Goal: Task Accomplishment & Management: Complete application form

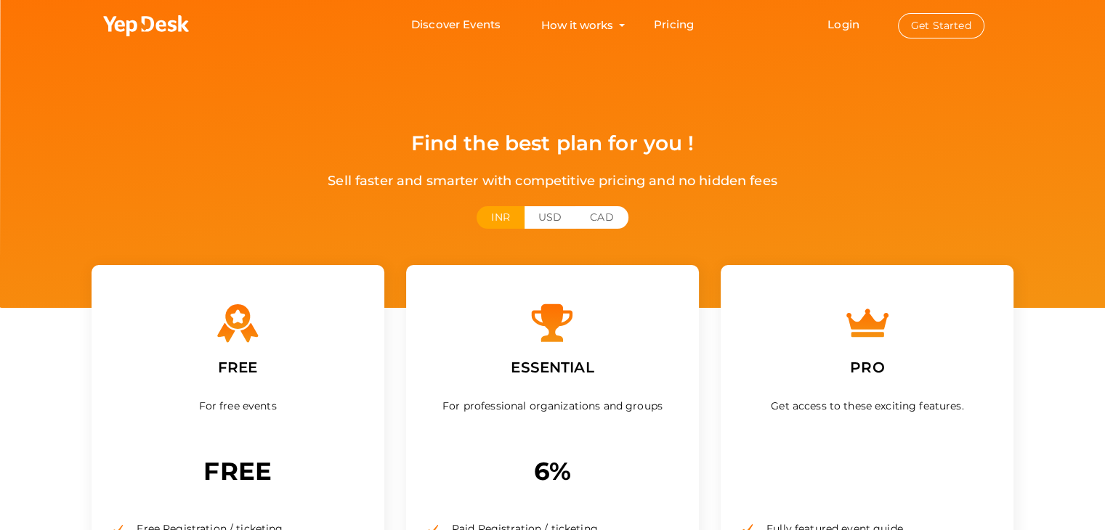
click at [254, 219] on div "INR USD CAD" at bounding box center [553, 226] width 945 height 41
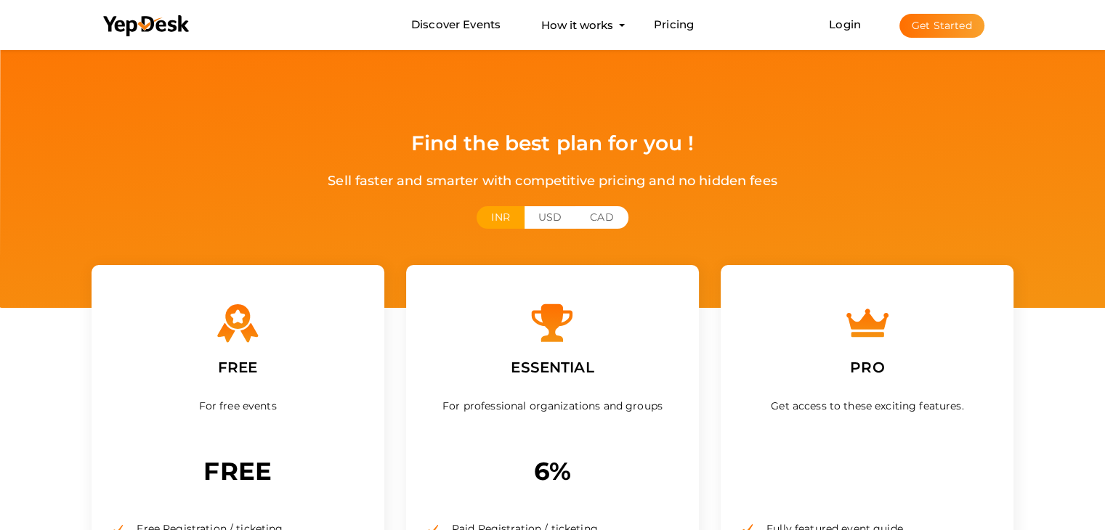
scroll to position [339, 0]
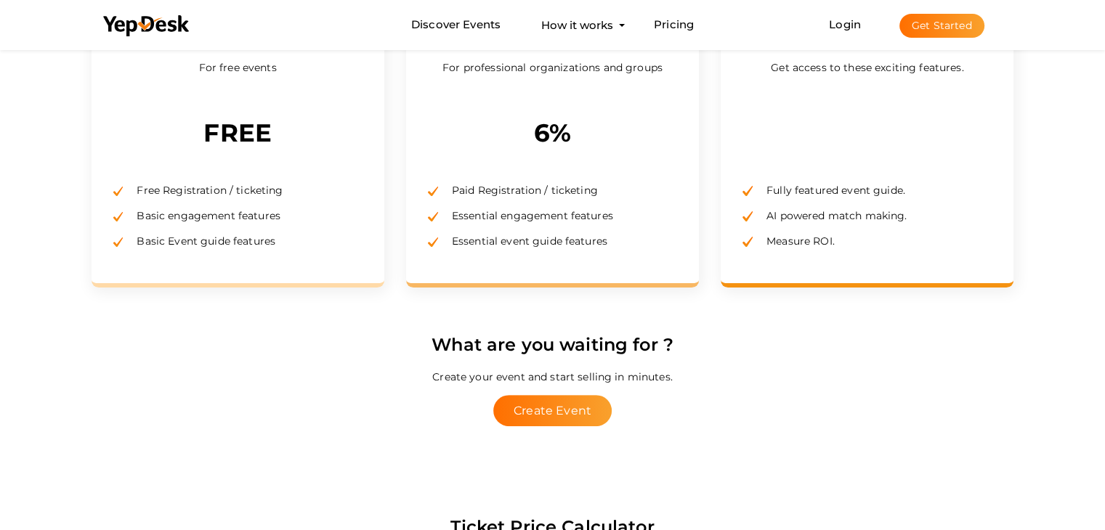
drag, startPoint x: 497, startPoint y: 187, endPoint x: 621, endPoint y: 193, distance: 123.6
click at [621, 193] on li "Paid Registration / ticketing" at bounding box center [552, 190] width 249 height 25
drag, startPoint x: 485, startPoint y: 209, endPoint x: 594, endPoint y: 215, distance: 108.5
click at [594, 215] on li "Essential engagement features" at bounding box center [552, 215] width 249 height 25
drag, startPoint x: 464, startPoint y: 236, endPoint x: 618, endPoint y: 250, distance: 154.7
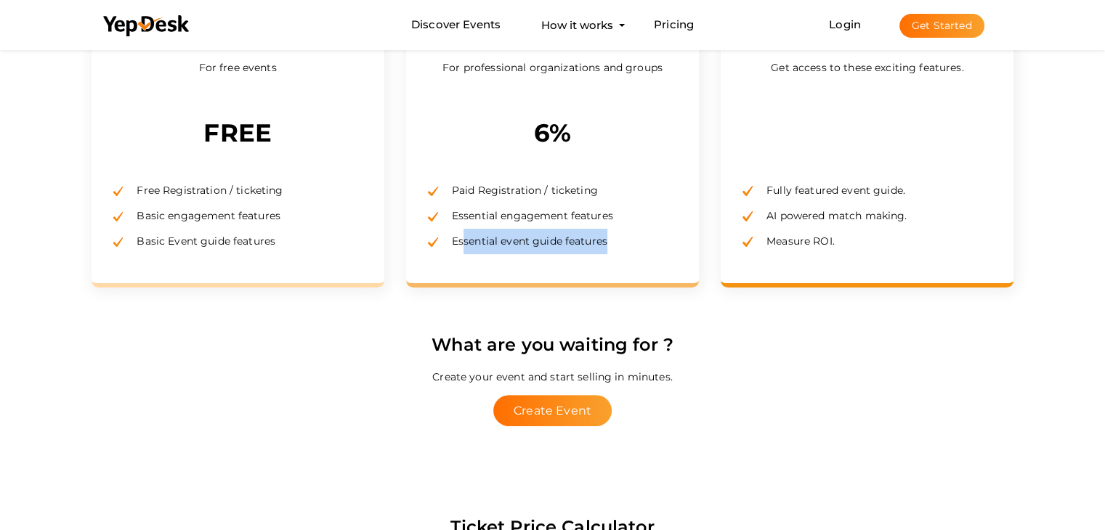
click at [618, 250] on li "Essential event guide features" at bounding box center [552, 241] width 249 height 25
click at [582, 276] on div "ESSENTIAL For professional organizations and groups 6% Paid Registration / tick…" at bounding box center [552, 107] width 293 height 361
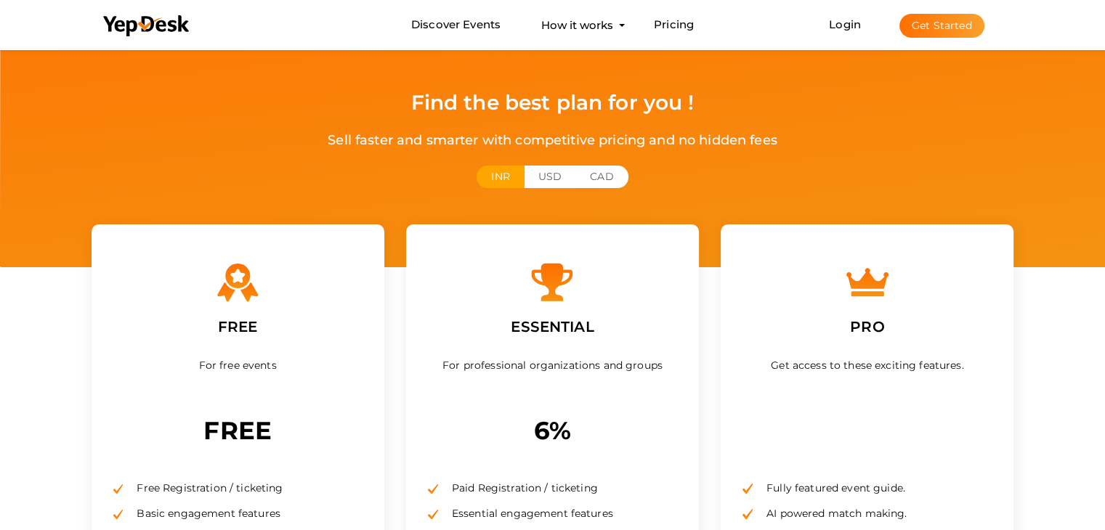
scroll to position [92, 0]
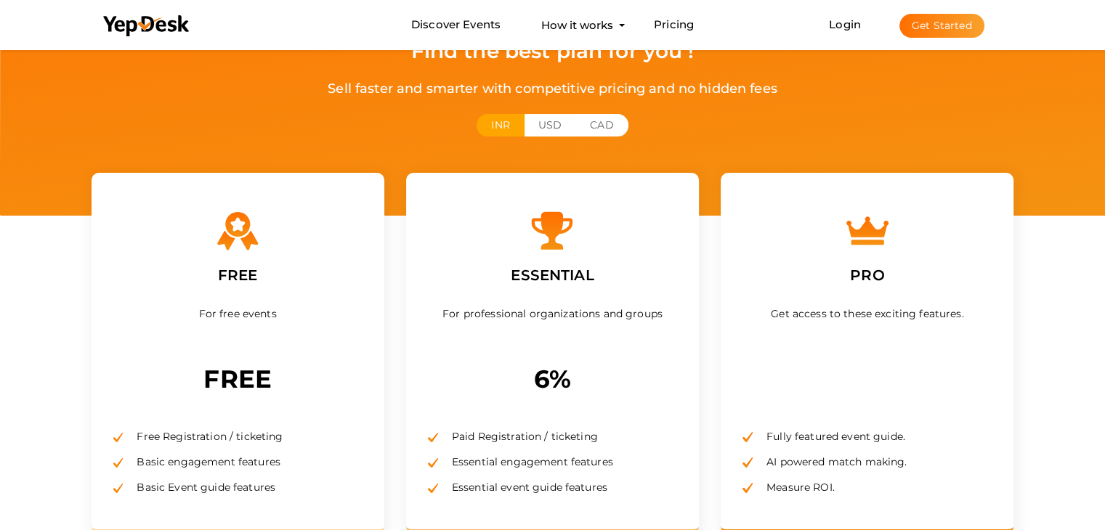
click at [536, 111] on div "Find the best plan for you ! Sell faster and smarter with competitive pricing a…" at bounding box center [552, 62] width 1105 height 308
click at [548, 118] on button "USD" at bounding box center [550, 125] width 52 height 23
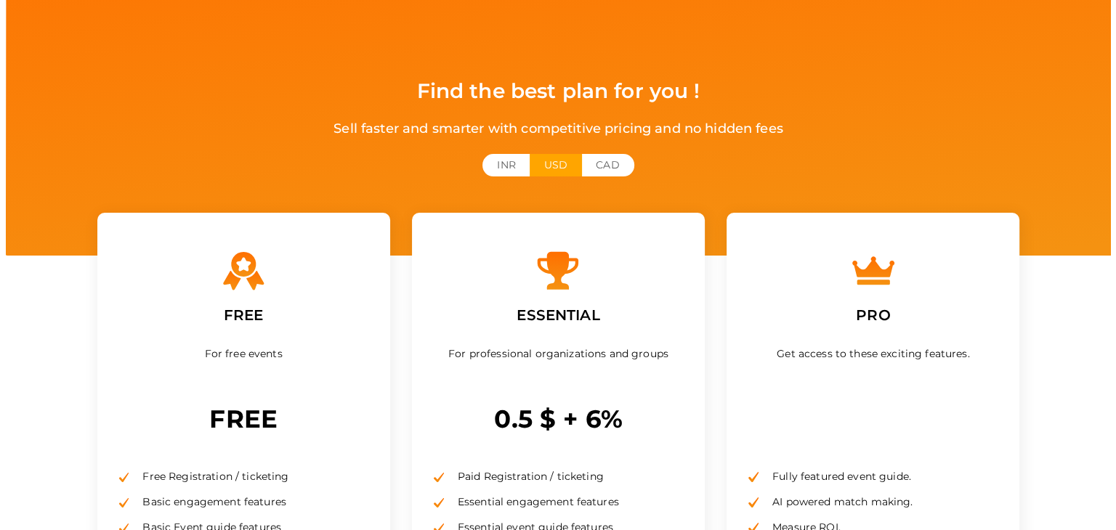
scroll to position [0, 0]
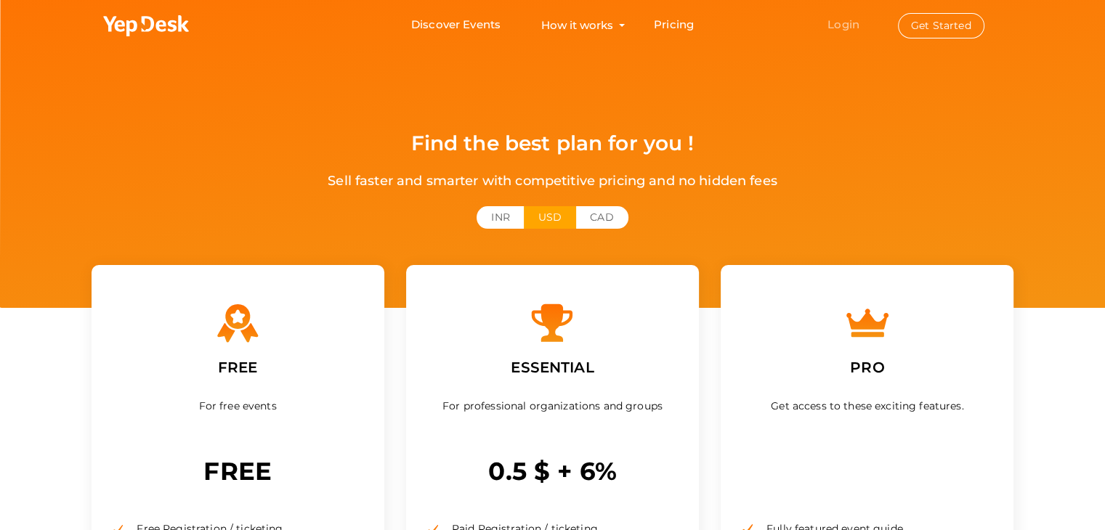
click at [847, 20] on link "Login" at bounding box center [844, 24] width 32 height 14
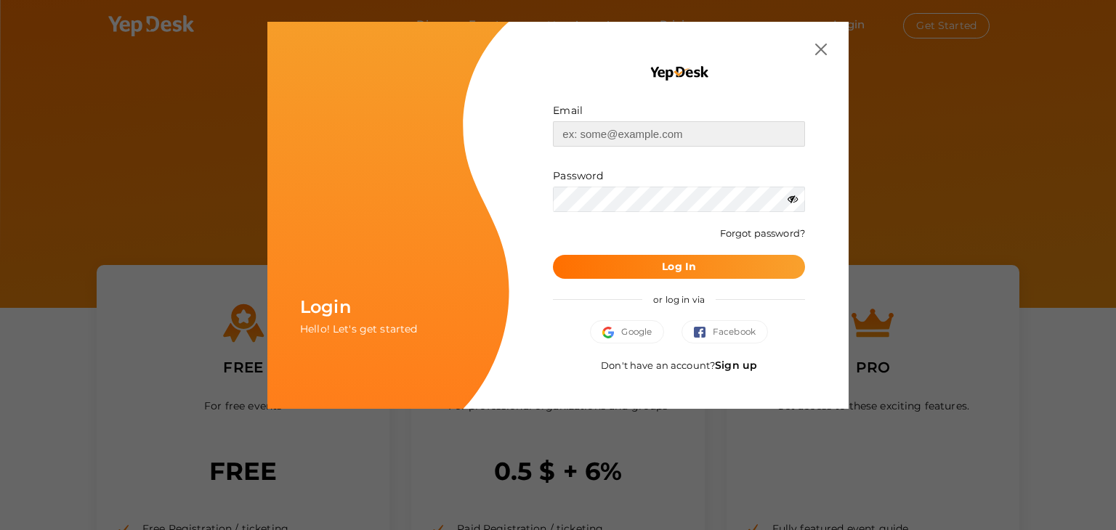
click at [611, 135] on input "text" at bounding box center [679, 133] width 252 height 25
click at [590, 129] on input "text" at bounding box center [679, 133] width 252 height 25
type input "satish@iitdh.ac.in"
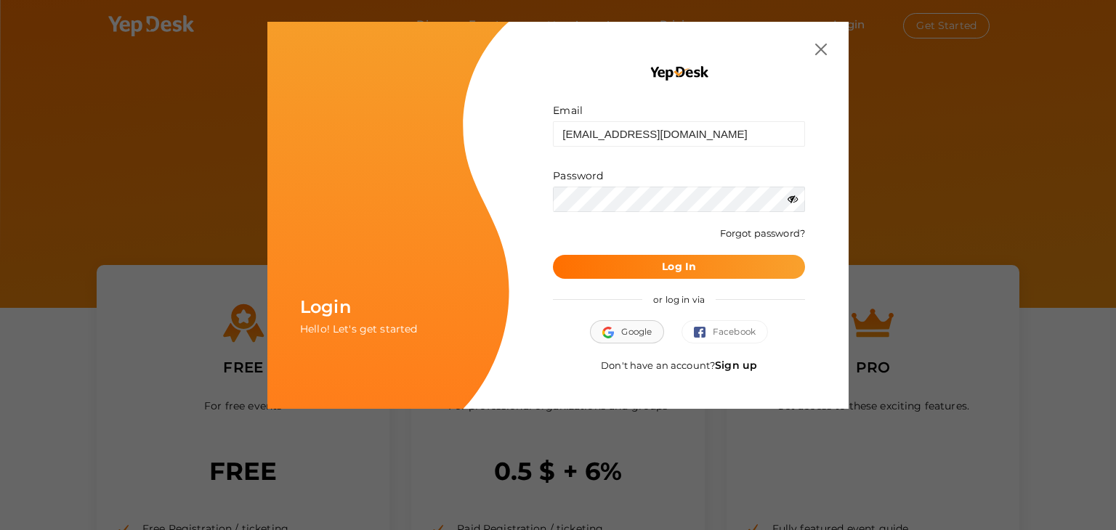
click at [634, 336] on button "Google" at bounding box center [627, 331] width 74 height 23
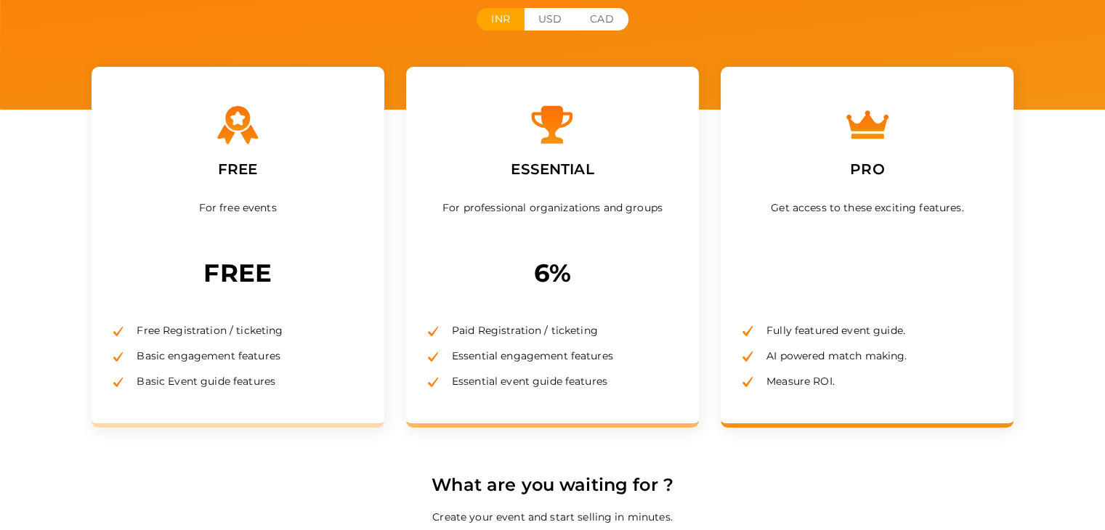
scroll to position [339, 0]
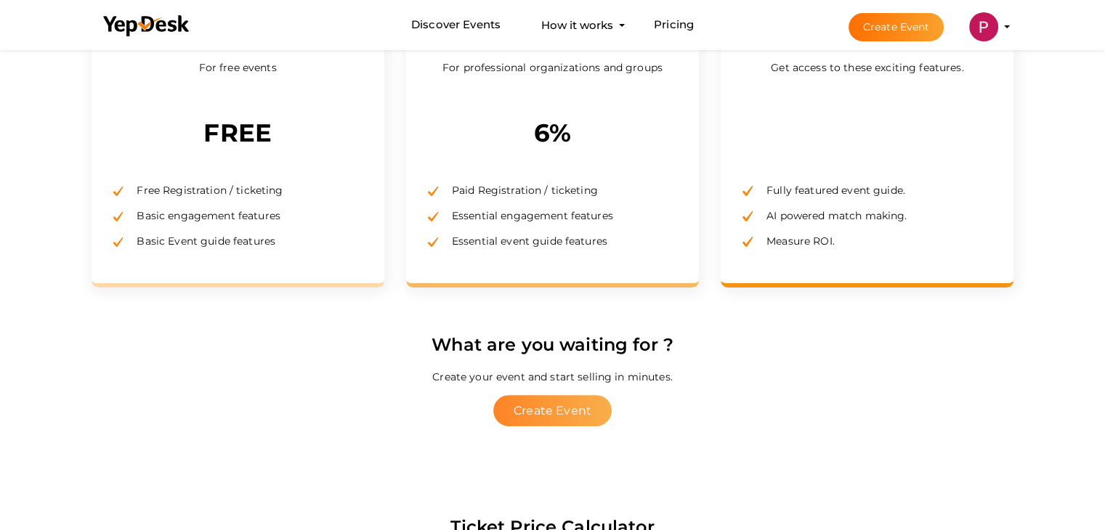
click at [545, 416] on button "Create Event" at bounding box center [552, 410] width 118 height 31
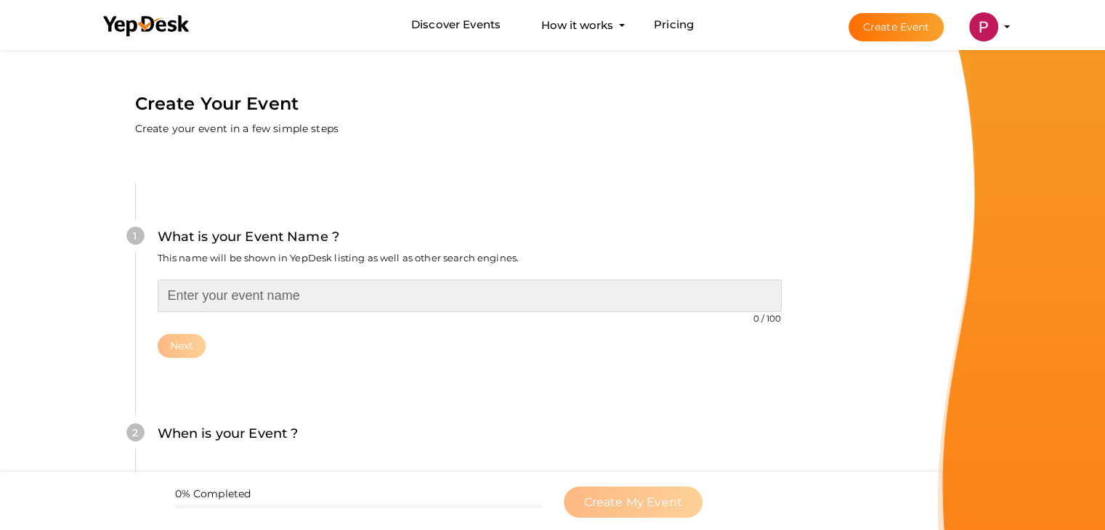
click at [254, 304] on input "text" at bounding box center [470, 296] width 624 height 33
type input "IEEE PESGRE 2025"
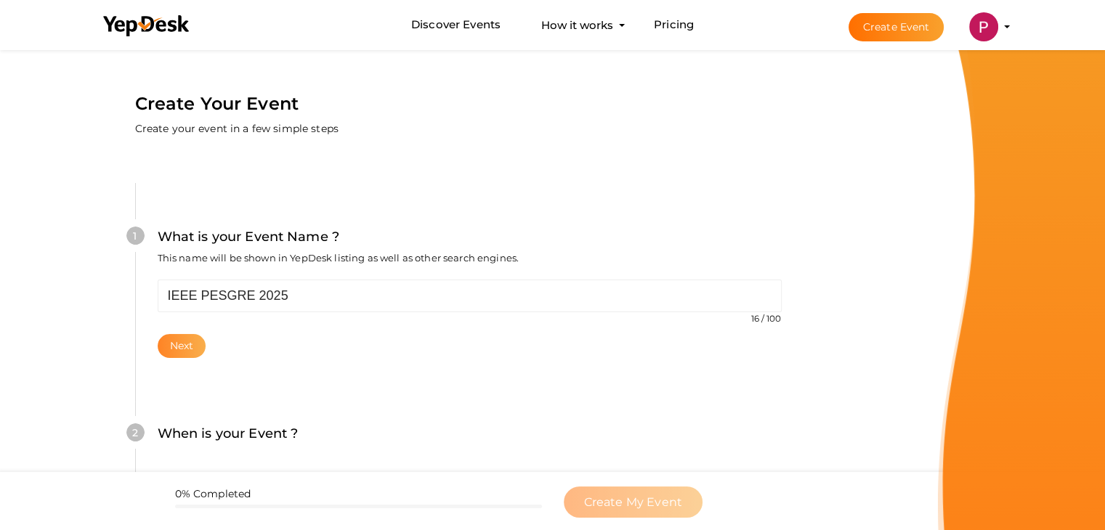
click at [186, 344] on button "Next" at bounding box center [182, 346] width 49 height 24
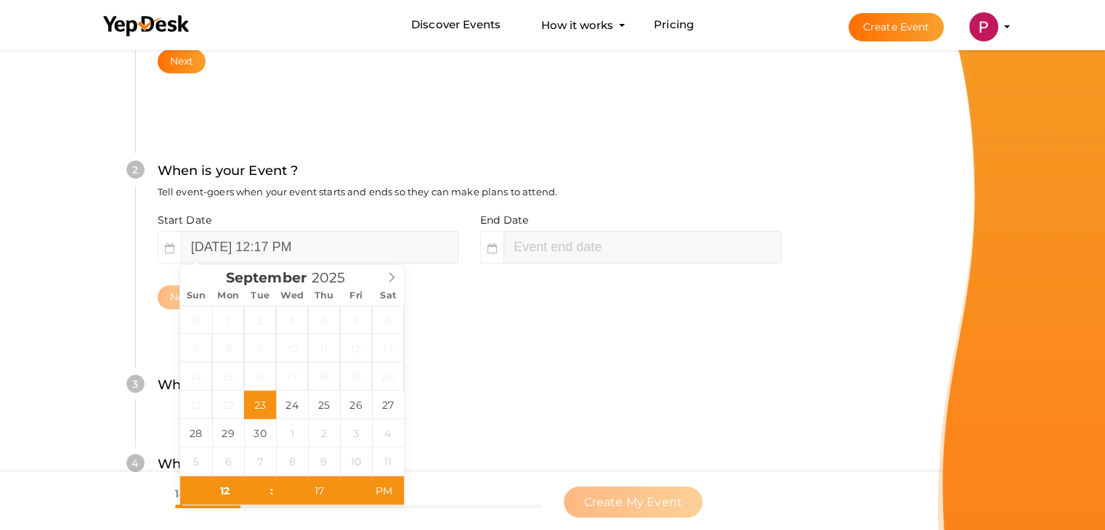
scroll to position [299, 0]
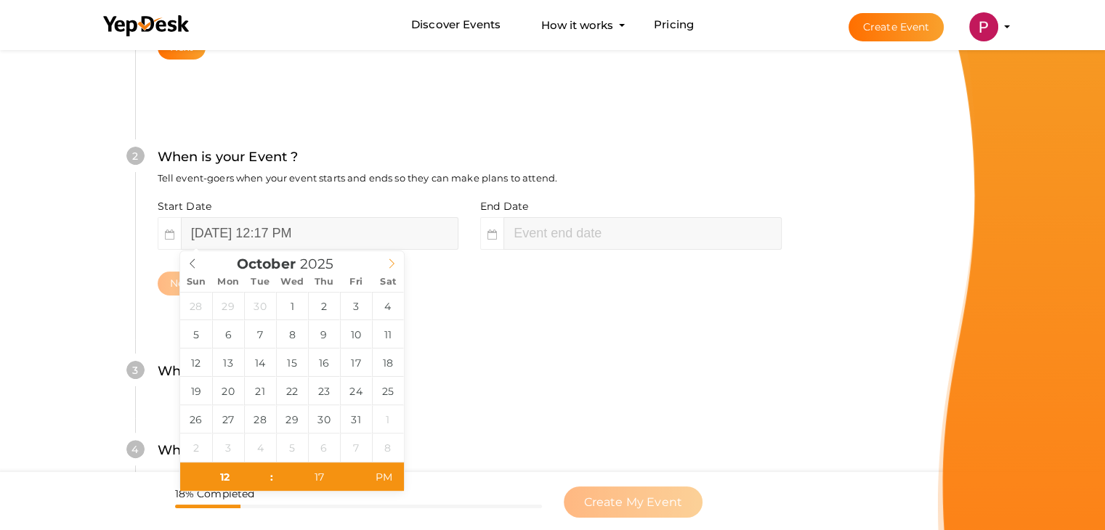
click at [390, 262] on icon at bounding box center [392, 264] width 10 height 10
type input "December 21, 2025 12:17 PM"
click at [331, 229] on input "December 21, 2025 12:17 PM" at bounding box center [320, 233] width 278 height 33
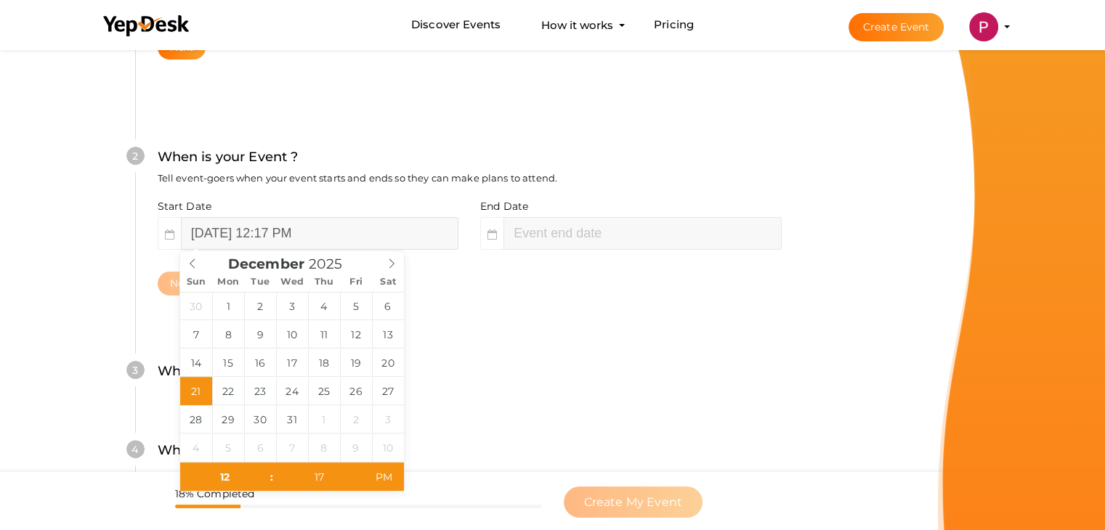
click at [317, 238] on input "December 21, 2025 12:17 PM" at bounding box center [320, 233] width 278 height 33
click at [323, 233] on input "December 21, 2025 12:17 PM" at bounding box center [320, 233] width 278 height 33
click at [346, 230] on input "December 21, 2025 12:17 PM" at bounding box center [320, 233] width 278 height 33
click at [317, 230] on input "December 21, 2025 12:17 PM" at bounding box center [320, 233] width 278 height 33
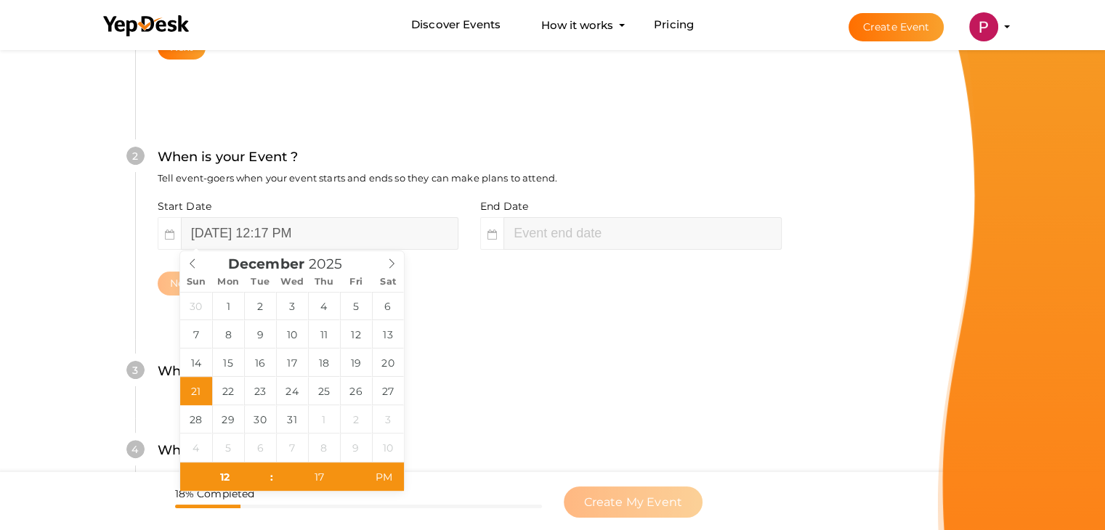
type input "December 21, 2025 2:17 PM"
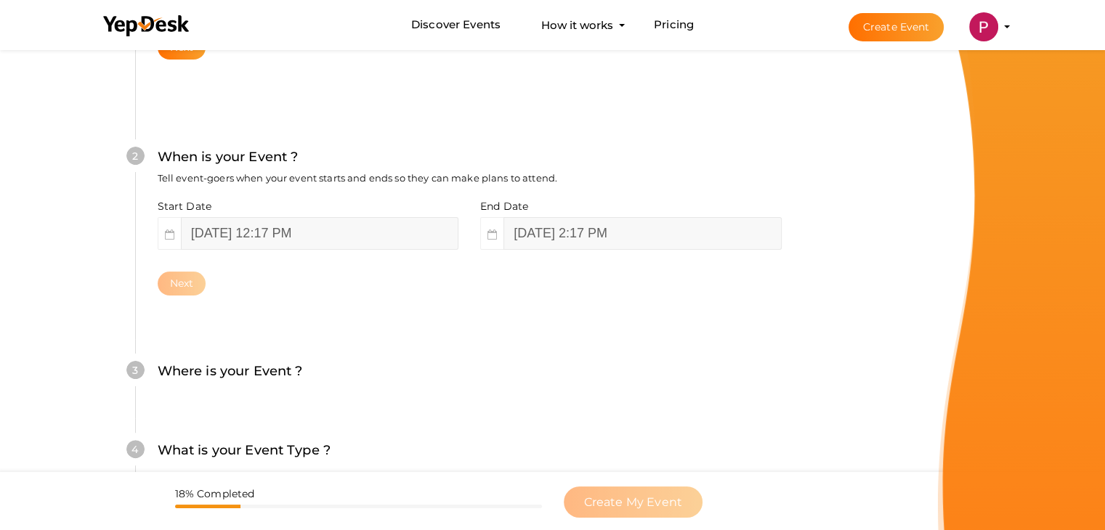
click at [493, 301] on div "2 When is your Event ? Tell event-goers when your event starts and ends so they…" at bounding box center [469, 221] width 668 height 236
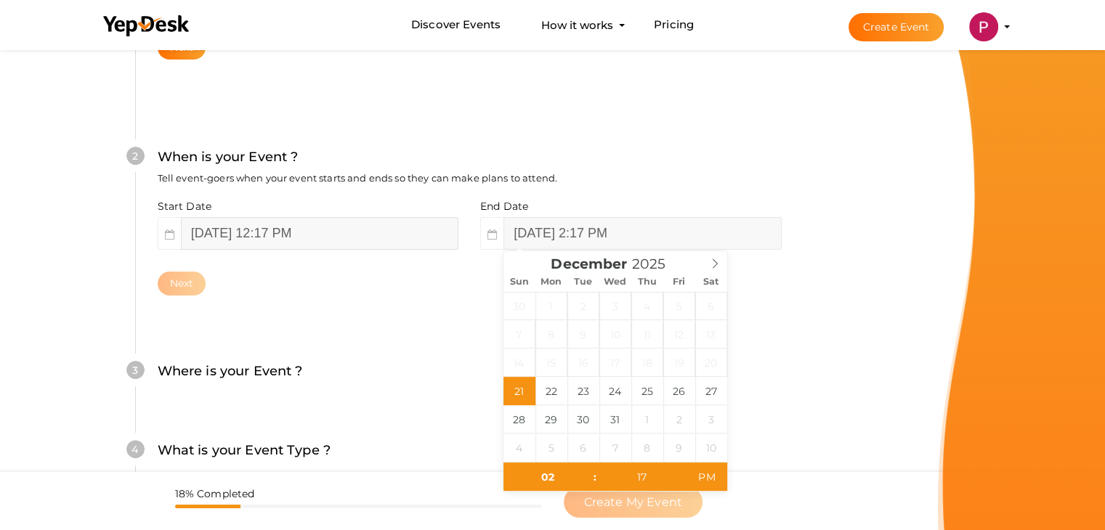
click at [340, 233] on input "December 21, 2025 12:17 PM" at bounding box center [320, 233] width 278 height 33
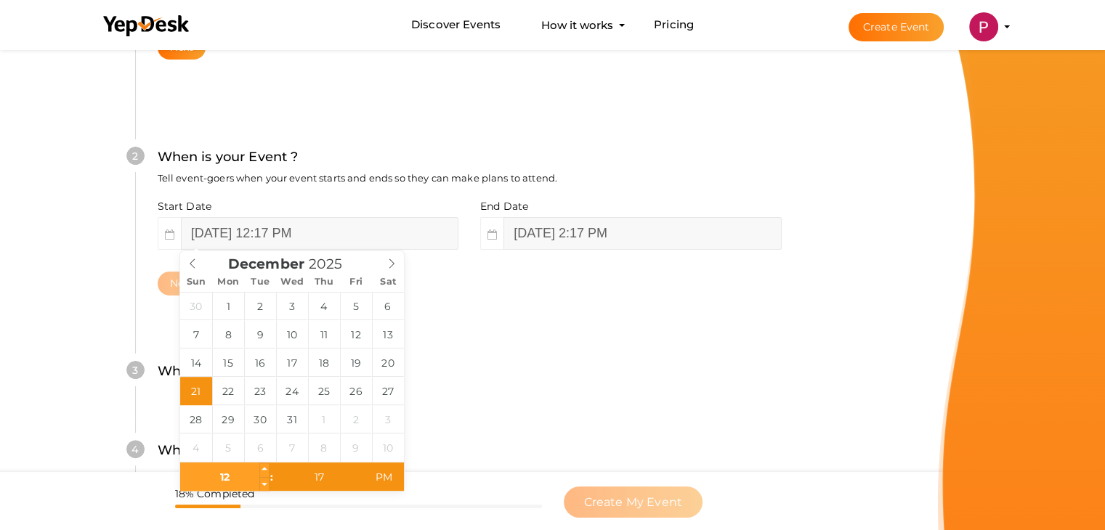
click at [238, 479] on input "12" at bounding box center [224, 477] width 89 height 29
type input "09"
type input "December 21, 2025 9:17 PM"
click at [312, 481] on input "17" at bounding box center [318, 477] width 89 height 29
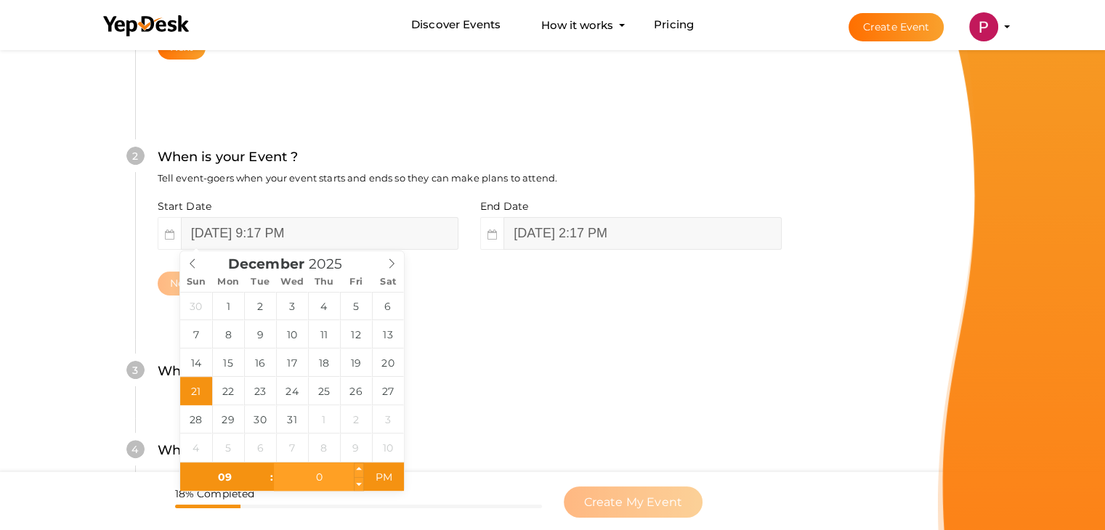
type input "00"
type input "[DATE] 9:00 AM"
click at [387, 476] on span "AM" at bounding box center [384, 477] width 40 height 29
click at [512, 421] on div "4 What is your Event Type ? Choose the right event type. Registration Ticketing…" at bounding box center [469, 458] width 668 height 79
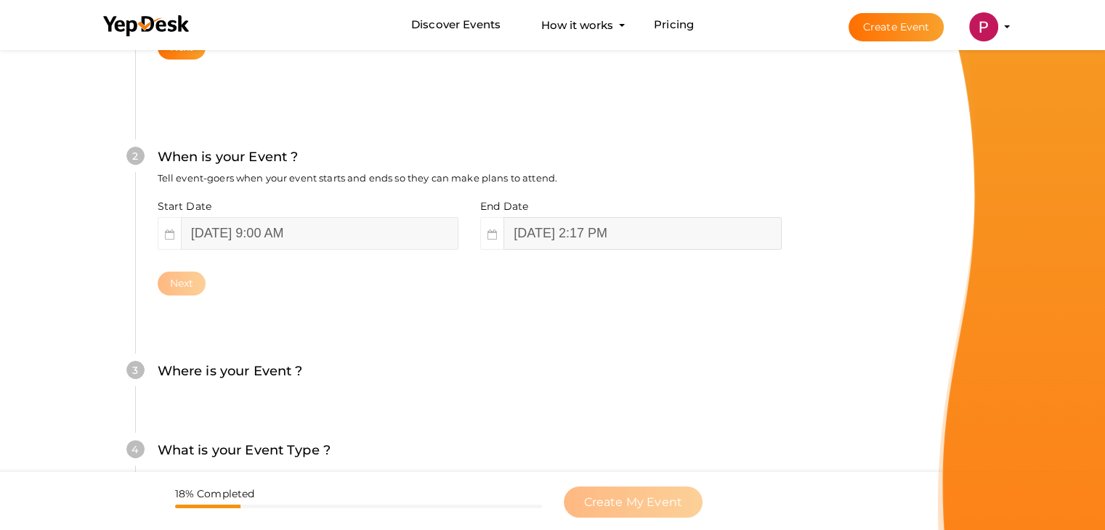
click at [673, 238] on input "December 21, 2025 2:17 PM" at bounding box center [643, 233] width 278 height 33
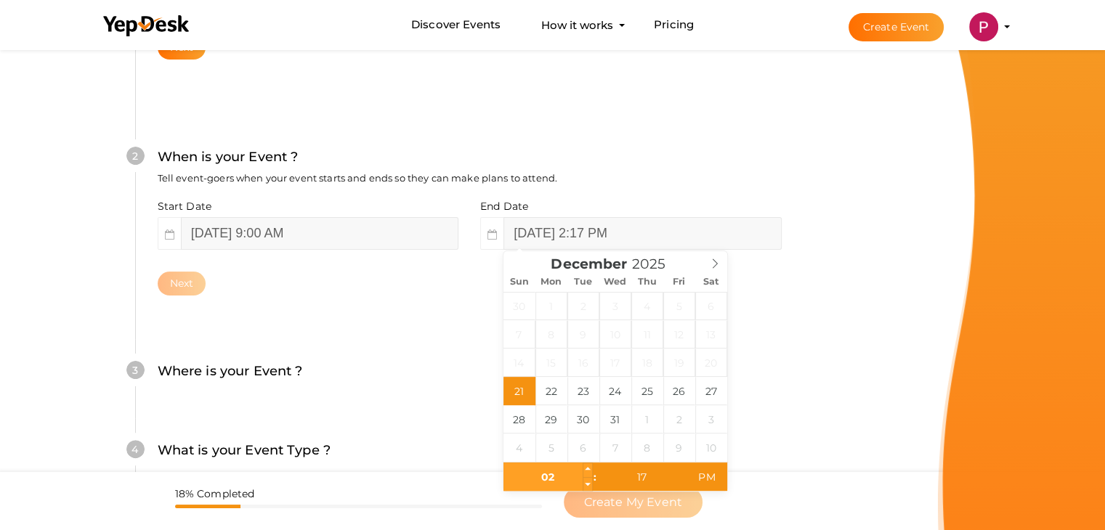
click at [563, 476] on input "02" at bounding box center [548, 477] width 89 height 29
type input "0"
type input "05"
type input "December 21, 2025 5:17 PM"
click at [634, 474] on input "17" at bounding box center [641, 477] width 89 height 29
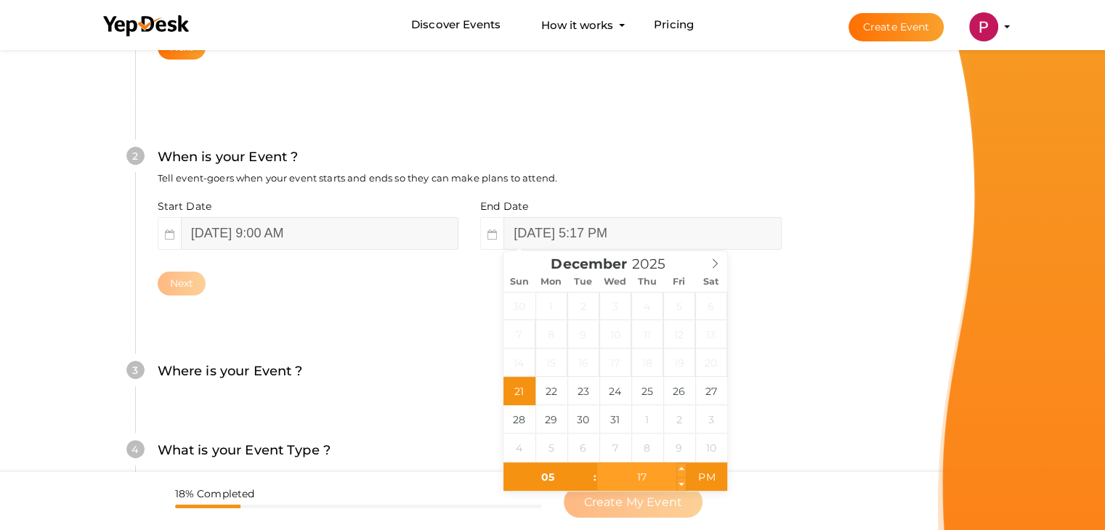
click at [634, 474] on input "17" at bounding box center [641, 477] width 89 height 29
type input "30"
type input "[DATE] 5:30 PM"
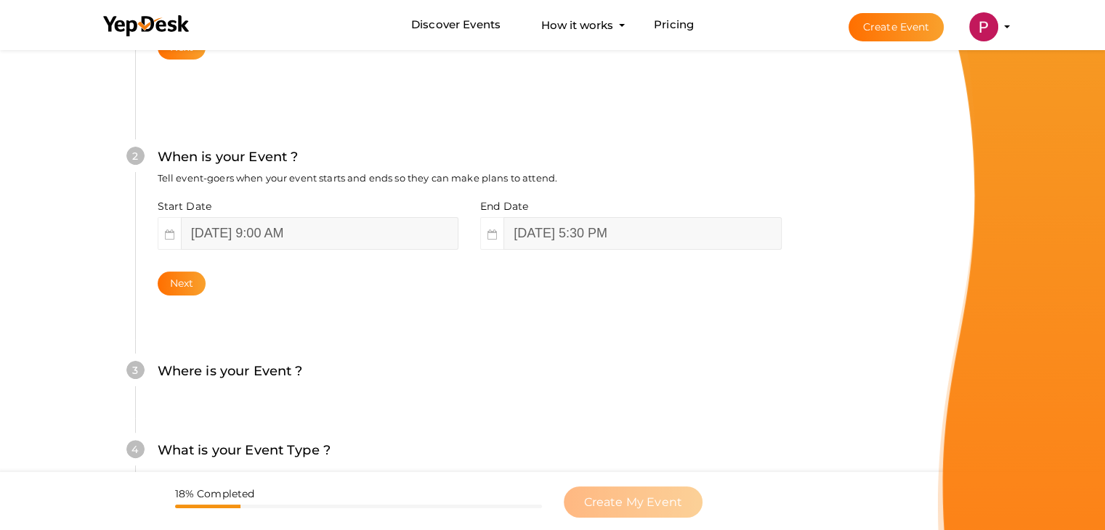
click at [889, 405] on form "Create Your Event Create your event in a few simple steps What is your Event Na…" at bounding box center [469, 276] width 938 height 1057
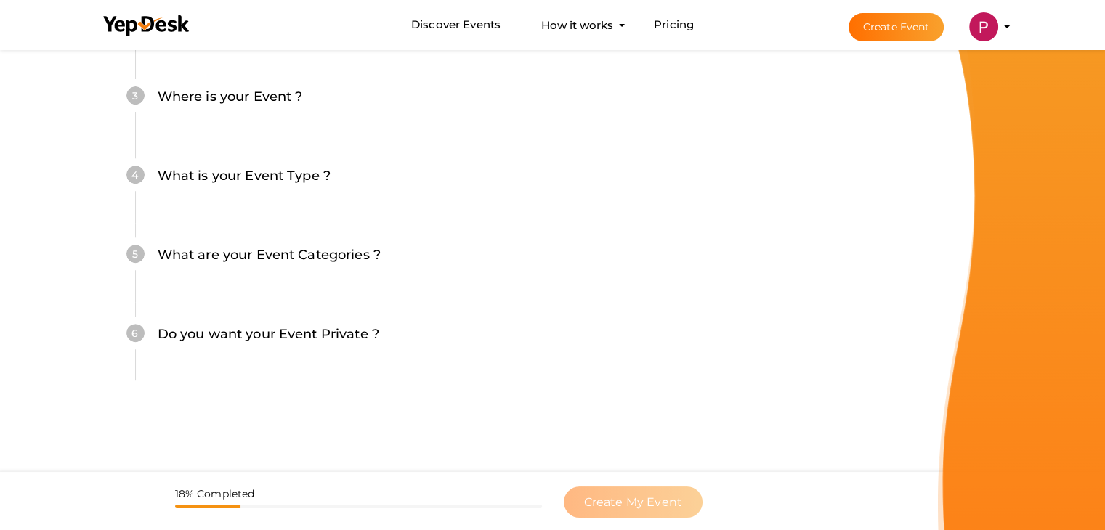
click at [224, 94] on label "Where is your Event ?" at bounding box center [230, 96] width 145 height 21
click at [263, 96] on label "Where is your Event ?" at bounding box center [230, 96] width 145 height 21
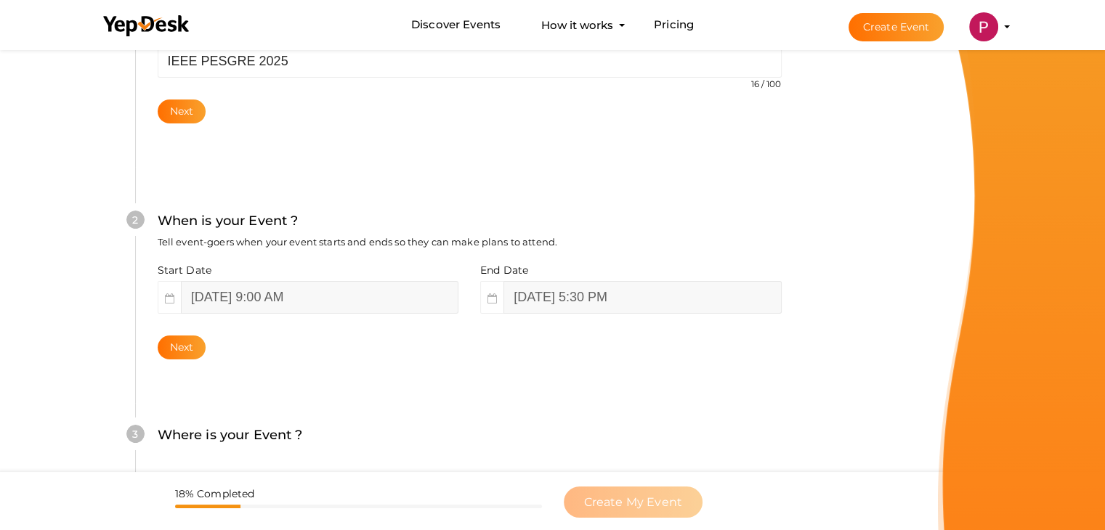
click at [500, 402] on div "2 When is your Event ? Tell event-goers when your event starts and ends so they…" at bounding box center [469, 285] width 668 height 236
click at [169, 342] on button "Next" at bounding box center [182, 348] width 49 height 24
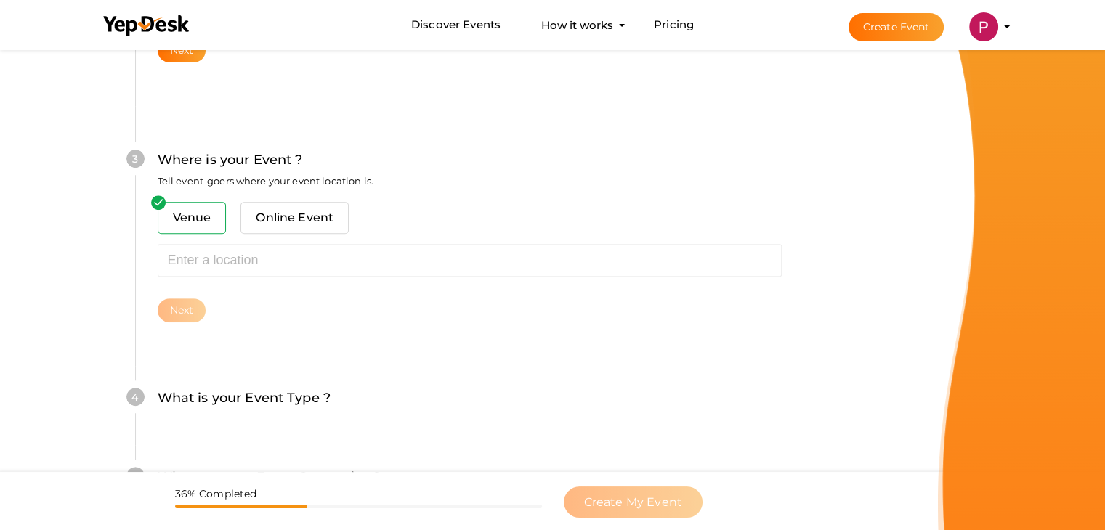
scroll to position [535, 0]
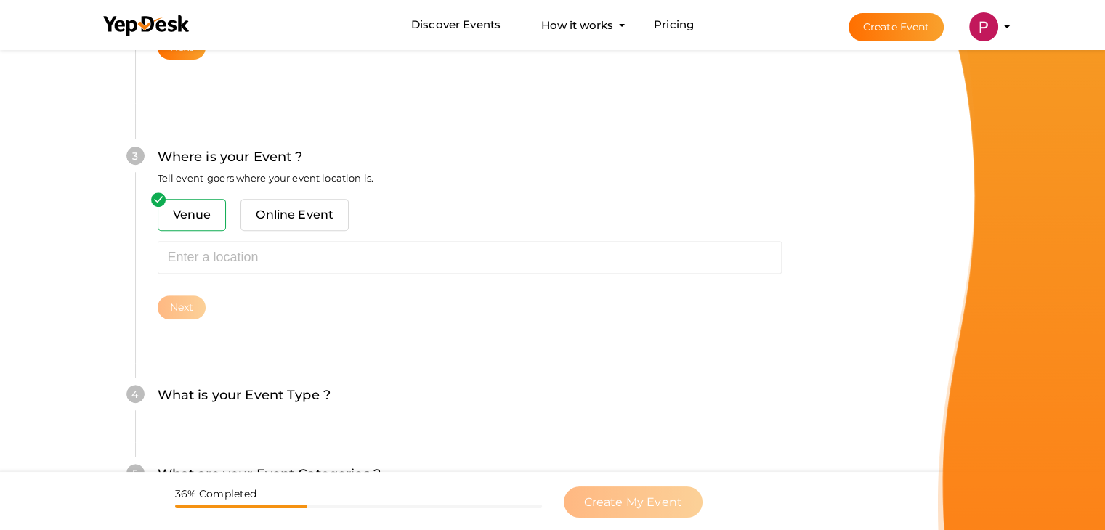
click at [187, 211] on span "Venue" at bounding box center [192, 215] width 69 height 32
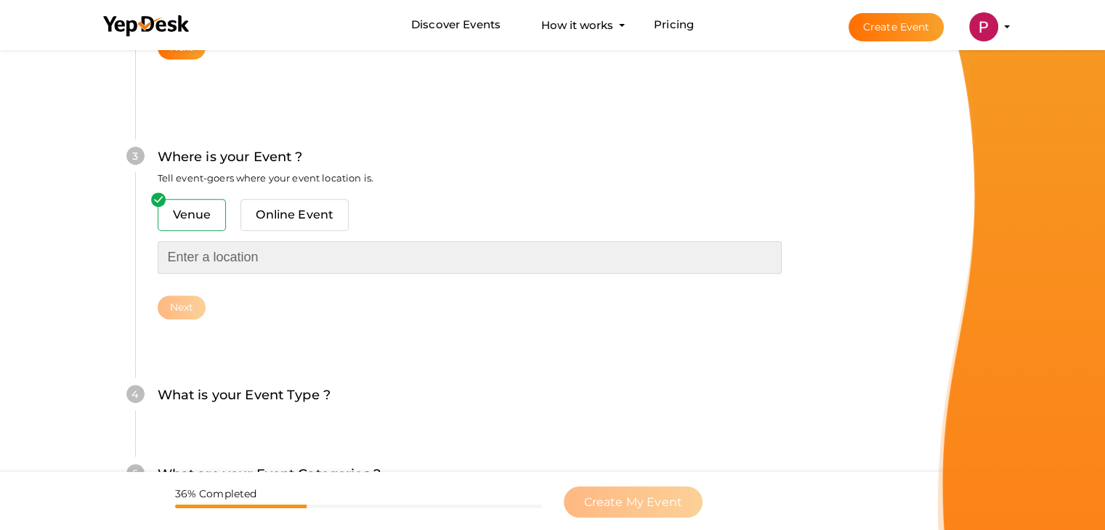
click at [215, 254] on input "text" at bounding box center [470, 257] width 624 height 33
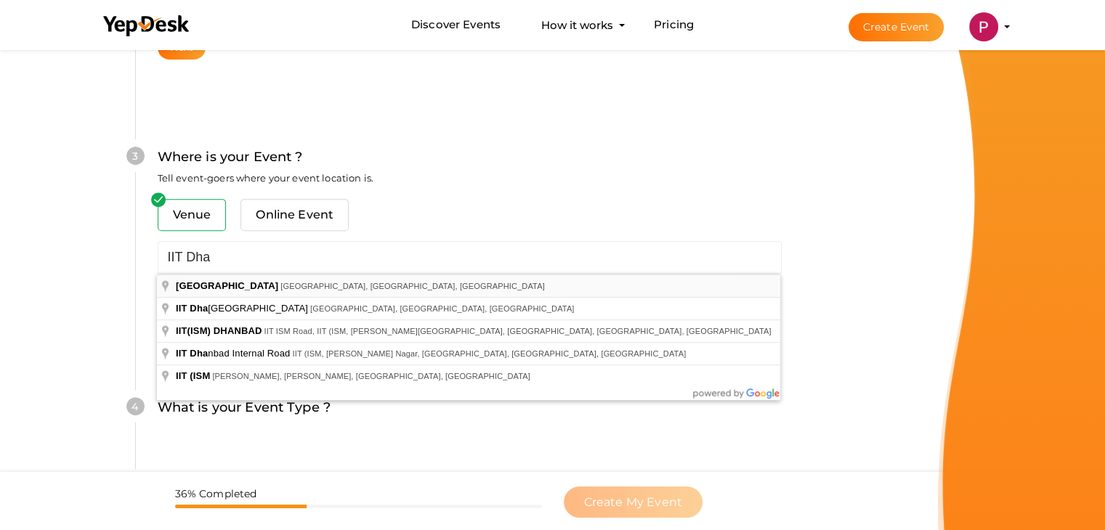
type input "[GEOGRAPHIC_DATA], [GEOGRAPHIC_DATA], [GEOGRAPHIC_DATA], [GEOGRAPHIC_DATA]"
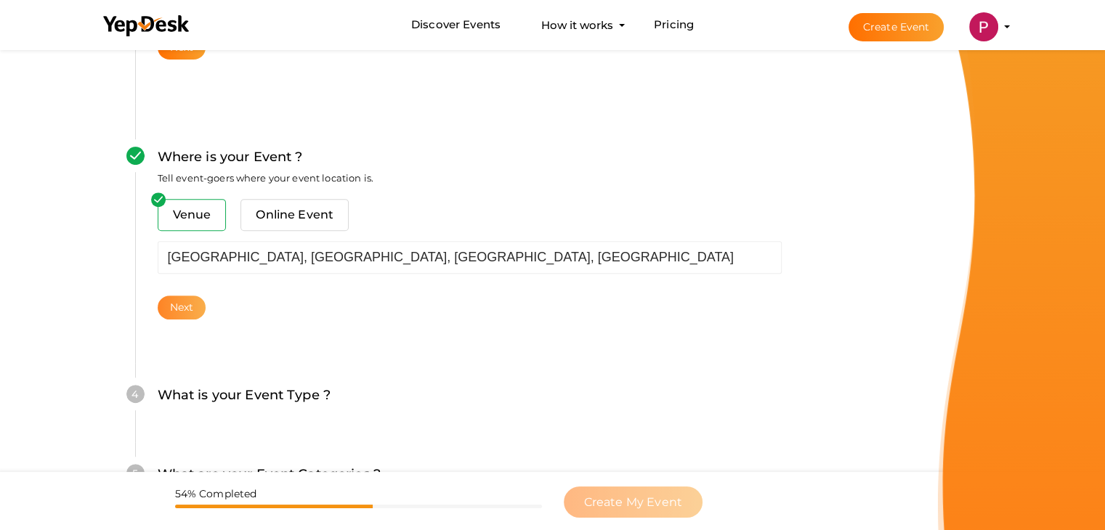
click at [171, 306] on button "Next" at bounding box center [182, 308] width 49 height 24
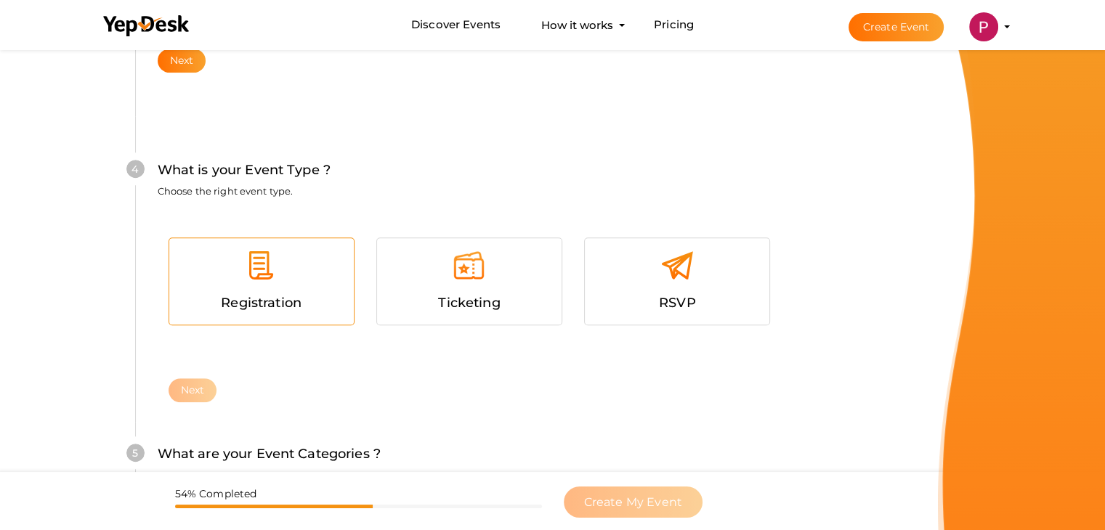
scroll to position [795, 0]
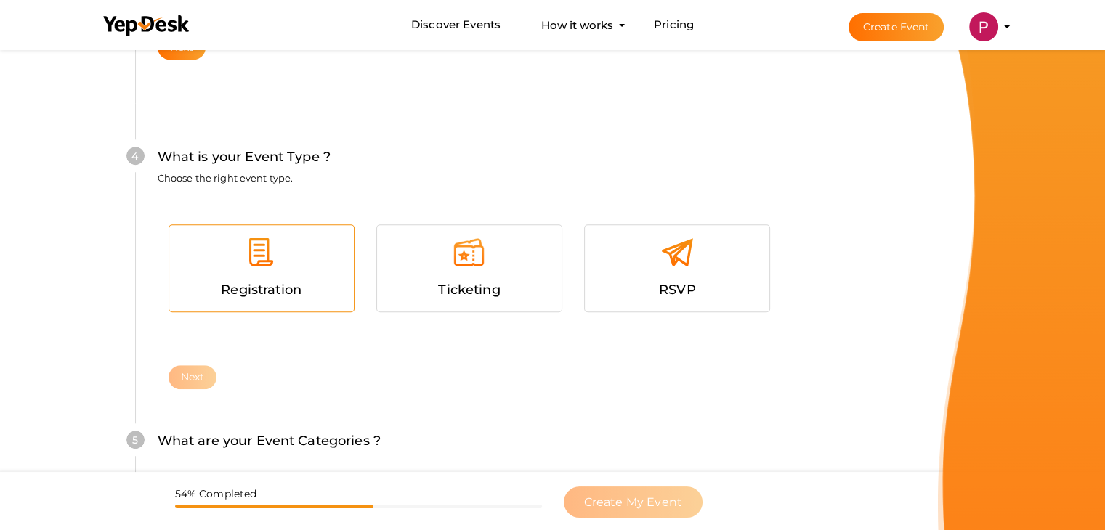
click at [240, 251] on div at bounding box center [261, 258] width 163 height 44
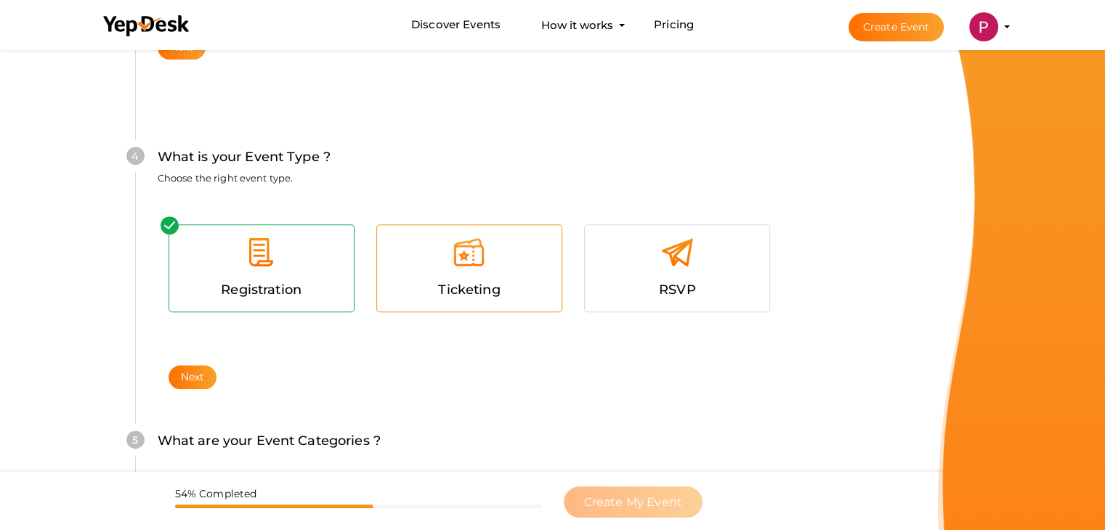
click at [488, 271] on div at bounding box center [469, 258] width 163 height 44
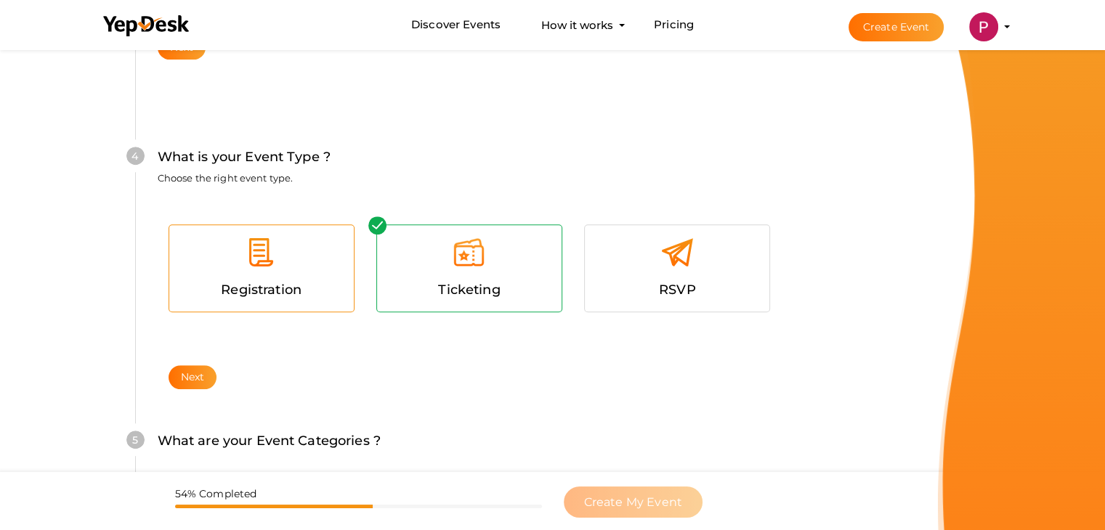
click at [257, 282] on span "Registration" at bounding box center [261, 290] width 81 height 16
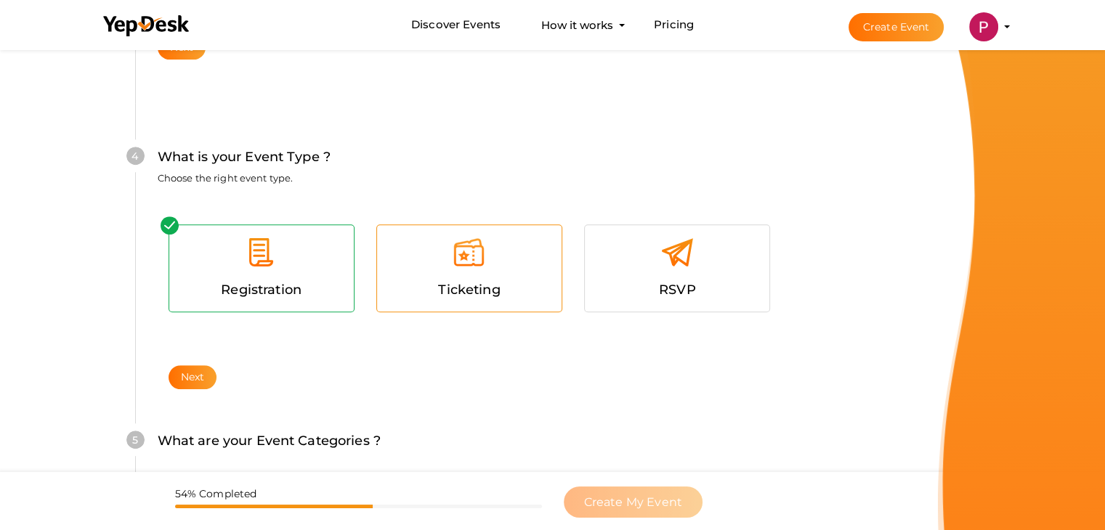
click at [469, 264] on img at bounding box center [469, 252] width 33 height 33
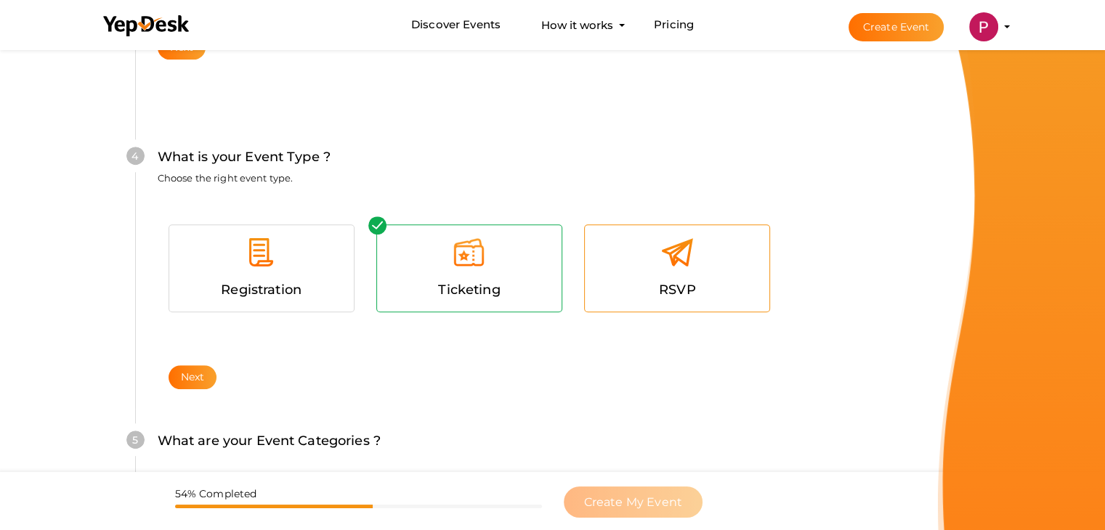
click at [674, 255] on img at bounding box center [677, 252] width 33 height 33
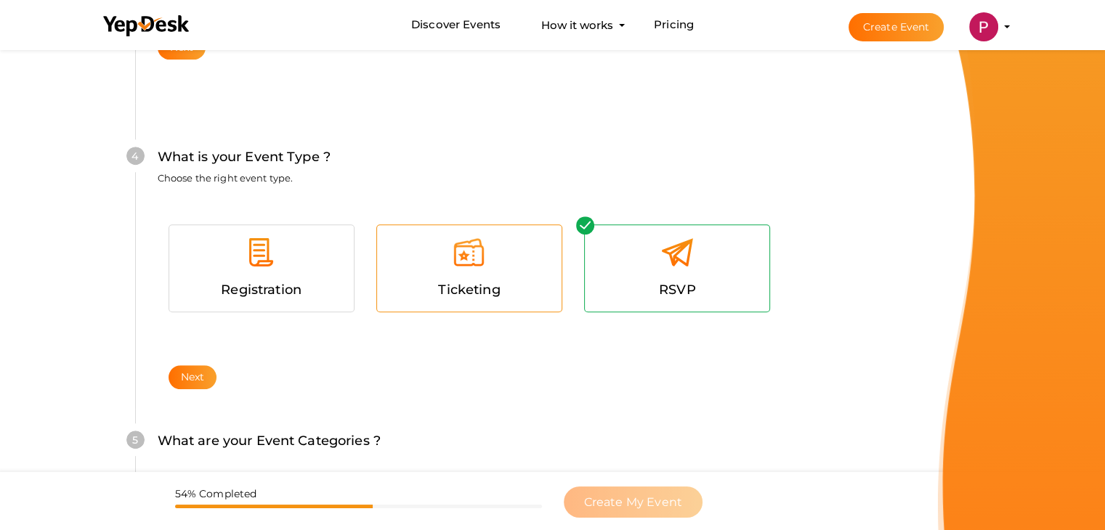
click at [474, 253] on img at bounding box center [469, 252] width 33 height 33
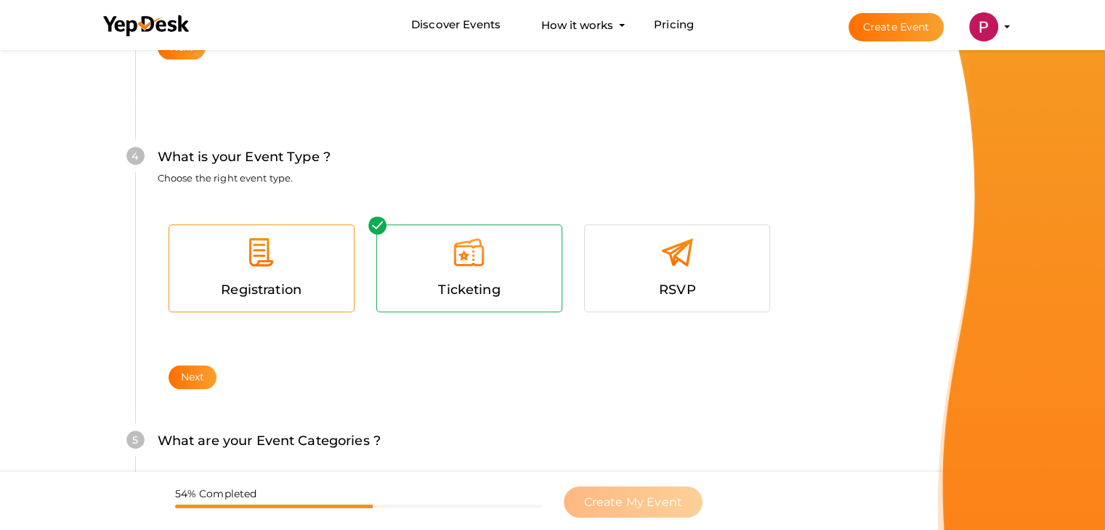
click at [248, 254] on img at bounding box center [261, 252] width 33 height 33
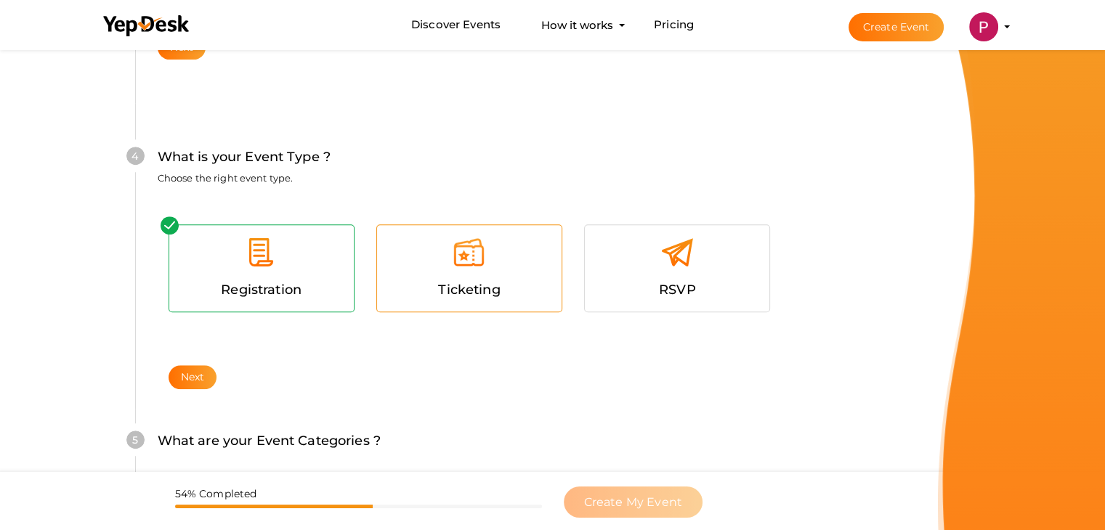
click at [465, 273] on div at bounding box center [469, 258] width 163 height 44
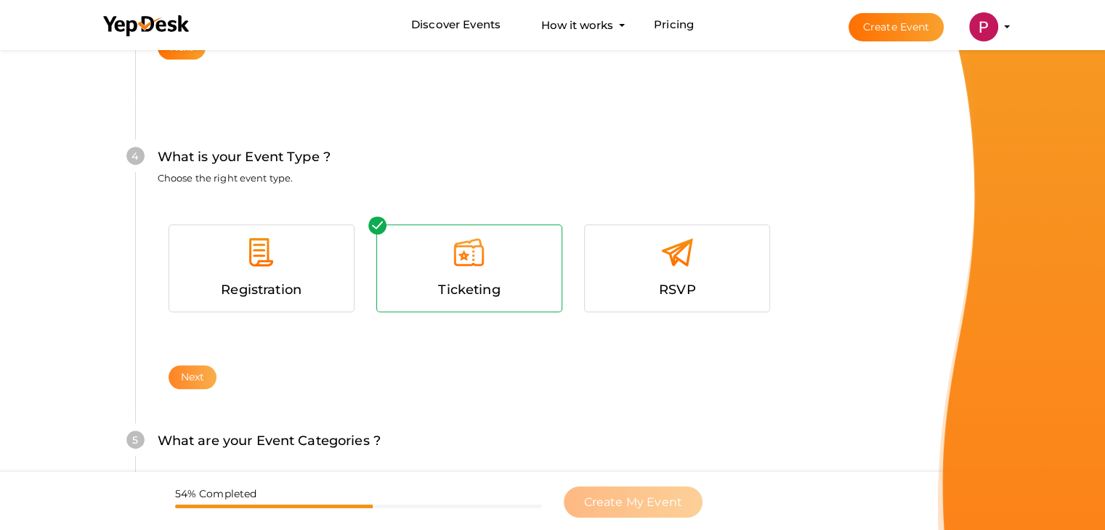
click at [190, 378] on button "Next" at bounding box center [193, 377] width 49 height 24
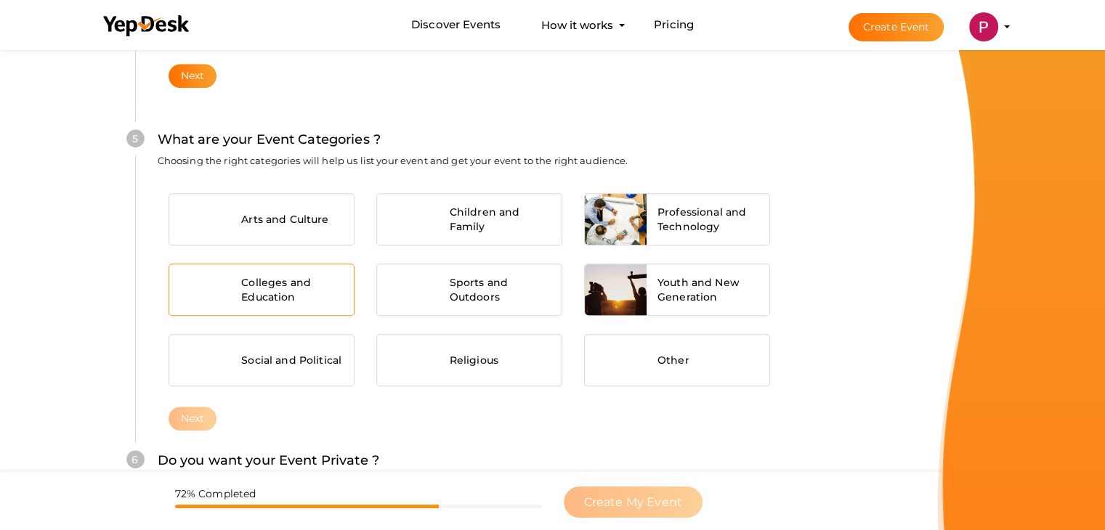
scroll to position [1099, 0]
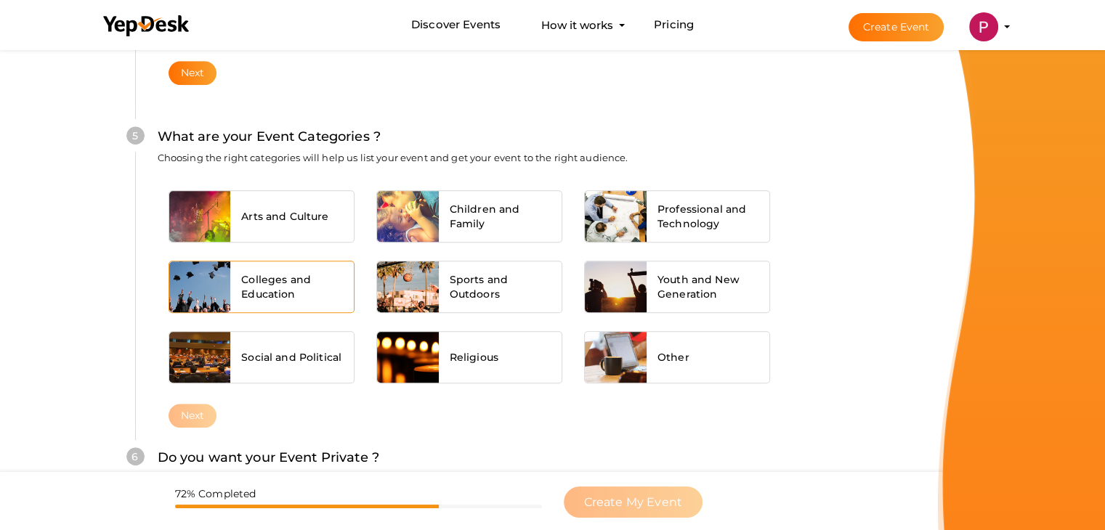
click at [251, 281] on span "Colleges and Education" at bounding box center [292, 286] width 102 height 29
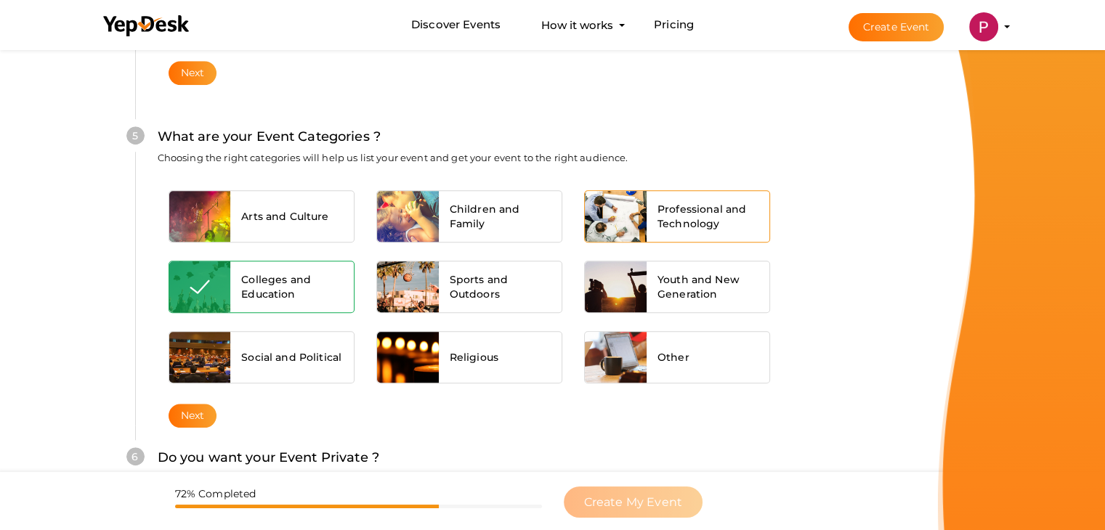
click at [687, 214] on span "Professional and Technology" at bounding box center [709, 216] width 102 height 29
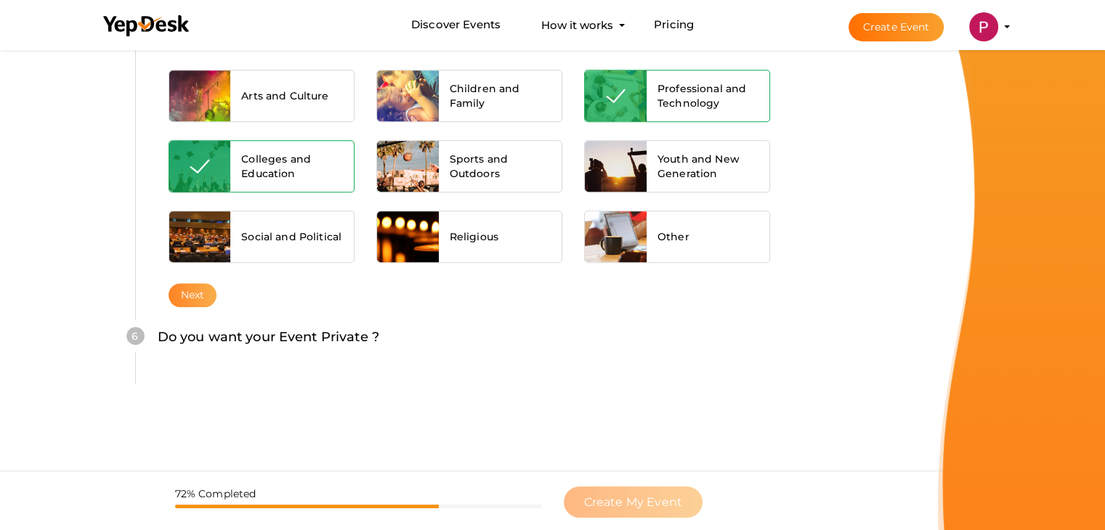
click at [185, 292] on button "Next" at bounding box center [193, 295] width 49 height 24
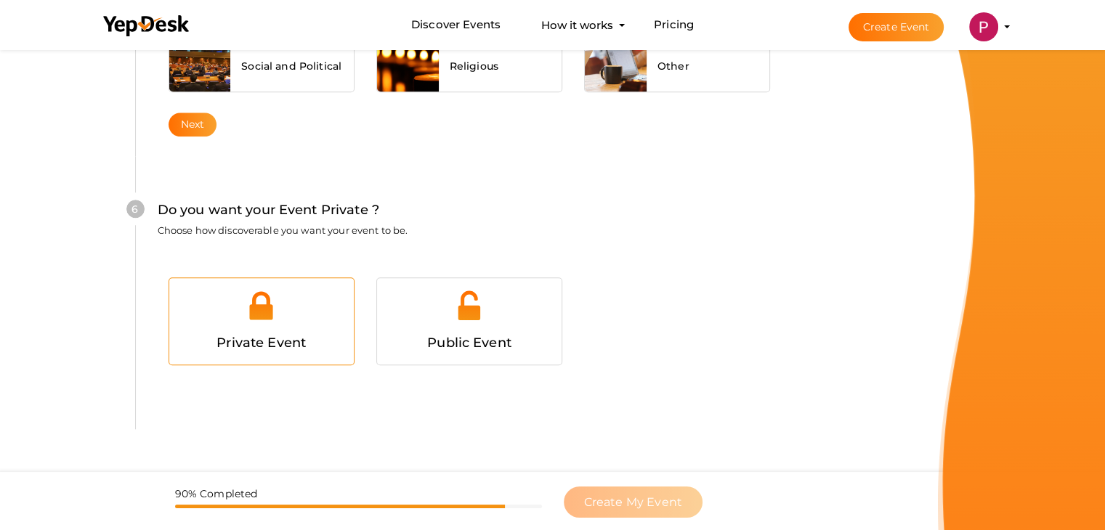
scroll to position [1418, 0]
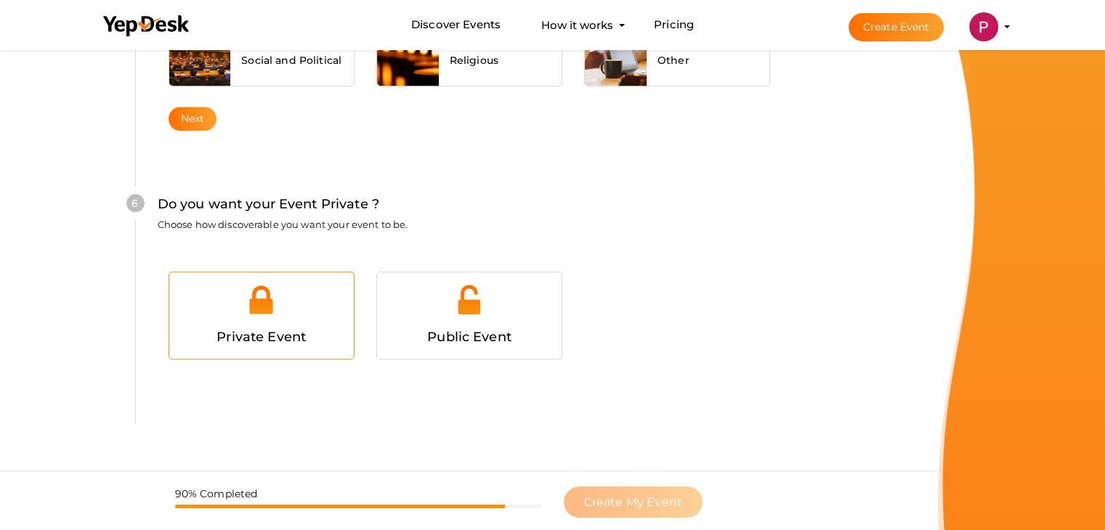
click at [271, 329] on span "Private Event" at bounding box center [261, 337] width 89 height 16
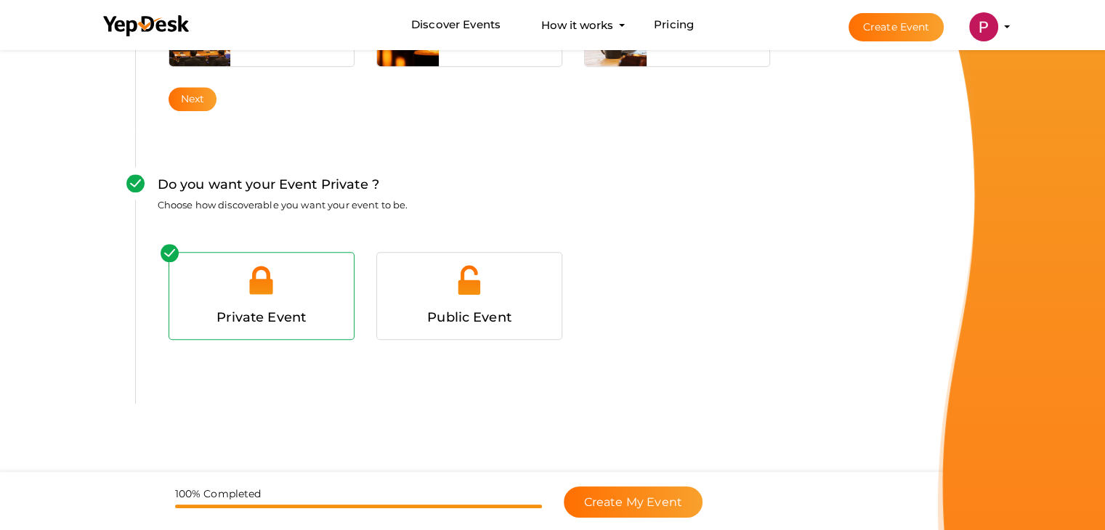
scroll to position [1456, 0]
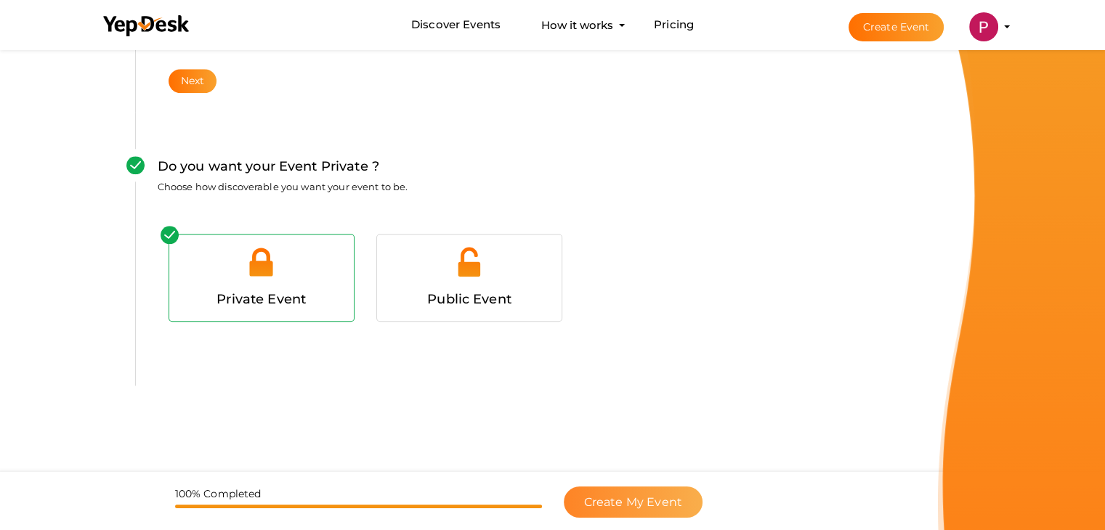
click at [622, 504] on span "Create My Event" at bounding box center [633, 503] width 98 height 14
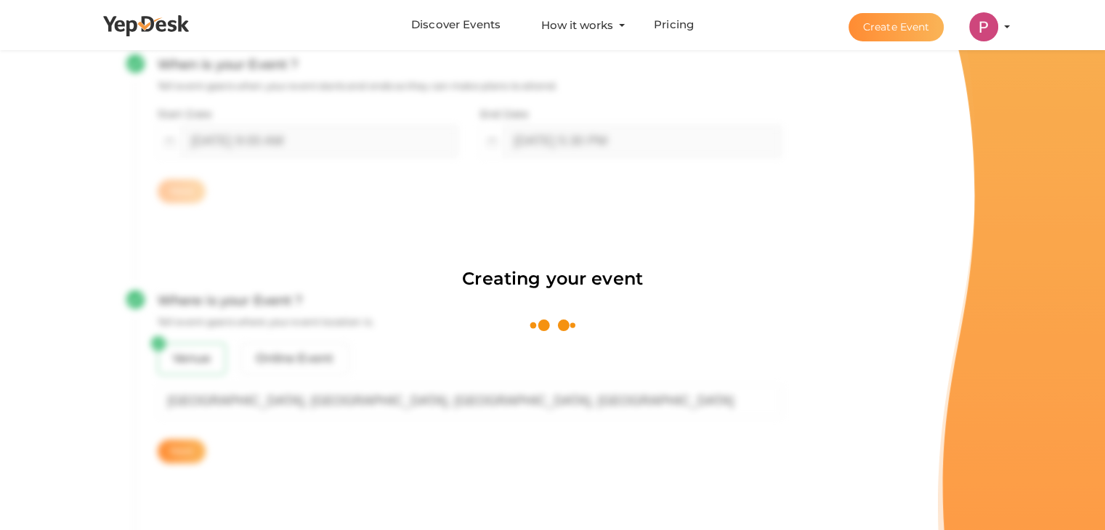
scroll to position [218, 0]
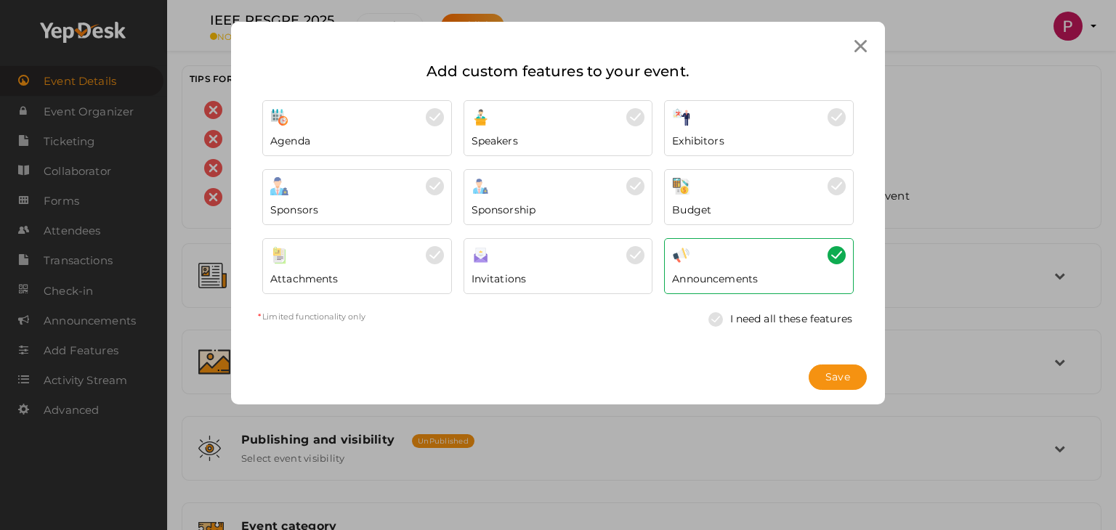
click at [360, 140] on div "Agenda" at bounding box center [357, 137] width 174 height 22
click at [585, 124] on div at bounding box center [559, 117] width 174 height 18
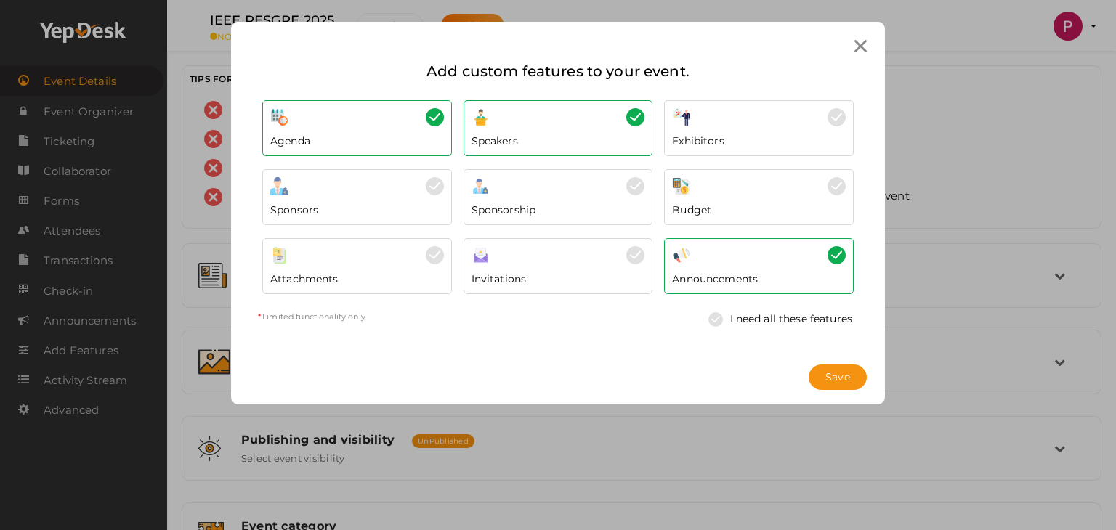
click at [811, 121] on div at bounding box center [759, 117] width 174 height 18
click at [524, 198] on div "Sponsorship" at bounding box center [559, 206] width 174 height 22
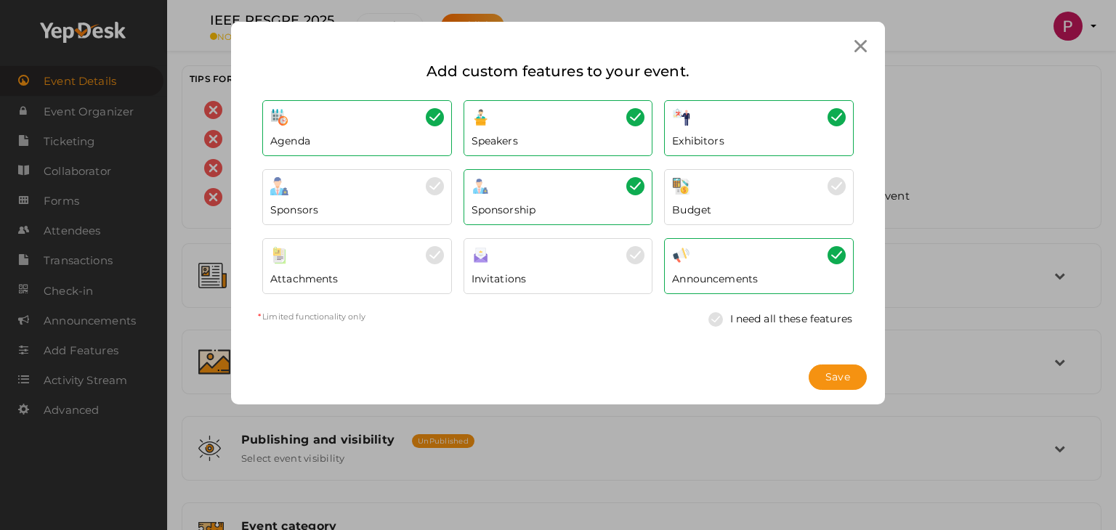
click at [378, 201] on div "Sponsors" at bounding box center [357, 206] width 174 height 22
click at [764, 203] on div "Budget" at bounding box center [759, 206] width 174 height 22
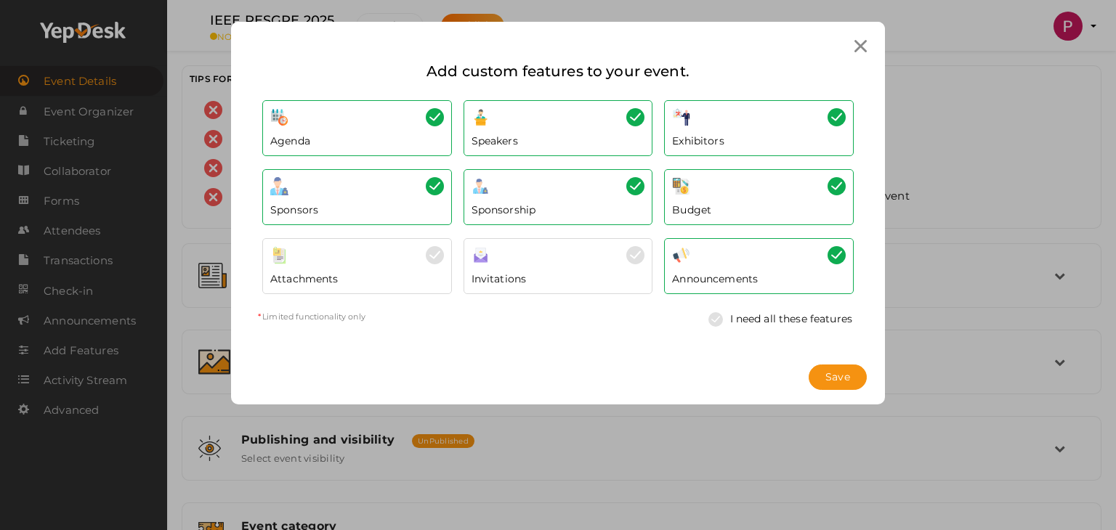
click at [353, 267] on div "Attachments" at bounding box center [357, 275] width 174 height 22
click at [710, 321] on img at bounding box center [719, 319] width 22 height 15
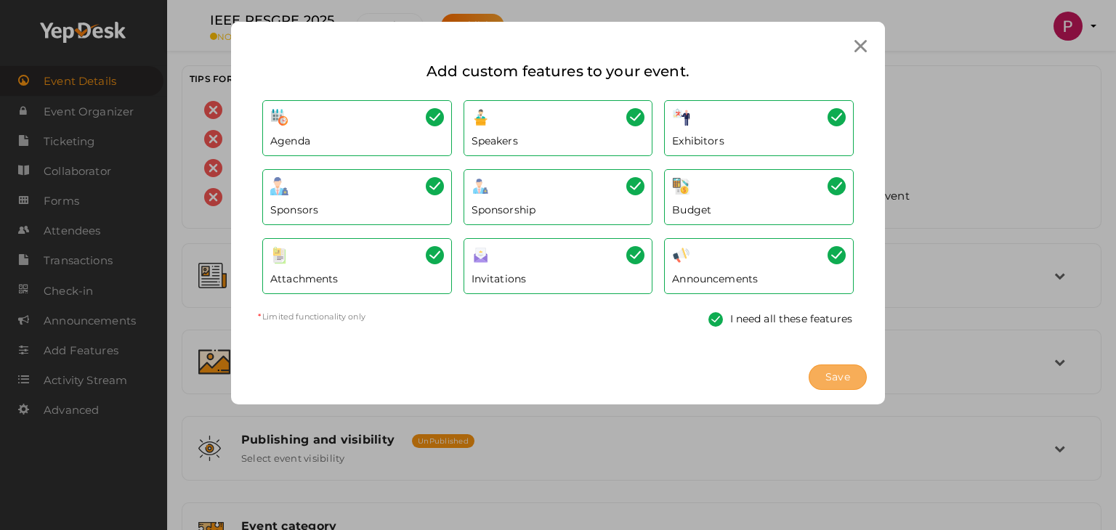
click at [840, 379] on span "Save" at bounding box center [837, 377] width 25 height 15
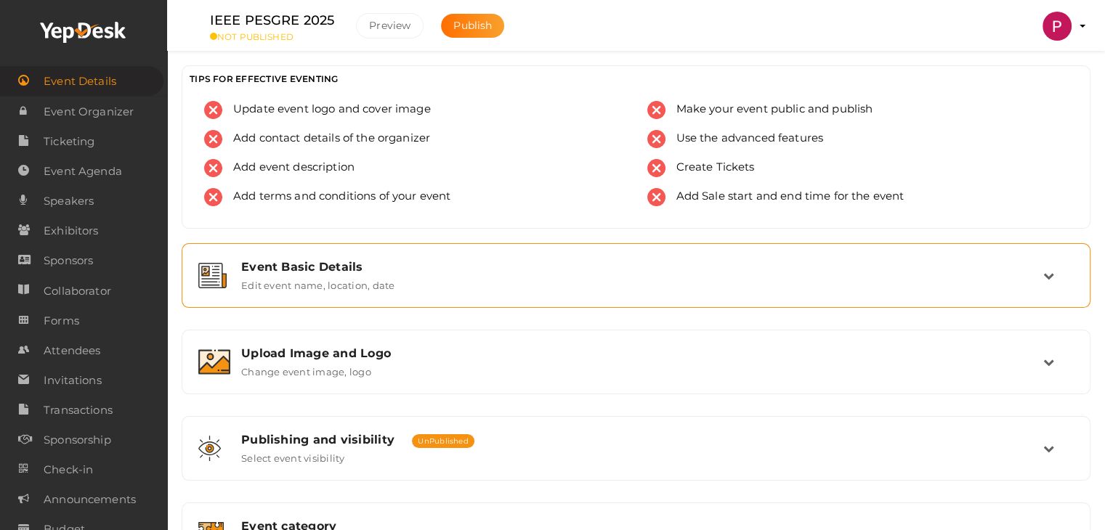
click at [1053, 275] on icon at bounding box center [1048, 275] width 11 height 11
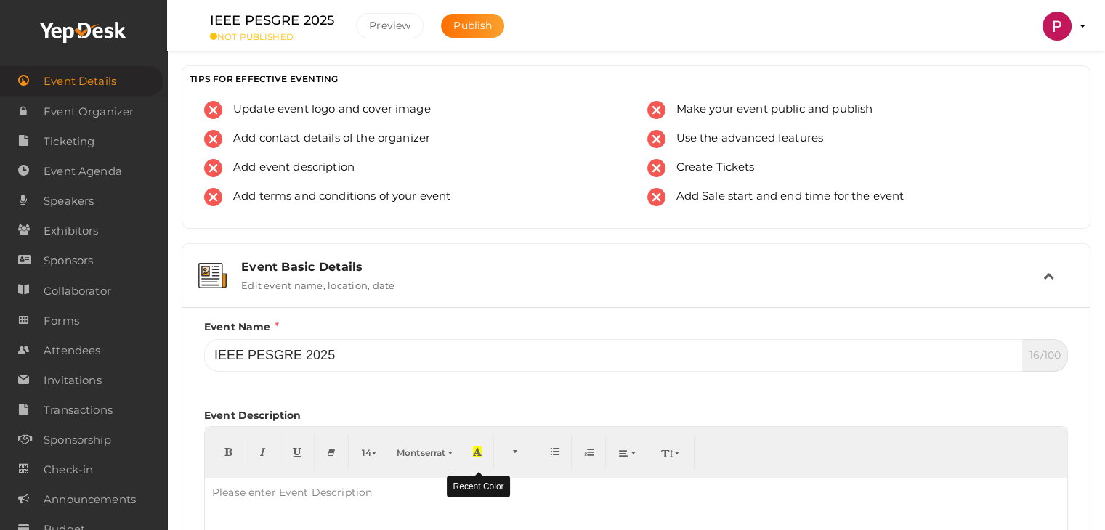
scroll to position [339, 0]
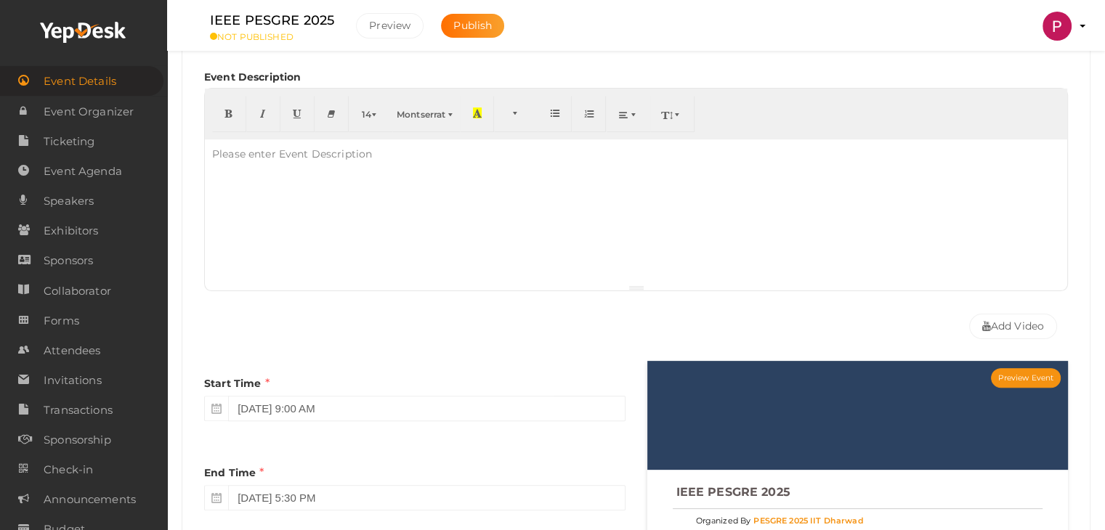
click at [302, 166] on div "Please enter Event Description" at bounding box center [292, 154] width 174 height 29
paste div "To enrich screen reader interactions, please activate Accessibility in Grammarl…"
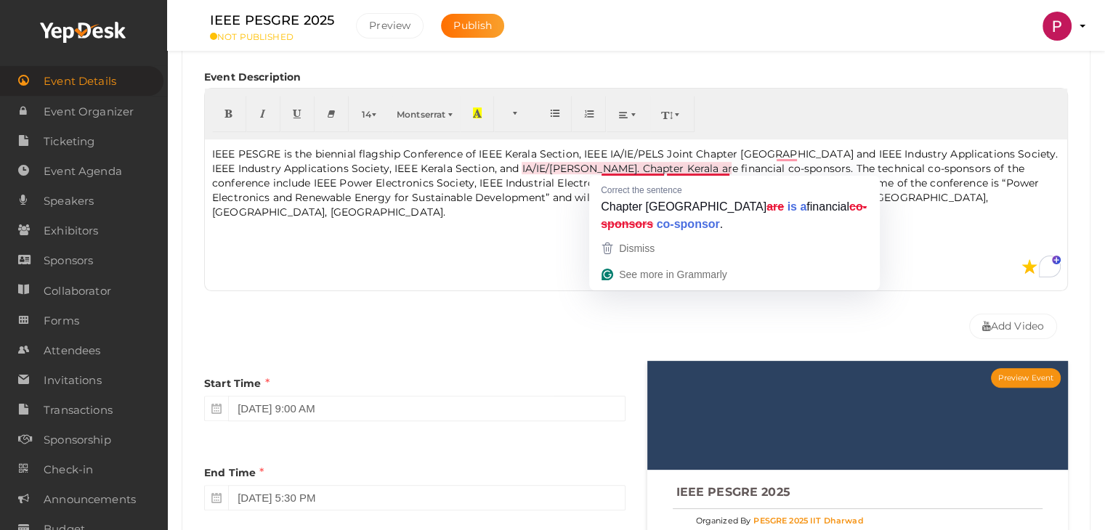
click at [482, 230] on div "IEEE PESGRE is the biennial flagship Conference of IEEE Kerala Section, IEEE IA…" at bounding box center [636, 212] width 862 height 145
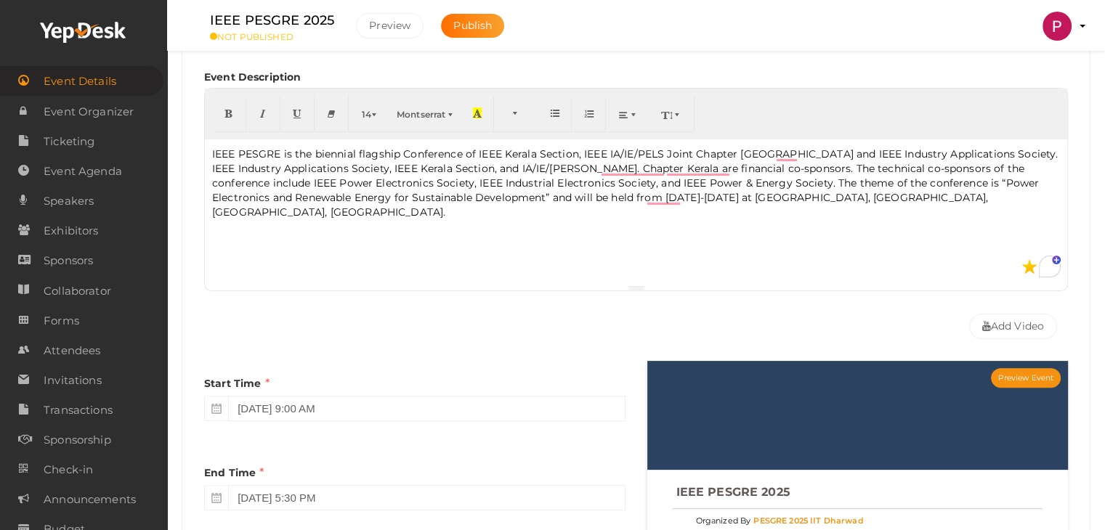
scroll to position [678, 0]
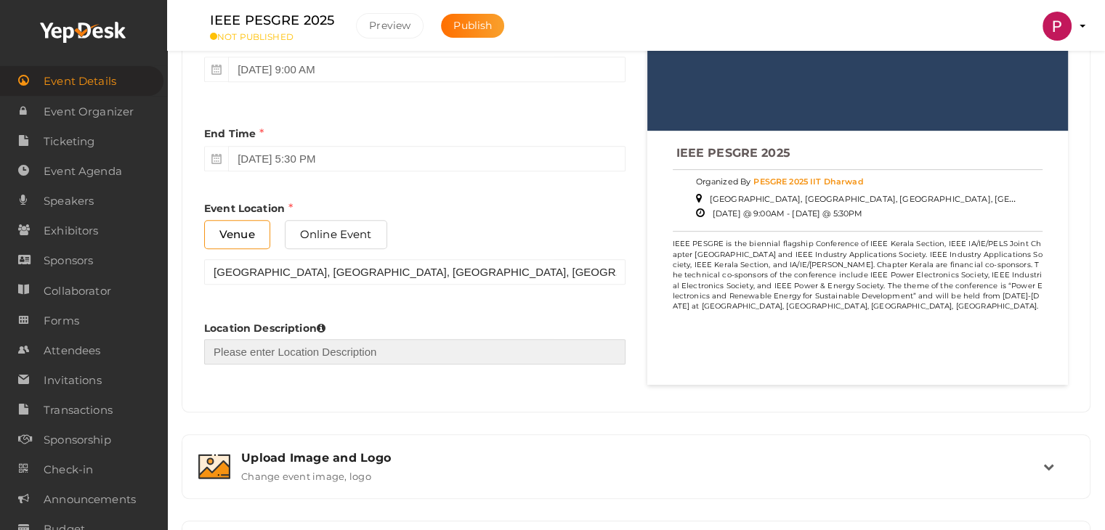
click at [257, 352] on input "text" at bounding box center [414, 351] width 421 height 25
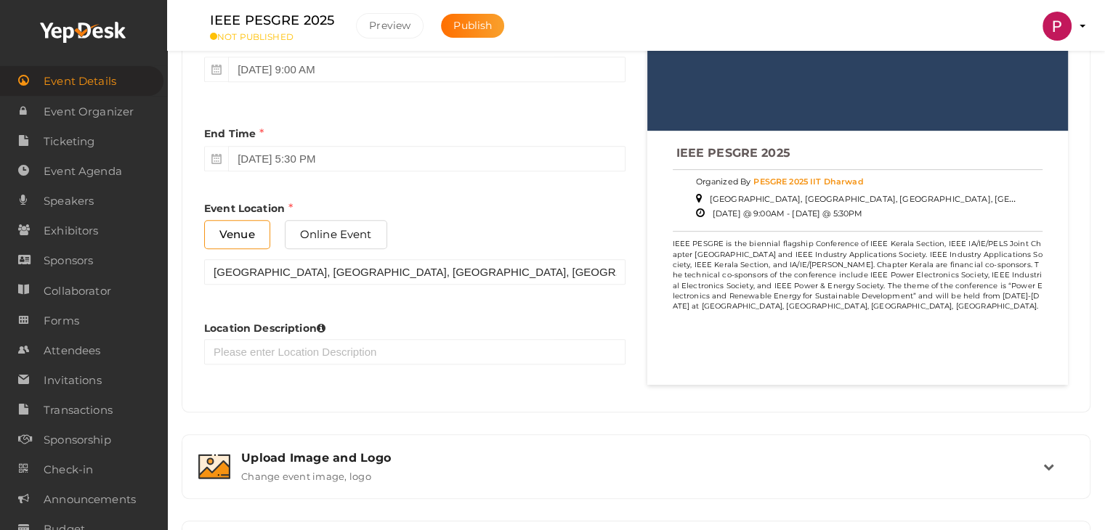
click at [434, 302] on div "Start Time December 21, 2025 9:00 AM End Time December 21, 2025 5:30 PM End Tim…" at bounding box center [414, 208] width 443 height 372
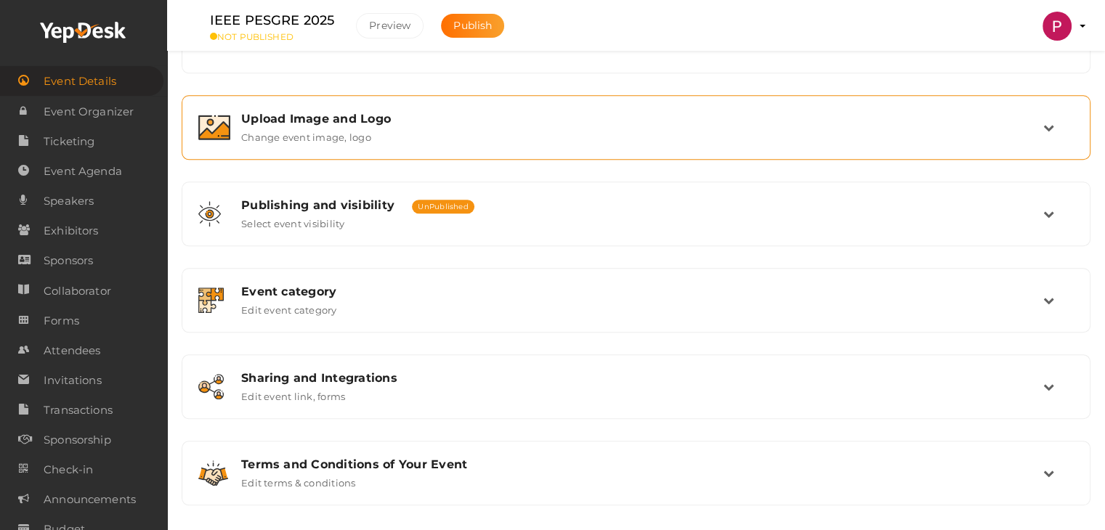
click at [331, 127] on label "Change event image, logo" at bounding box center [306, 134] width 130 height 17
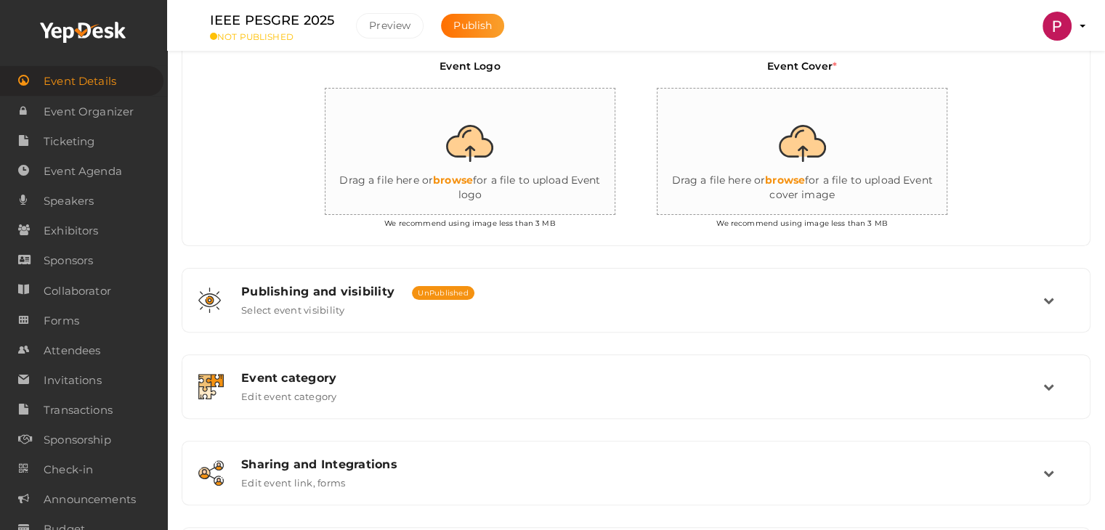
scroll to position [331, 0]
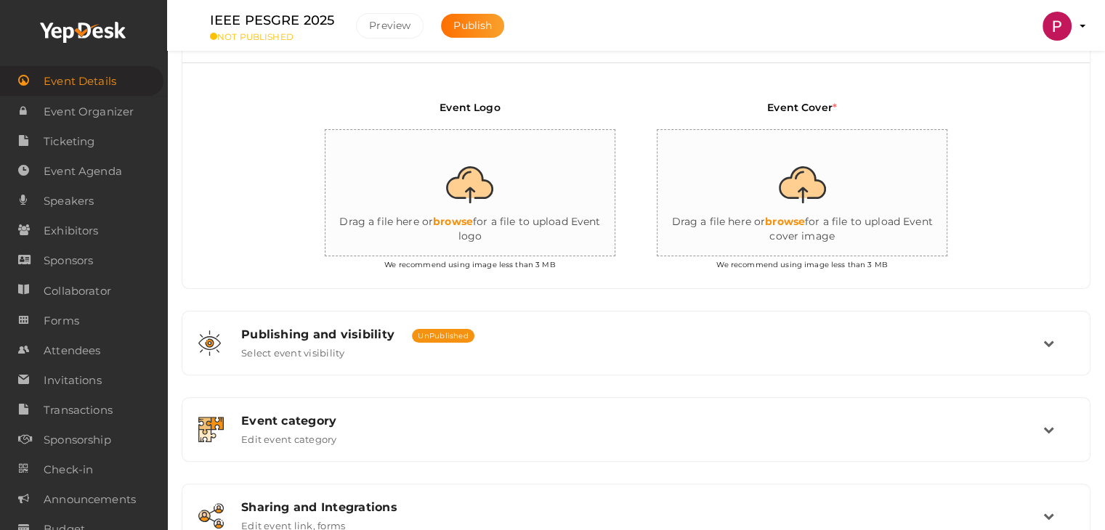
click at [474, 174] on input "file" at bounding box center [471, 193] width 291 height 127
type input "C:\fakepath\PESGRE2025.png"
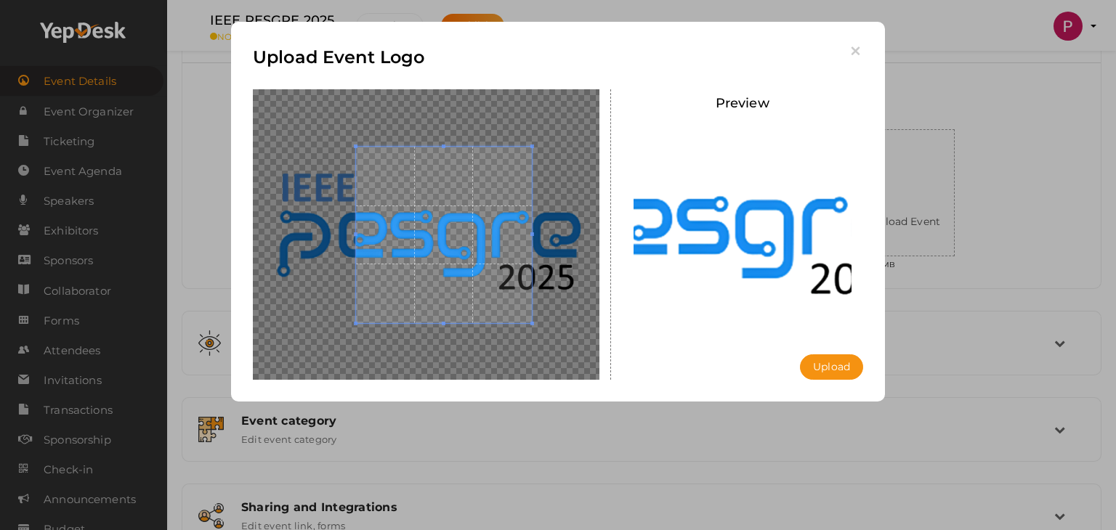
drag, startPoint x: 578, startPoint y: 330, endPoint x: 657, endPoint y: 344, distance: 79.8
click at [657, 89] on div "Preview Upload Uploading..." at bounding box center [558, 89] width 632 height 0
click at [474, 259] on span at bounding box center [444, 235] width 177 height 177
click at [338, 225] on div at bounding box center [426, 234] width 347 height 291
click at [859, 56] on icon "button" at bounding box center [855, 51] width 15 height 15
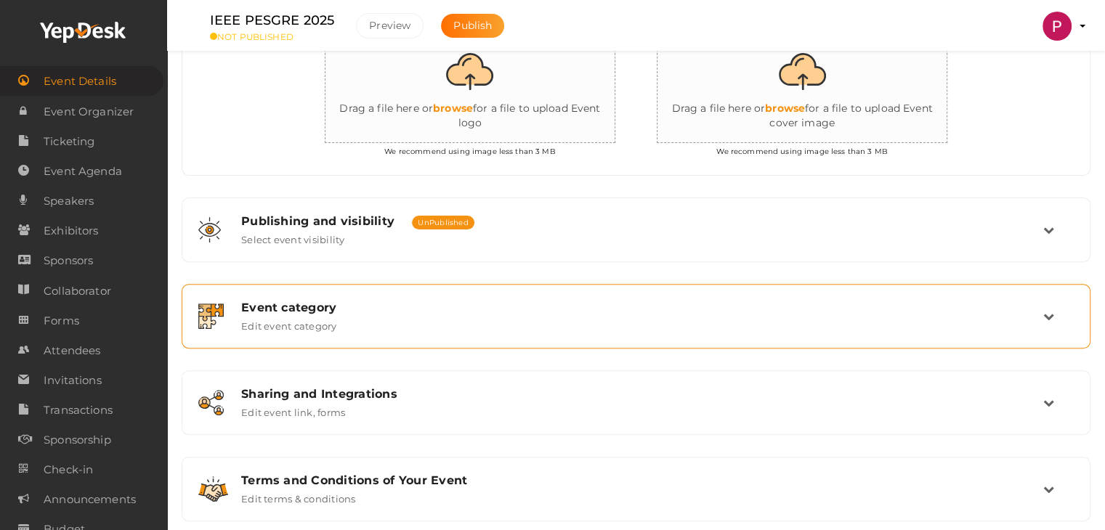
scroll to position [469, 0]
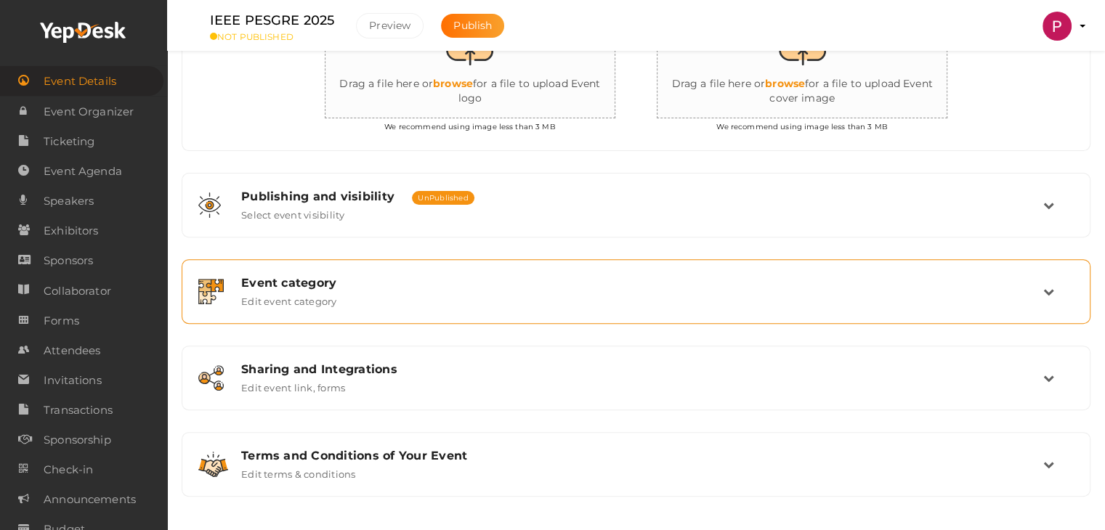
click at [1041, 288] on div "Event category Edit event category" at bounding box center [636, 291] width 813 height 31
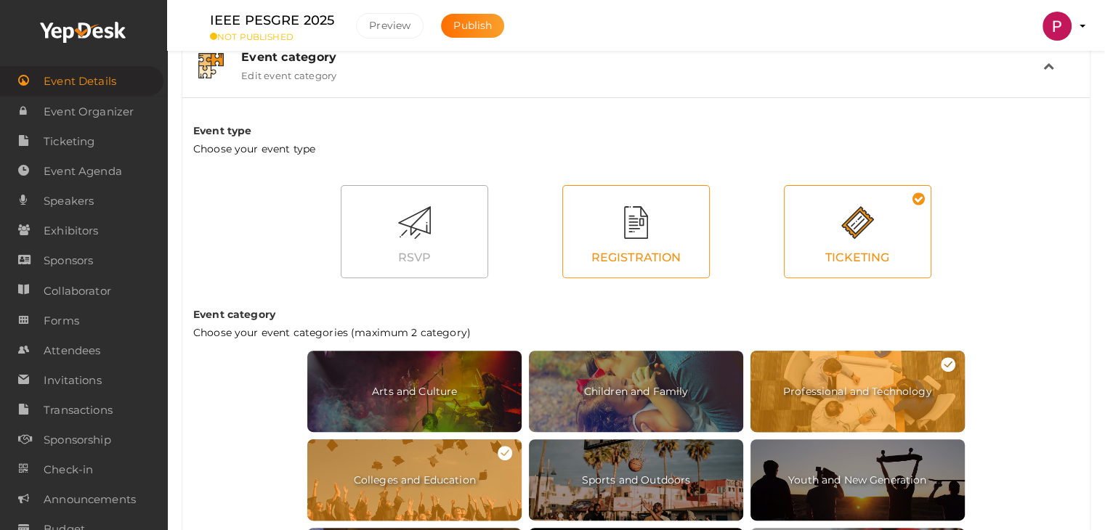
click at [646, 226] on div at bounding box center [636, 222] width 146 height 33
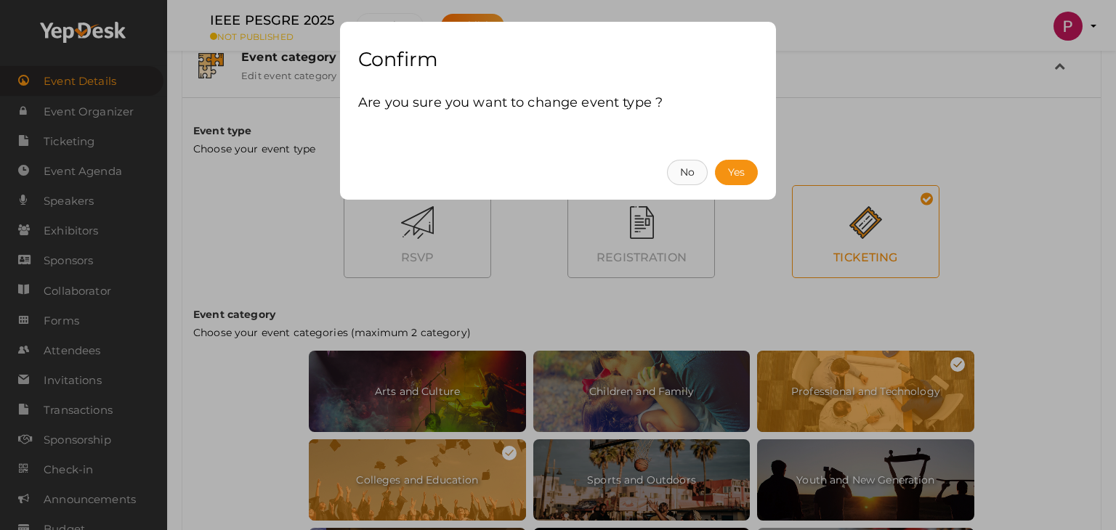
click at [681, 169] on button "No" at bounding box center [687, 172] width 41 height 25
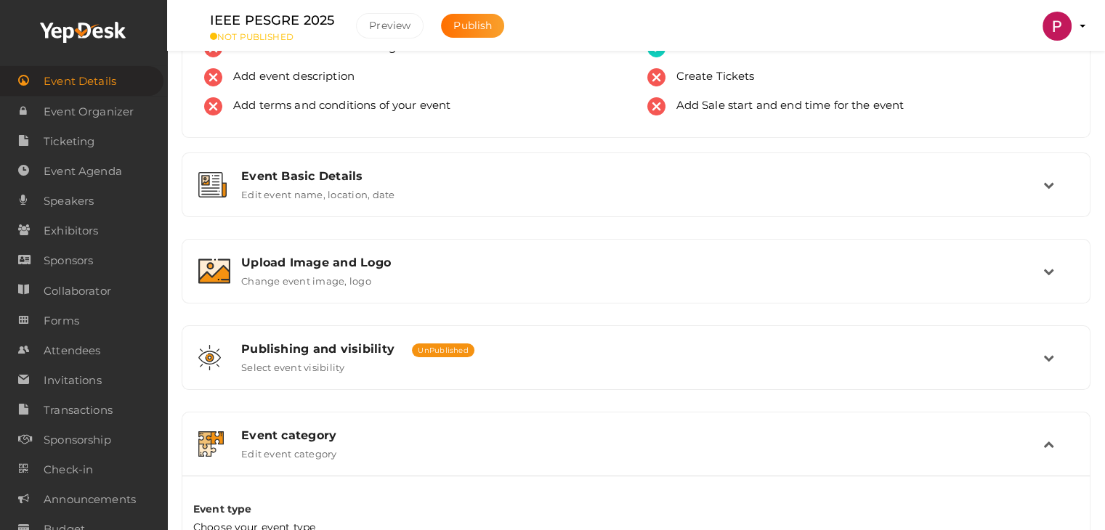
scroll to position [339, 0]
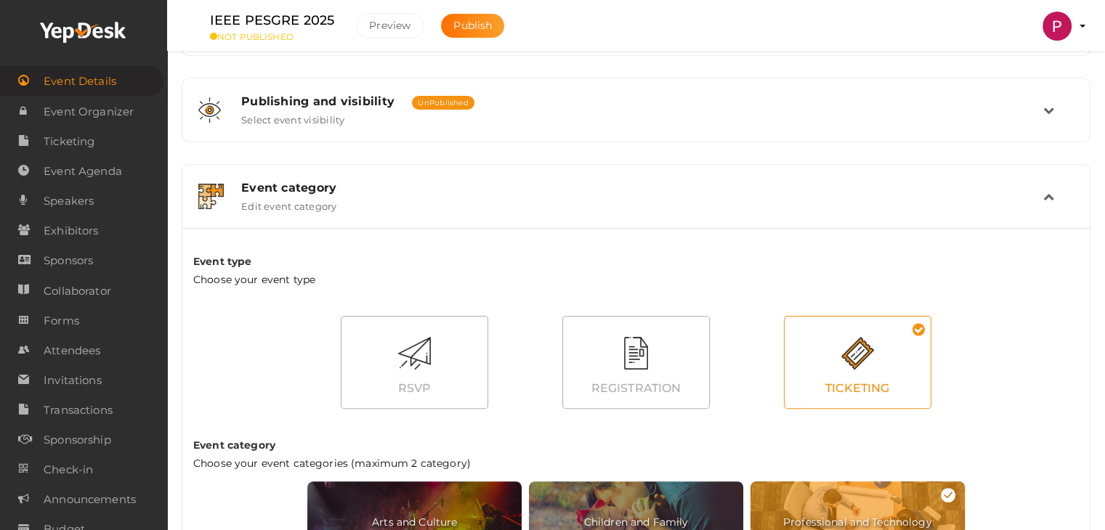
click at [1049, 198] on icon at bounding box center [1048, 196] width 11 height 11
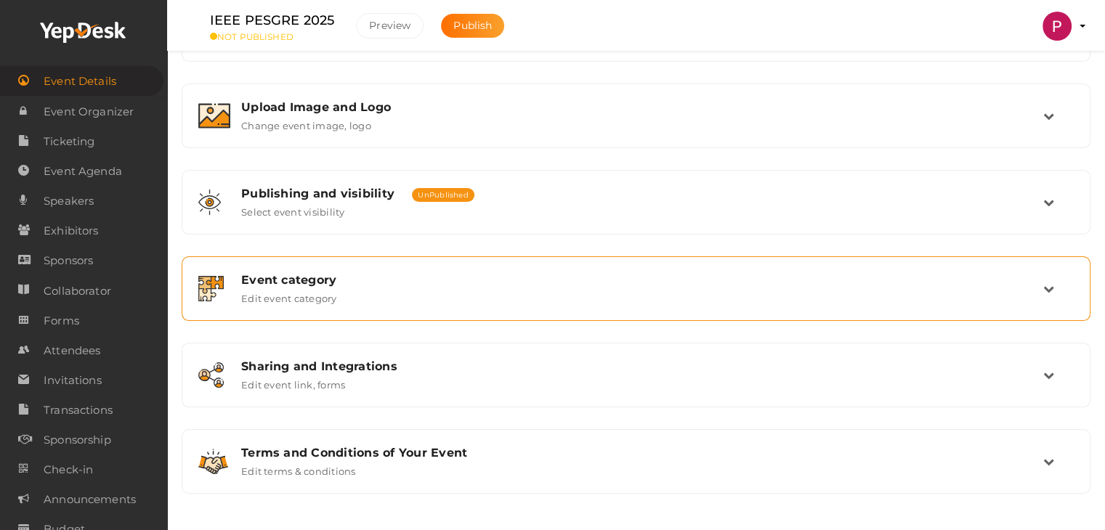
scroll to position [245, 0]
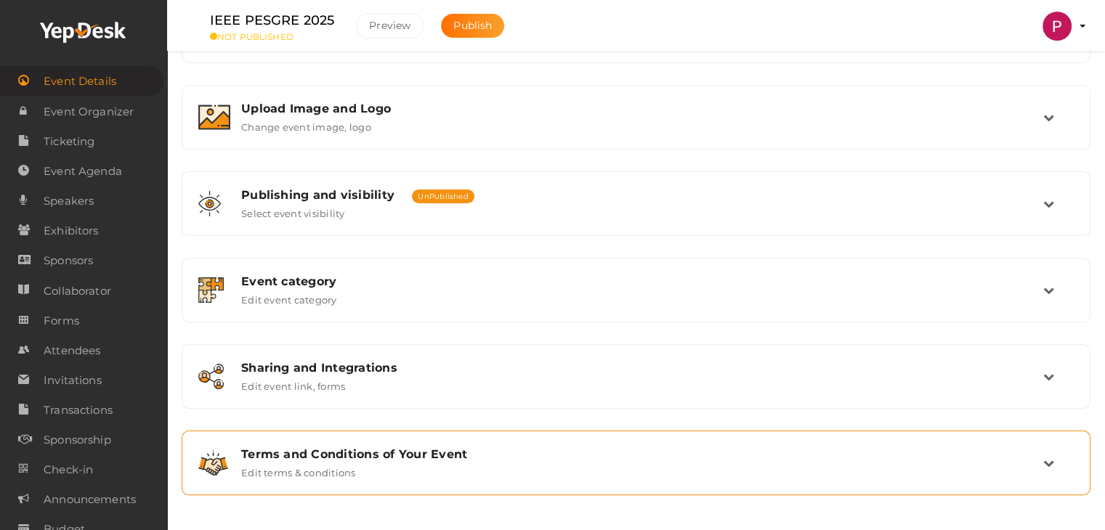
click at [428, 471] on div "Terms and Conditions of Your Event Edit terms & conditions" at bounding box center [636, 463] width 813 height 31
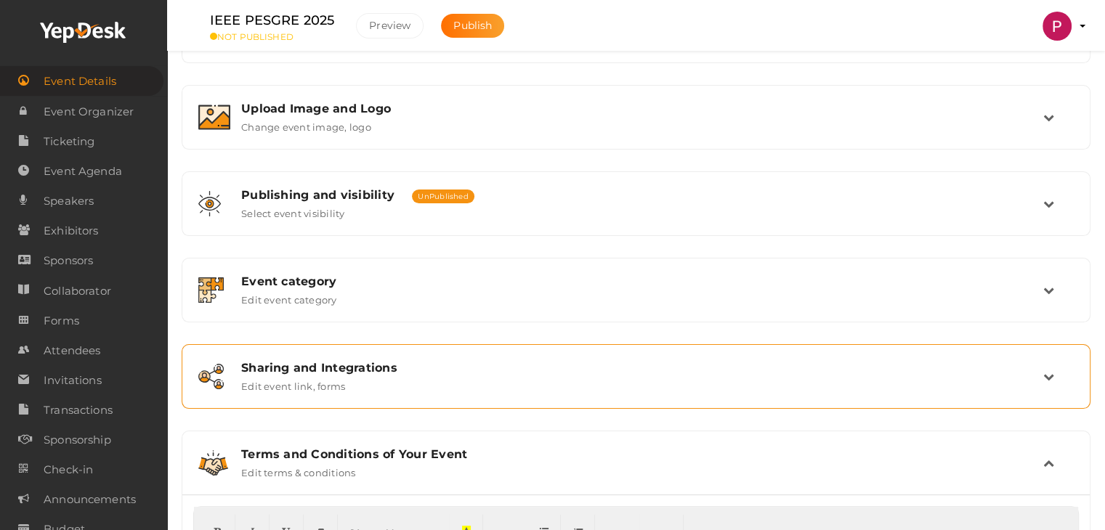
scroll to position [427, 0]
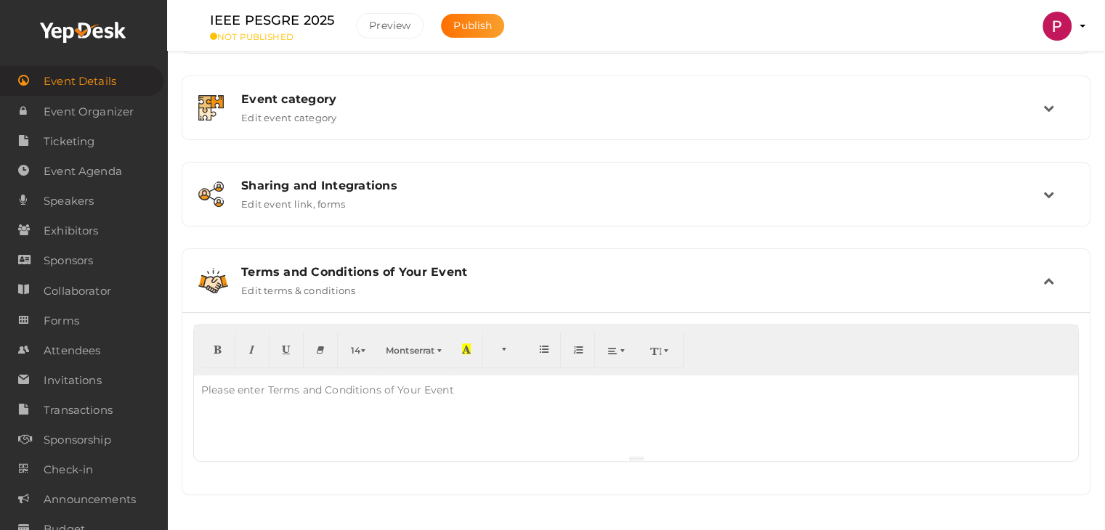
click at [263, 406] on div at bounding box center [636, 416] width 884 height 80
click at [296, 387] on div "Please enter Terms and Conditions of Your Event" at bounding box center [327, 390] width 267 height 29
click at [644, 271] on div "Terms and Conditions of Your Event" at bounding box center [642, 272] width 802 height 14
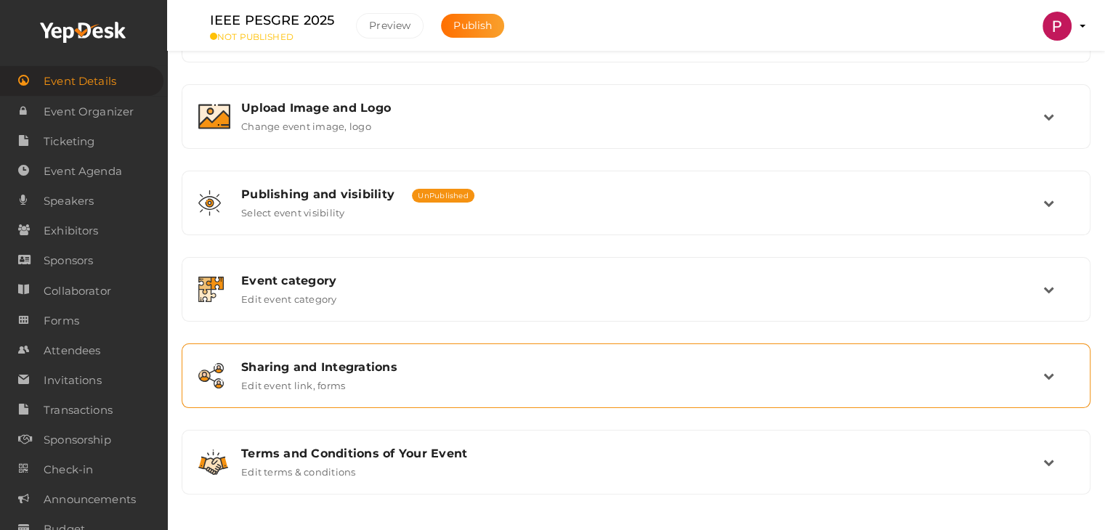
scroll to position [245, 0]
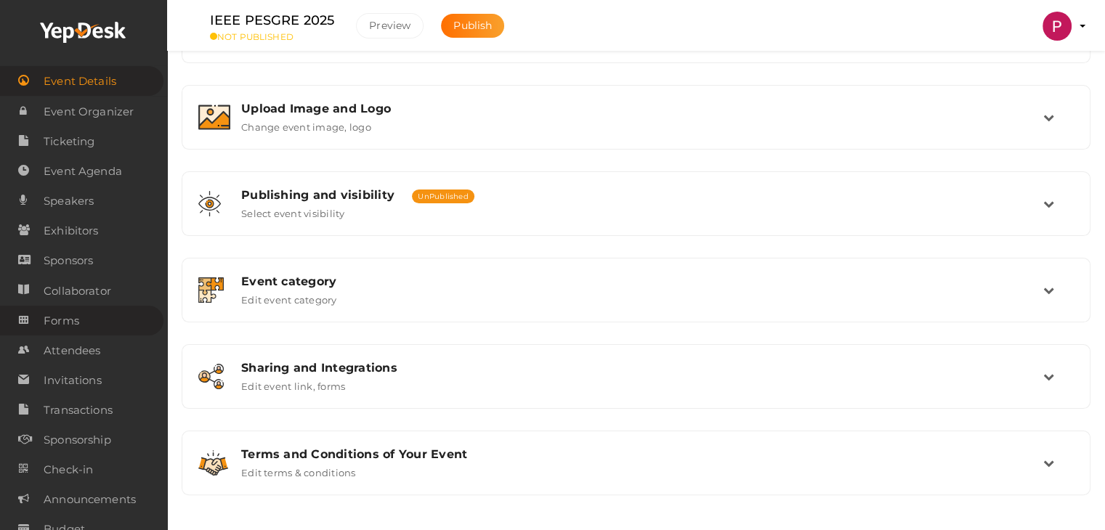
click at [68, 320] on span "Forms" at bounding box center [62, 321] width 36 height 29
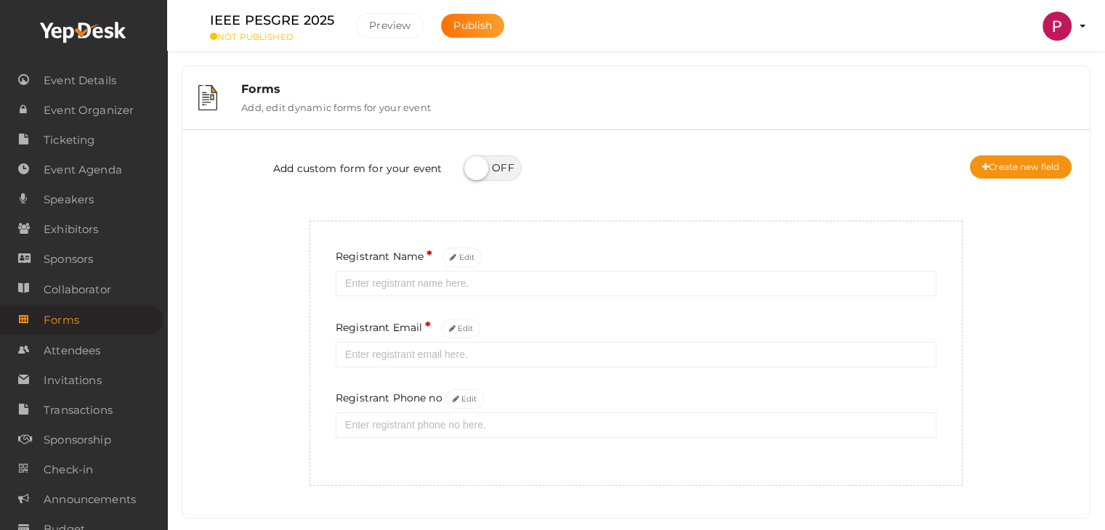
click at [259, 310] on div "Add custom form for your event Create new field Registrant Name * Edit Registra…" at bounding box center [636, 313] width 886 height 345
click at [81, 412] on span "Transactions" at bounding box center [78, 410] width 69 height 29
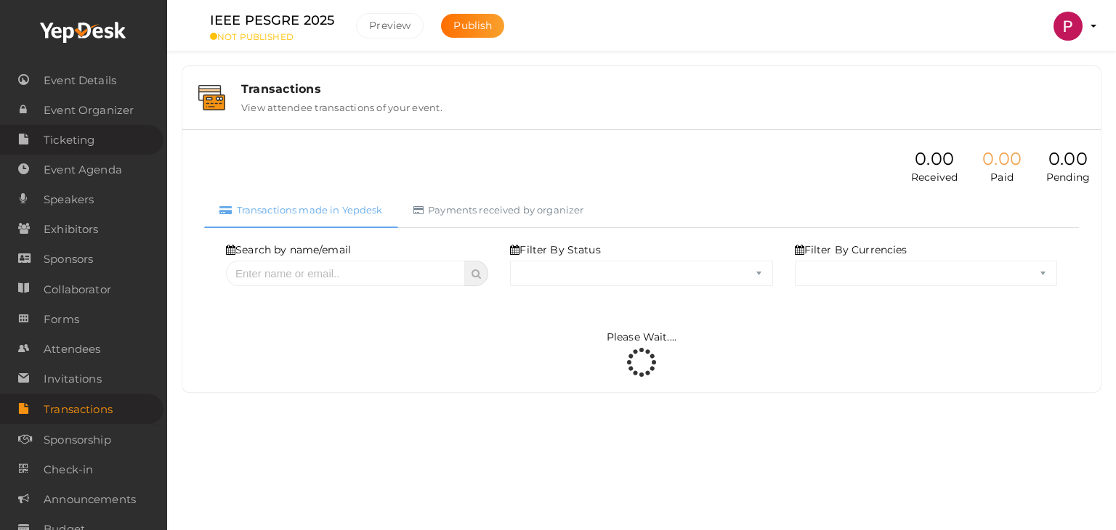
select select "ALL"
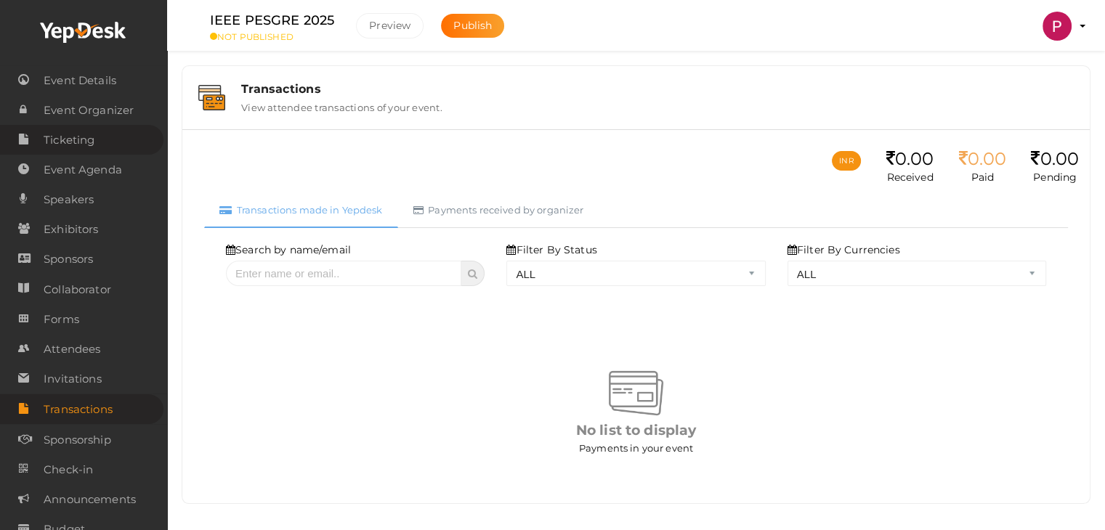
click at [68, 141] on span "Ticketing" at bounding box center [69, 140] width 51 height 29
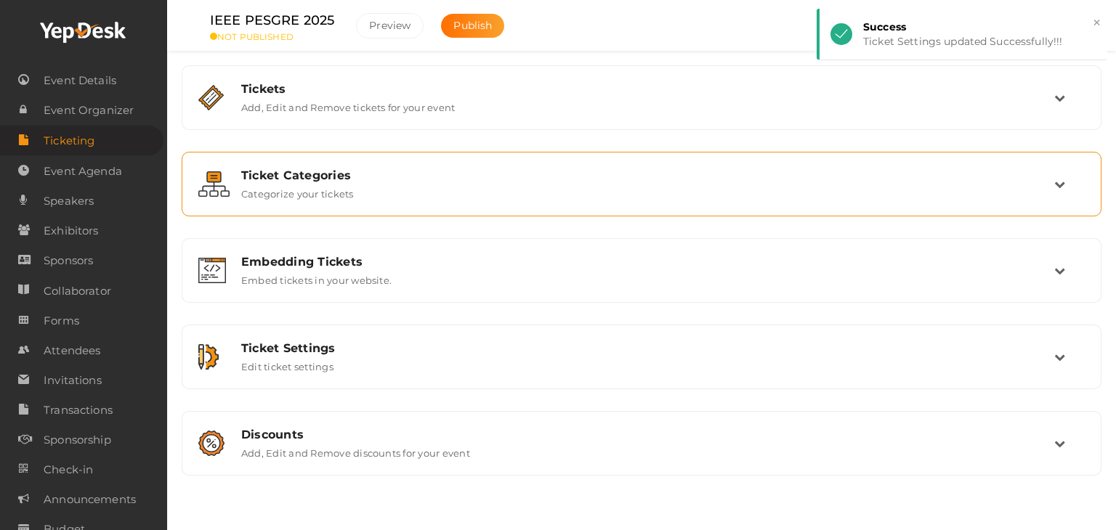
click at [1059, 188] on icon at bounding box center [1059, 184] width 11 height 11
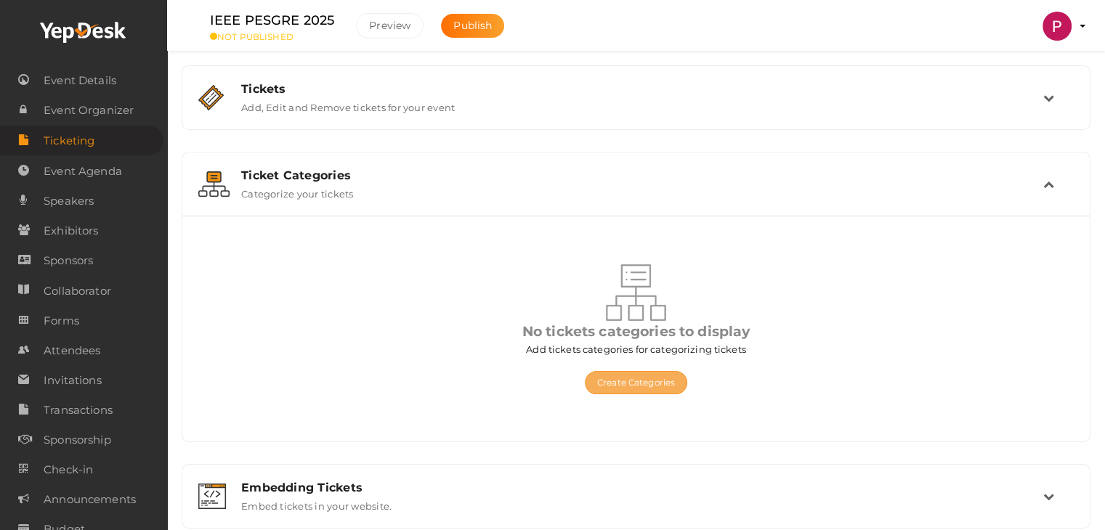
click at [631, 387] on button "Create Categories" at bounding box center [636, 382] width 102 height 23
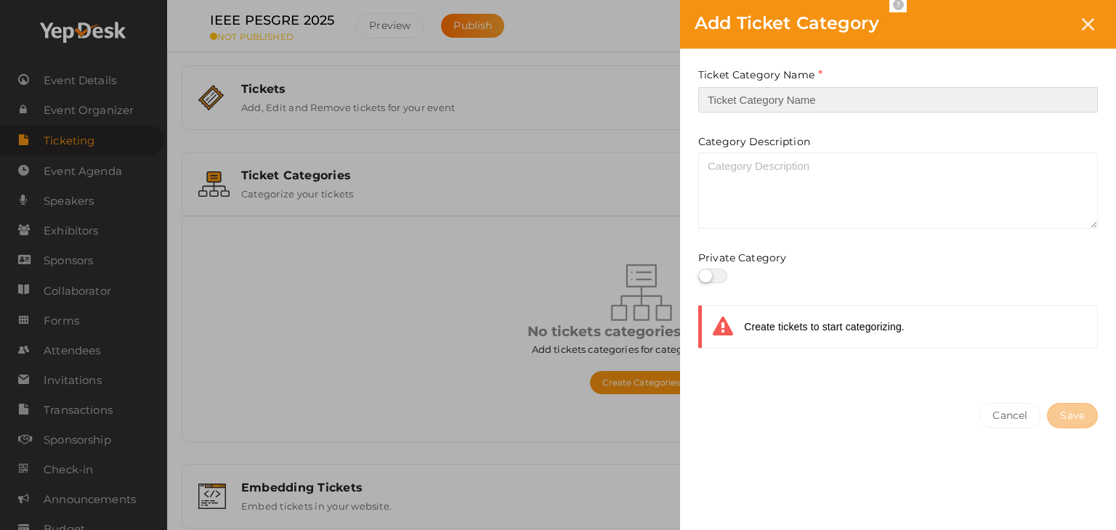
click at [768, 91] on input "text" at bounding box center [898, 99] width 400 height 25
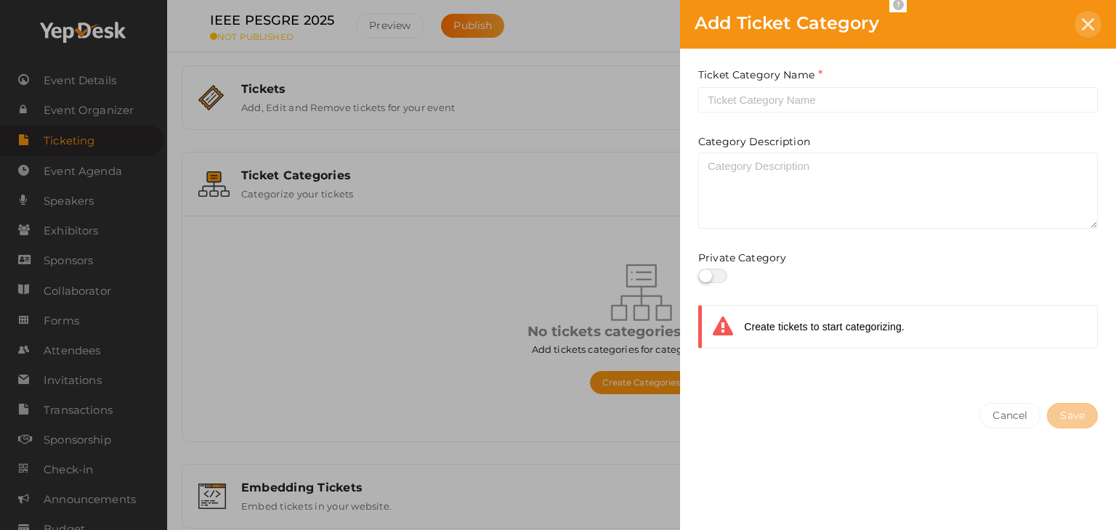
click at [1091, 21] on icon at bounding box center [1088, 24] width 12 height 12
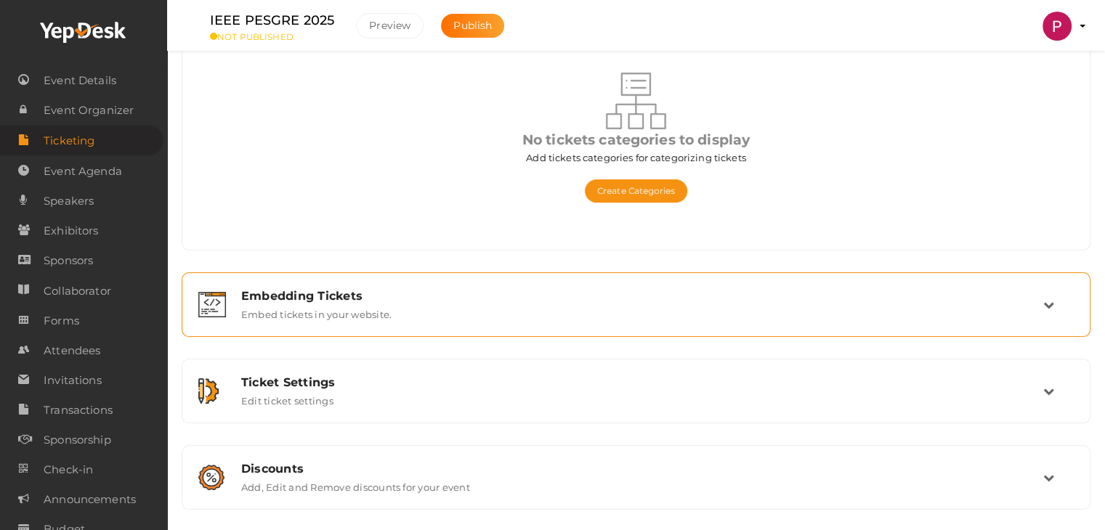
scroll to position [192, 0]
click at [1046, 301] on icon at bounding box center [1048, 304] width 11 height 11
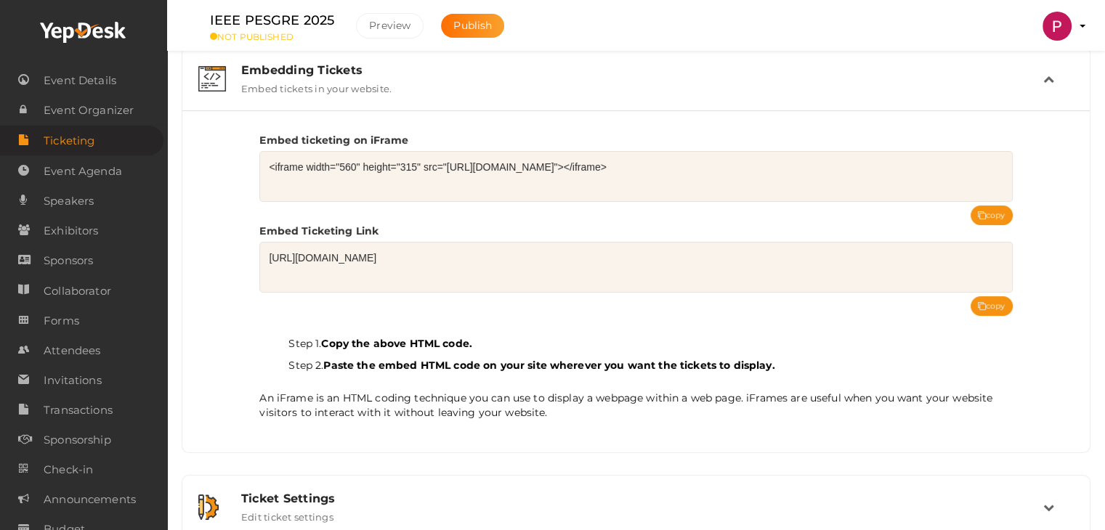
click at [1051, 76] on icon at bounding box center [1048, 78] width 11 height 11
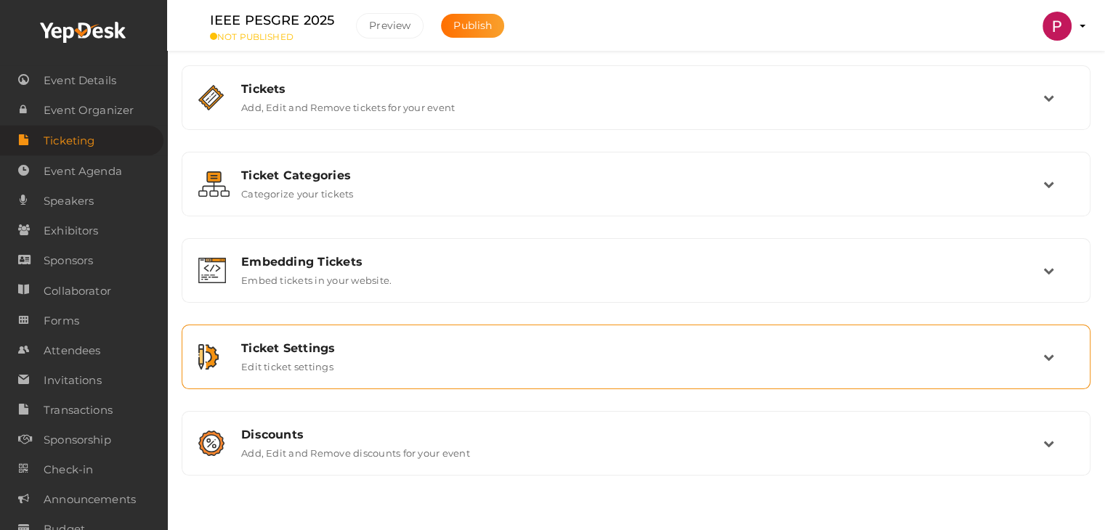
scroll to position [0, 0]
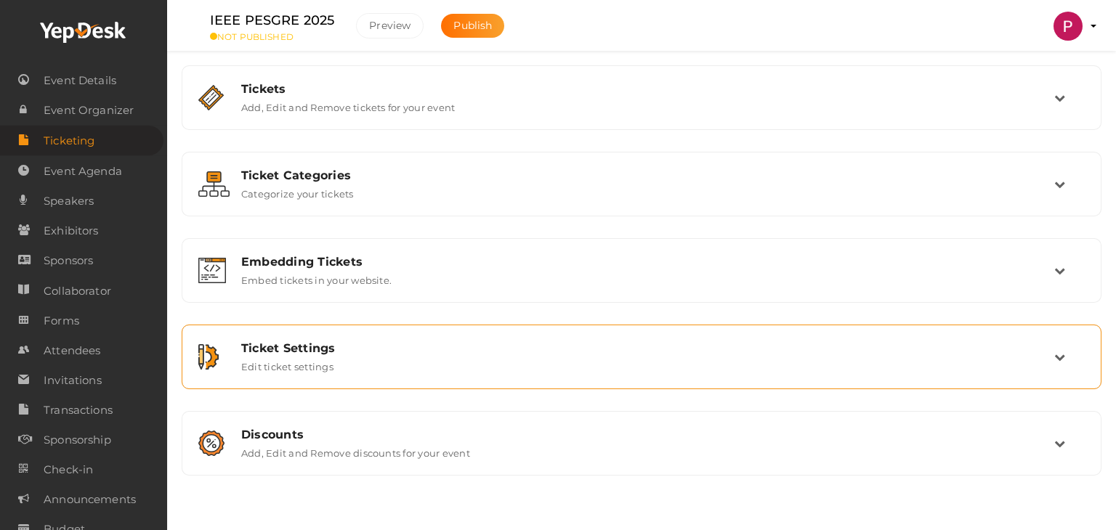
click at [1067, 356] on td at bounding box center [1069, 357] width 31 height 31
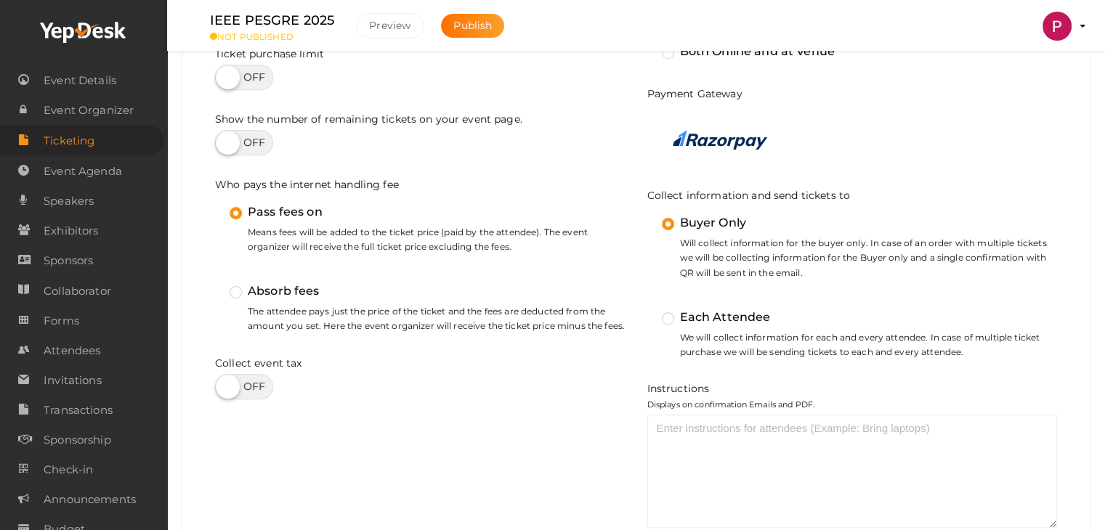
scroll to position [433, 0]
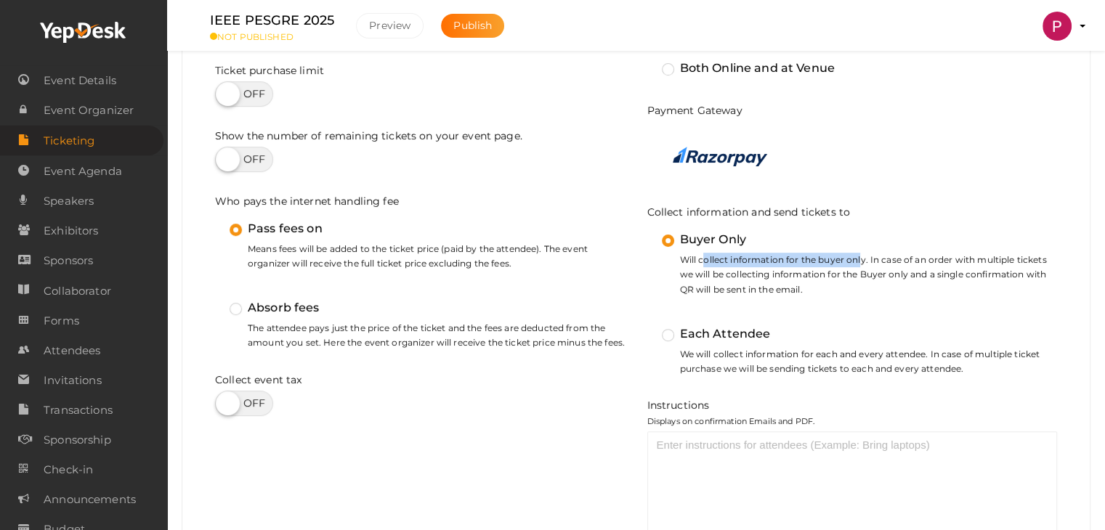
drag, startPoint x: 705, startPoint y: 265, endPoint x: 860, endPoint y: 262, distance: 155.5
click at [860, 262] on small "Will collect information for the buyer only. In case of an order with multiple …" at bounding box center [860, 275] width 396 height 44
click at [873, 295] on small "Will collect information for the buyer only. In case of an order with multiple …" at bounding box center [860, 275] width 396 height 44
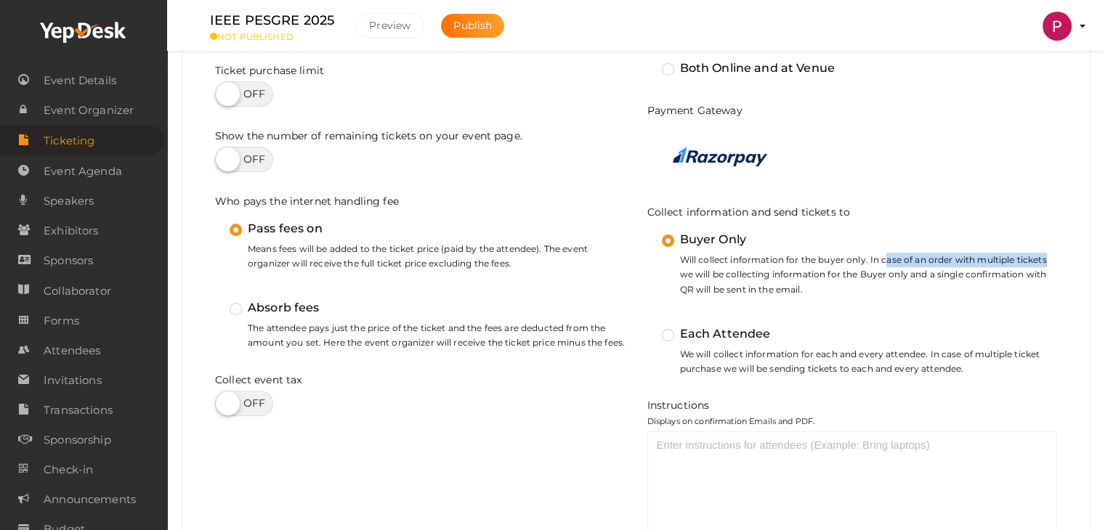
drag, startPoint x: 886, startPoint y: 259, endPoint x: 1043, endPoint y: 257, distance: 157.7
click at [1043, 257] on small "Will collect information for the buyer only. In case of an order with multiple …" at bounding box center [860, 275] width 396 height 44
click at [884, 289] on small "Will collect information for the buyer only. In case of an order with multiple …" at bounding box center [860, 275] width 396 height 44
drag, startPoint x: 268, startPoint y: 248, endPoint x: 349, endPoint y: 248, distance: 80.7
click at [349, 248] on small "Means fees will be added to the ticket price (paid by the attendee). The event …" at bounding box center [428, 257] width 396 height 30
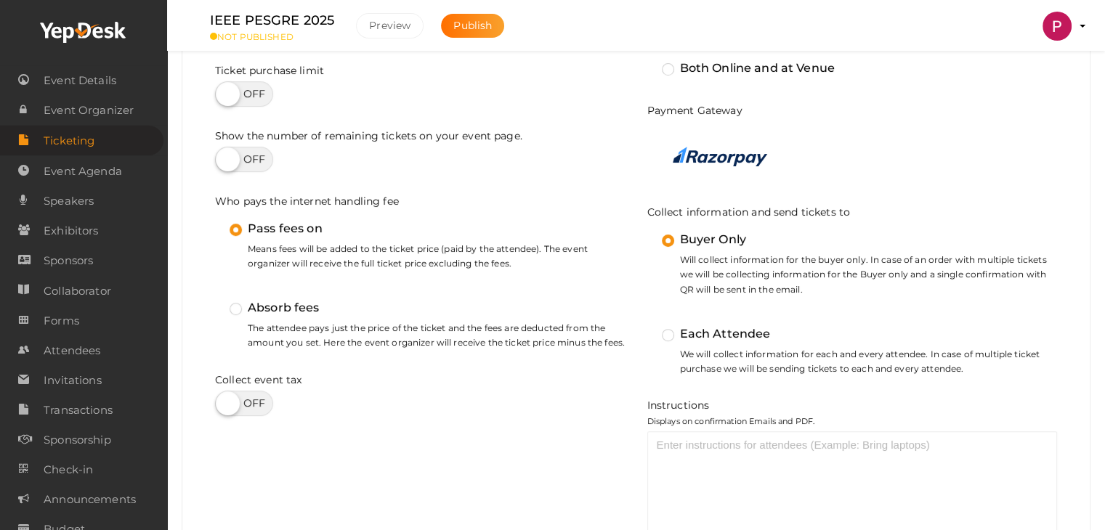
click at [326, 267] on small "Means fees will be added to the ticket price (paid by the attendee). The event …" at bounding box center [428, 257] width 396 height 30
click at [527, 264] on small "Means fees will be added to the ticket price (paid by the attendee). The event …" at bounding box center [428, 257] width 396 height 30
click at [254, 402] on label at bounding box center [244, 403] width 58 height 25
click at [225, 402] on input "checkbox" at bounding box center [219, 398] width 9 height 9
checkbox input "true"
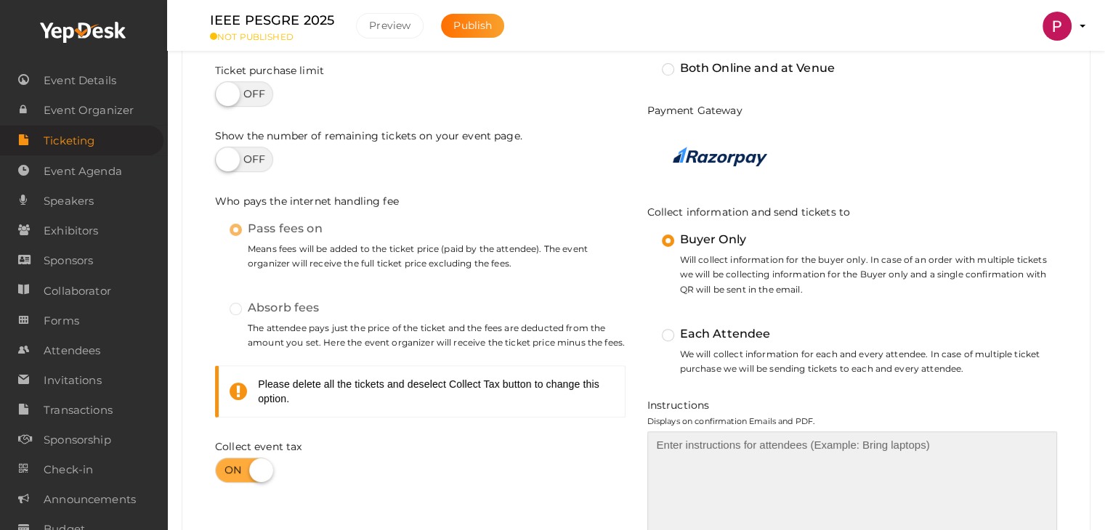
click at [698, 448] on textarea at bounding box center [852, 488] width 411 height 113
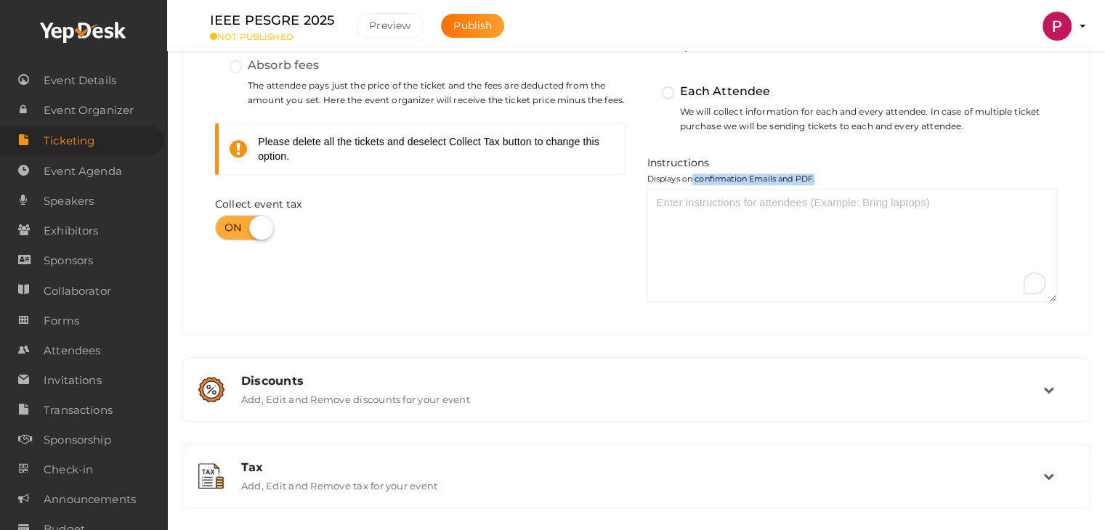
drag, startPoint x: 695, startPoint y: 178, endPoint x: 839, endPoint y: 177, distance: 144.6
click at [839, 177] on div "Instructions Displays on confirmation Emails and PDF." at bounding box center [852, 228] width 411 height 147
click at [854, 171] on div "Instructions Displays on confirmation Emails and PDF." at bounding box center [852, 228] width 411 height 147
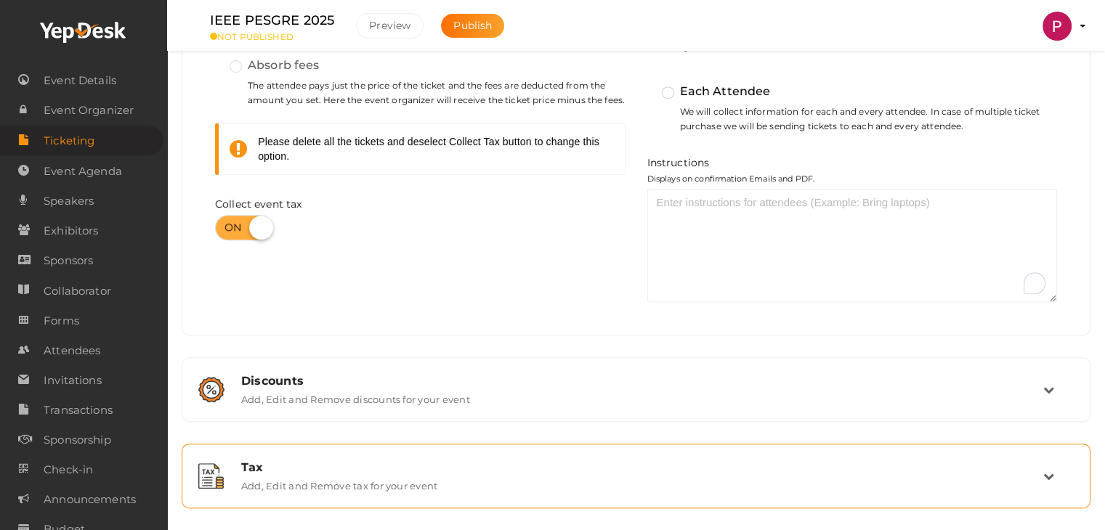
click at [394, 482] on label "Add, Edit and Remove tax for your event" at bounding box center [339, 482] width 196 height 17
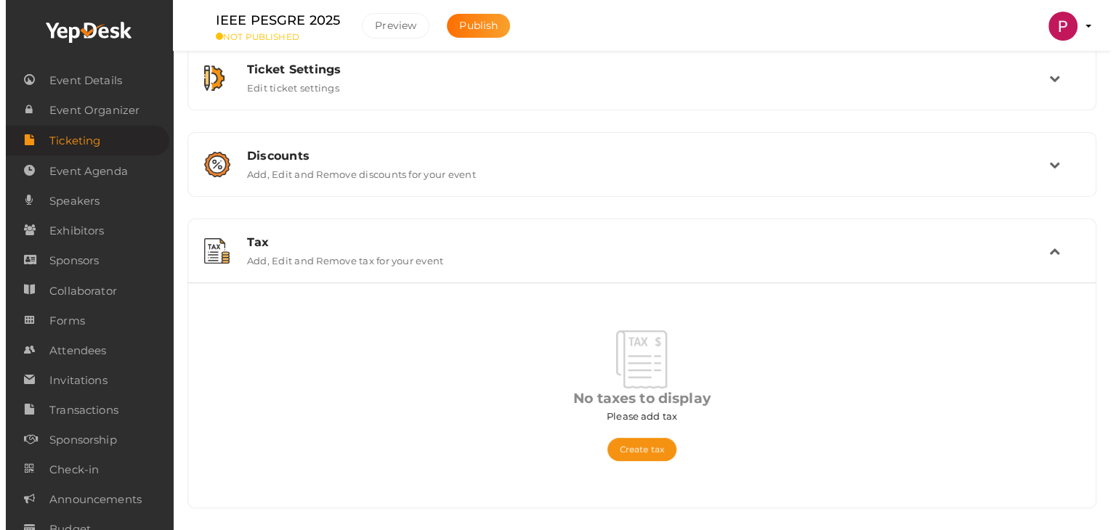
scroll to position [278, 0]
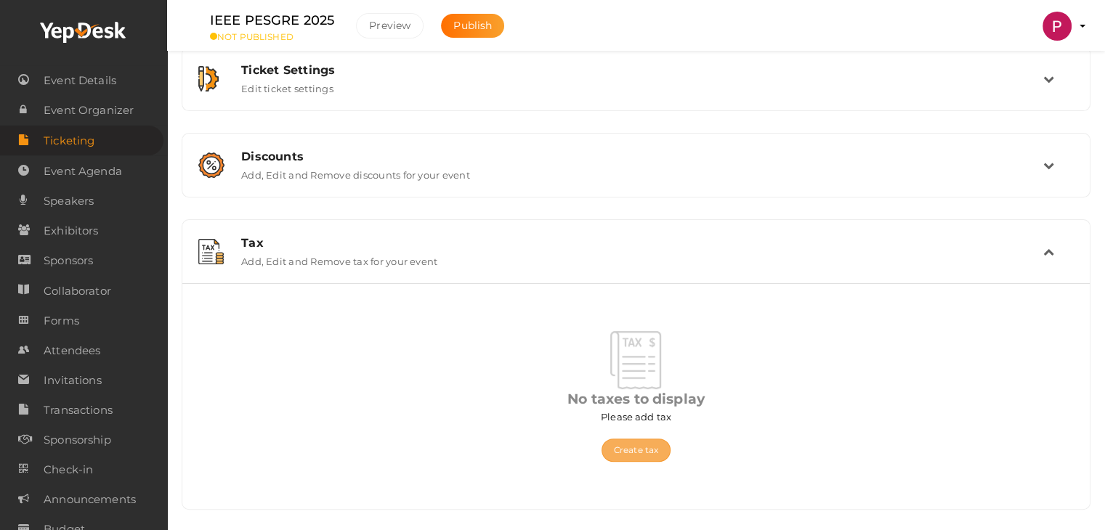
click at [626, 449] on button "Create tax" at bounding box center [636, 450] width 69 height 23
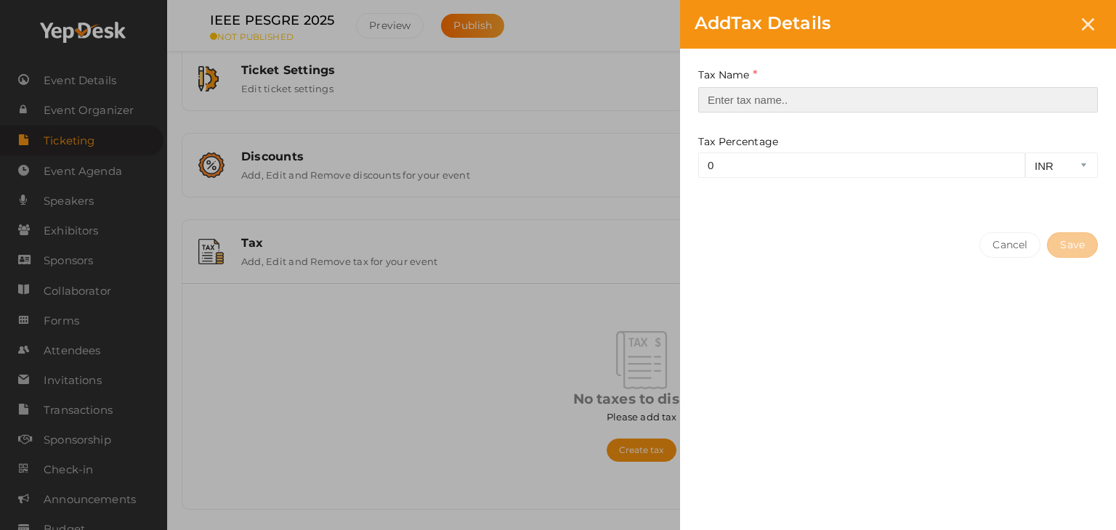
click at [761, 99] on input "text" at bounding box center [898, 99] width 400 height 25
type input "GST"
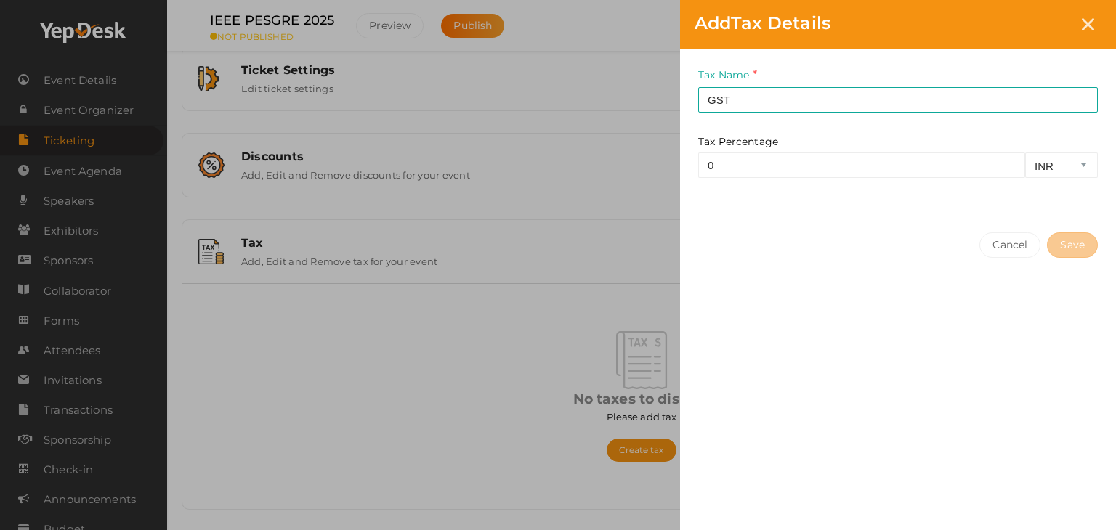
click at [751, 181] on div "Tax Name GST This field is Required. Tax Percentage 0 INR CAD USD This field is…" at bounding box center [898, 133] width 436 height 169
click at [762, 171] on input "0" at bounding box center [861, 165] width 327 height 25
drag, startPoint x: 962, startPoint y: 169, endPoint x: 680, endPoint y: 167, distance: 281.9
click at [680, 167] on div "Tax Name GST This field is Required. Tax Percentage 0 INR CAD USD This field is…" at bounding box center [898, 133] width 436 height 169
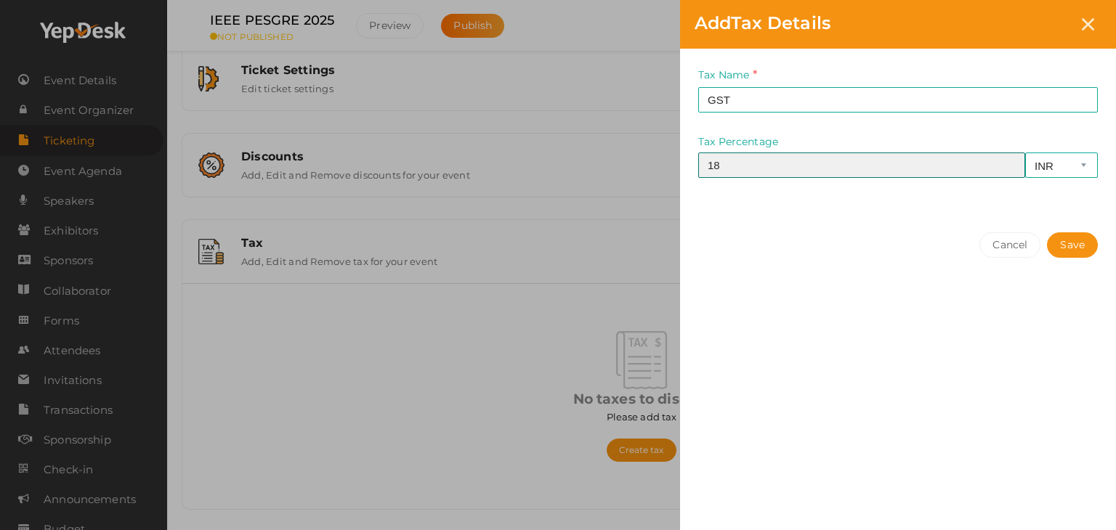
type input "18"
drag, startPoint x: 866, startPoint y: 371, endPoint x: 891, endPoint y: 347, distance: 33.9
click at [866, 371] on div "Tax Name GST This field is Required. Tax Percentage 18 INR CAD USD This field i…" at bounding box center [898, 287] width 436 height 477
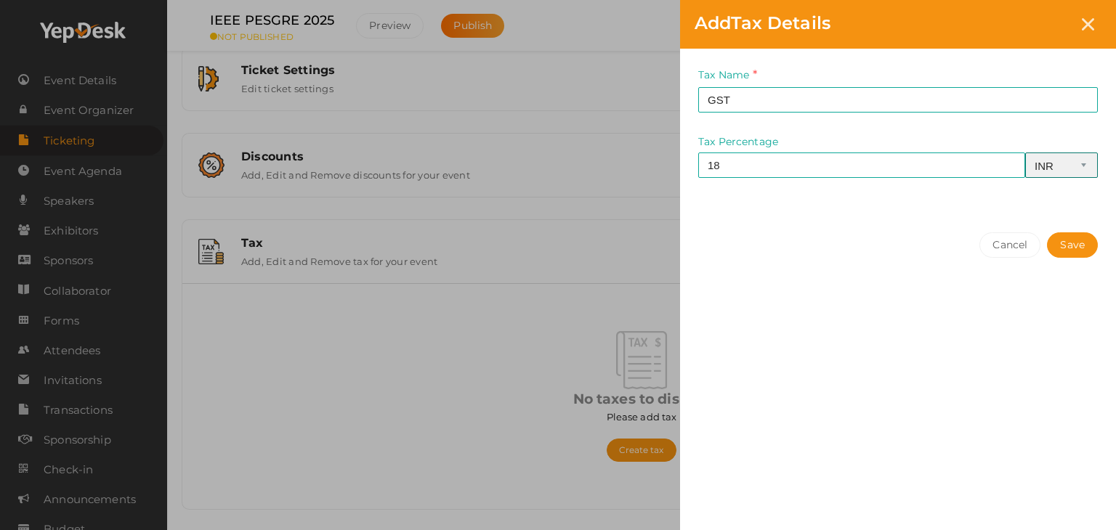
click at [1072, 170] on select "INR CAD USD" at bounding box center [1061, 165] width 73 height 25
click at [942, 219] on div "Cancel Save" at bounding box center [898, 274] width 436 height 113
click at [1058, 244] on button "Save" at bounding box center [1072, 245] width 51 height 25
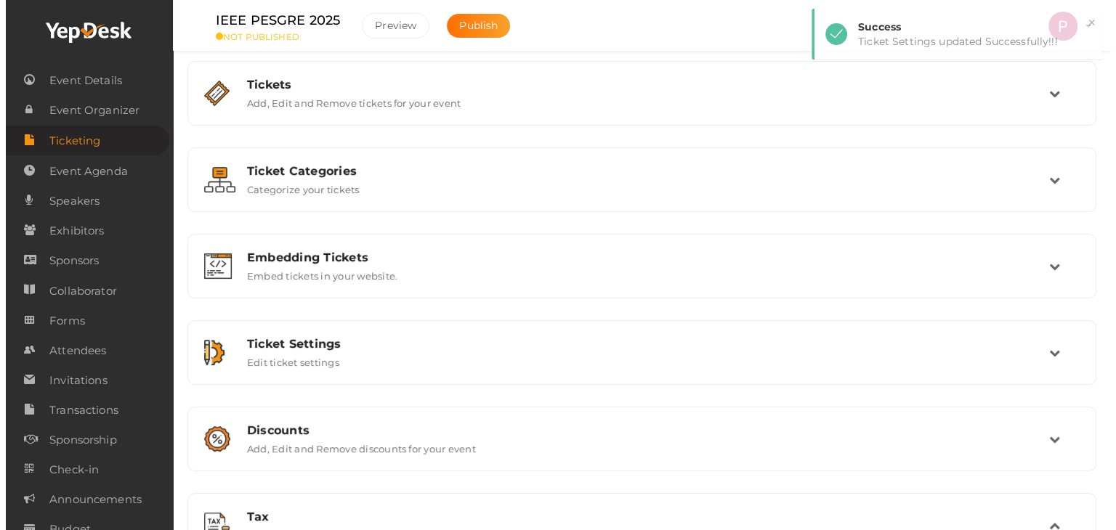
scroll to position [0, 0]
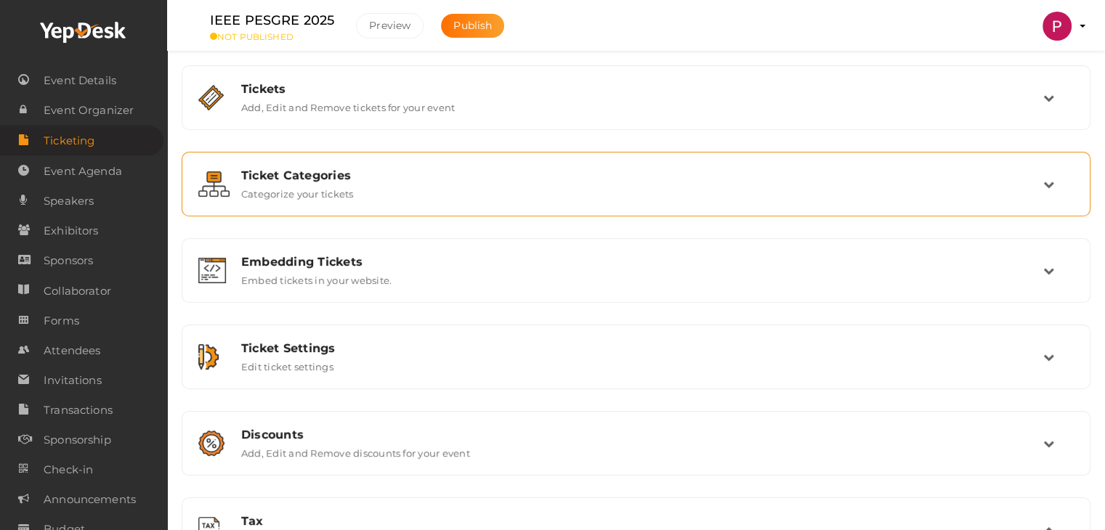
click at [435, 182] on div "Ticket Categories Categorize your tickets" at bounding box center [636, 184] width 813 height 31
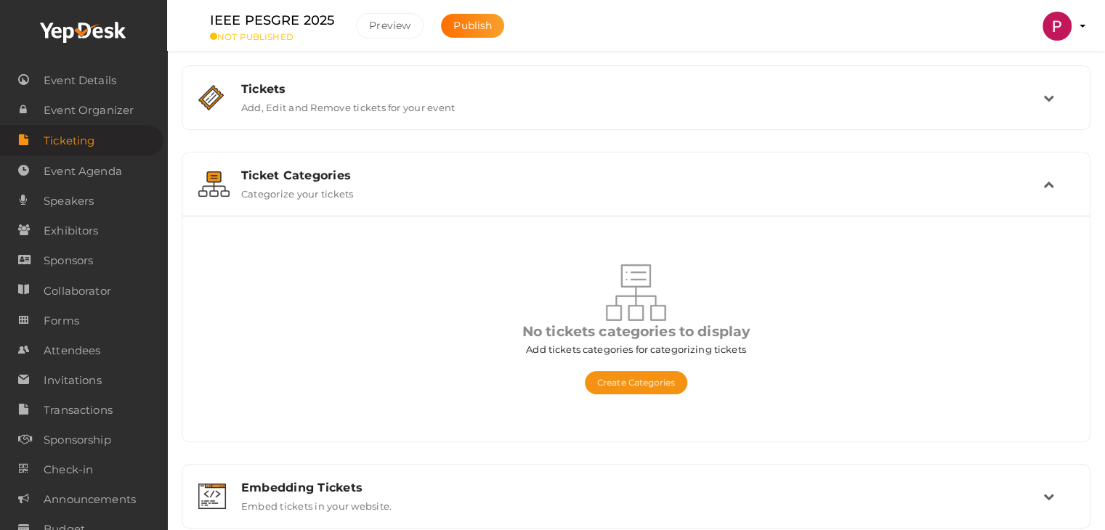
click at [435, 182] on div "Ticket Categories Categorize your tickets" at bounding box center [636, 184] width 813 height 31
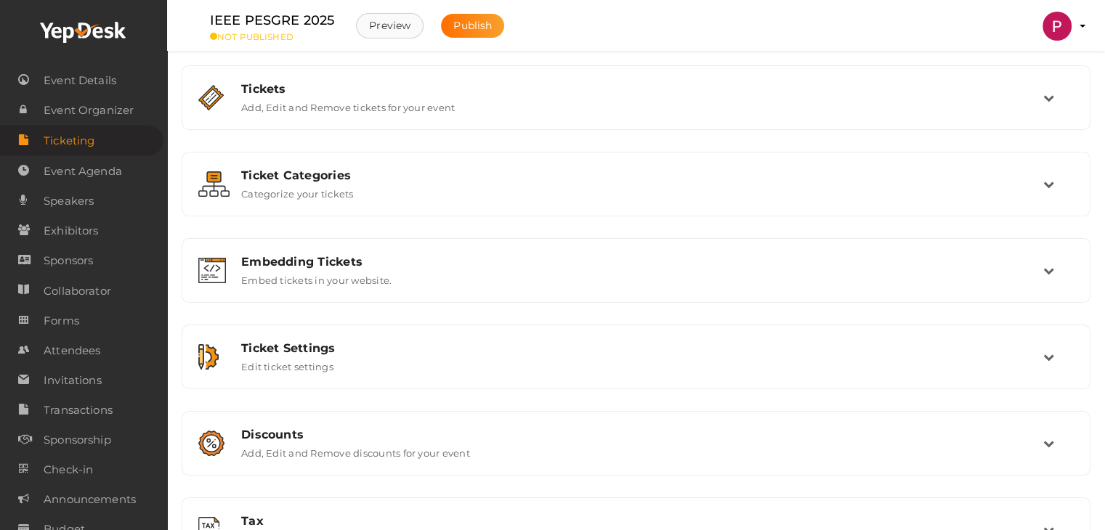
click at [397, 29] on button "Preview" at bounding box center [390, 25] width 68 height 25
click at [75, 72] on span "Event Details" at bounding box center [80, 80] width 73 height 29
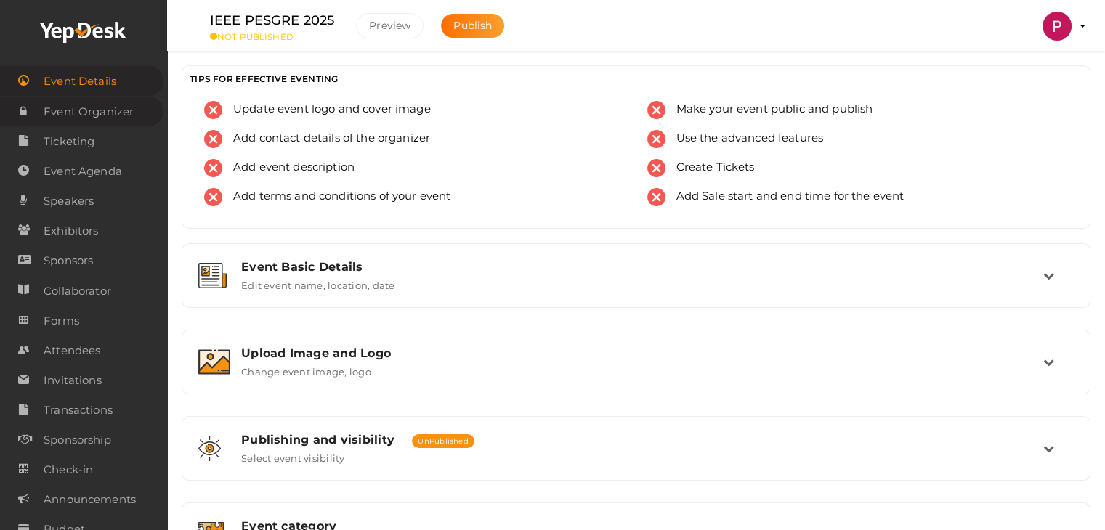
click at [99, 113] on span "Event Organizer" at bounding box center [89, 111] width 90 height 29
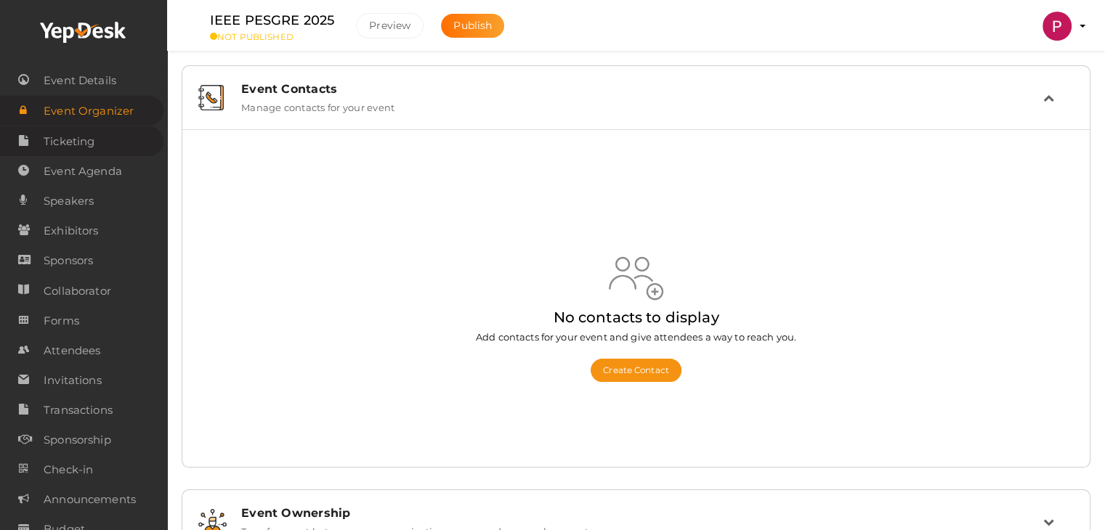
click at [72, 142] on span "Ticketing" at bounding box center [69, 141] width 51 height 29
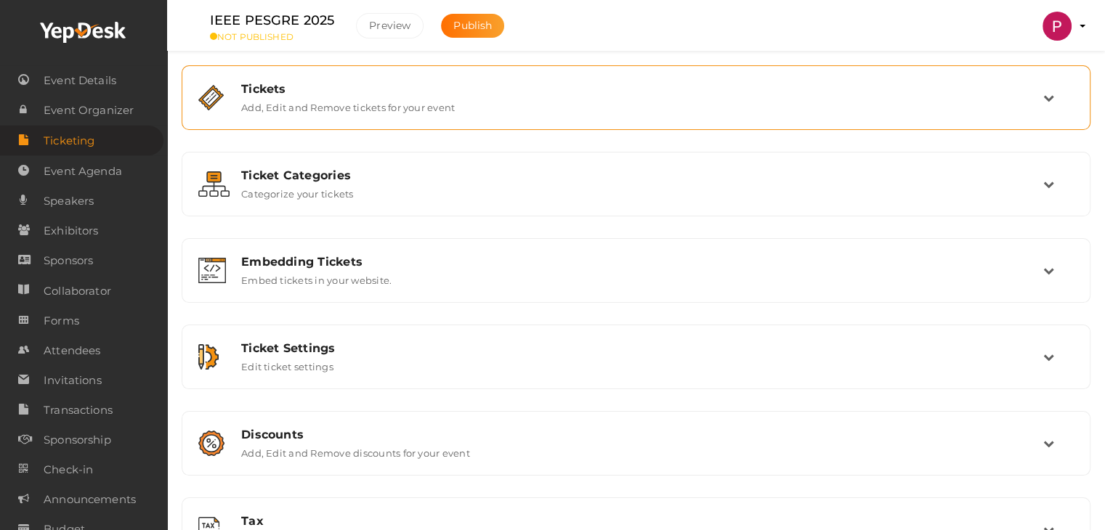
click at [403, 108] on label "Add, Edit and Remove tickets for your event" at bounding box center [348, 104] width 214 height 17
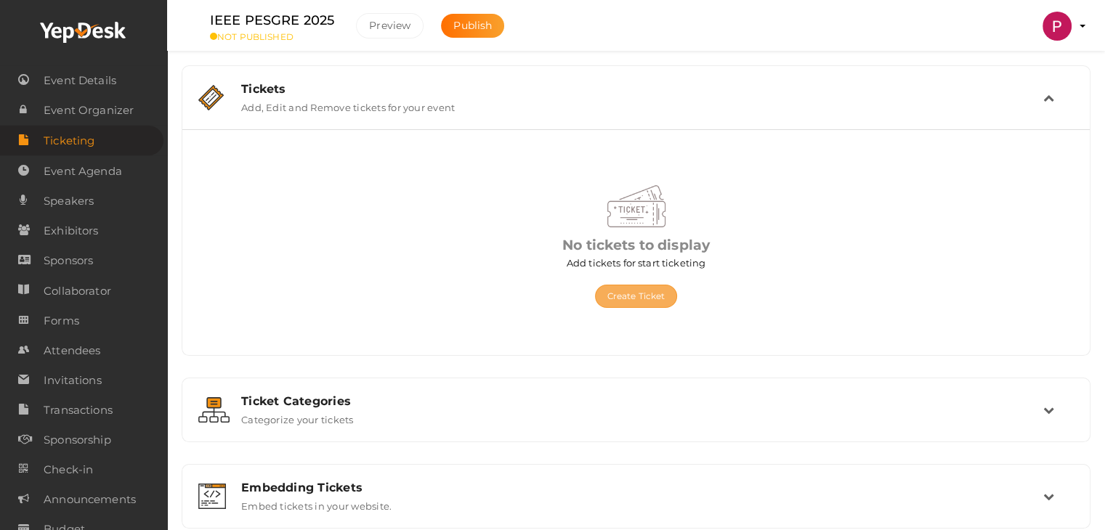
click at [634, 295] on button "Create Ticket" at bounding box center [636, 296] width 83 height 23
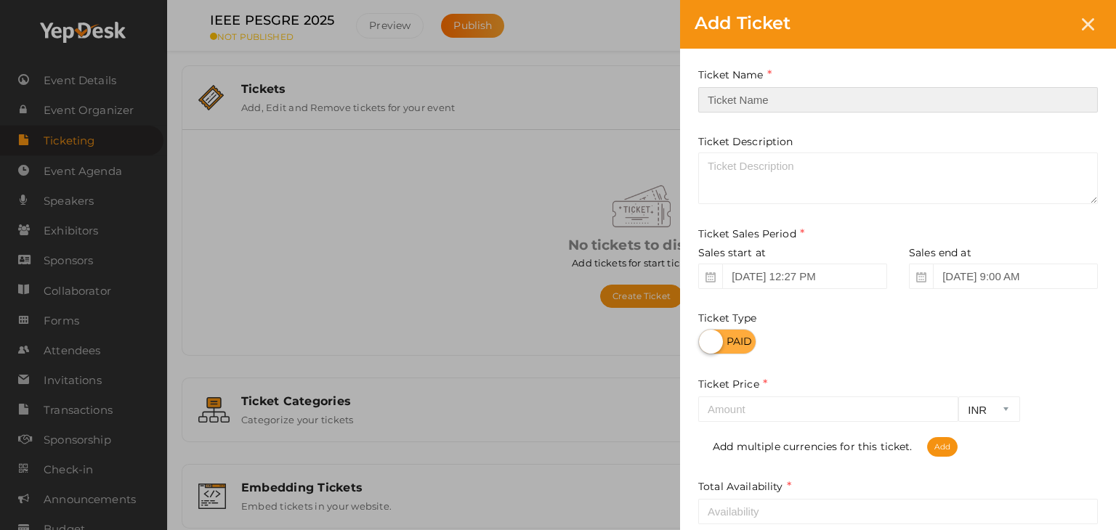
click at [746, 104] on input "text" at bounding box center [898, 99] width 400 height 25
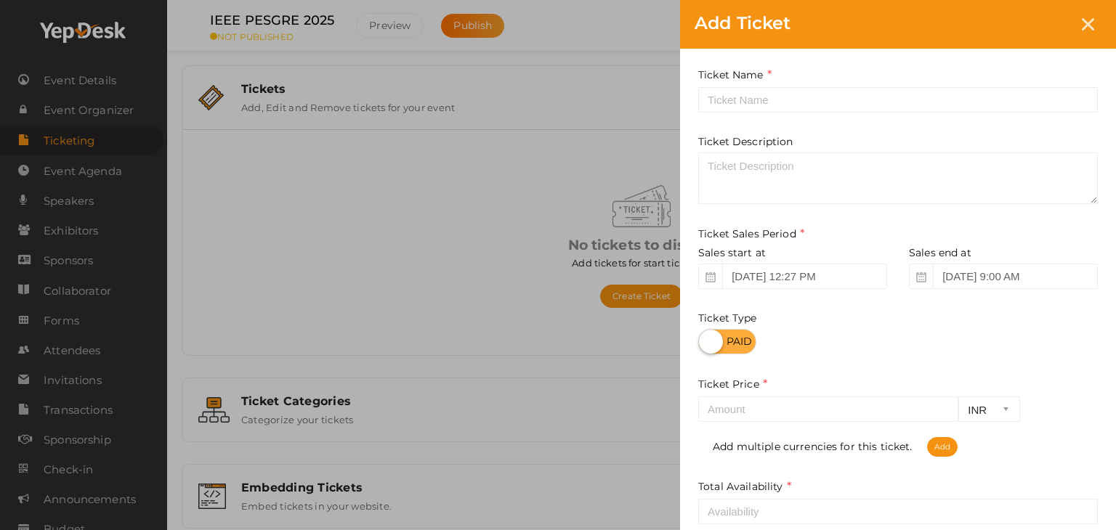
click at [746, 342] on label at bounding box center [727, 341] width 58 height 25
click at [708, 342] on input "checkbox" at bounding box center [702, 336] width 9 height 9
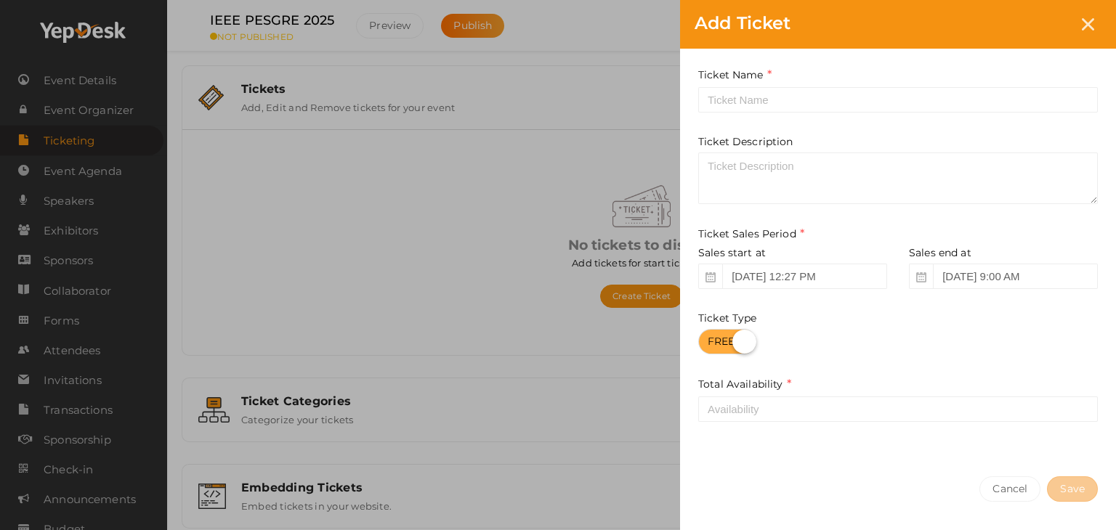
click at [719, 343] on label at bounding box center [727, 341] width 58 height 25
click at [708, 342] on input "checkbox" at bounding box center [702, 336] width 9 height 9
checkbox input "false"
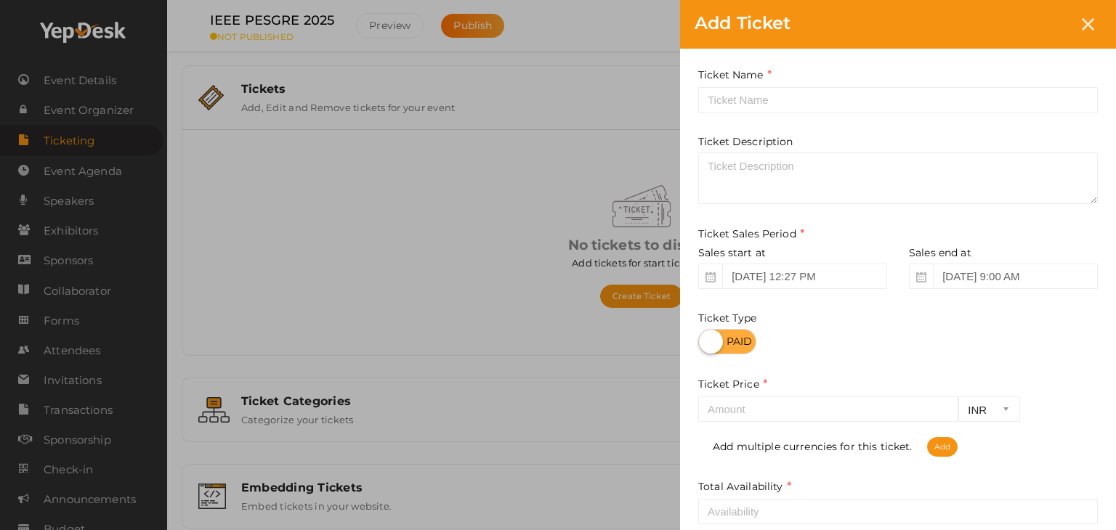
scroll to position [152, 0]
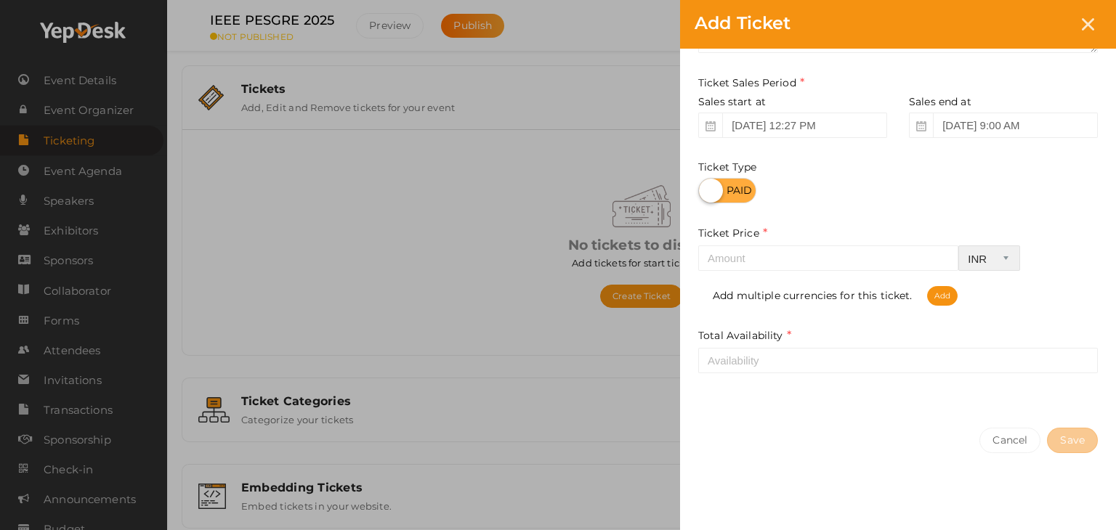
click at [988, 262] on select "INR CAD USD" at bounding box center [989, 258] width 62 height 25
click at [948, 221] on div "Ticket Name Required. Ticket Name already used. Ticket Description Ticket Sales…" at bounding box center [898, 156] width 436 height 516
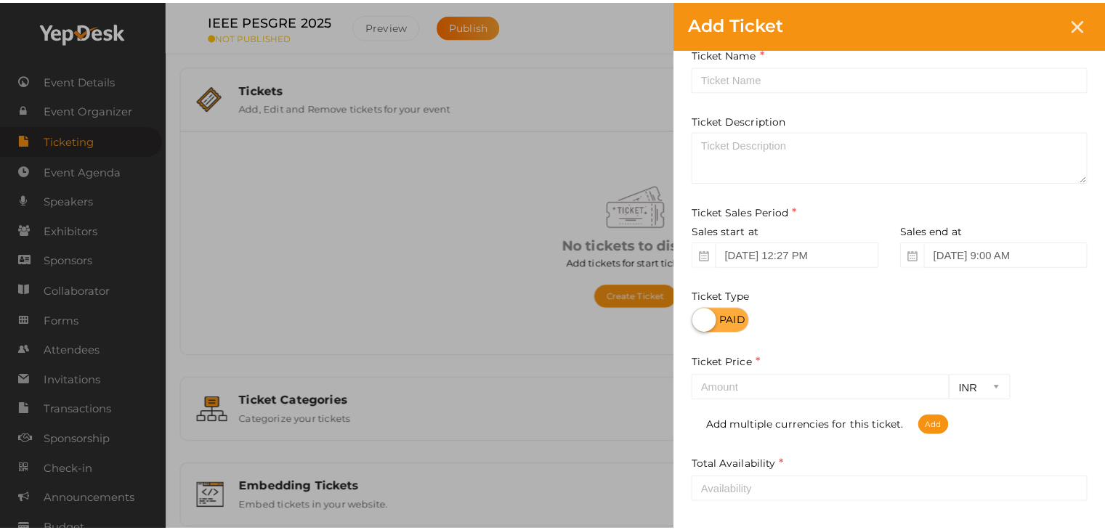
scroll to position [0, 0]
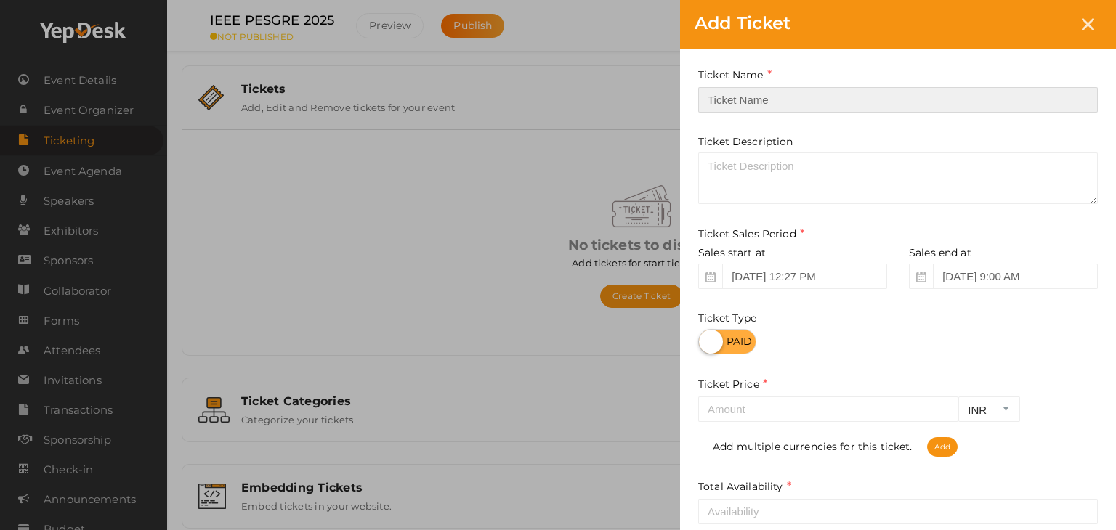
click at [760, 100] on input "text" at bounding box center [898, 99] width 400 height 25
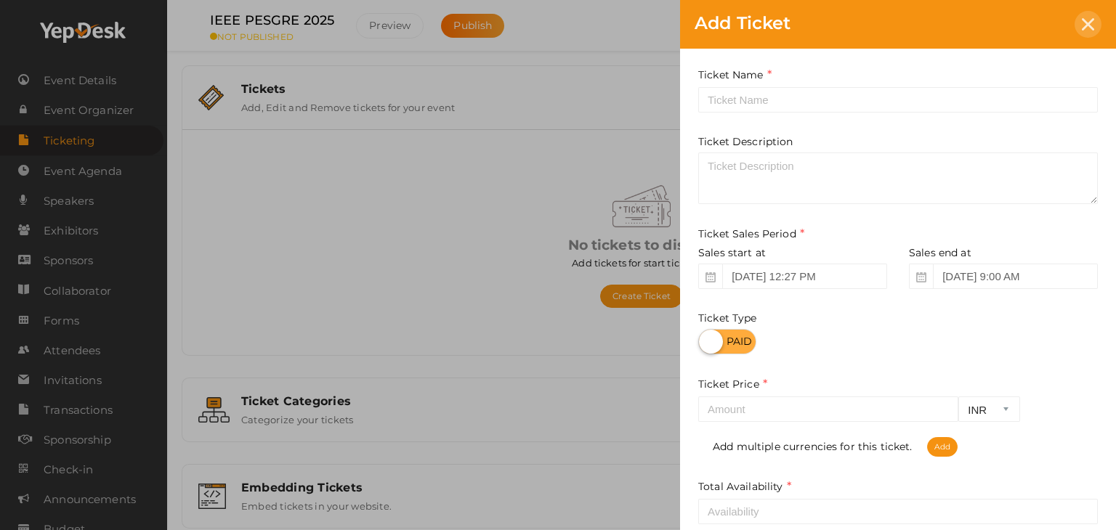
click at [1095, 27] on div at bounding box center [1088, 24] width 27 height 27
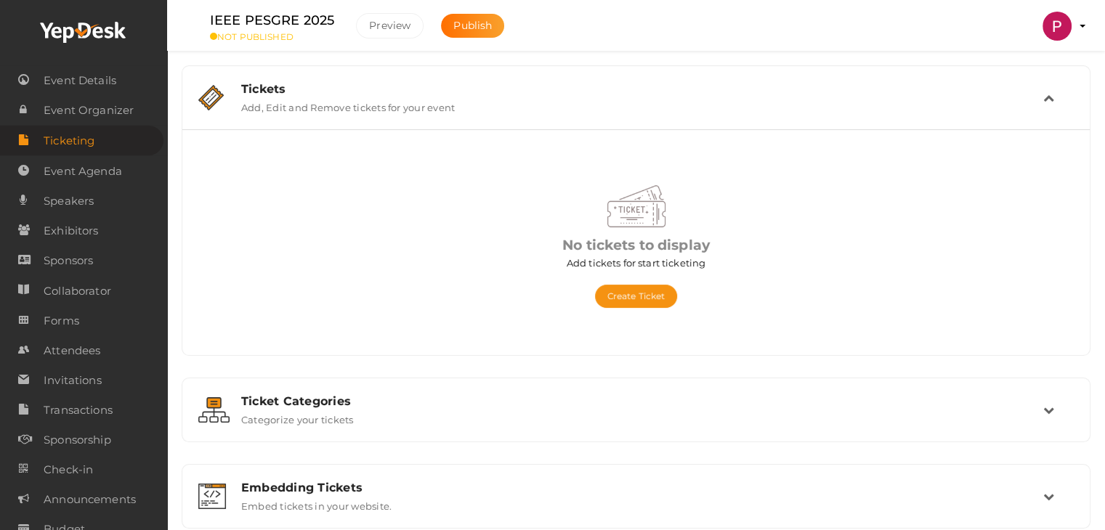
click at [262, 193] on div "Add Ticket No tickets to display Add tickets for start ticketing Create Ticket" at bounding box center [636, 242] width 886 height 203
click at [265, 91] on div "Tickets" at bounding box center [642, 89] width 802 height 14
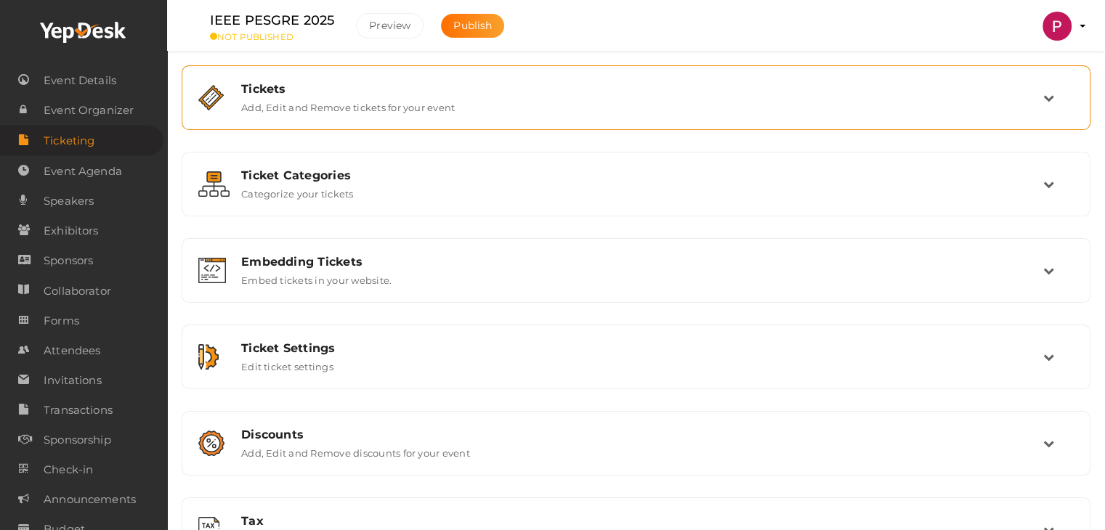
click at [586, 94] on div "Tickets" at bounding box center [642, 89] width 802 height 14
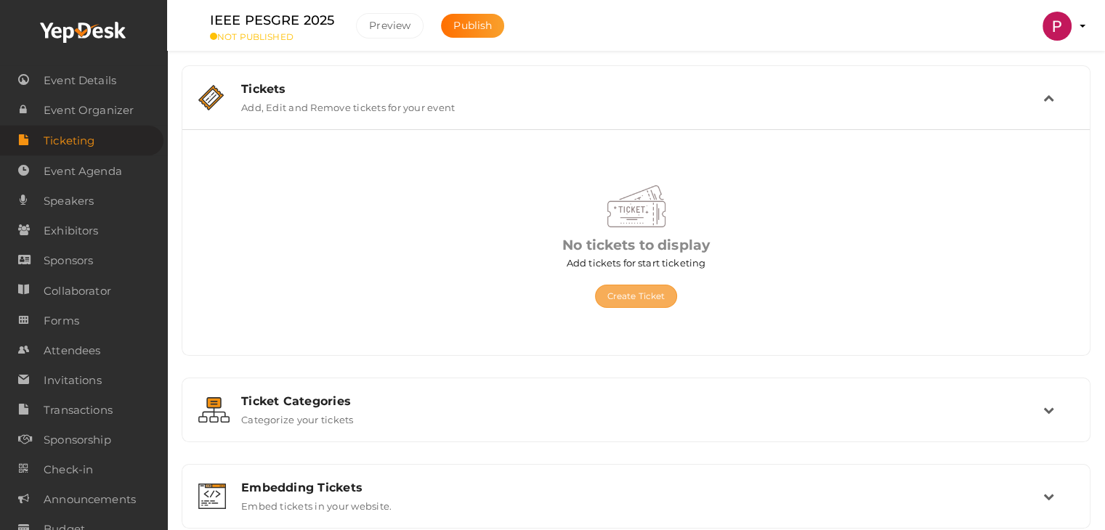
click at [663, 296] on button "Create Ticket" at bounding box center [636, 296] width 83 height 23
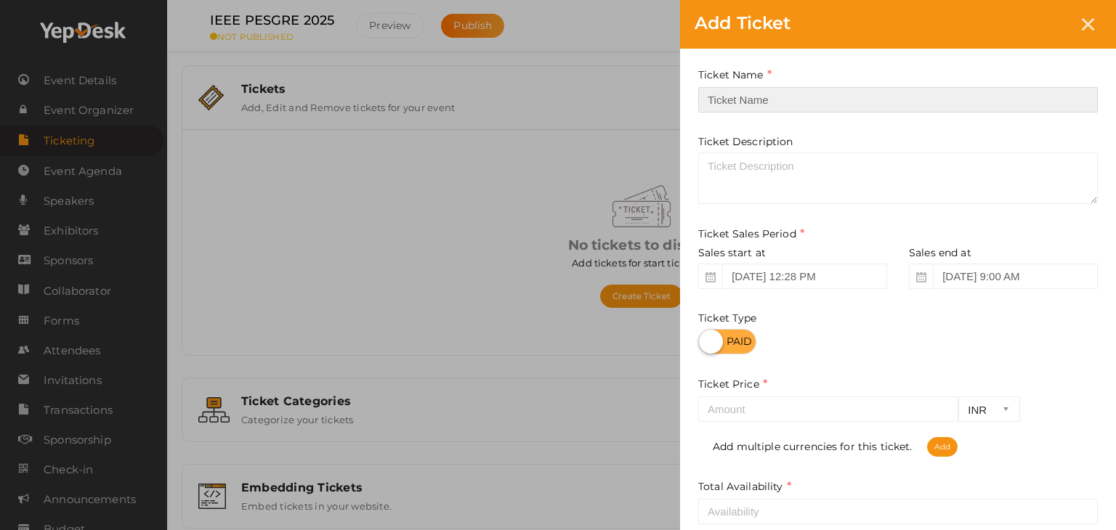
click at [724, 97] on input "text" at bounding box center [898, 99] width 400 height 25
paste input "Indian Delegates"
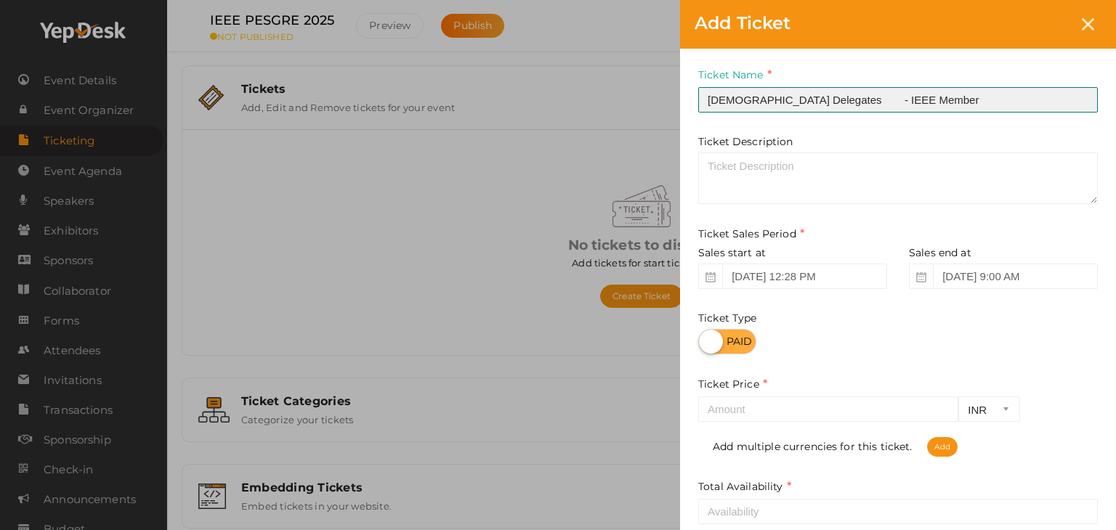
type input "Indian Delegates - IEEE Member"
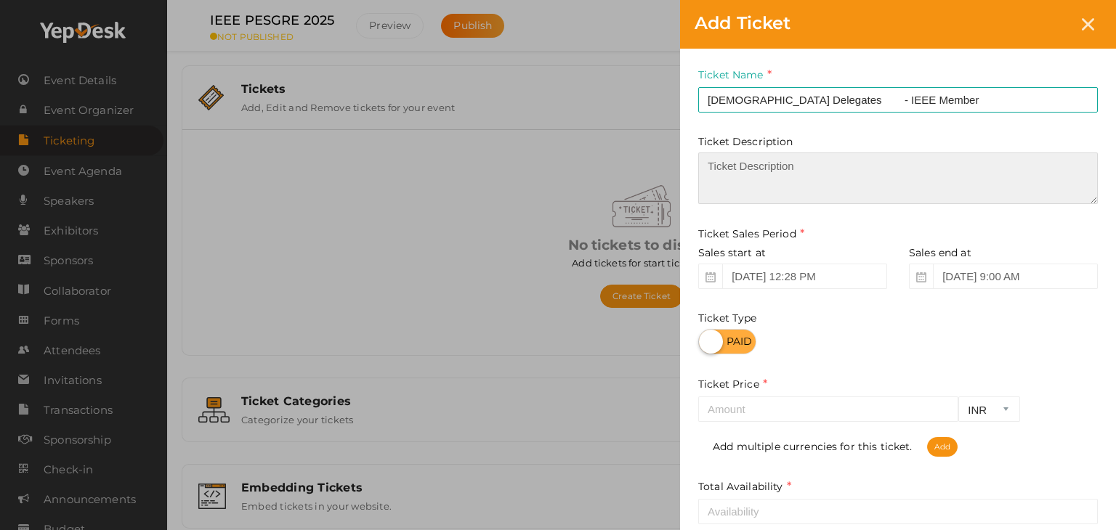
click at [745, 168] on textarea at bounding box center [898, 179] width 400 height 52
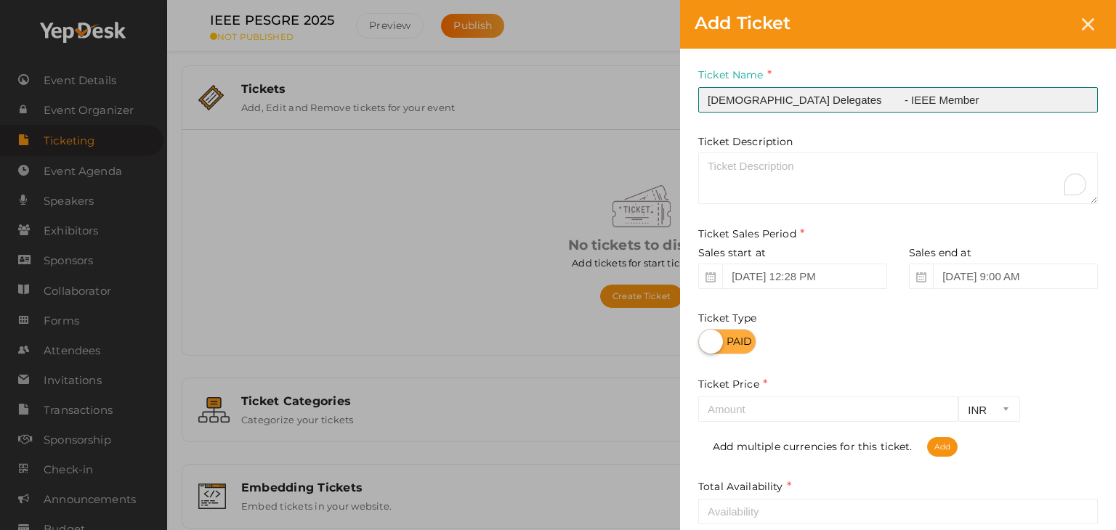
drag, startPoint x: 897, startPoint y: 94, endPoint x: 815, endPoint y: 92, distance: 81.4
click at [815, 92] on input "Indian Delegates - IEEE Member" at bounding box center [898, 99] width 400 height 25
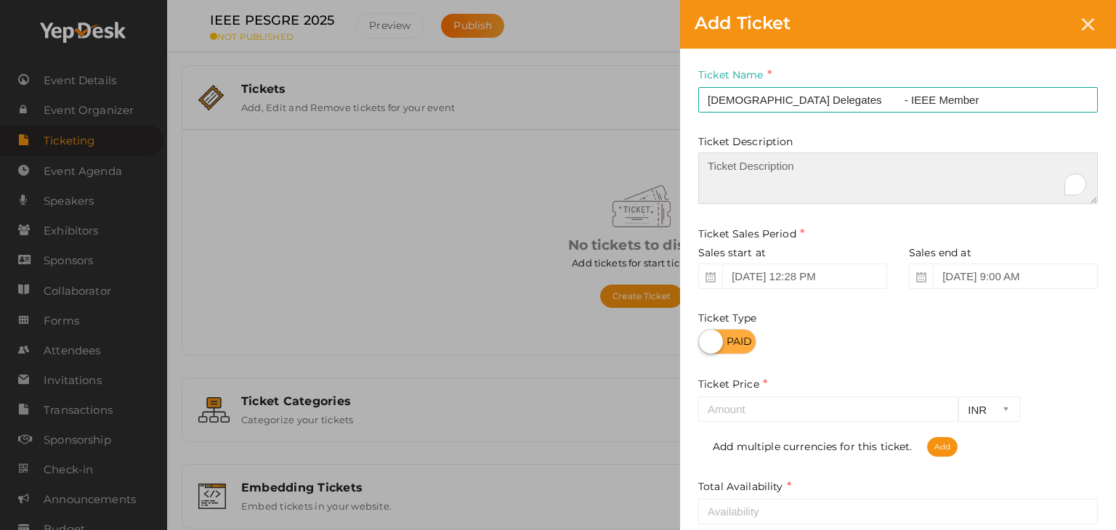
click at [761, 165] on textarea "To enrich screen reader interactions, please activate Accessibility in Grammarl…" at bounding box center [898, 179] width 400 height 52
paste textarea "IEEE Member"
type textarea "IEEE Member"
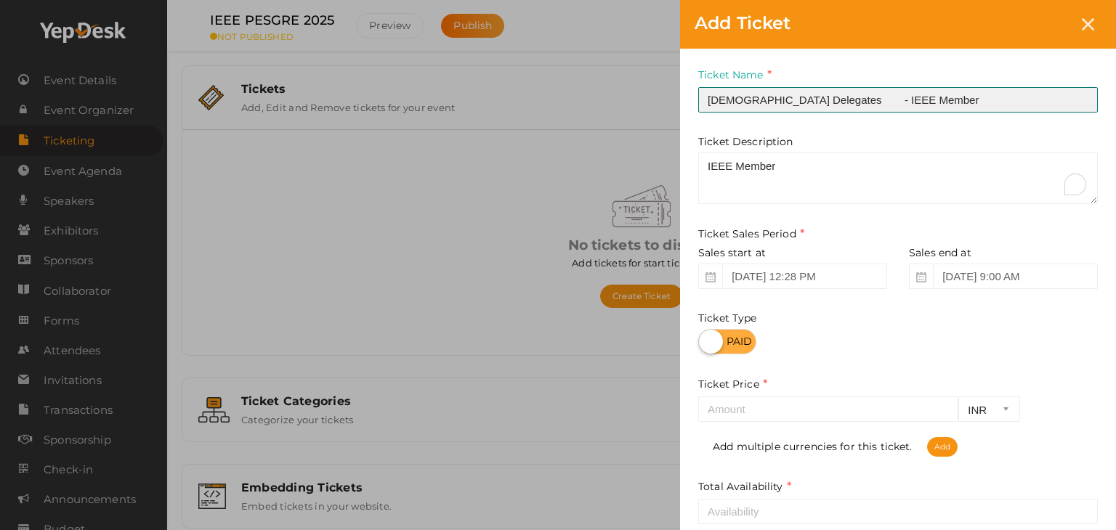
click at [814, 97] on input "Indian Delegates - IEEE Member" at bounding box center [898, 99] width 400 height 25
type input "[DEMOGRAPHIC_DATA] Delegates - IEEE Member"
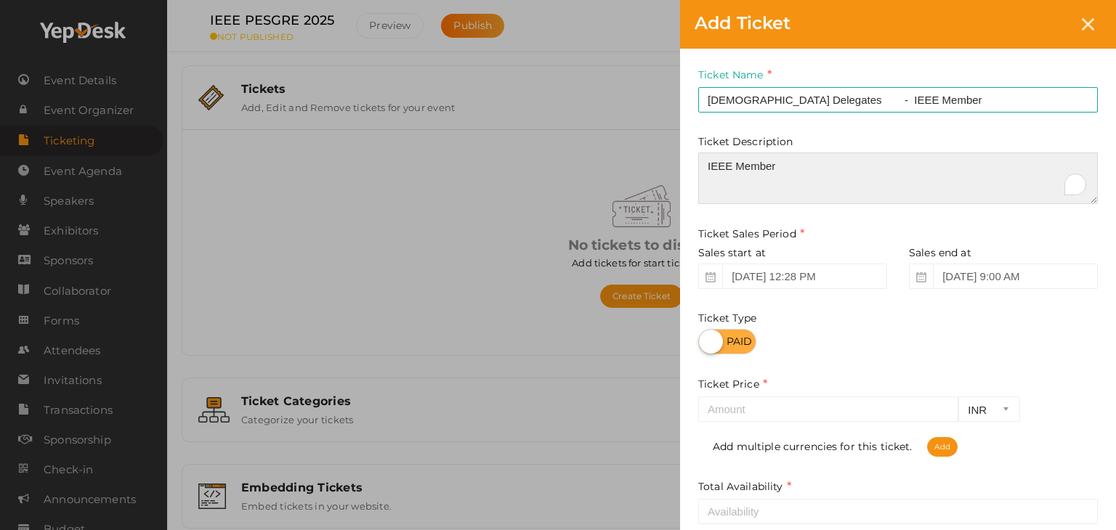
click at [804, 163] on textarea "IEEE Member" at bounding box center [898, 179] width 400 height 52
click at [796, 177] on textarea "IEEE Member" at bounding box center [898, 179] width 400 height 52
type textarea "IEEE Member Full Registration."
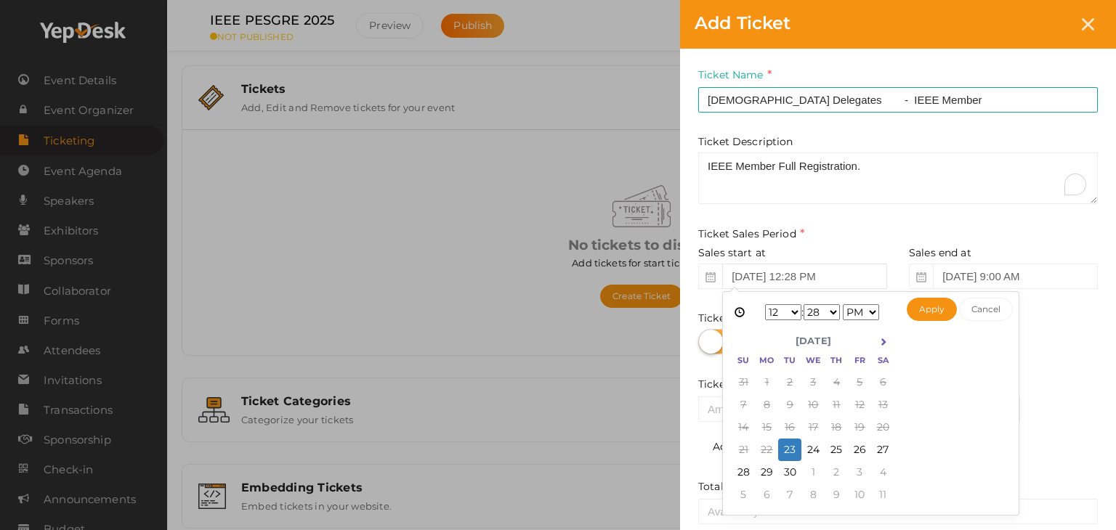
click at [753, 283] on input "Sep 23, 2025 12:28 PM" at bounding box center [804, 276] width 165 height 25
click at [1078, 341] on div at bounding box center [898, 341] width 400 height 25
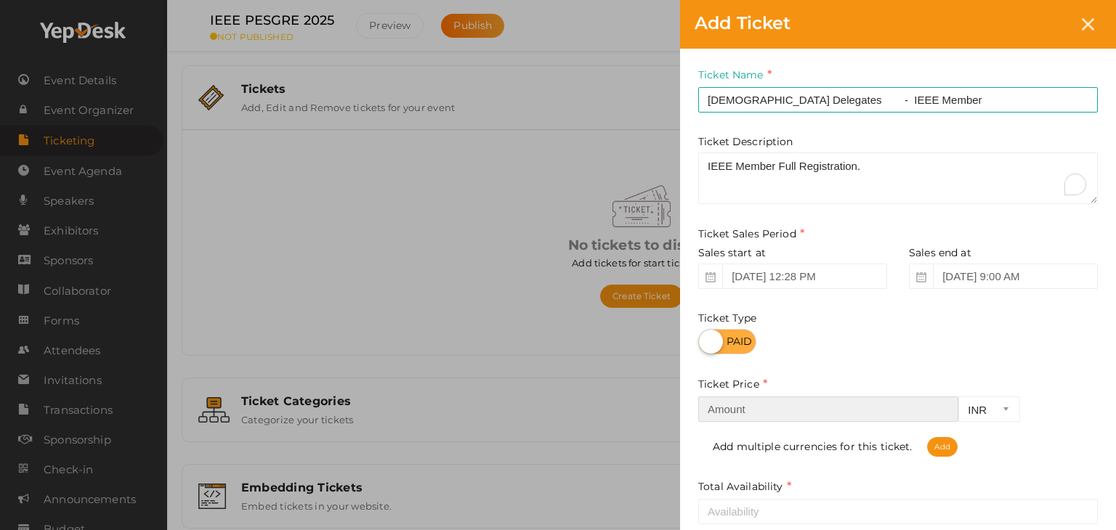
click at [731, 406] on input "number" at bounding box center [828, 409] width 260 height 25
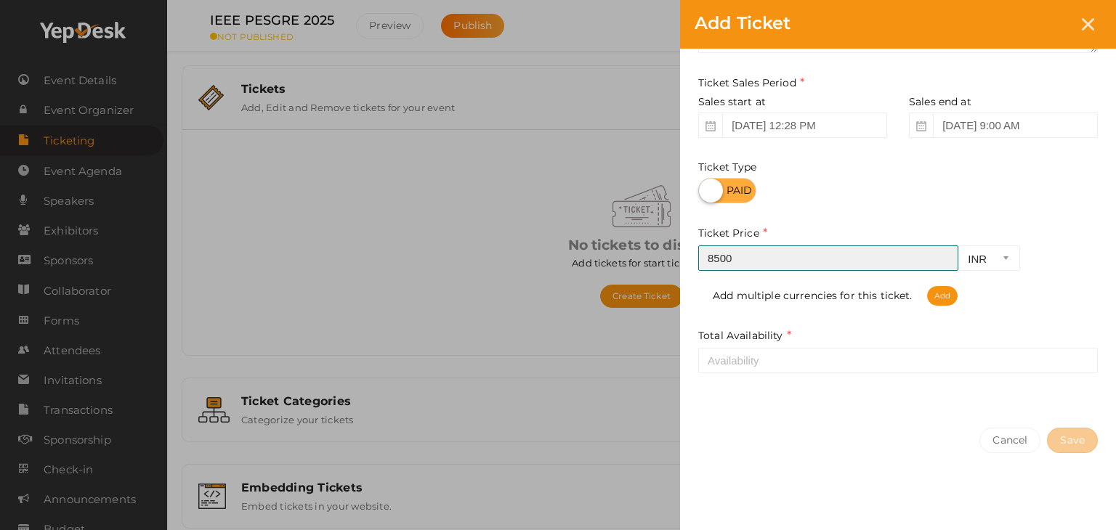
type input "8500"
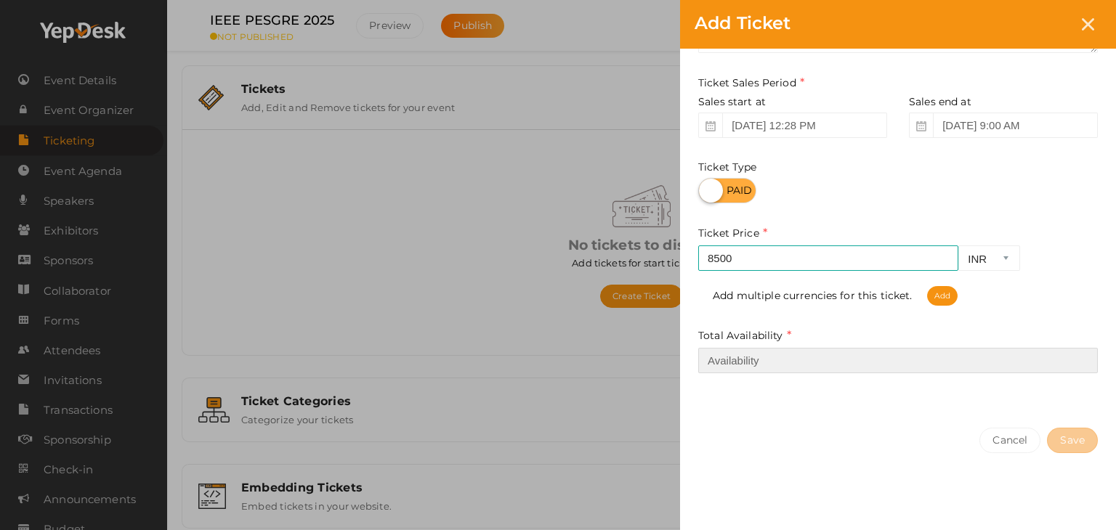
click at [836, 353] on input "number" at bounding box center [898, 360] width 400 height 25
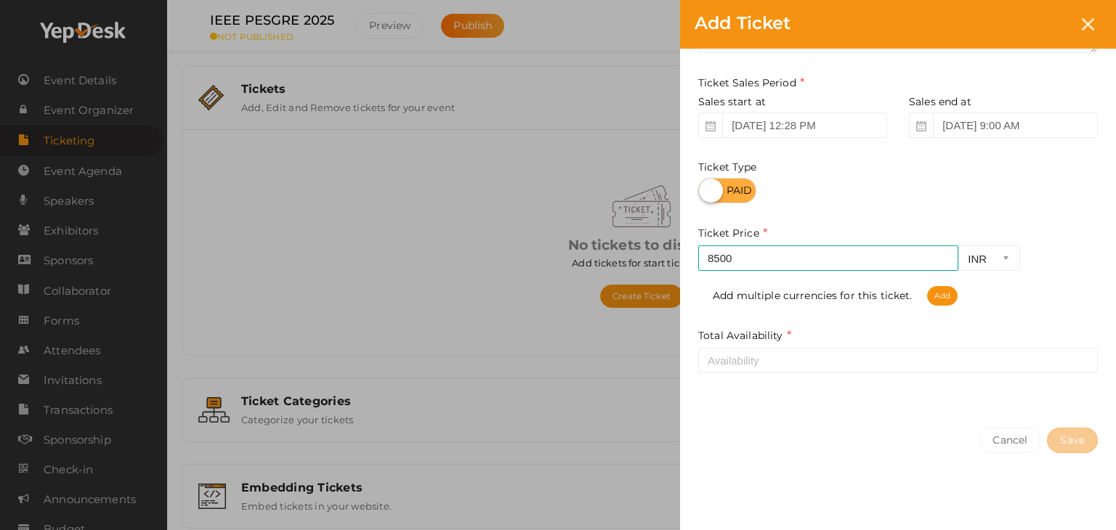
click at [791, 408] on div "Ticket Name Indian Delegates - IEEE Member Required. Ticket Name already used. …" at bounding box center [898, 156] width 436 height 516
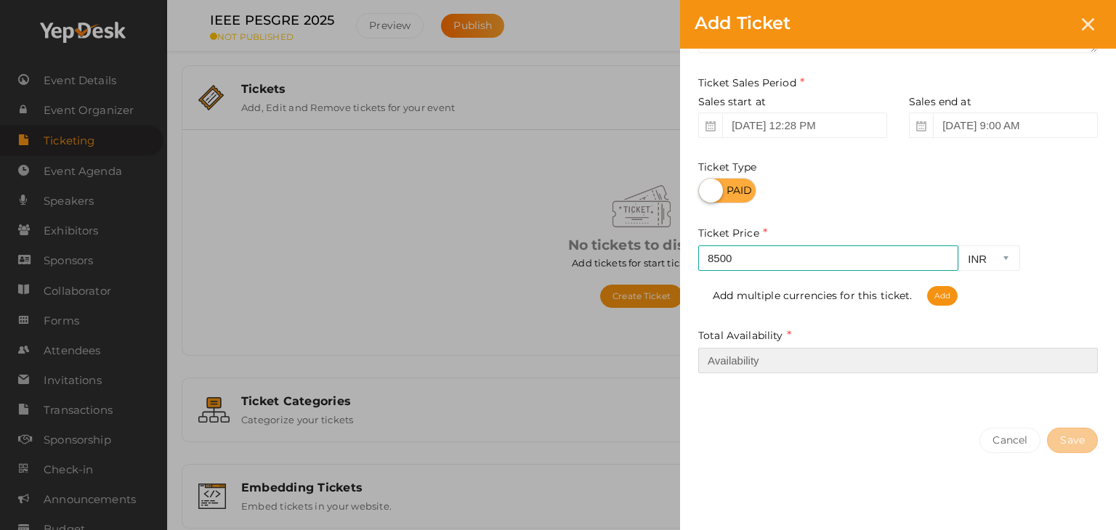
click at [802, 363] on input "number" at bounding box center [898, 360] width 400 height 25
click at [1085, 357] on input "1" at bounding box center [898, 360] width 400 height 25
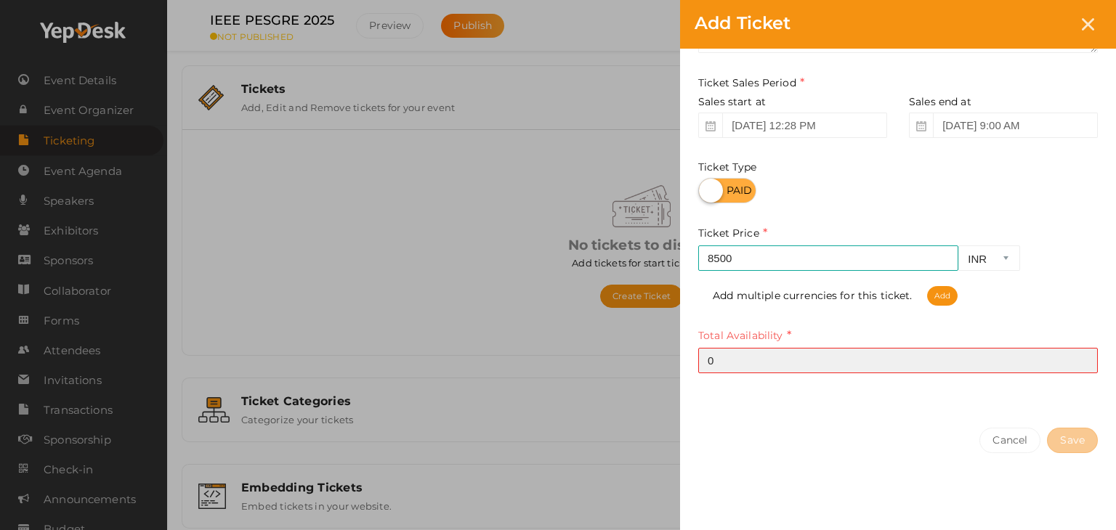
click at [1081, 364] on input "0" at bounding box center [898, 360] width 400 height 25
drag, startPoint x: 796, startPoint y: 363, endPoint x: 663, endPoint y: 358, distance: 133.8
click at [663, 358] on div "Add Ticket Ticket Name Indian Delegates - IEEE Member Required. Ticket Name alr…" at bounding box center [558, 265] width 1116 height 530
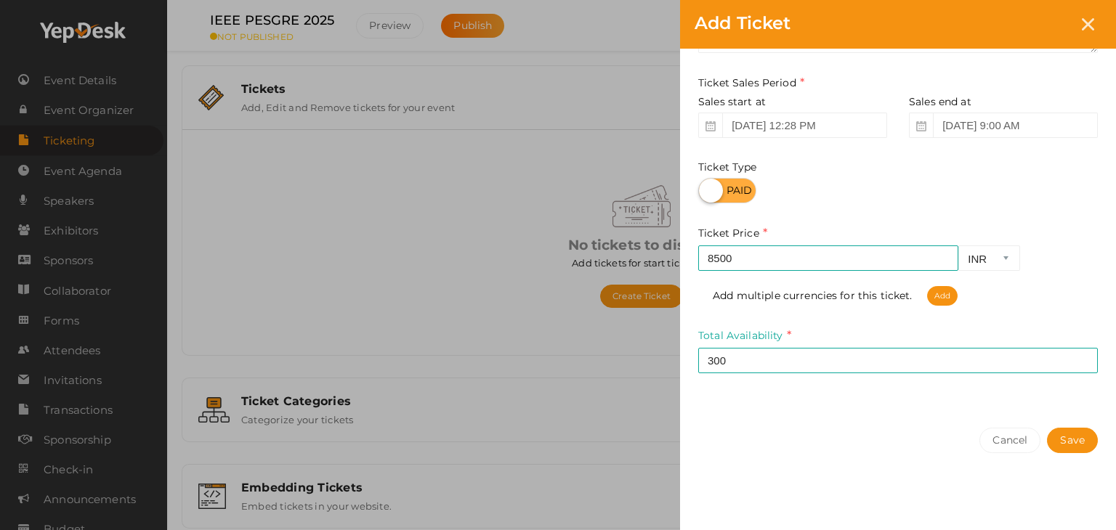
click at [919, 437] on div "Cancel Save" at bounding box center [898, 469] width 436 height 113
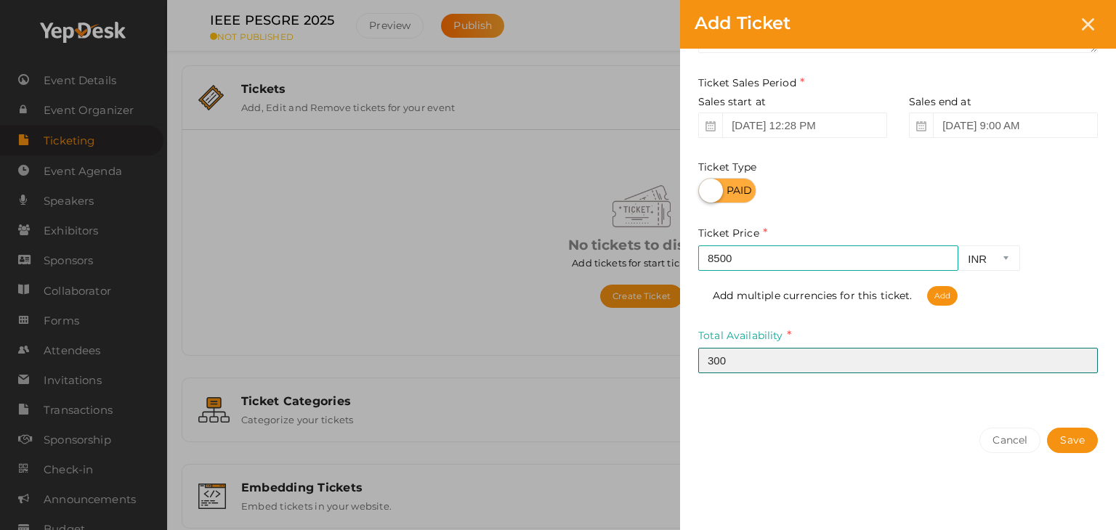
drag, startPoint x: 785, startPoint y: 361, endPoint x: 634, endPoint y: 353, distance: 151.3
click at [634, 353] on div "Add Ticket Ticket Name Indian Delegates - IEEE Member Required. Ticket Name alr…" at bounding box center [558, 265] width 1116 height 530
type input "450"
click at [1047, 428] on button "Save" at bounding box center [1072, 440] width 51 height 25
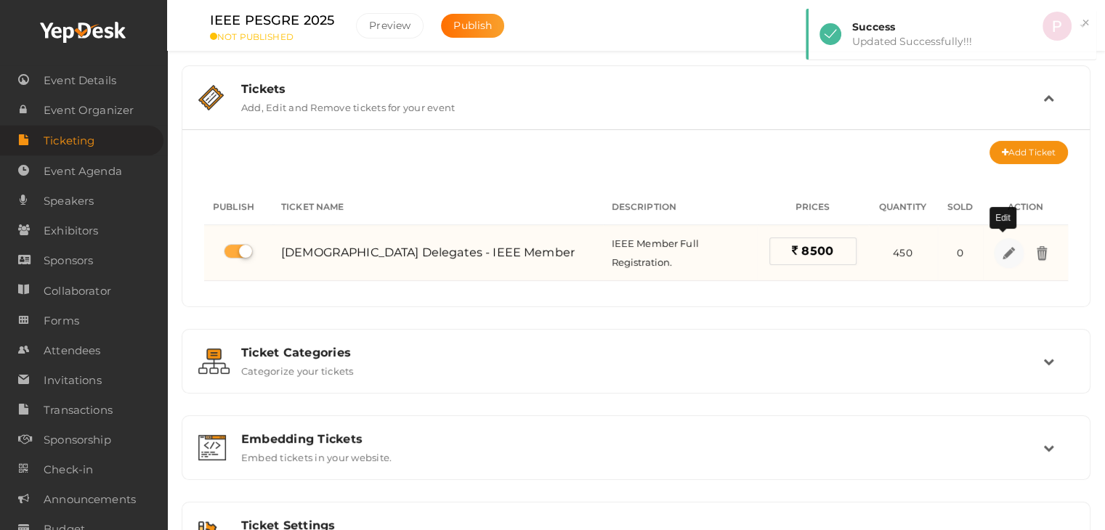
click at [1007, 251] on img at bounding box center [1009, 252] width 17 height 17
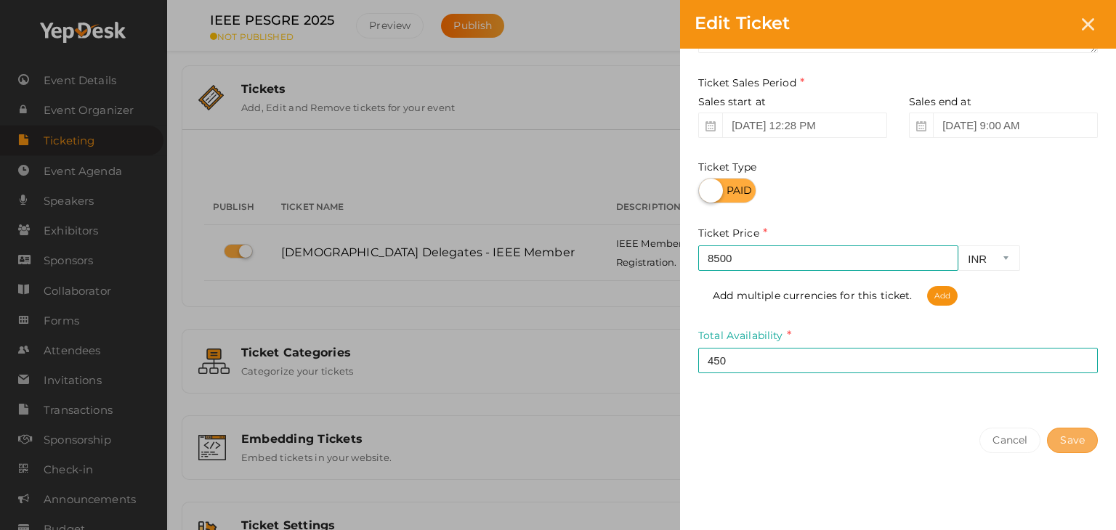
click at [1079, 432] on button "Save" at bounding box center [1072, 440] width 51 height 25
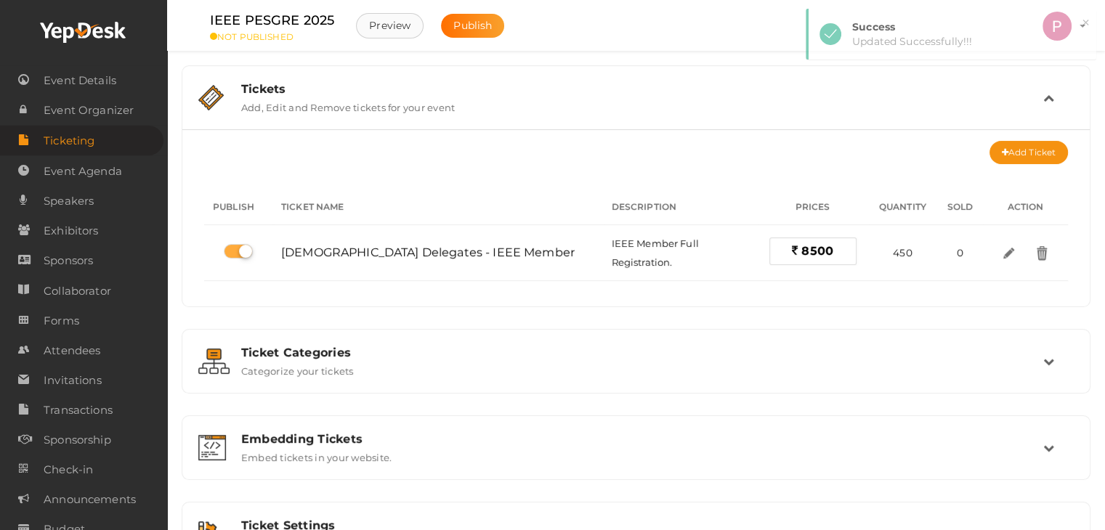
click at [384, 15] on button "Preview" at bounding box center [390, 25] width 68 height 25
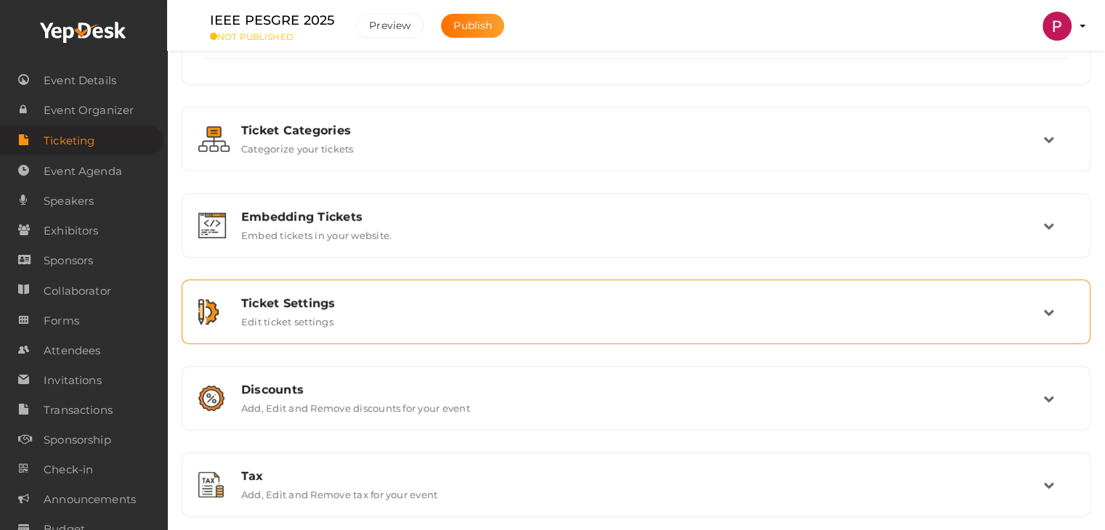
scroll to position [0, 0]
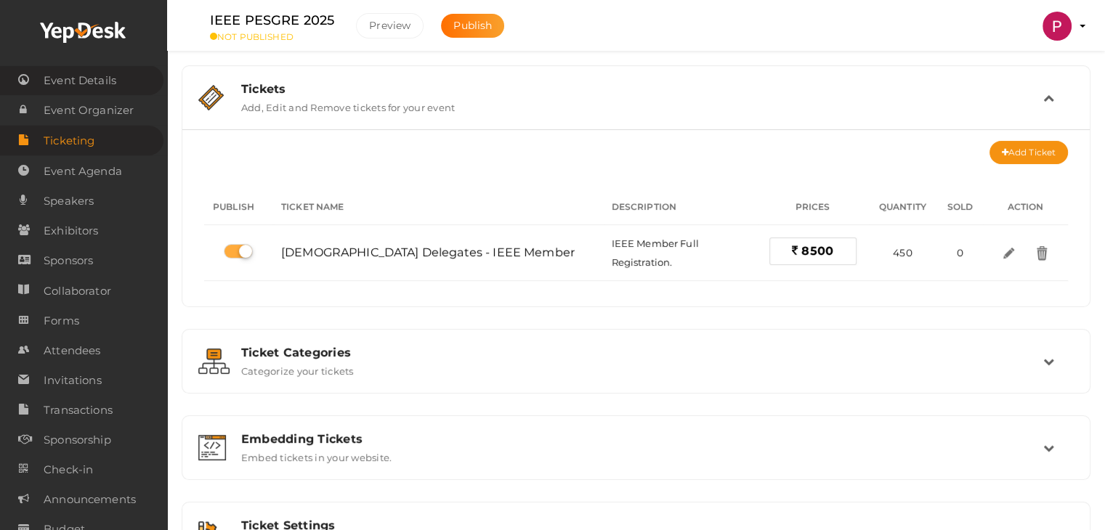
click at [61, 82] on span "Event Details" at bounding box center [80, 80] width 73 height 29
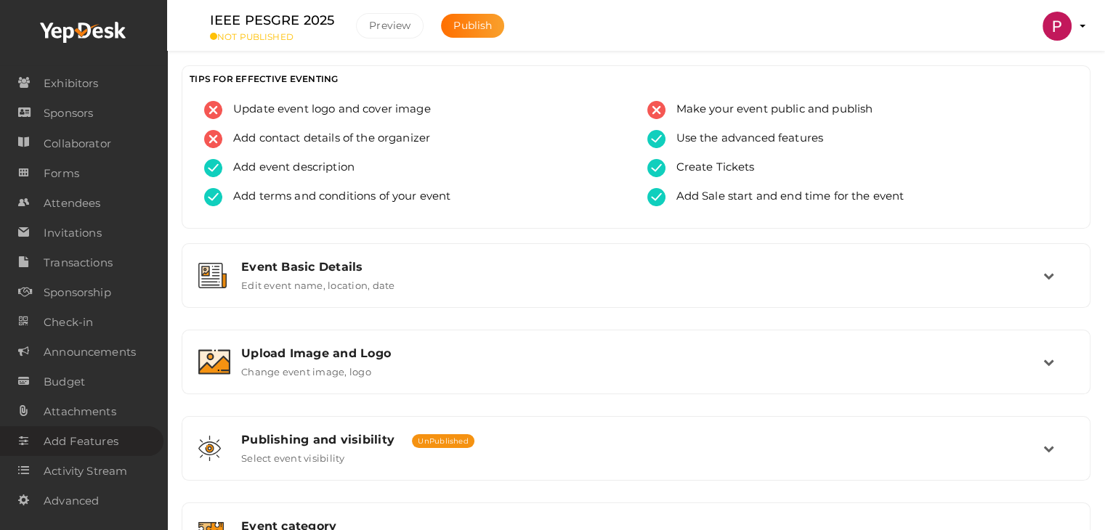
scroll to position [245, 0]
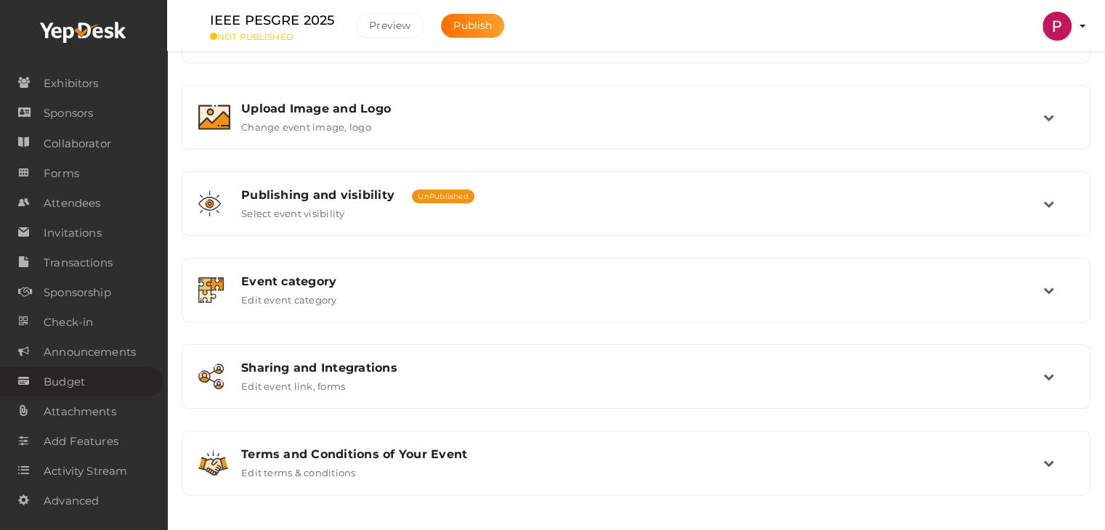
click at [76, 376] on span "Budget" at bounding box center [64, 382] width 41 height 29
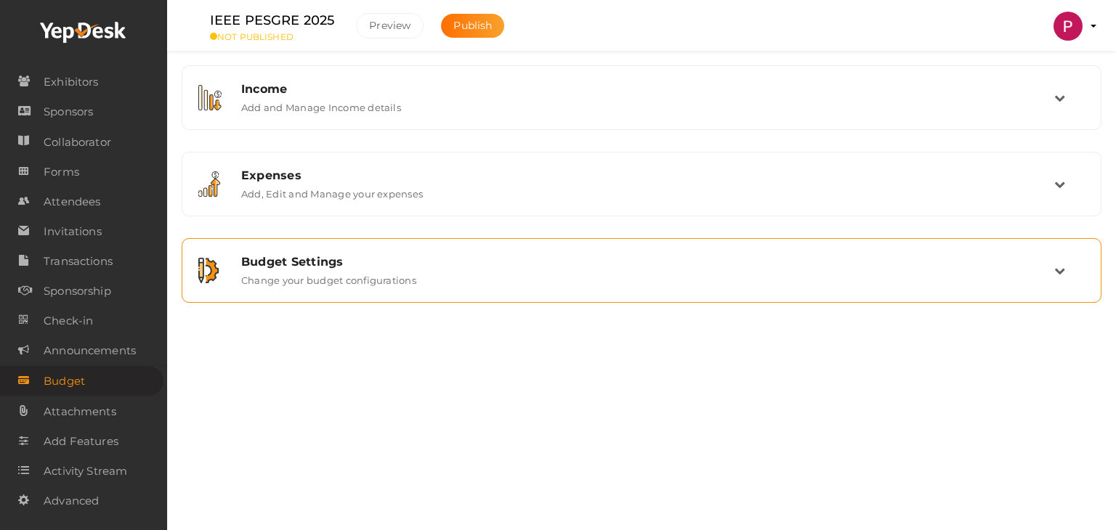
click at [302, 274] on label "Change your budget configurations" at bounding box center [328, 277] width 175 height 17
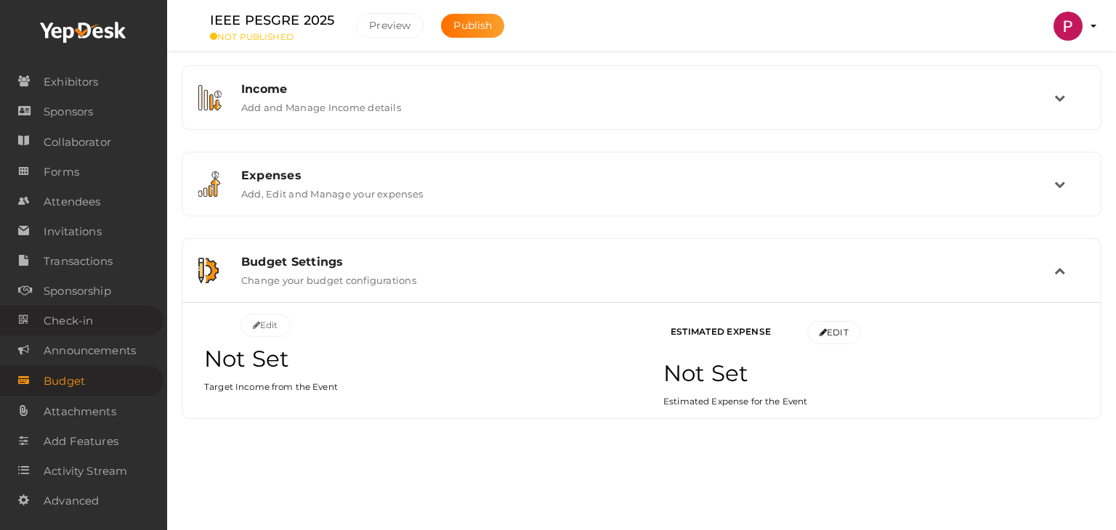
click at [73, 320] on span "Check-in" at bounding box center [68, 321] width 49 height 29
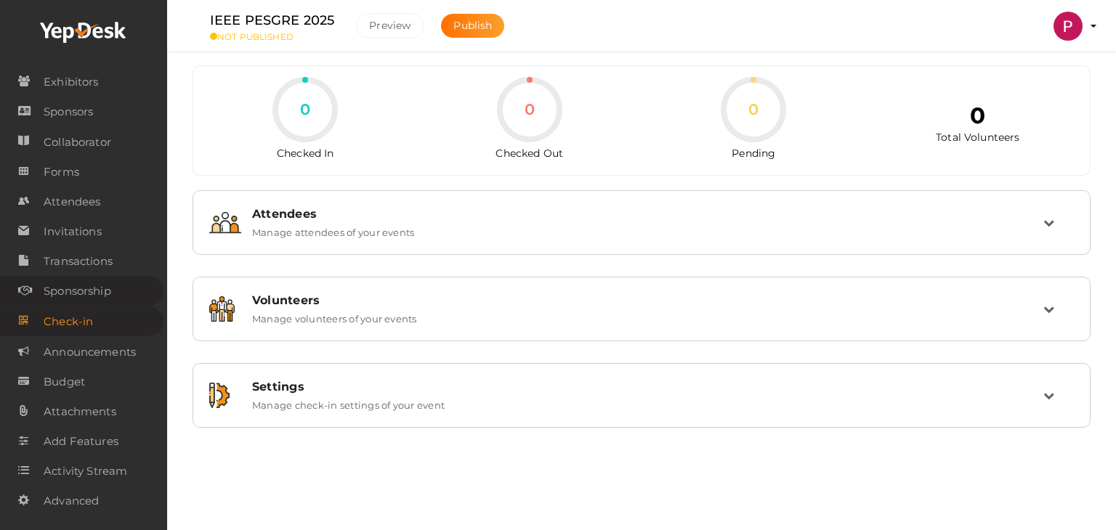
click at [64, 291] on span "Sponsorship" at bounding box center [78, 291] width 68 height 29
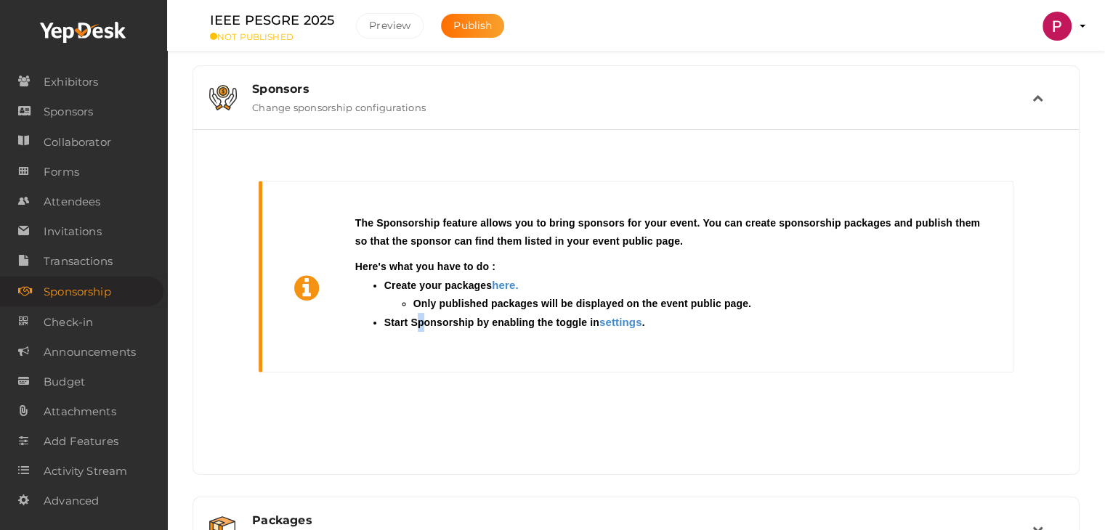
click at [421, 437] on div "Export - No Sponsors to display. - The Sponsorship feature allows you to bring …" at bounding box center [636, 291] width 864 height 301
click at [767, 214] on div "The Sponsorship feature allows you to bring sponsors for your event. You can cr…" at bounding box center [667, 276] width 661 height 161
click at [700, 414] on div "The Sponsorship feature allows you to bring sponsors for your event. You can cr…" at bounding box center [636, 298] width 842 height 264
drag, startPoint x: 462, startPoint y: 307, endPoint x: 644, endPoint y: 309, distance: 181.7
click at [644, 309] on li "Only published packages will be displayed on the event public page." at bounding box center [696, 304] width 567 height 18
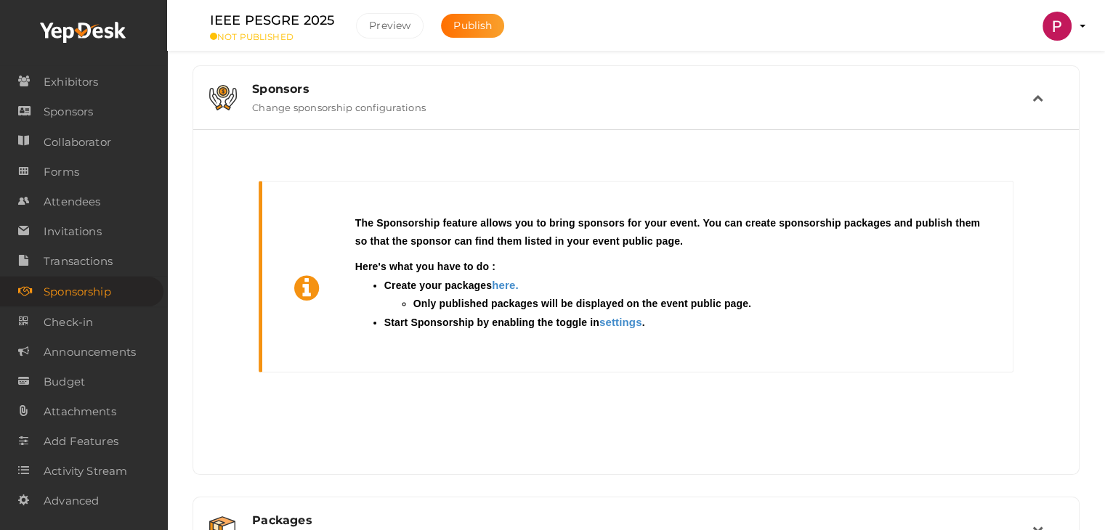
click at [512, 414] on div "The Sponsorship feature allows you to bring sponsors for your event. You can cr…" at bounding box center [636, 298] width 842 height 264
drag, startPoint x: 605, startPoint y: 306, endPoint x: 771, endPoint y: 304, distance: 165.7
click at [771, 304] on li "Only published packages will be displayed on the event public page." at bounding box center [696, 304] width 567 height 18
click at [618, 408] on div "The Sponsorship feature allows you to bring sponsors for your event. You can cr…" at bounding box center [636, 298] width 842 height 264
drag, startPoint x: 421, startPoint y: 324, endPoint x: 517, endPoint y: 322, distance: 96.7
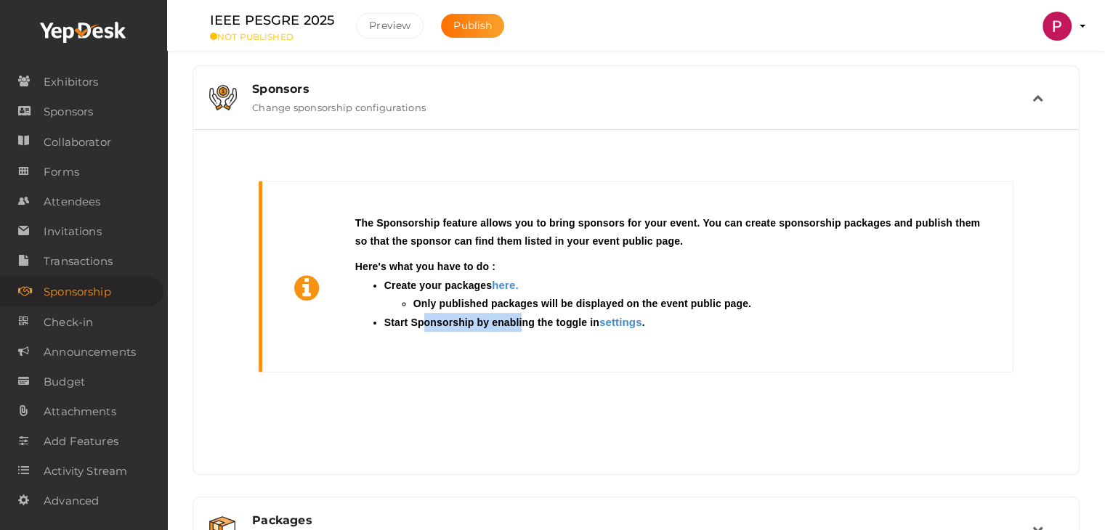
click at [517, 322] on li "Start Sponsorship by enabling the toggle in settings ." at bounding box center [682, 322] width 596 height 19
click at [445, 403] on div "The Sponsorship feature allows you to bring sponsors for your event. You can cr…" at bounding box center [636, 298] width 842 height 264
click at [67, 226] on span "Invitations" at bounding box center [73, 231] width 58 height 29
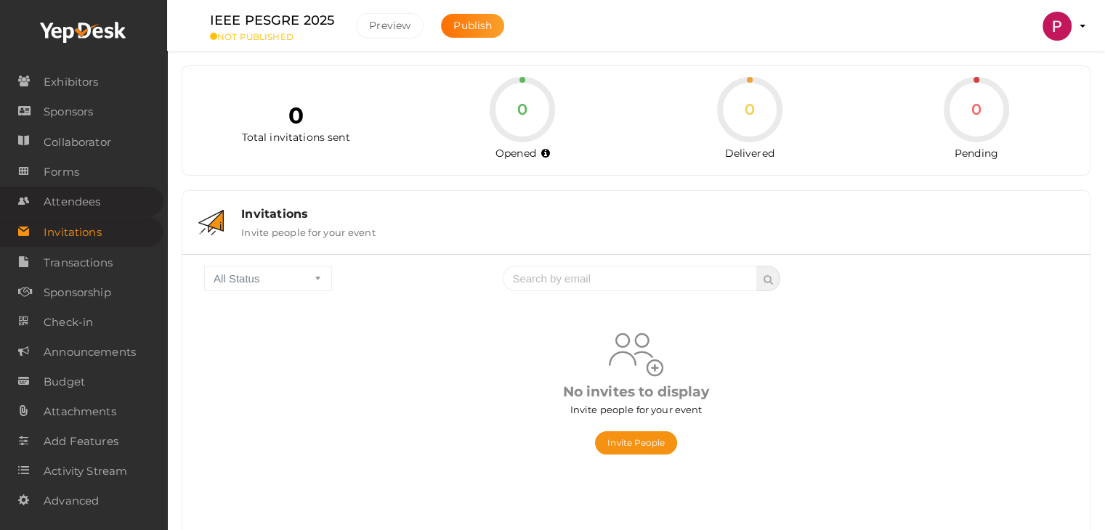
click at [72, 201] on span "Attendees" at bounding box center [72, 201] width 57 height 29
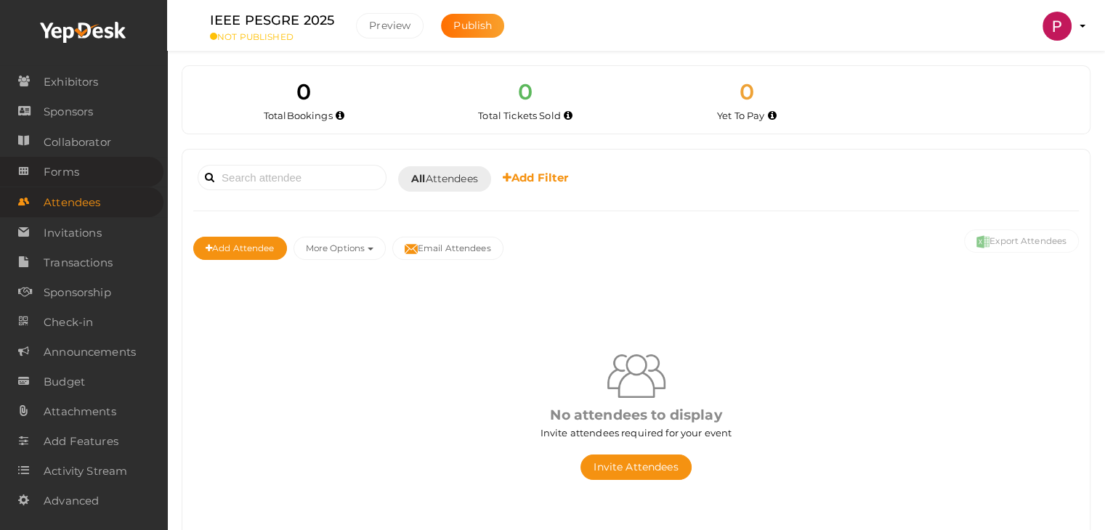
click at [71, 171] on span "Forms" at bounding box center [62, 172] width 36 height 29
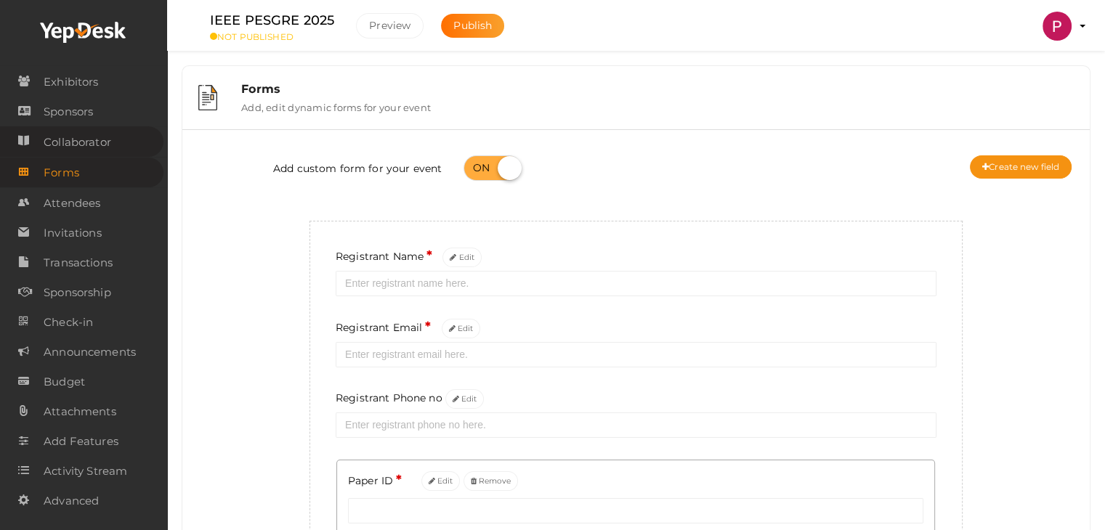
click at [73, 137] on span "Collaborator" at bounding box center [78, 142] width 68 height 29
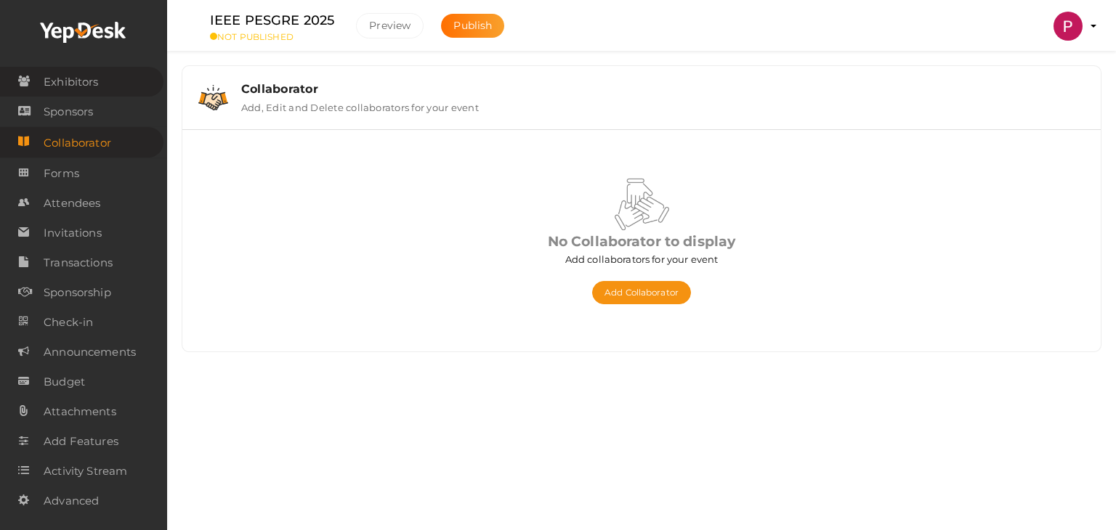
click at [61, 83] on span "Exhibitors" at bounding box center [71, 82] width 54 height 29
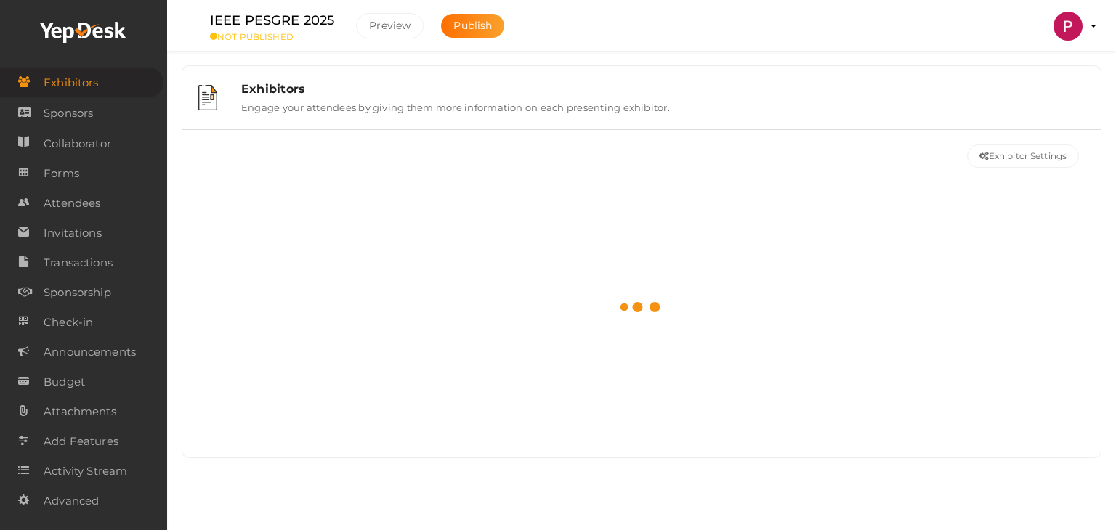
click at [68, 111] on span "Sponsors" at bounding box center [68, 113] width 49 height 29
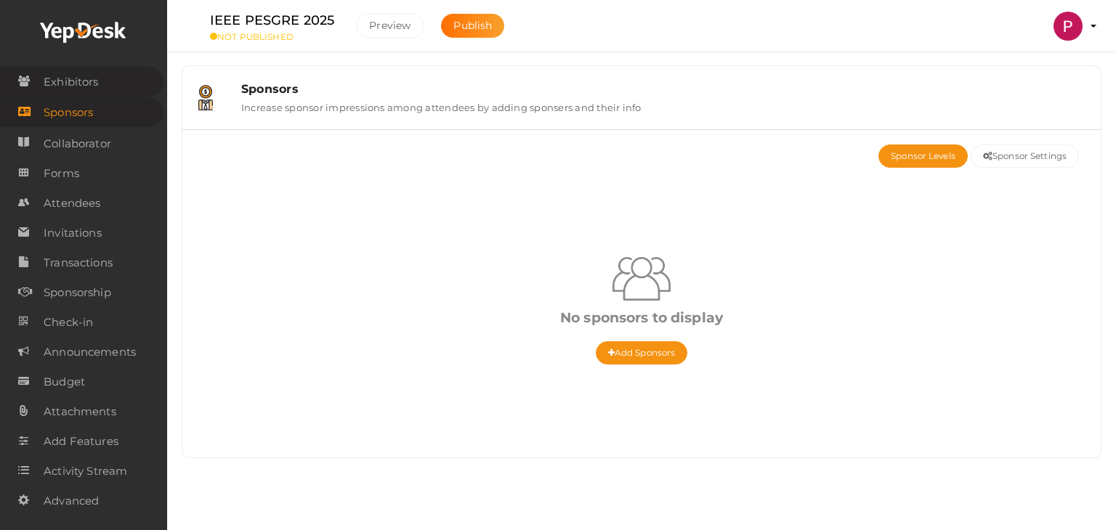
click at [76, 80] on span "Exhibitors" at bounding box center [71, 82] width 54 height 29
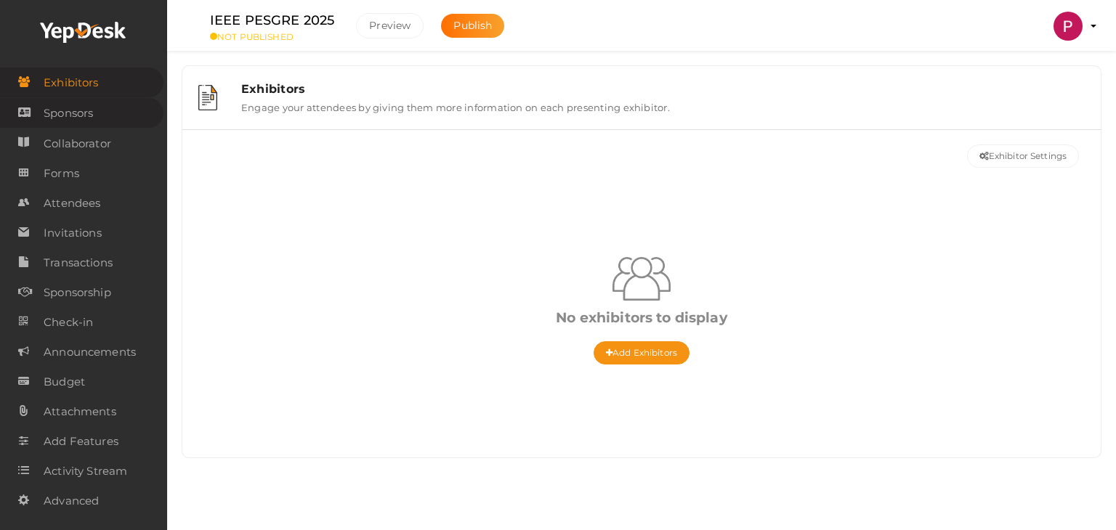
click at [71, 117] on span "Sponsors" at bounding box center [68, 113] width 49 height 29
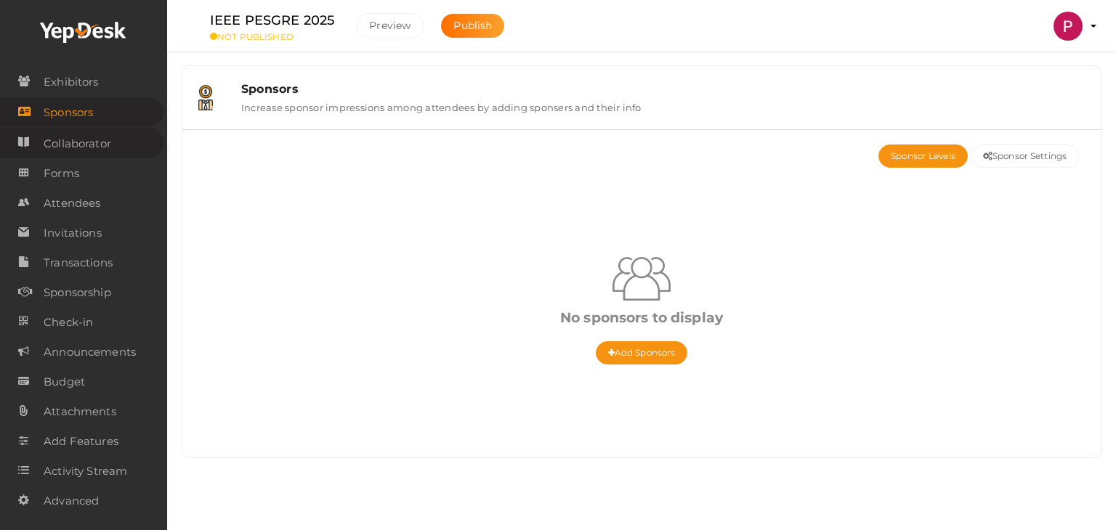
click at [70, 140] on span "Collaborator" at bounding box center [78, 143] width 68 height 29
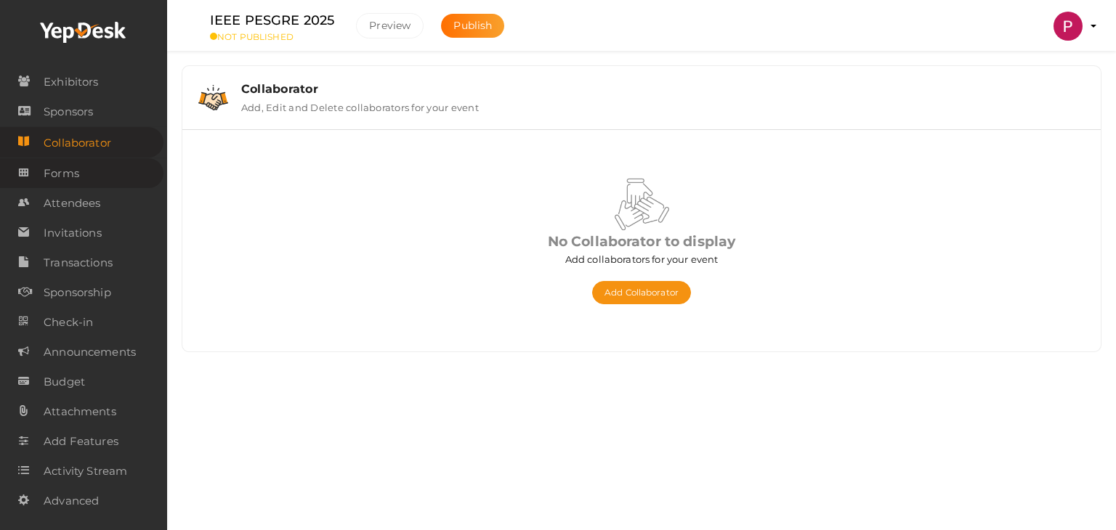
click at [57, 169] on span "Forms" at bounding box center [62, 173] width 36 height 29
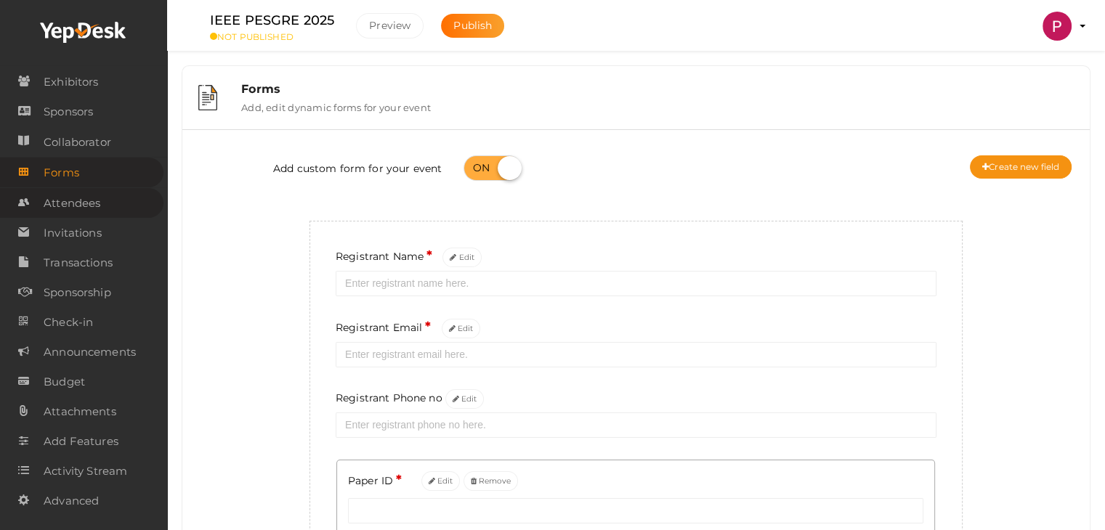
click at [70, 193] on span "Attendees" at bounding box center [72, 203] width 57 height 29
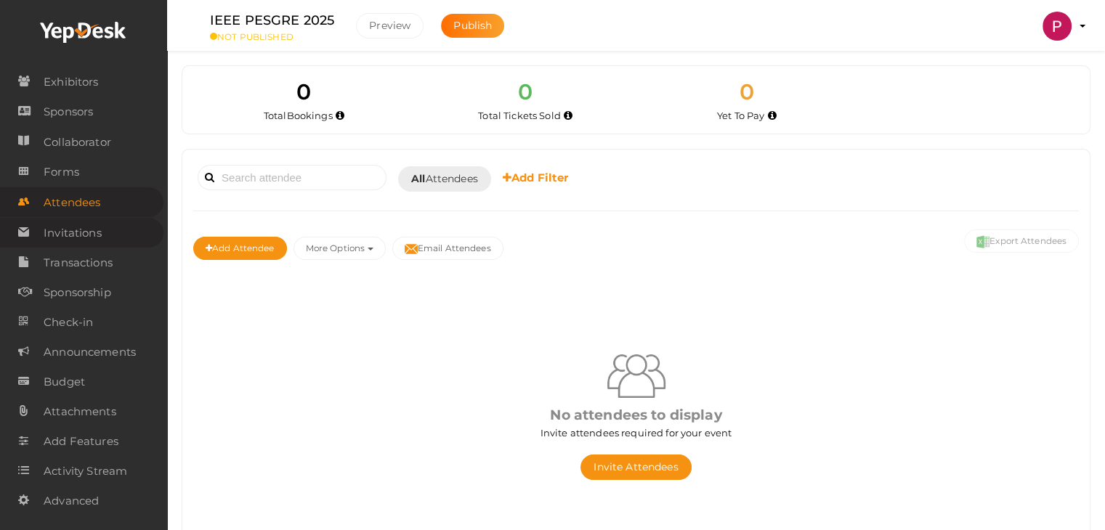
click at [78, 227] on span "Invitations" at bounding box center [73, 233] width 58 height 29
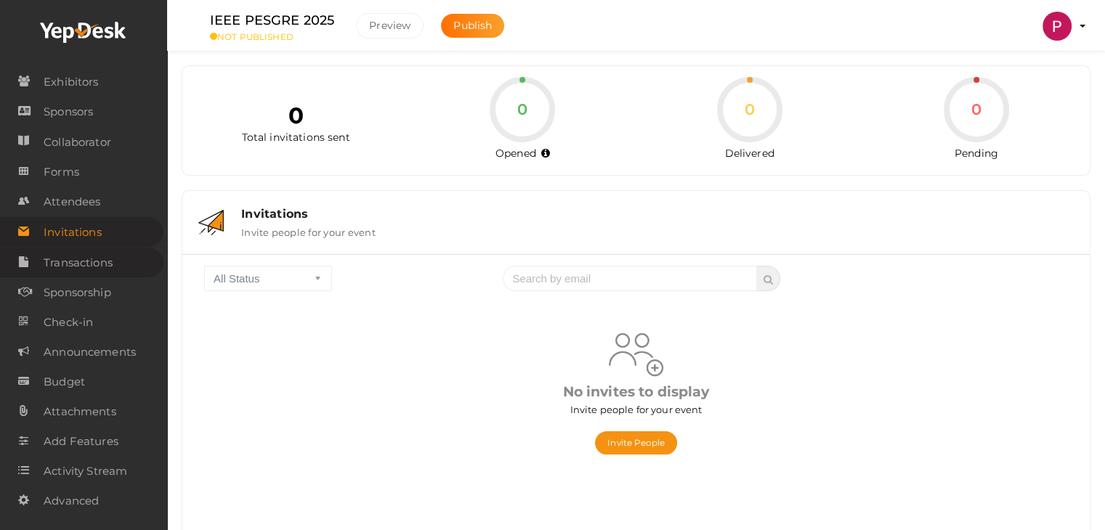
click at [90, 264] on span "Transactions" at bounding box center [78, 262] width 69 height 29
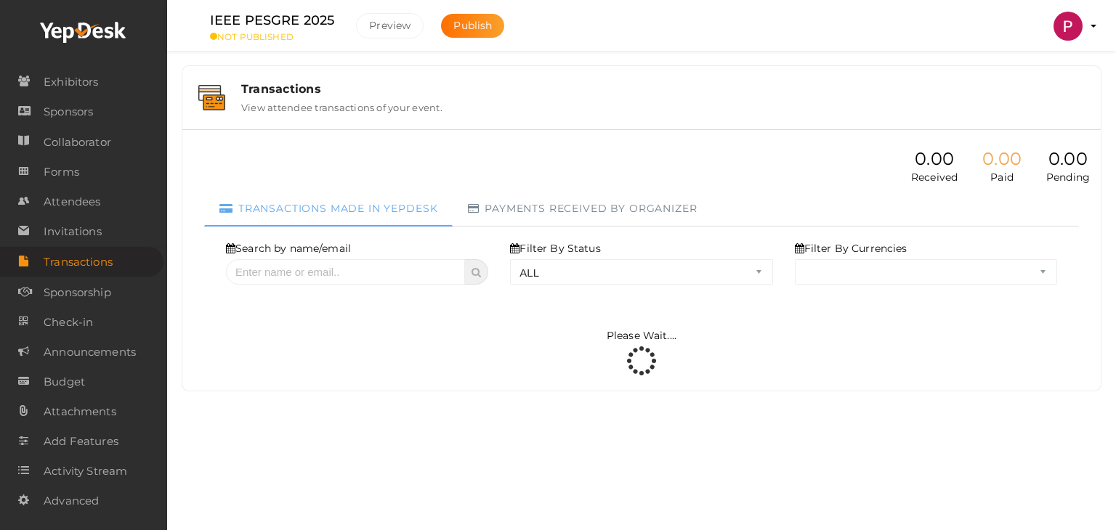
select select "ALL"
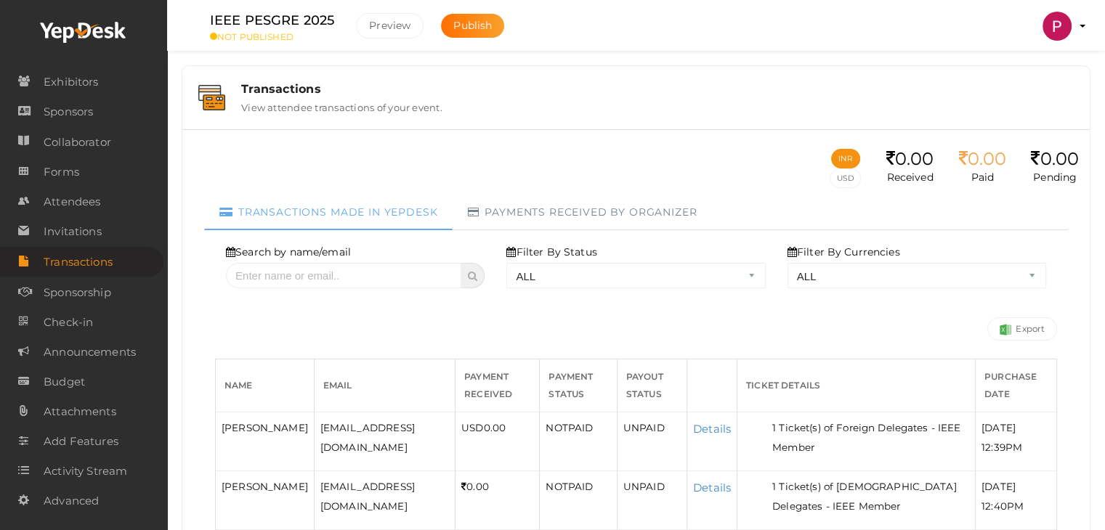
click at [301, 101] on label "View attendee transactions of your event." at bounding box center [341, 104] width 201 height 17
click at [76, 286] on span "Sponsorship" at bounding box center [78, 292] width 68 height 29
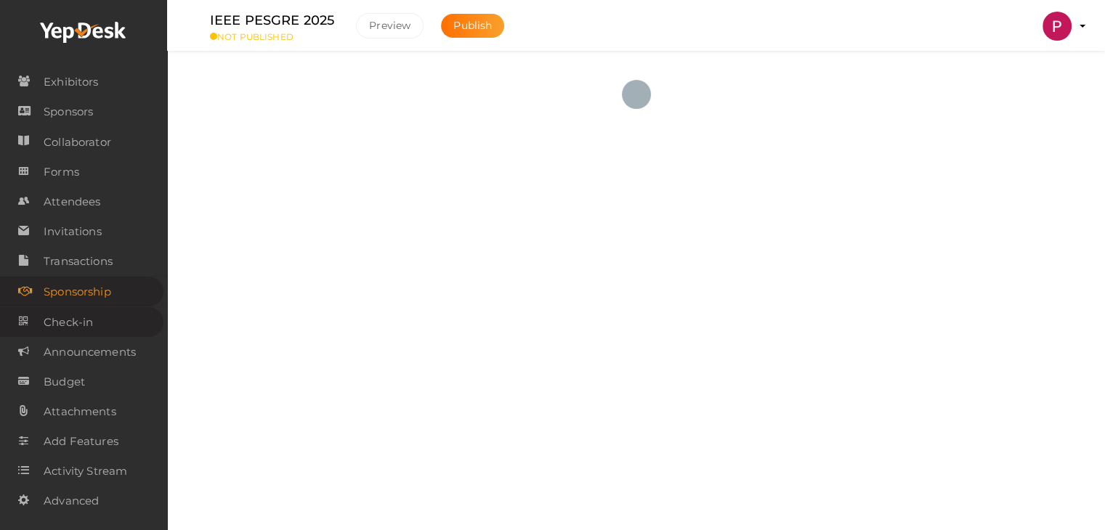
click at [68, 320] on span "Check-in" at bounding box center [68, 322] width 49 height 29
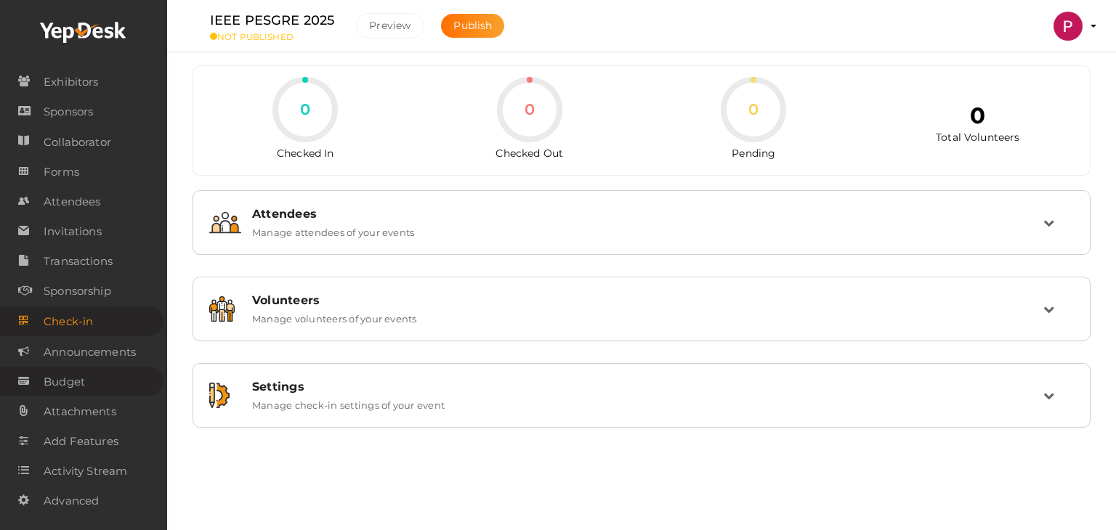
click at [78, 381] on span "Budget" at bounding box center [64, 382] width 41 height 29
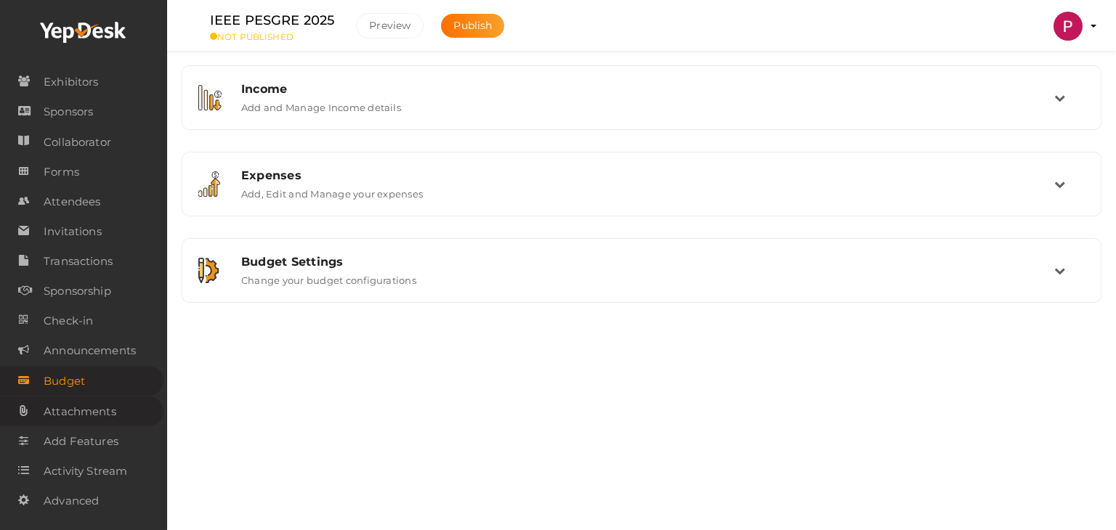
click at [73, 416] on span "Attachments" at bounding box center [80, 411] width 73 height 29
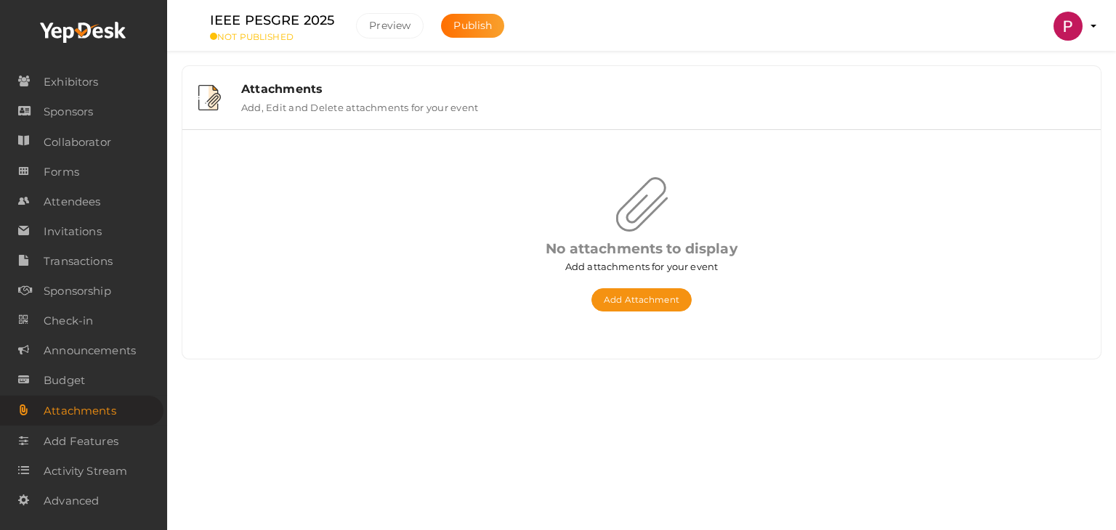
click at [365, 106] on label "Add, Edit and Delete attachments for your event" at bounding box center [359, 104] width 237 height 17
click at [634, 298] on button "Add Attachment" at bounding box center [641, 299] width 100 height 23
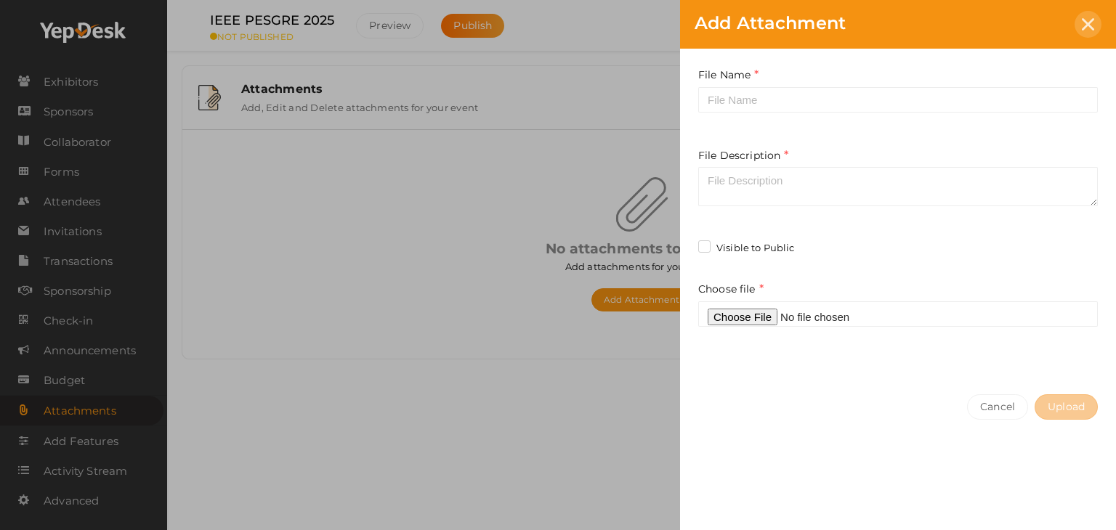
click at [1094, 21] on icon at bounding box center [1088, 24] width 12 height 12
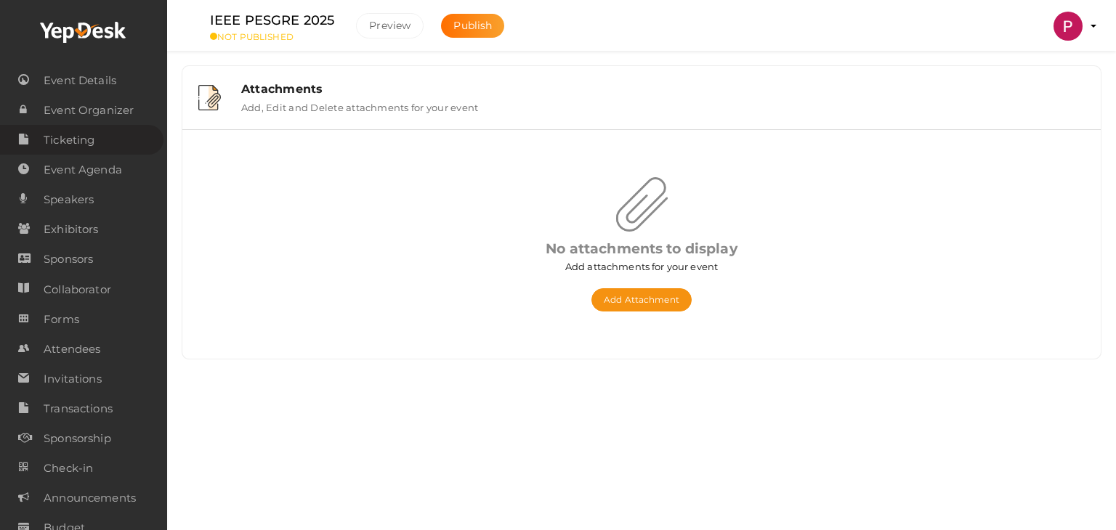
click at [87, 136] on span "Ticketing" at bounding box center [69, 140] width 51 height 29
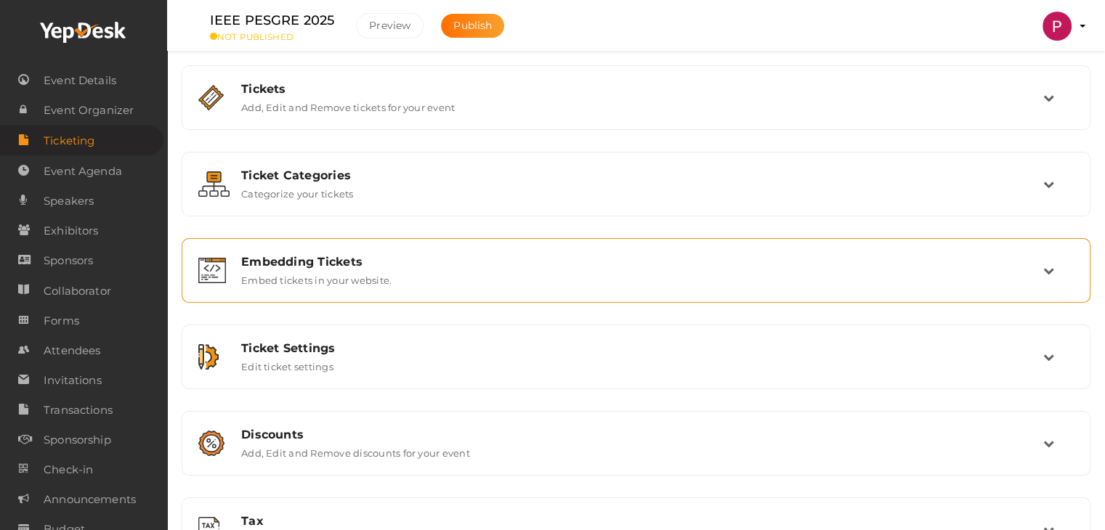
click at [311, 274] on label "Embed tickets in your website." at bounding box center [316, 277] width 150 height 17
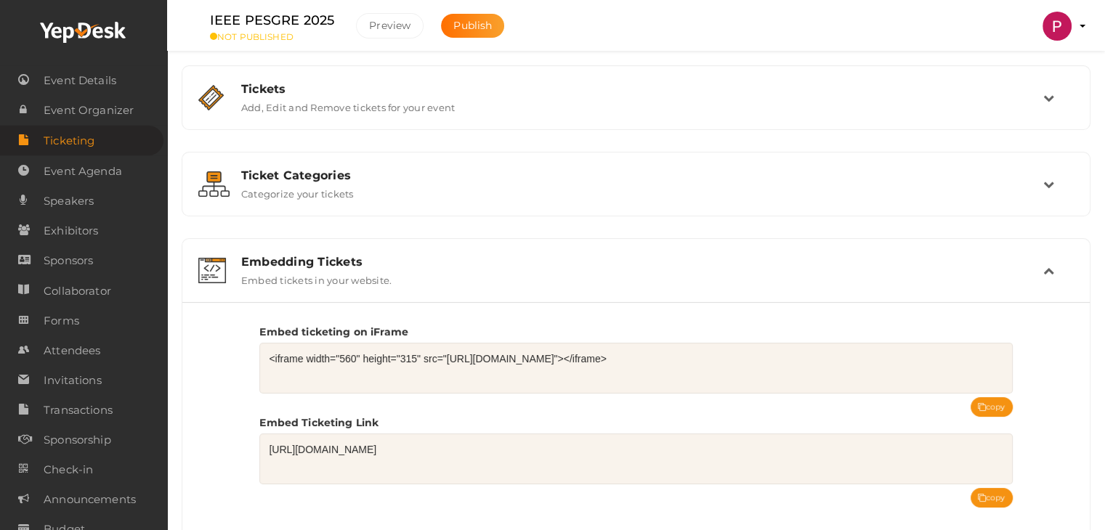
click at [295, 258] on div "Embedding Tickets" at bounding box center [642, 262] width 802 height 14
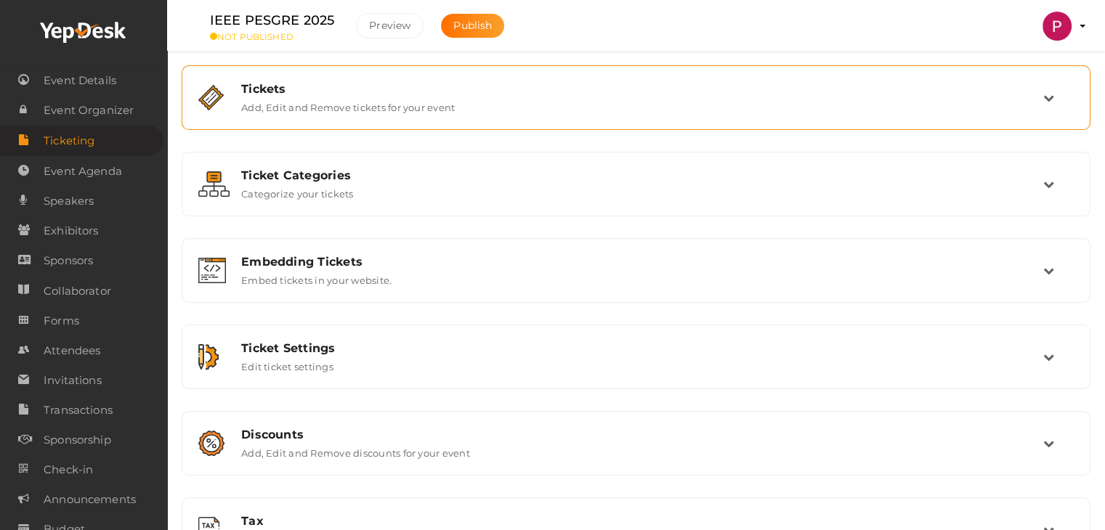
click at [302, 108] on label "Add, Edit and Remove tickets for your event" at bounding box center [348, 104] width 214 height 17
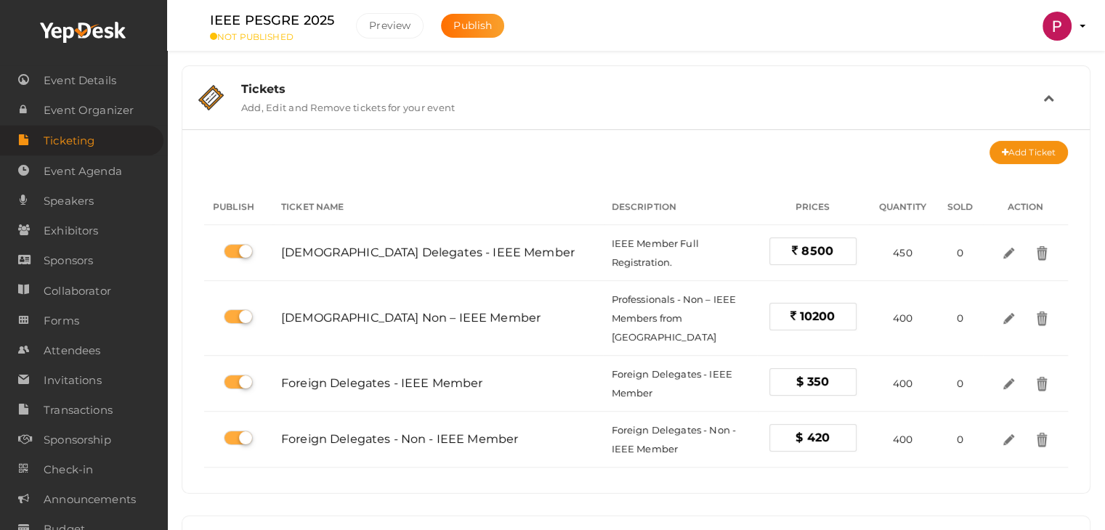
click at [315, 100] on label "Add, Edit and Remove tickets for your event" at bounding box center [348, 104] width 214 height 17
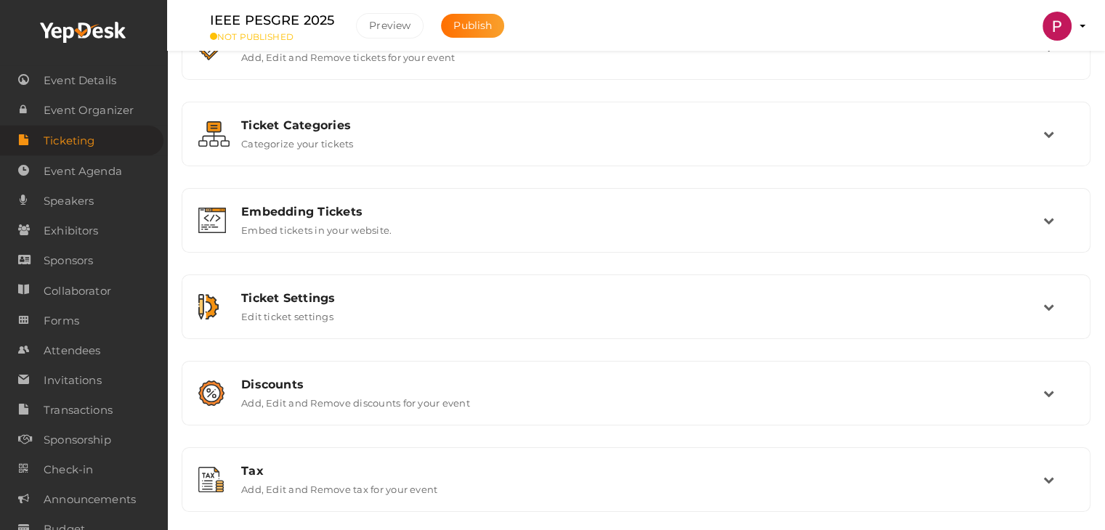
scroll to position [52, 0]
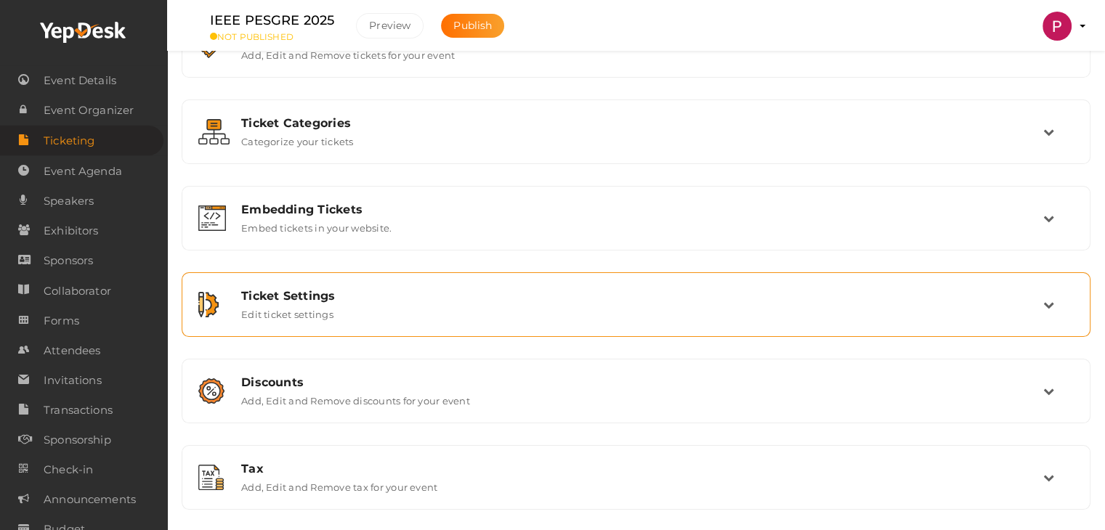
click at [298, 300] on div "Ticket Settings" at bounding box center [642, 296] width 802 height 14
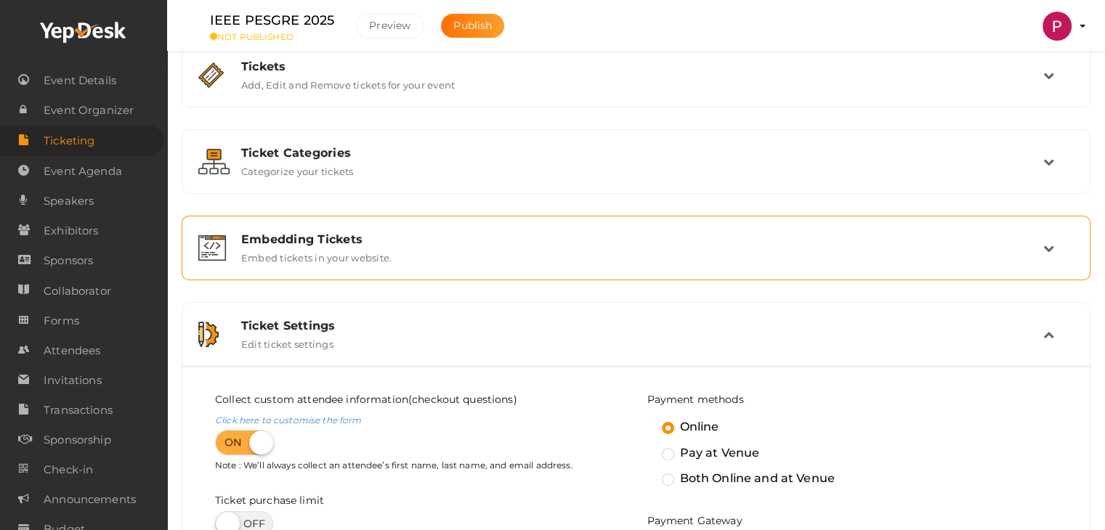
scroll to position [0, 0]
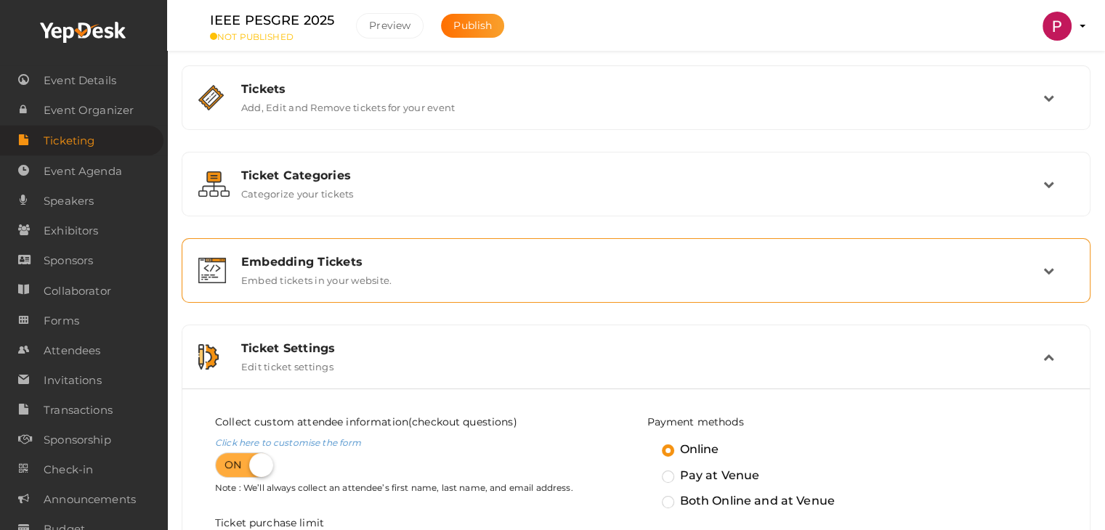
click at [434, 263] on div "Embedding Tickets" at bounding box center [642, 262] width 802 height 14
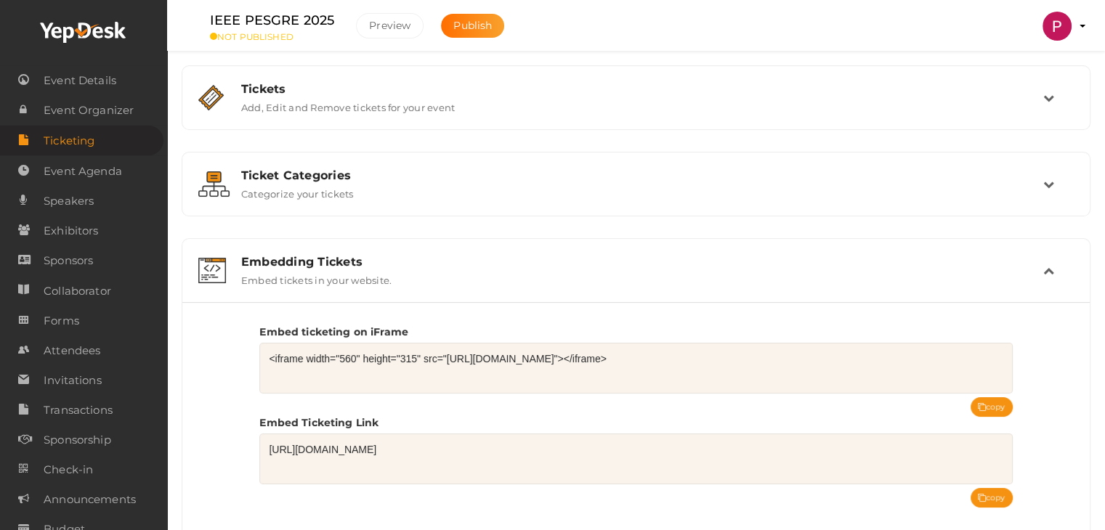
click at [389, 280] on label "Embed tickets in your website." at bounding box center [316, 277] width 150 height 17
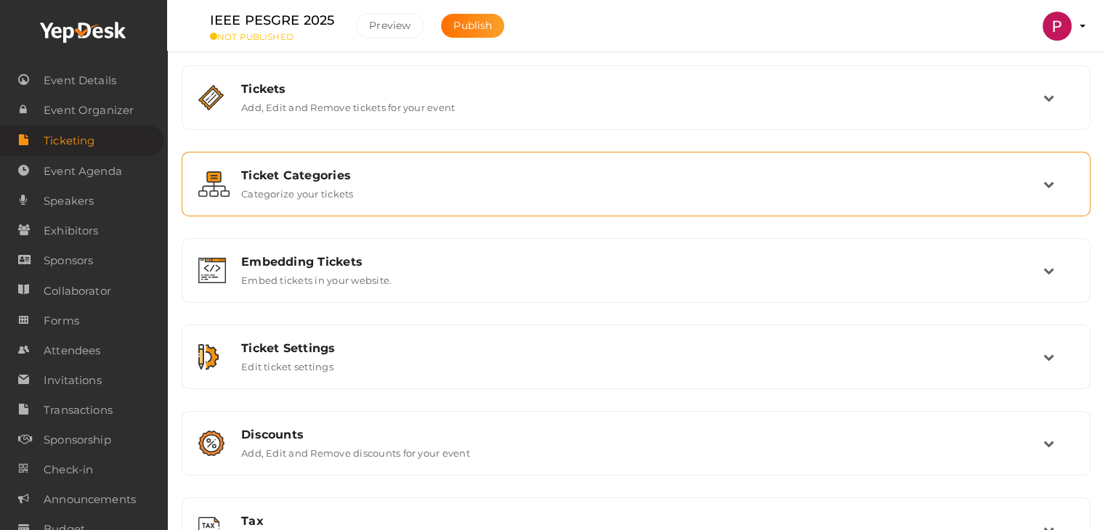
click at [349, 184] on label "Categorize your tickets" at bounding box center [297, 190] width 113 height 17
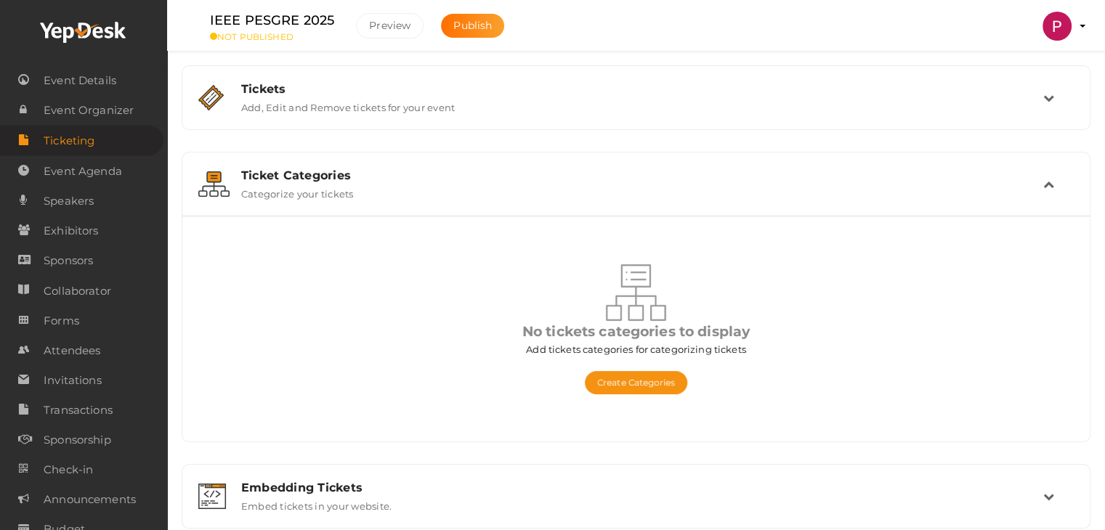
click at [349, 184] on label "Categorize your tickets" at bounding box center [297, 190] width 113 height 17
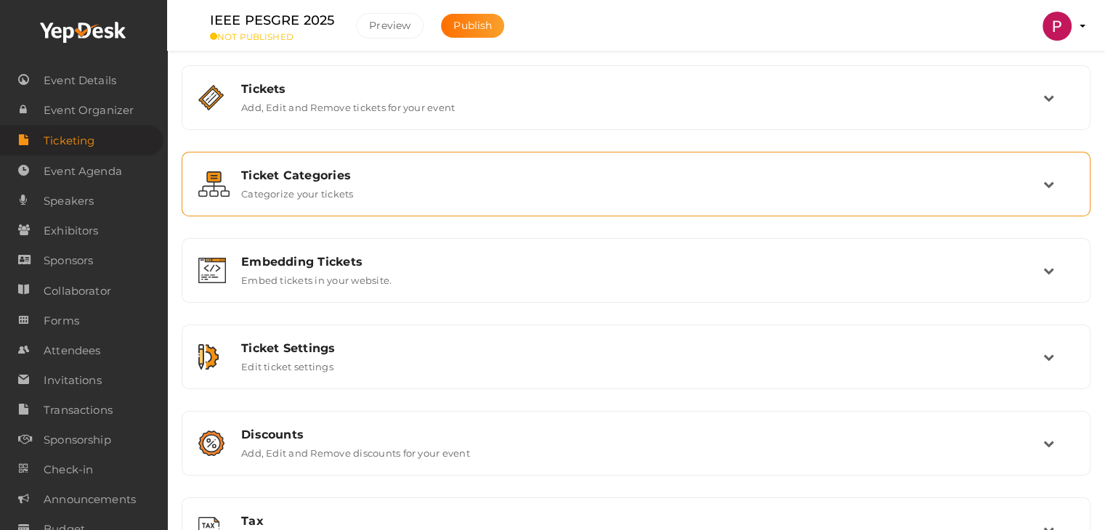
click at [409, 174] on div "Ticket Categories" at bounding box center [642, 176] width 802 height 14
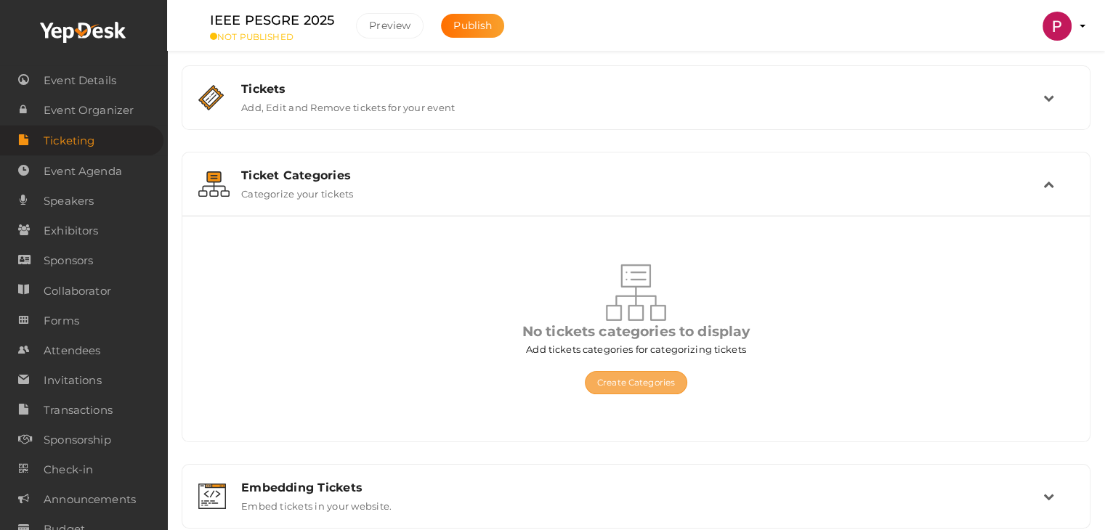
click at [637, 378] on button "Create Categories" at bounding box center [636, 382] width 102 height 23
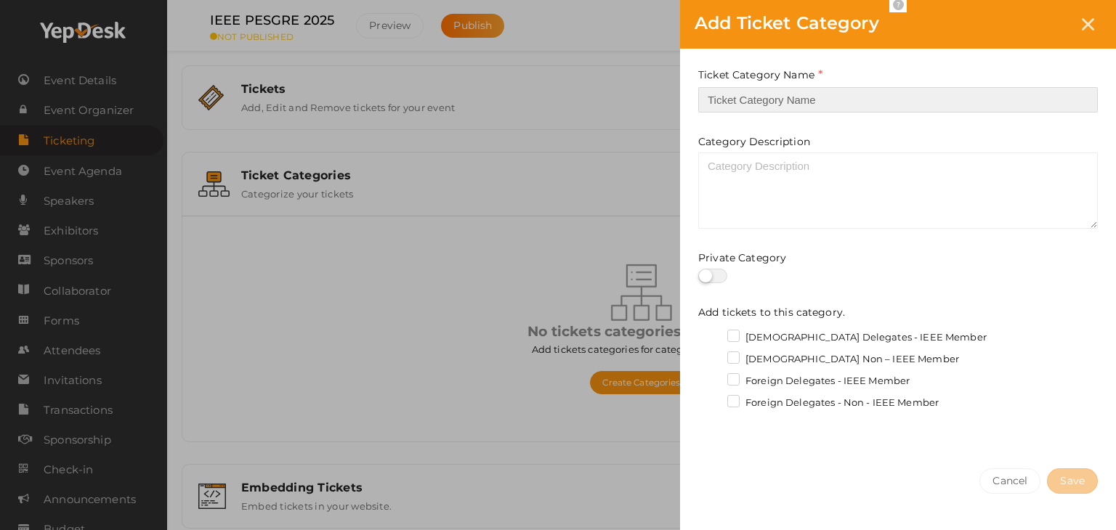
click at [783, 97] on input "text" at bounding box center [898, 99] width 400 height 25
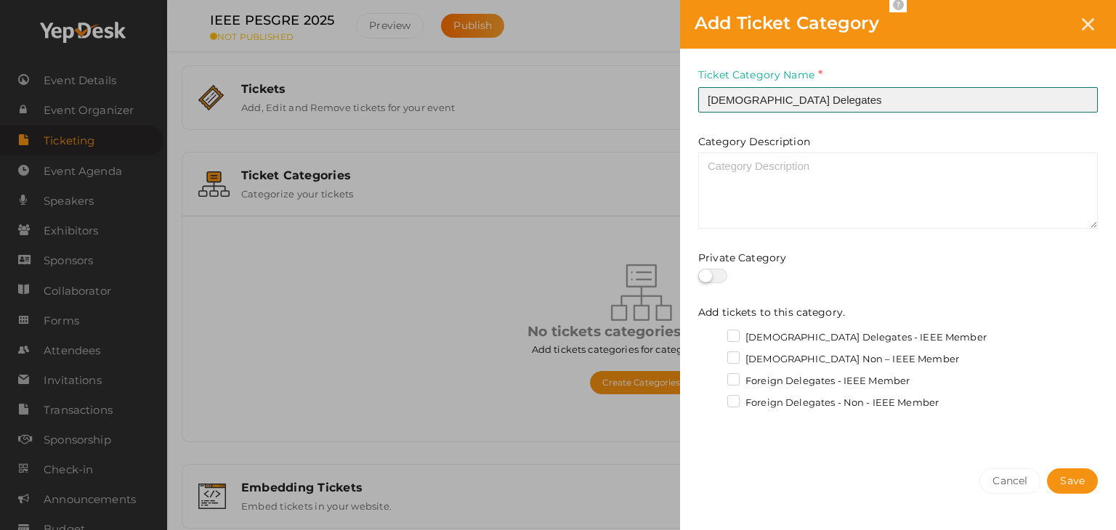
type input "[DEMOGRAPHIC_DATA] Delegates"
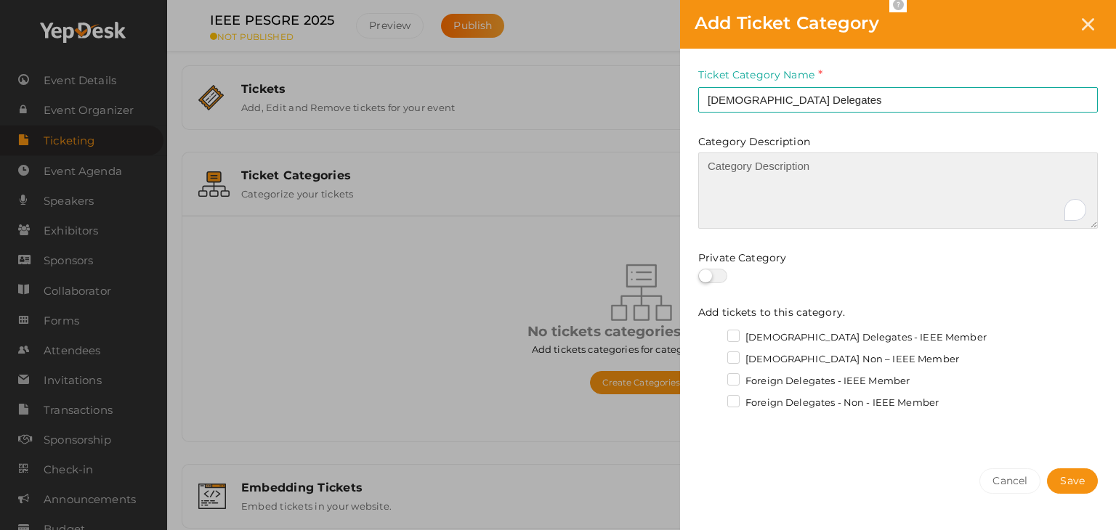
click at [756, 167] on textarea "To enrich screen reader interactions, please activate Accessibility in Grammarl…" at bounding box center [898, 191] width 400 height 76
type textarea "Only for India Delegates"
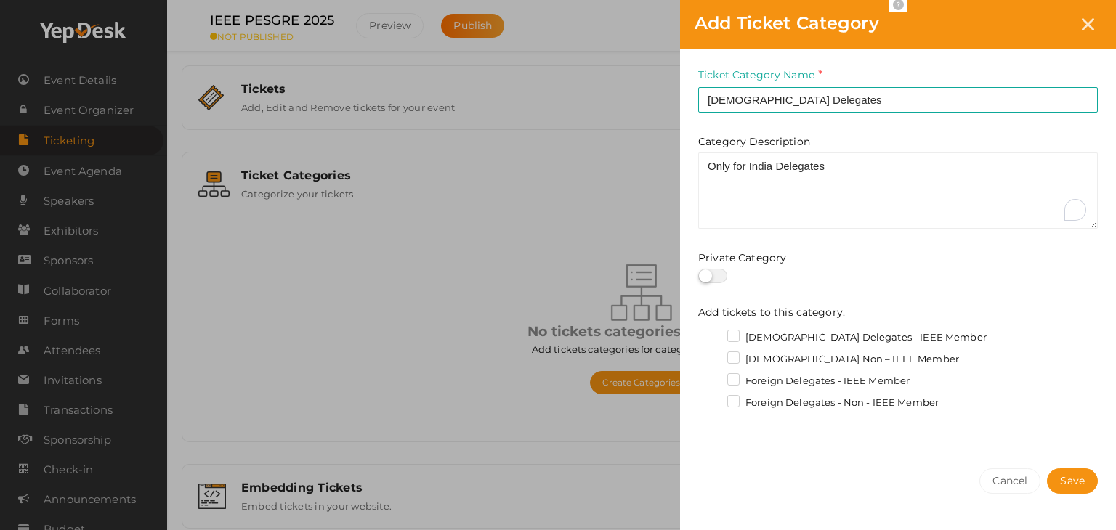
click at [732, 337] on label "[DEMOGRAPHIC_DATA] Delegates - IEEE Member" at bounding box center [856, 338] width 259 height 15
click at [713, 334] on input "[DEMOGRAPHIC_DATA] Delegates - IEEE Member" at bounding box center [713, 334] width 0 height 0
click at [738, 355] on label "[DEMOGRAPHIC_DATA] Non – IEEE Member" at bounding box center [843, 359] width 232 height 15
click at [713, 355] on input "[DEMOGRAPHIC_DATA] Non – IEEE Member" at bounding box center [713, 355] width 0 height 0
click at [1072, 487] on span "Save" at bounding box center [1072, 481] width 25 height 15
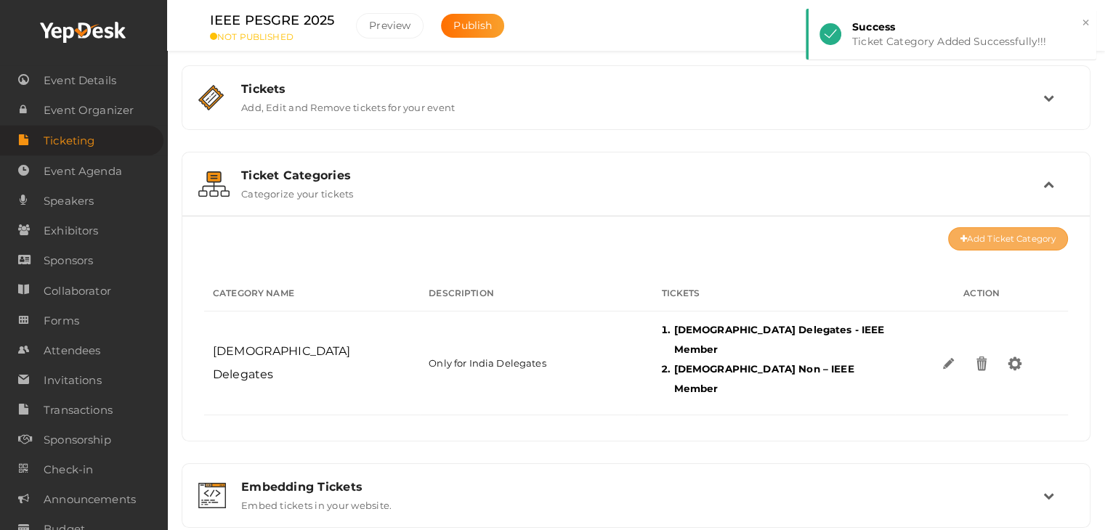
click at [987, 238] on button "Add Ticket Category" at bounding box center [1008, 238] width 120 height 23
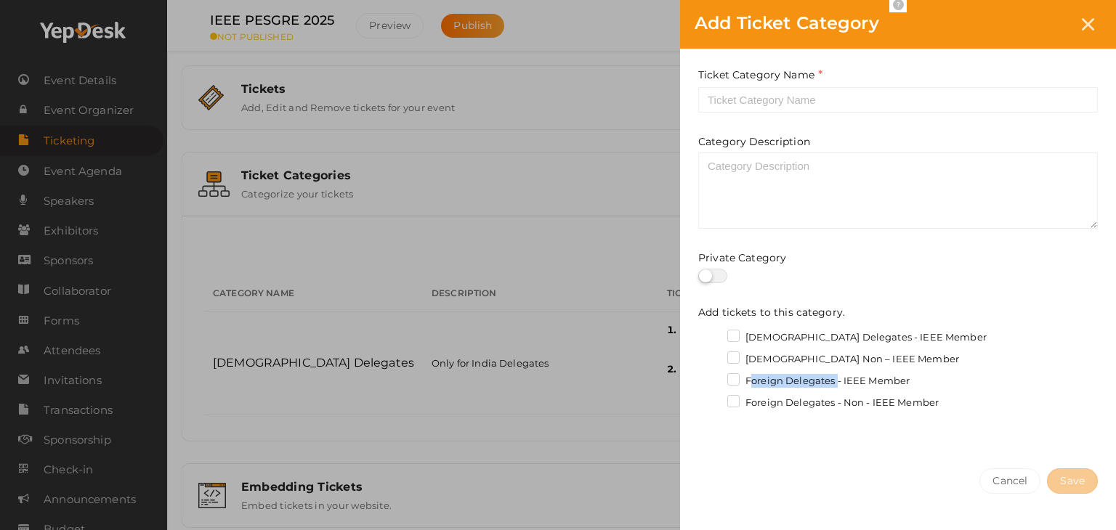
drag, startPoint x: 749, startPoint y: 381, endPoint x: 838, endPoint y: 381, distance: 88.6
click at [838, 381] on label "Foreign Delegates - IEEE Member" at bounding box center [818, 381] width 182 height 15
copy label "Foreign Delegates"
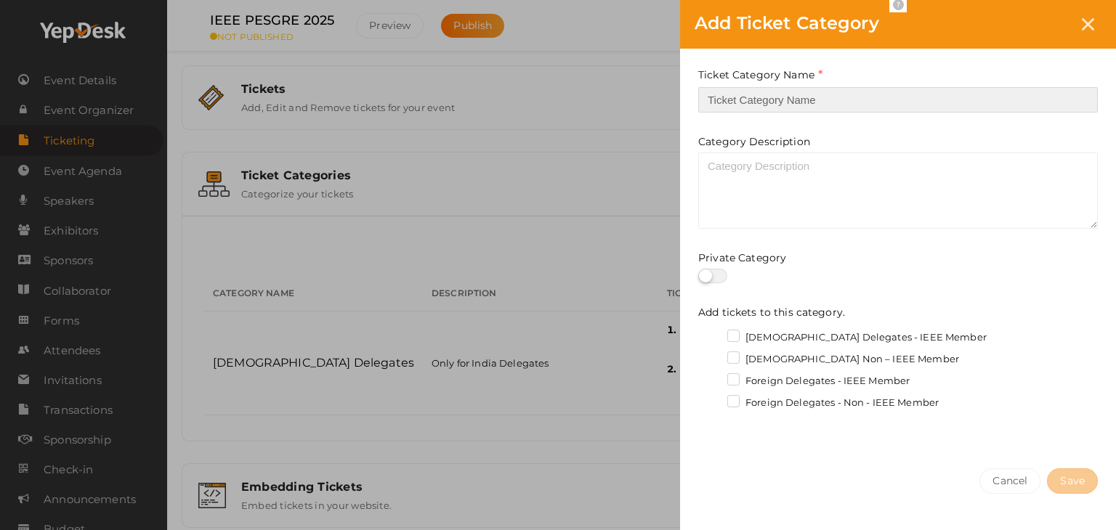
click at [759, 103] on input "text" at bounding box center [898, 99] width 400 height 25
paste input "Foreign Delegates"
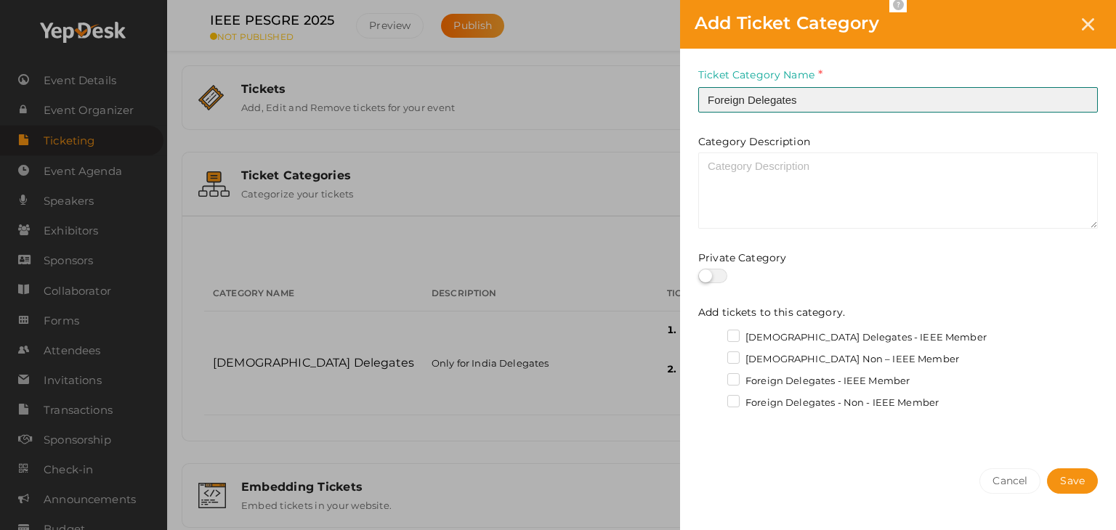
type input "Foreign Delegates"
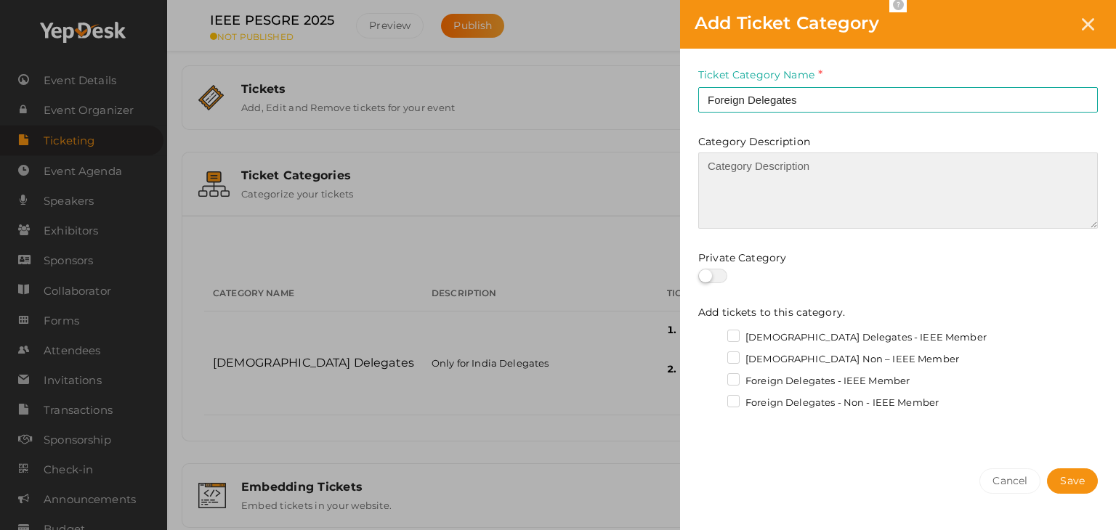
click at [754, 165] on textarea at bounding box center [898, 191] width 400 height 76
paste textarea "Foreign Delegates"
type textarea "Foreign Delegates"
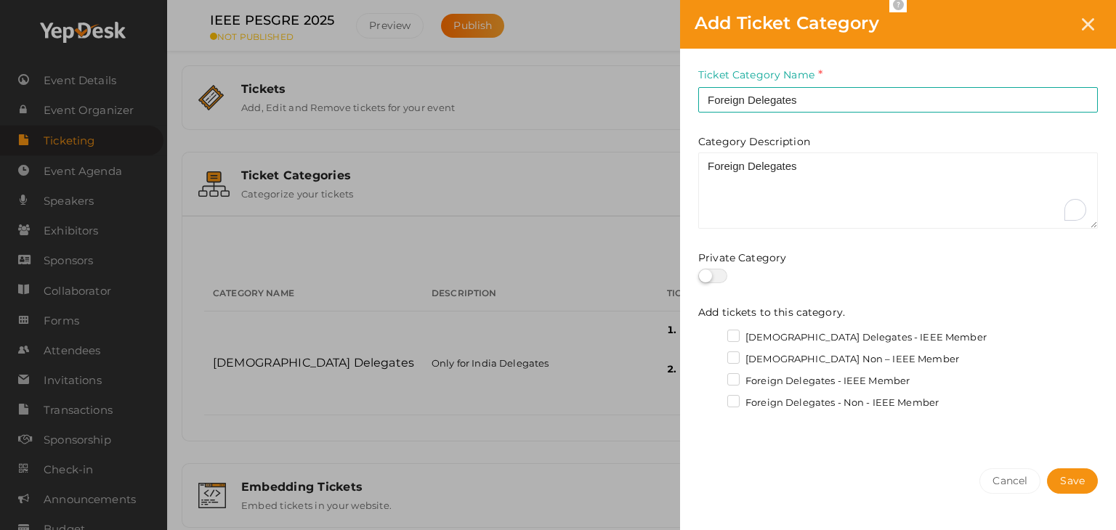
click at [733, 381] on label "Foreign Delegates - IEEE Member" at bounding box center [818, 381] width 182 height 15
click at [713, 377] on input "Foreign Delegates - IEEE Member" at bounding box center [713, 377] width 0 height 0
drag, startPoint x: 731, startPoint y: 397, endPoint x: 812, endPoint y: 431, distance: 87.3
click at [731, 398] on label "Foreign Delegates - Non - IEEE Member" at bounding box center [832, 403] width 211 height 15
click at [713, 399] on input "Foreign Delegates - Non - IEEE Member" at bounding box center [713, 399] width 0 height 0
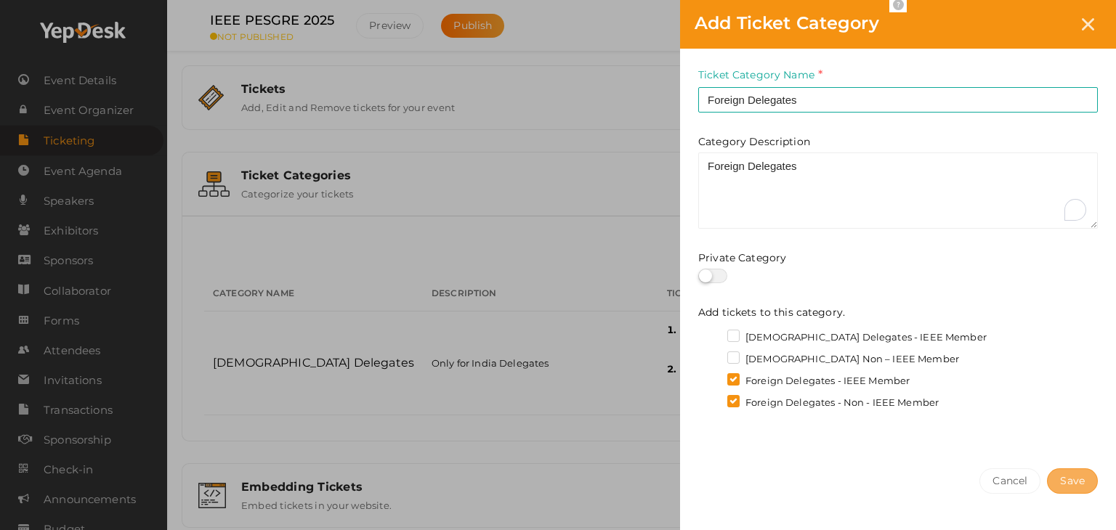
click at [1078, 488] on span "Save" at bounding box center [1072, 481] width 25 height 15
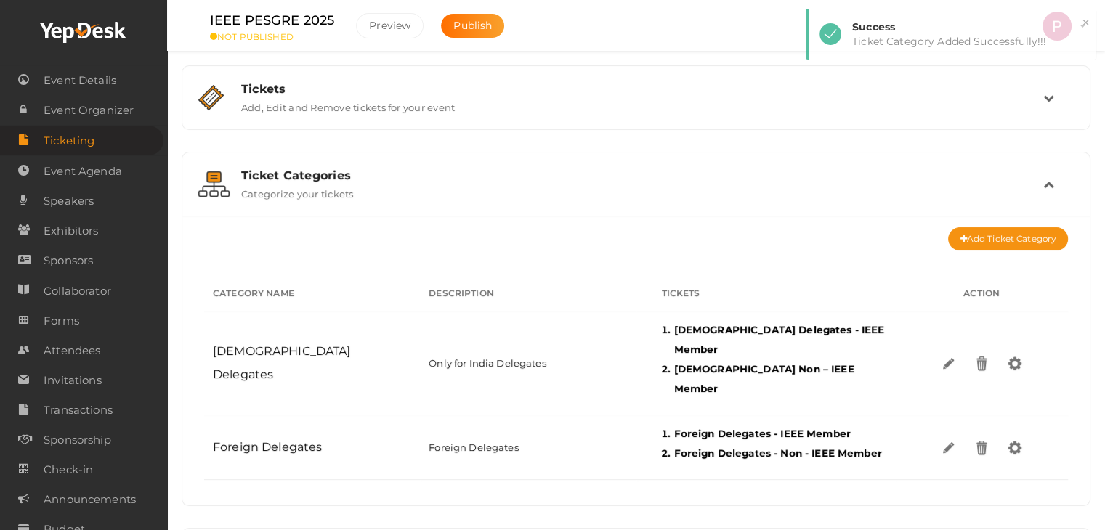
click at [401, 178] on div "Ticket Categories" at bounding box center [642, 176] width 802 height 14
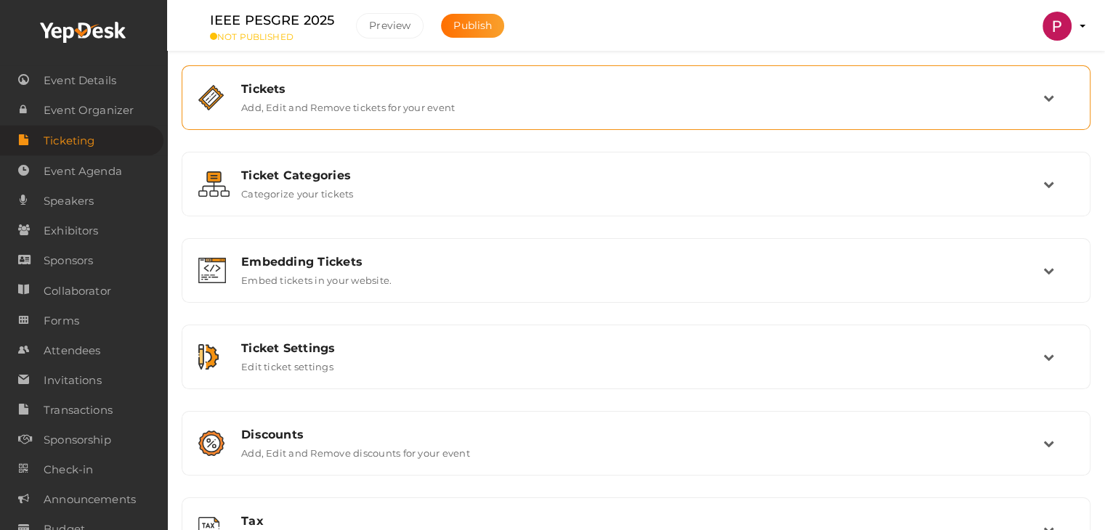
click at [391, 100] on label "Add, Edit and Remove tickets for your event" at bounding box center [348, 104] width 214 height 17
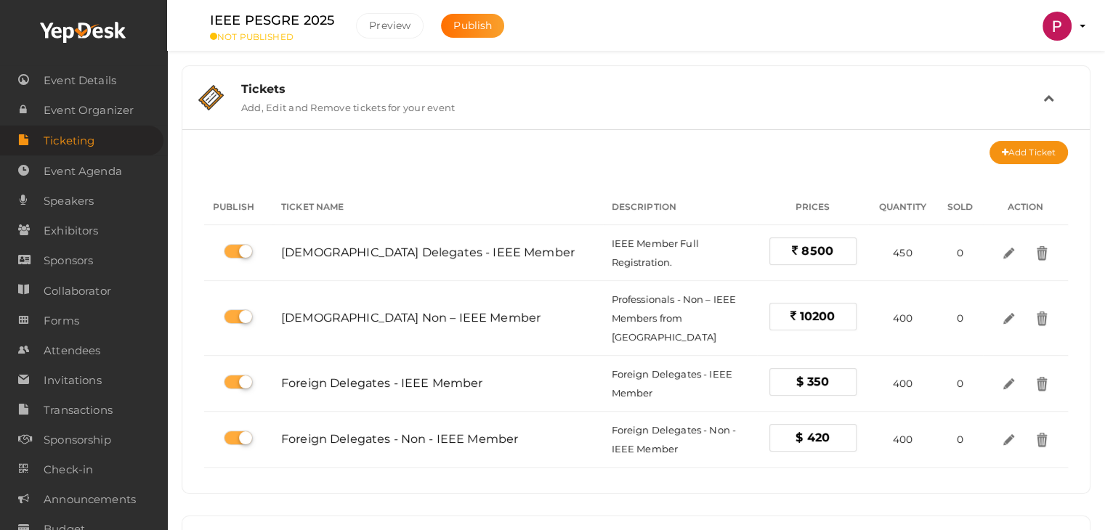
click at [391, 100] on label "Add, Edit and Remove tickets for your event" at bounding box center [348, 104] width 214 height 17
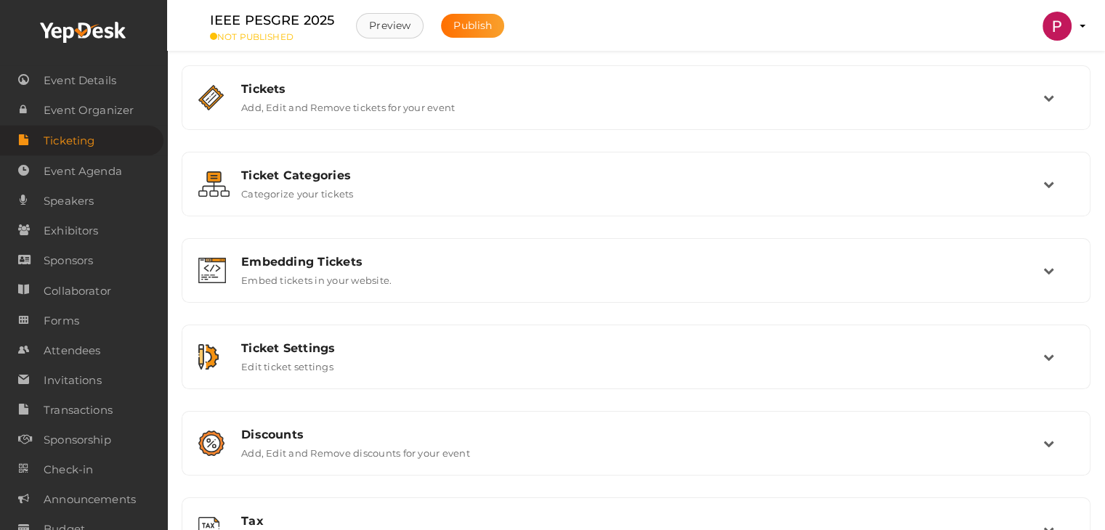
click at [398, 28] on button "Preview" at bounding box center [390, 25] width 68 height 25
click at [594, 34] on ul "IEEE PESGRE 2025 NOT PUBLISHED Preview Publish Preview PESGRE 2025 IIT Dharwad …" at bounding box center [636, 18] width 902 height 36
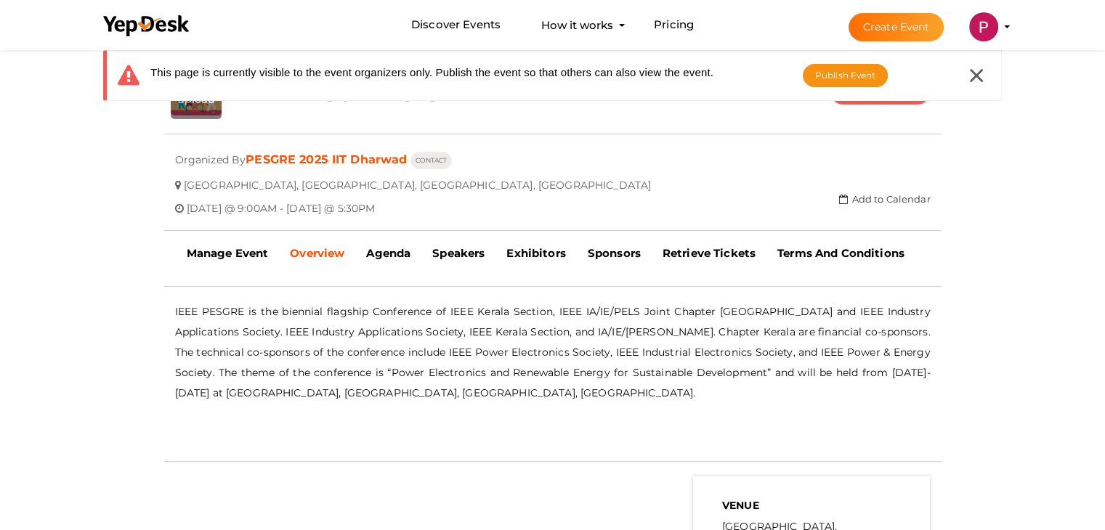
scroll to position [275, 0]
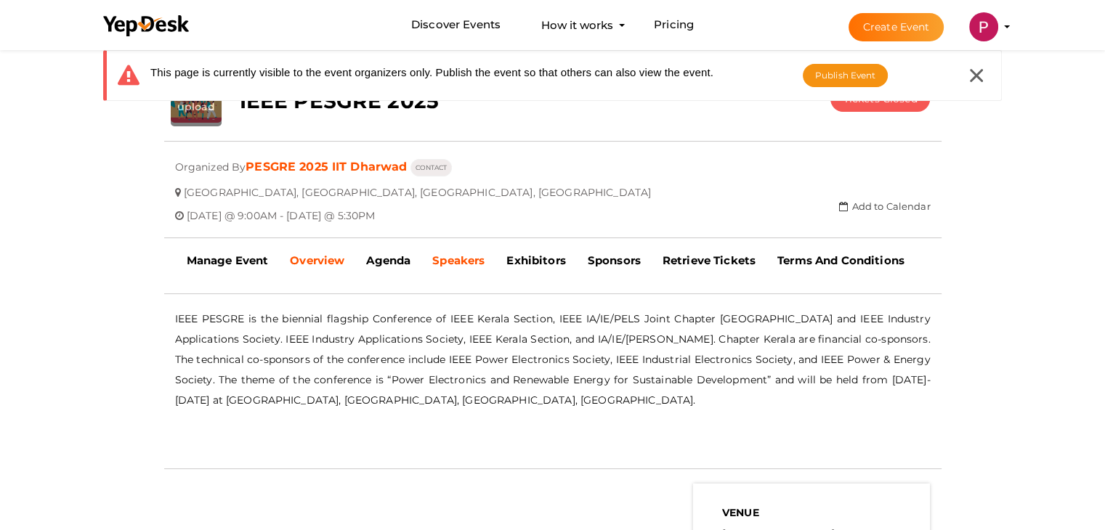
click at [459, 255] on b "Speakers" at bounding box center [458, 261] width 52 height 14
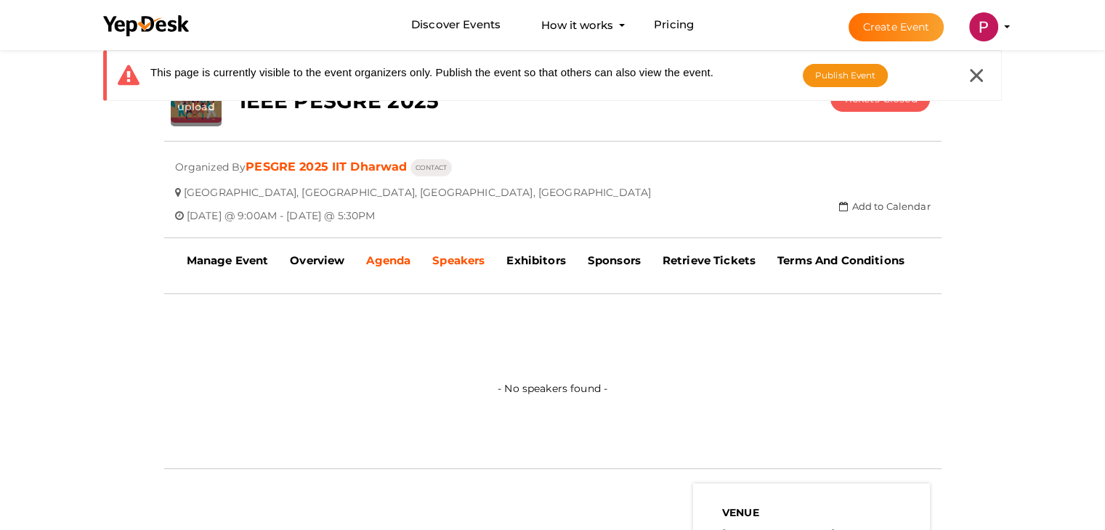
click at [387, 256] on b "Agenda" at bounding box center [388, 261] width 44 height 14
click at [314, 259] on b "Overview" at bounding box center [317, 261] width 54 height 14
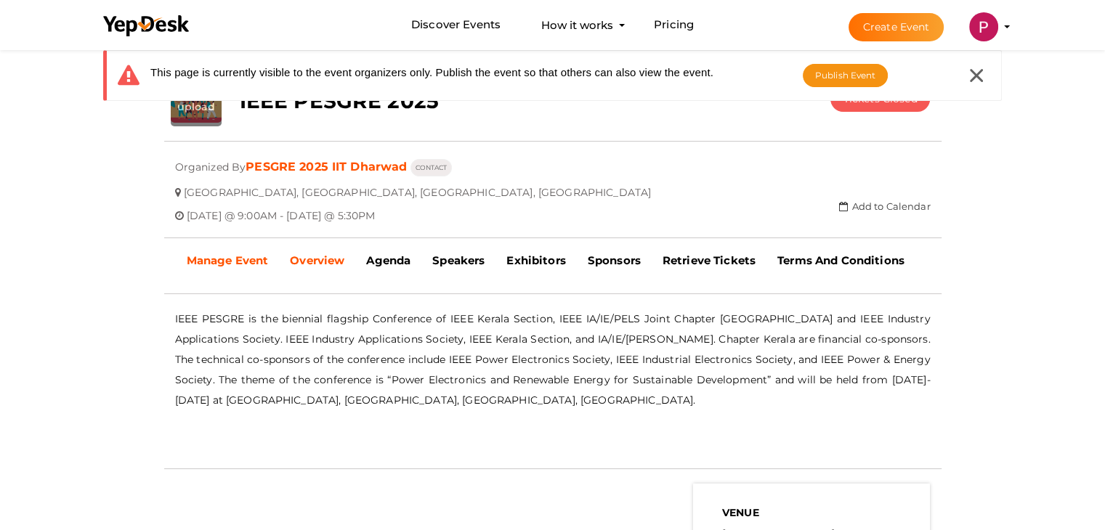
click at [227, 259] on b "Manage Event" at bounding box center [228, 261] width 82 height 14
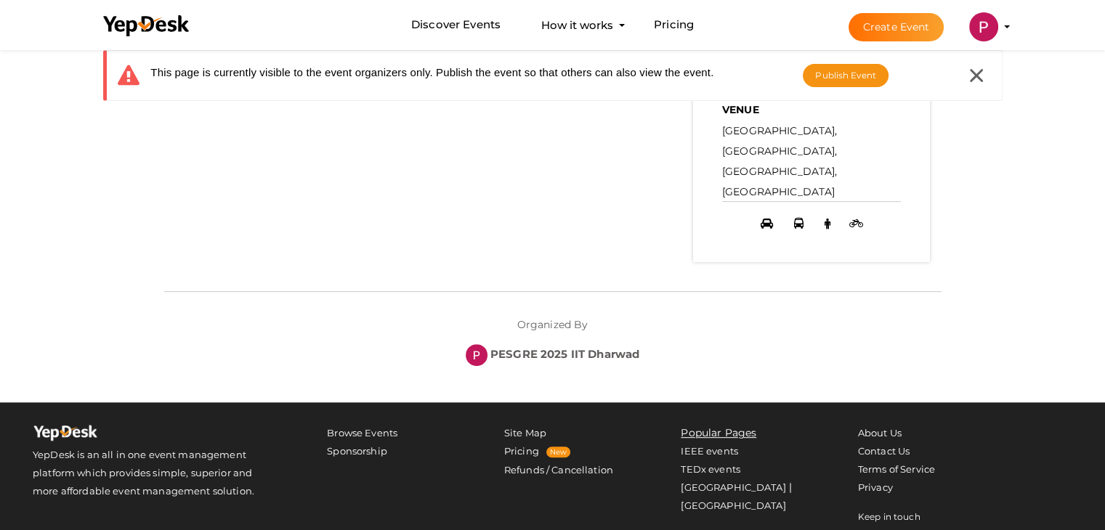
scroll to position [339, 0]
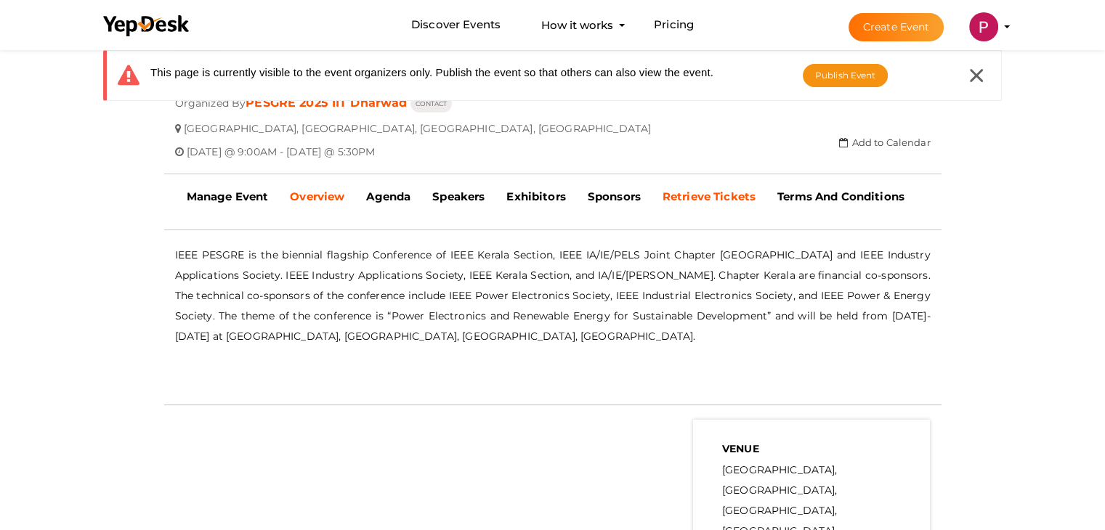
click at [700, 198] on b "Retrieve Tickets" at bounding box center [709, 197] width 93 height 14
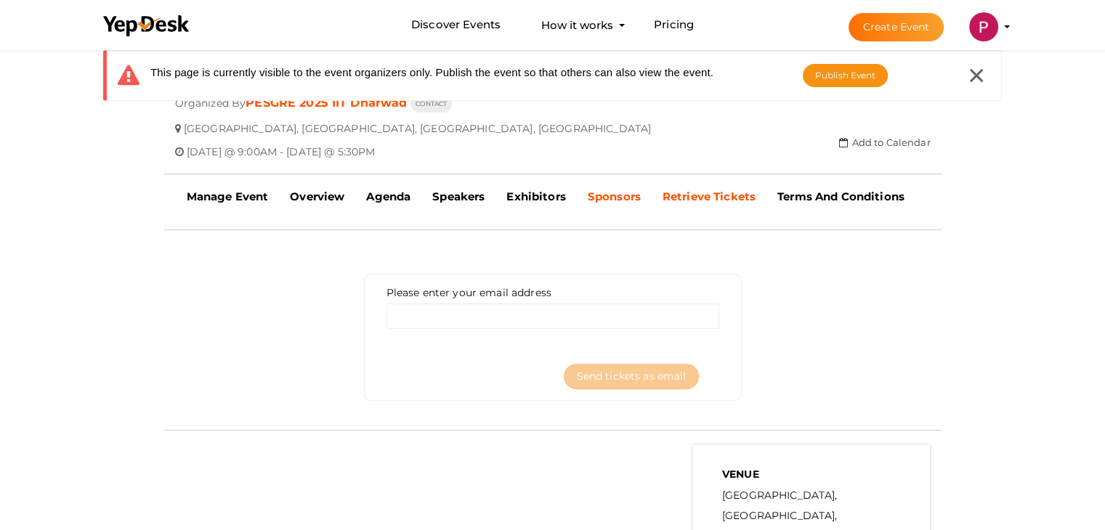
click at [637, 195] on b "Sponsors" at bounding box center [614, 197] width 53 height 14
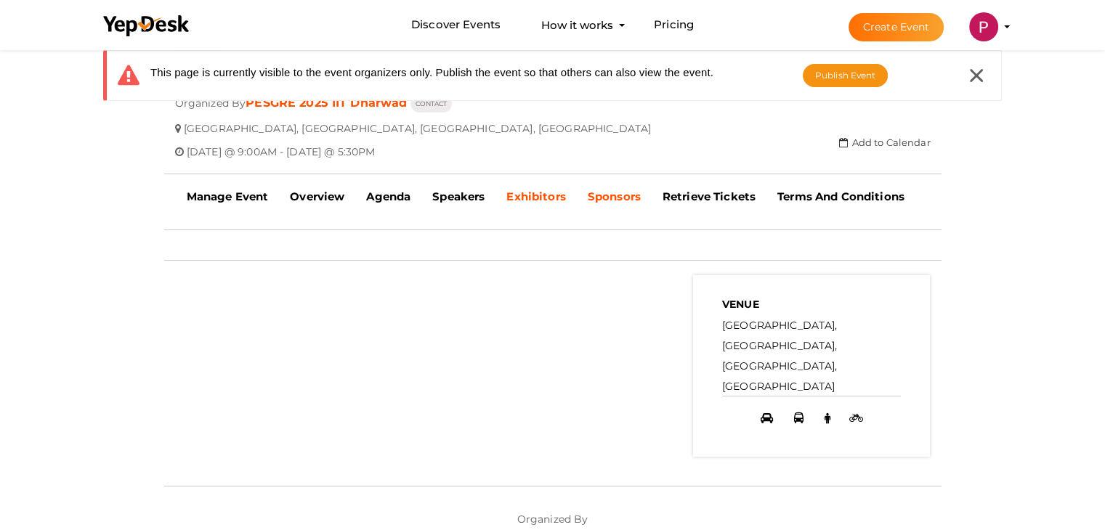
click at [551, 197] on b "Exhibitors" at bounding box center [535, 197] width 59 height 14
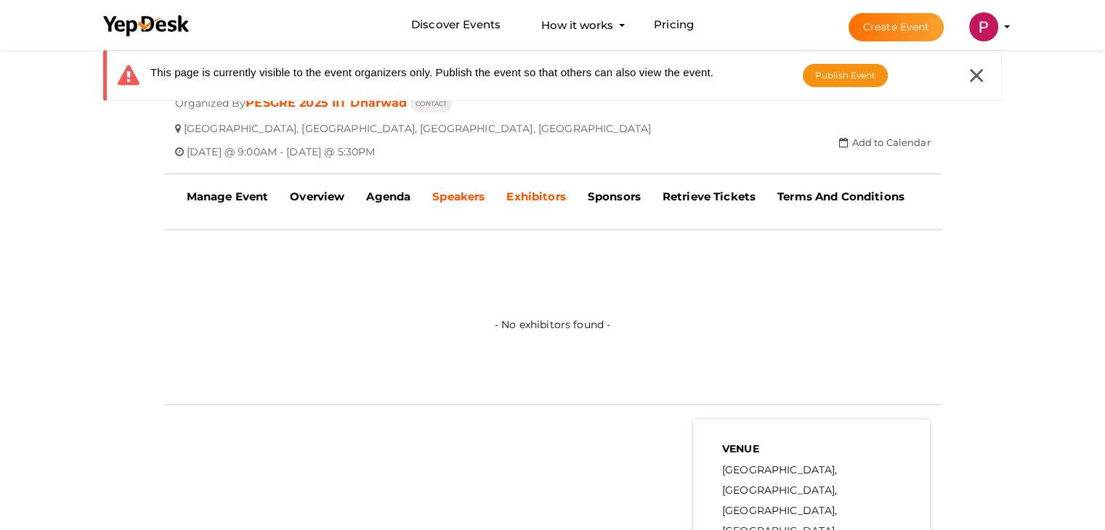
click at [468, 195] on b "Speakers" at bounding box center [458, 197] width 52 height 14
click at [398, 201] on b "Agenda" at bounding box center [388, 197] width 44 height 14
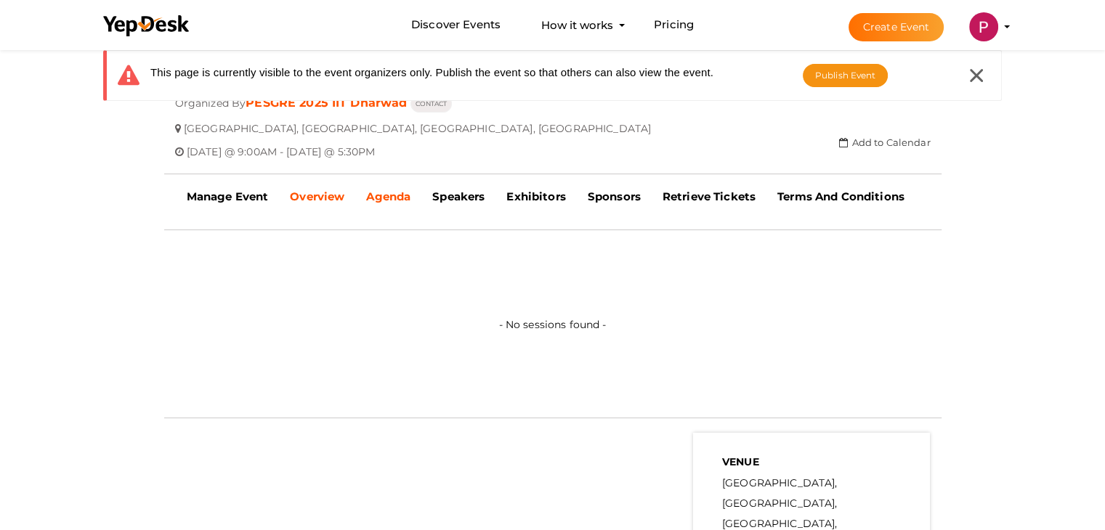
click at [327, 196] on b "Overview" at bounding box center [317, 197] width 54 height 14
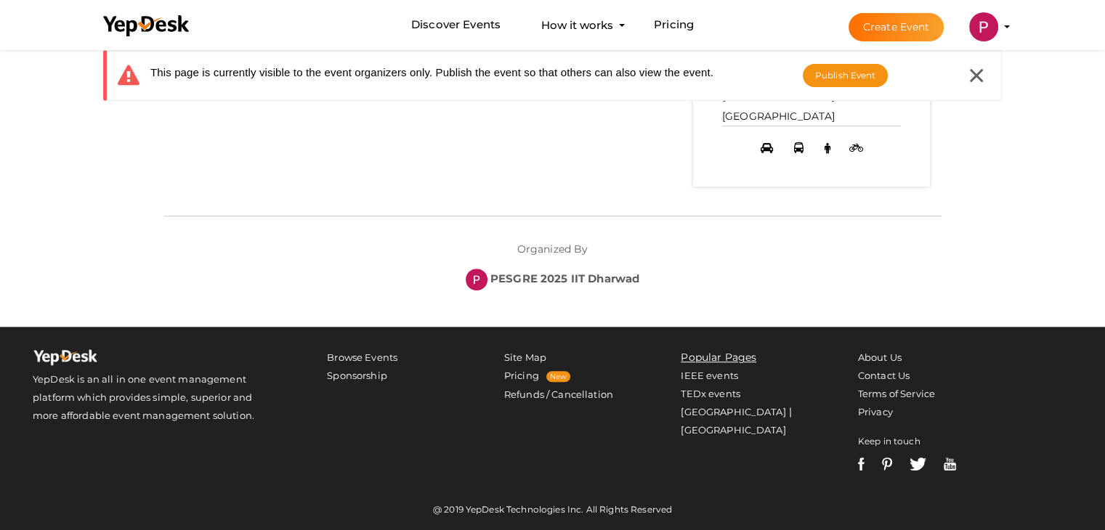
scroll to position [0, 0]
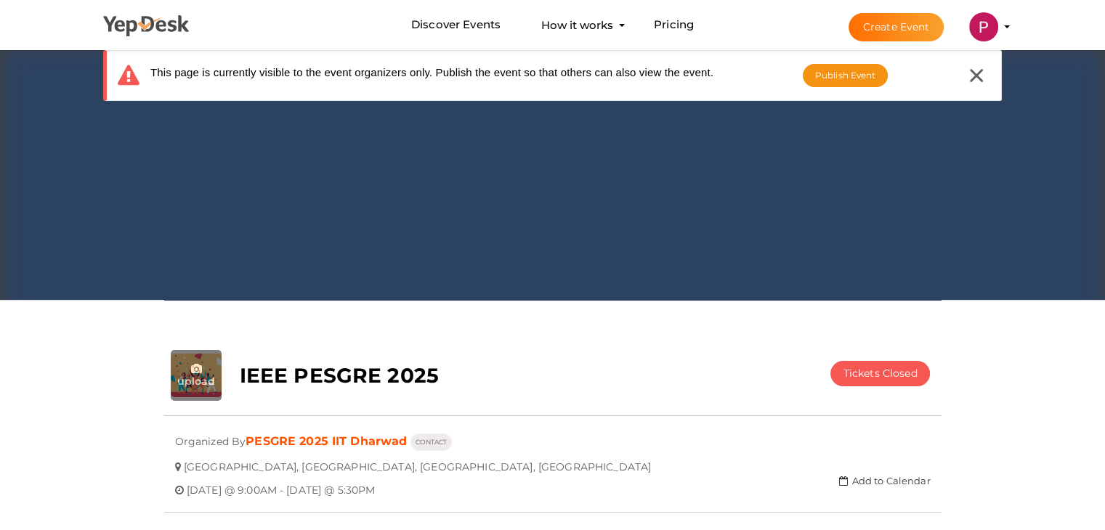
click at [153, 25] on icon at bounding box center [146, 26] width 87 height 22
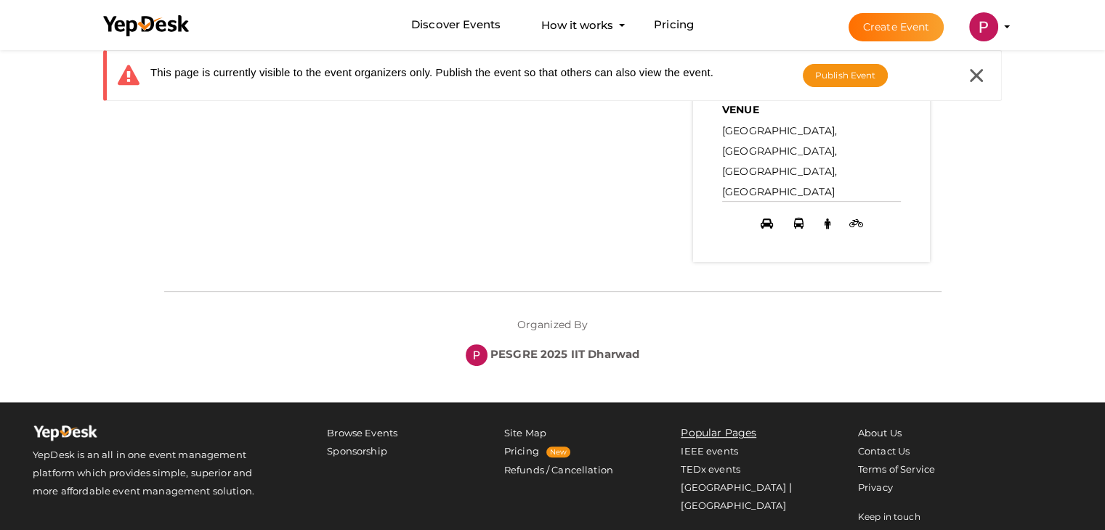
scroll to position [339, 0]
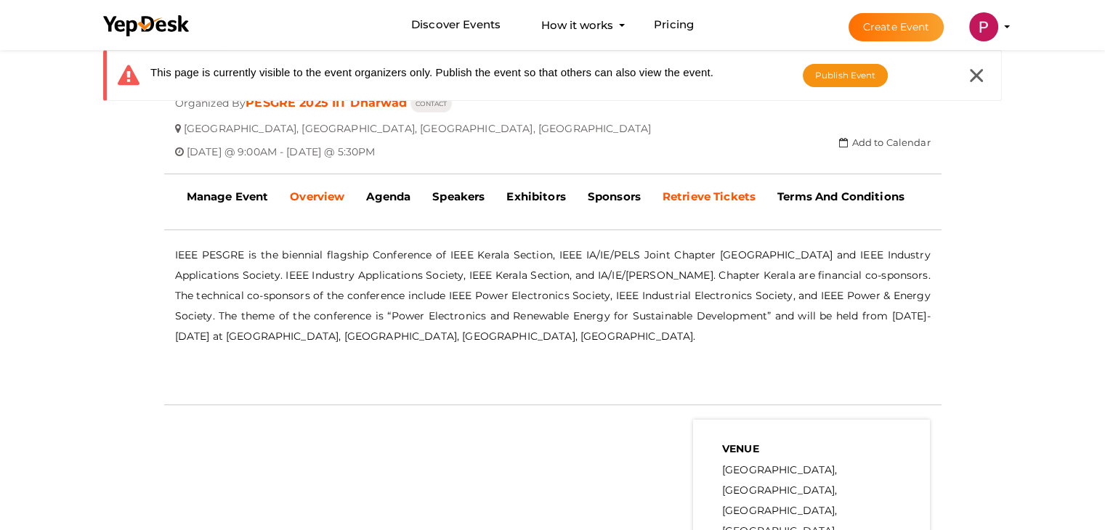
click at [703, 190] on b "Retrieve Tickets" at bounding box center [709, 197] width 93 height 14
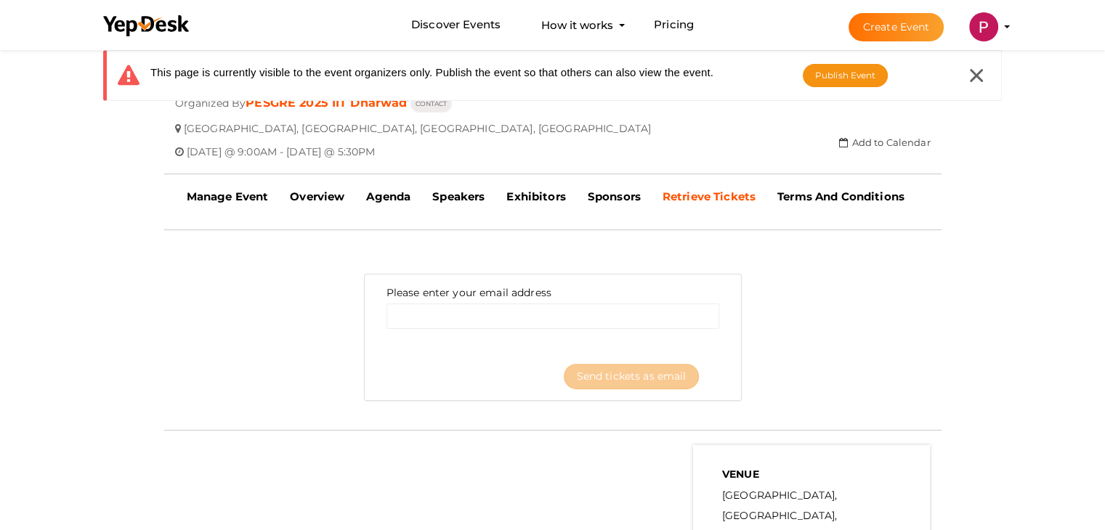
scroll to position [0, 0]
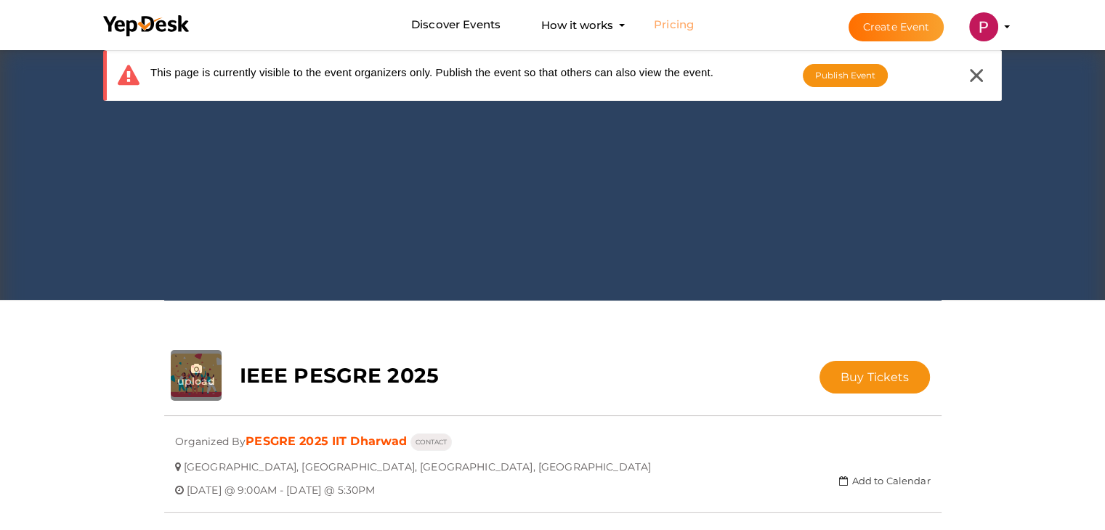
click at [671, 26] on link "Pricing" at bounding box center [674, 25] width 40 height 27
click at [874, 379] on span "Buy Tickets" at bounding box center [875, 378] width 69 height 14
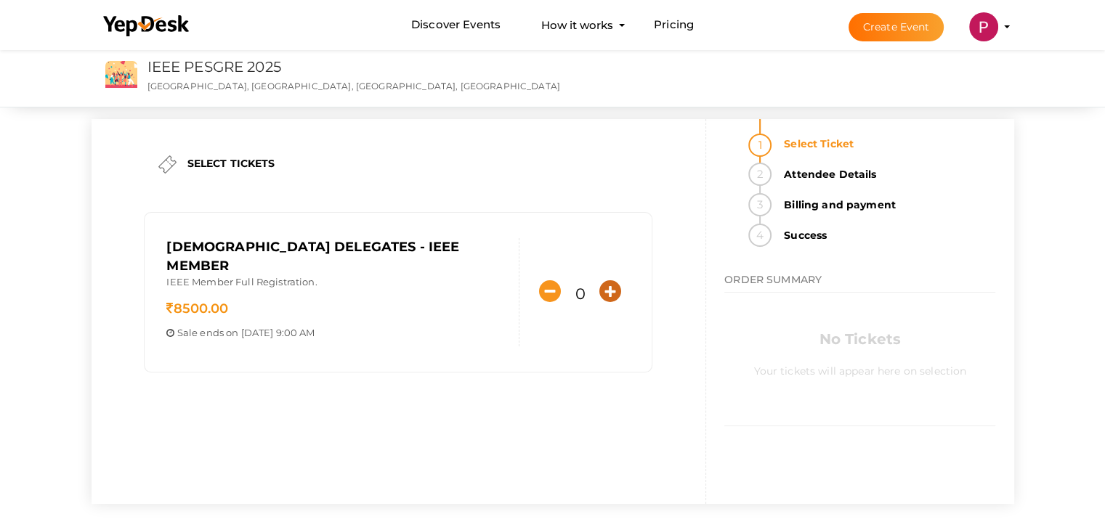
click at [607, 280] on icon "button" at bounding box center [610, 291] width 22 height 22
type input "1"
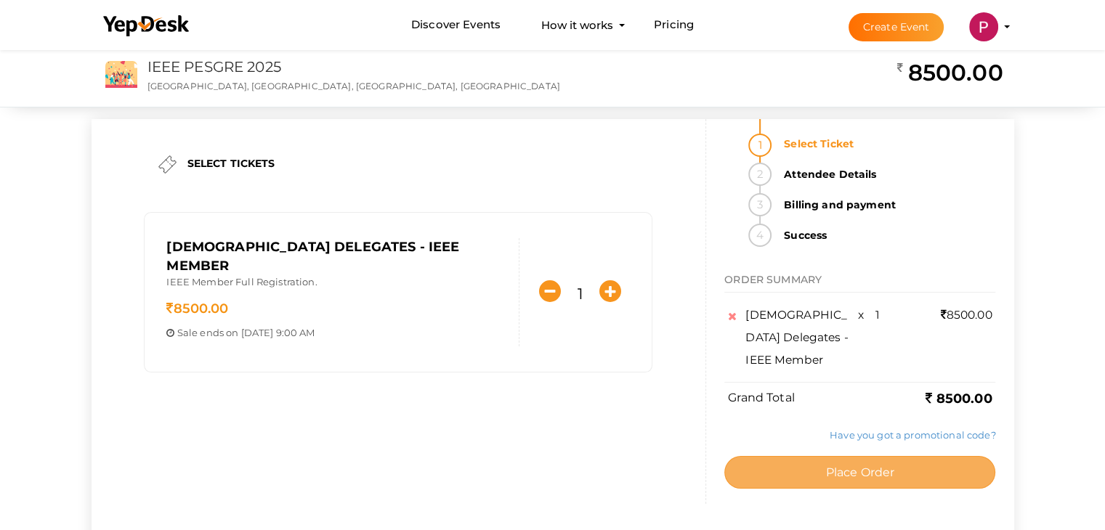
click at [878, 466] on span "Place Order" at bounding box center [859, 473] width 69 height 14
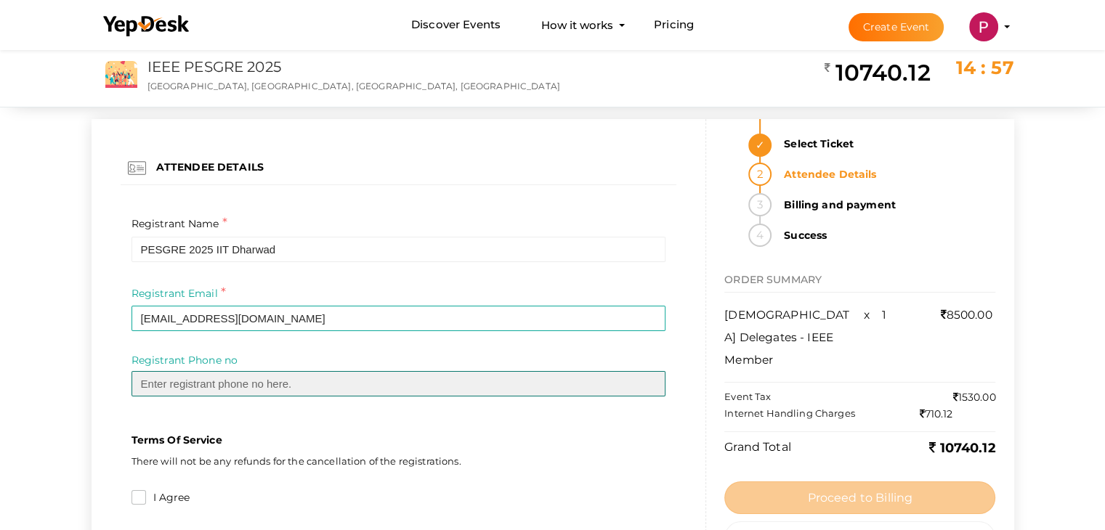
click at [195, 382] on input "text" at bounding box center [399, 383] width 535 height 25
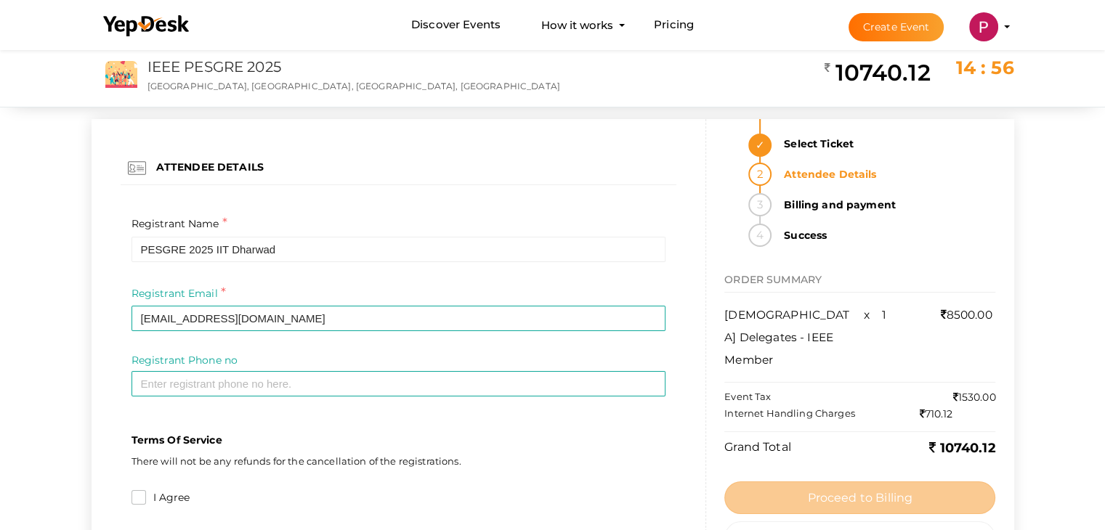
click at [337, 431] on div "Terms Of Service There will not be any refunds for the cancellation of the regi…" at bounding box center [399, 454] width 535 height 57
drag, startPoint x: 961, startPoint y: 373, endPoint x: 1004, endPoint y: 367, distance: 43.4
click at [1004, 367] on div "Select Ticket Attendee Details Billing and payment Success ORDER SUMMARY Indian…" at bounding box center [859, 380] width 307 height 522
click at [1020, 384] on div "ATTENDEE DETAILS Registrant Name * PESGRE 2025 IIT Dharwad Required Invalid Nam…" at bounding box center [553, 366] width 945 height 639
click at [839, 390] on div "Event Tax 1530.00 Internet Handling Charges 710.12" at bounding box center [859, 407] width 271 height 34
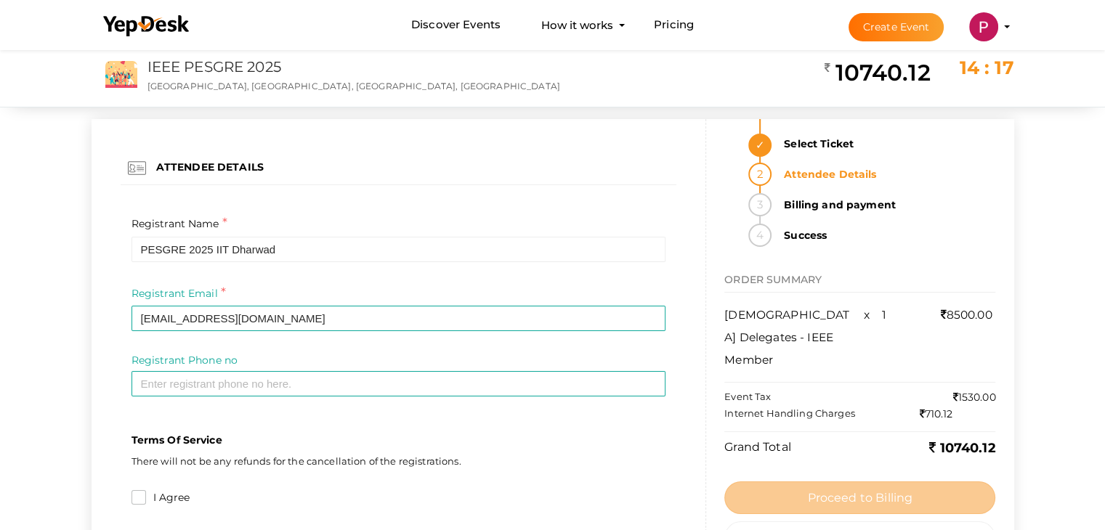
click at [759, 390] on label "Event Tax" at bounding box center [747, 397] width 47 height 14
click at [849, 407] on label "Internet Handling Charges" at bounding box center [789, 414] width 131 height 14
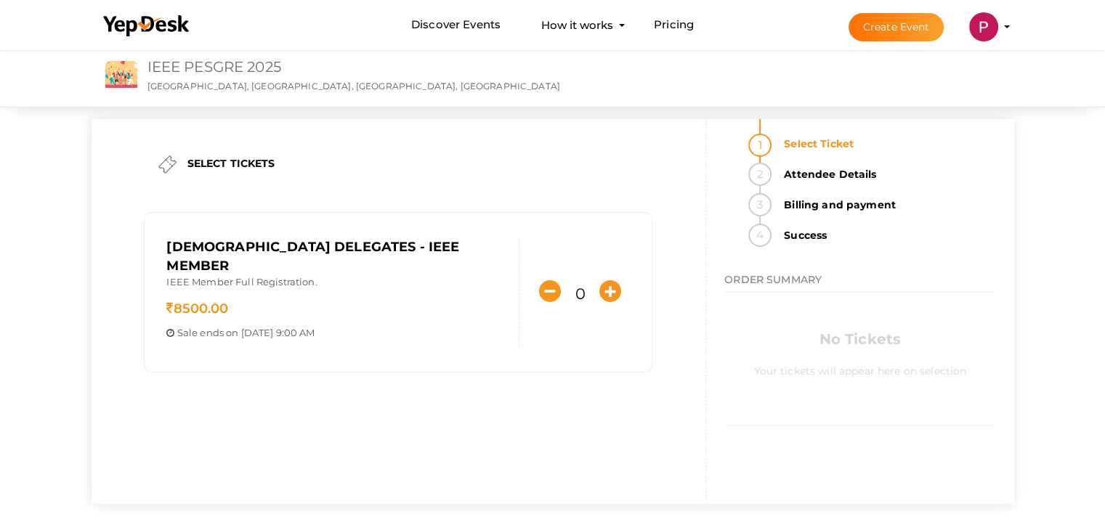
click at [262, 67] on link "IEEE PESGRE 2025" at bounding box center [215, 66] width 134 height 17
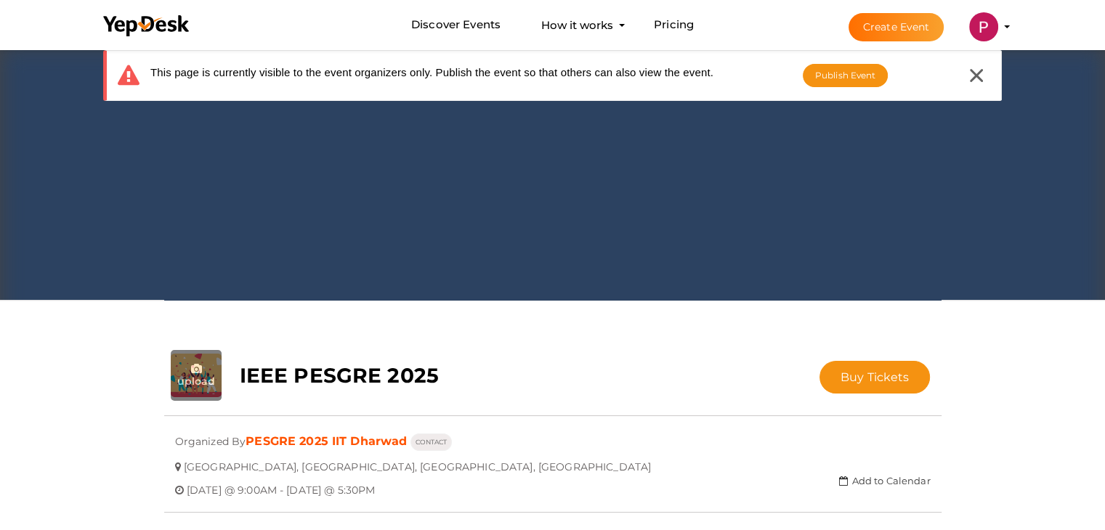
scroll to position [339, 0]
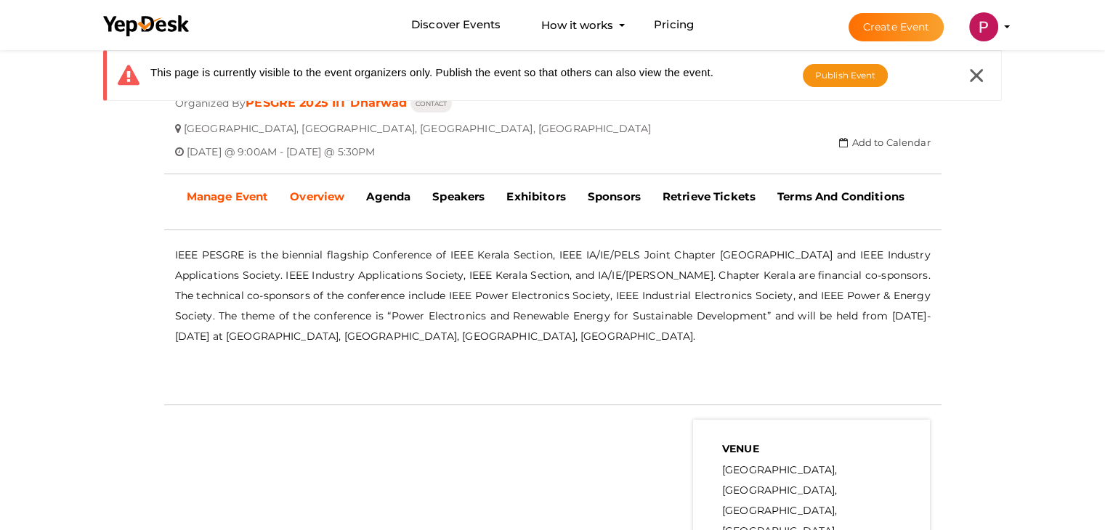
click at [248, 190] on b "Manage Event" at bounding box center [228, 197] width 82 height 14
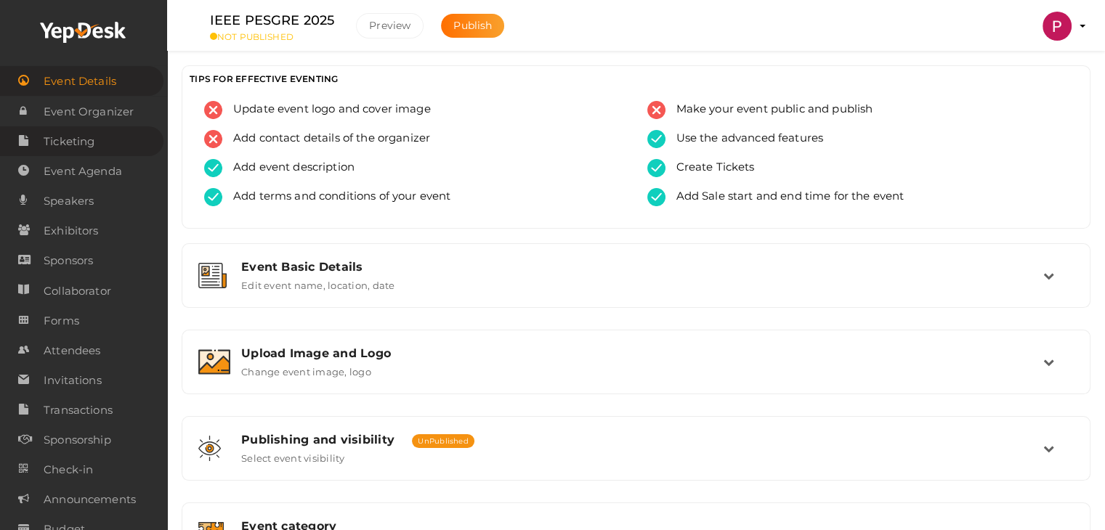
click at [81, 141] on span "Ticketing" at bounding box center [69, 141] width 51 height 29
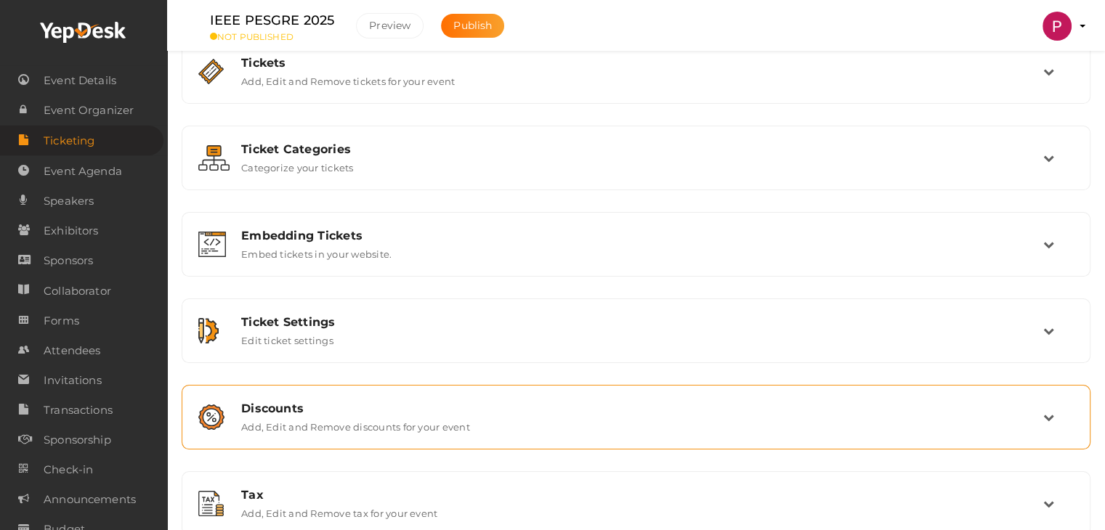
scroll to position [52, 0]
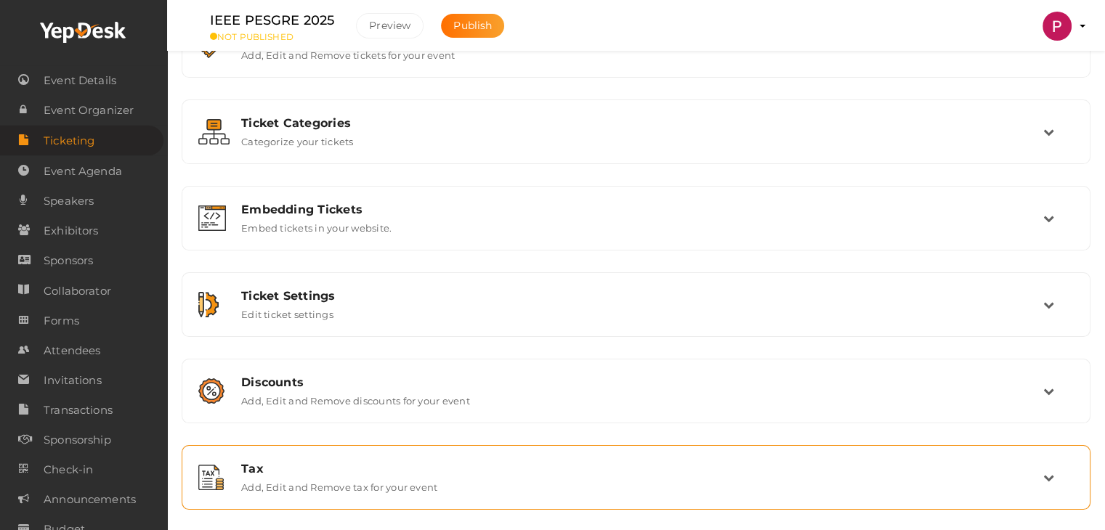
click at [296, 476] on label "Add, Edit and Remove tax for your event" at bounding box center [339, 484] width 196 height 17
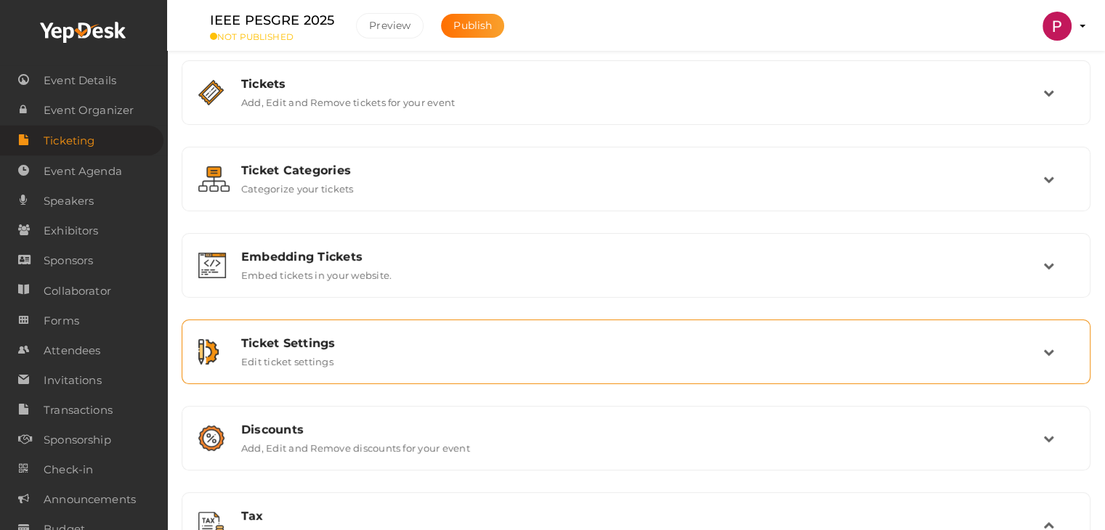
scroll to position [0, 0]
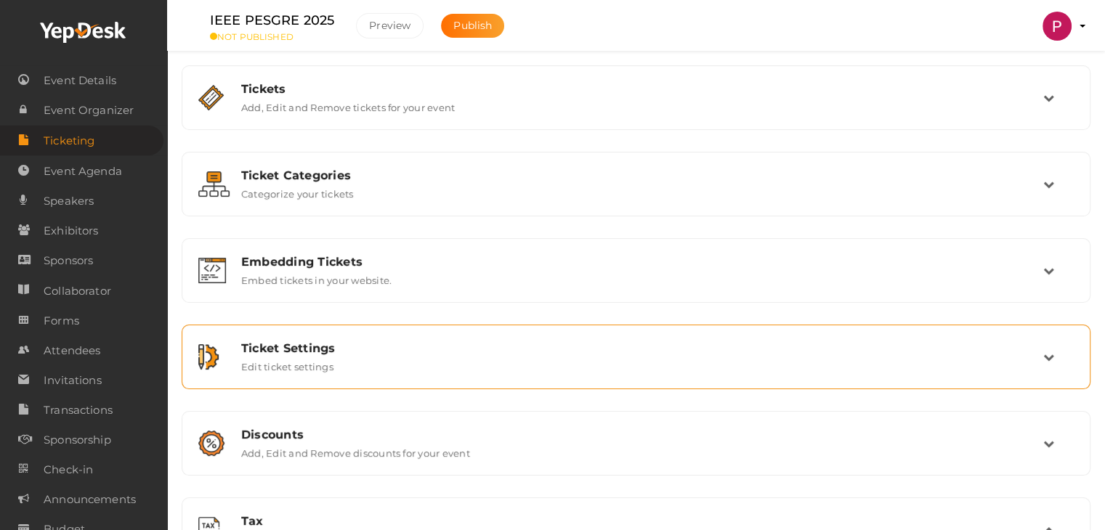
click at [323, 355] on label "Edit ticket settings" at bounding box center [287, 363] width 92 height 17
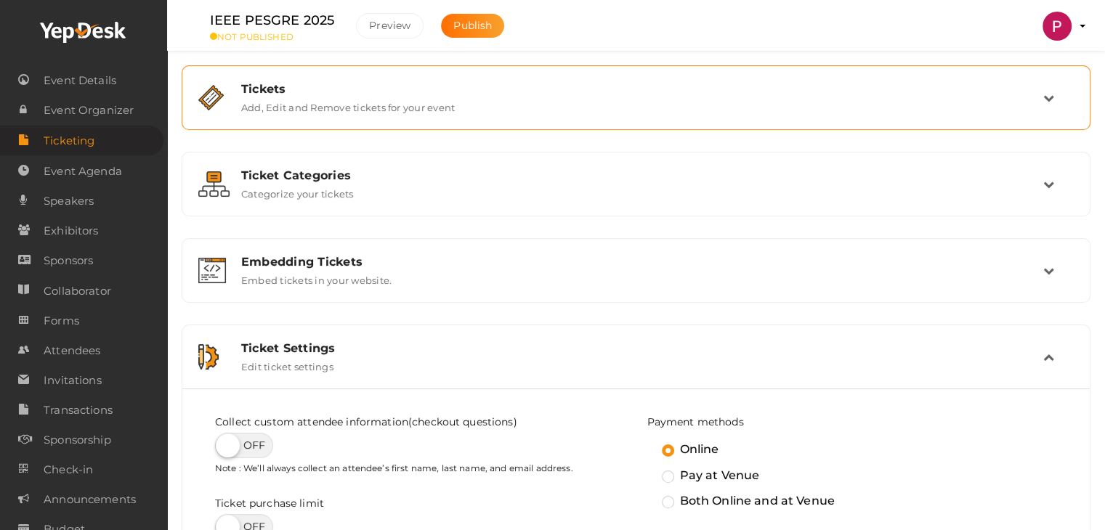
click at [342, 98] on label "Add, Edit and Remove tickets for your event" at bounding box center [348, 104] width 214 height 17
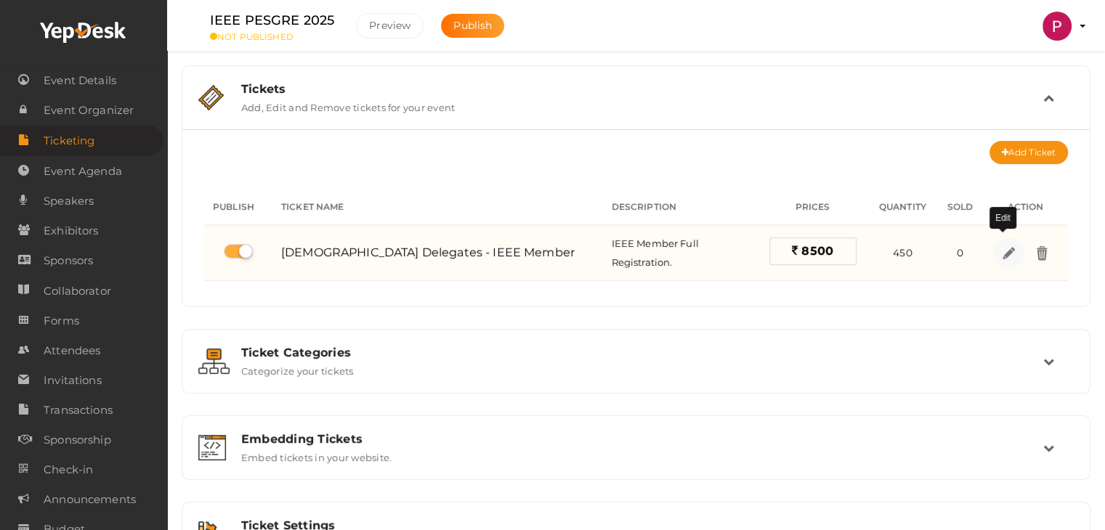
click at [1006, 248] on img at bounding box center [1009, 252] width 17 height 17
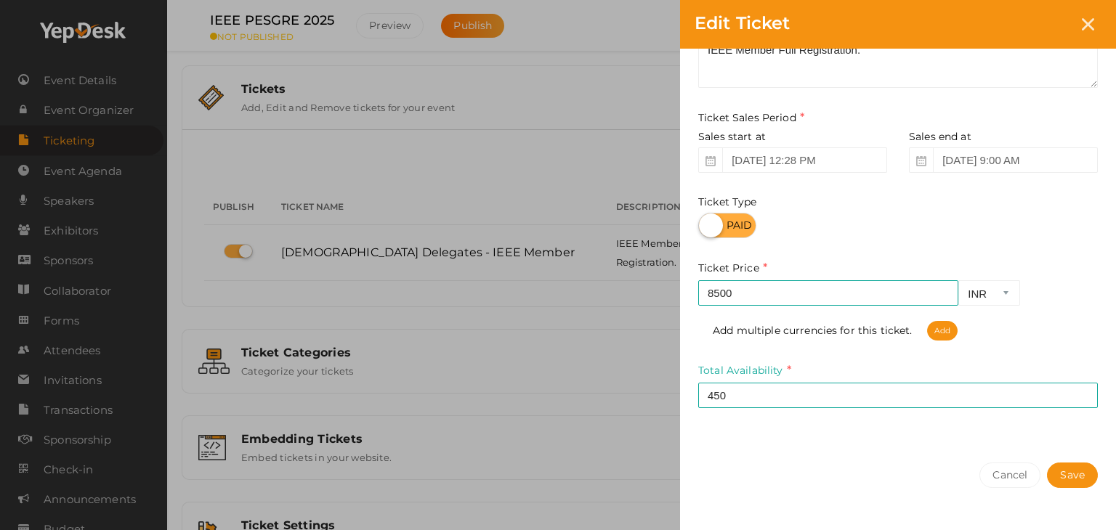
scroll to position [152, 0]
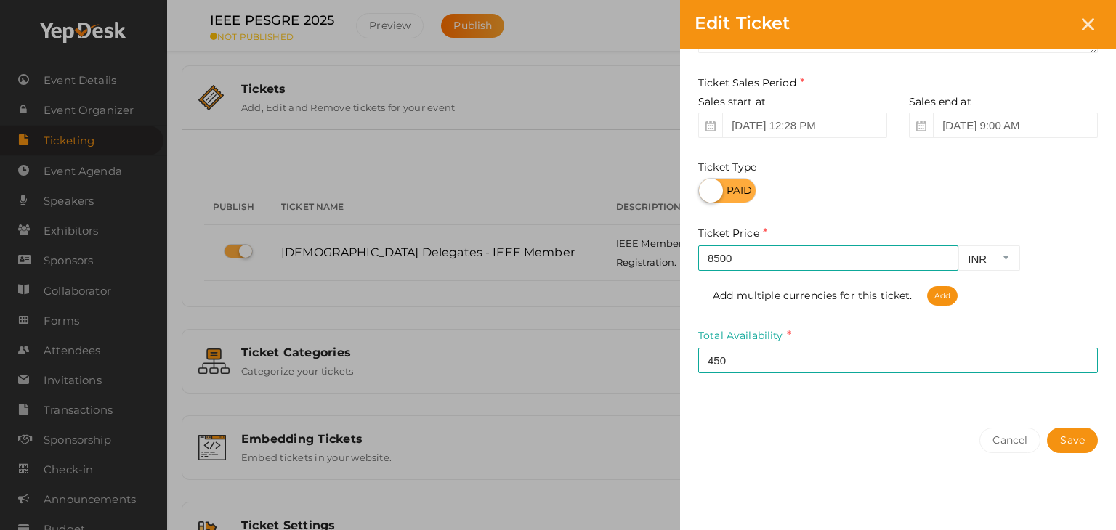
click at [1043, 307] on div "Ticket Name Indian Delegates - IEEE Member Required. Ticket Name already used. …" at bounding box center [898, 156] width 436 height 516
click at [916, 187] on div at bounding box center [898, 190] width 400 height 25
click at [945, 299] on span "Add" at bounding box center [942, 296] width 31 height 20
select select "CAD"
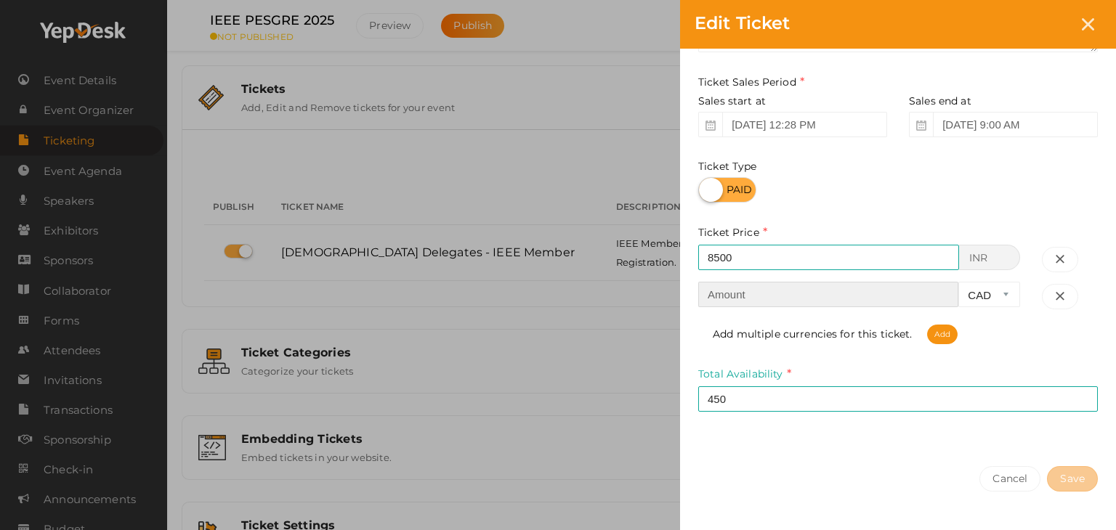
click at [803, 297] on input "number" at bounding box center [828, 294] width 260 height 25
type input "350"
click at [994, 291] on select "CAD USD" at bounding box center [989, 294] width 62 height 25
select select "USD"
click at [958, 283] on select "CAD USD" at bounding box center [989, 294] width 62 height 25
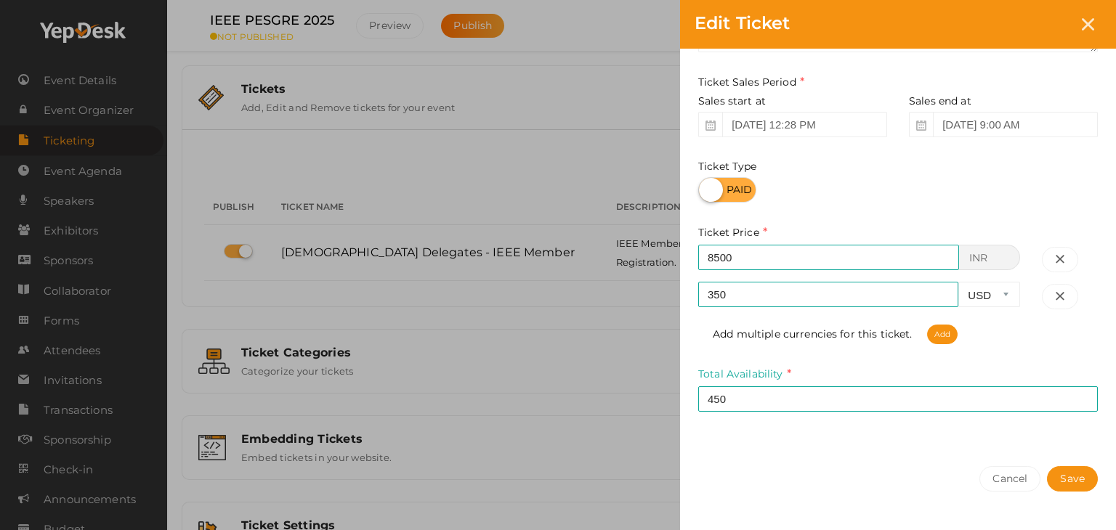
click at [1050, 331] on div "Add multiple currencies for this ticket. Add" at bounding box center [898, 327] width 400 height 34
click at [1072, 482] on button "Save" at bounding box center [1072, 478] width 51 height 25
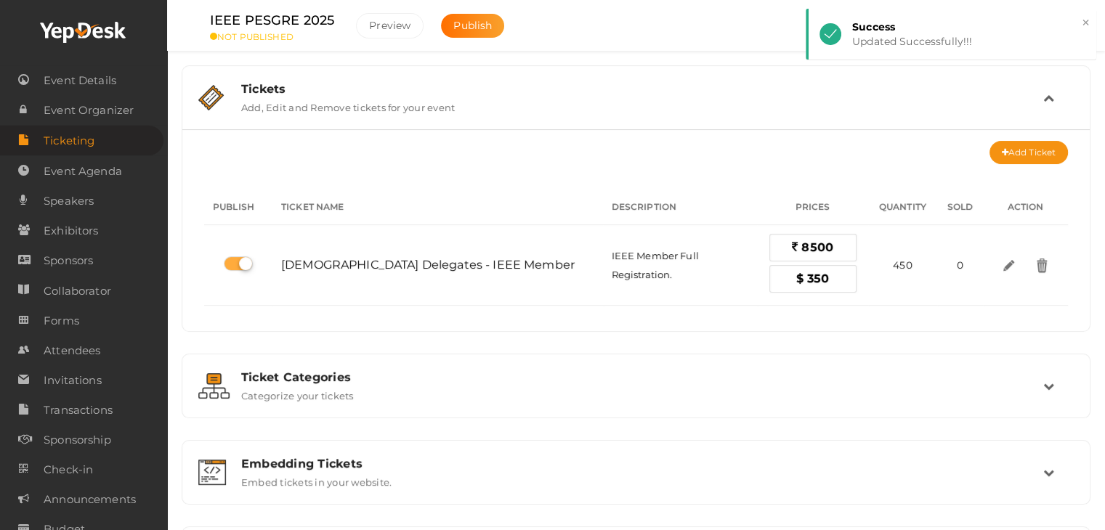
click at [723, 158] on div "Add Ticket" at bounding box center [636, 152] width 864 height 23
click at [1029, 155] on button "Add Ticket" at bounding box center [1029, 152] width 78 height 23
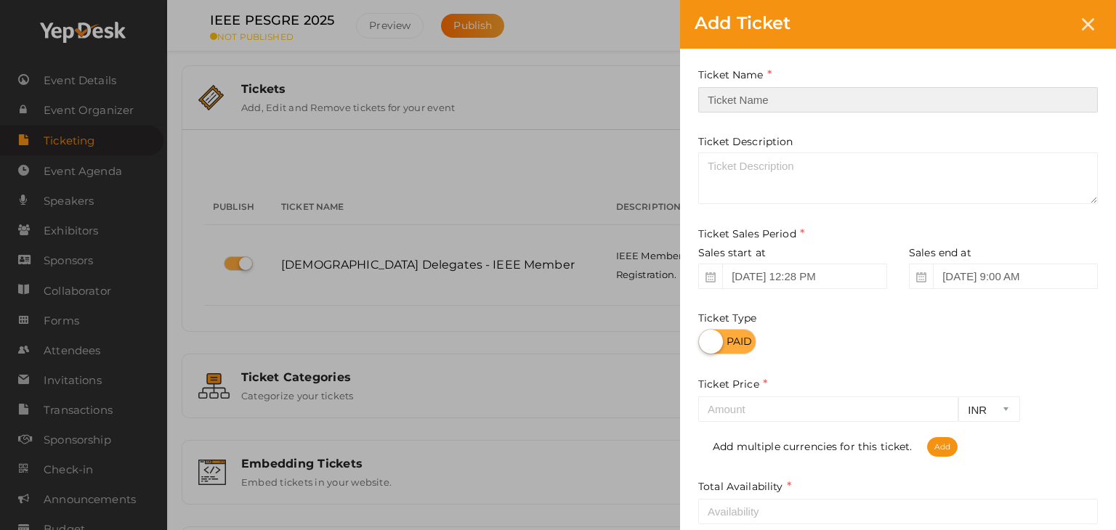
click at [764, 102] on input "text" at bounding box center [898, 99] width 400 height 25
click at [769, 100] on input "text" at bounding box center [898, 99] width 400 height 25
paste input "Non – IEEE Member"
drag, startPoint x: 738, startPoint y: 102, endPoint x: 683, endPoint y: 102, distance: 55.2
click at [685, 102] on div "Ticket Name Non – IEEE Member Required. Ticket Name already used. Ticket Descri…" at bounding box center [898, 307] width 436 height 516
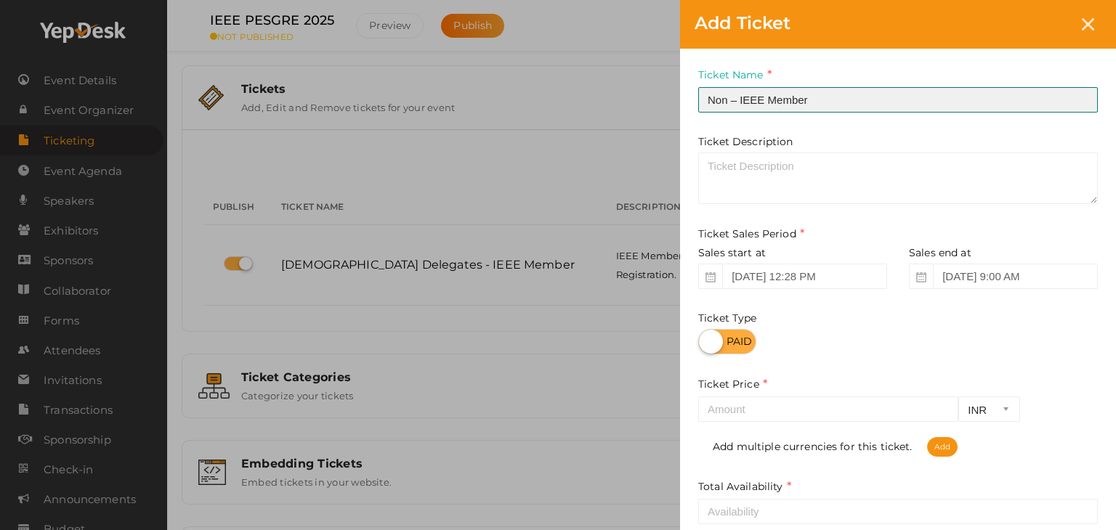
click at [834, 97] on input "Non – IEEE Member" at bounding box center [898, 99] width 400 height 25
click at [855, 100] on input "Indian Non – IEEE Member -" at bounding box center [898, 99] width 400 height 25
type input "Indian Non – IEEE Member"
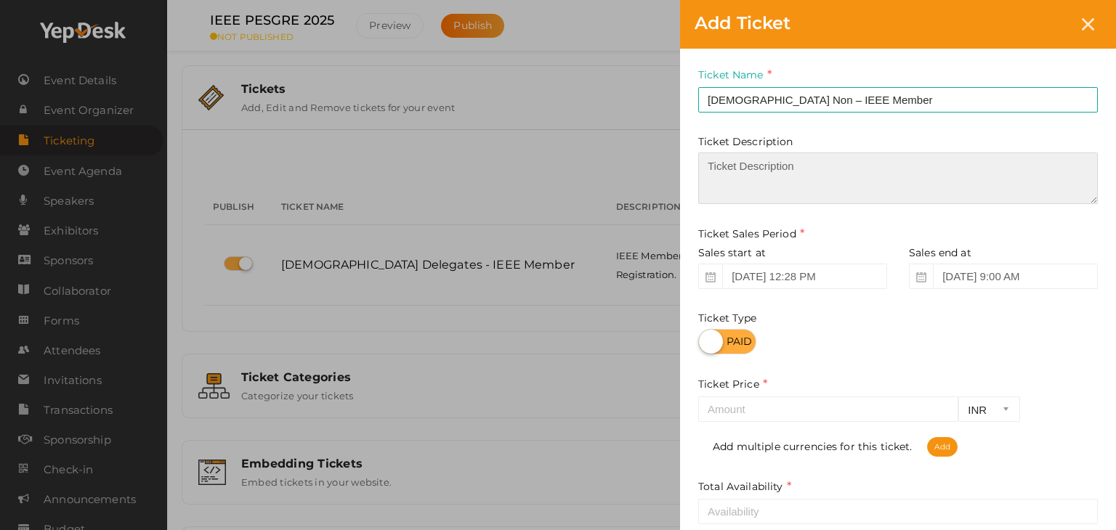
click at [753, 174] on textarea at bounding box center [898, 179] width 400 height 52
paste textarea "Non – IEEE Member"
type textarea "Professionals - Non – IEEE Members from India"
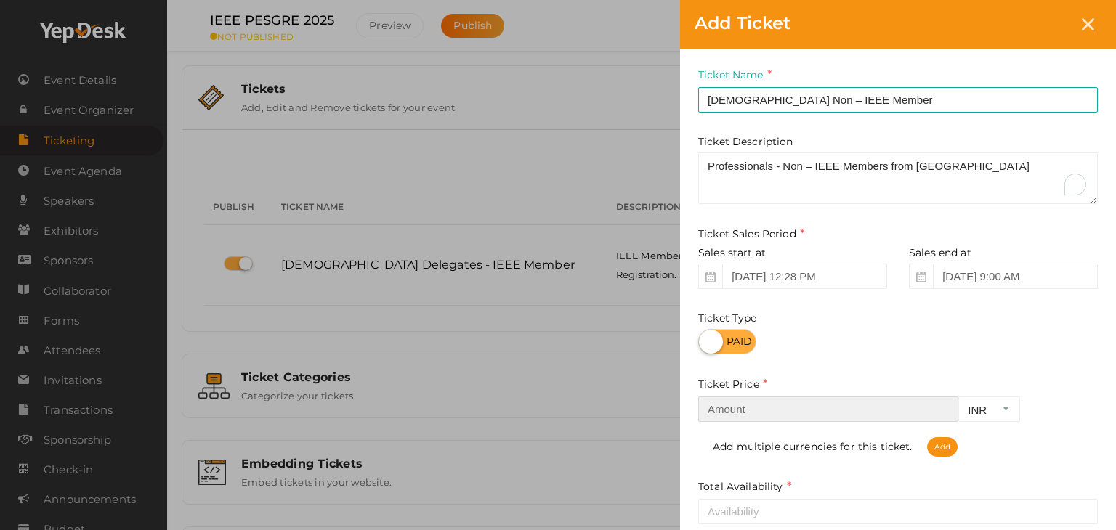
click at [759, 414] on input "number" at bounding box center [828, 409] width 260 height 25
type input "10200"
click at [891, 363] on div "Ticket Name Indian Non – IEEE Member Required. Ticket Name already used. Ticket…" at bounding box center [898, 307] width 436 height 516
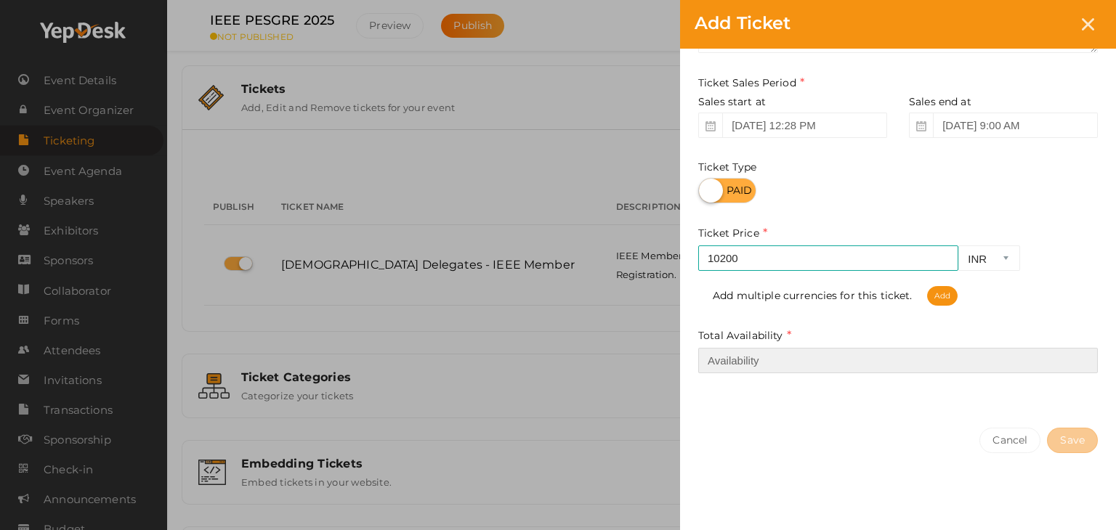
click at [785, 363] on input "number" at bounding box center [898, 360] width 400 height 25
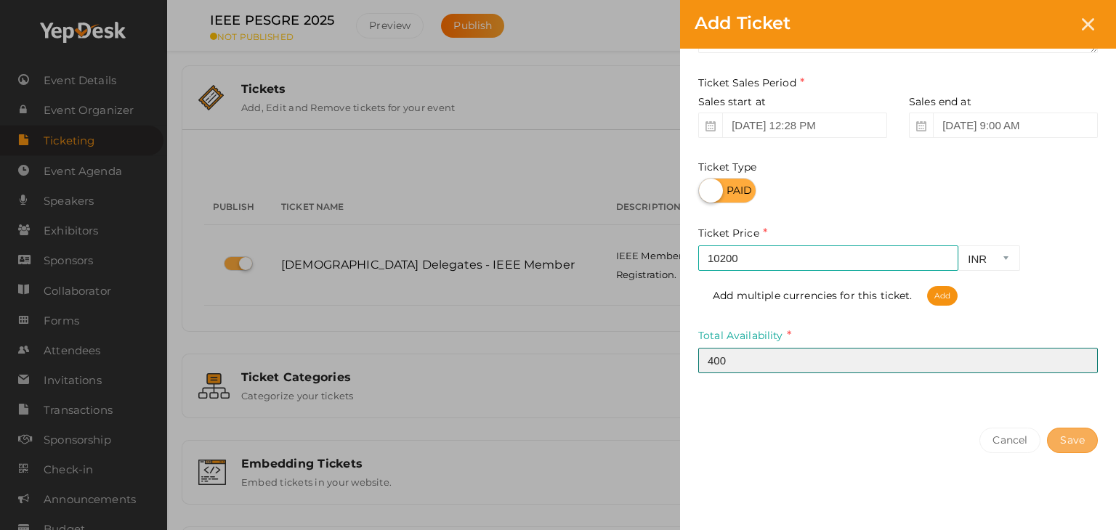
type input "400"
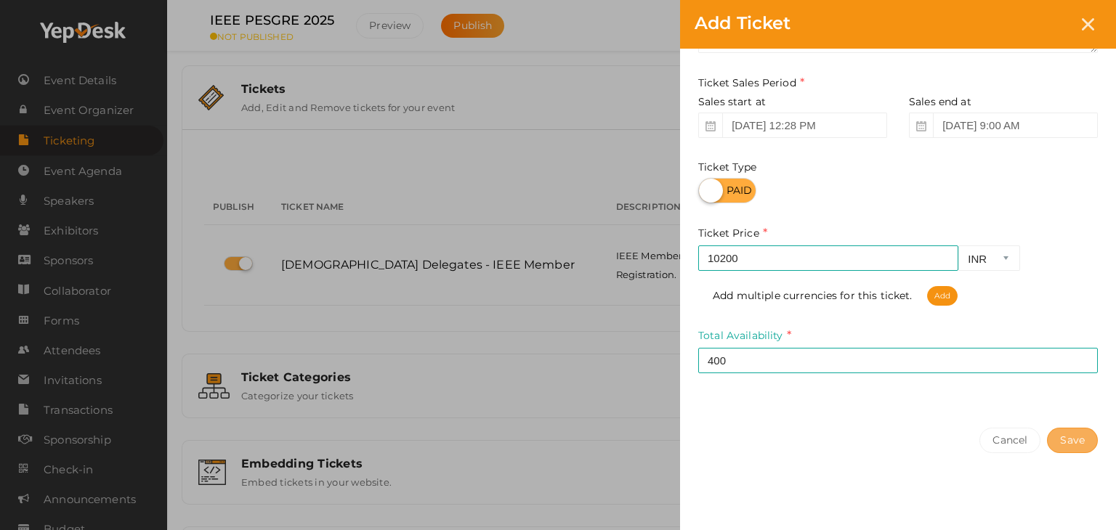
click at [1087, 446] on button "Save" at bounding box center [1072, 440] width 51 height 25
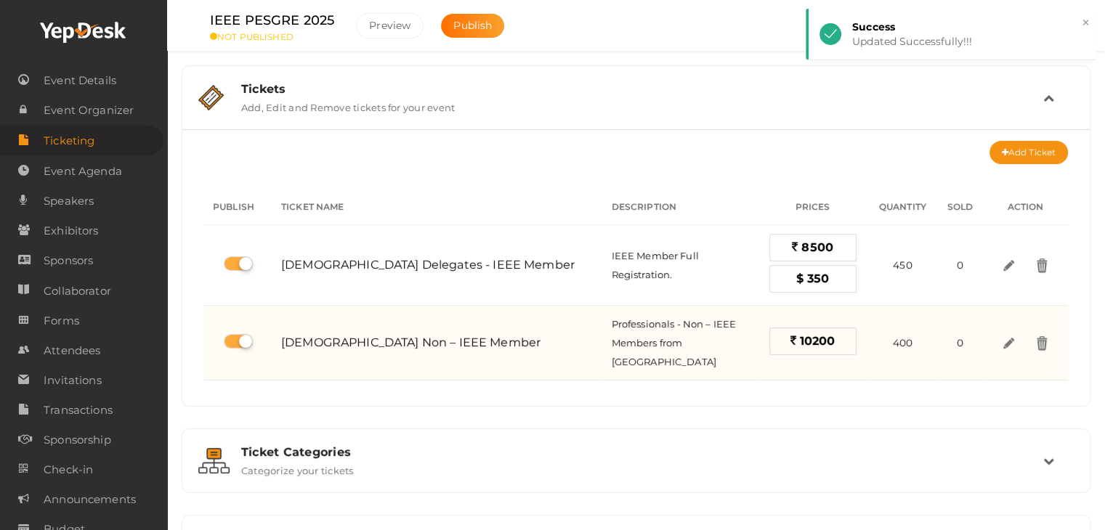
click at [946, 354] on td "0" at bounding box center [960, 343] width 46 height 75
click at [612, 334] on div "Professionals - Non – IEEE Members from India" at bounding box center [680, 343] width 137 height 57
click at [1001, 334] on img at bounding box center [1009, 342] width 17 height 17
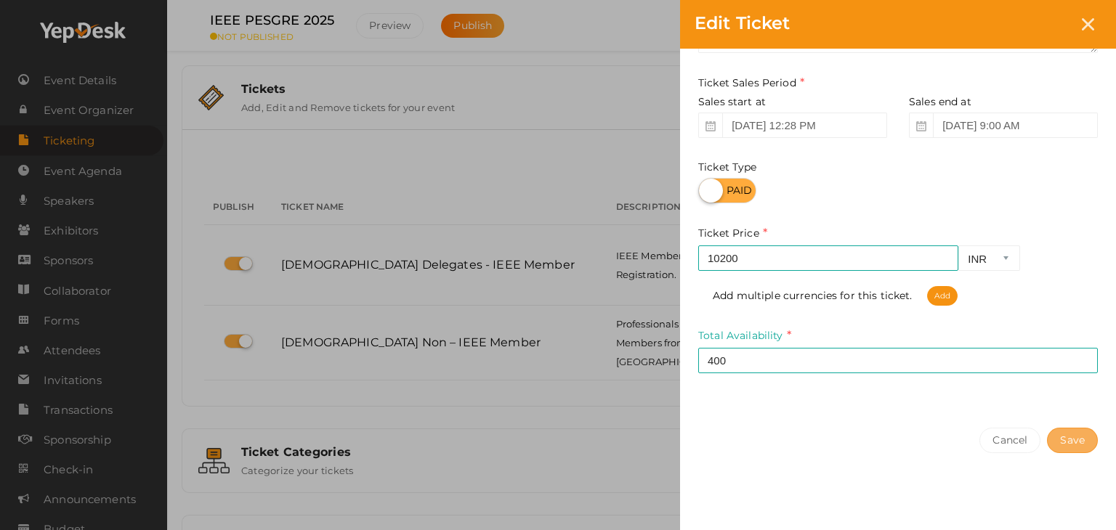
click at [1074, 437] on button "Save" at bounding box center [1072, 440] width 51 height 25
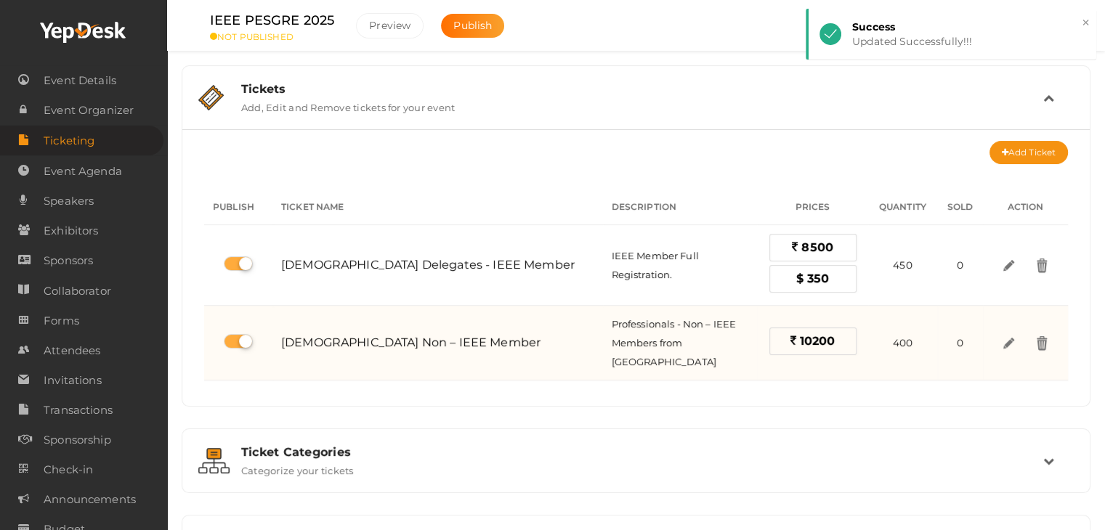
click at [609, 355] on td "Professionals - Non – IEEE Members from India" at bounding box center [680, 343] width 154 height 75
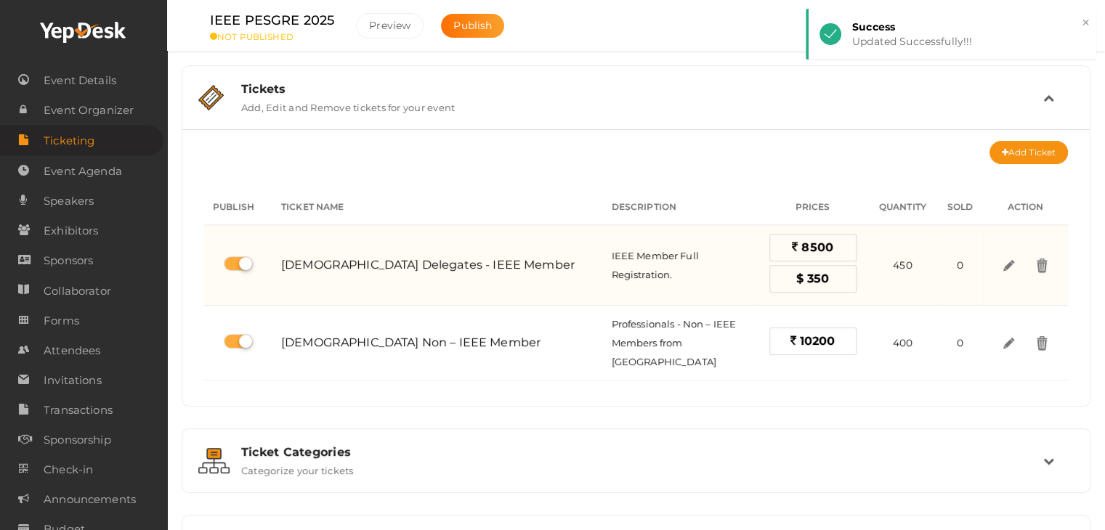
click at [885, 270] on td "450" at bounding box center [902, 265] width 69 height 81
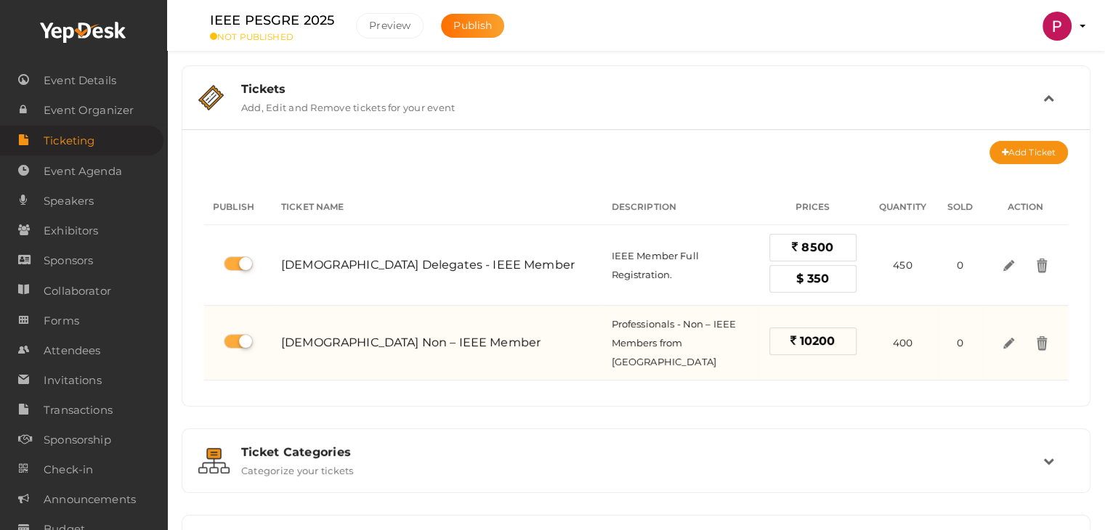
click at [378, 338] on span "Indian Non – IEEE Member" at bounding box center [410, 343] width 259 height 14
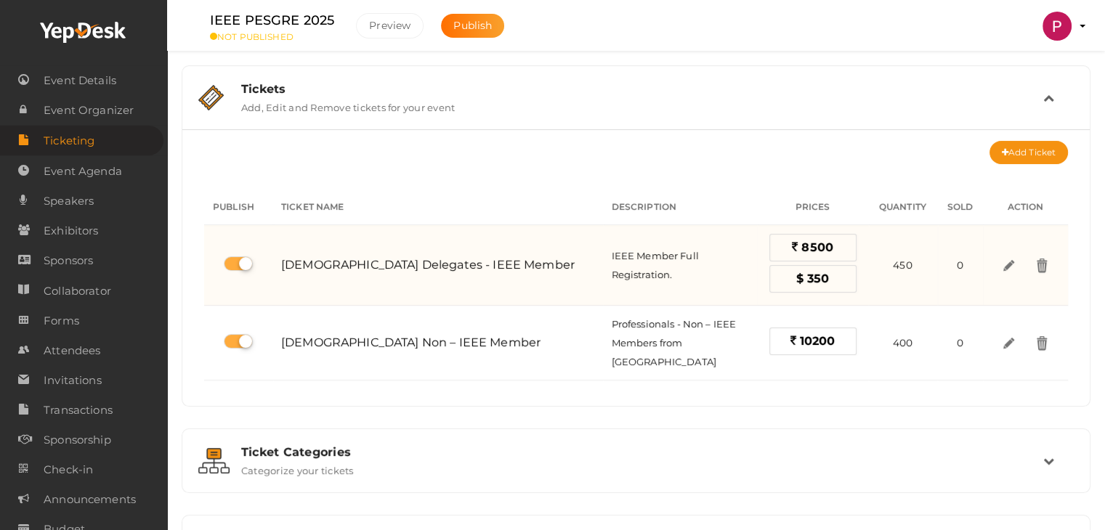
click at [807, 277] on span "350" at bounding box center [818, 279] width 22 height 14
click at [612, 270] on div "IEEE Member Full Registration." at bounding box center [680, 265] width 137 height 38
click at [619, 270] on span "IEEE Member Full Registration." at bounding box center [655, 265] width 87 height 31
click at [619, 268] on span "IEEE Member Full Registration." at bounding box center [655, 265] width 87 height 31
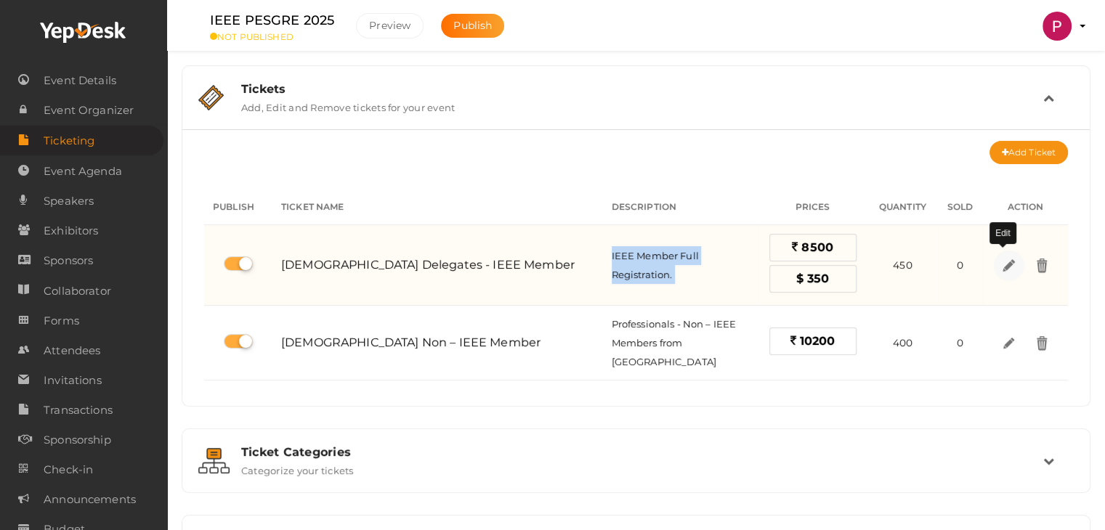
click at [1001, 267] on img at bounding box center [1009, 264] width 17 height 17
select select "USD"
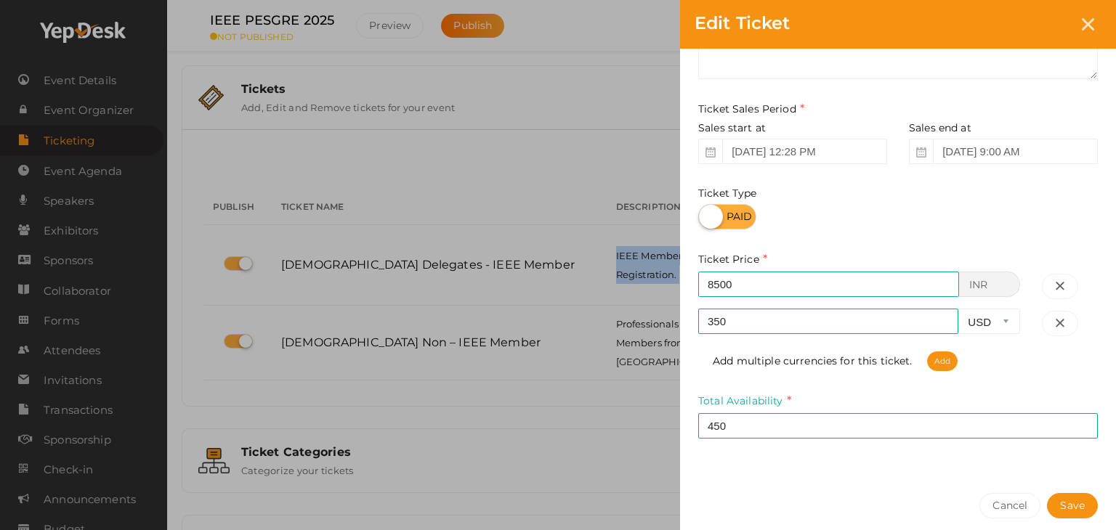
scroll to position [191, 0]
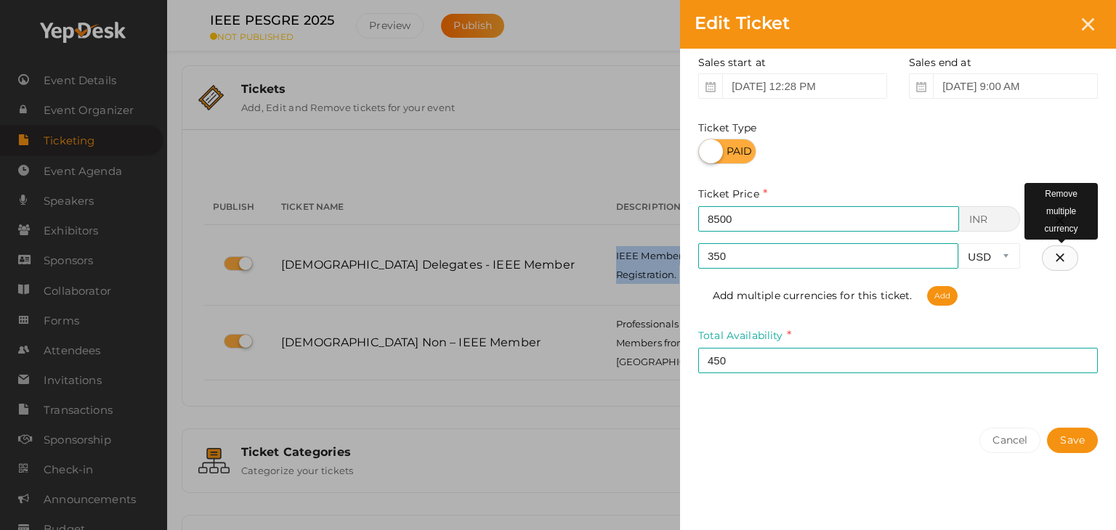
click at [1059, 262] on icon "button" at bounding box center [1060, 258] width 10 height 15
type input "8500"
select select "INR"
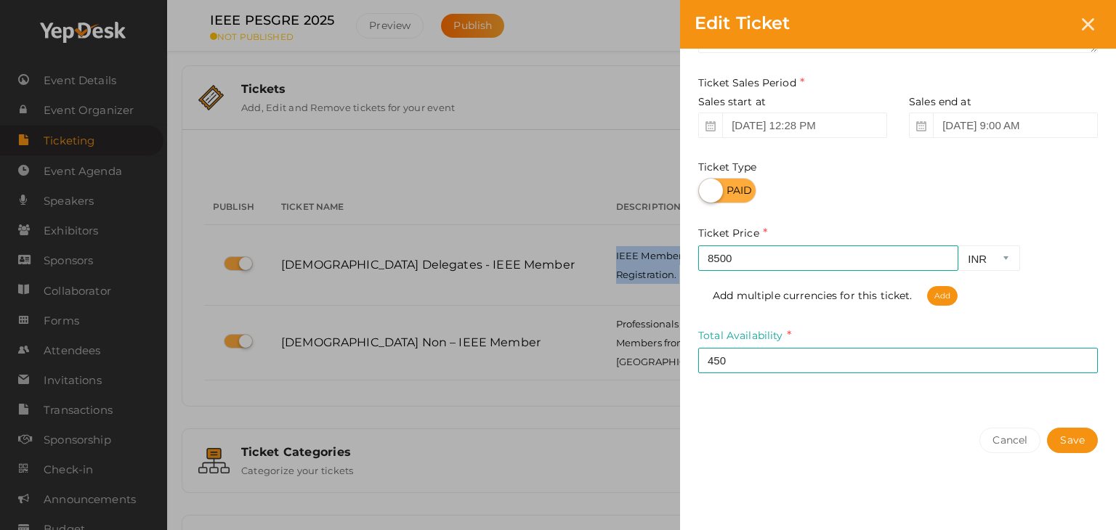
scroll to position [152, 0]
click at [1072, 434] on button "Save" at bounding box center [1072, 440] width 51 height 25
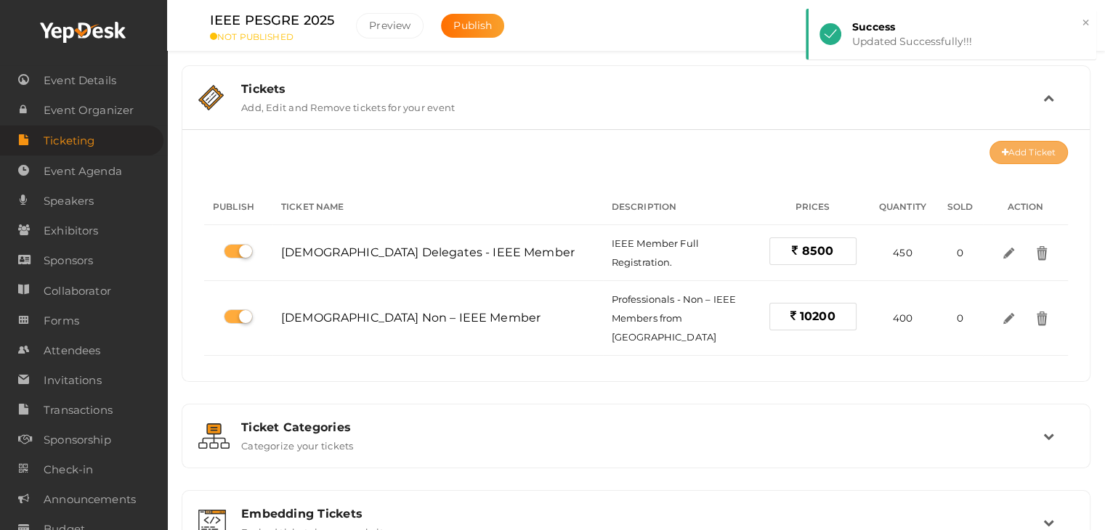
click at [1020, 158] on button "Add Ticket" at bounding box center [1029, 152] width 78 height 23
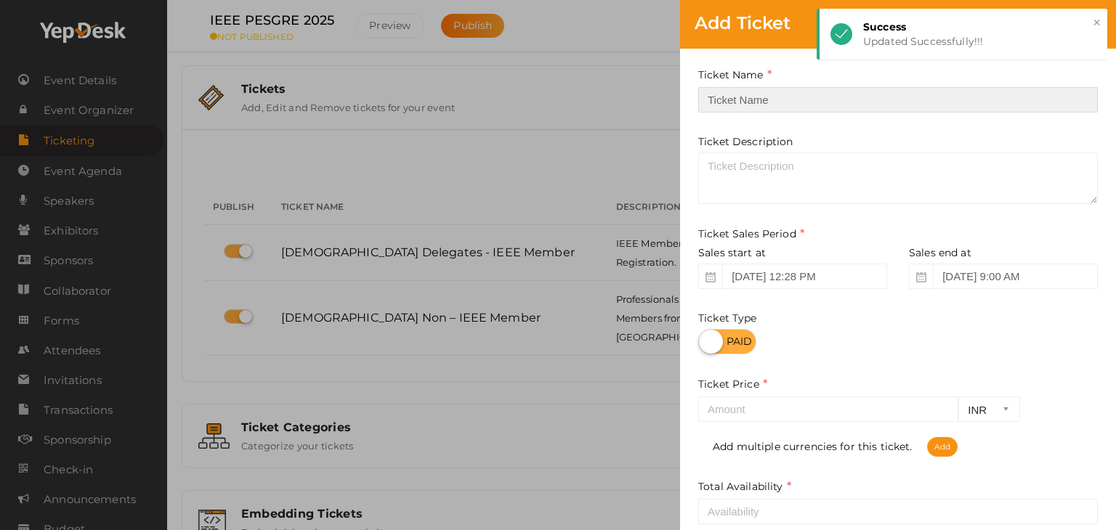
click at [765, 100] on input "text" at bounding box center [898, 99] width 400 height 25
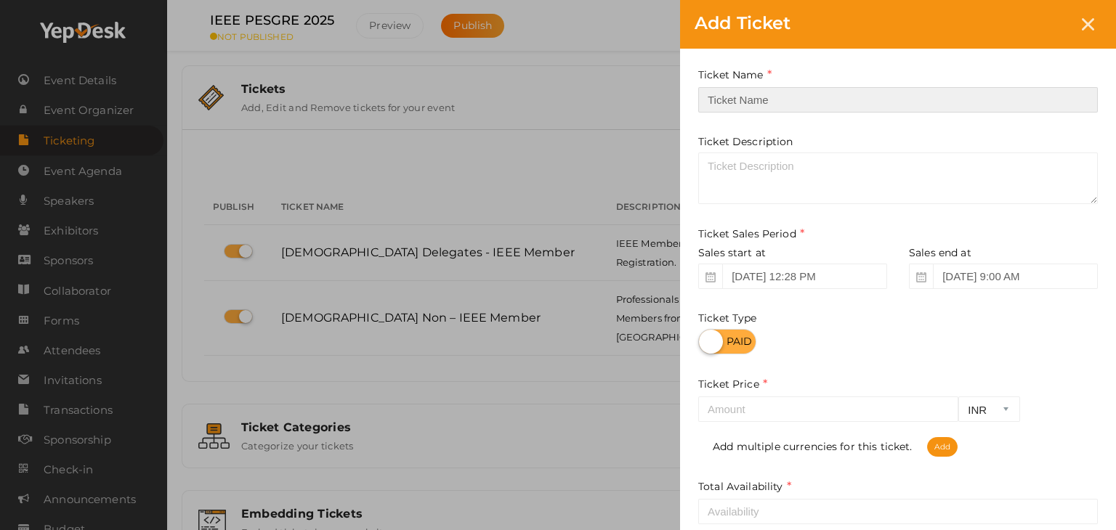
click at [741, 108] on input "text" at bounding box center [898, 99] width 400 height 25
paste input "Foreign Delegates"
click at [709, 94] on input "Foreign Delegates" at bounding box center [898, 99] width 400 height 25
click at [711, 100] on input "Foreign Delegates" at bounding box center [898, 99] width 400 height 25
click at [701, 102] on input "Foreign Delegates" at bounding box center [898, 99] width 400 height 25
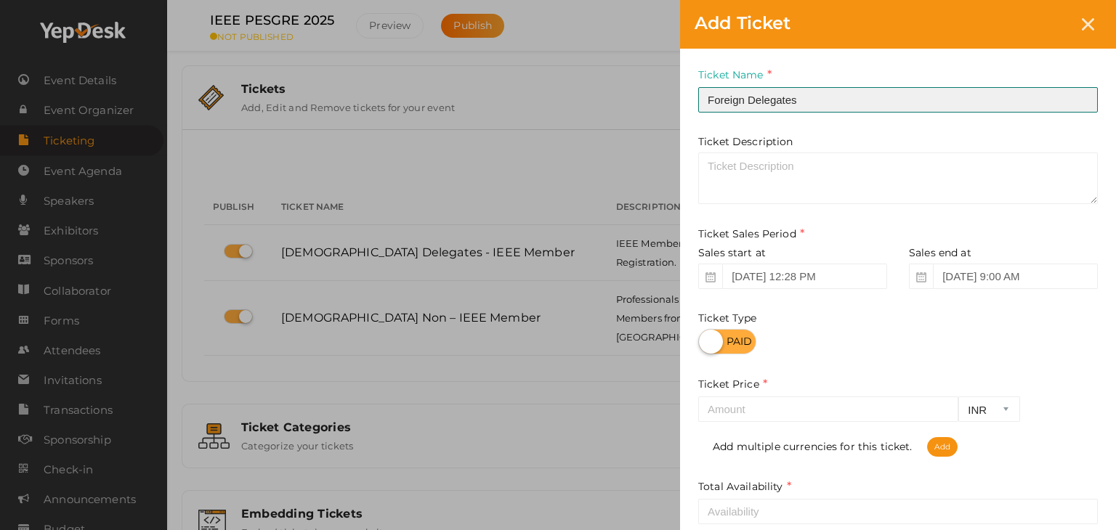
click at [861, 94] on input "Foreign Delegates" at bounding box center [898, 99] width 400 height 25
paste input "IEEE Member"
type input "Foreign Delegates - IEEE Member"
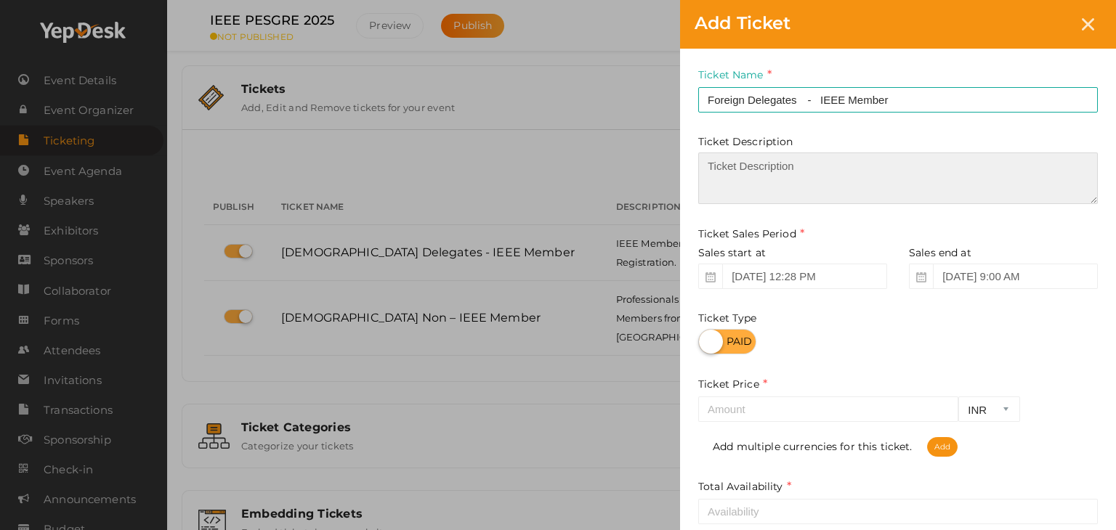
click at [807, 171] on textarea at bounding box center [898, 179] width 400 height 52
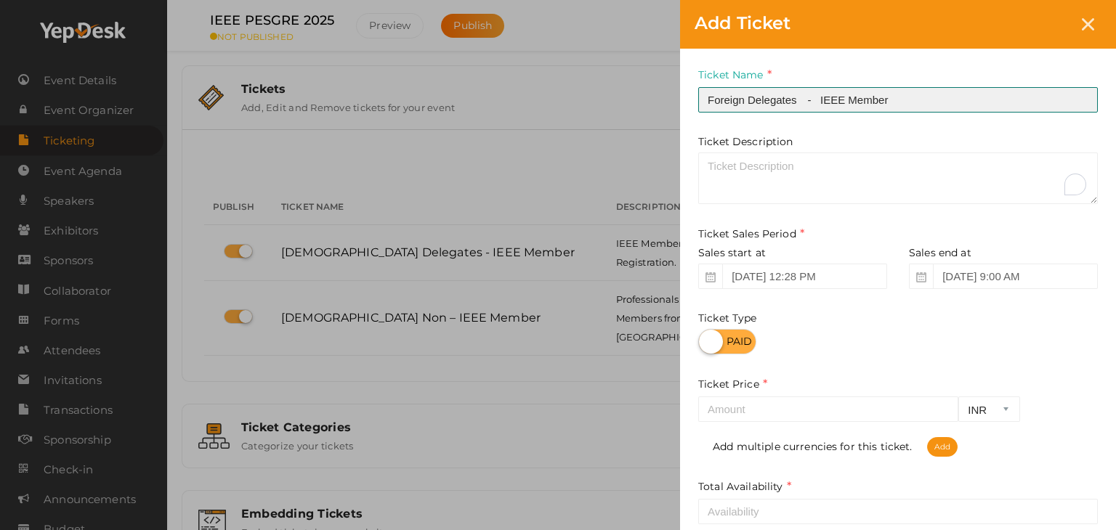
drag, startPoint x: 857, startPoint y: 100, endPoint x: 652, endPoint y: 105, distance: 205.7
click at [655, 105] on div "Add Ticket Ticket Name Foreign Delegates - IEEE Member Required. Ticket Name al…" at bounding box center [558, 265] width 1116 height 530
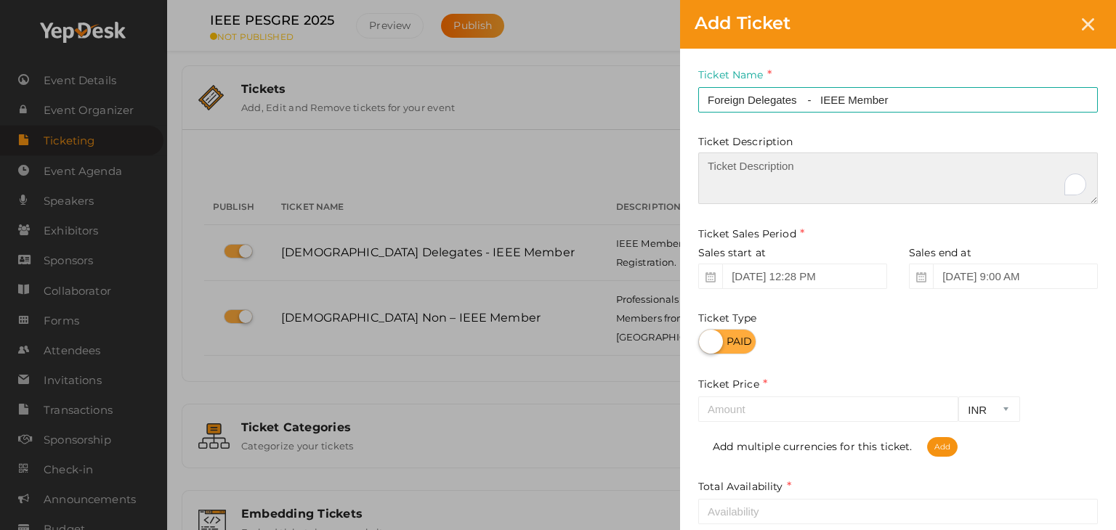
click at [739, 170] on textarea "To enrich screen reader interactions, please activate Accessibility in Grammarl…" at bounding box center [898, 179] width 400 height 52
paste textarea "Foreign Delegates - IEEE Member"
type textarea "Foreign Delegates - IEEE Member"
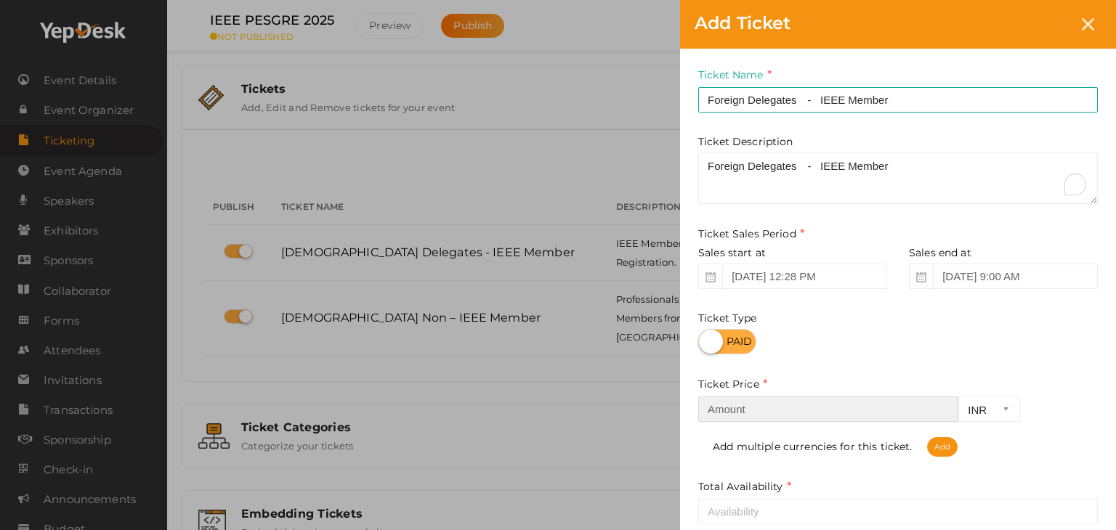
click at [828, 410] on input "number" at bounding box center [828, 409] width 260 height 25
type input "350"
click at [992, 413] on select "INR CAD USD" at bounding box center [989, 409] width 62 height 25
select select "USD"
click at [958, 397] on select "INR CAD USD" at bounding box center [989, 409] width 62 height 25
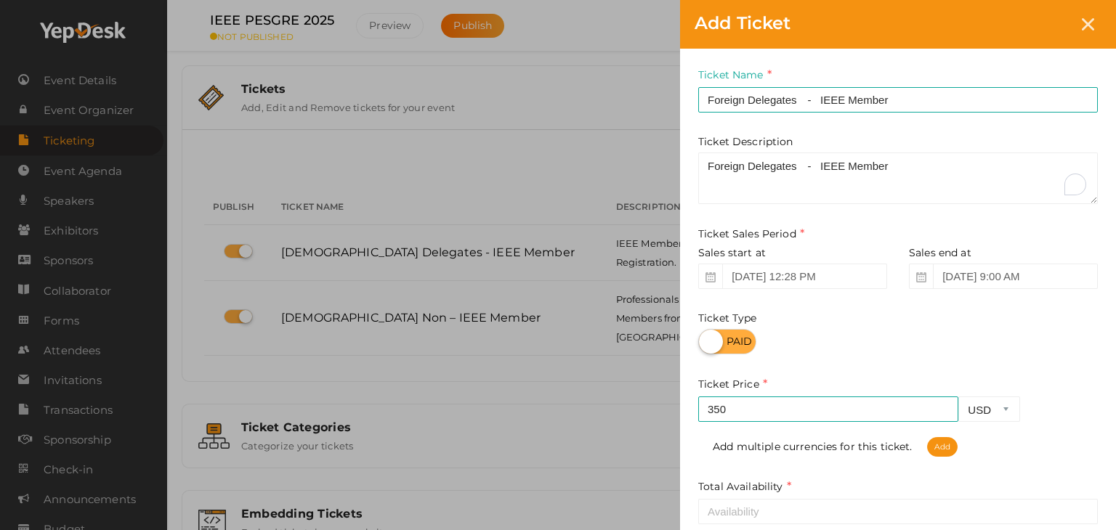
click at [1064, 392] on div "Ticket Price 350 INR CAD USD Required. Add multiple currencies for this ticket.…" at bounding box center [898, 416] width 400 height 81
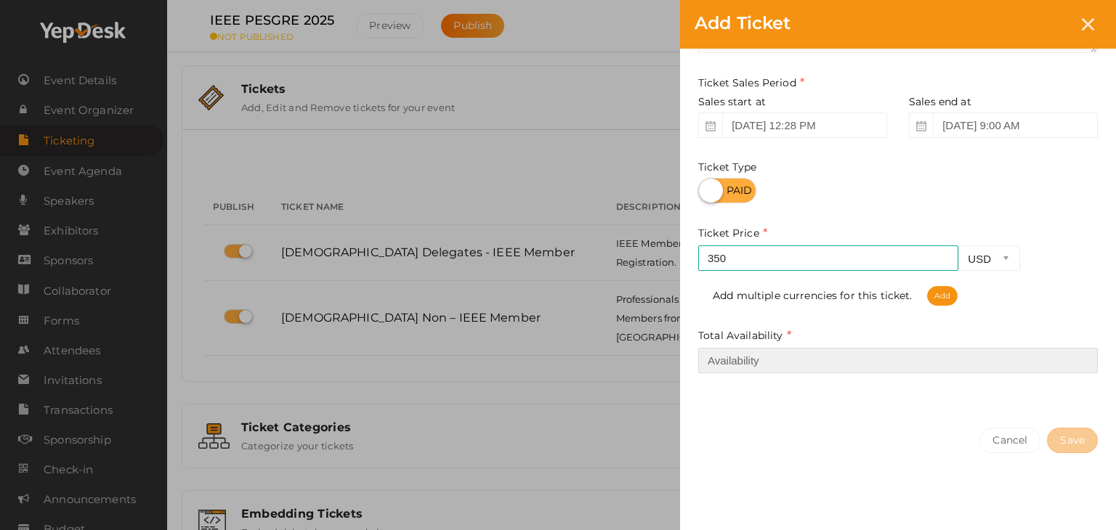
click at [759, 357] on input "number" at bounding box center [898, 360] width 400 height 25
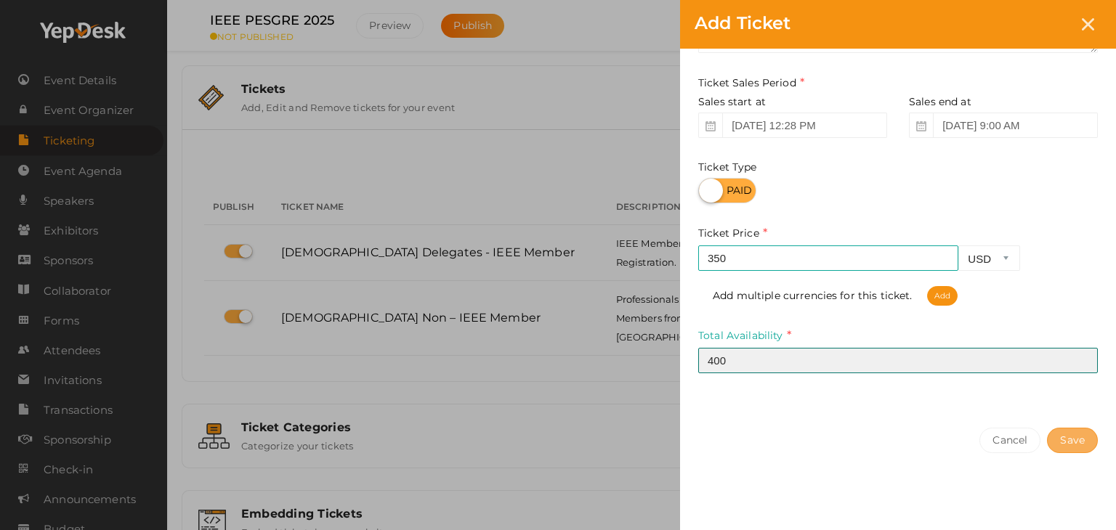
type input "400"
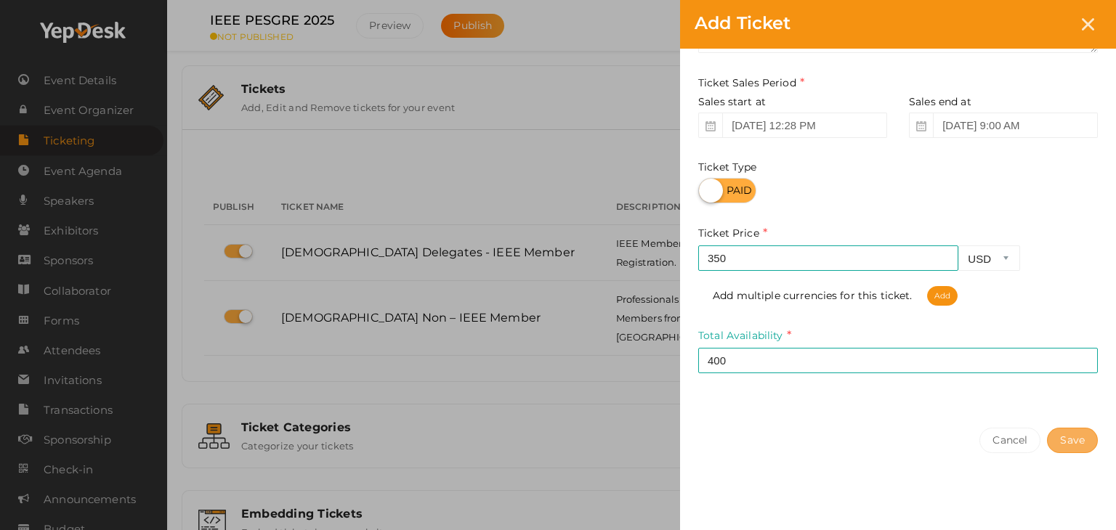
click at [1075, 443] on button "Save" at bounding box center [1072, 440] width 51 height 25
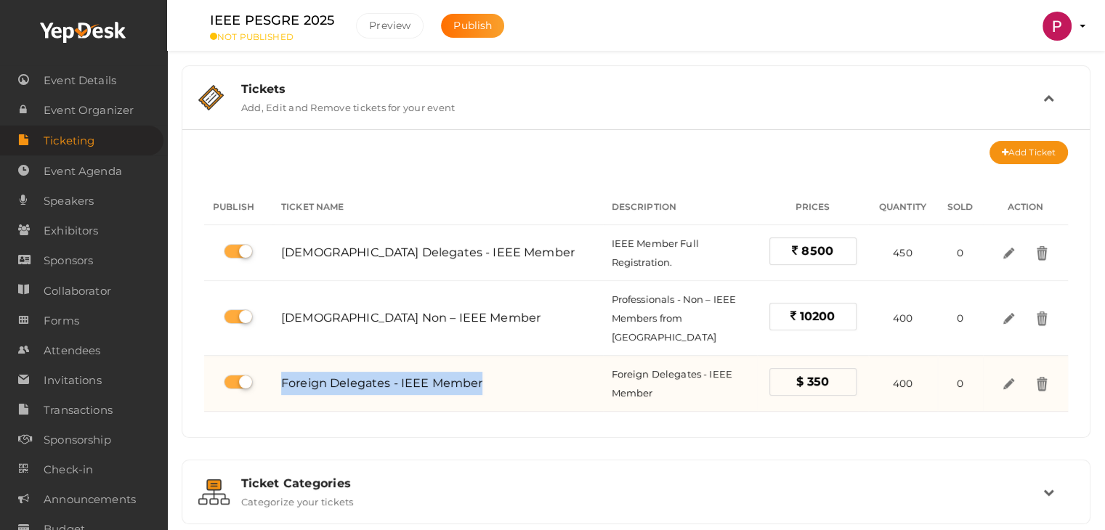
drag, startPoint x: 488, startPoint y: 357, endPoint x: 282, endPoint y: 363, distance: 205.7
click at [282, 372] on div "Foreign Delegates - IEEE Member" at bounding box center [437, 383] width 313 height 23
copy span "Foreign Delegates - IEEE Member"
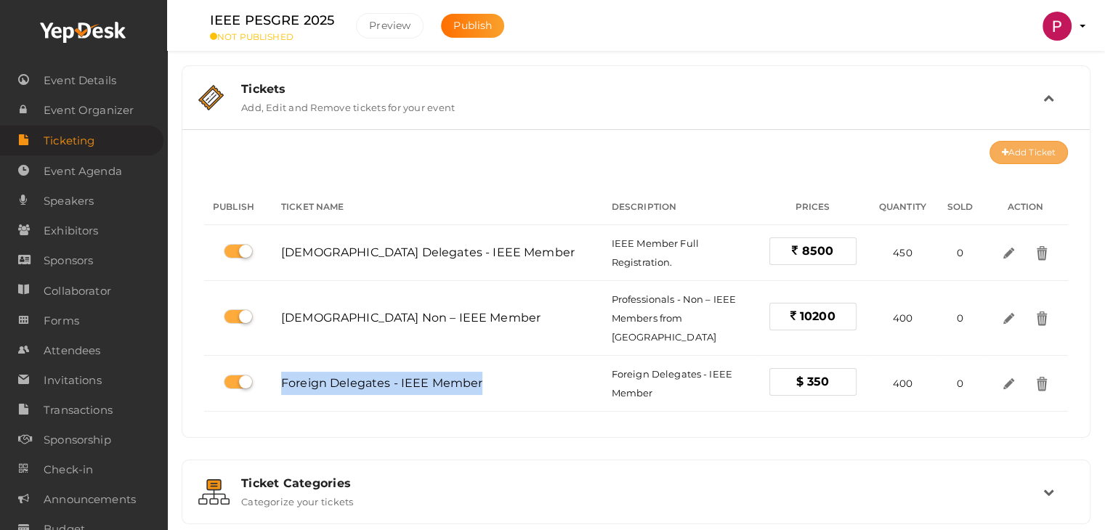
click at [1012, 161] on button "Add Ticket" at bounding box center [1029, 152] width 78 height 23
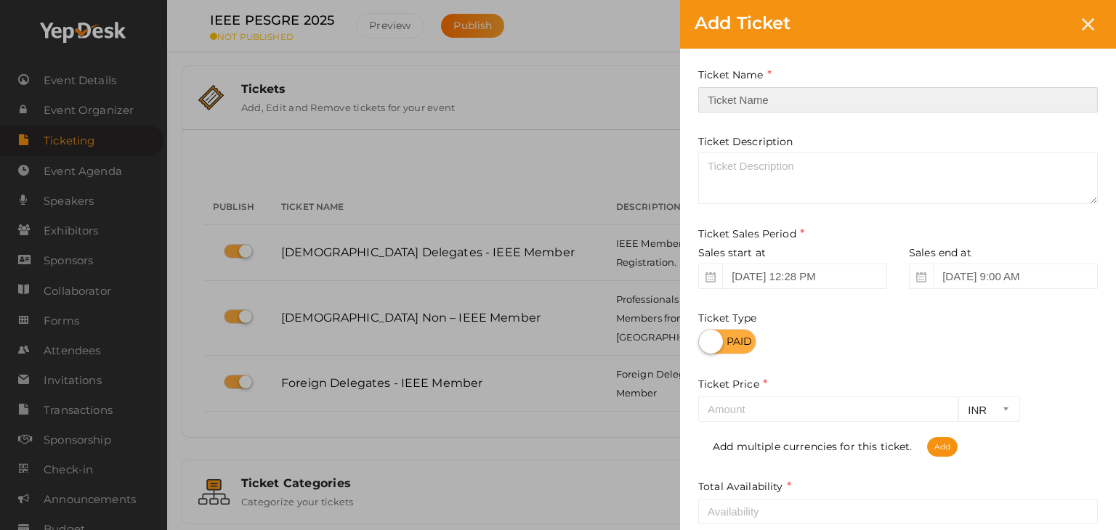
click at [755, 103] on input "text" at bounding box center [898, 99] width 400 height 25
paste input "Foreign Delegates - IEEE Member"
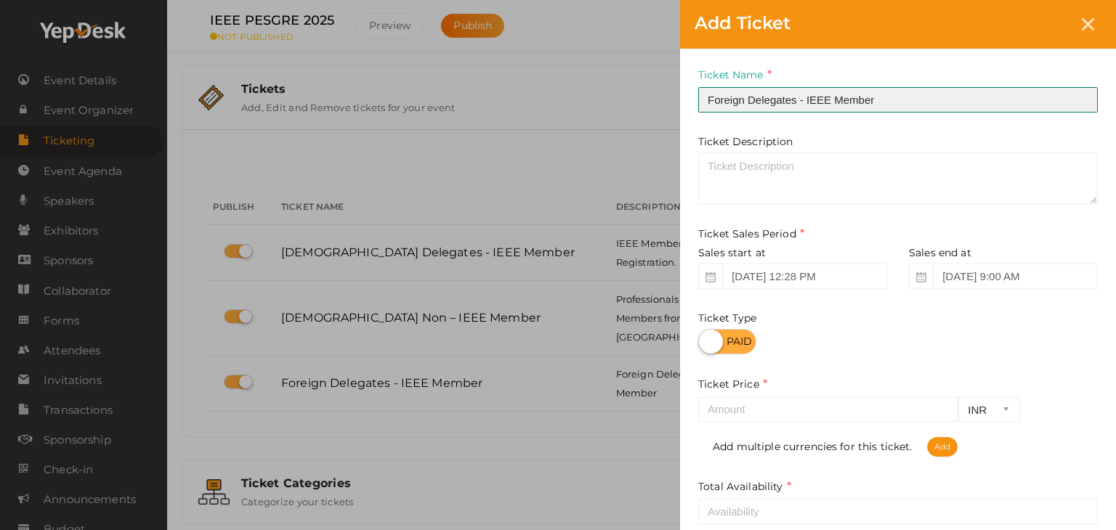
click at [808, 102] on input "Foreign Delegates - IEEE Member" at bounding box center [898, 99] width 400 height 25
click at [884, 93] on input "Foreign Delegates - Non - IEEE Member" at bounding box center [898, 99] width 400 height 25
type input "Foreign Delegates - Non - IEEE Member"
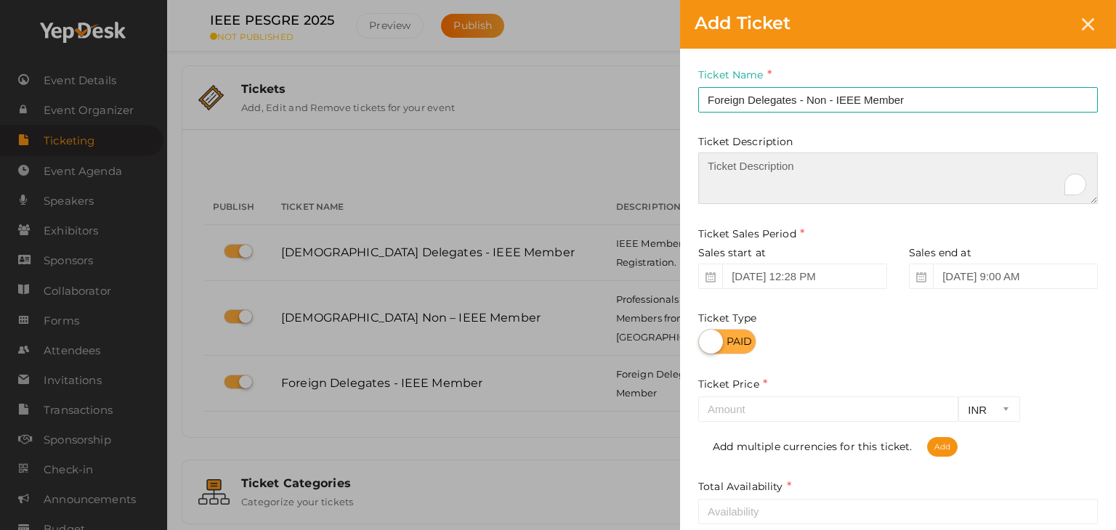
click at [811, 169] on textarea "To enrich screen reader interactions, please activate Accessibility in Grammarl…" at bounding box center [898, 179] width 400 height 52
paste textarea "Foreign Delegates - Non - IEEE Member"
type textarea "Foreign Delegates - Non - IEEE Member"
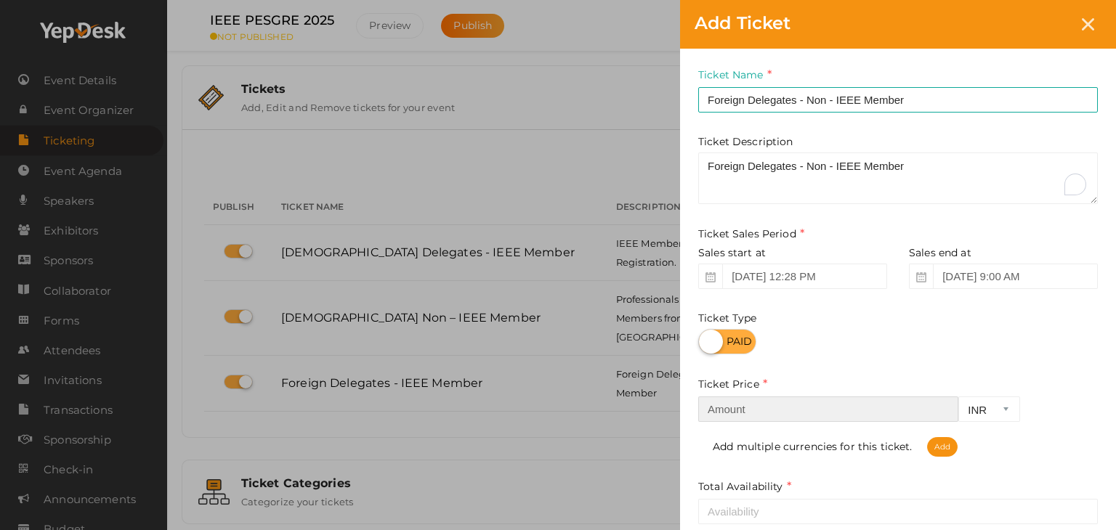
click at [770, 405] on input "number" at bounding box center [828, 409] width 260 height 25
type input "420"
click at [1066, 367] on div "Ticket Name Foreign Delegates - Non - IEEE Member Required. Ticket Name already…" at bounding box center [898, 307] width 436 height 516
click at [993, 408] on select "INR CAD USD" at bounding box center [989, 409] width 62 height 25
select select "USD"
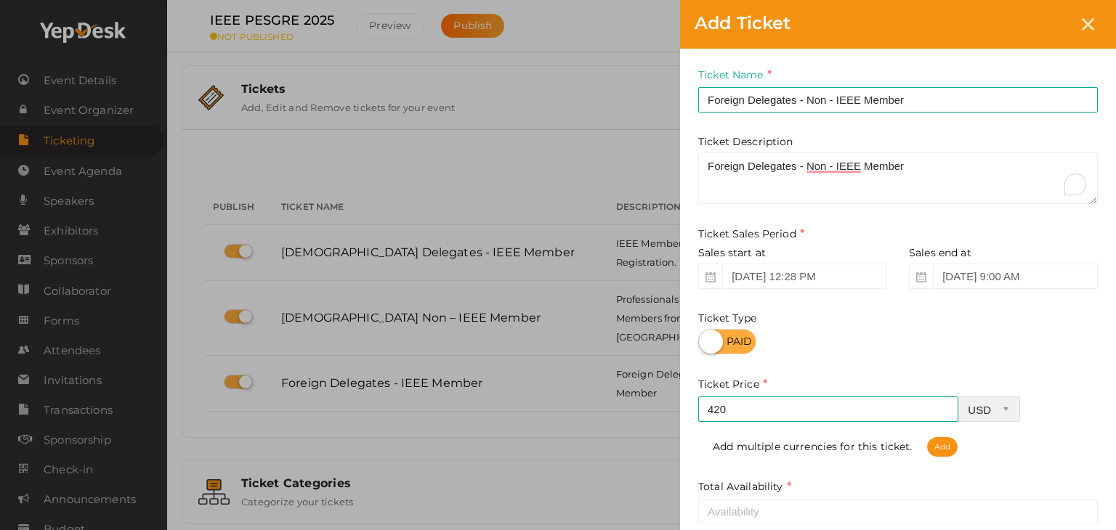
click at [958, 397] on select "INR CAD USD" at bounding box center [989, 409] width 62 height 25
click at [1059, 403] on div "420 INR CAD USD Required. Add multiple currencies for this ticket. Add" at bounding box center [898, 427] width 400 height 60
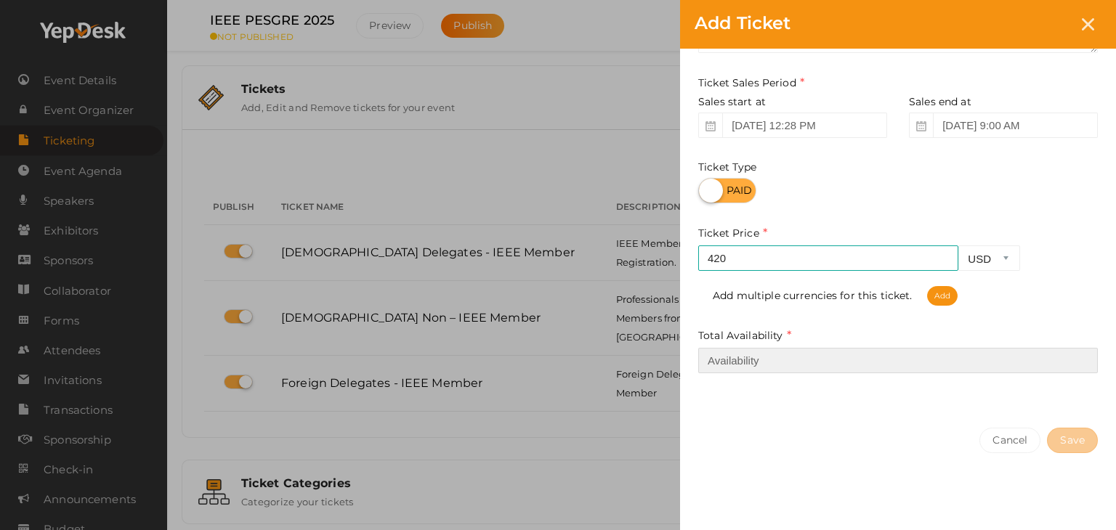
click at [807, 370] on input "number" at bounding box center [898, 360] width 400 height 25
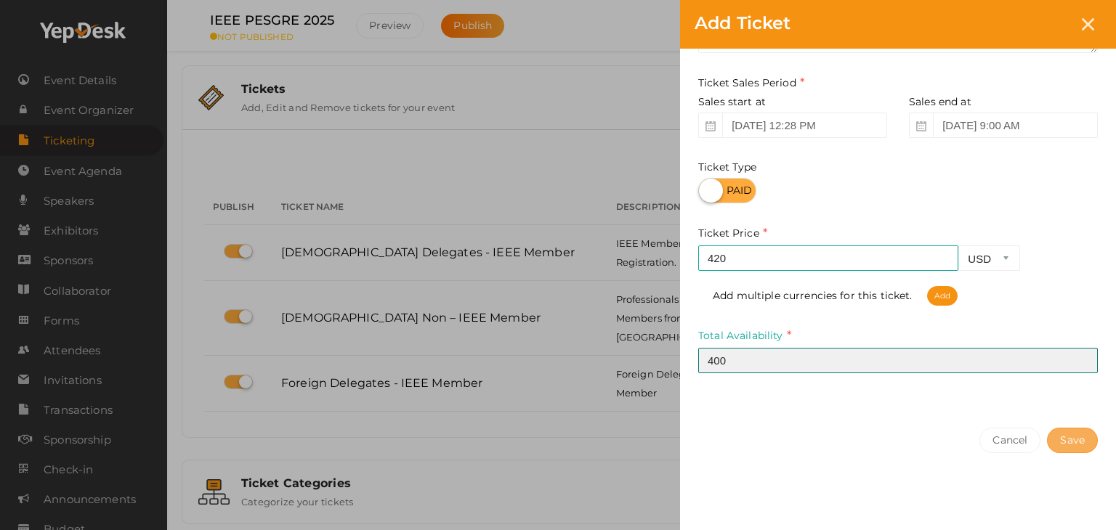
type input "400"
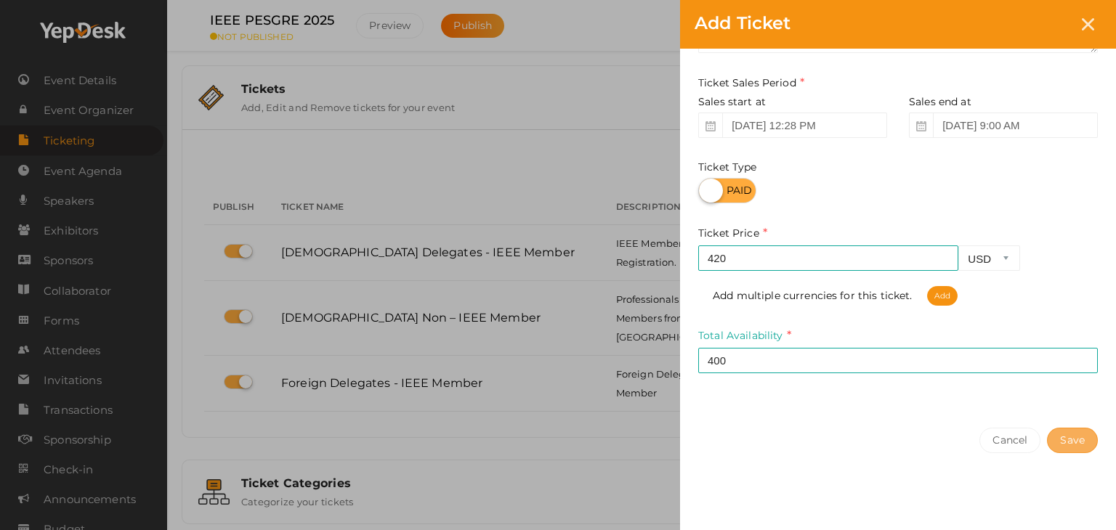
click at [1067, 440] on button "Save" at bounding box center [1072, 440] width 51 height 25
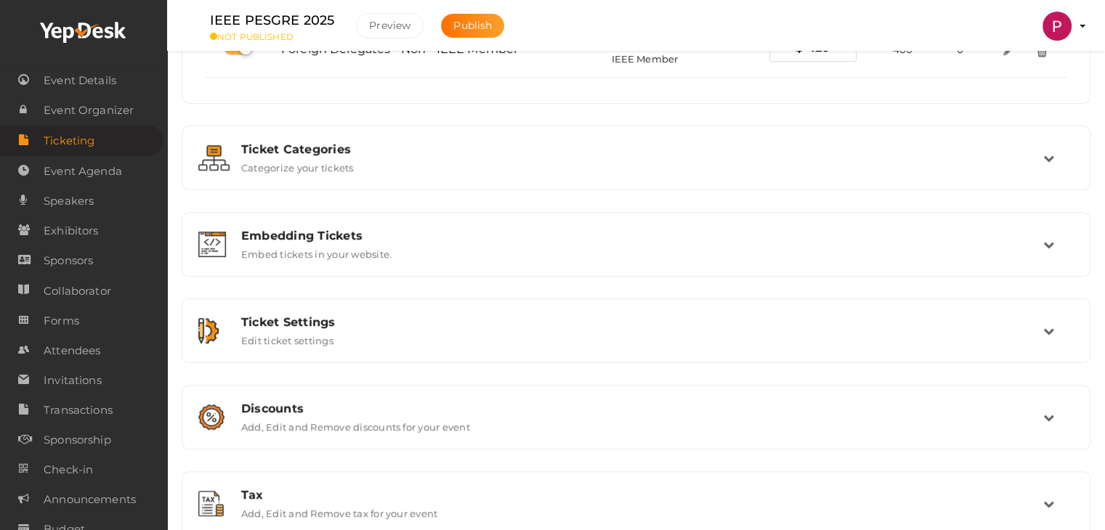
scroll to position [0, 0]
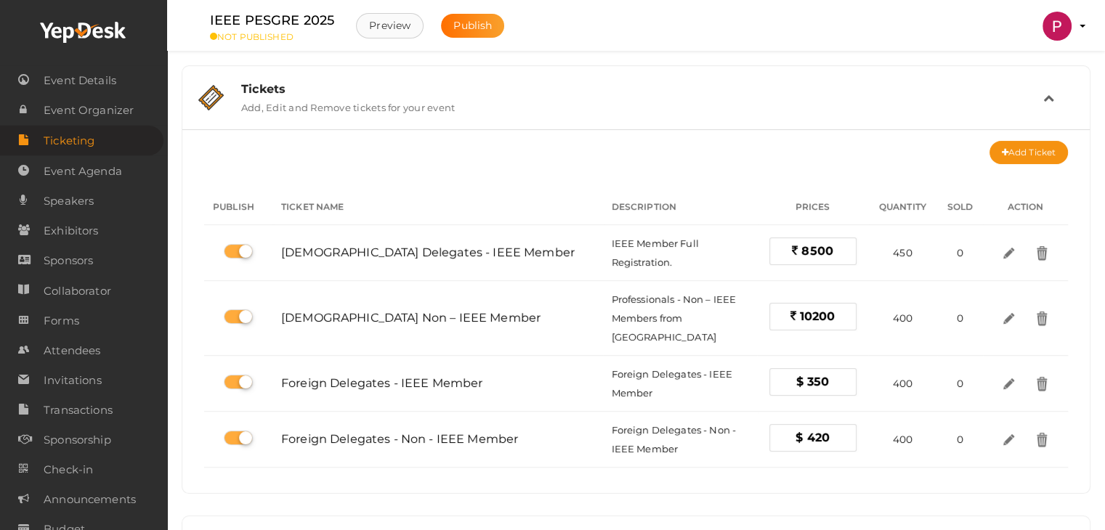
click at [381, 25] on button "Preview" at bounding box center [390, 25] width 68 height 25
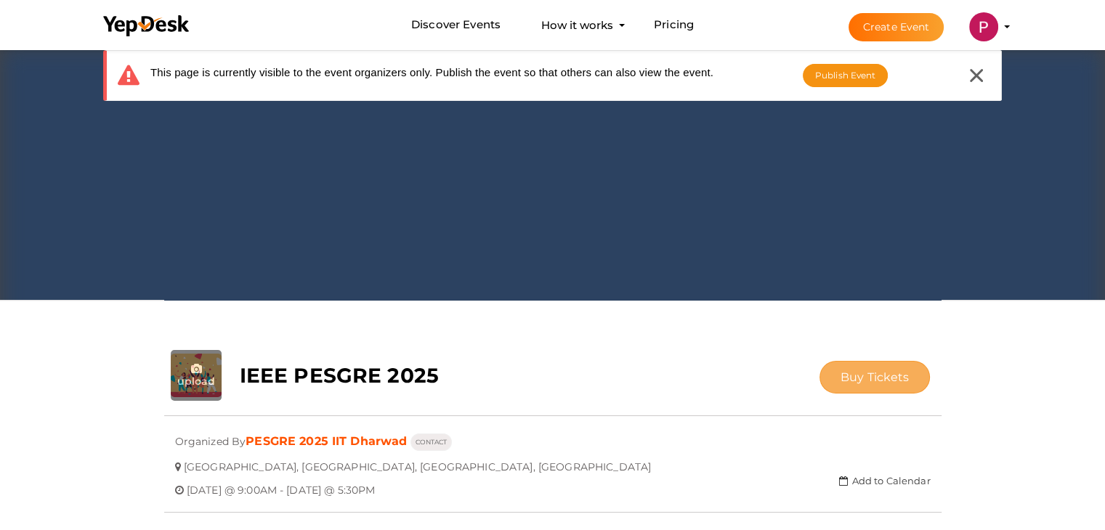
click at [875, 371] on span "Buy Tickets" at bounding box center [875, 378] width 69 height 14
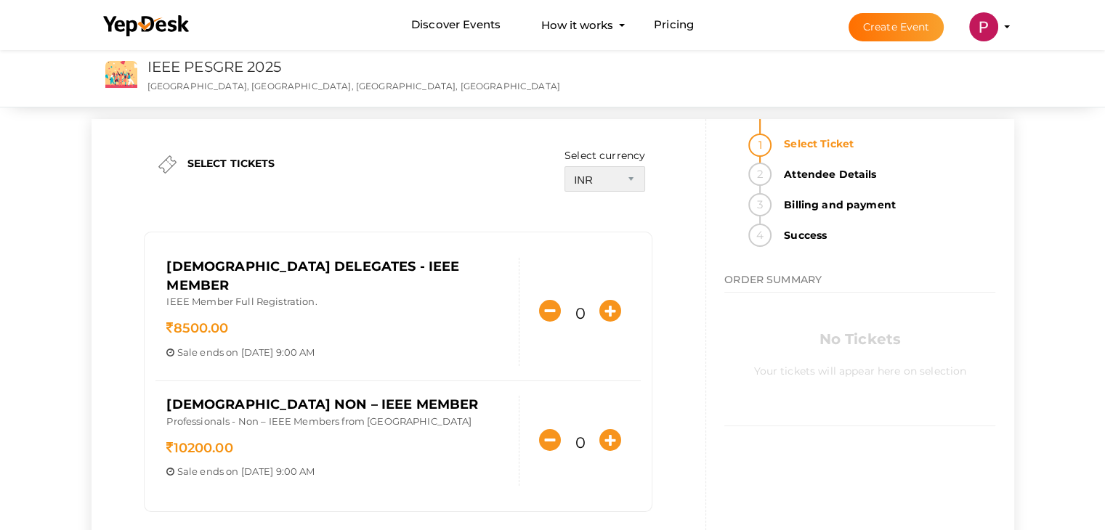
click at [615, 181] on select "INR USD" at bounding box center [605, 178] width 81 height 25
click at [453, 196] on div "SELECT TICKETS Select currency INR USD [DEMOGRAPHIC_DATA] Delegates - IEEE Memb…" at bounding box center [398, 339] width 494 height 440
click at [623, 175] on select "INR USD" at bounding box center [605, 178] width 81 height 25
select select "1"
click at [565, 166] on select "INR USD" at bounding box center [605, 178] width 81 height 25
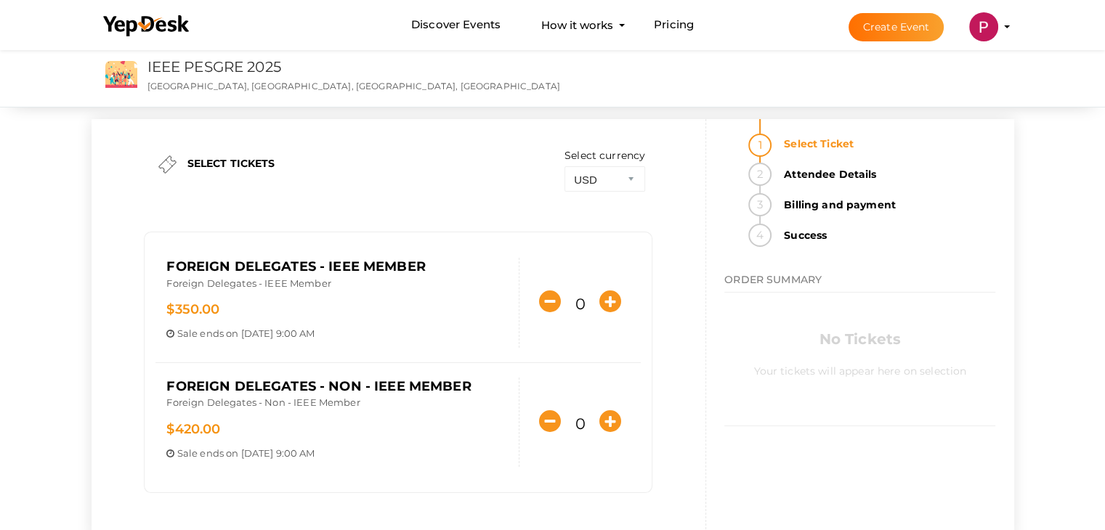
click at [464, 184] on div "SELECT TICKETS Select currency INR USD Foreign Delegates - IEEE Member Foreign …" at bounding box center [398, 329] width 494 height 421
click at [607, 297] on icon "button" at bounding box center [610, 302] width 22 height 22
type input "1"
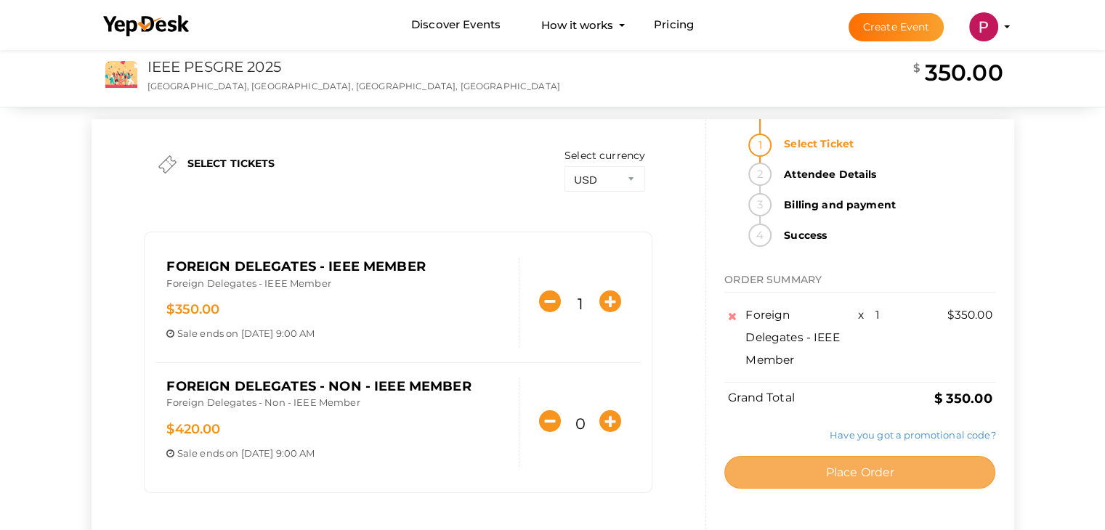
click at [865, 472] on span "Place Order" at bounding box center [859, 473] width 69 height 14
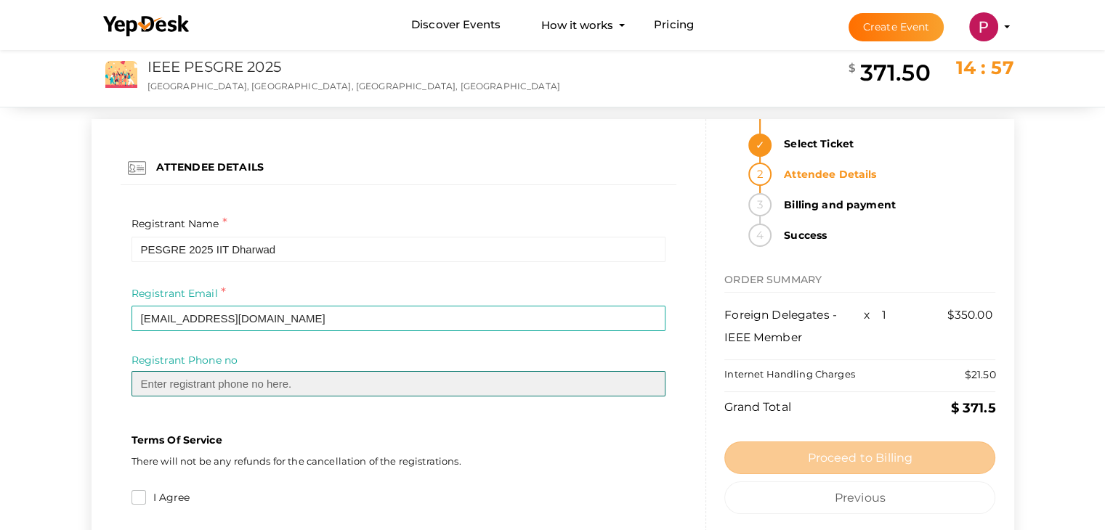
click at [169, 384] on input "text" at bounding box center [399, 383] width 535 height 25
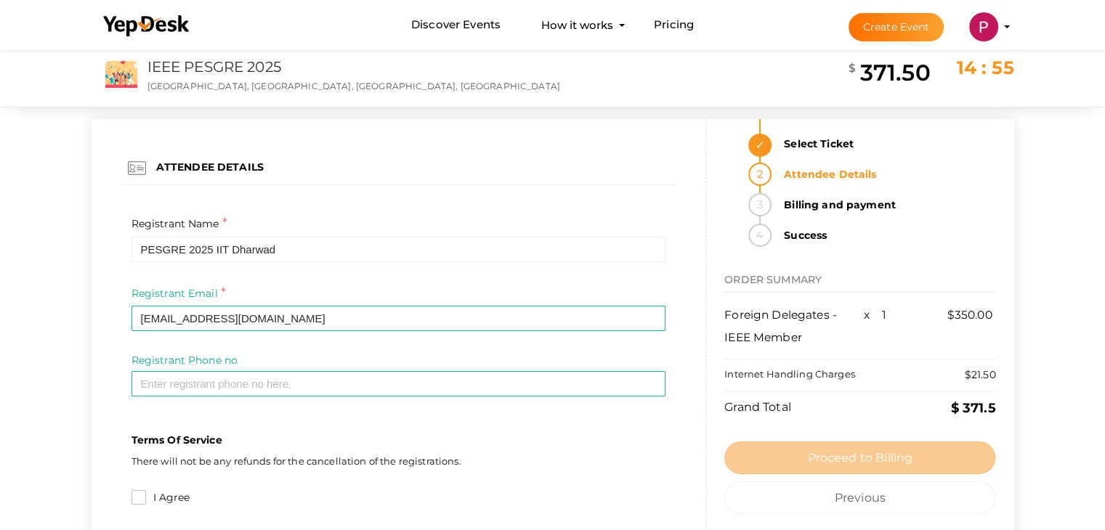
click at [357, 440] on p "Terms Of Service" at bounding box center [399, 440] width 535 height 15
click at [66, 293] on div "ATTENDEE DETAILS Registrant Name * PESGRE 2025 IIT Dharwad Required Invalid Nam…" at bounding box center [552, 346] width 1105 height 599
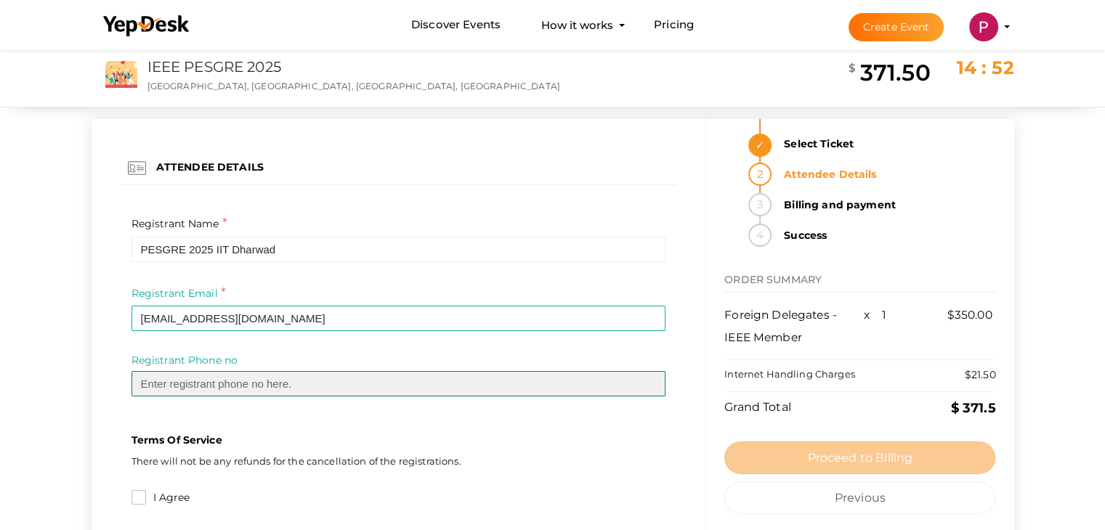
click at [209, 381] on input "text" at bounding box center [399, 383] width 535 height 25
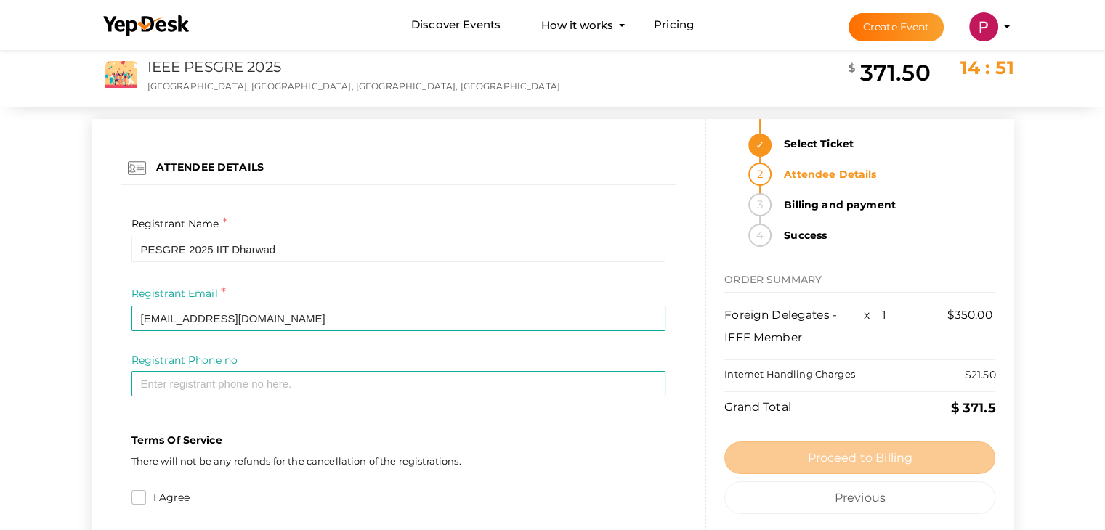
click at [92, 368] on div "ATTENDEE DETAILS Registrant Name * PESGRE 2025 IIT Dharwad Required Invalid Nam…" at bounding box center [399, 331] width 615 height 424
click at [1075, 355] on div "ATTENDEE DETAILS Registrant Name * PESGRE 2025 IIT Dharwad Required Invalid Nam…" at bounding box center [552, 346] width 1105 height 599
drag, startPoint x: 956, startPoint y: 373, endPoint x: 994, endPoint y: 371, distance: 37.9
click at [994, 371] on div "Internet Handling Charges $ 21.50" at bounding box center [859, 376] width 271 height 17
click at [1048, 381] on div "ATTENDEE DETAILS Registrant Name * PESGRE 2025 IIT Dharwad Required Invalid Nam…" at bounding box center [552, 346] width 1105 height 599
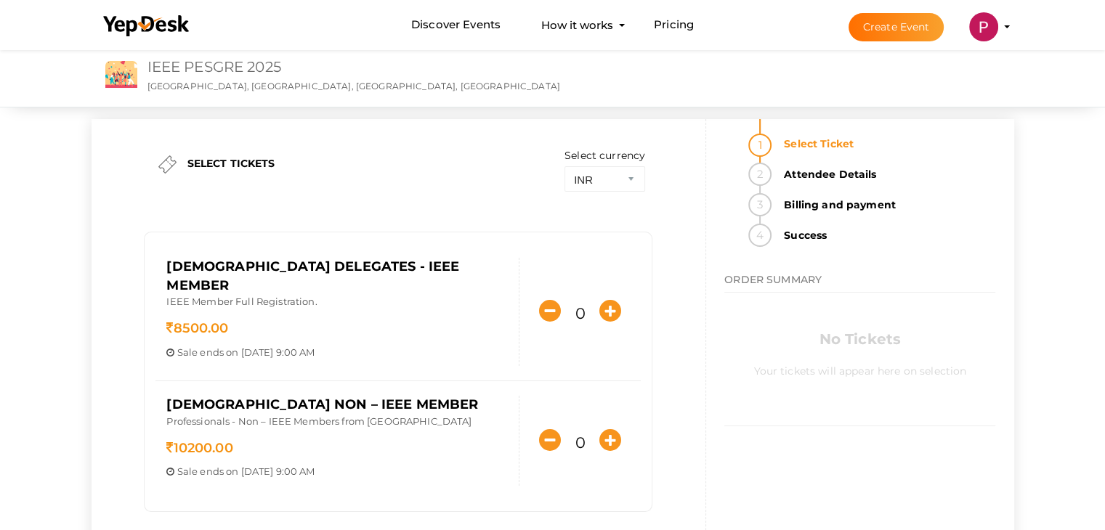
click at [198, 68] on link "IEEE PESGRE 2025" at bounding box center [215, 66] width 134 height 17
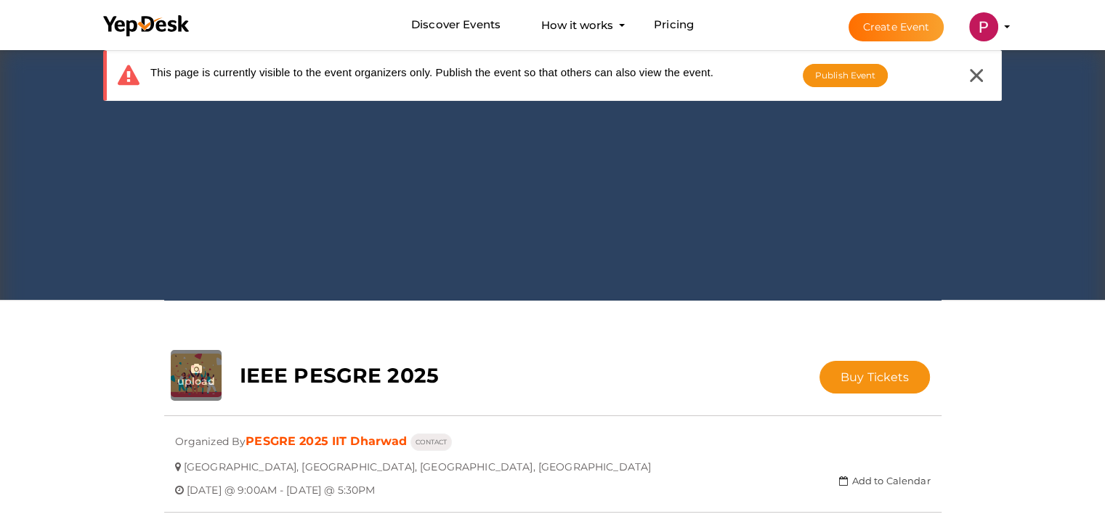
scroll to position [339, 0]
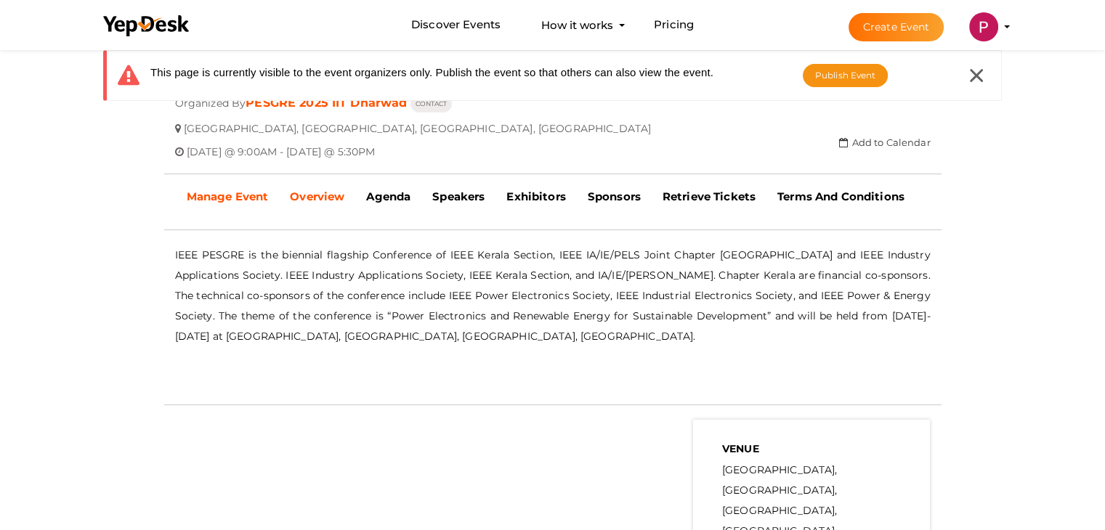
click at [218, 200] on b "Manage Event" at bounding box center [228, 197] width 82 height 14
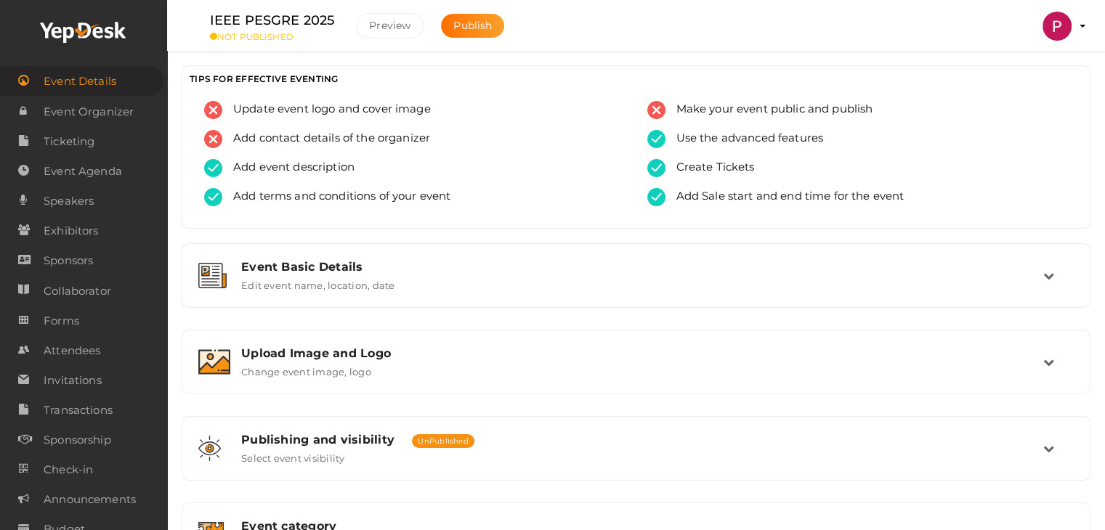
scroll to position [245, 0]
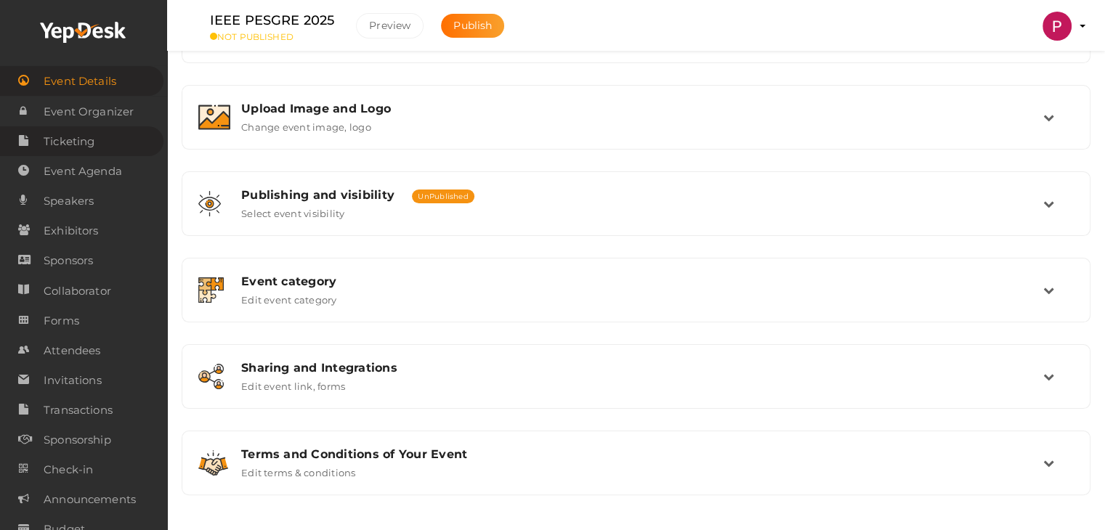
click at [78, 151] on span "Ticketing" at bounding box center [69, 141] width 51 height 29
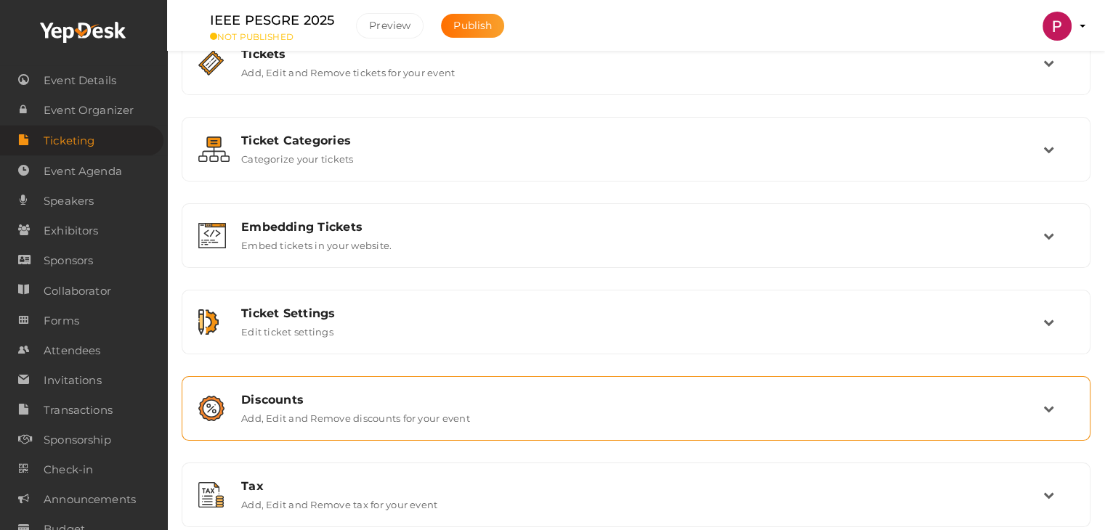
scroll to position [52, 0]
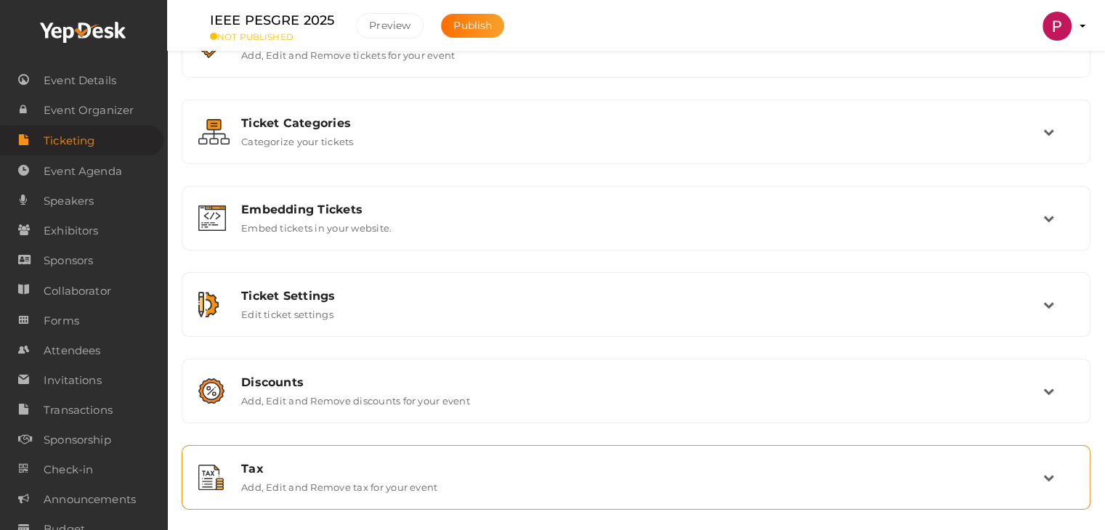
click at [288, 464] on div "Tax" at bounding box center [642, 469] width 802 height 14
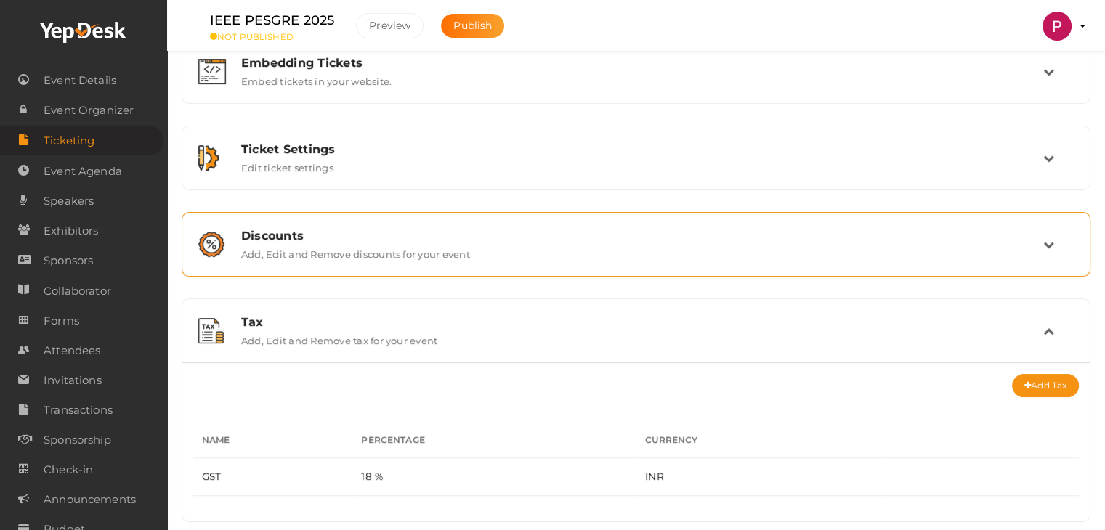
scroll to position [211, 0]
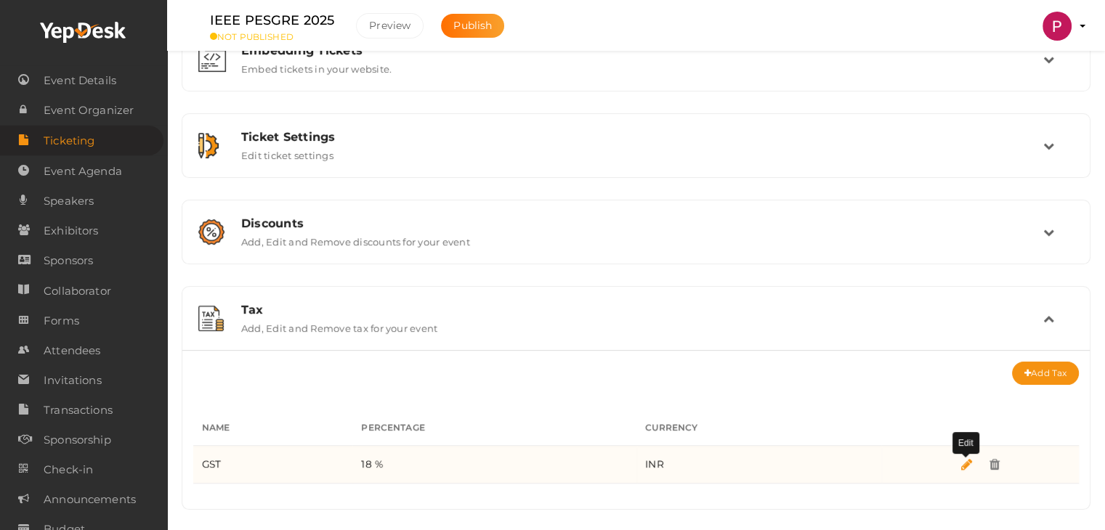
click at [968, 463] on span at bounding box center [966, 466] width 11 height 10
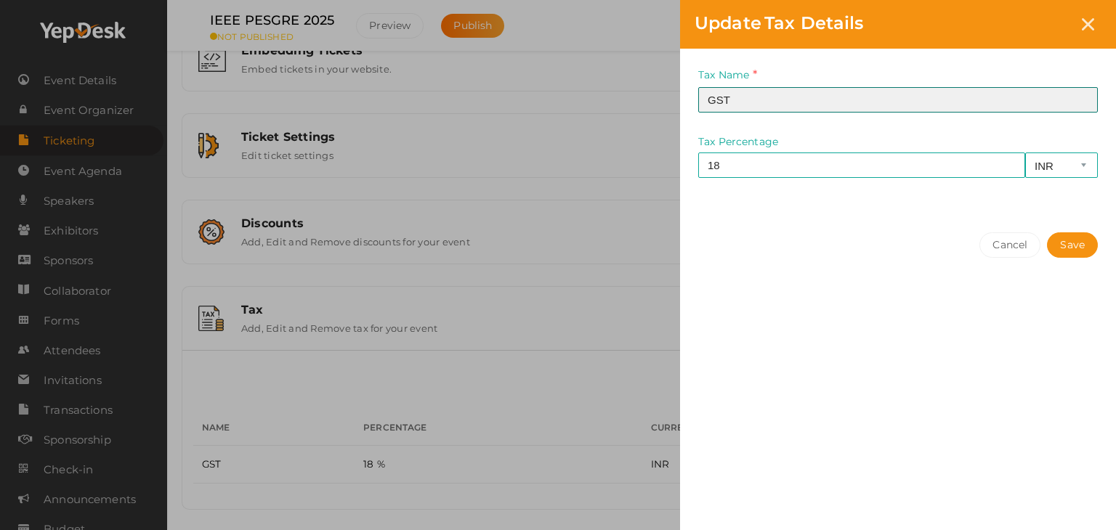
click at [773, 95] on input "GST" at bounding box center [898, 99] width 400 height 25
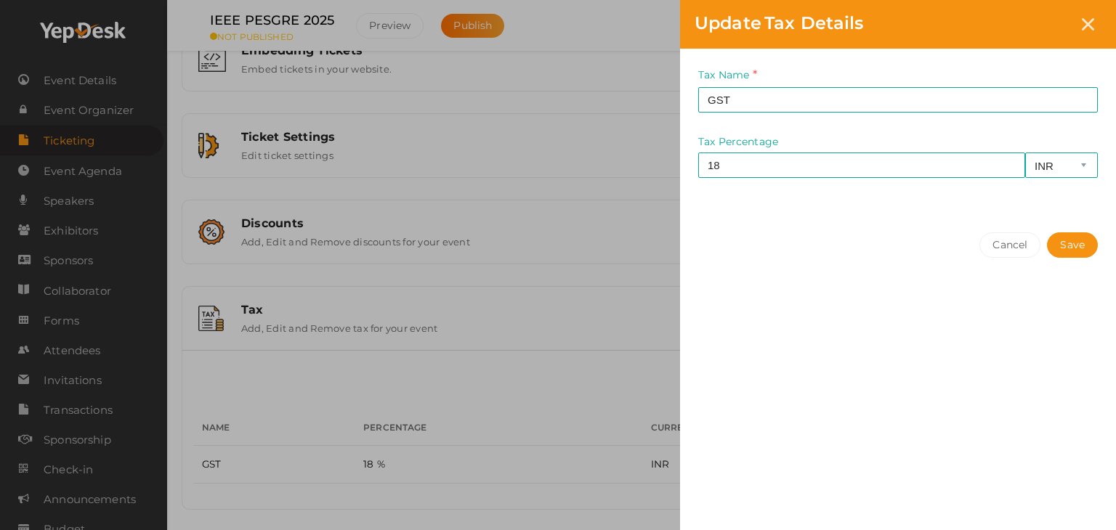
click at [756, 270] on div "Cancel Save" at bounding box center [898, 274] width 436 height 113
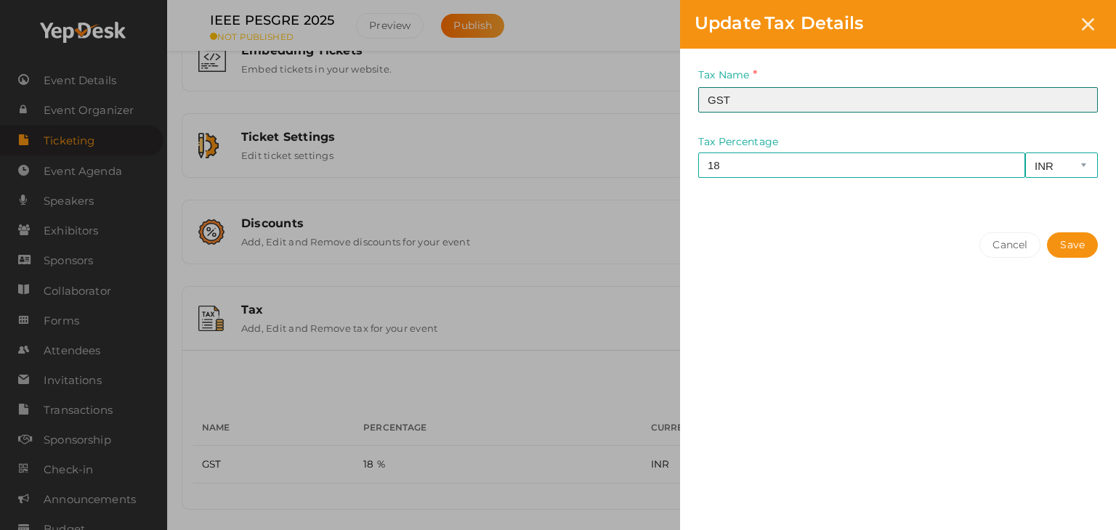
click at [756, 97] on input "GST" at bounding box center [898, 99] width 400 height 25
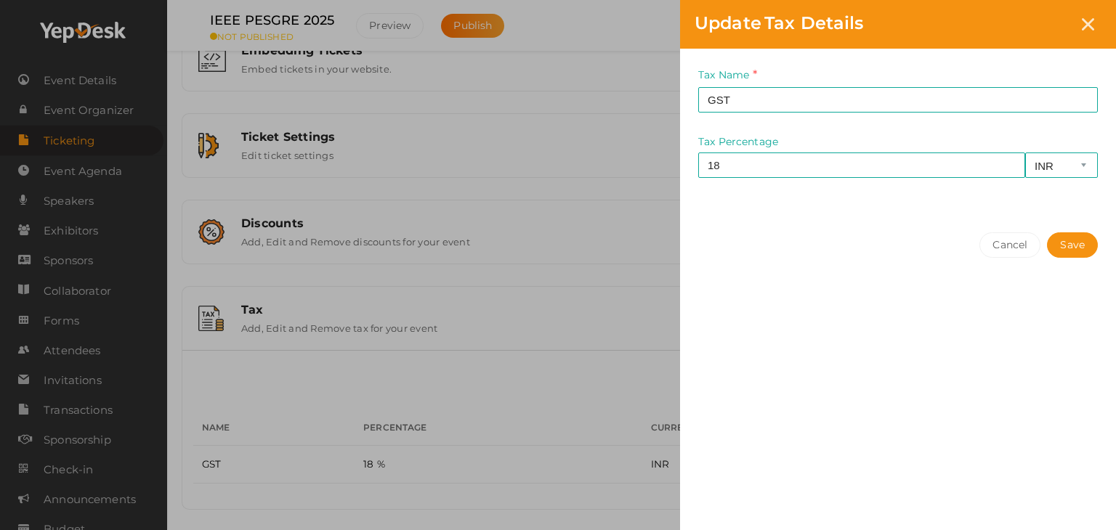
click at [1098, 169] on div "Tax Name GST This field is Required. Tax Percentage 18 INR CAD USD This field i…" at bounding box center [898, 133] width 436 height 169
click at [1094, 166] on select "INR CAD USD" at bounding box center [1061, 165] width 73 height 25
click at [844, 229] on div "Cancel Save" at bounding box center [898, 274] width 436 height 113
click at [1088, 30] on div at bounding box center [1088, 24] width 27 height 27
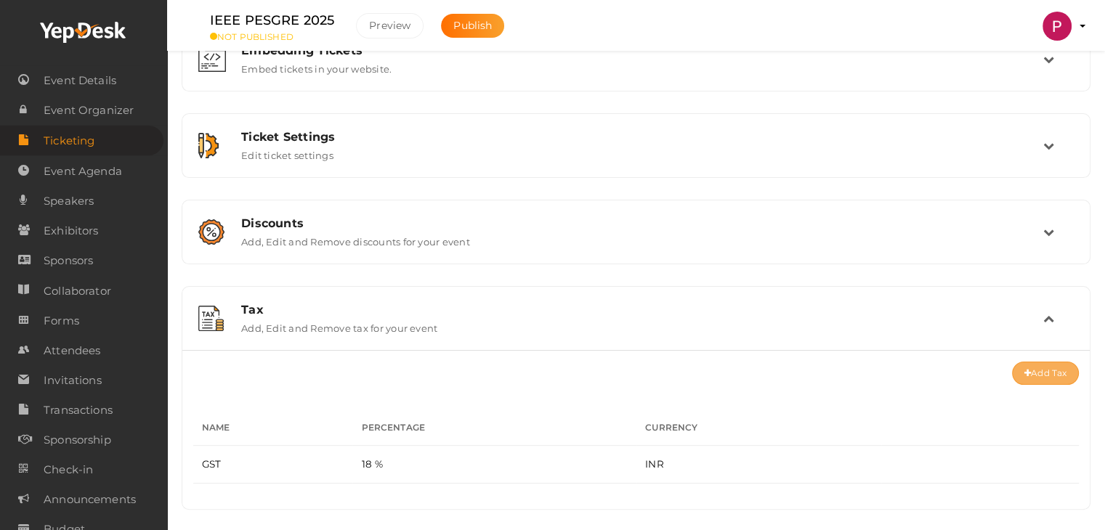
click at [1043, 373] on button "Add Tax" at bounding box center [1045, 373] width 67 height 23
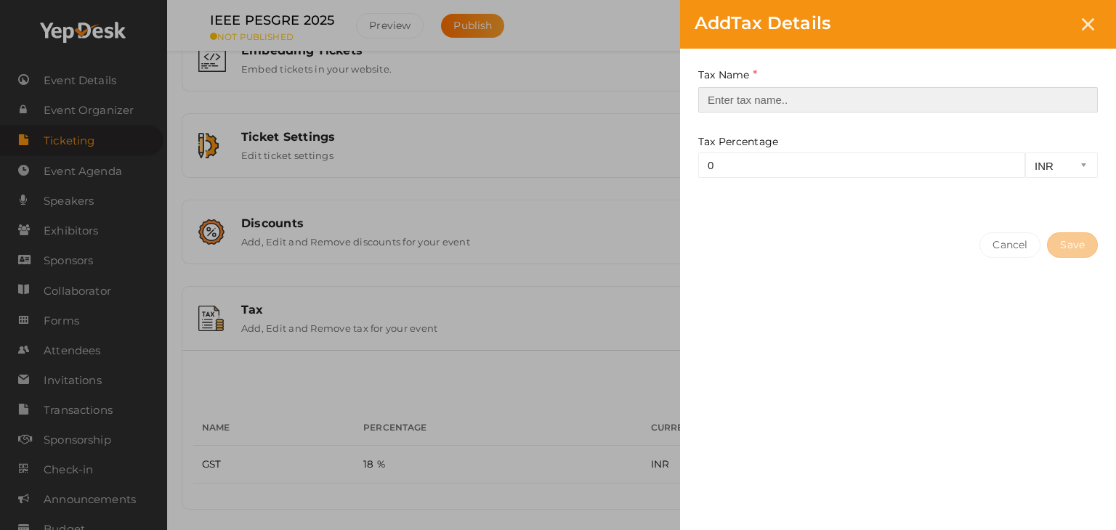
click at [748, 97] on input "text" at bounding box center [898, 99] width 400 height 25
type input "GST"
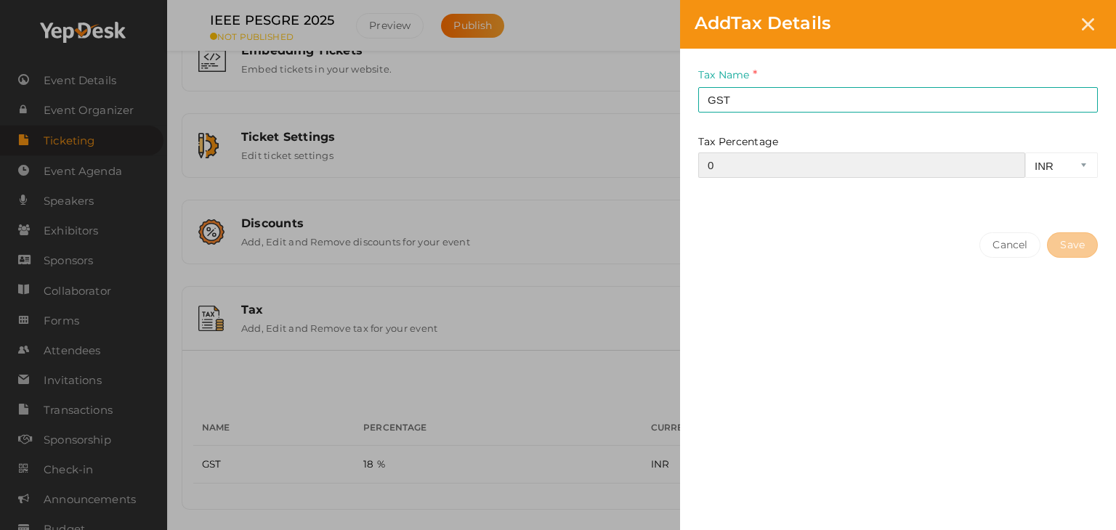
click at [759, 156] on input "0" at bounding box center [861, 165] width 327 height 25
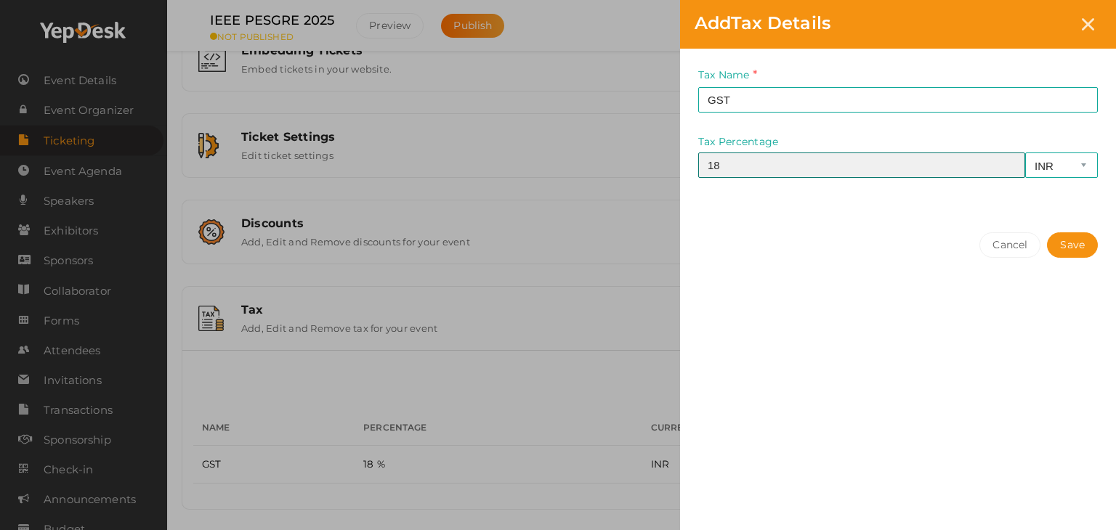
type input "18"
click at [776, 222] on div "Cancel Save" at bounding box center [898, 274] width 436 height 113
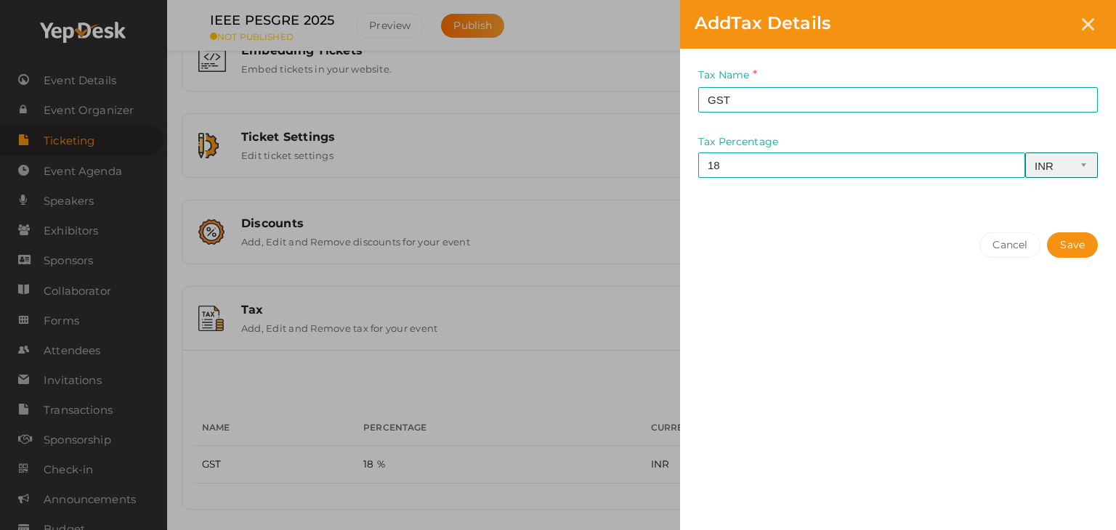
click at [1075, 158] on select "INR CAD USD" at bounding box center [1061, 165] width 73 height 25
select select "USD"
click at [1025, 153] on select "INR CAD USD" at bounding box center [1061, 165] width 73 height 25
click at [1078, 246] on button "Save" at bounding box center [1072, 245] width 51 height 25
click at [1083, 246] on button "Save" at bounding box center [1072, 245] width 51 height 25
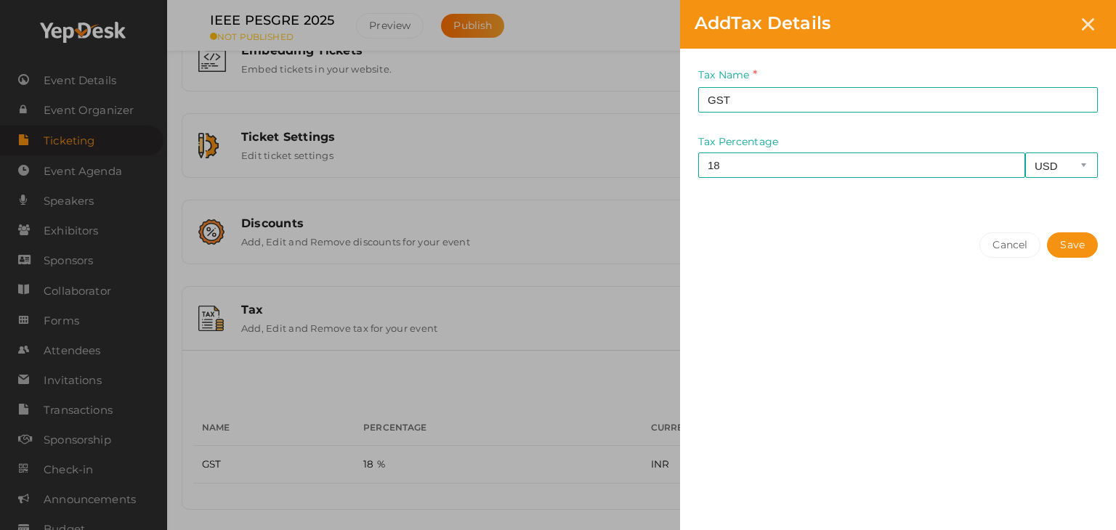
click at [844, 320] on div "Cancel Save" at bounding box center [898, 274] width 436 height 113
click at [1064, 245] on button "Save" at bounding box center [1072, 245] width 51 height 25
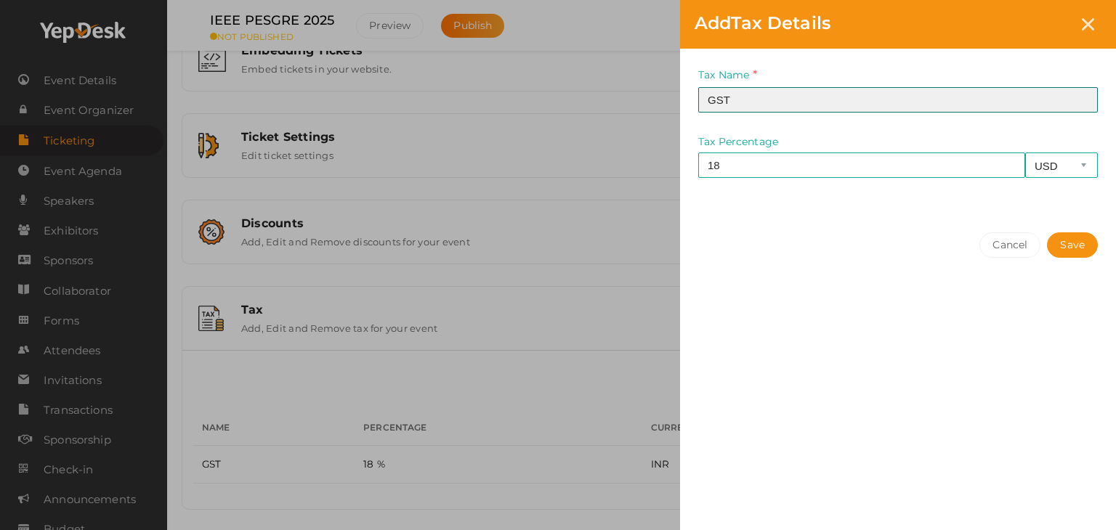
click at [769, 100] on input "GST" at bounding box center [898, 99] width 400 height 25
type input "GST"
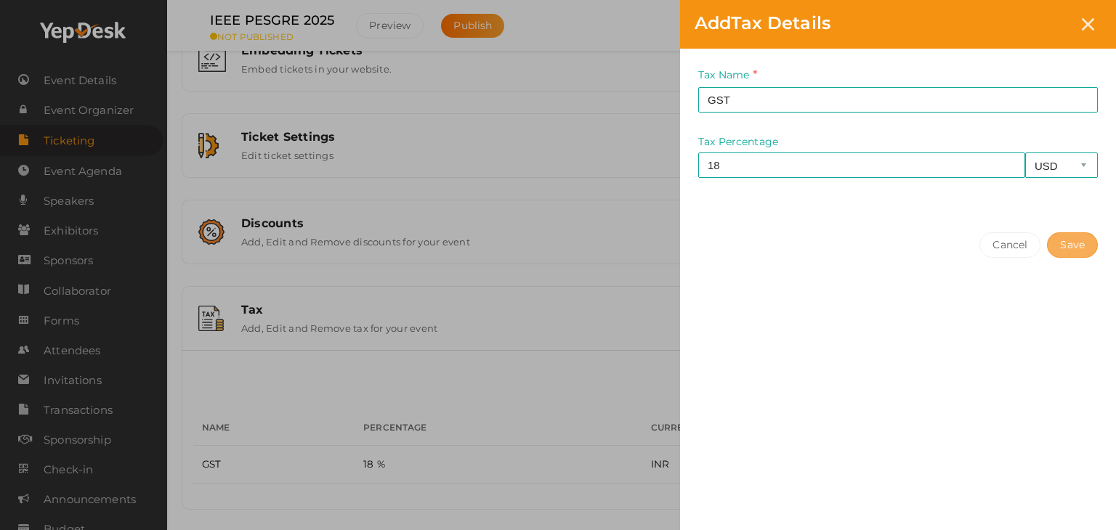
click at [1080, 251] on button "Save" at bounding box center [1072, 245] width 51 height 25
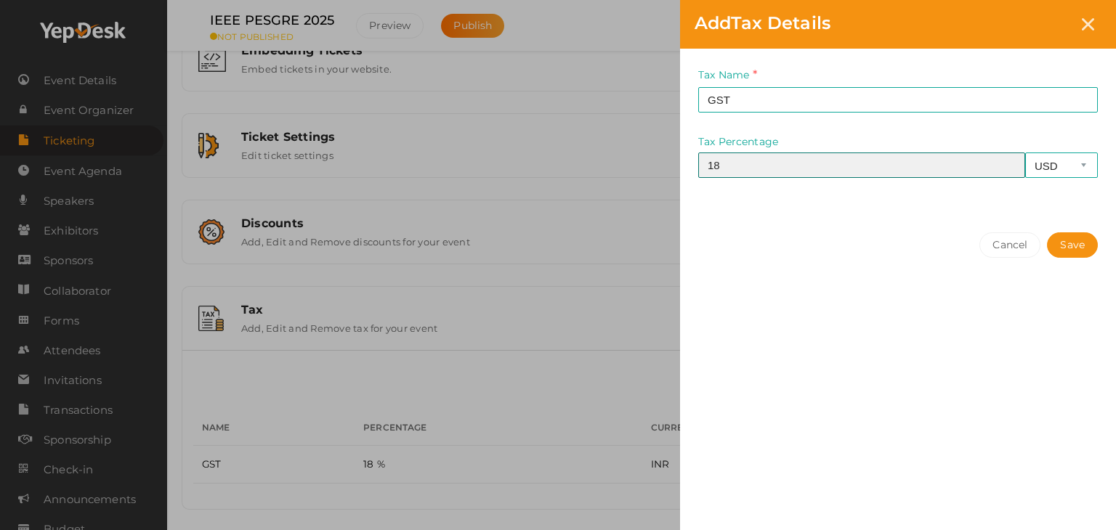
click at [795, 172] on input "18" at bounding box center [861, 165] width 327 height 25
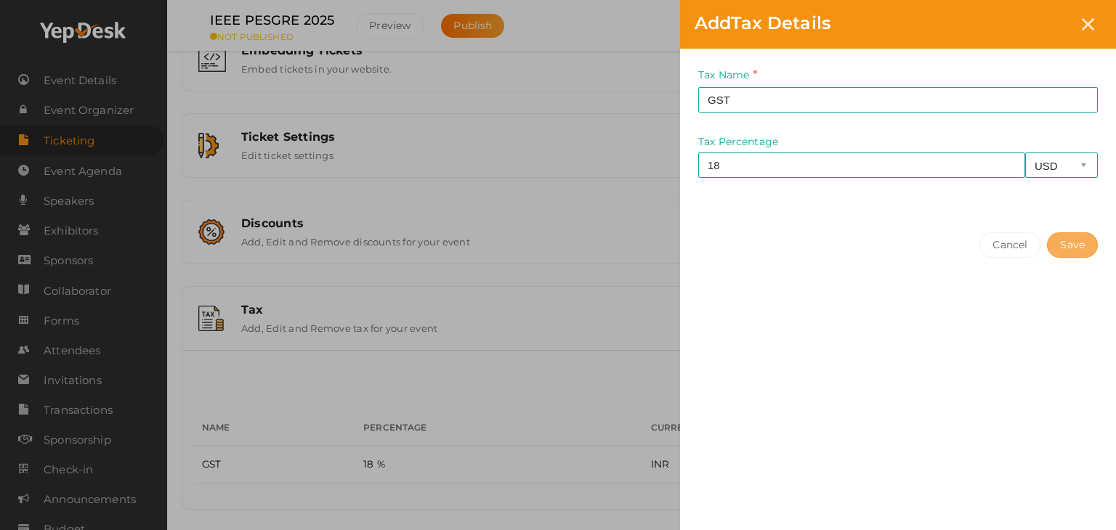
click at [1070, 250] on button "Save" at bounding box center [1072, 245] width 51 height 25
click at [995, 254] on button "Cancel" at bounding box center [1009, 245] width 61 height 25
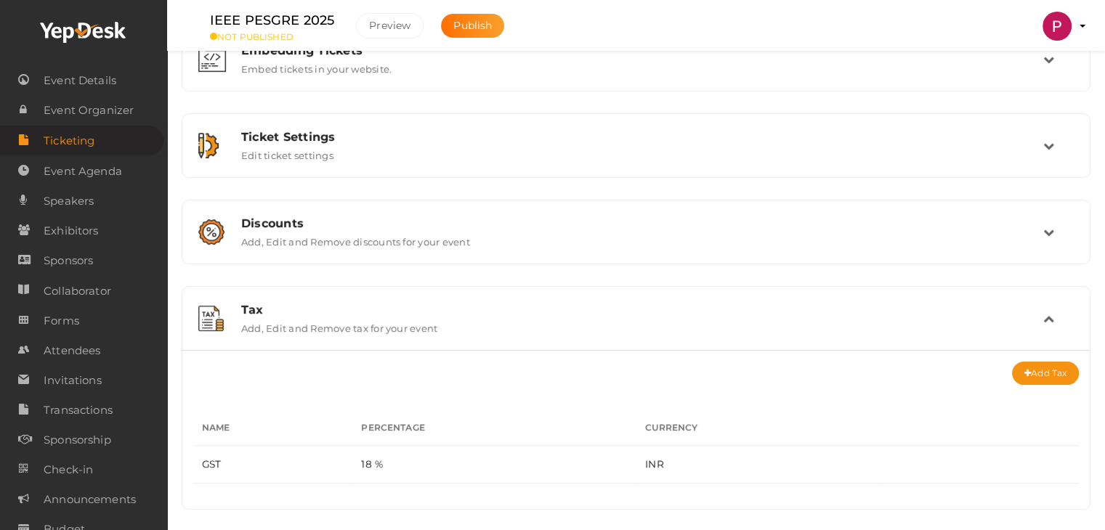
click at [892, 383] on div "Add Tax" at bounding box center [636, 373] width 886 height 23
click at [1054, 315] on icon at bounding box center [1048, 318] width 11 height 11
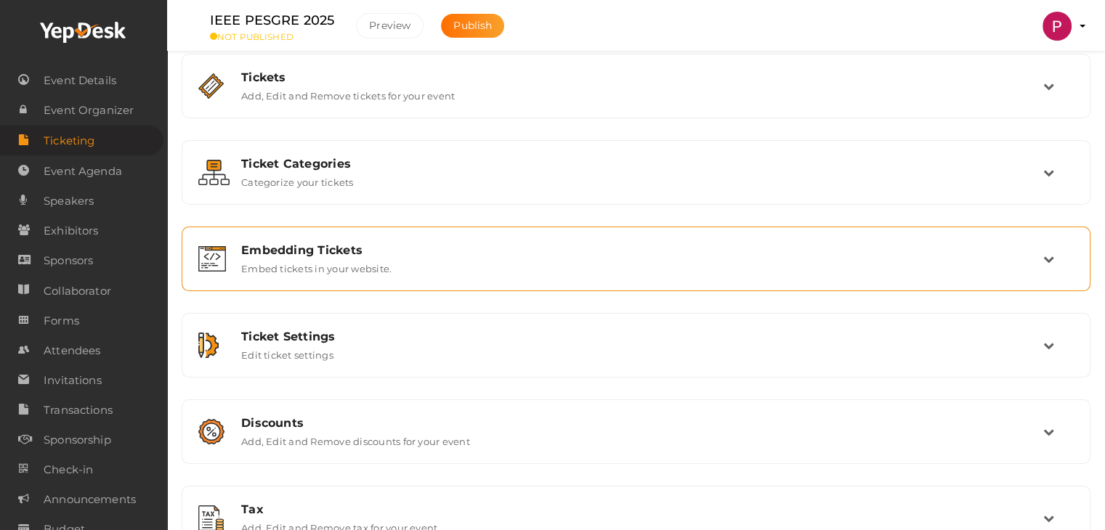
scroll to position [0, 0]
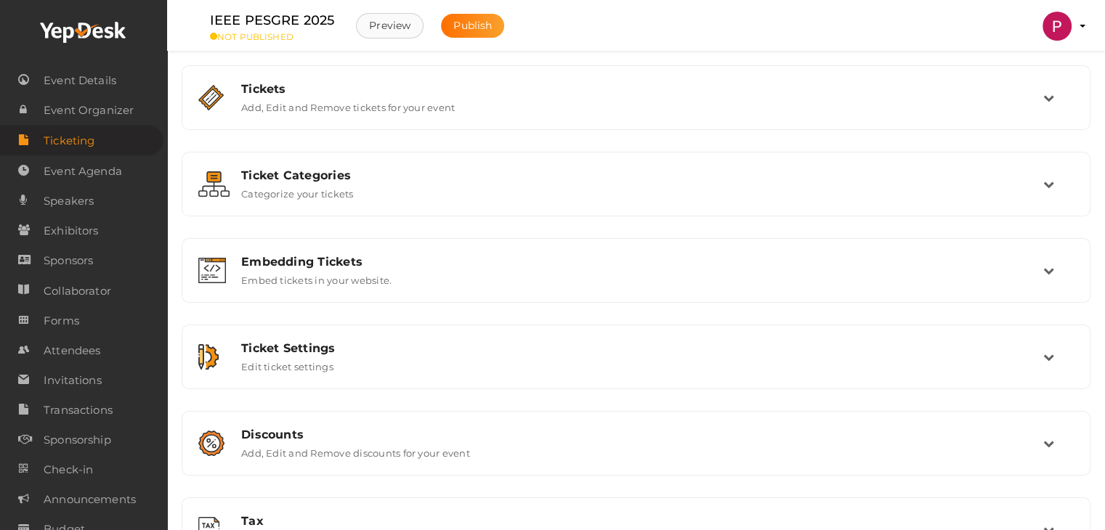
click at [382, 27] on button "Preview" at bounding box center [390, 25] width 68 height 25
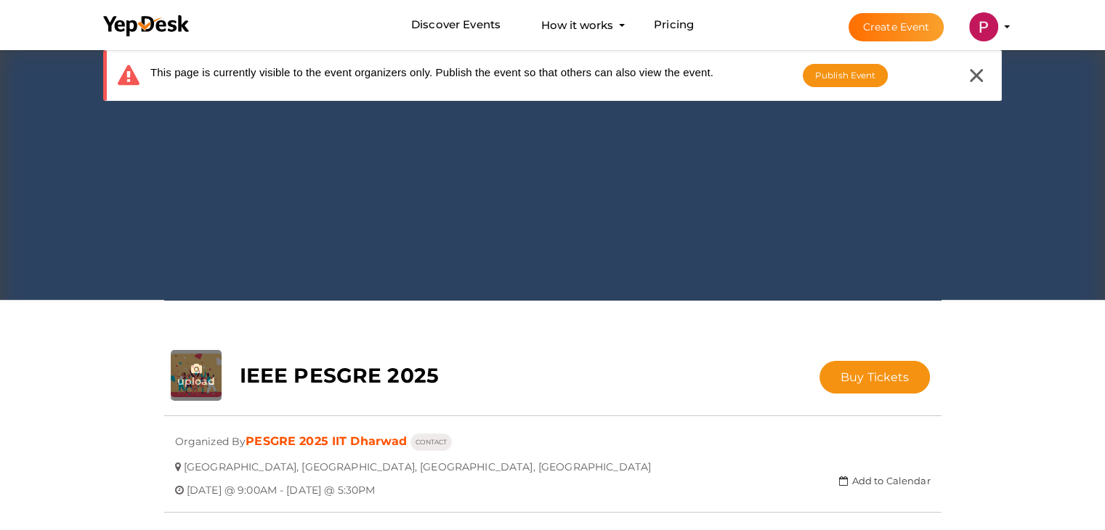
click at [343, 456] on span "[GEOGRAPHIC_DATA], [GEOGRAPHIC_DATA], [GEOGRAPHIC_DATA], [GEOGRAPHIC_DATA]" at bounding box center [417, 462] width 467 height 24
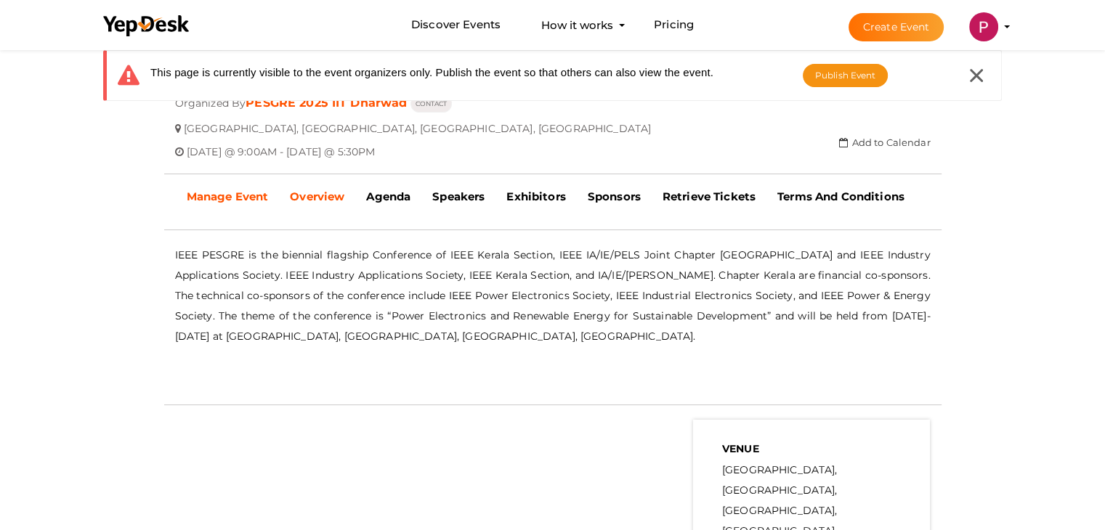
click at [225, 192] on b "Manage Event" at bounding box center [228, 197] width 82 height 14
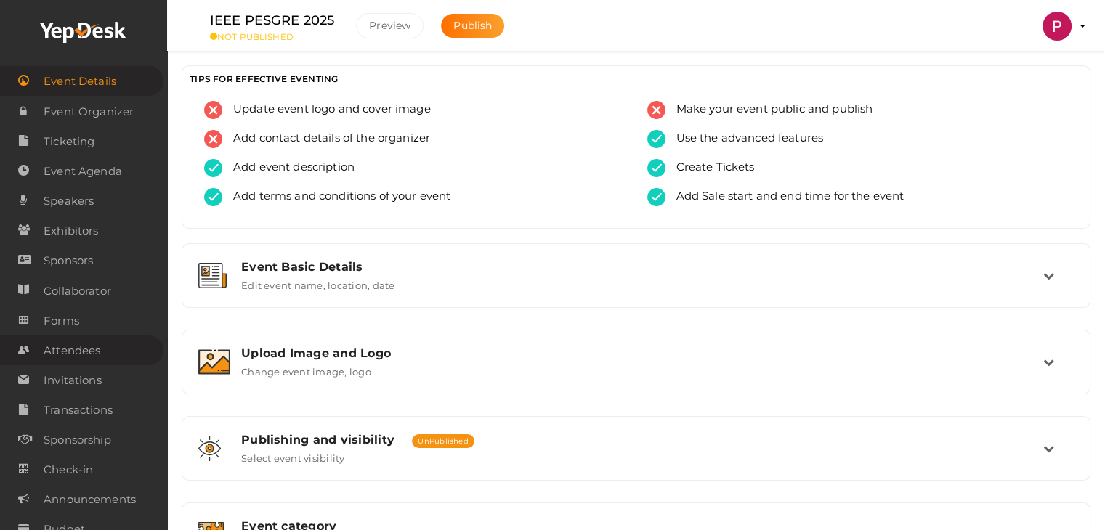
click at [77, 352] on span "Attendees" at bounding box center [72, 350] width 57 height 29
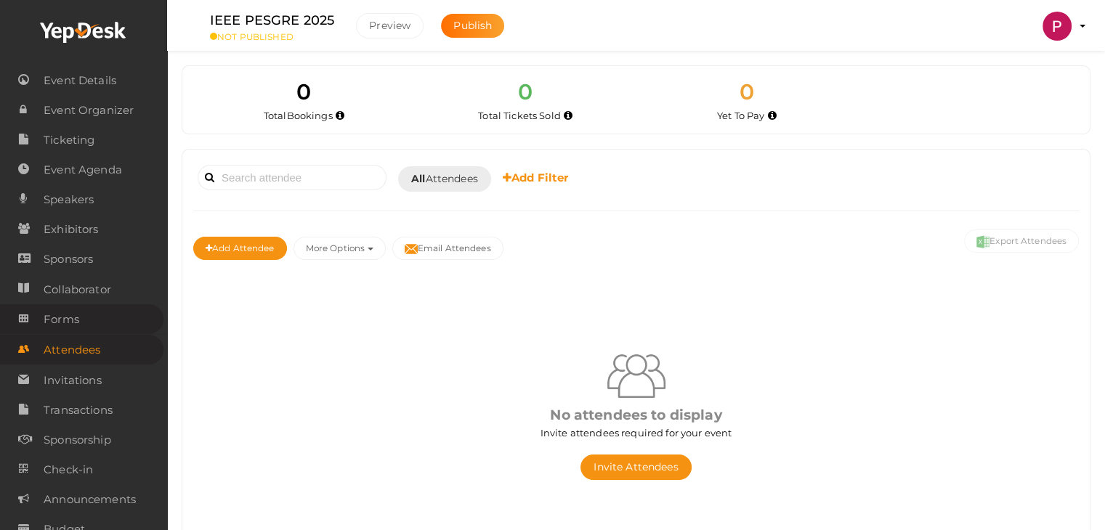
click at [69, 323] on span "Forms" at bounding box center [62, 319] width 36 height 29
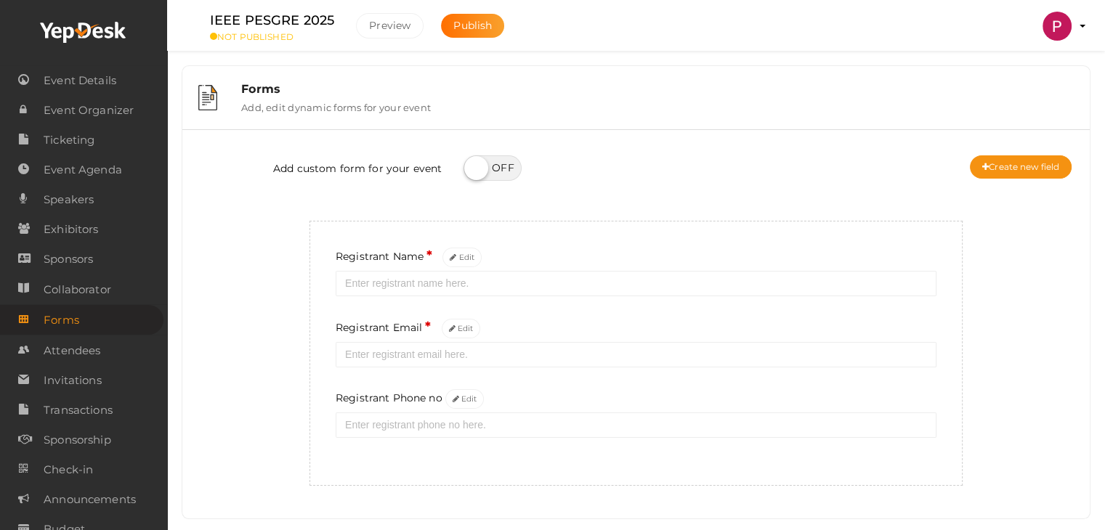
click at [509, 163] on label at bounding box center [493, 167] width 58 height 25
click at [473, 163] on input "checkbox" at bounding box center [468, 162] width 9 height 9
checkbox input "true"
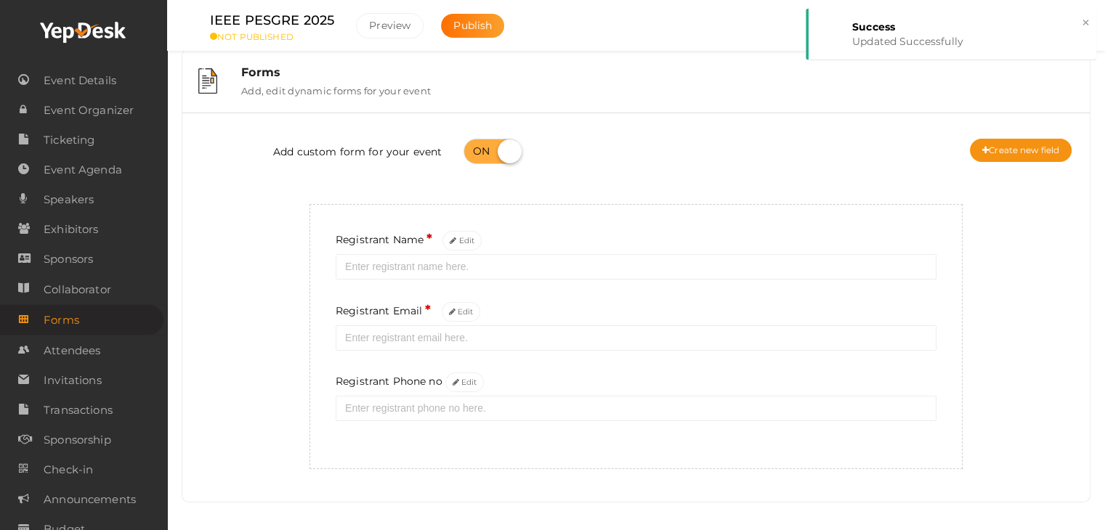
scroll to position [26, 0]
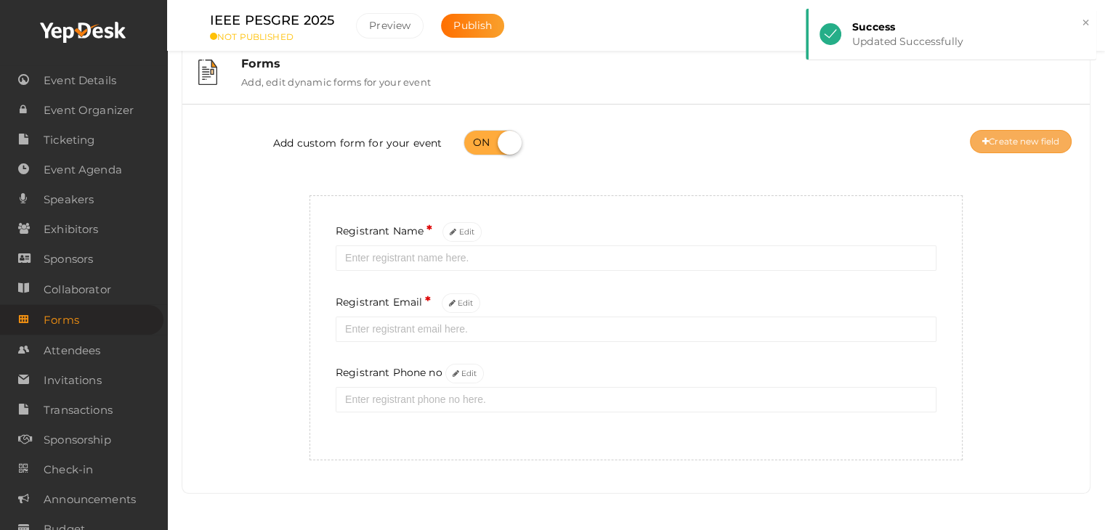
click at [1027, 140] on button "Create new field" at bounding box center [1021, 141] width 102 height 23
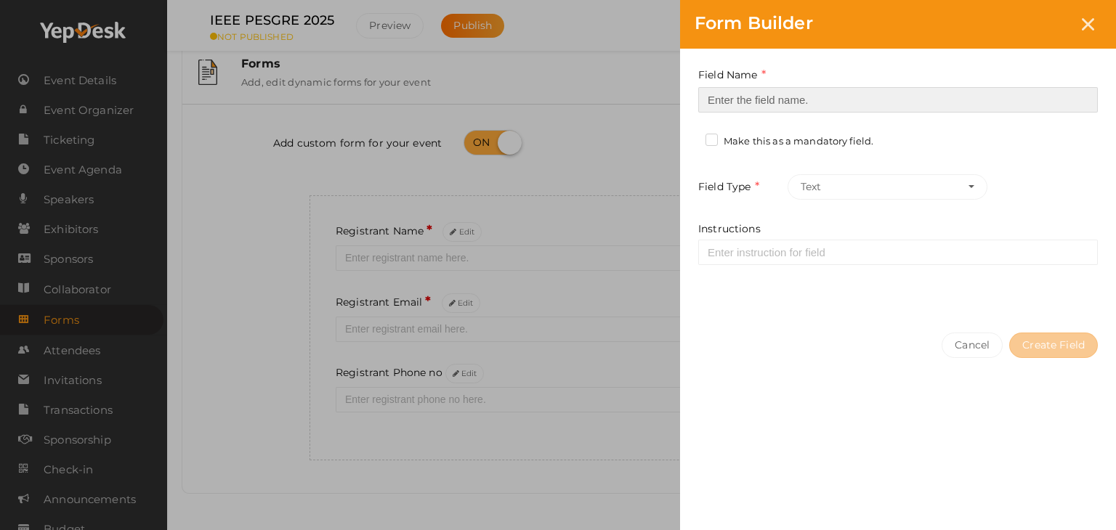
click at [738, 100] on input at bounding box center [898, 99] width 400 height 25
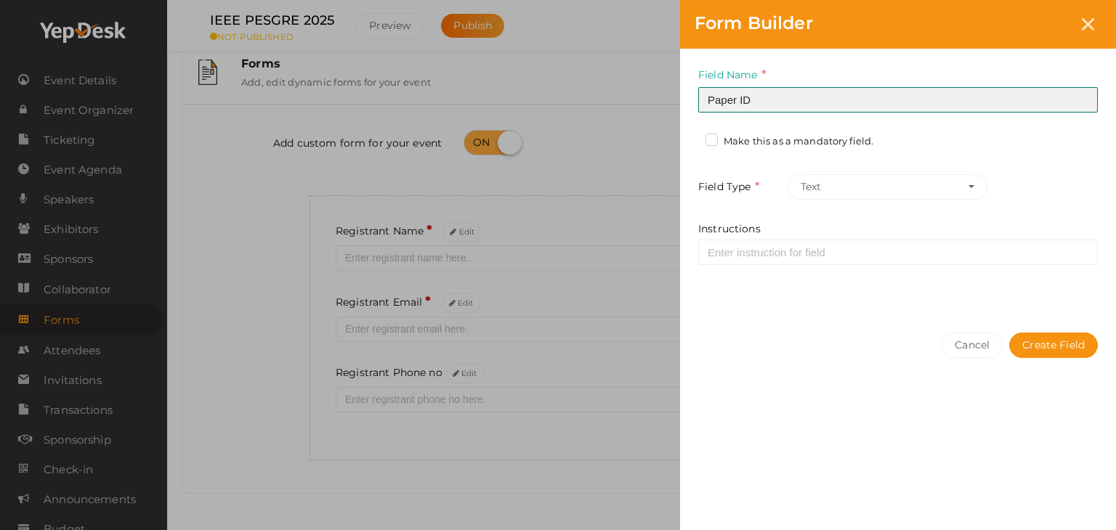
type input "Paper ID"
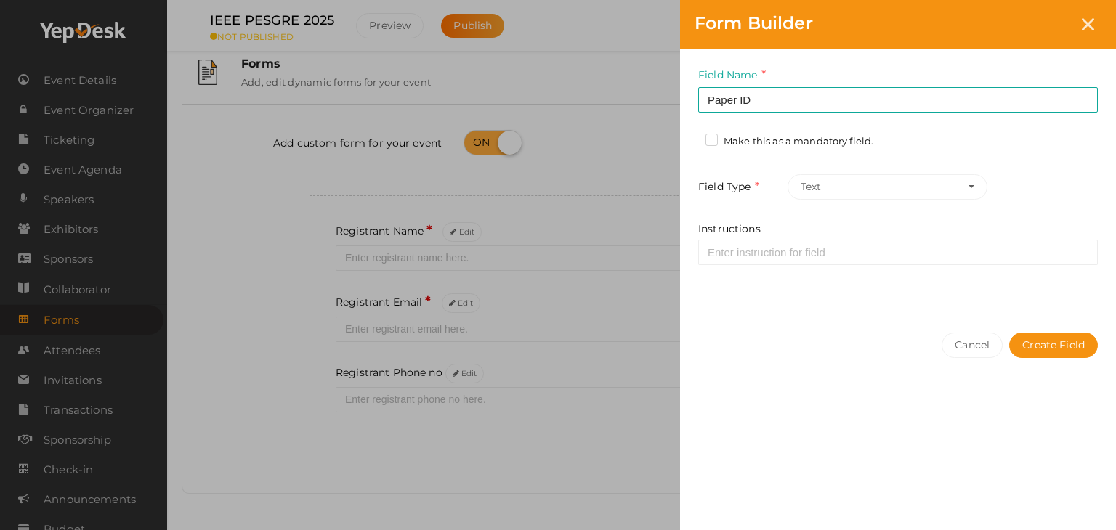
click at [716, 139] on label "Make this as a mandatory field." at bounding box center [790, 141] width 168 height 15
click at [691, 137] on input "Make this as a mandatory field." at bounding box center [691, 137] width 0 height 0
click at [837, 187] on button "Text" at bounding box center [888, 186] width 200 height 25
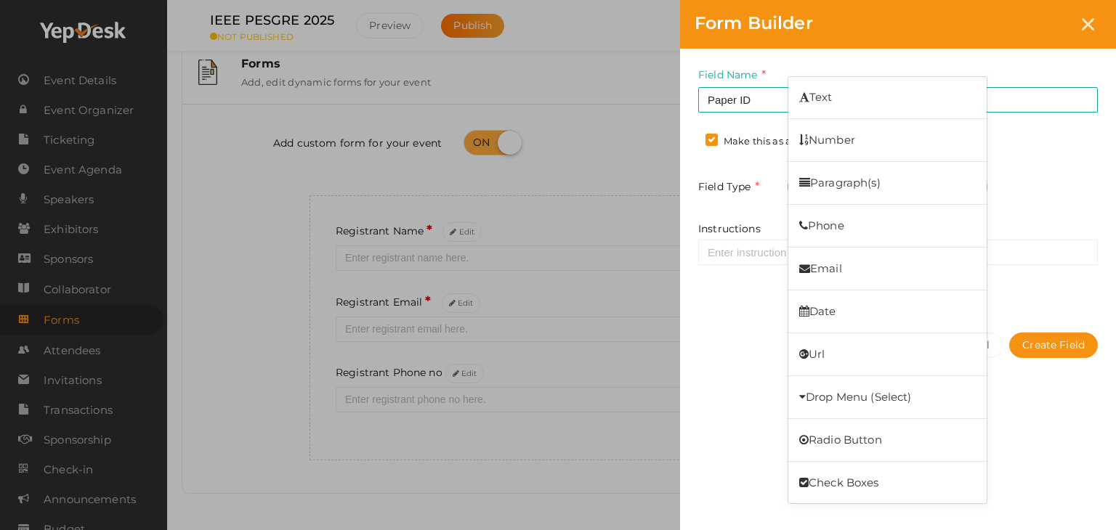
click at [1002, 170] on div "Field Name Paper ID Required. Form field name already used. Make this as a mand…" at bounding box center [898, 184] width 436 height 270
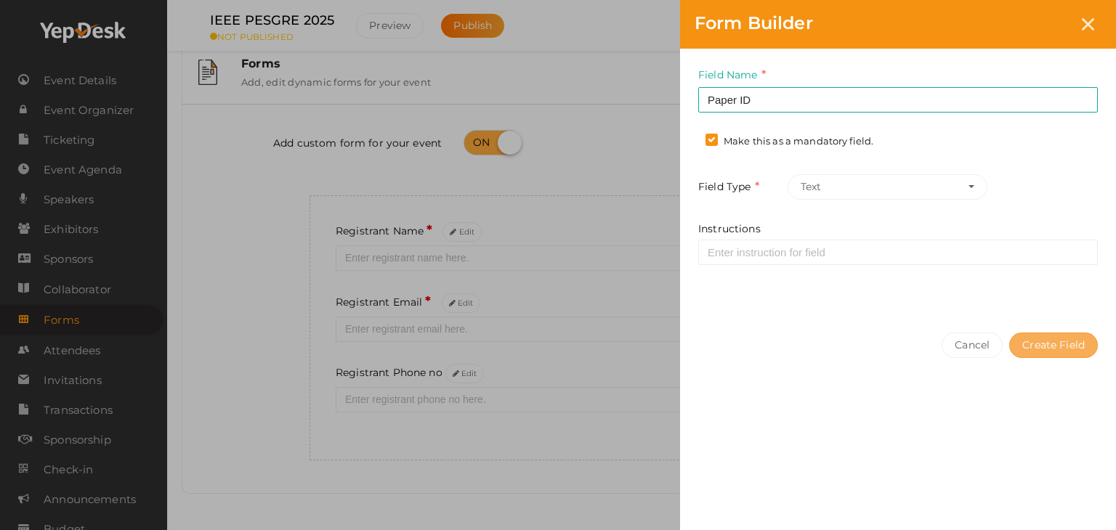
click at [1048, 344] on button "Create Field" at bounding box center [1053, 345] width 89 height 25
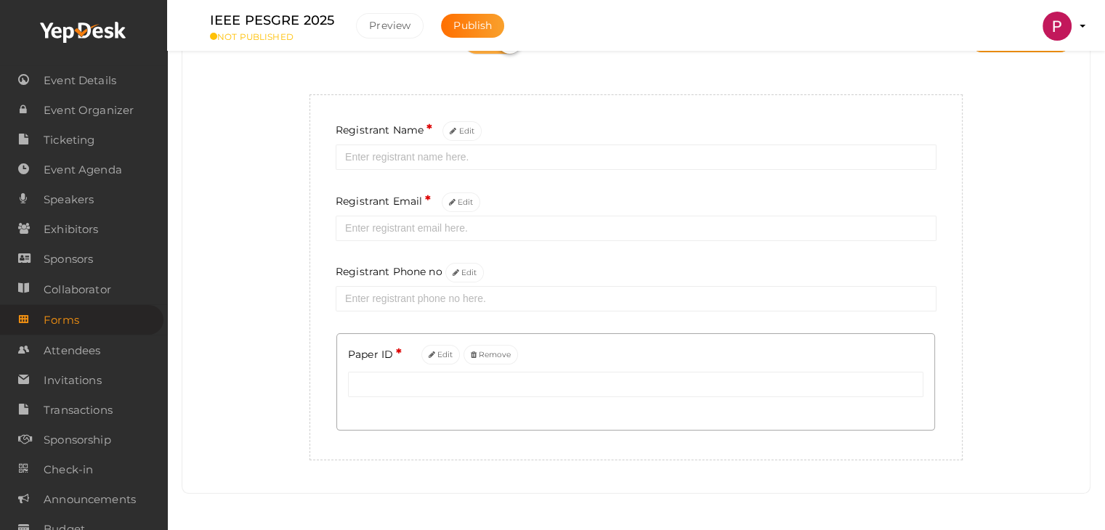
scroll to position [0, 0]
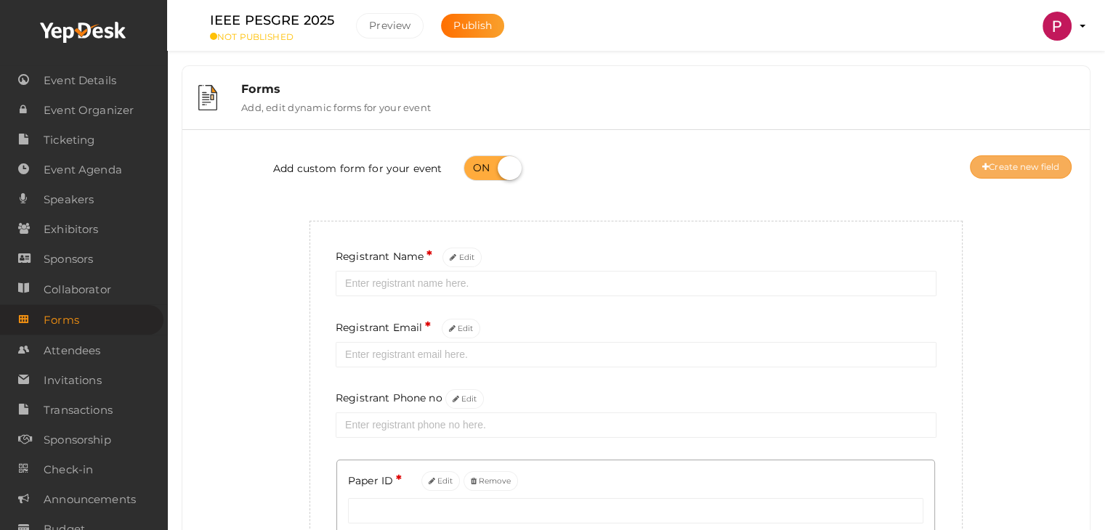
click at [1014, 163] on button "Create new field" at bounding box center [1021, 166] width 102 height 23
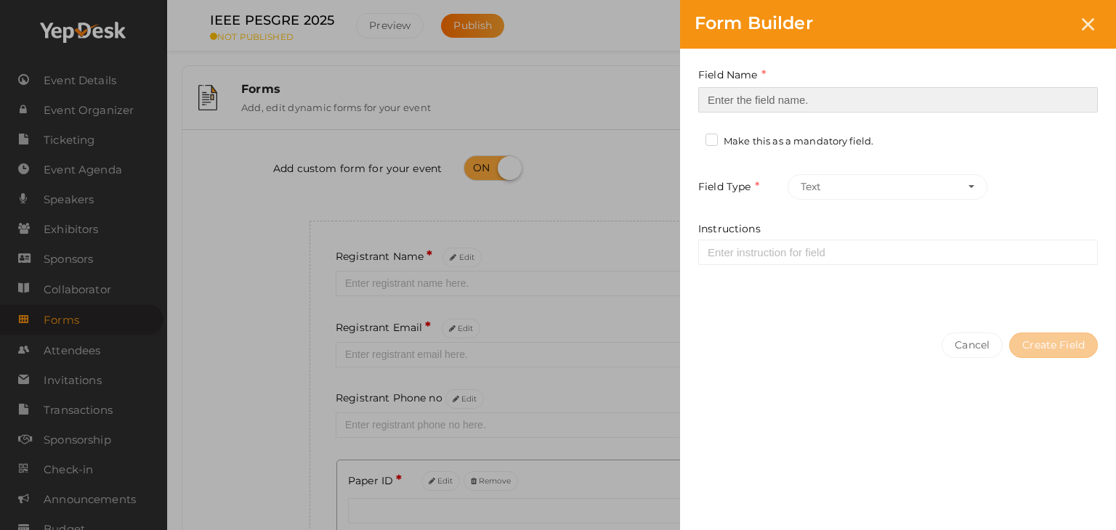
click at [770, 97] on input at bounding box center [898, 99] width 400 height 25
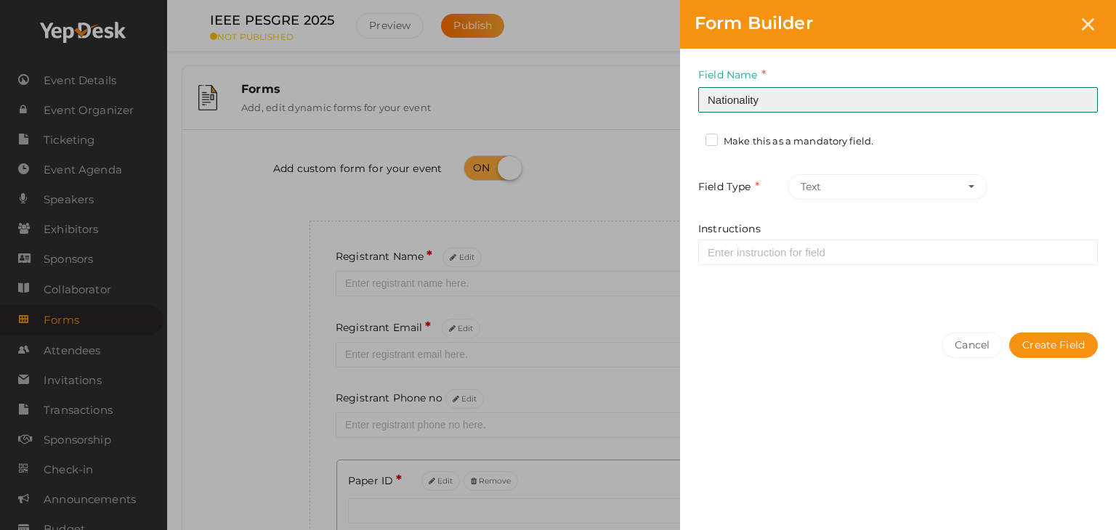
type input "Nationality"
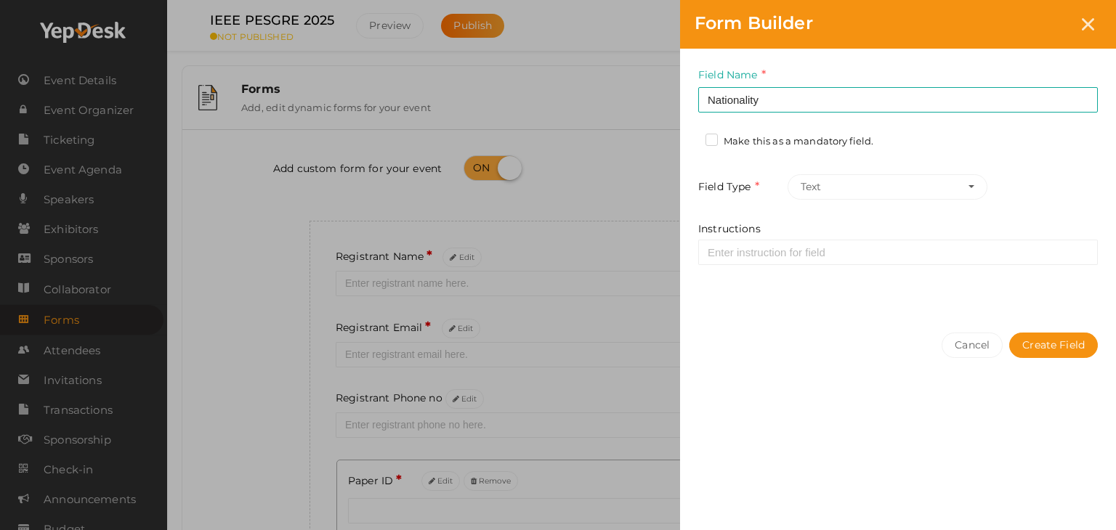
click at [713, 140] on label "Make this as a mandatory field." at bounding box center [790, 141] width 168 height 15
click at [691, 137] on input "Make this as a mandatory field." at bounding box center [691, 137] width 0 height 0
click at [940, 187] on button "Text" at bounding box center [888, 186] width 200 height 25
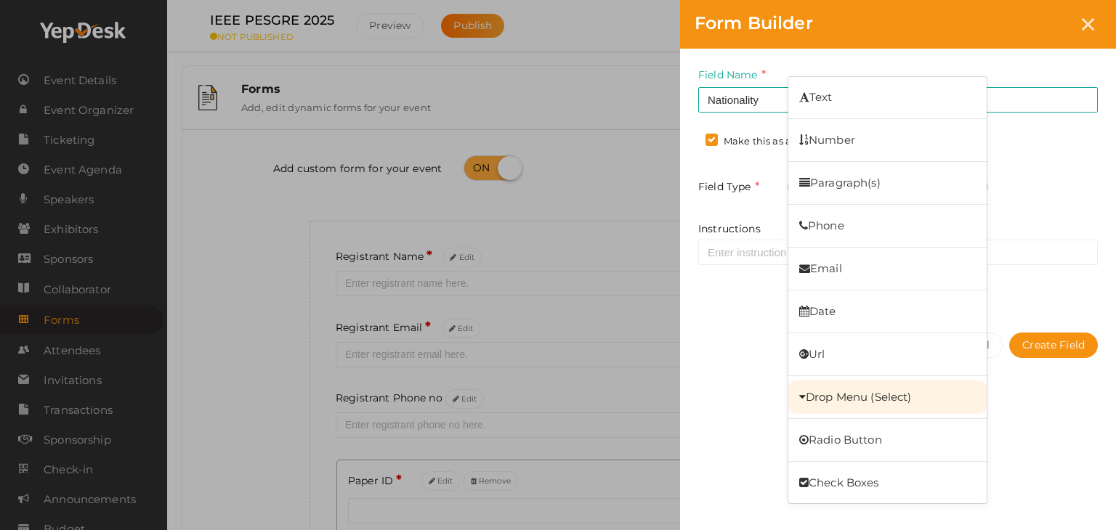
click at [880, 397] on link "Drop Menu (Select)" at bounding box center [887, 397] width 198 height 33
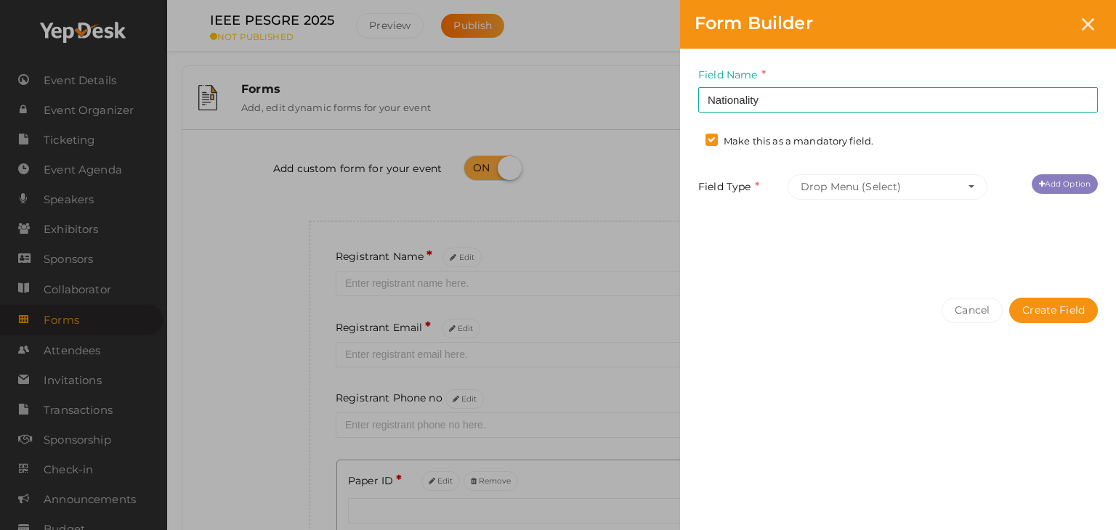
click at [1059, 187] on link "Add Option" at bounding box center [1065, 184] width 66 height 20
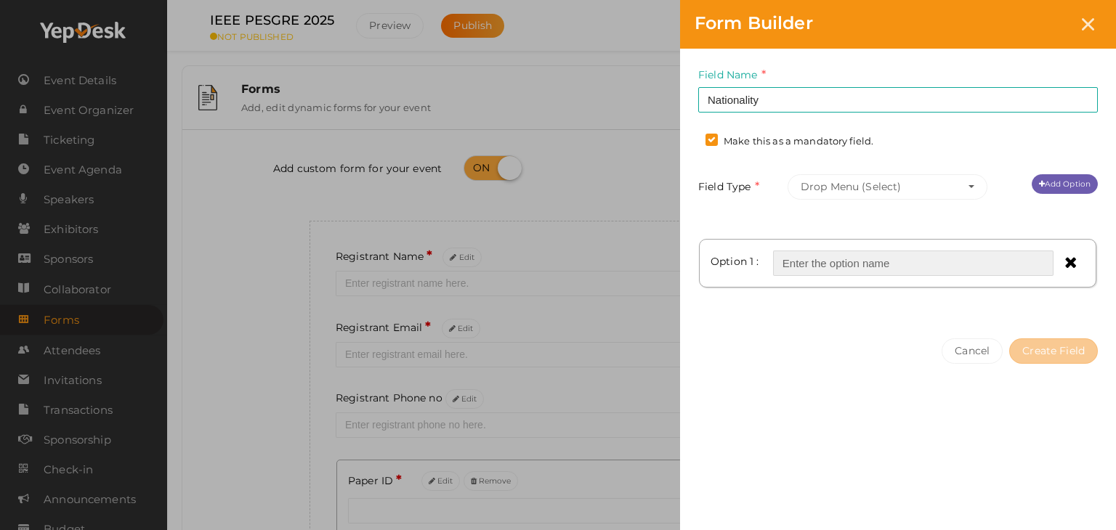
click at [914, 265] on input "text" at bounding box center [913, 263] width 280 height 25
click at [1072, 262] on icon at bounding box center [1070, 262] width 12 height 16
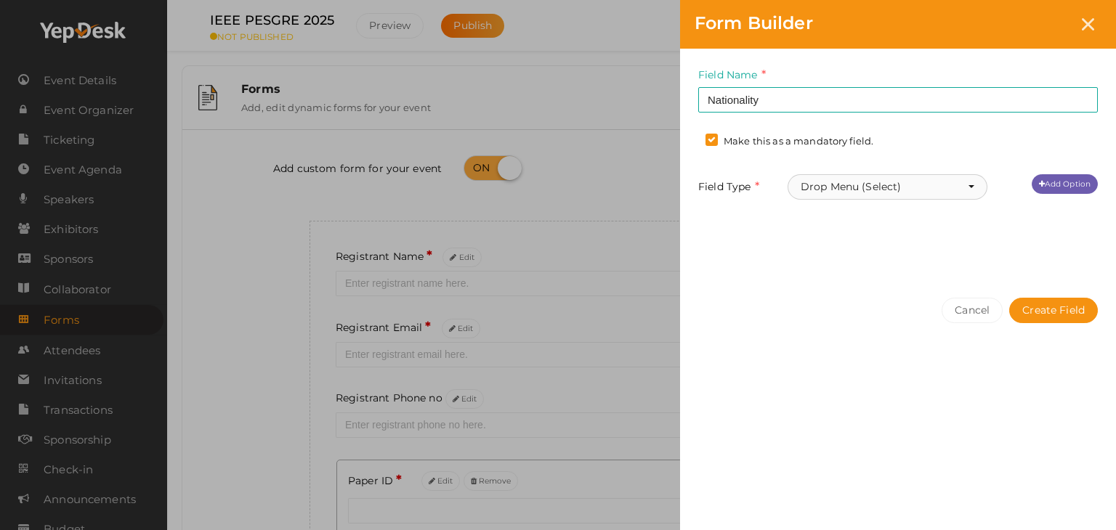
click at [977, 184] on button "Drop Menu (Select)" at bounding box center [888, 186] width 200 height 25
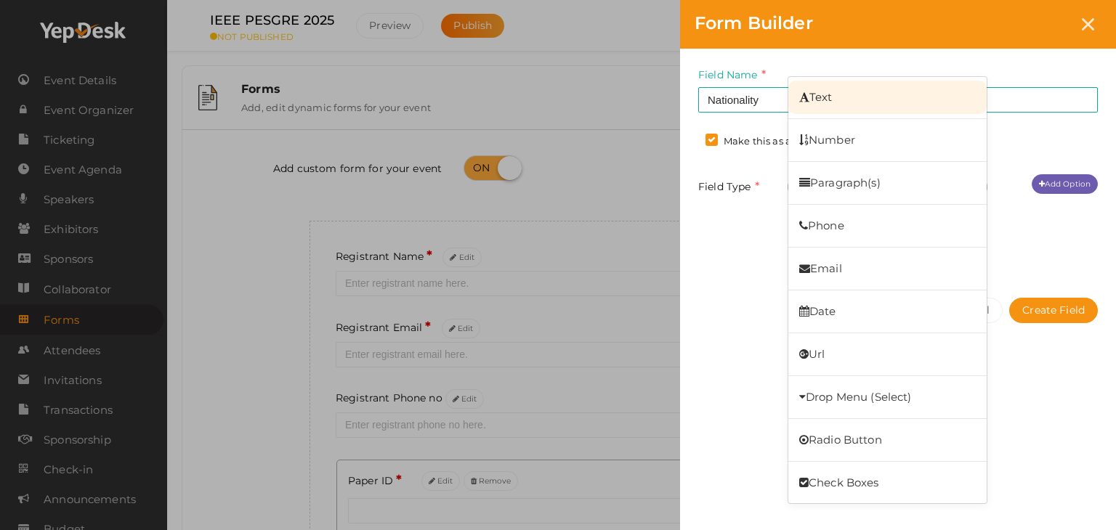
click at [860, 100] on link "Text" at bounding box center [887, 97] width 198 height 33
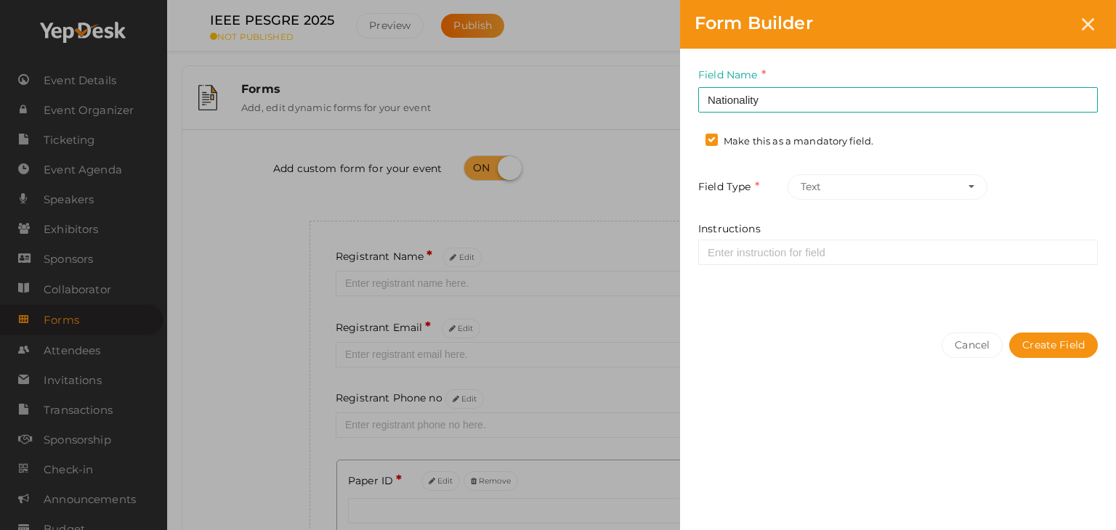
click at [763, 349] on div "Cancel Create Field" at bounding box center [898, 374] width 436 height 113
click at [1047, 344] on button "Create Field" at bounding box center [1053, 345] width 89 height 25
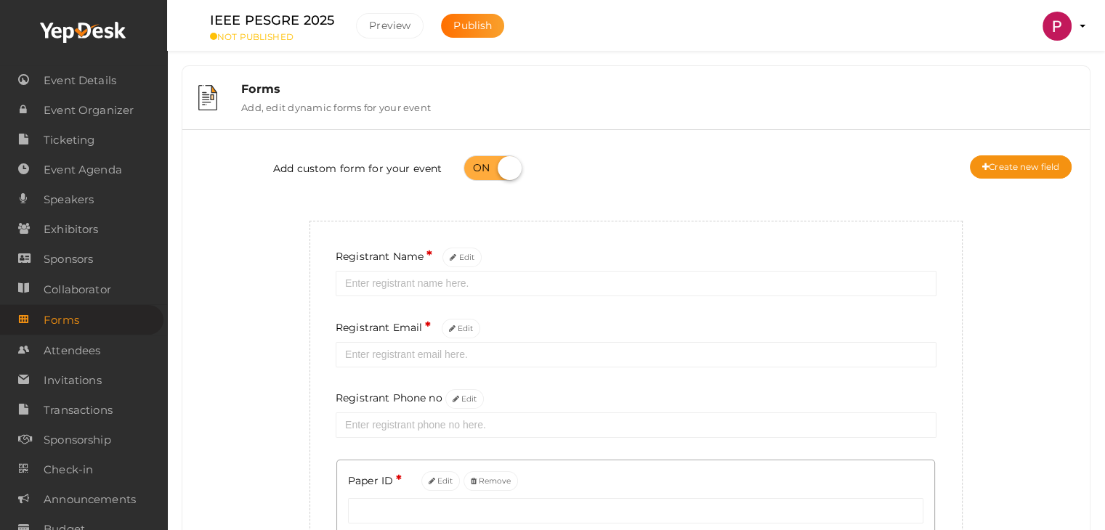
scroll to position [230, 0]
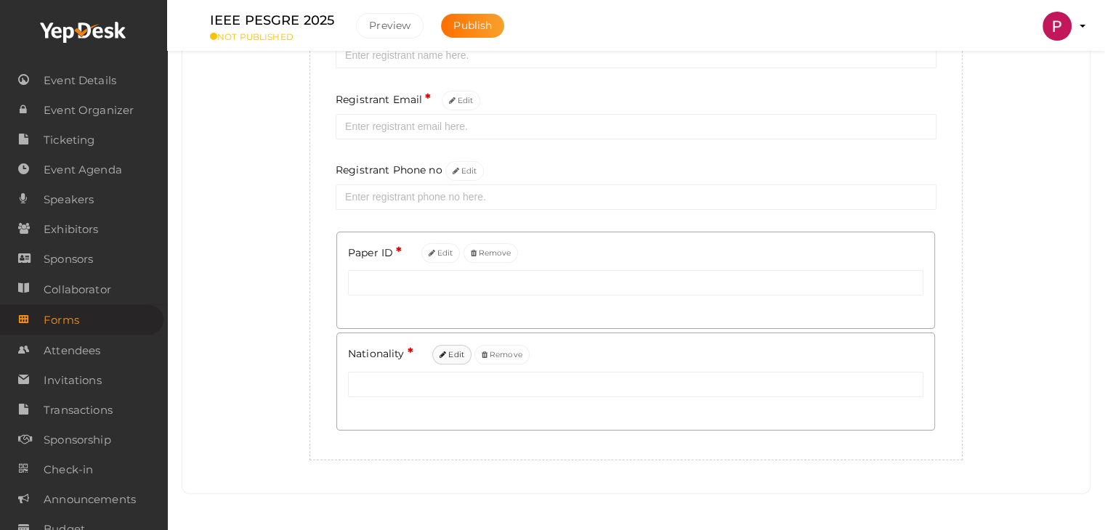
click at [450, 360] on button "Edit" at bounding box center [451, 355] width 39 height 20
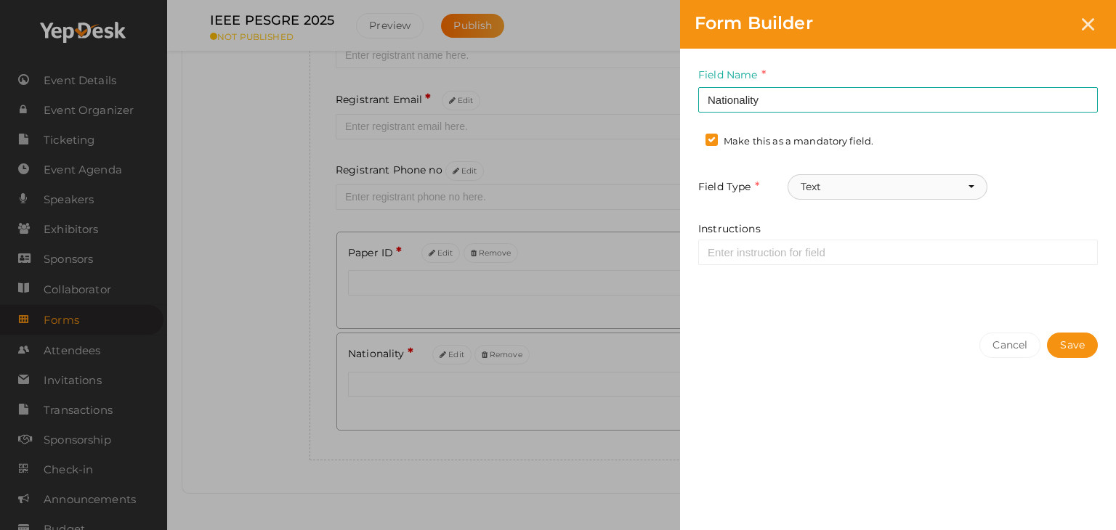
click at [942, 193] on button "Text" at bounding box center [888, 186] width 200 height 25
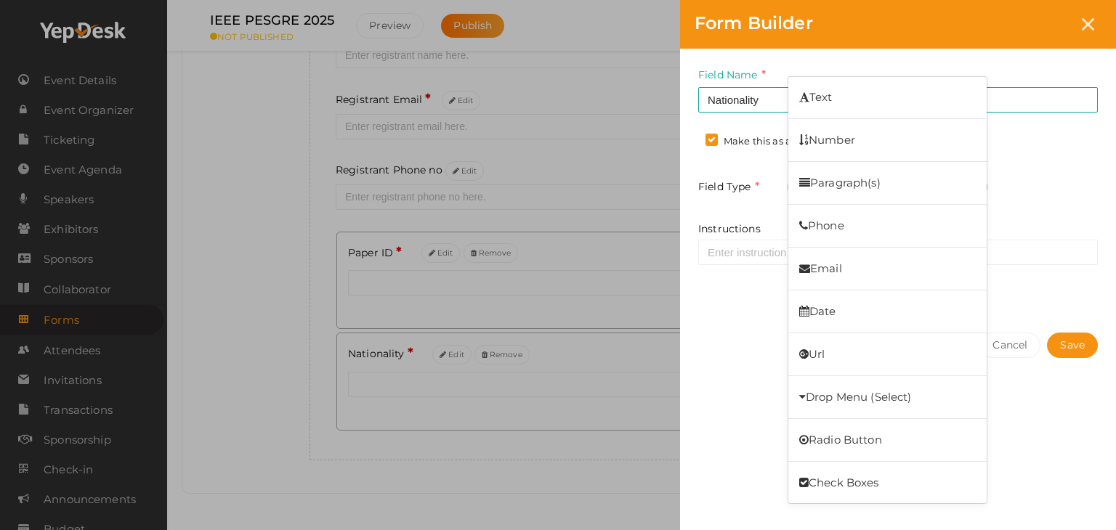
click at [1063, 195] on div "Field Type Text Text Number Paragraph(s) Phone Email Date Url Drop Menu (Select…" at bounding box center [898, 186] width 400 height 25
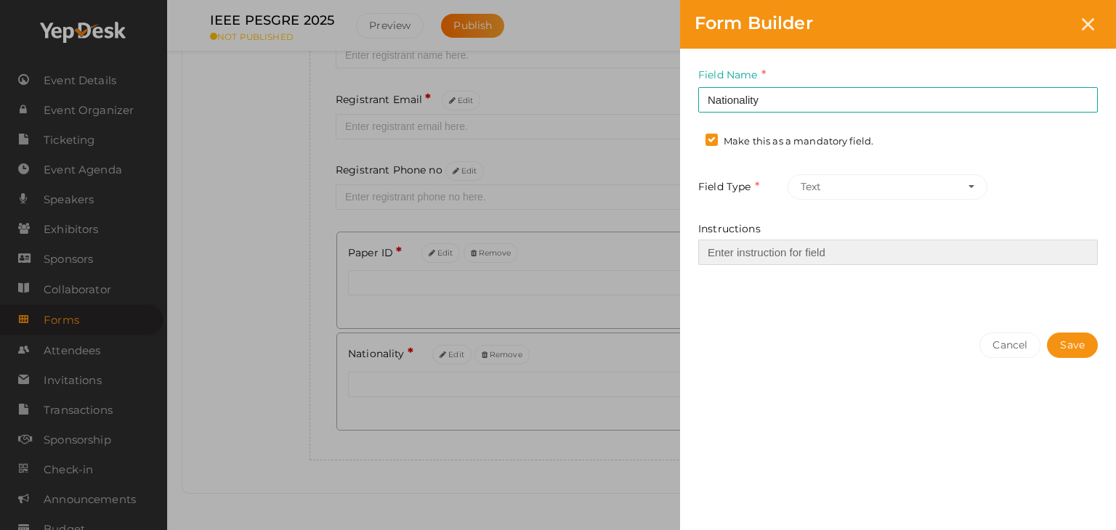
click at [840, 254] on input "Instructions" at bounding box center [898, 252] width 400 height 25
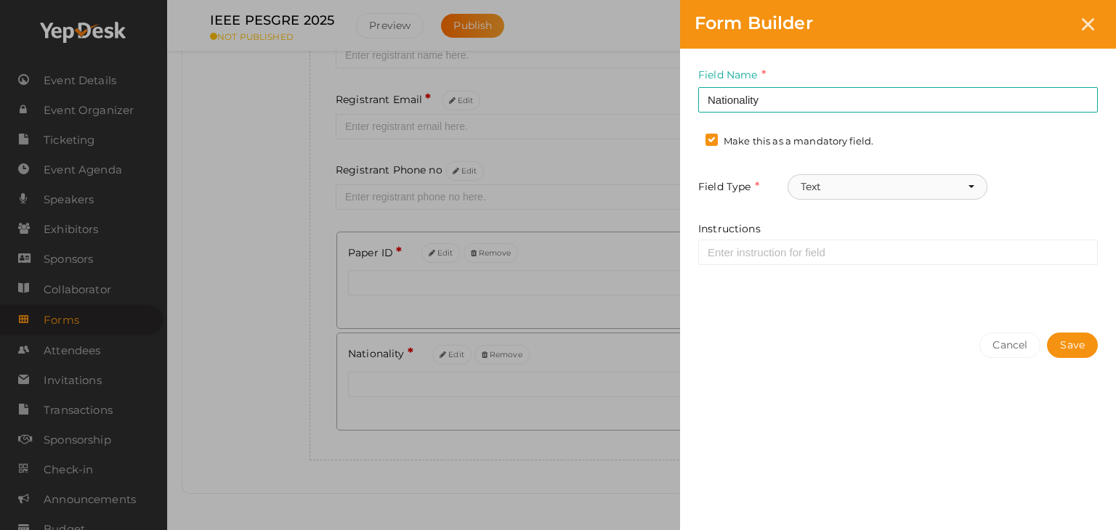
click at [878, 187] on button "Text" at bounding box center [888, 186] width 200 height 25
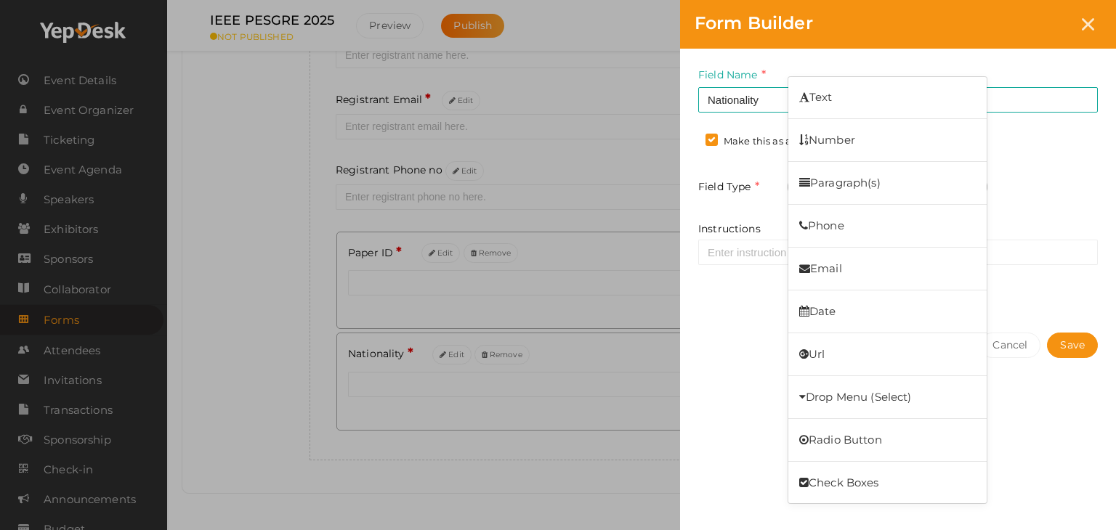
click at [1030, 175] on div "Field Type Text Text Number Paragraph(s) Phone Email Date Url Drop Menu (Select…" at bounding box center [898, 186] width 400 height 25
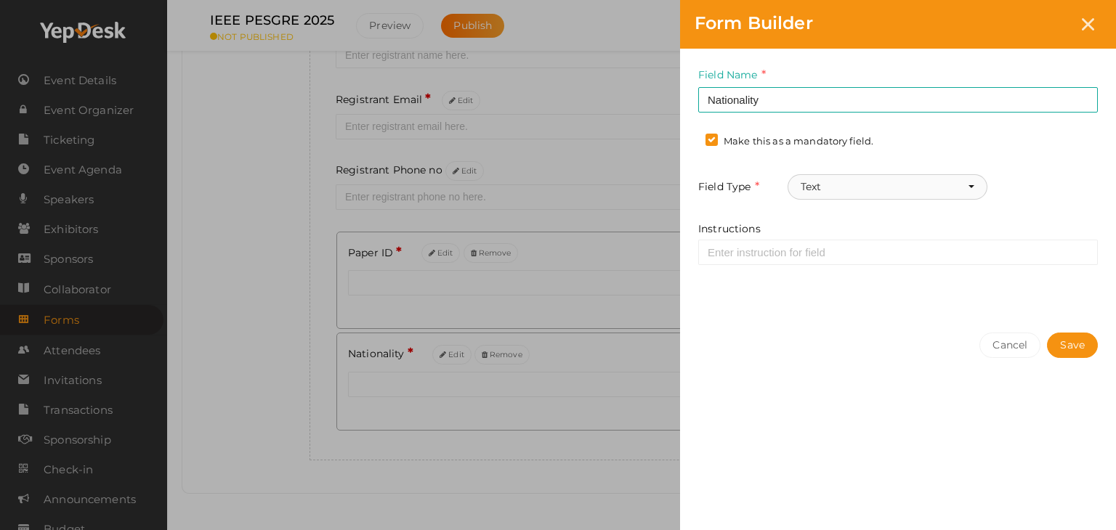
click at [879, 184] on button "Text" at bounding box center [888, 186] width 200 height 25
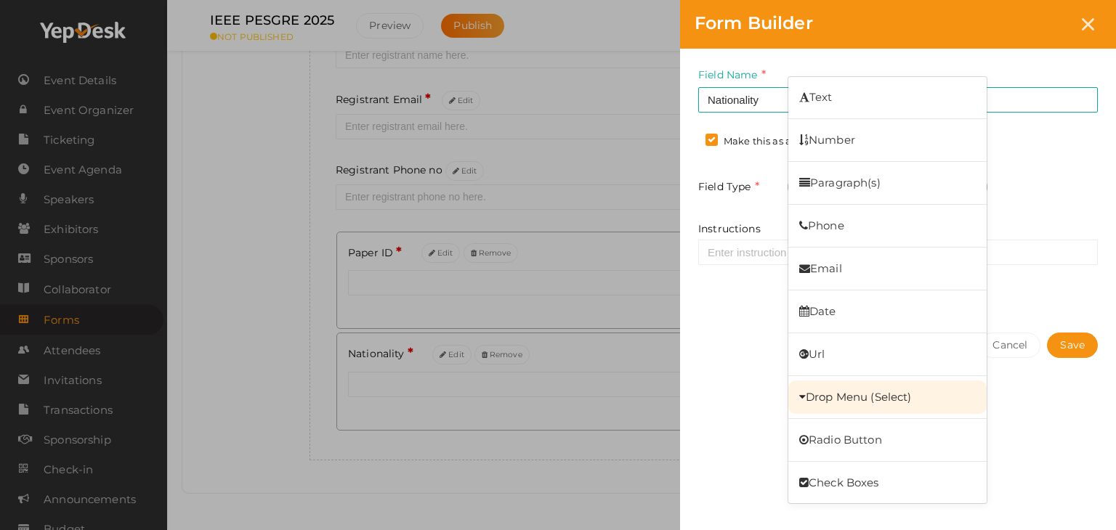
click at [874, 398] on link "Drop Menu (Select)" at bounding box center [887, 397] width 198 height 33
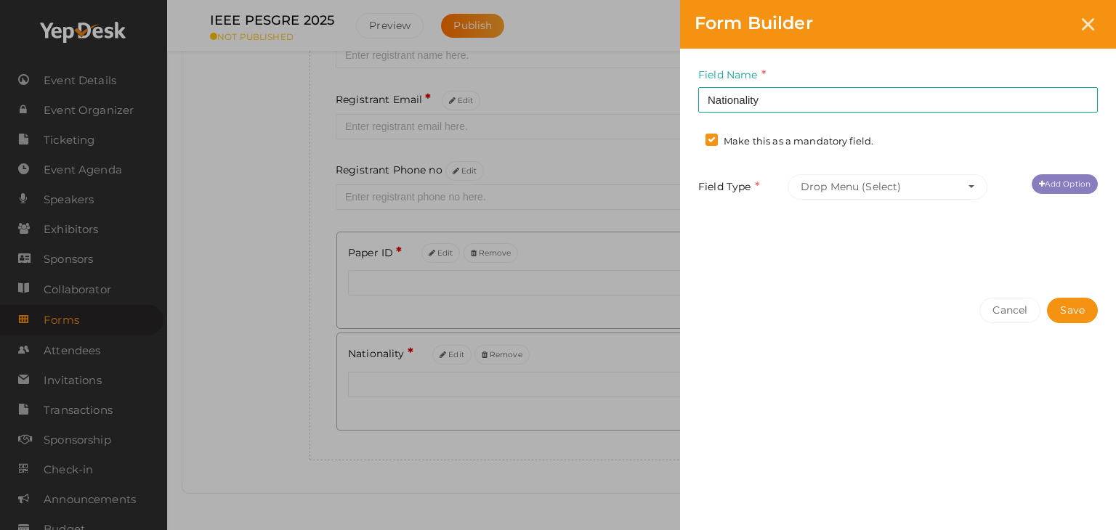
click at [1057, 183] on link "Add Option" at bounding box center [1065, 184] width 66 height 20
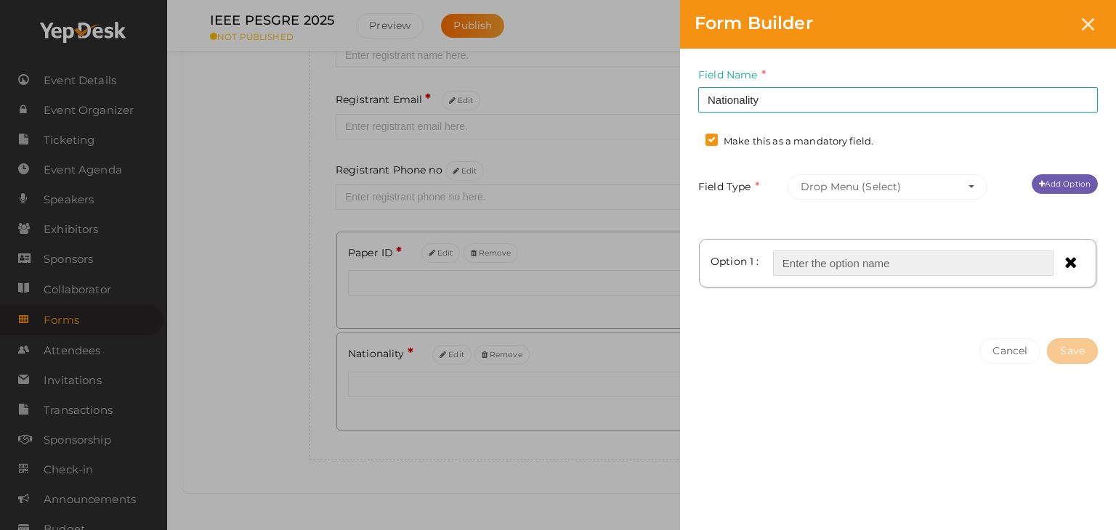
click at [878, 264] on input "text" at bounding box center [913, 263] width 280 height 25
type input "s"
type input "a"
click at [1070, 254] on icon at bounding box center [1070, 262] width 12 height 16
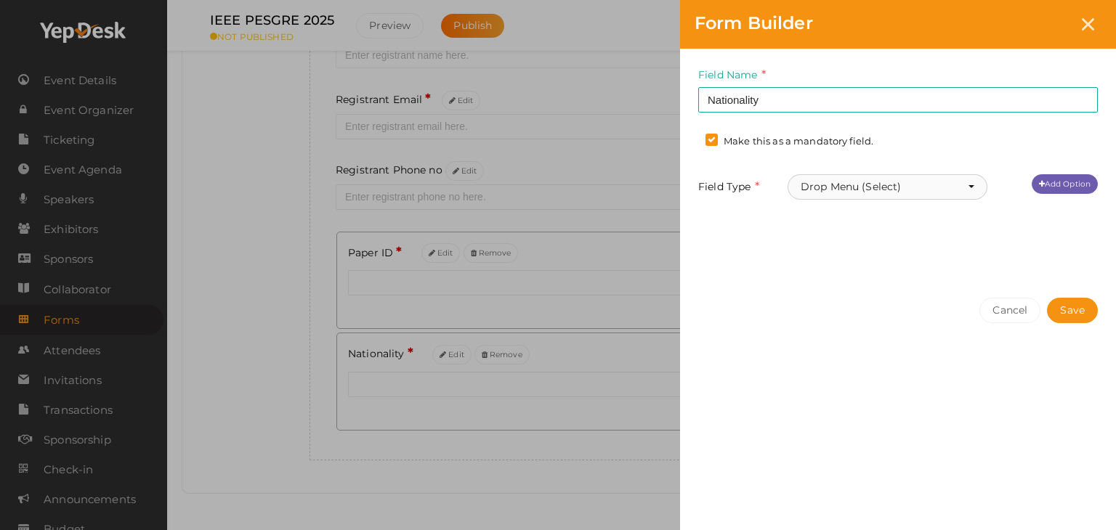
click at [910, 189] on button "Drop Menu (Select)" at bounding box center [888, 186] width 200 height 25
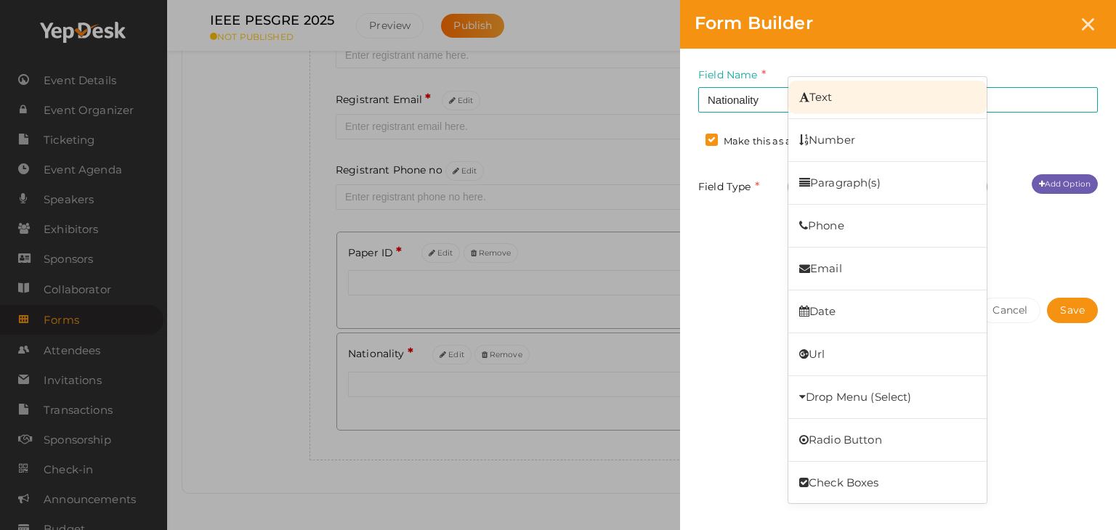
click at [837, 100] on link "Text" at bounding box center [887, 97] width 198 height 33
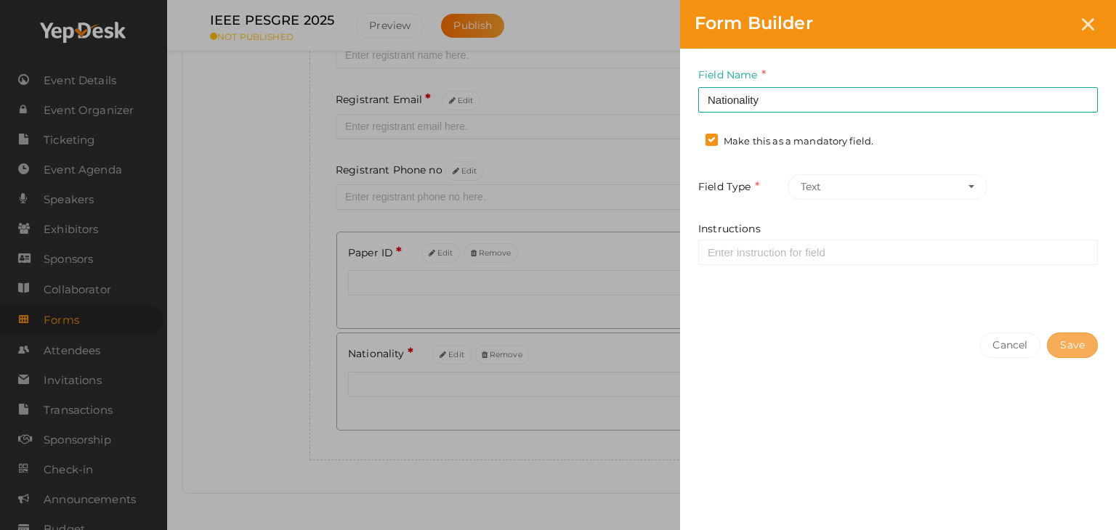
click at [1081, 348] on button "Save" at bounding box center [1072, 345] width 51 height 25
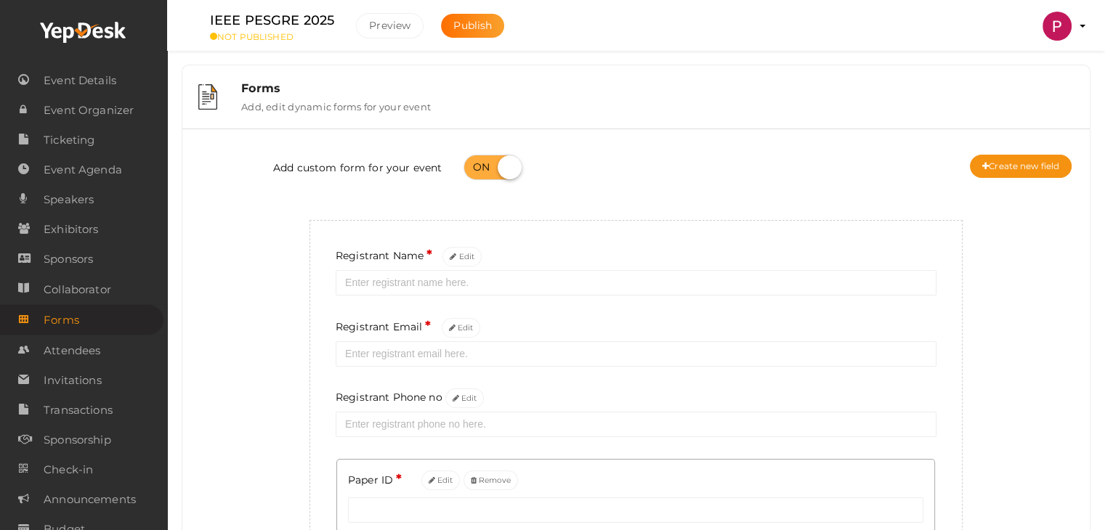
scroll to position [0, 0]
click at [222, 318] on div "Add custom form for your event Create new field Registrant Name * Edit Registra…" at bounding box center [636, 415] width 886 height 548
click at [586, 169] on div "Add custom form for your event Create new field" at bounding box center [636, 170] width 886 height 58
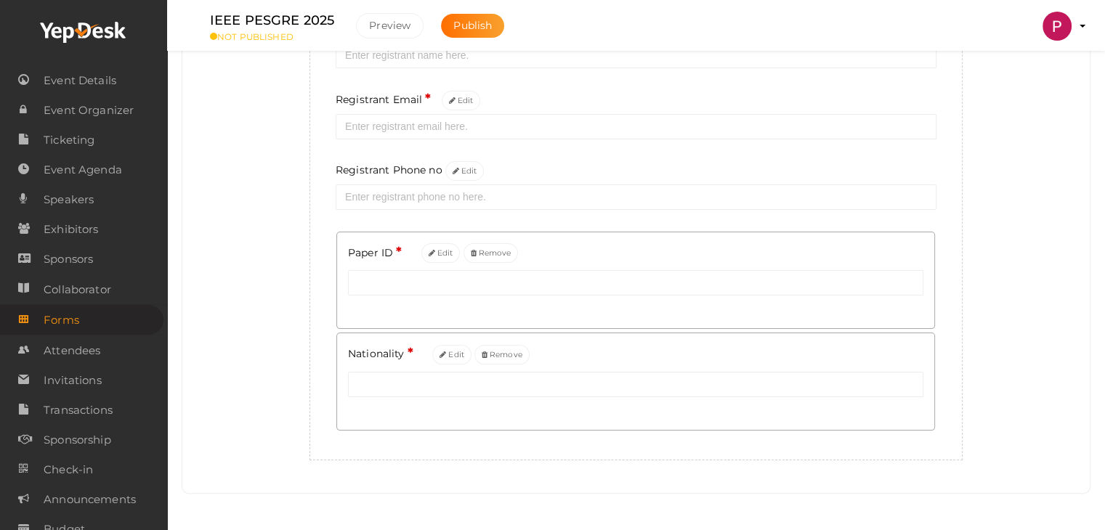
scroll to position [230, 0]
click at [273, 251] on div "Add custom form for your event Create new field Registrant Name * Edit Registra…" at bounding box center [636, 187] width 886 height 548
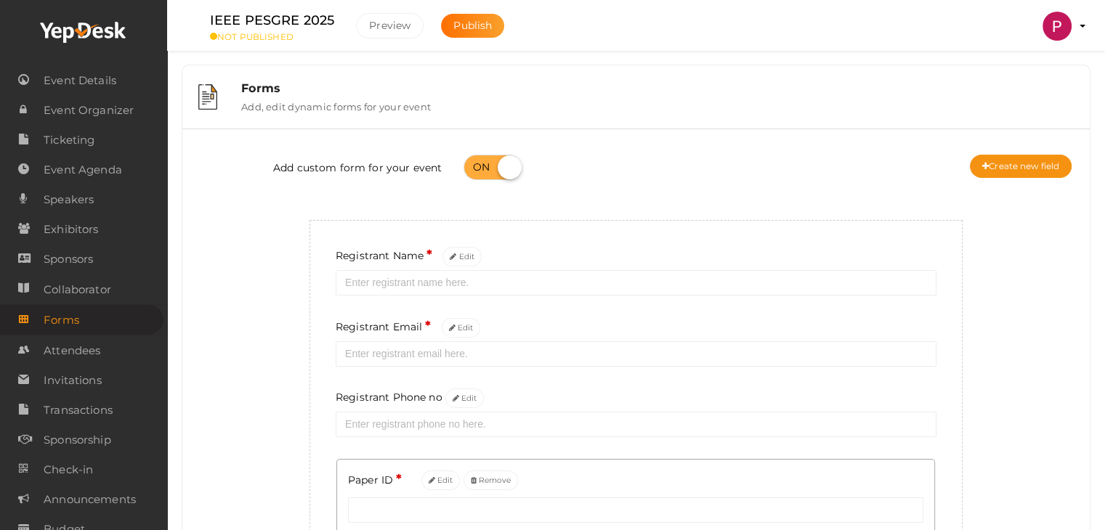
scroll to position [0, 0]
click at [256, 300] on div "Add custom form for your event Create new field Registrant Name * Edit Registra…" at bounding box center [636, 415] width 886 height 548
click at [259, 336] on div "Add custom form for your event Create new field Registrant Name * Edit Registra…" at bounding box center [636, 415] width 886 height 548
click at [198, 388] on div "Add custom form for your event Create new field Registrant Name * Edit Registra…" at bounding box center [636, 415] width 886 height 548
click at [86, 470] on span "Check-in" at bounding box center [68, 470] width 49 height 29
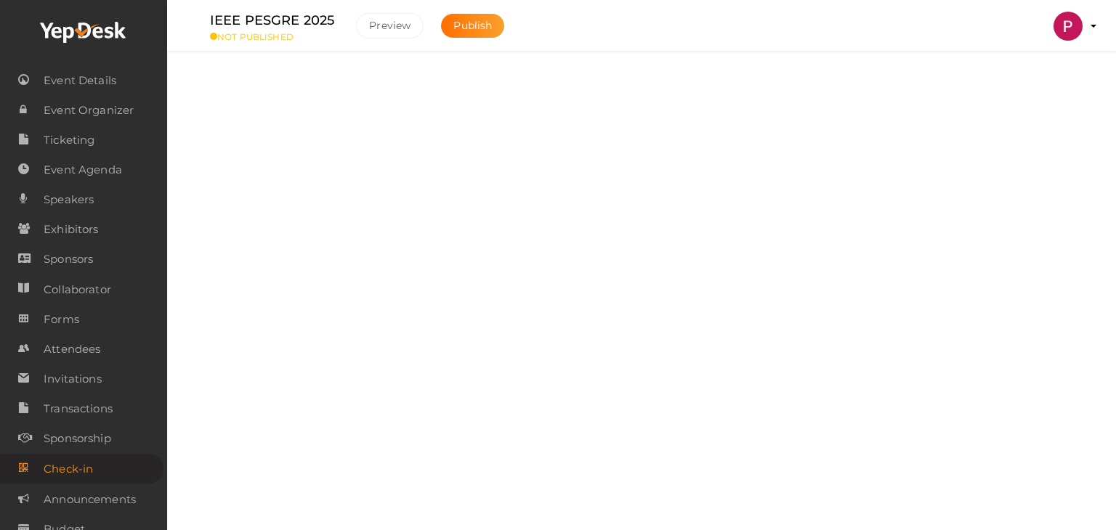
click at [355, 223] on label "Manage attendees of your events" at bounding box center [333, 229] width 162 height 17
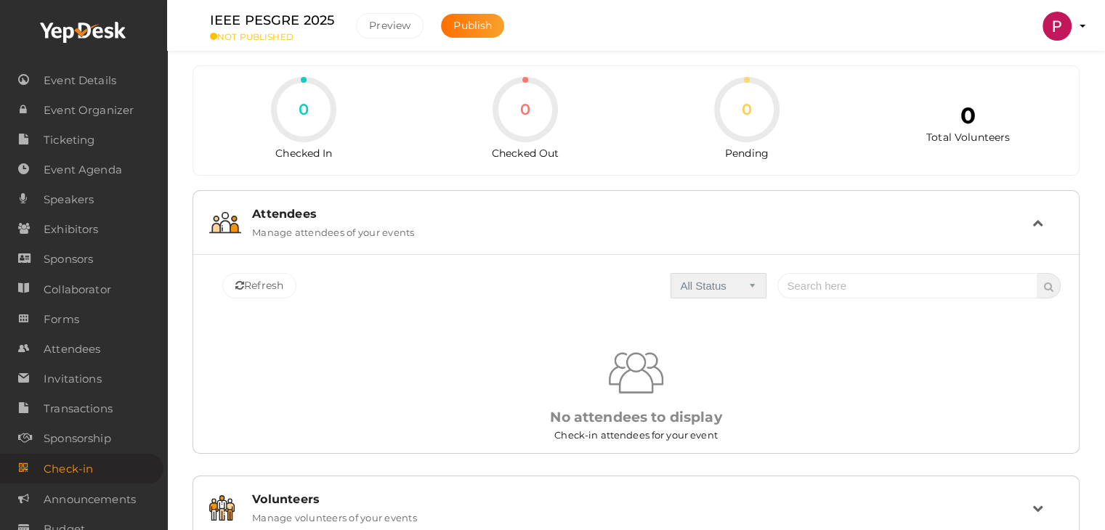
click at [732, 286] on select "All Status Checked In Checked Out Pending" at bounding box center [719, 285] width 96 height 25
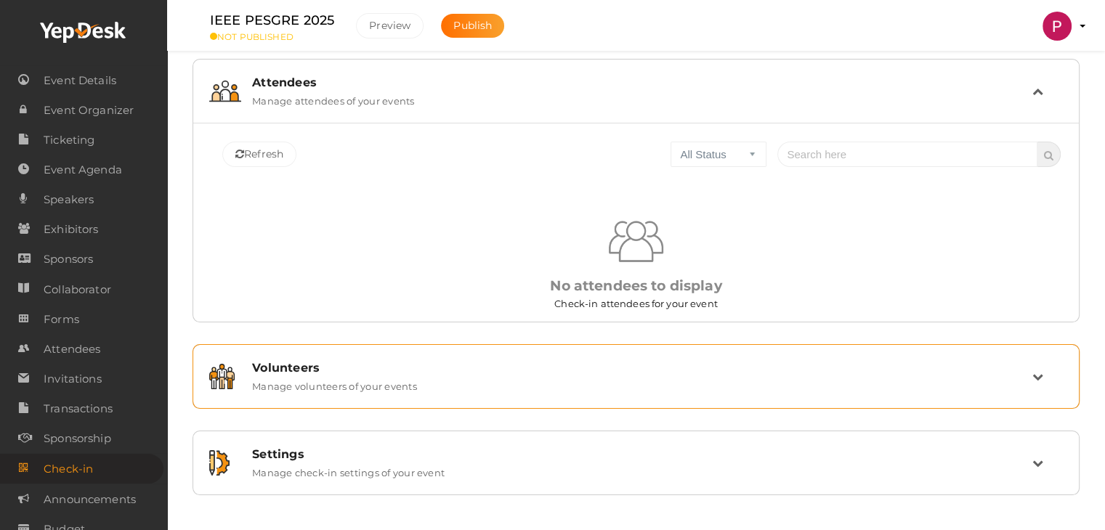
click at [361, 371] on div "Volunteers" at bounding box center [642, 368] width 780 height 14
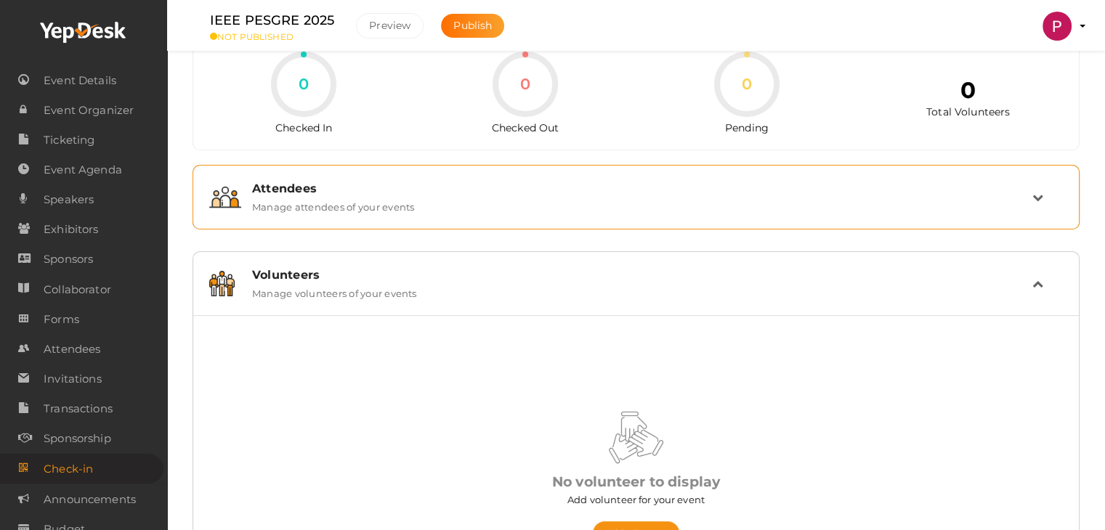
scroll to position [0, 0]
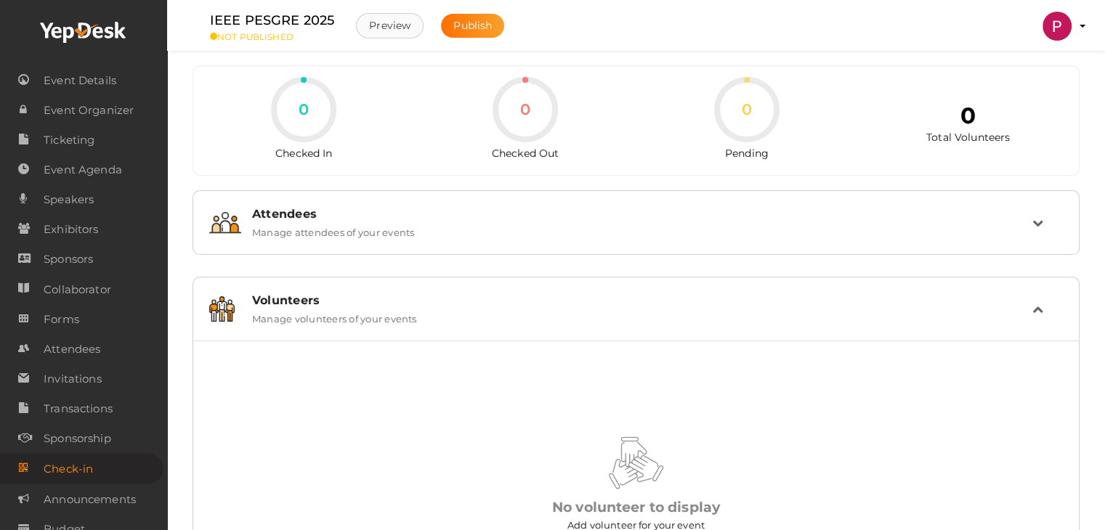
click at [395, 24] on button "Preview" at bounding box center [390, 25] width 68 height 25
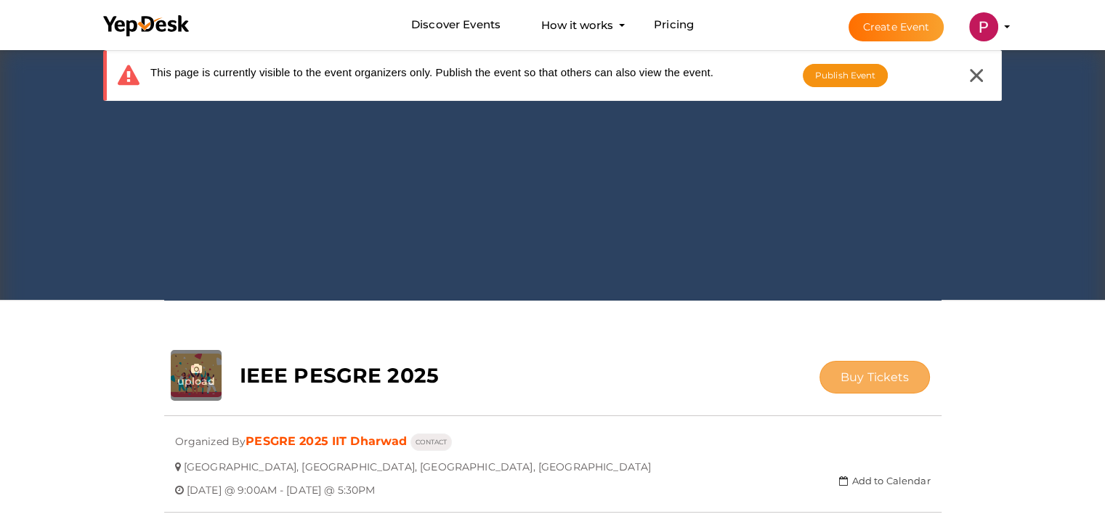
click at [873, 380] on span "Buy Tickets" at bounding box center [875, 378] width 69 height 14
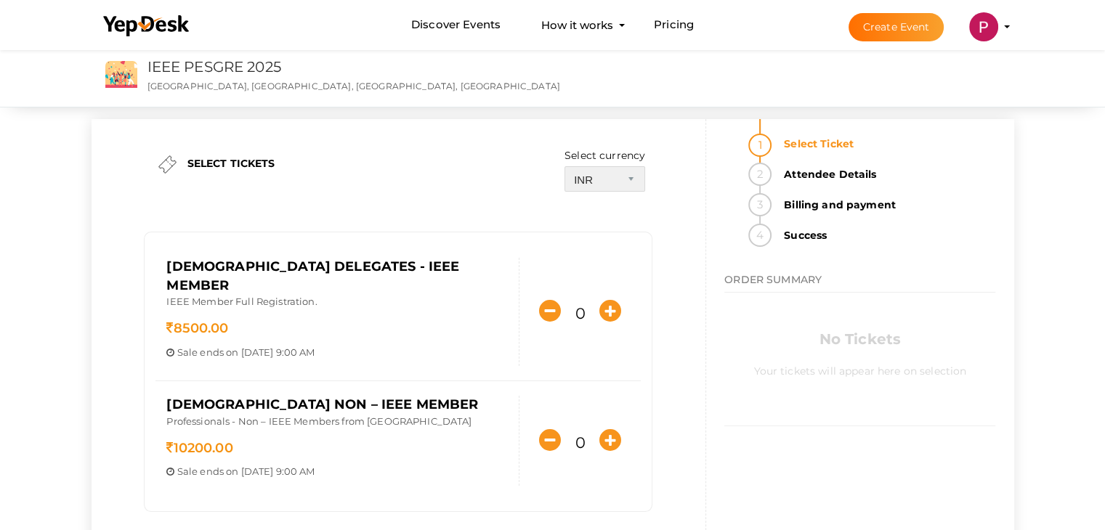
click at [623, 174] on select "INR USD" at bounding box center [605, 178] width 81 height 25
click at [565, 166] on select "INR USD" at bounding box center [605, 178] width 81 height 25
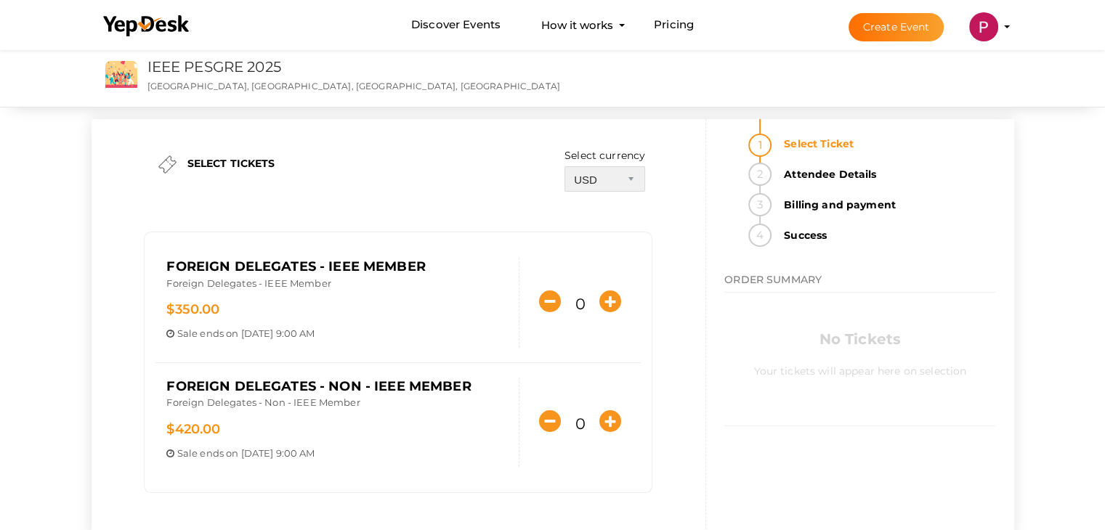
click at [631, 179] on select "INR USD" at bounding box center [605, 178] width 81 height 25
click at [565, 166] on select "INR USD" at bounding box center [605, 178] width 81 height 25
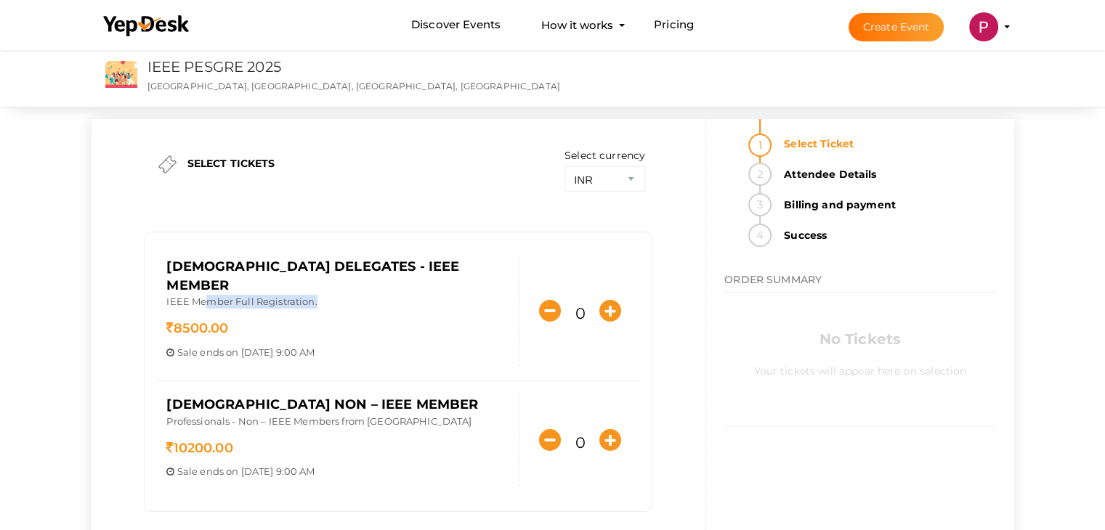
drag, startPoint x: 205, startPoint y: 280, endPoint x: 329, endPoint y: 285, distance: 124.4
click at [329, 295] on p "IEEE Member Full Registration." at bounding box center [337, 303] width 342 height 17
click at [363, 295] on p "IEEE Member Full Registration." at bounding box center [337, 303] width 342 height 17
drag, startPoint x: 195, startPoint y: 387, endPoint x: 378, endPoint y: 387, distance: 182.4
click at [378, 396] on div "[DEMOGRAPHIC_DATA] Non – IEEE Member Professionals - Non – IEEE Members from [G…" at bounding box center [337, 441] width 364 height 90
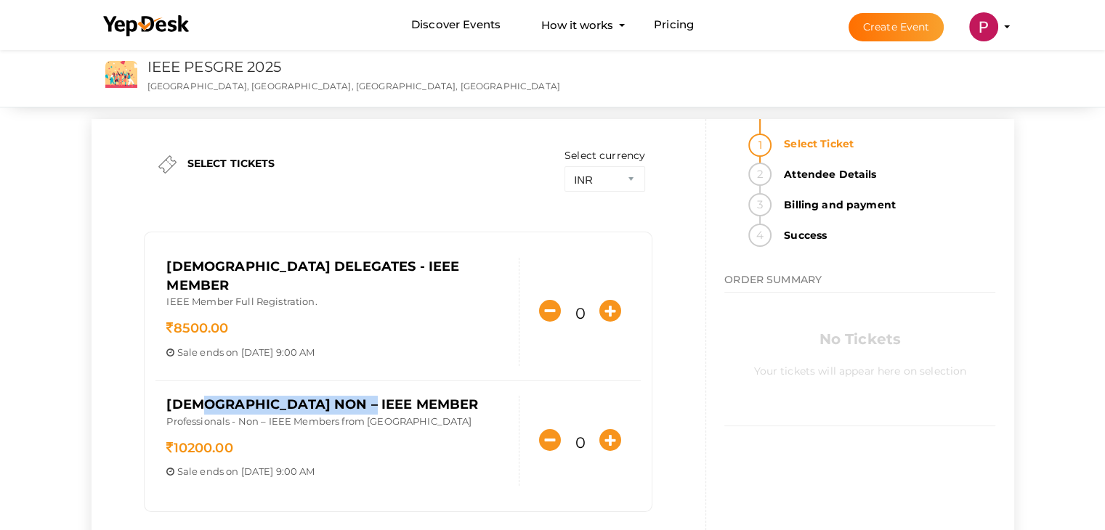
click at [436, 396] on div "[DEMOGRAPHIC_DATA] Non – IEEE Member Professionals - Non – IEEE Members from [G…" at bounding box center [337, 441] width 364 height 90
click at [614, 175] on select "INR USD" at bounding box center [605, 178] width 81 height 25
select select "1"
click at [565, 166] on select "INR USD" at bounding box center [605, 178] width 81 height 25
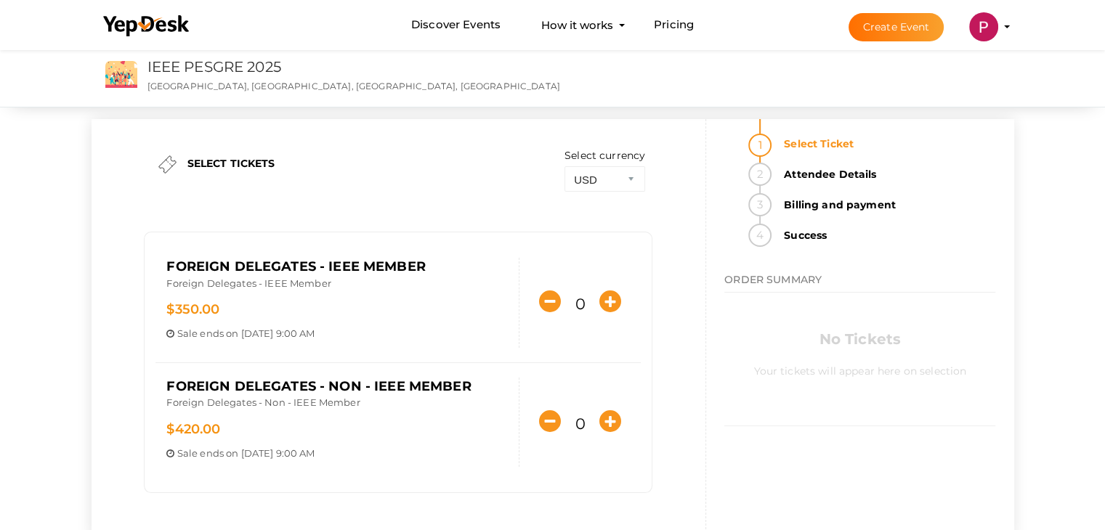
click at [87, 329] on div "SELECT TICKETS Select currency INR USD Foreign Delegates - IEEE Member Foreign …" at bounding box center [553, 316] width 945 height 538
click at [666, 307] on div "SELECT TICKETS Select currency INR USD Foreign Delegates - IEEE Member Foreign …" at bounding box center [399, 329] width 615 height 421
click at [823, 211] on strong "Billing and payment" at bounding box center [885, 204] width 220 height 23
click at [775, 237] on li "Success" at bounding box center [885, 235] width 220 height 23
click at [606, 300] on icon "button" at bounding box center [610, 302] width 22 height 22
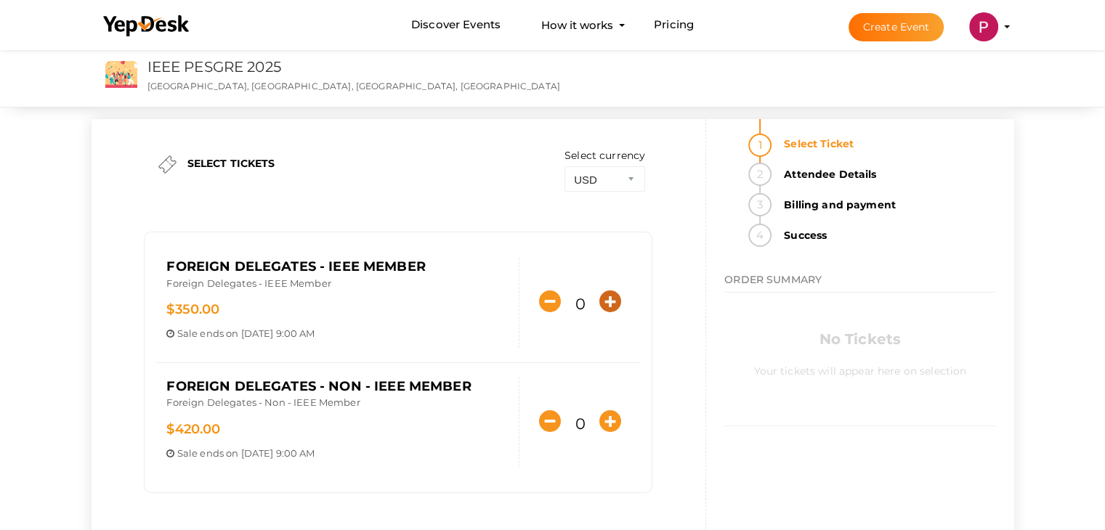
type input "1"
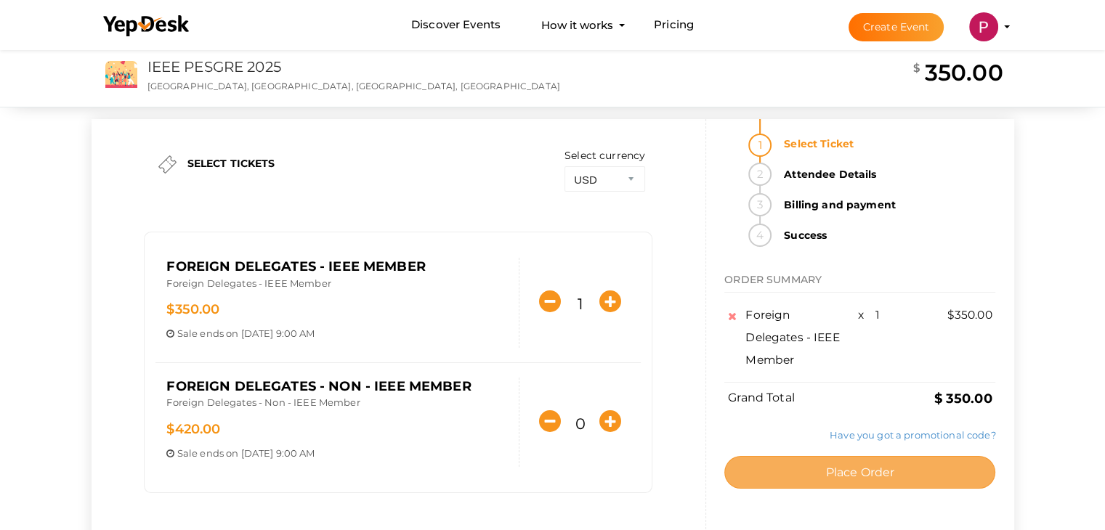
click at [866, 469] on span "Place Order" at bounding box center [859, 473] width 69 height 14
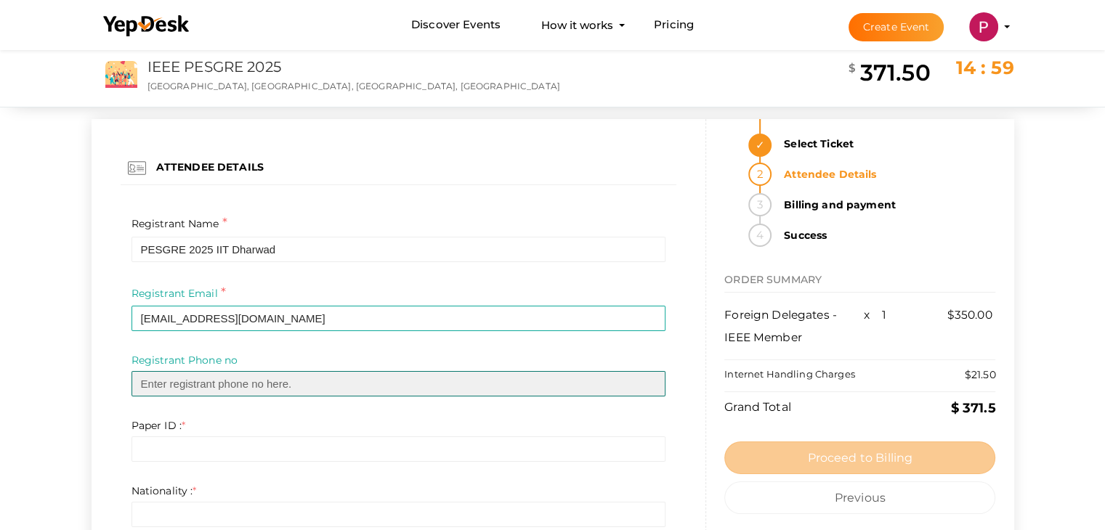
click at [197, 383] on input "text" at bounding box center [399, 383] width 535 height 25
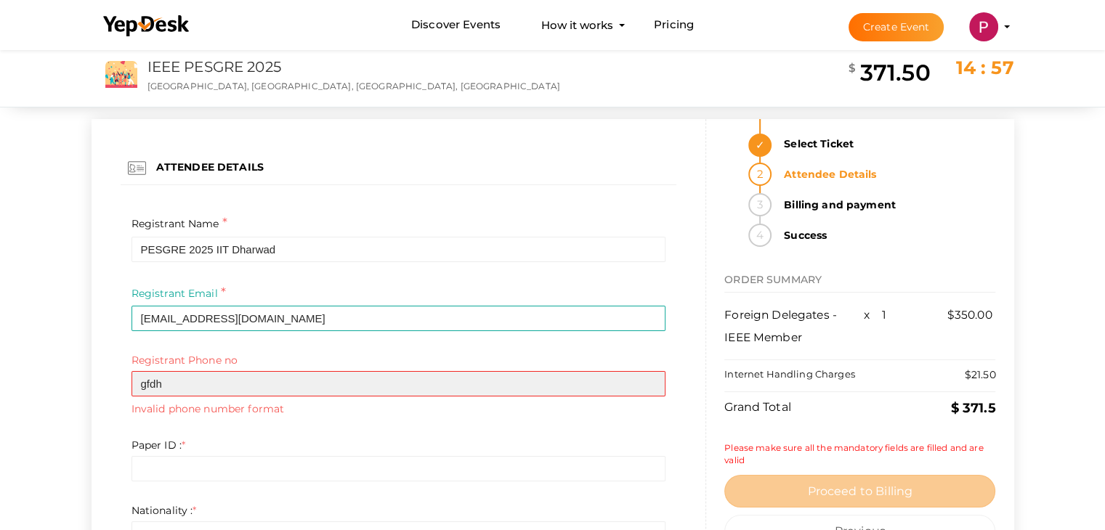
type input "gfdh"
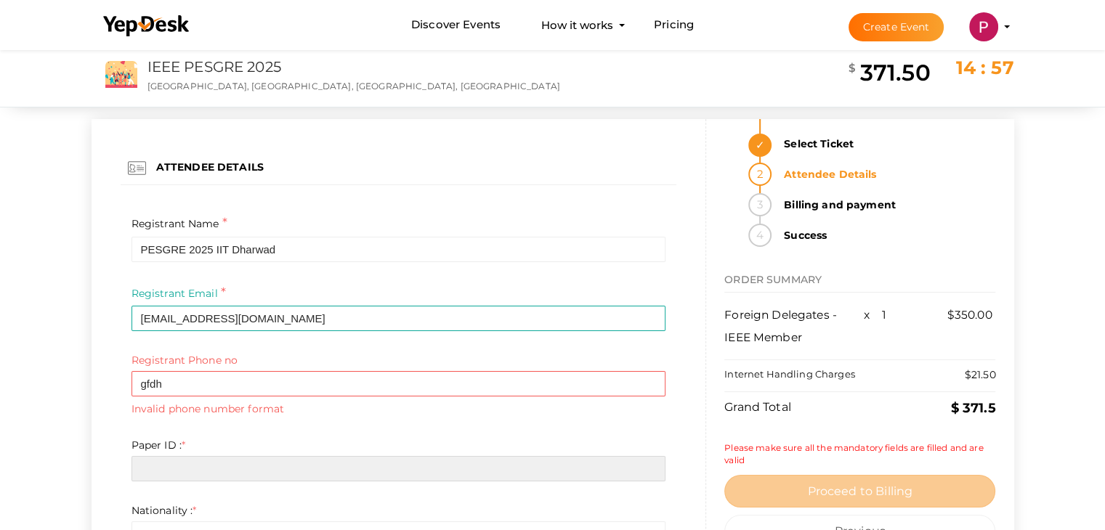
click at [174, 466] on input "text" at bounding box center [399, 468] width 535 height 25
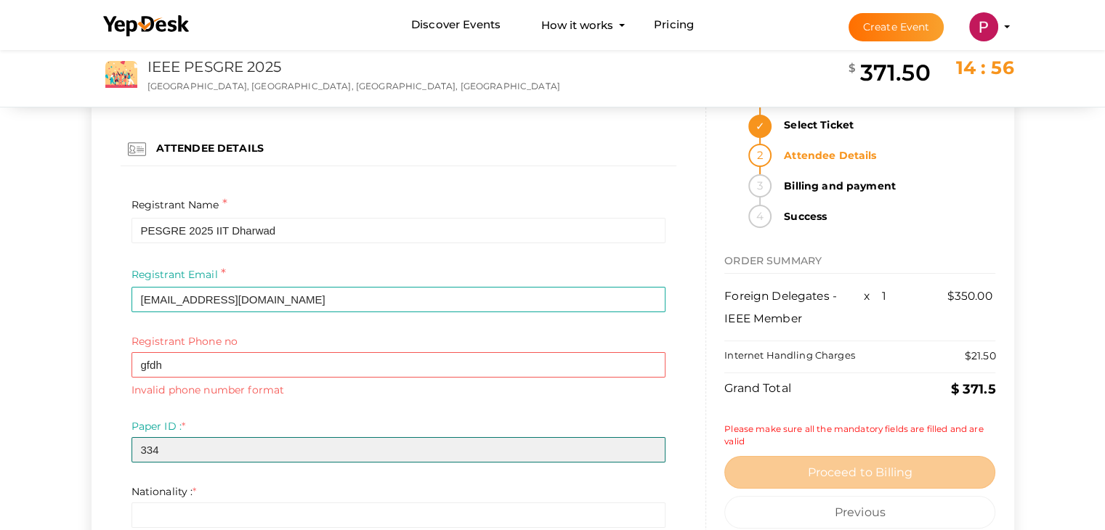
scroll to position [339, 0]
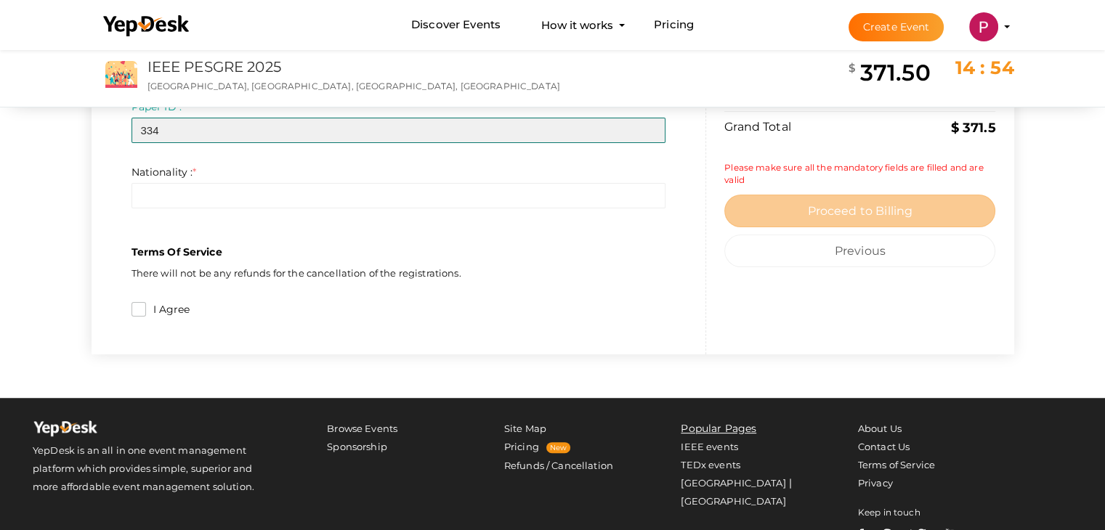
type input "334"
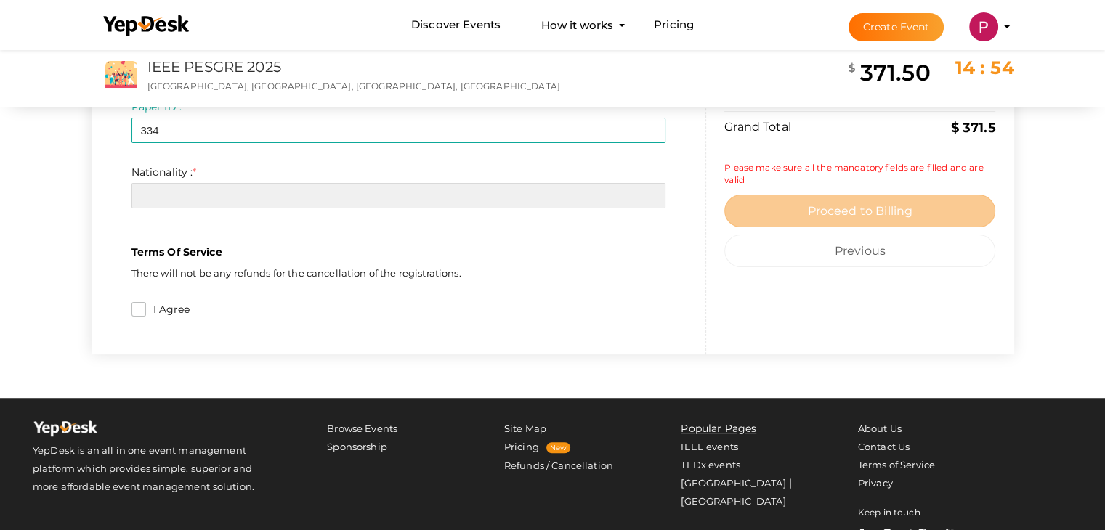
click at [198, 185] on input "text" at bounding box center [399, 195] width 535 height 25
type input "I"
type input "Estonia"
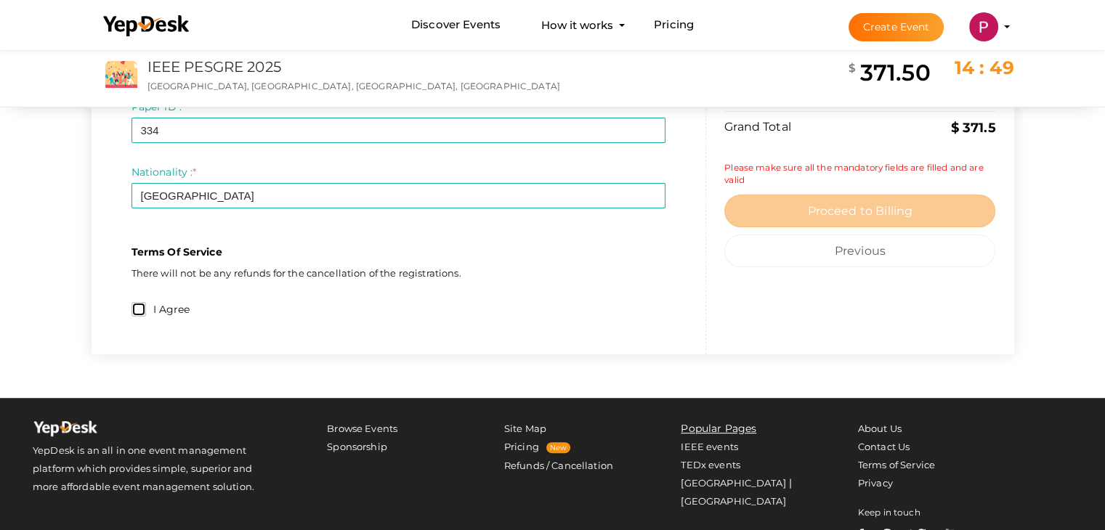
click at [133, 310] on input "I Agree" at bounding box center [139, 309] width 15 height 15
checkbox input "true"
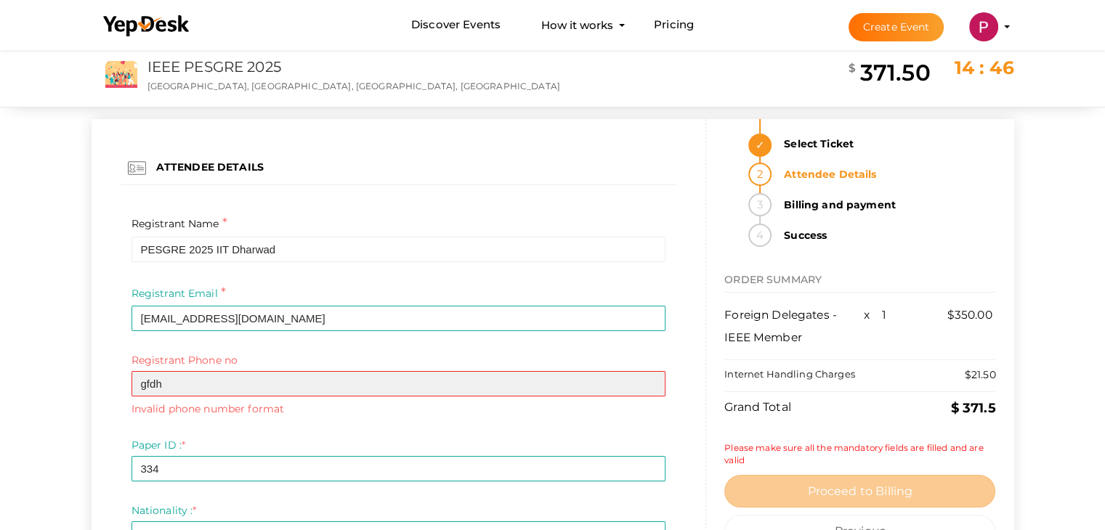
drag, startPoint x: 275, startPoint y: 385, endPoint x: 71, endPoint y: 359, distance: 205.1
click at [71, 359] on div "ATTENDEE DETAILS Registrant Name * PESGRE 2025 IIT Dharwad Required Invalid Nam…" at bounding box center [552, 392] width 1105 height 690
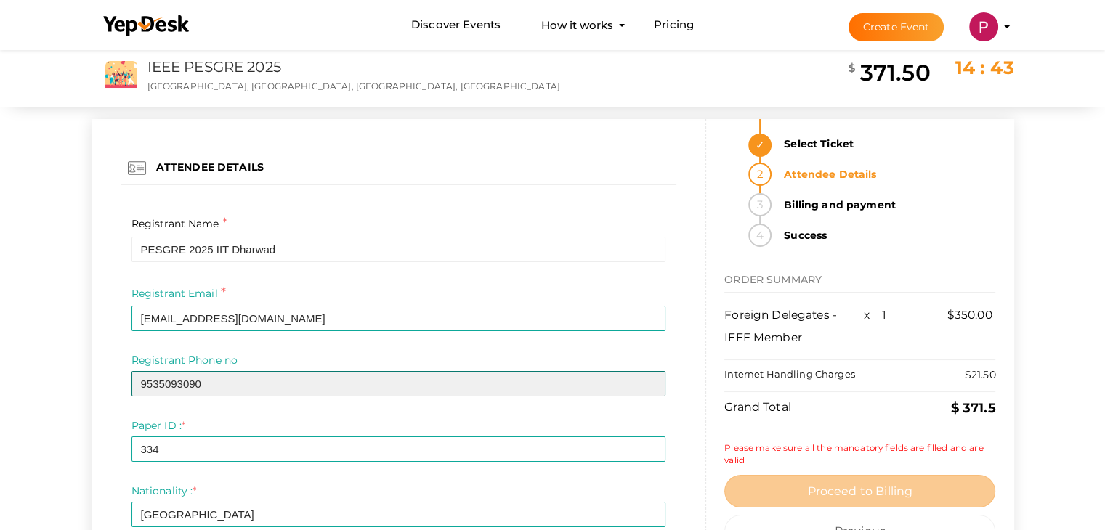
type input "9535093090"
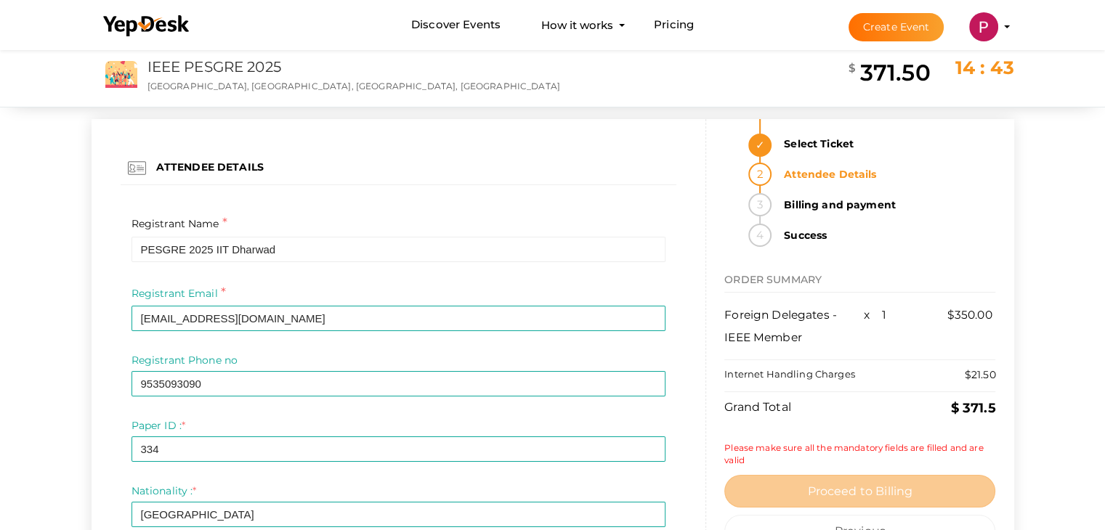
drag, startPoint x: 128, startPoint y: 378, endPoint x: 110, endPoint y: 387, distance: 19.5
click at [118, 384] on div "ATTENDEE DETAILS Registrant Name * PESGRE 2025 IIT Dharwad Required Invalid Nam…" at bounding box center [398, 396] width 593 height 554
click at [110, 387] on div "ATTENDEE DETAILS Registrant Name * PESGRE 2025 IIT Dharwad Required Invalid Nam…" at bounding box center [398, 396] width 593 height 554
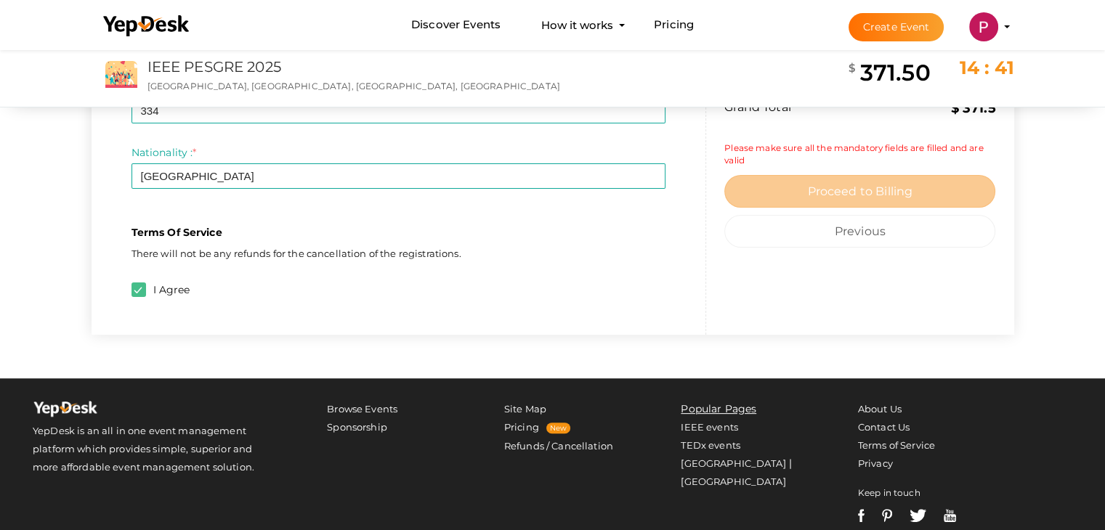
click at [740, 281] on div "Please make sure all the mandatory fields are filled and are valid Proceed to B…" at bounding box center [859, 216] width 271 height 193
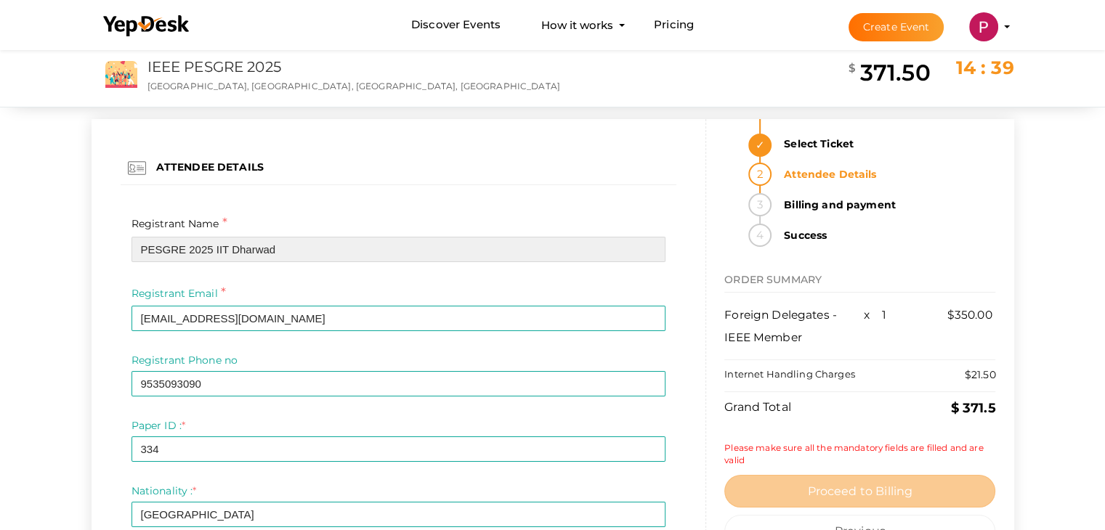
click at [622, 252] on input "PESGRE 2025 IIT Dharwad" at bounding box center [399, 249] width 535 height 25
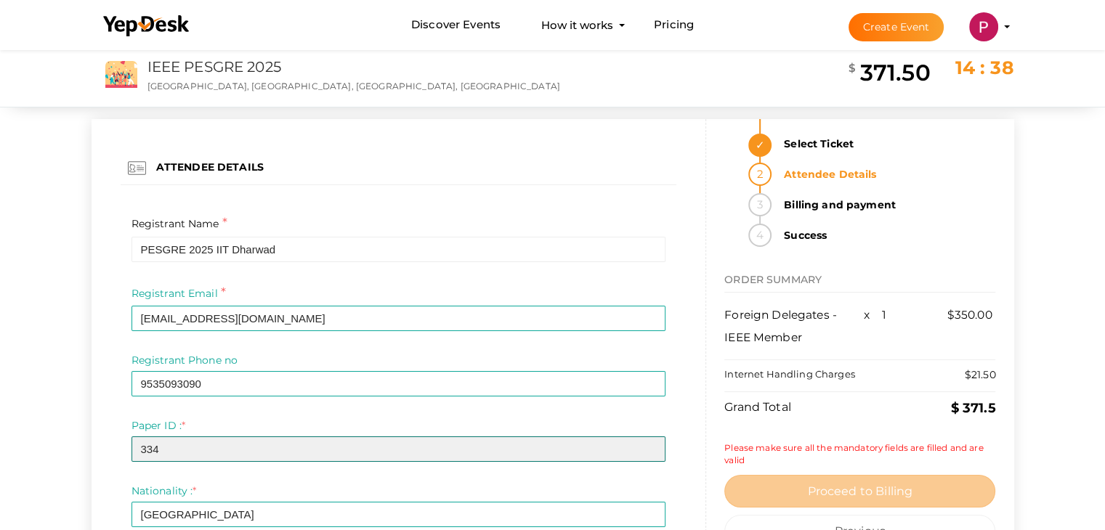
click at [264, 455] on input "334" at bounding box center [399, 449] width 535 height 25
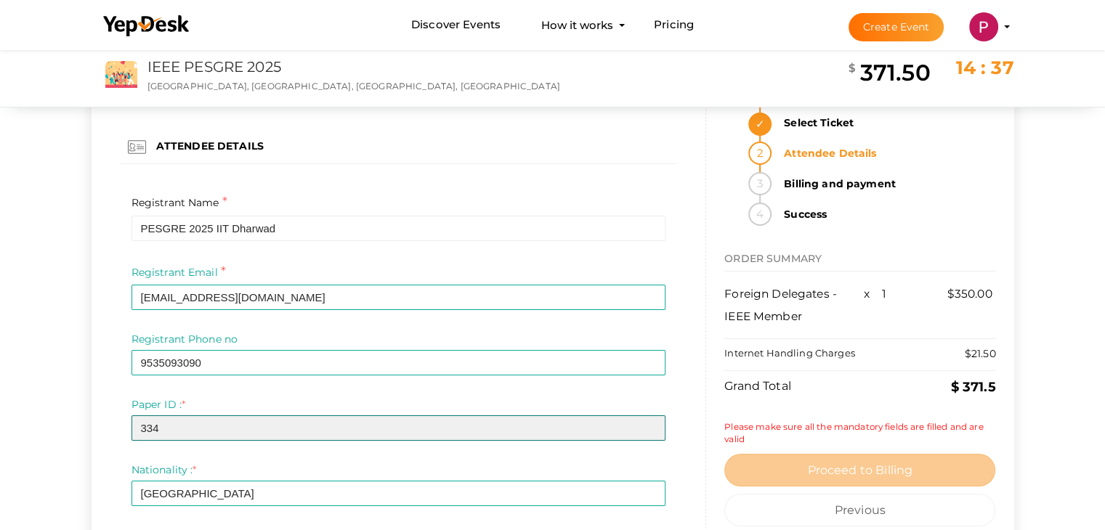
scroll to position [339, 0]
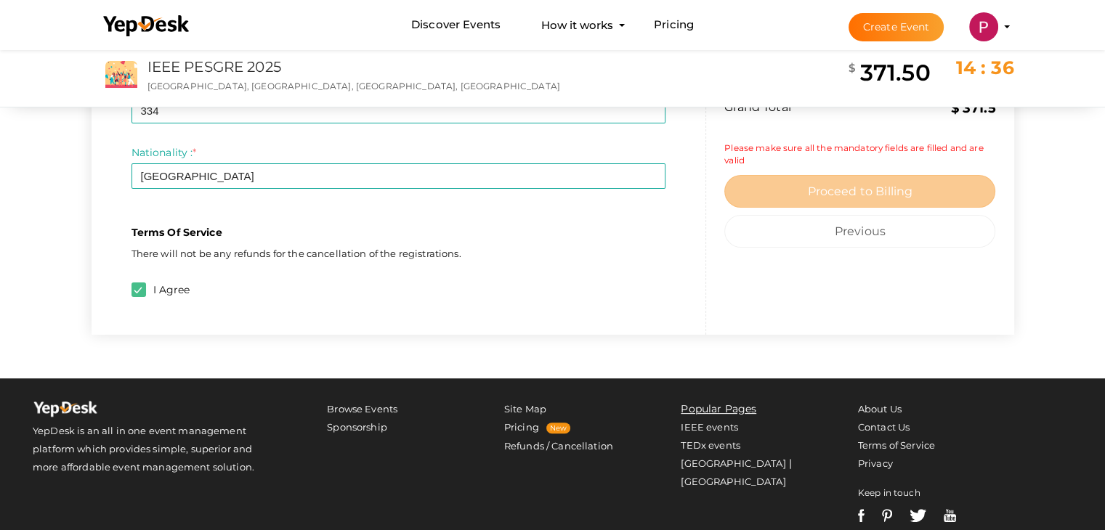
click at [334, 296] on div "I Agree" at bounding box center [399, 293] width 535 height 20
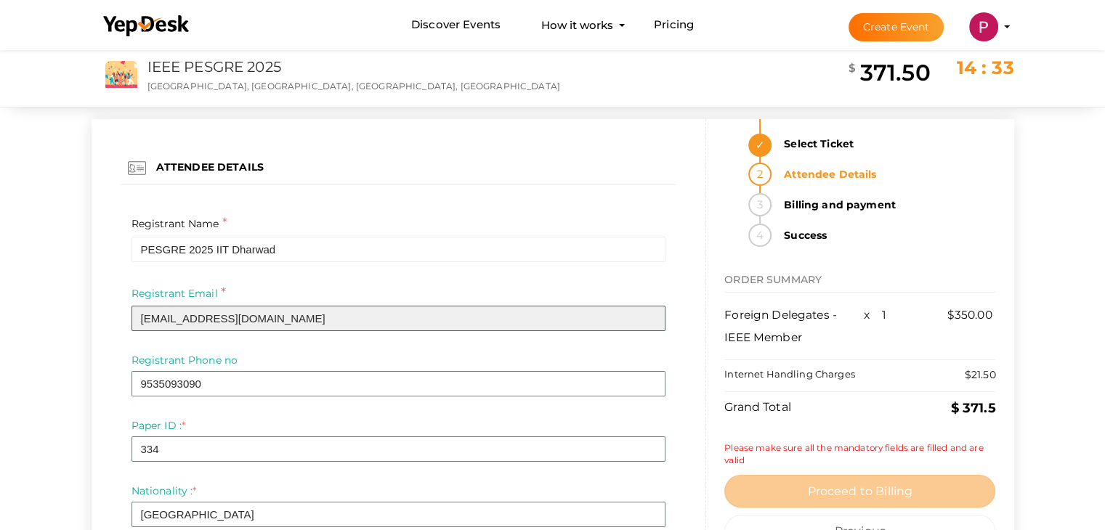
drag, startPoint x: 308, startPoint y: 320, endPoint x: 85, endPoint y: 312, distance: 223.2
click at [85, 312] on div "ATTENDEE DETAILS Registrant Name * PESGRE 2025 IIT Dharwad Required Invalid Nam…" at bounding box center [553, 382] width 945 height 671
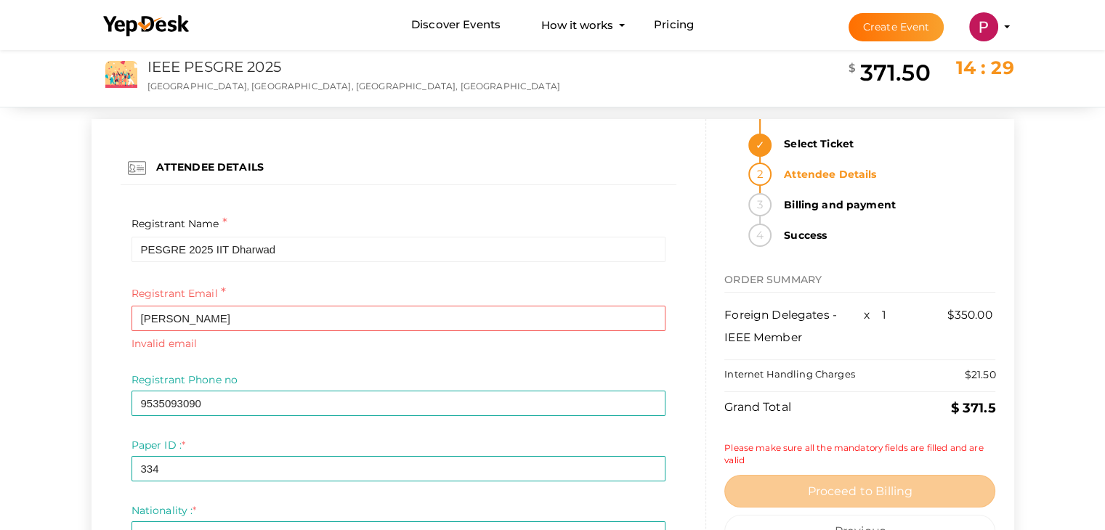
click at [127, 356] on div "Registrant Email * Satish Naik Required Invalid email" at bounding box center [399, 328] width 557 height 89
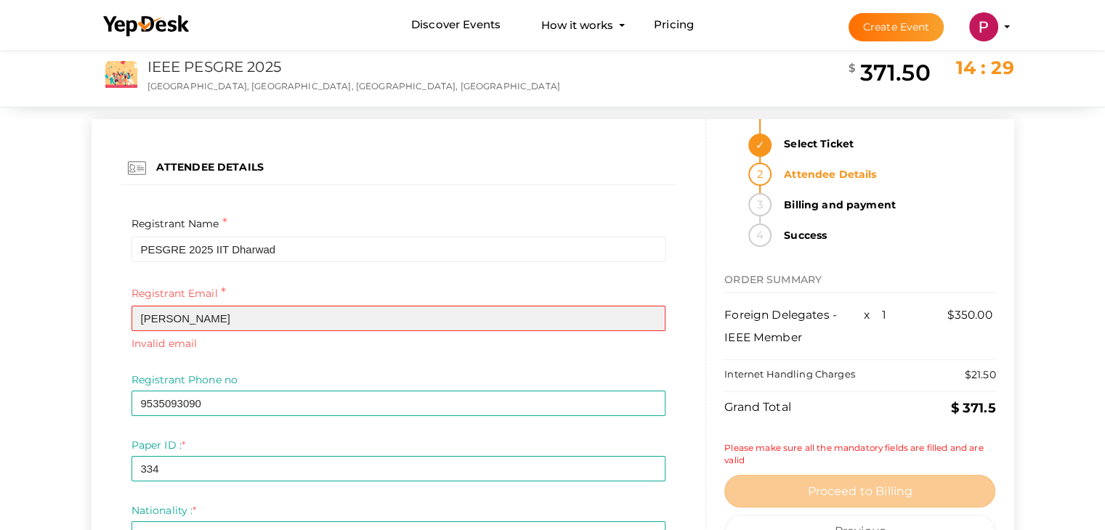
click at [226, 321] on input "Satish Naik" at bounding box center [399, 318] width 535 height 25
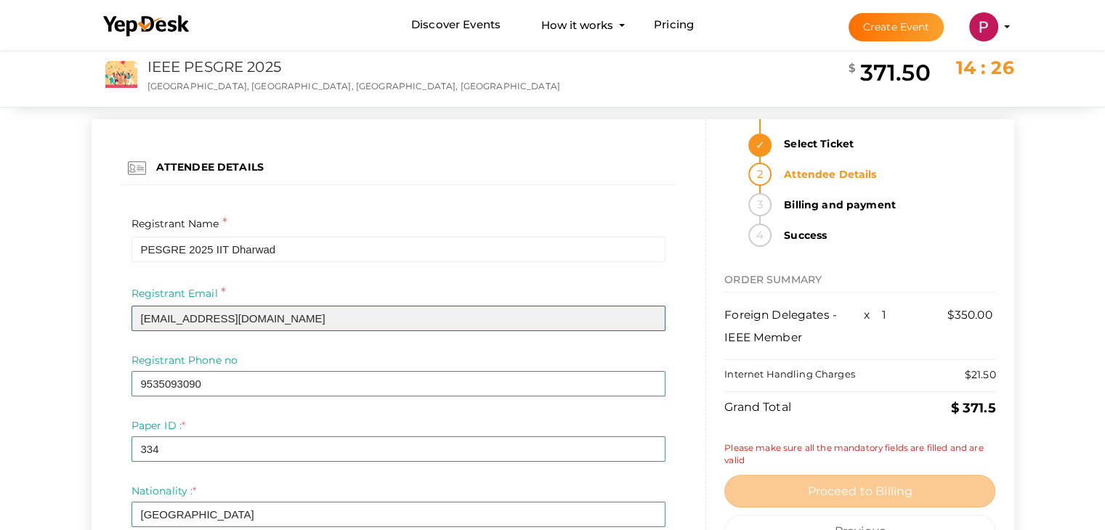
type input "[EMAIL_ADDRESS][DOMAIN_NAME]"
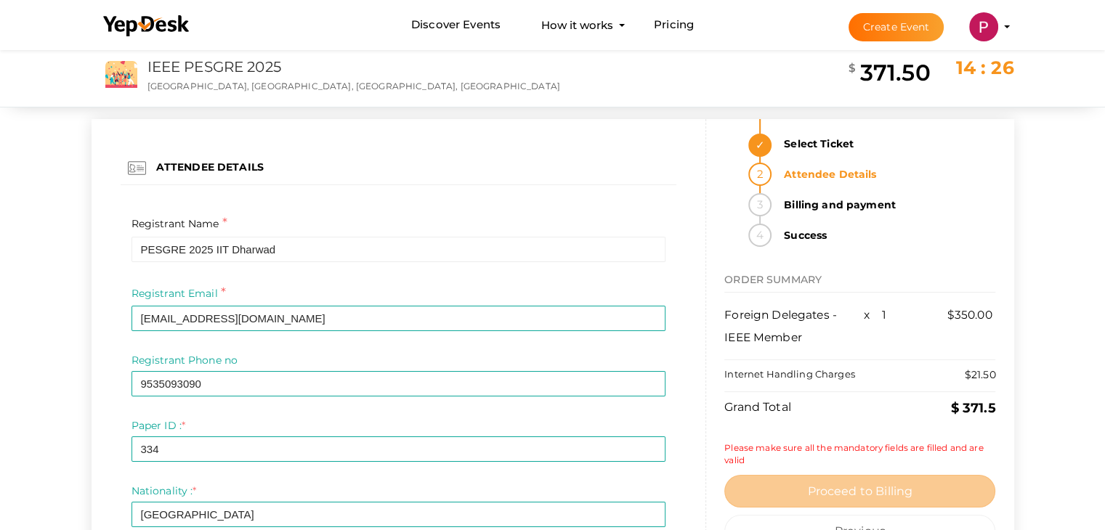
click at [277, 334] on div "Registrant Email * pesgre2025@iitdh.ac.in Required Invalid email" at bounding box center [399, 319] width 557 height 70
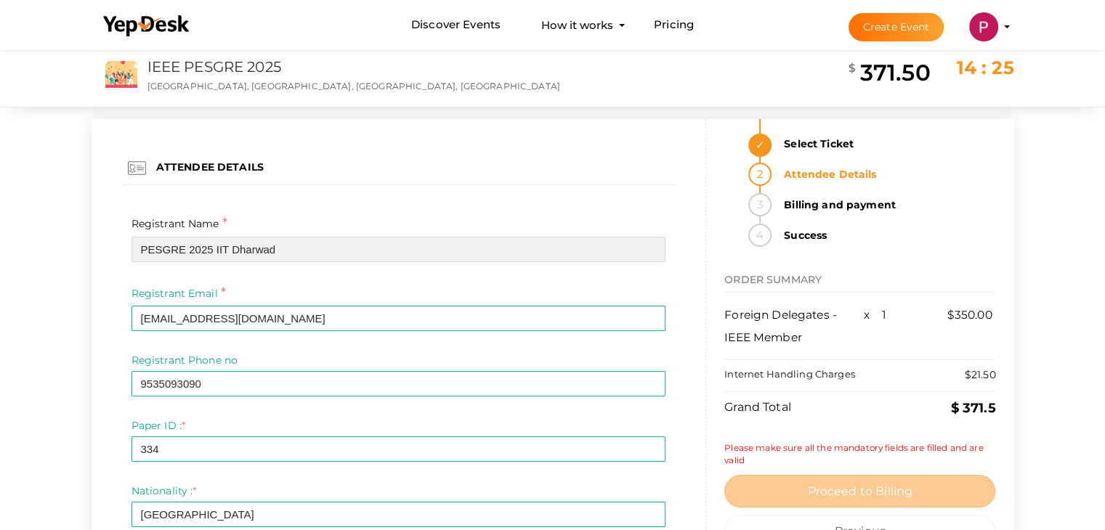
click at [233, 254] on input "PESGRE 2025 IIT Dharwad" at bounding box center [399, 249] width 535 height 25
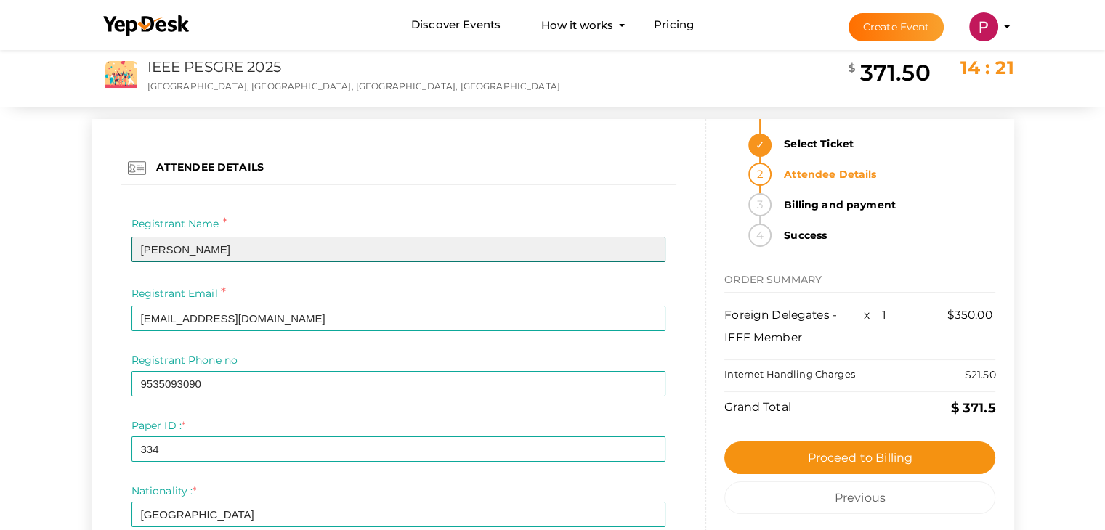
type input "Satish Naik"
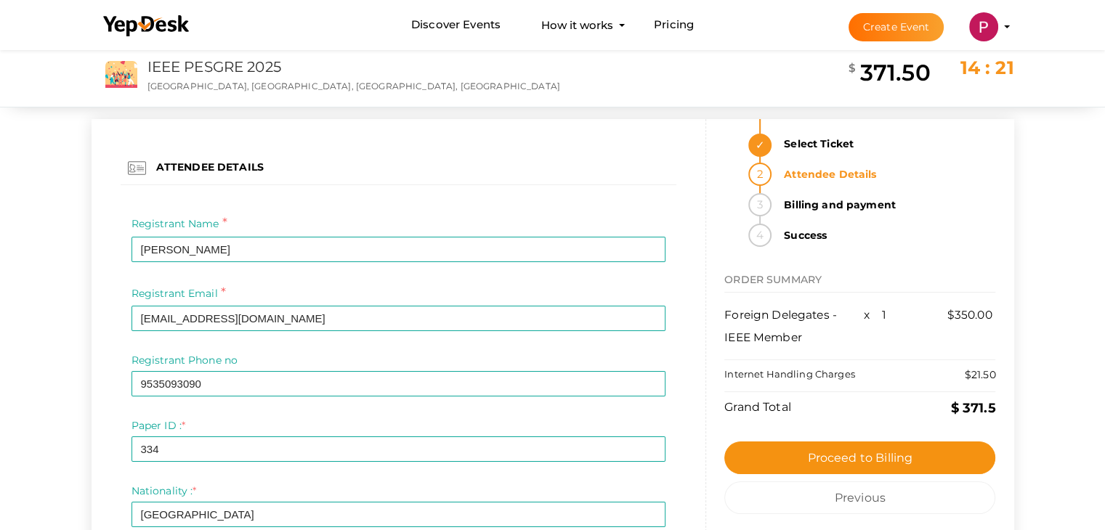
click at [1035, 349] on div "ATTENDEE DETAILS Registrant Name * Satish Naik Required Invalid Name. Please en…" at bounding box center [552, 382] width 1105 height 671
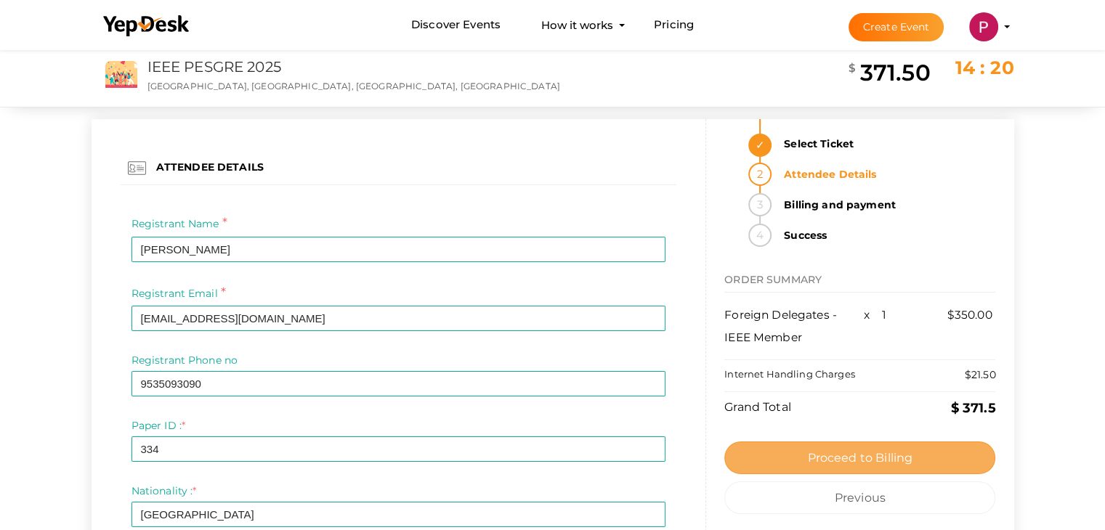
click at [852, 456] on span "Proceed to Billing" at bounding box center [859, 458] width 105 height 14
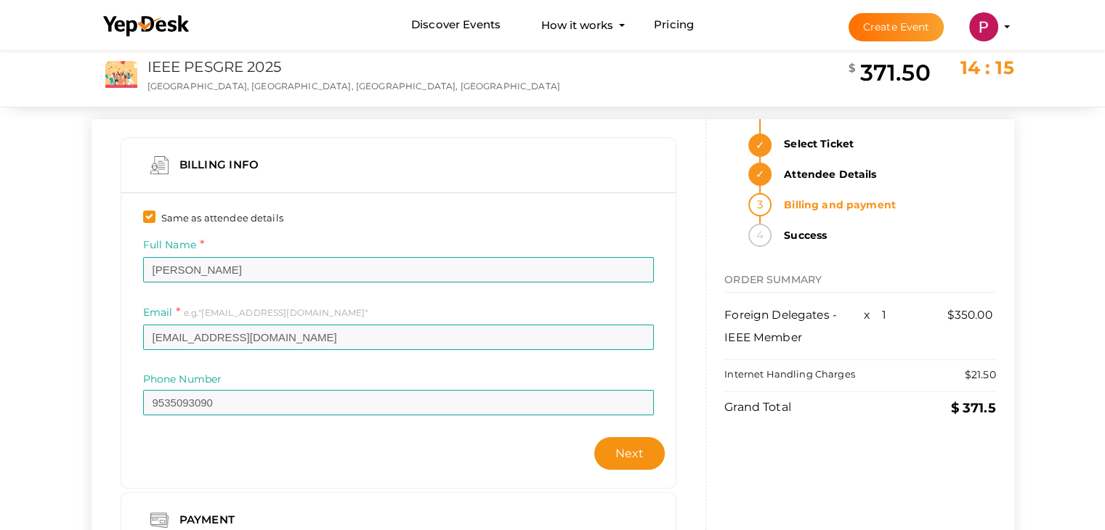
scroll to position [299, 0]
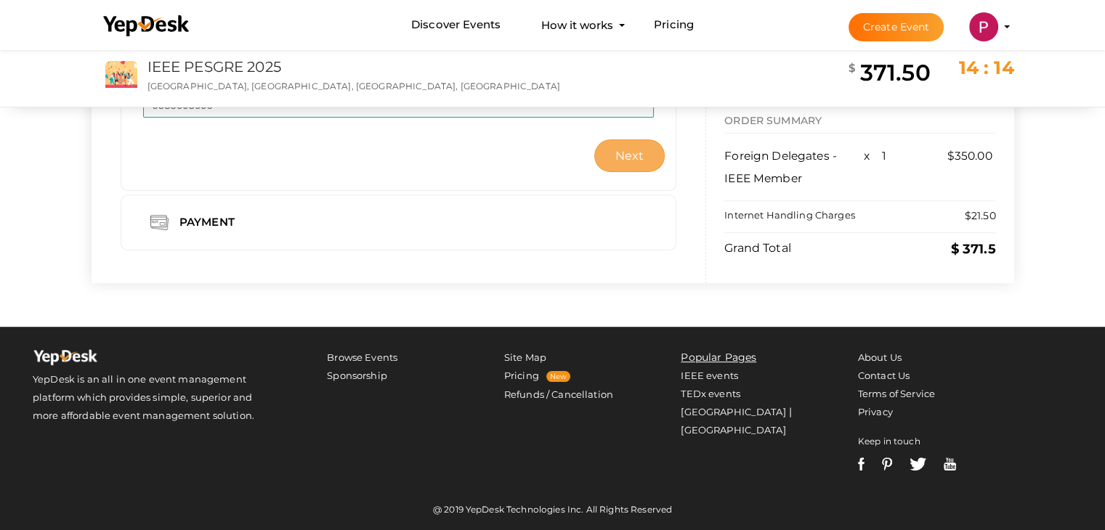
click at [638, 158] on span "Next" at bounding box center [629, 156] width 29 height 14
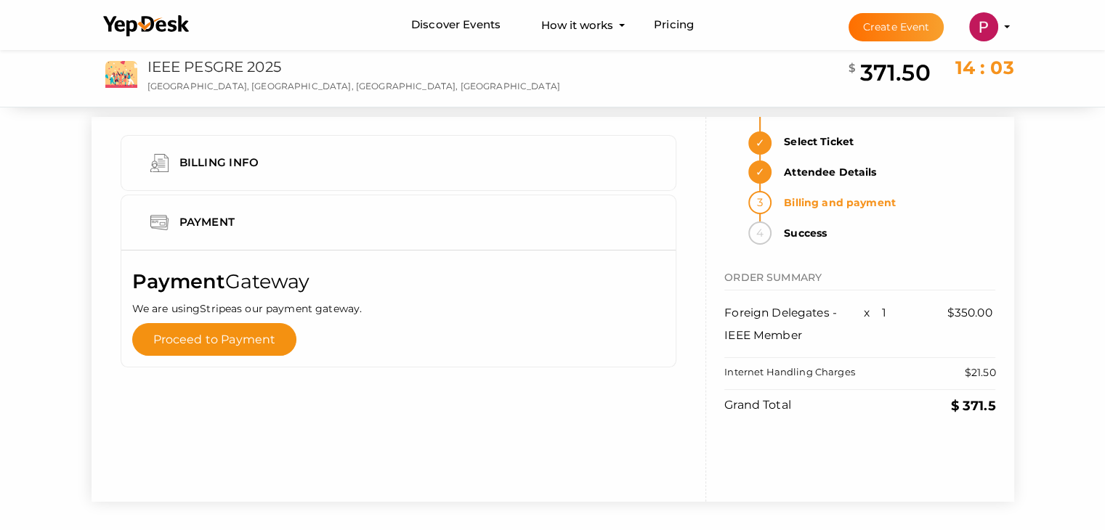
scroll to position [0, 0]
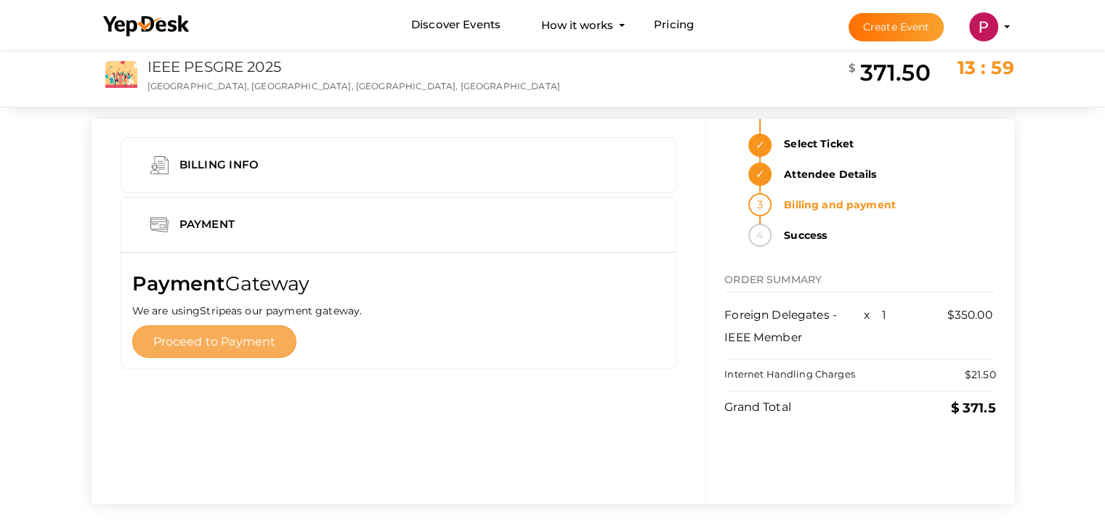
click at [221, 344] on span "Proceed to Payment" at bounding box center [214, 342] width 123 height 14
click at [219, 157] on div "Billing Info" at bounding box center [221, 165] width 105 height 18
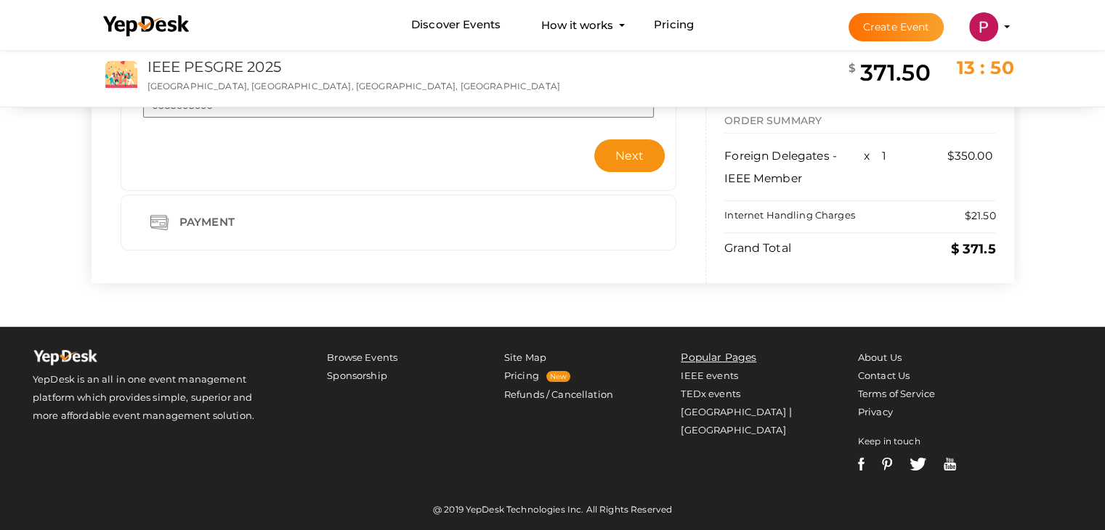
click at [227, 214] on div "Payment" at bounding box center [209, 223] width 81 height 18
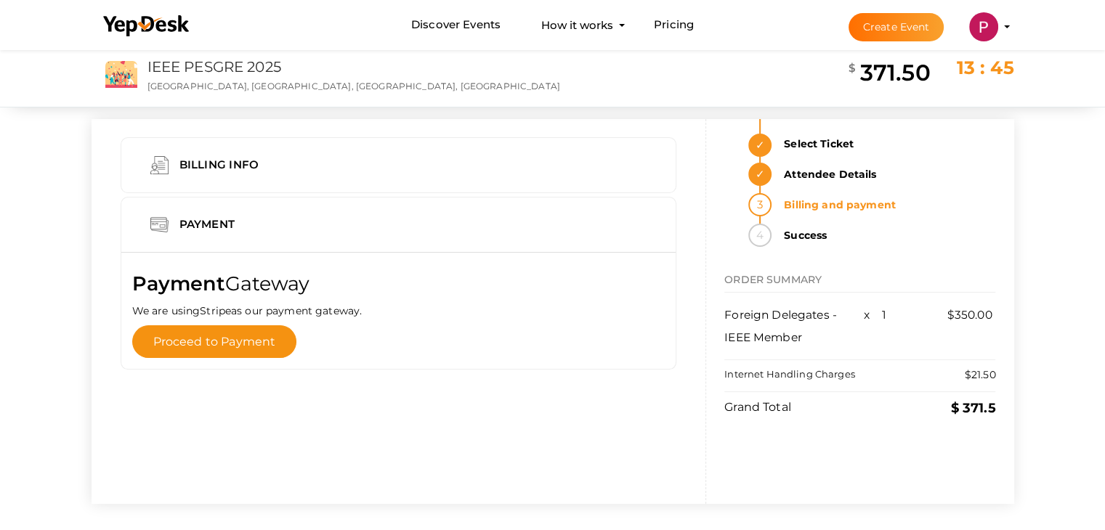
click at [804, 146] on strong "Select Ticket" at bounding box center [885, 143] width 220 height 23
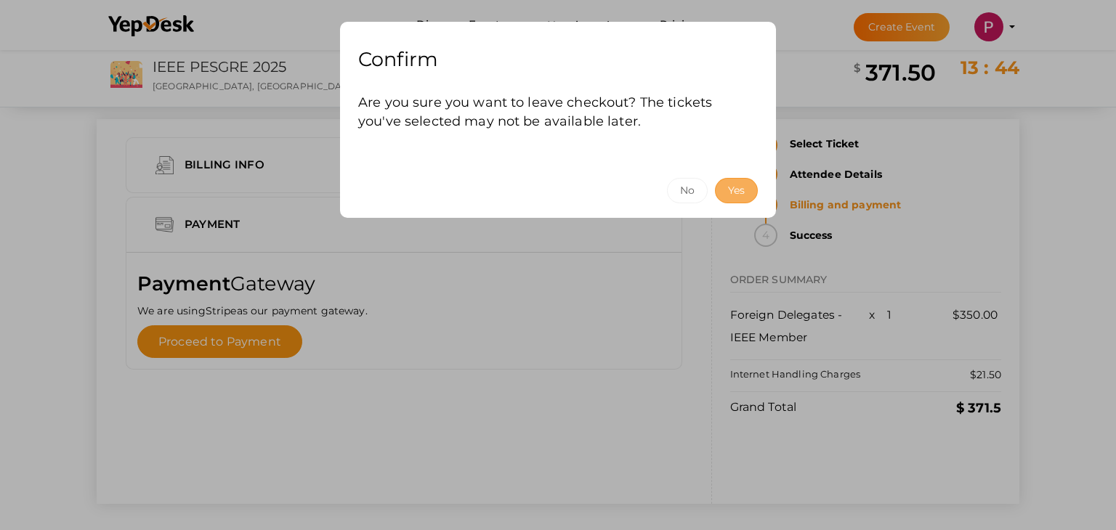
click at [730, 193] on button "Yes" at bounding box center [736, 190] width 43 height 25
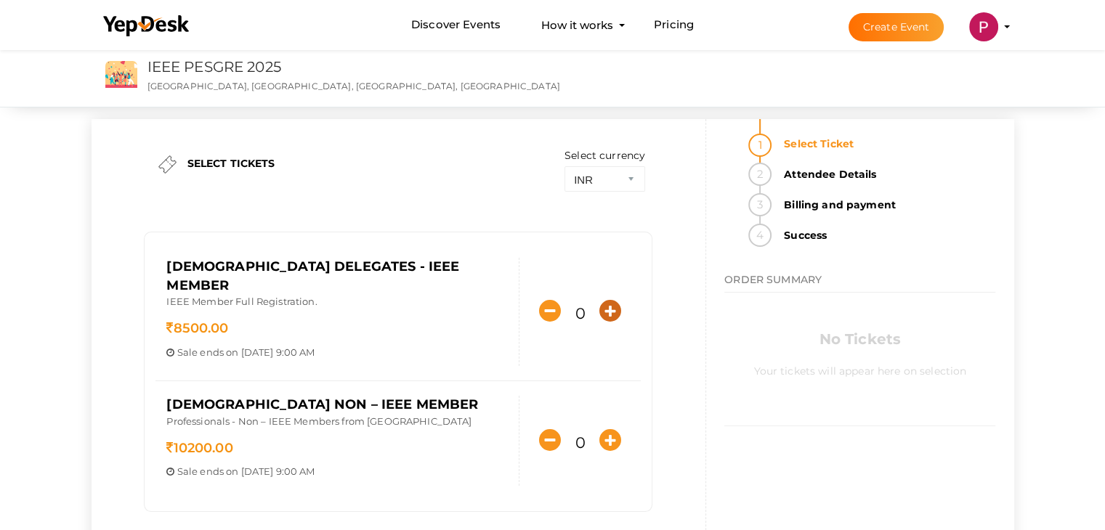
click at [618, 308] on icon "button" at bounding box center [610, 311] width 22 height 22
type input "1"
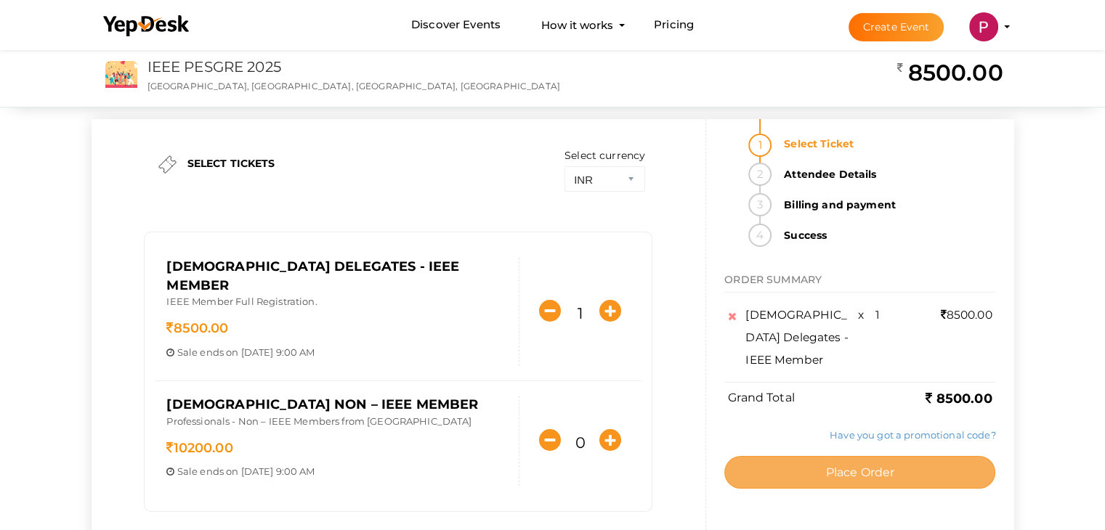
click at [872, 466] on span "Place Order" at bounding box center [859, 473] width 69 height 14
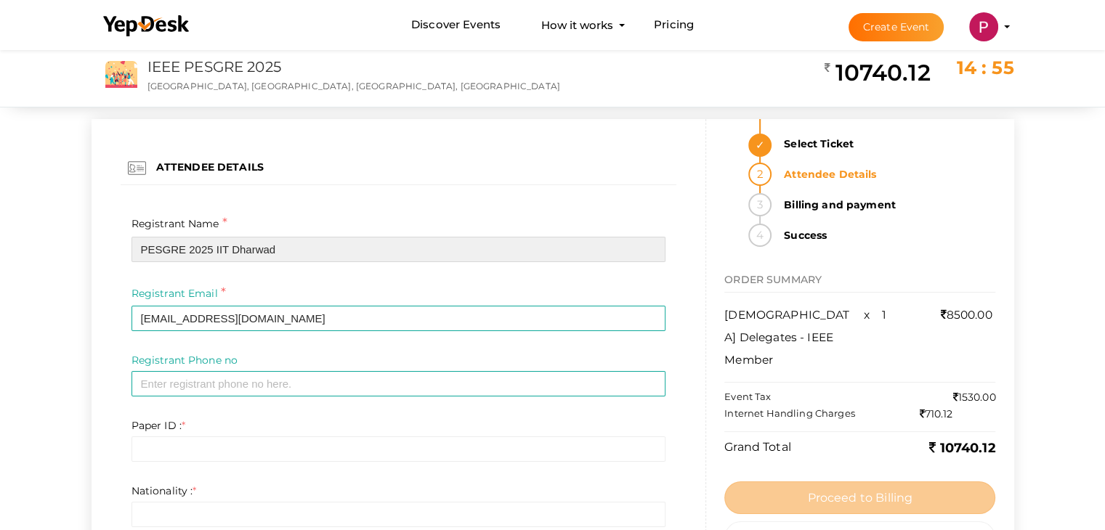
click at [239, 251] on input "PESGRE 2025 IIT Dharwad" at bounding box center [399, 249] width 535 height 25
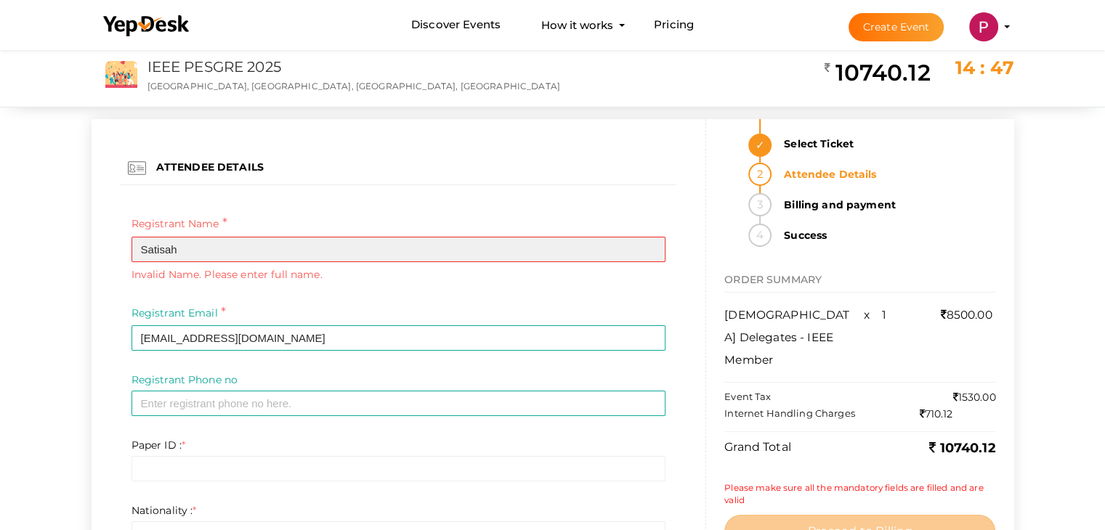
type input "Satisah"
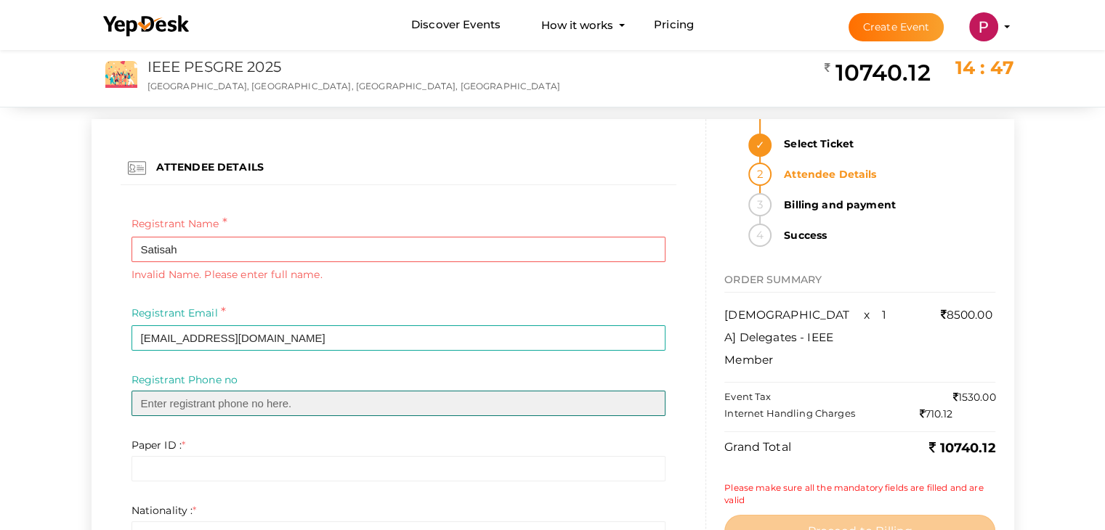
click at [195, 412] on input "text" at bounding box center [399, 403] width 535 height 25
type input "09535093090"
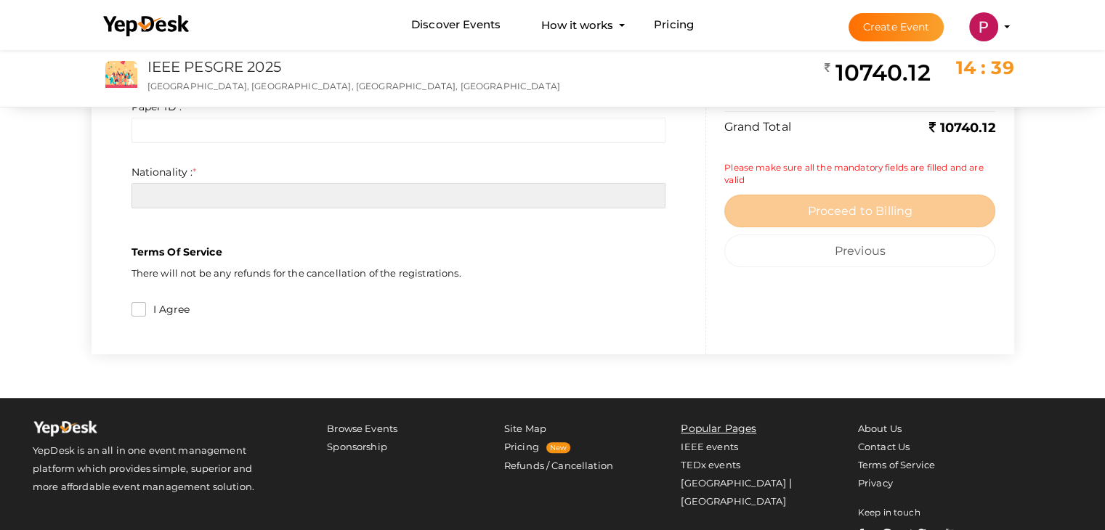
click at [192, 191] on input "text" at bounding box center [399, 195] width 535 height 25
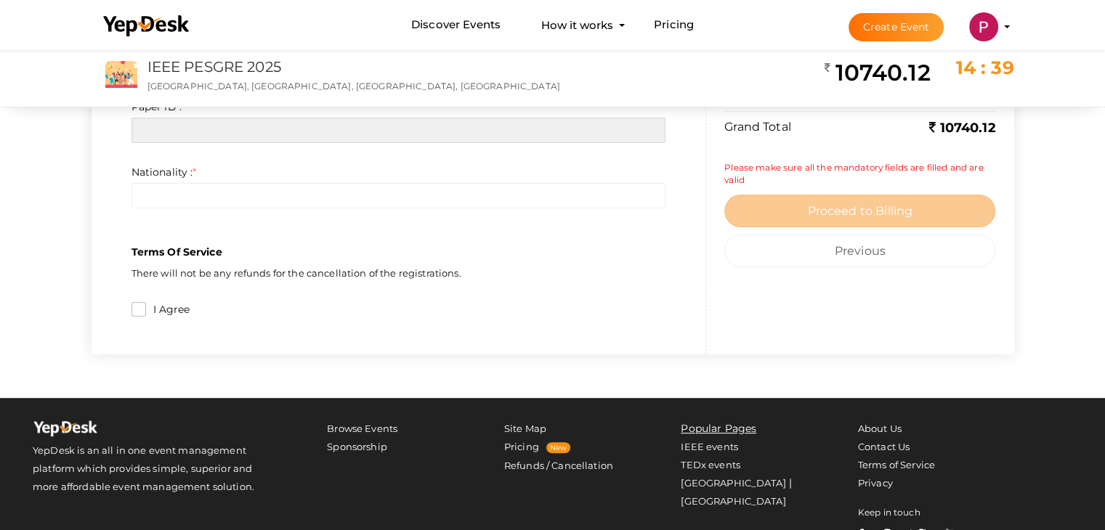
click at [198, 139] on input "text" at bounding box center [399, 130] width 535 height 25
type input "334"
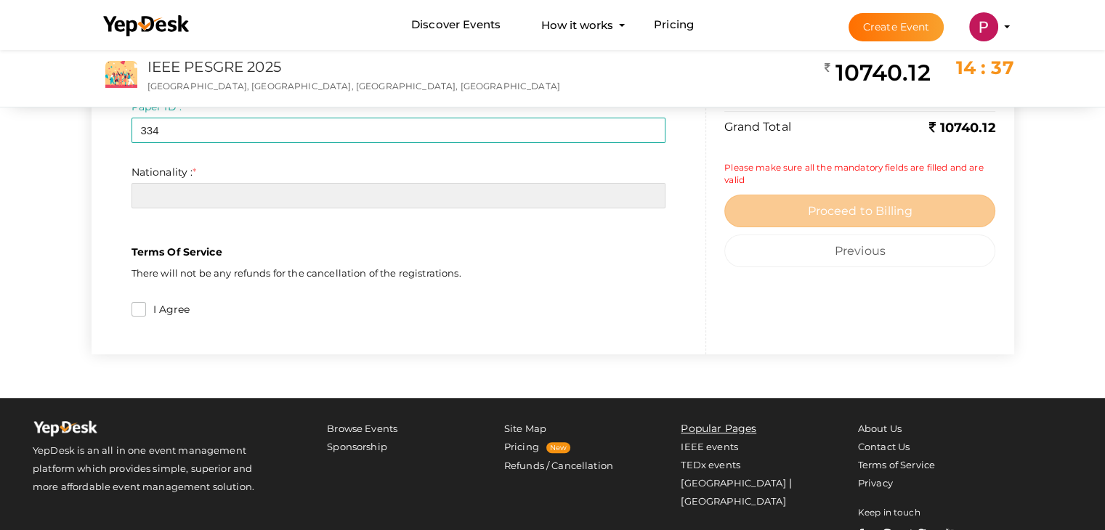
click at [198, 184] on input "text" at bounding box center [399, 195] width 535 height 25
type input "[GEOGRAPHIC_DATA]"
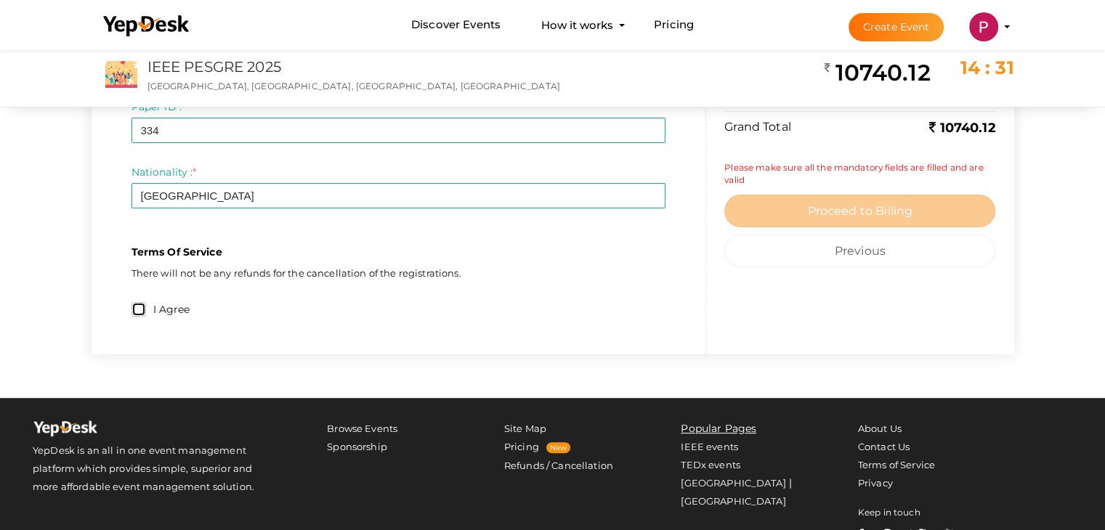
click at [140, 309] on input "I Agree" at bounding box center [139, 309] width 15 height 15
checkbox input "true"
click at [639, 307] on div "I Agree" at bounding box center [399, 312] width 535 height 20
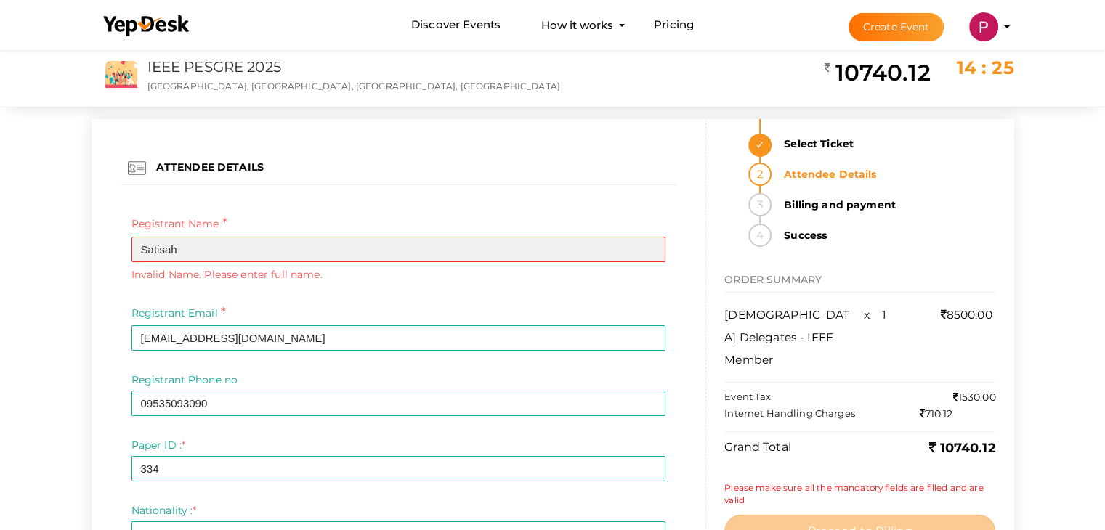
click at [230, 249] on input "Satisah" at bounding box center [399, 249] width 535 height 25
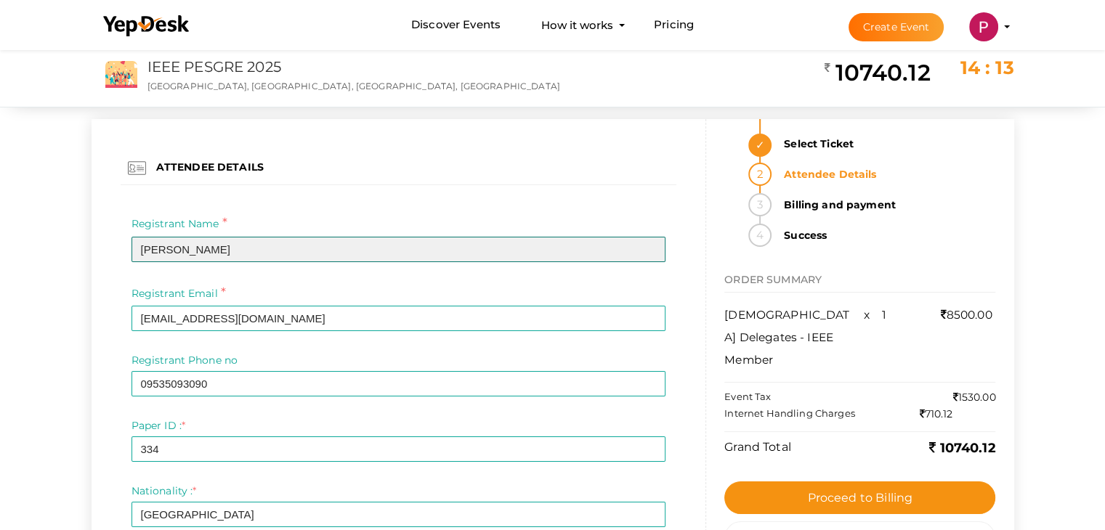
type input "Satish Naik"
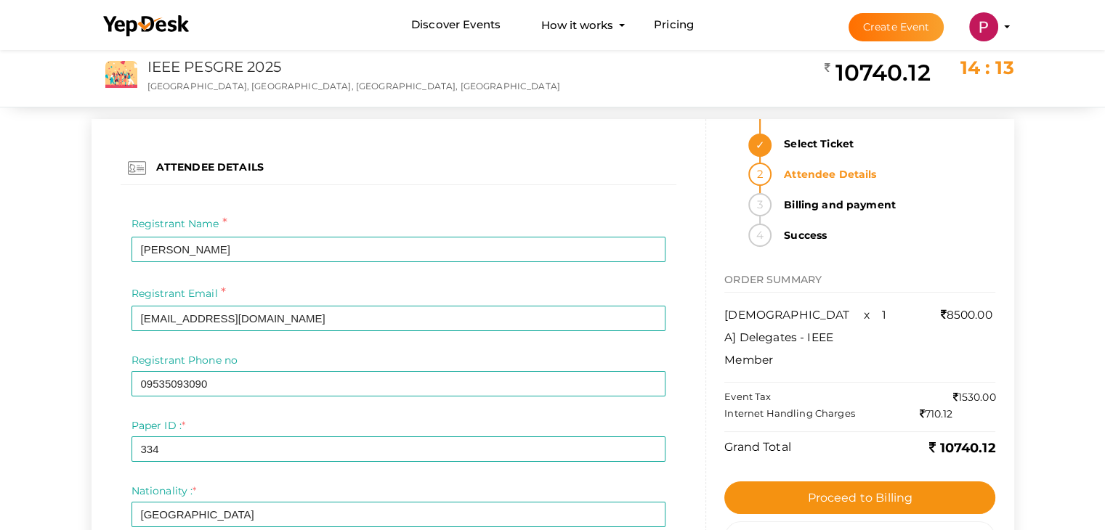
click at [362, 213] on div at bounding box center [399, 207] width 557 height 15
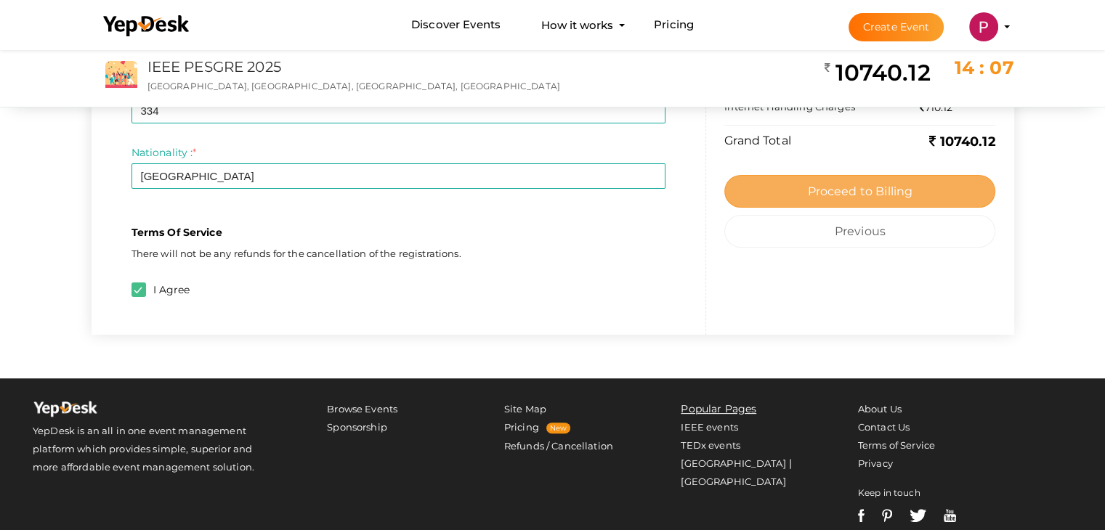
click at [880, 193] on span "Proceed to Billing" at bounding box center [859, 192] width 105 height 14
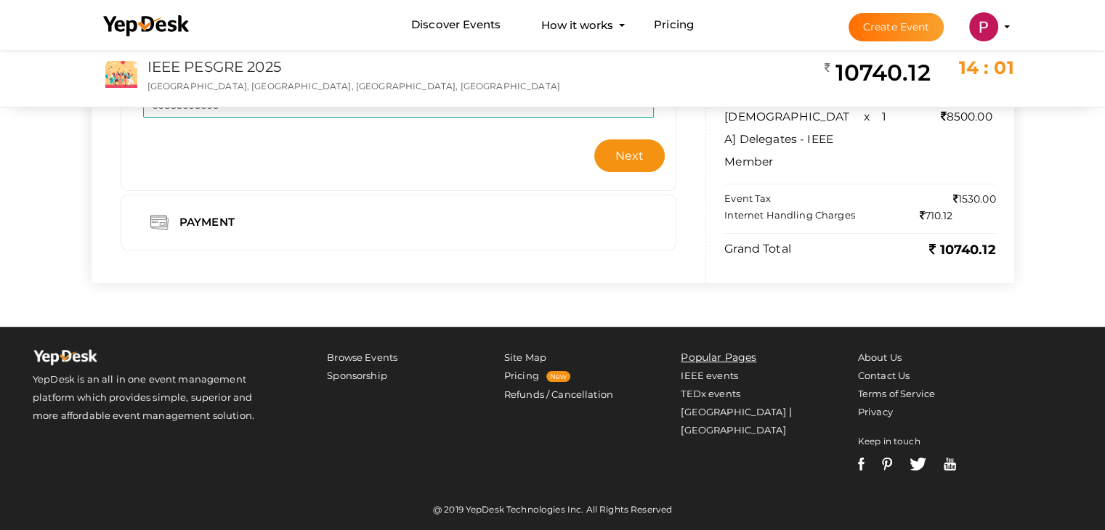
scroll to position [0, 0]
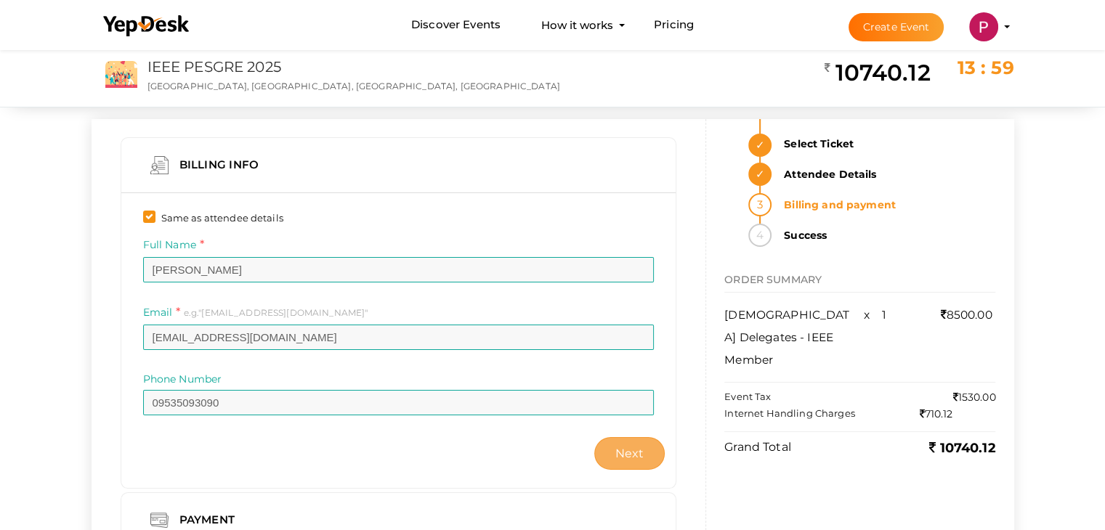
click at [623, 450] on span "Next" at bounding box center [629, 454] width 29 height 14
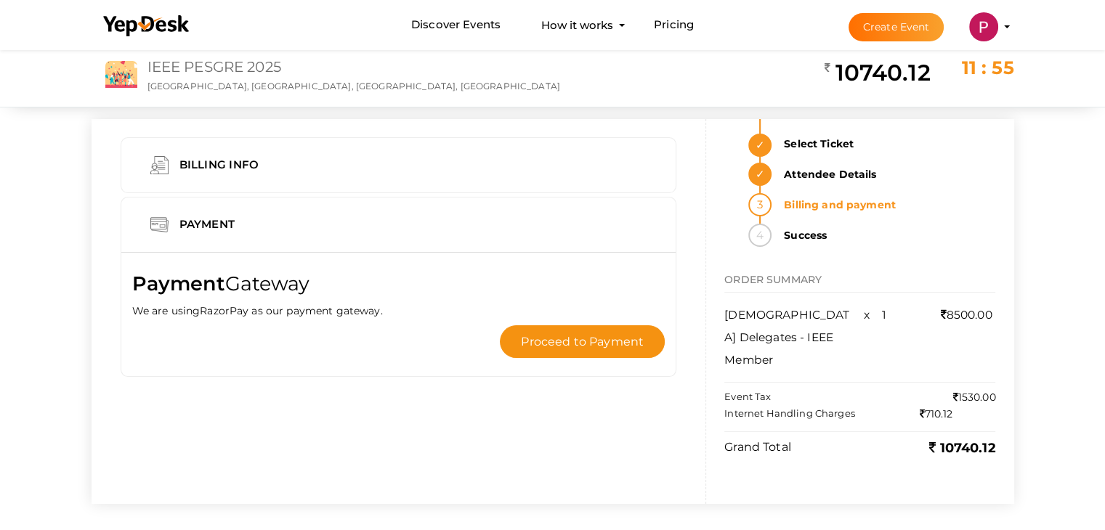
click at [206, 73] on link "IEEE PESGRE 2025" at bounding box center [215, 66] width 134 height 17
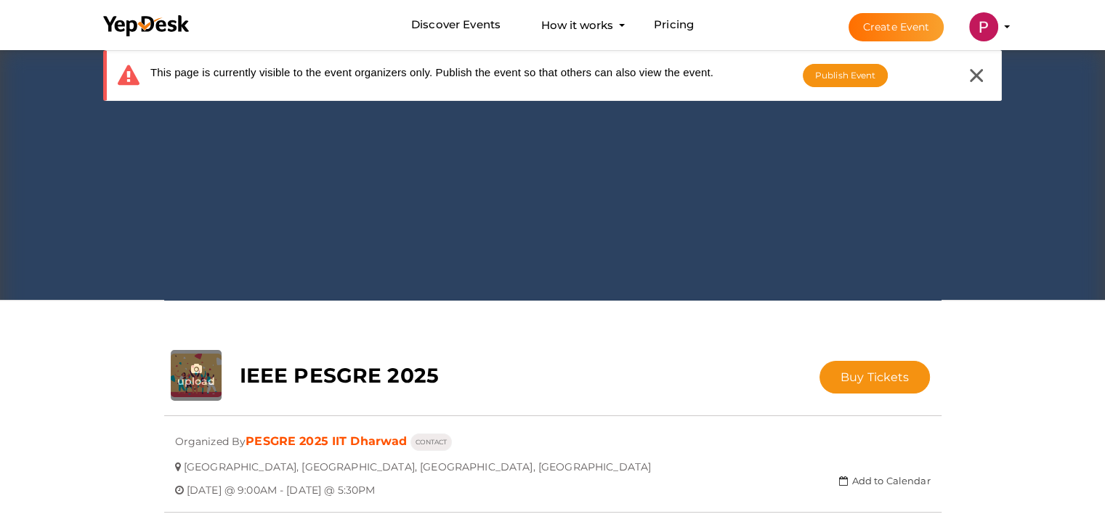
scroll to position [339, 0]
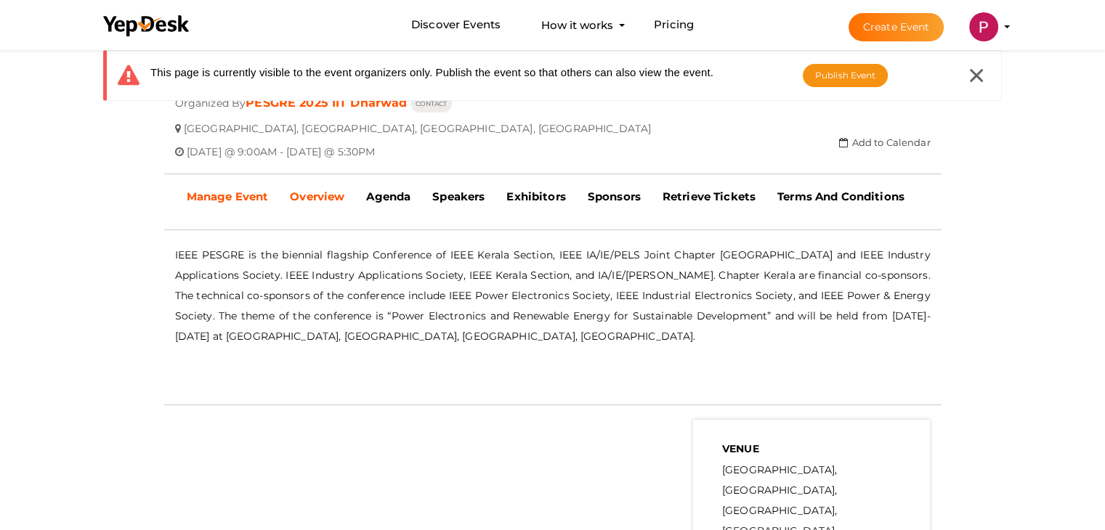
click at [230, 198] on b "Manage Event" at bounding box center [228, 197] width 82 height 14
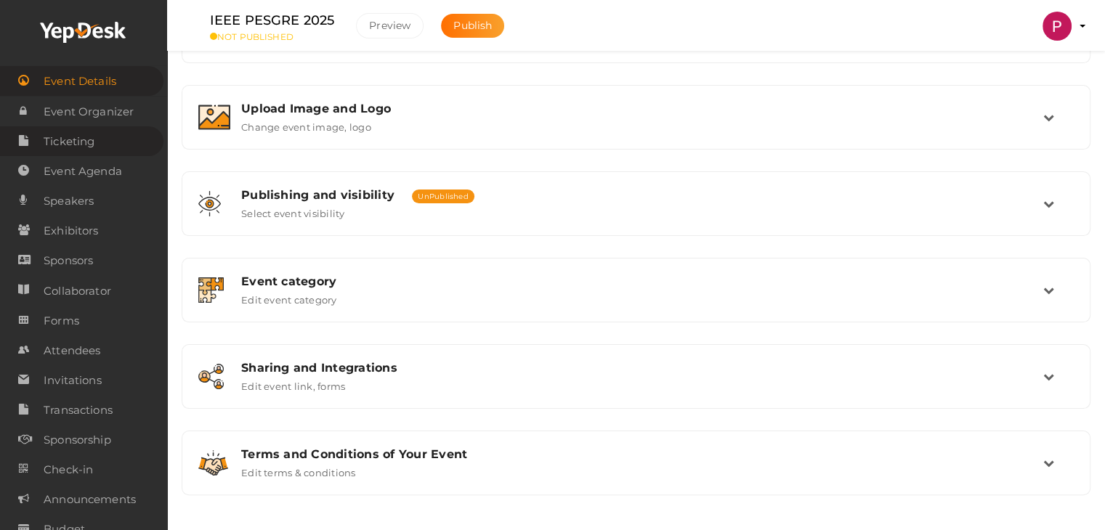
click at [81, 146] on span "Ticketing" at bounding box center [69, 141] width 51 height 29
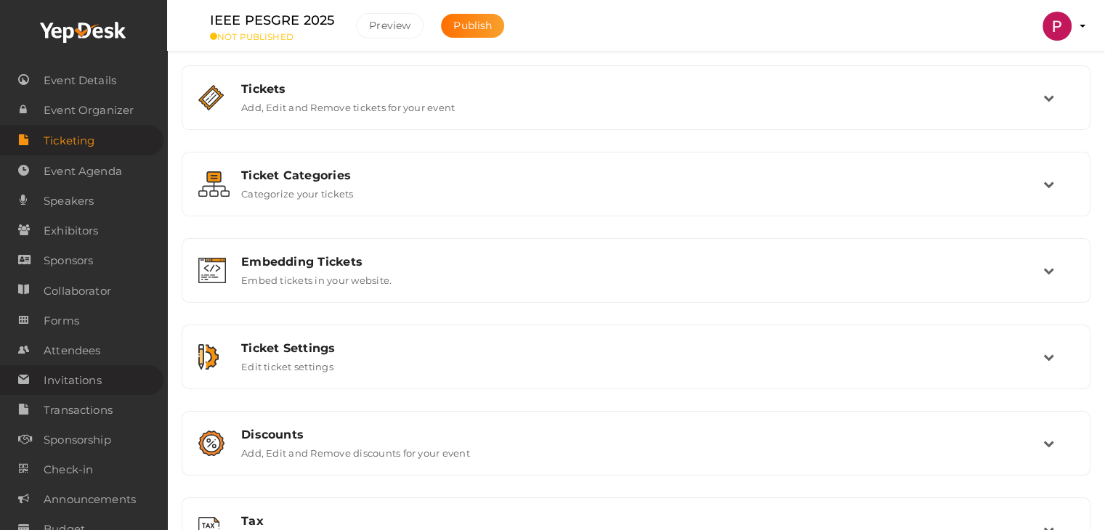
click at [82, 384] on span "Invitations" at bounding box center [73, 380] width 58 height 29
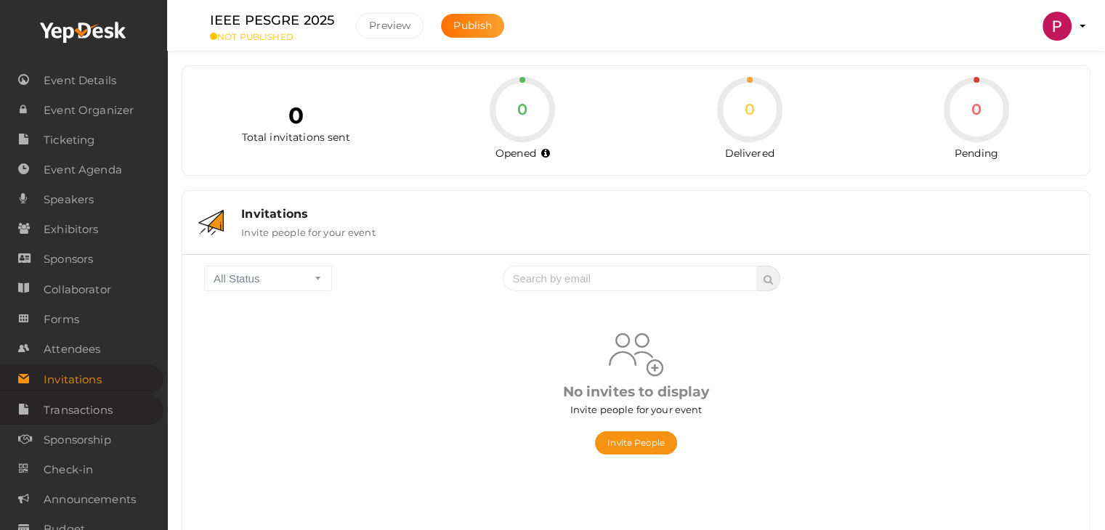
click at [82, 414] on span "Transactions" at bounding box center [78, 410] width 69 height 29
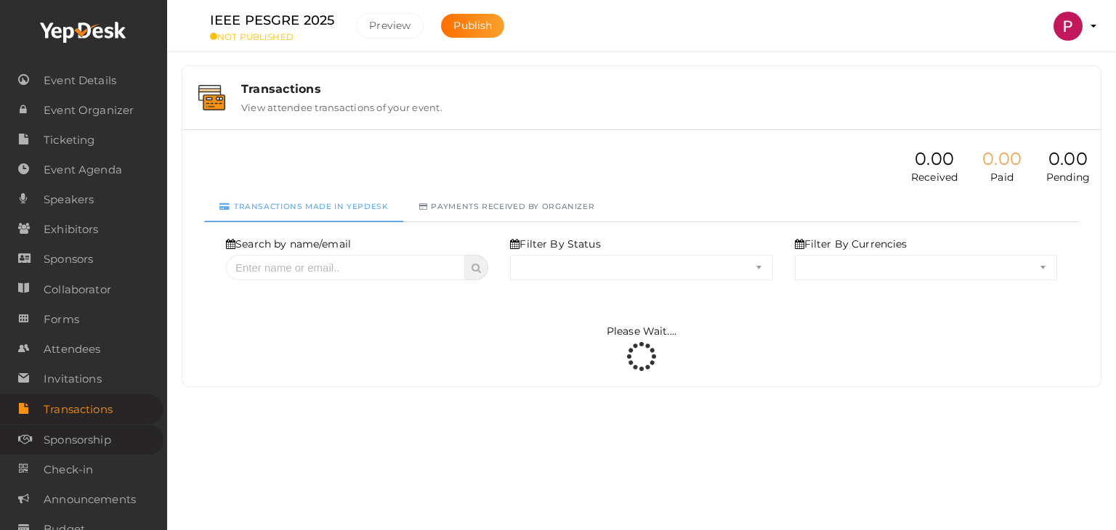
select select "ALL"
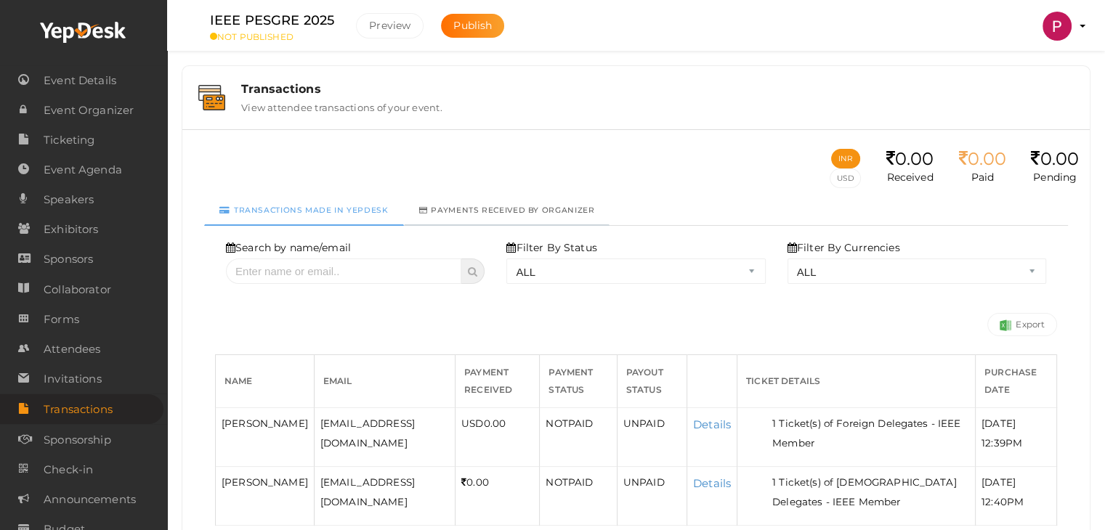
click at [512, 201] on link "Payments received by organizer" at bounding box center [507, 211] width 206 height 30
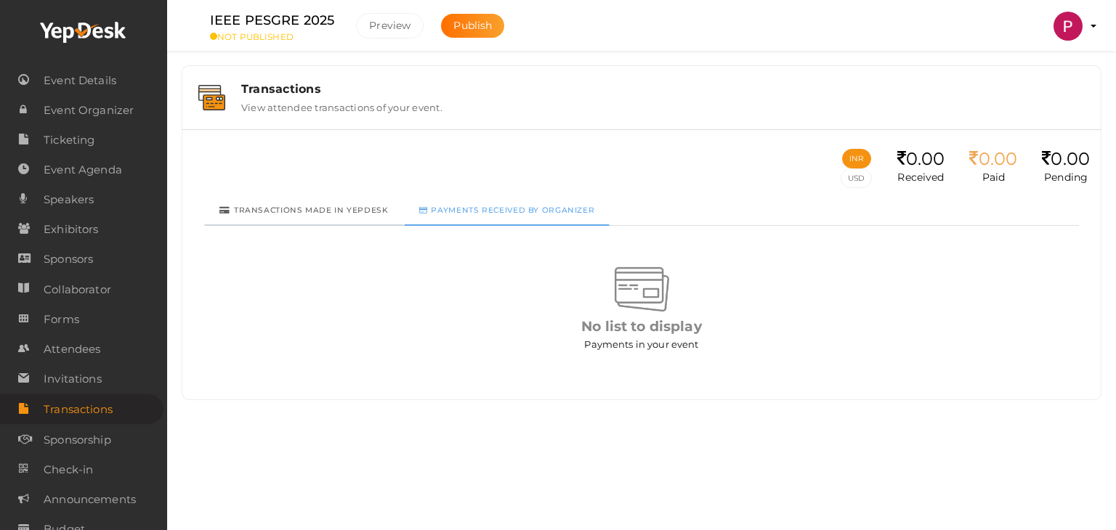
click at [343, 211] on link "Transactions made in Yepdesk" at bounding box center [304, 211] width 200 height 30
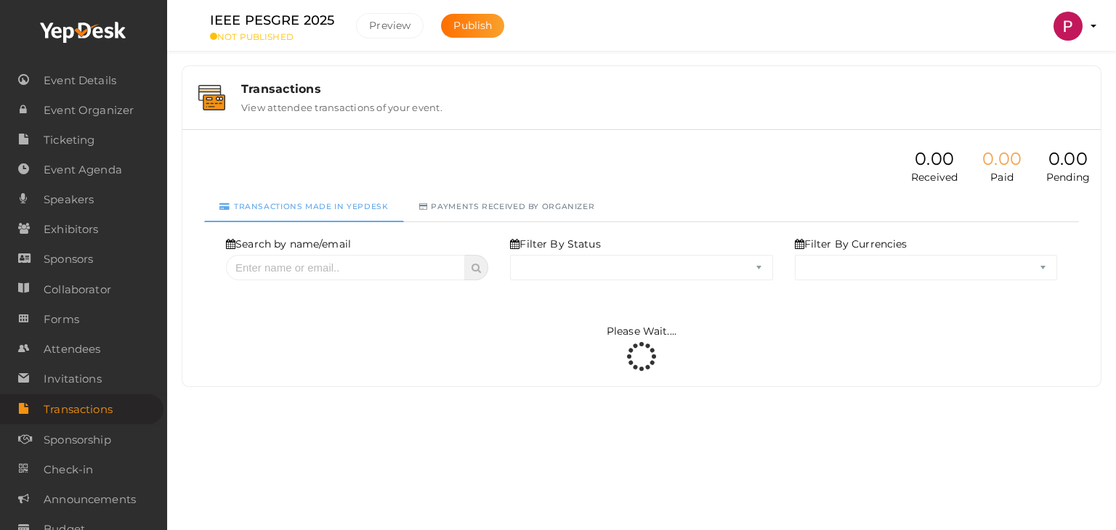
select select "ALL"
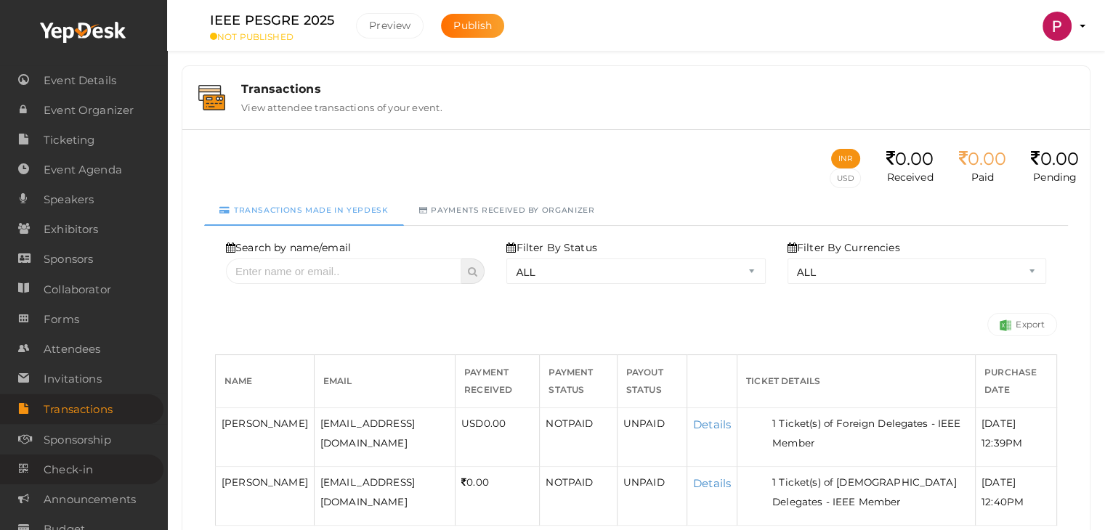
click at [81, 473] on span "Check-in" at bounding box center [68, 470] width 49 height 29
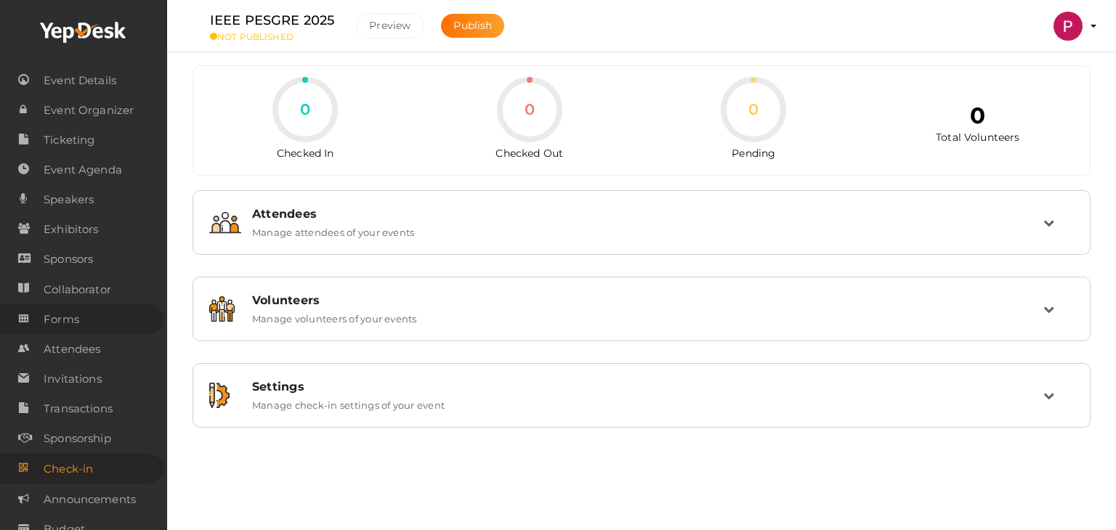
click at [73, 313] on span "Forms" at bounding box center [62, 319] width 36 height 29
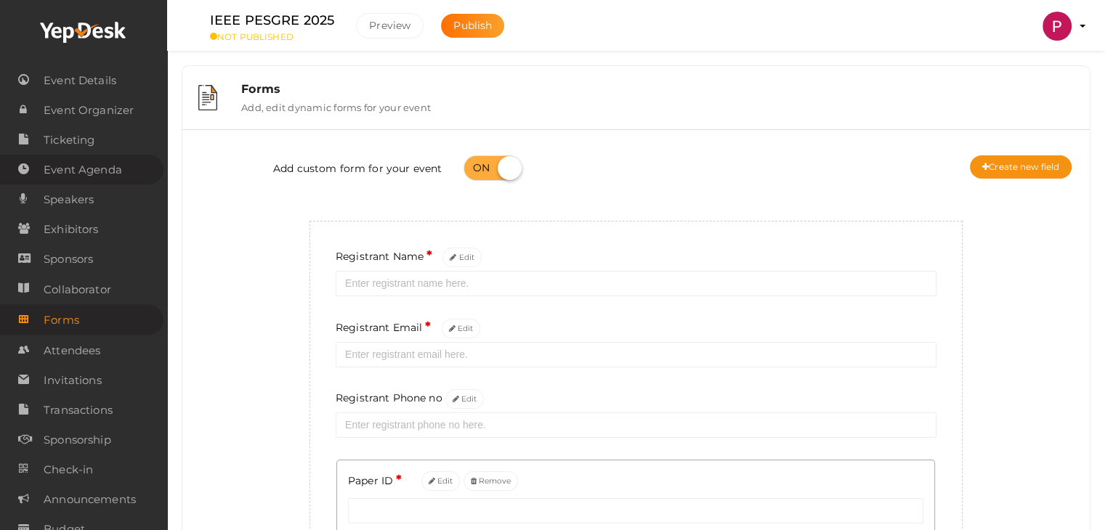
click at [84, 178] on span "Event Agenda" at bounding box center [83, 169] width 78 height 29
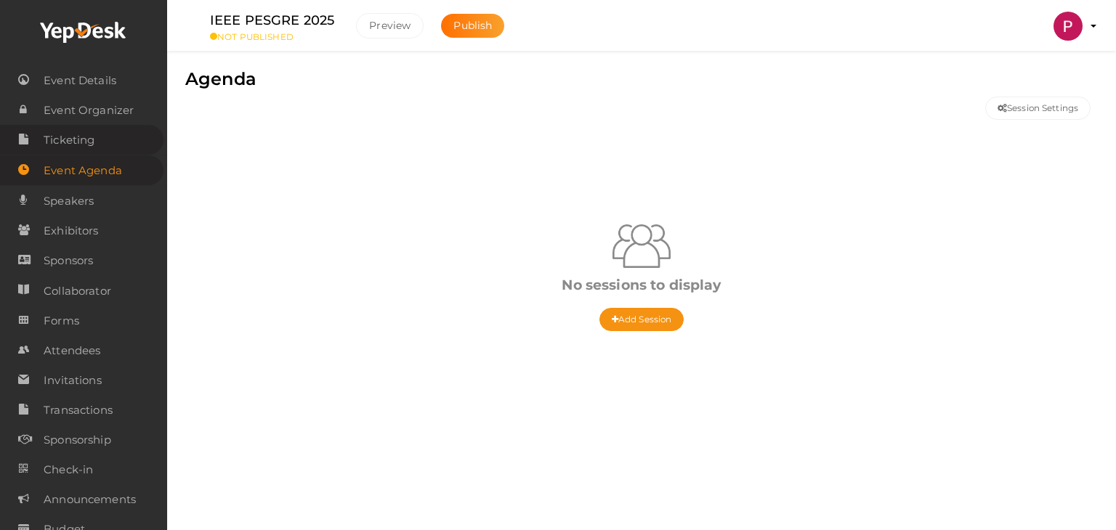
click at [87, 141] on span "Ticketing" at bounding box center [69, 140] width 51 height 29
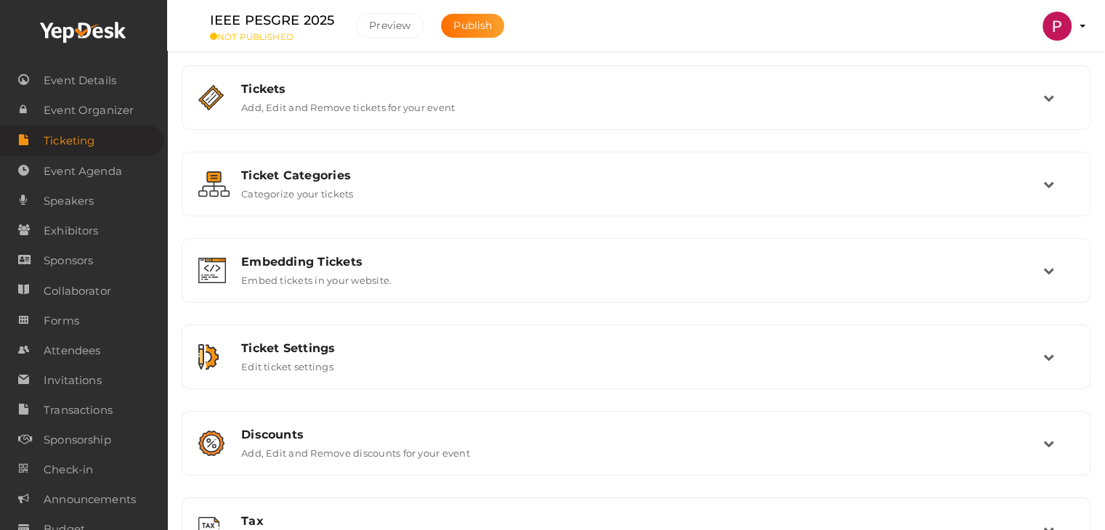
scroll to position [52, 0]
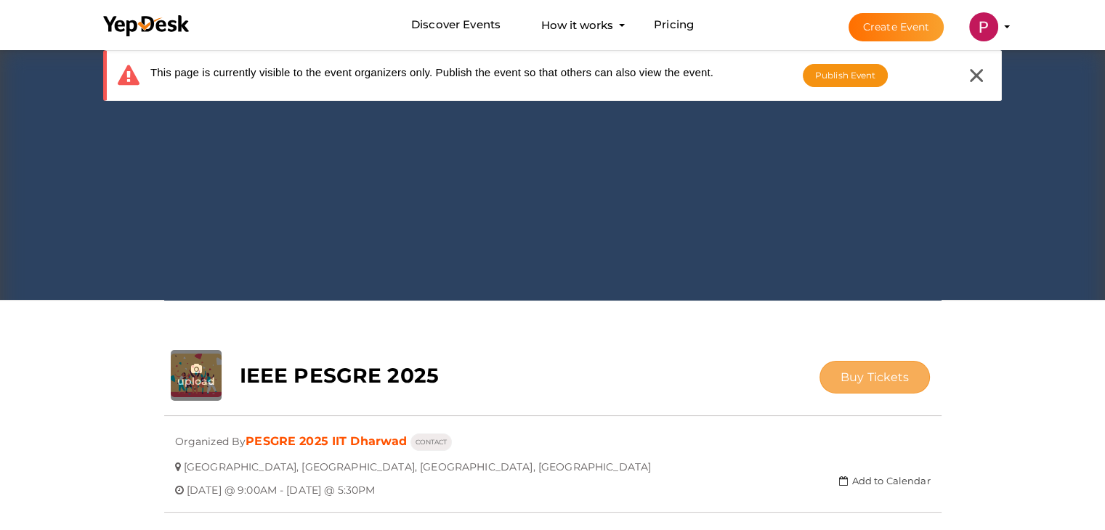
click at [865, 381] on span "Buy Tickets" at bounding box center [875, 378] width 69 height 14
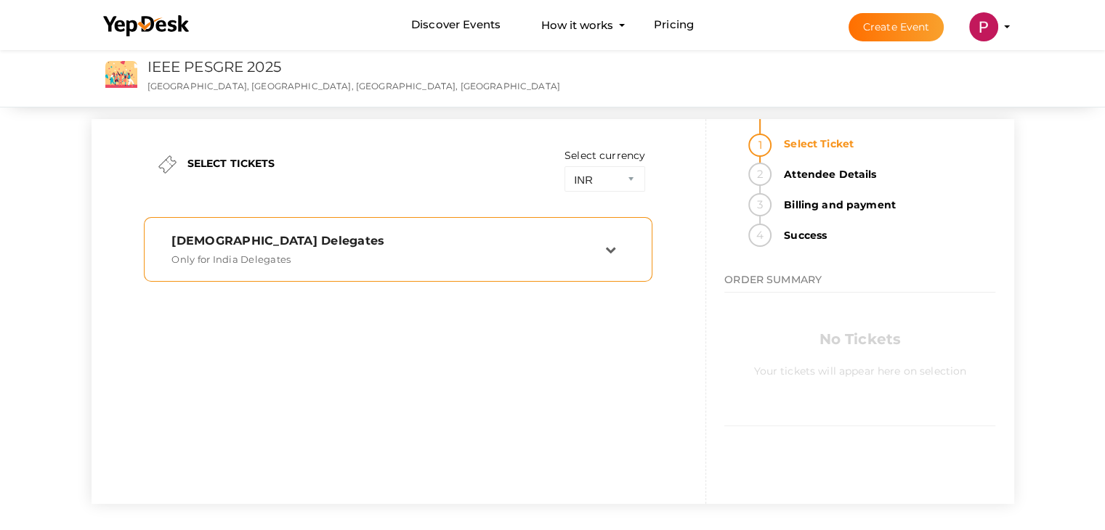
click at [615, 251] on icon at bounding box center [610, 249] width 11 height 11
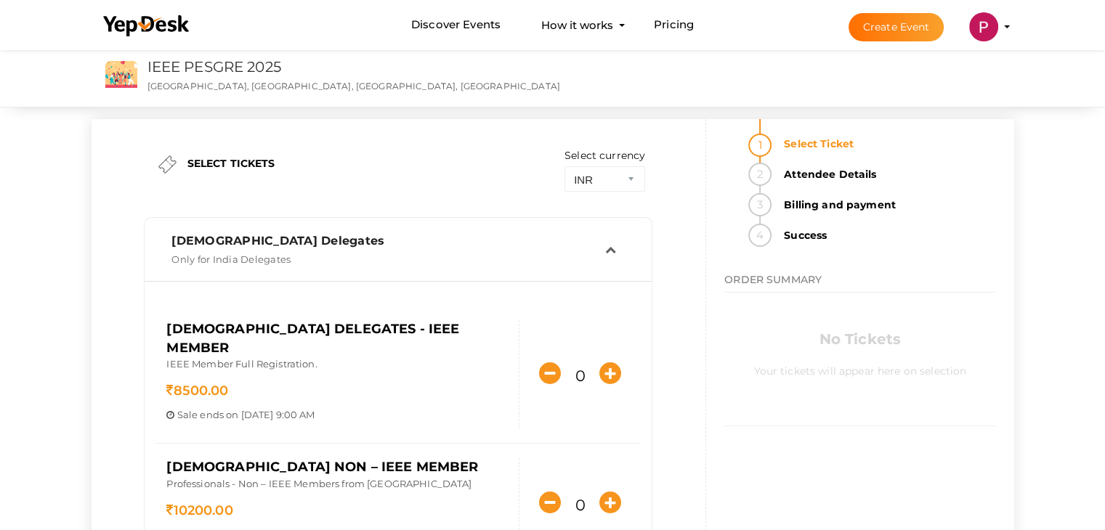
click at [615, 251] on icon at bounding box center [610, 249] width 11 height 11
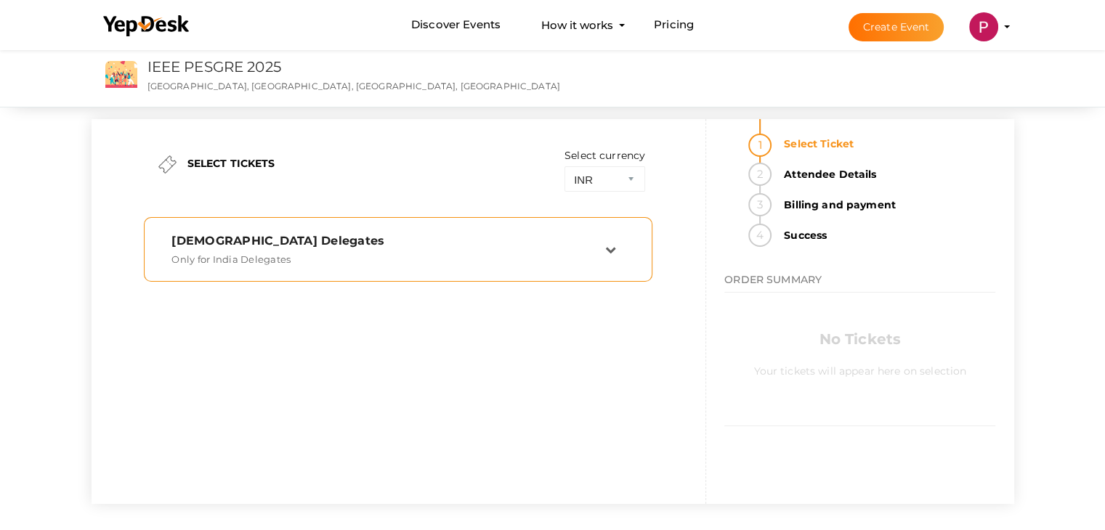
click at [620, 238] on td at bounding box center [620, 249] width 31 height 31
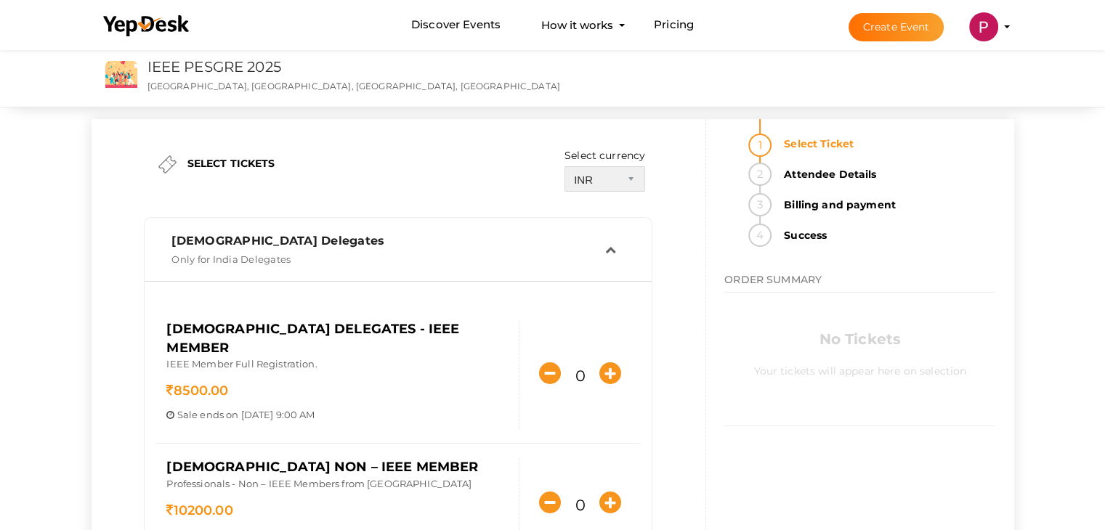
click at [617, 181] on select "INR USD" at bounding box center [605, 178] width 81 height 25
click at [565, 166] on select "INR USD" at bounding box center [605, 178] width 81 height 25
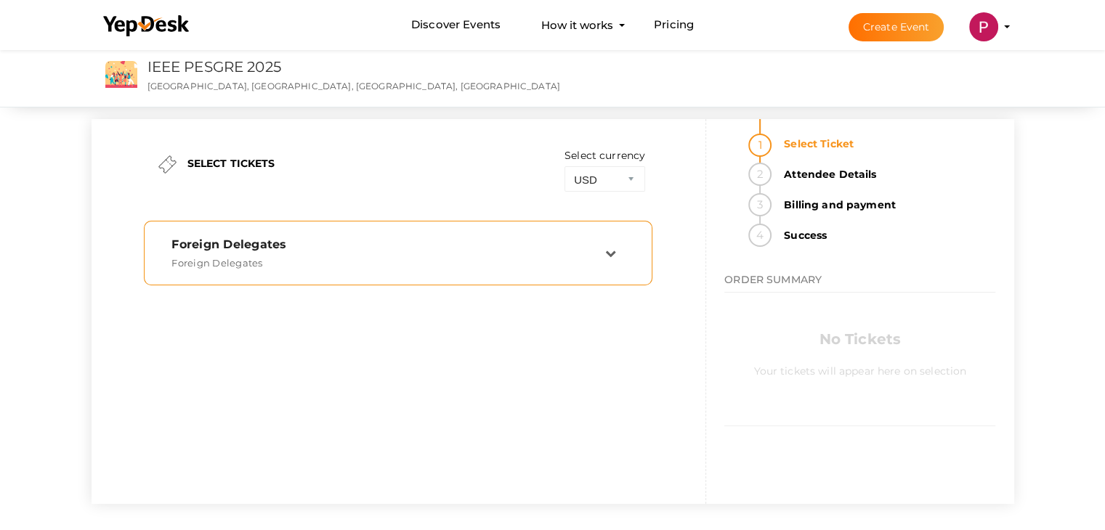
click at [606, 254] on icon at bounding box center [610, 253] width 11 height 11
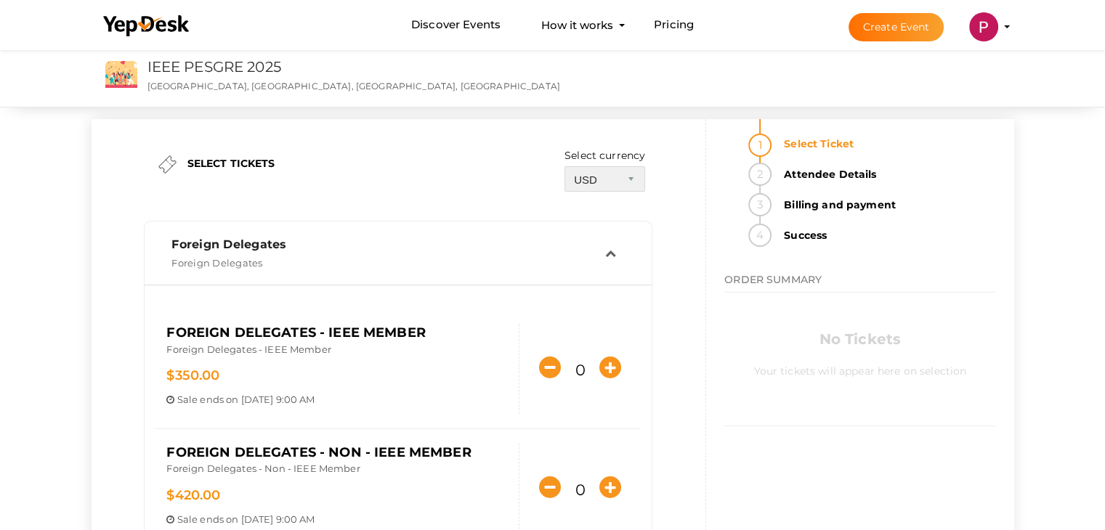
click at [629, 174] on select "INR USD" at bounding box center [605, 178] width 81 height 25
click at [565, 166] on select "INR USD" at bounding box center [605, 178] width 81 height 25
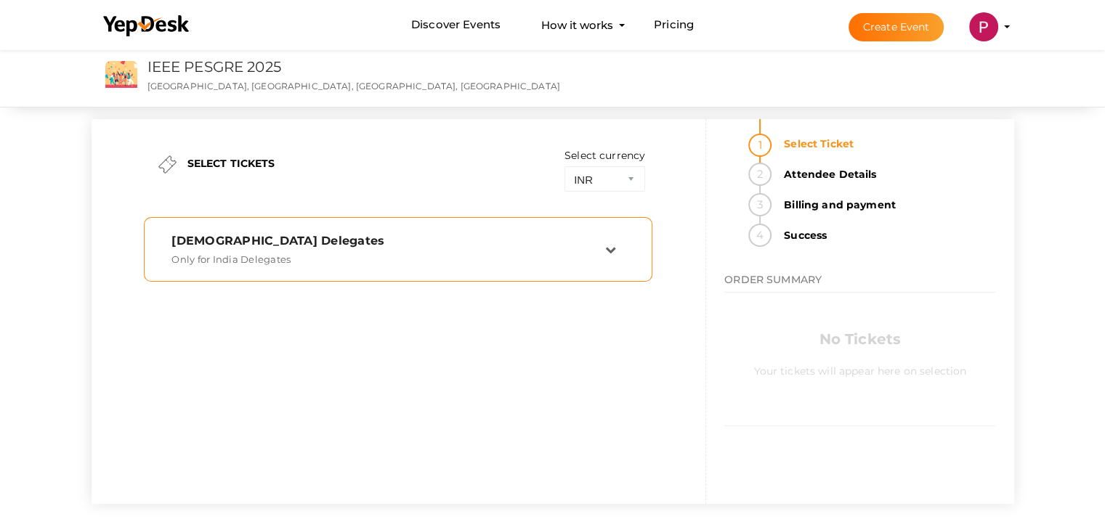
click at [612, 245] on icon at bounding box center [610, 249] width 11 height 11
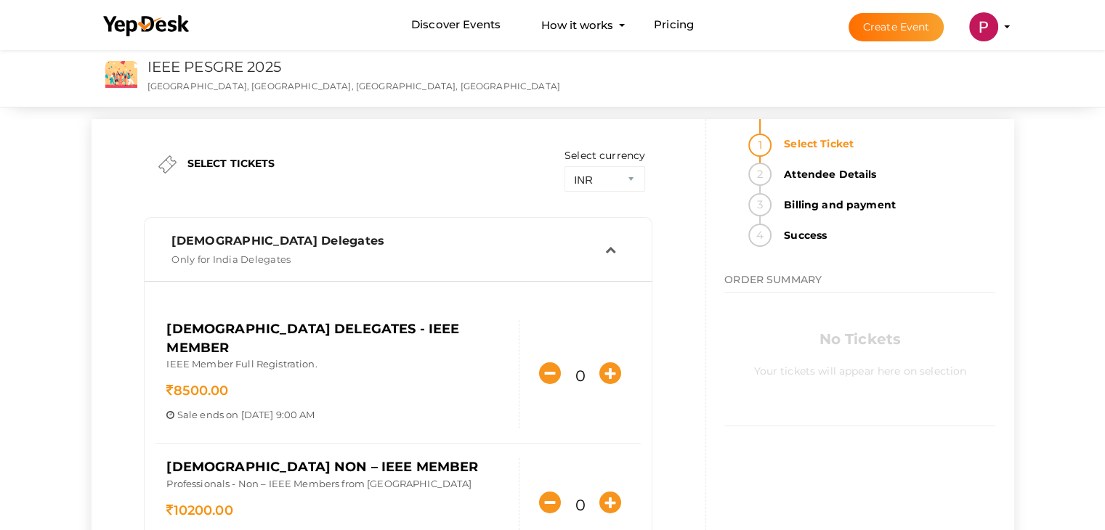
click at [612, 245] on icon at bounding box center [610, 249] width 11 height 11
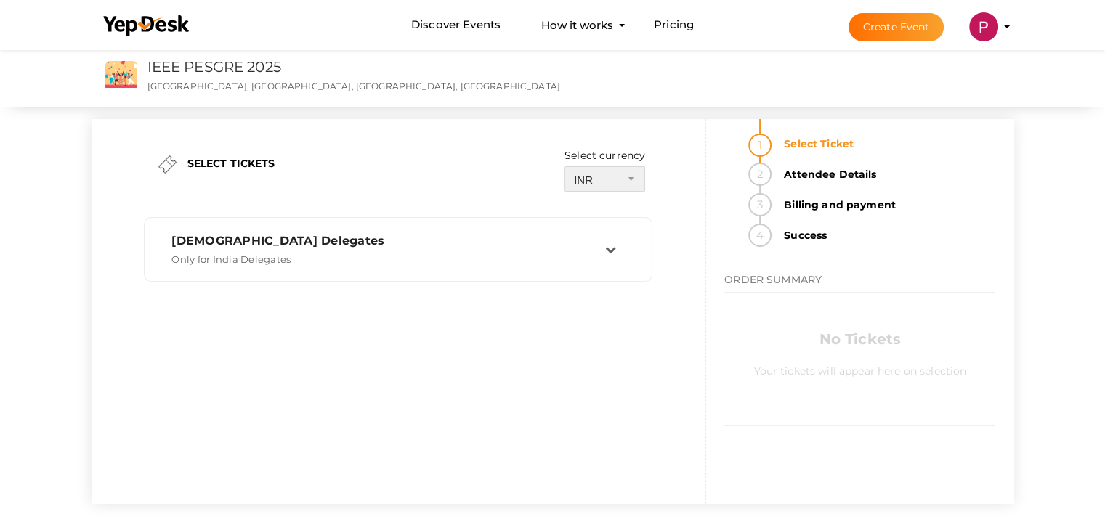
click at [629, 171] on select "INR USD" at bounding box center [605, 178] width 81 height 25
click at [565, 166] on select "INR USD" at bounding box center [605, 178] width 81 height 25
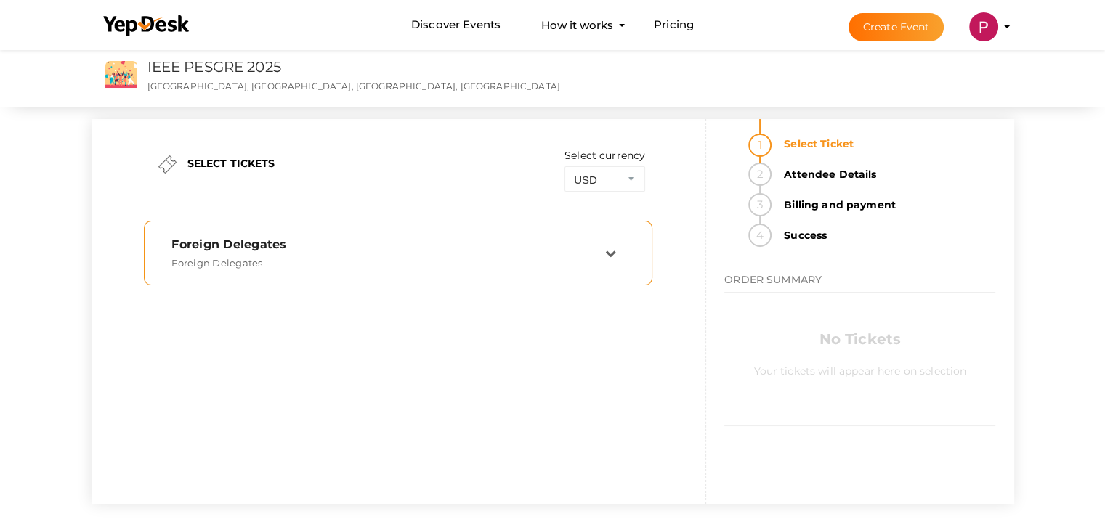
click at [613, 251] on icon at bounding box center [610, 253] width 11 height 11
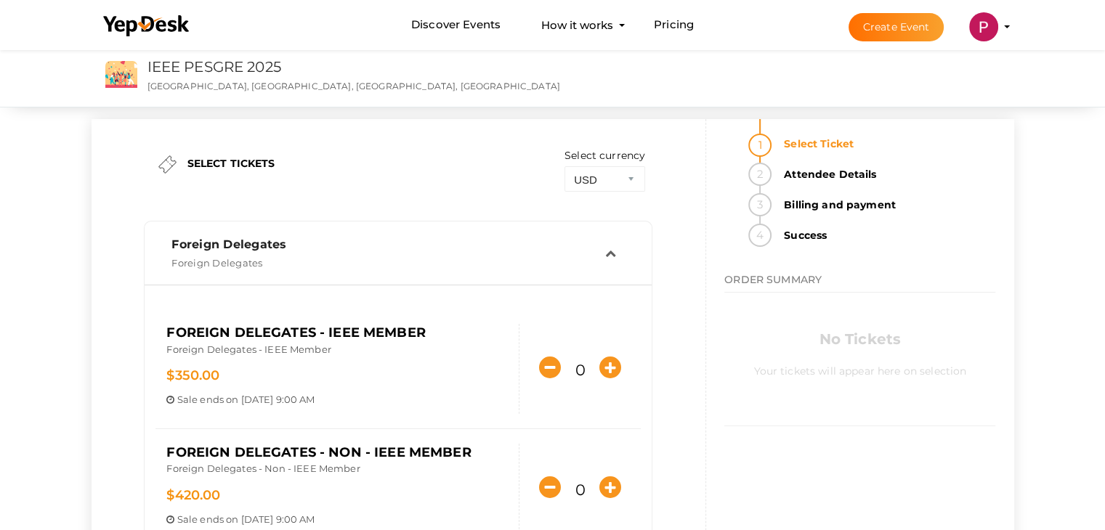
click at [616, 251] on icon at bounding box center [610, 253] width 11 height 11
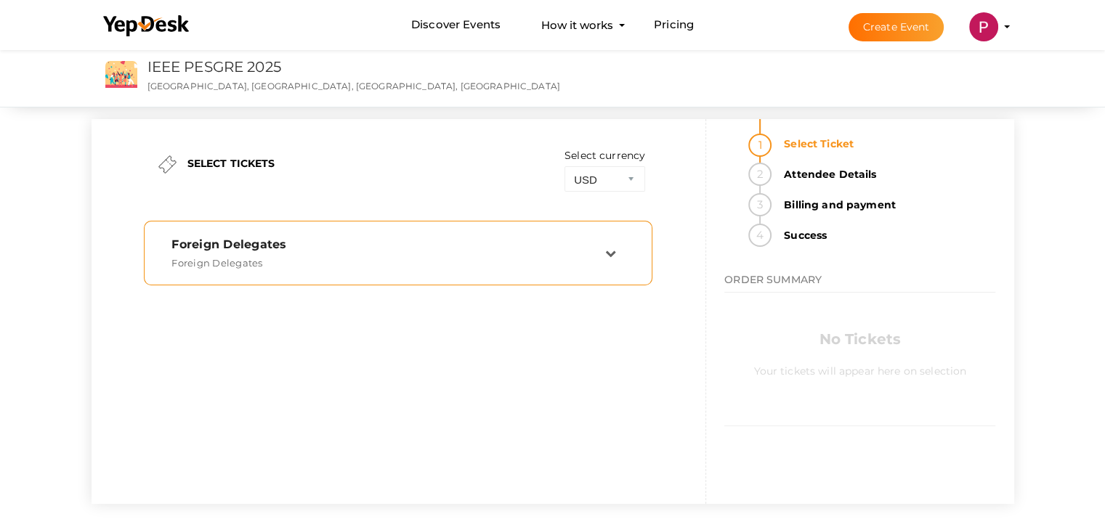
click at [616, 251] on icon at bounding box center [610, 253] width 11 height 11
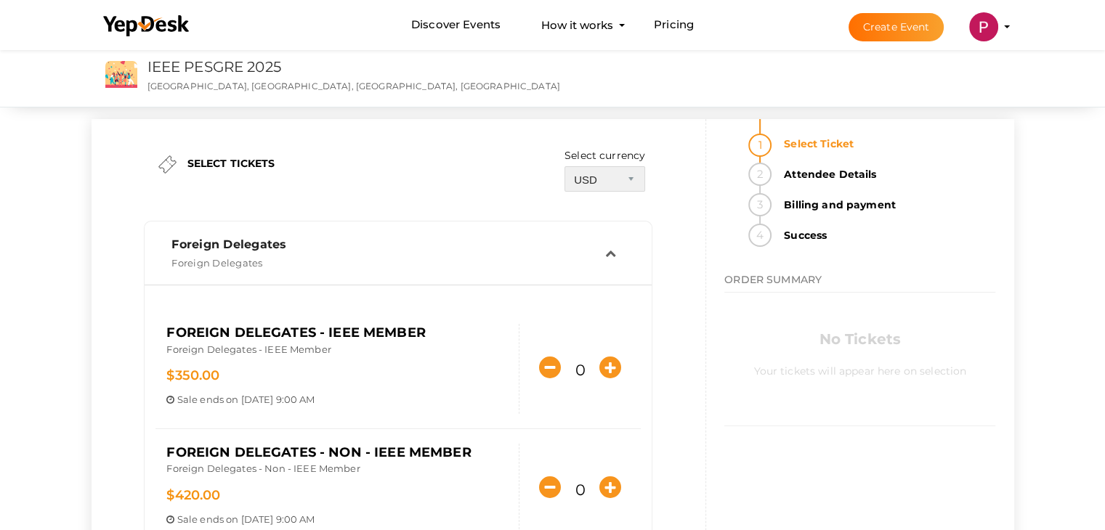
click at [634, 179] on select "INR USD" at bounding box center [605, 178] width 81 height 25
click at [565, 166] on select "INR USD" at bounding box center [605, 178] width 81 height 25
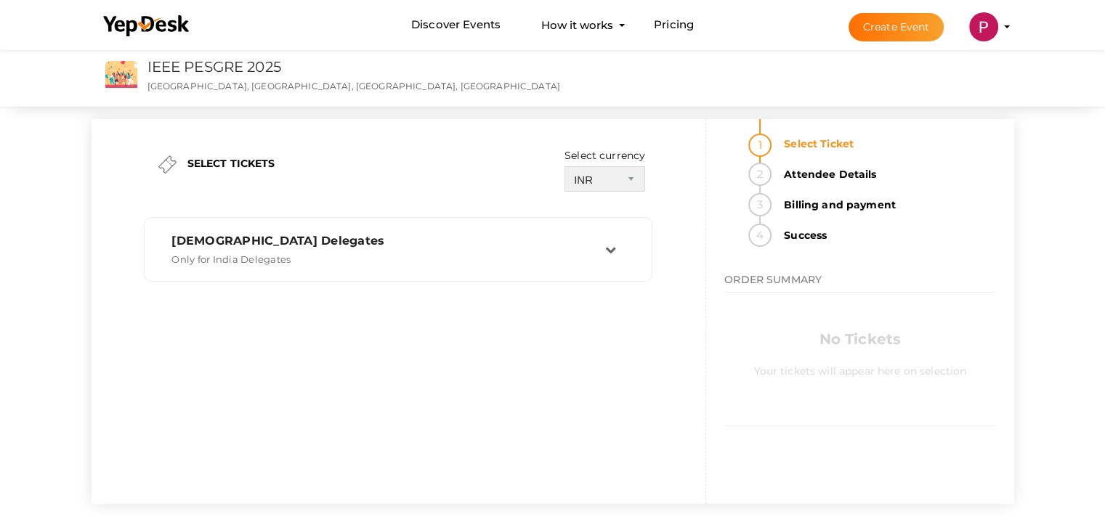
click at [634, 179] on select "INR USD" at bounding box center [605, 178] width 81 height 25
click at [565, 166] on select "INR USD" at bounding box center [605, 178] width 81 height 25
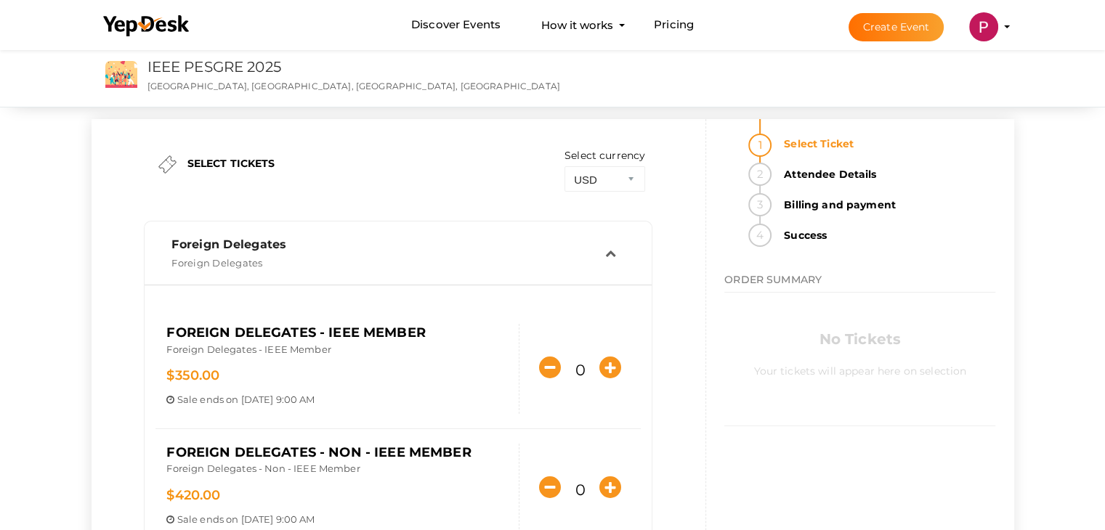
click at [614, 251] on icon at bounding box center [610, 253] width 11 height 11
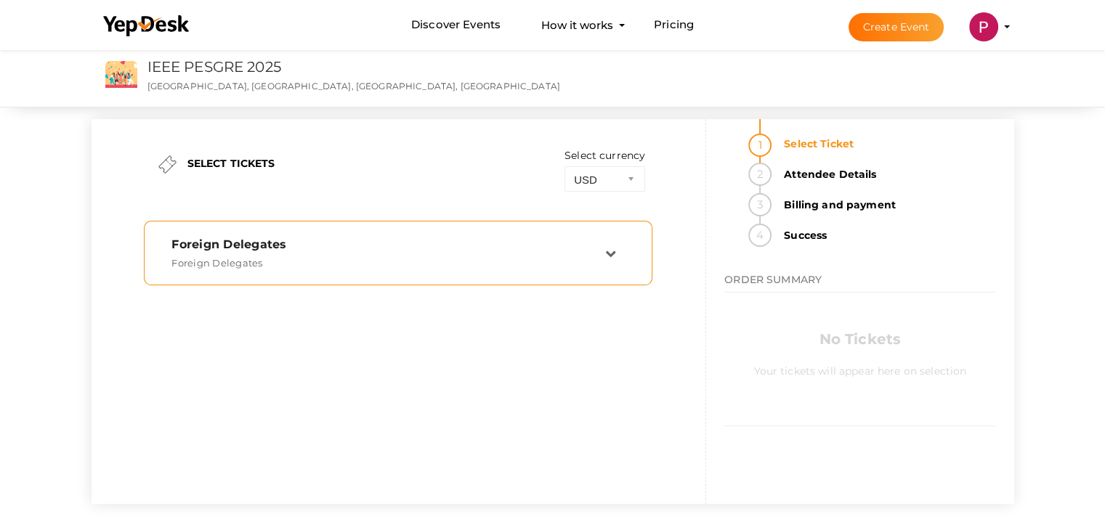
click at [614, 251] on icon at bounding box center [610, 253] width 11 height 11
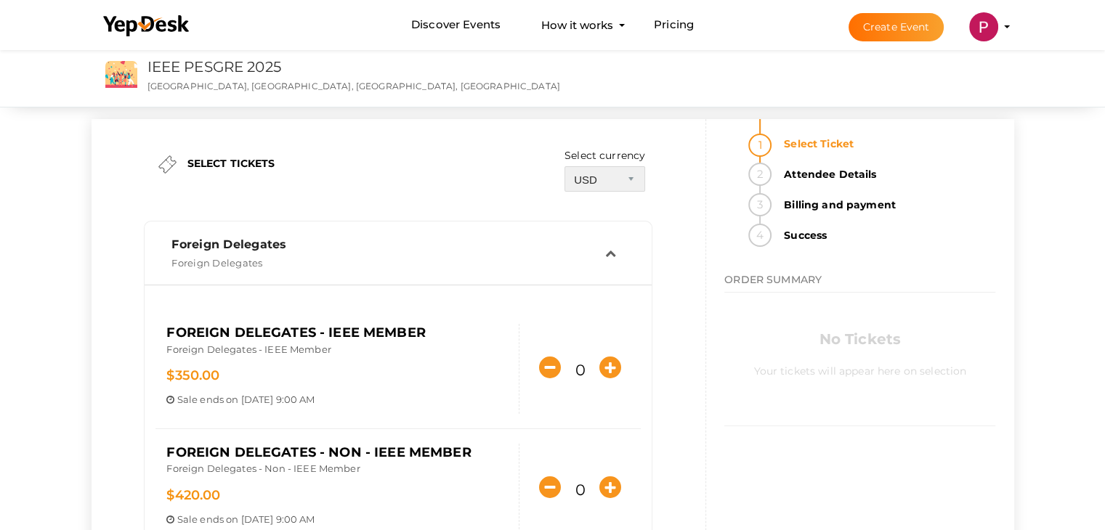
click at [618, 187] on select "INR USD" at bounding box center [605, 178] width 81 height 25
select select "0"
click at [565, 166] on select "INR USD" at bounding box center [605, 178] width 81 height 25
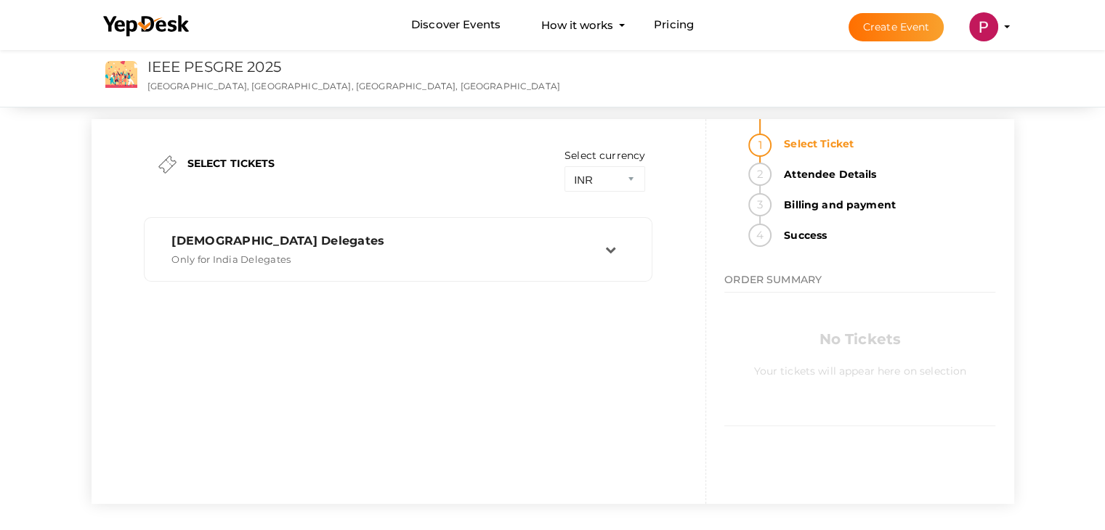
click at [235, 163] on label "SELECT TICKETS" at bounding box center [231, 163] width 88 height 15
click at [225, 376] on div "SELECT TICKETS Select currency INR USD [DEMOGRAPHIC_DATA] Delegates Only for In…" at bounding box center [399, 311] width 615 height 385
click at [437, 22] on link "Discover Events" at bounding box center [455, 25] width 89 height 27
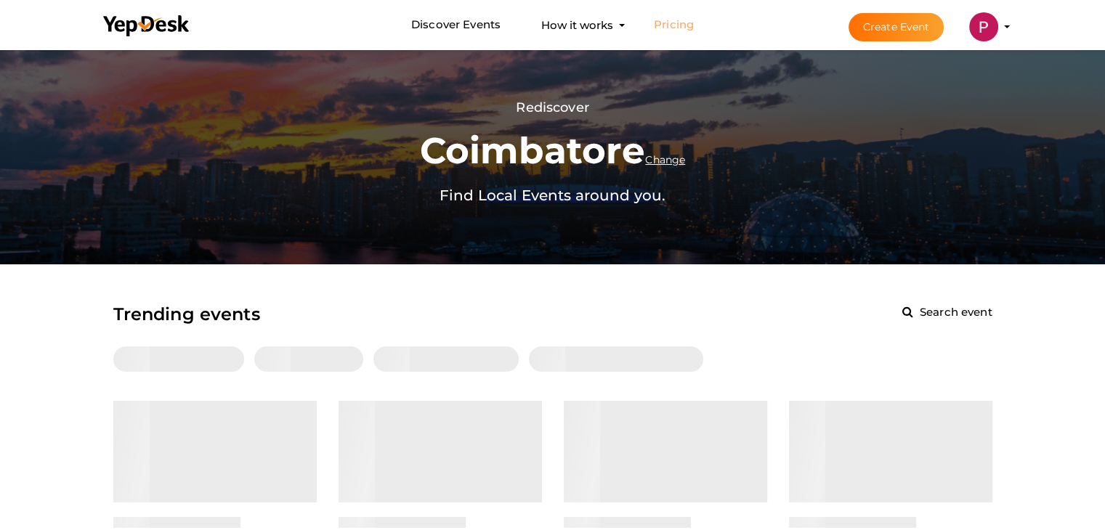
click at [674, 24] on link "Pricing" at bounding box center [674, 25] width 40 height 27
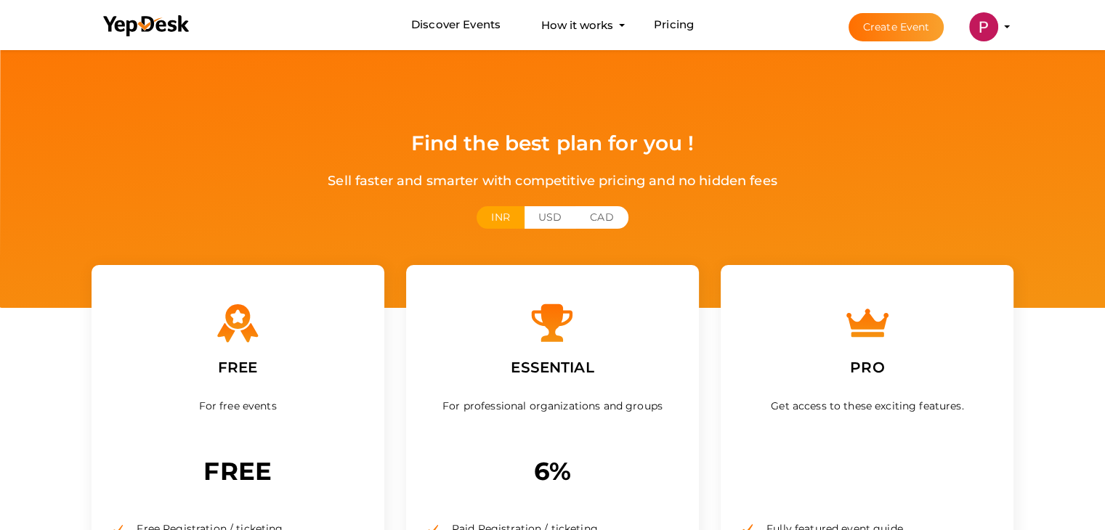
scroll to position [339, 0]
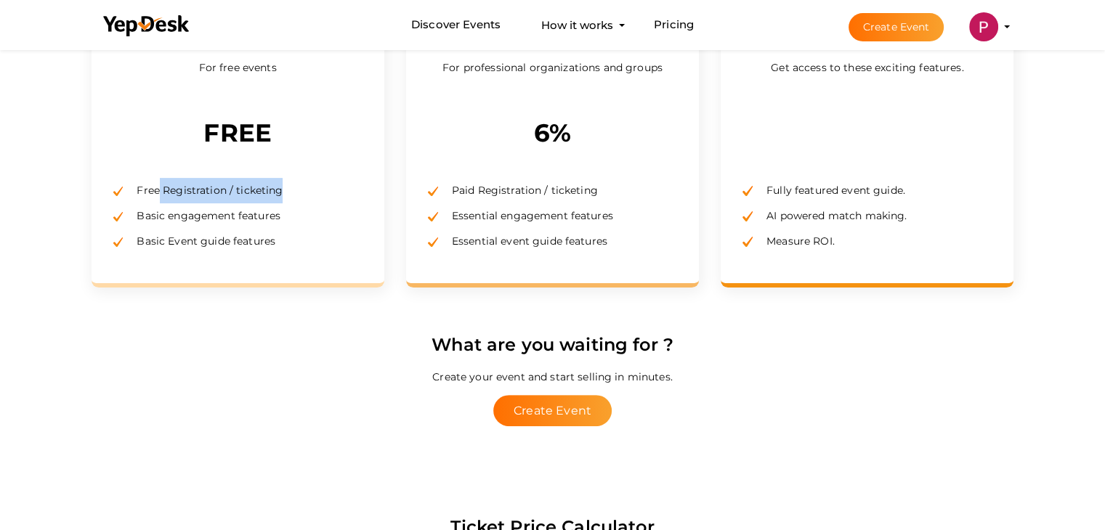
drag, startPoint x: 160, startPoint y: 187, endPoint x: 294, endPoint y: 195, distance: 134.7
click at [294, 195] on li "Free Registration / ticketing" at bounding box center [237, 190] width 249 height 25
drag, startPoint x: 145, startPoint y: 216, endPoint x: 285, endPoint y: 214, distance: 140.3
click at [285, 214] on li "Basic engagement features" at bounding box center [237, 215] width 249 height 25
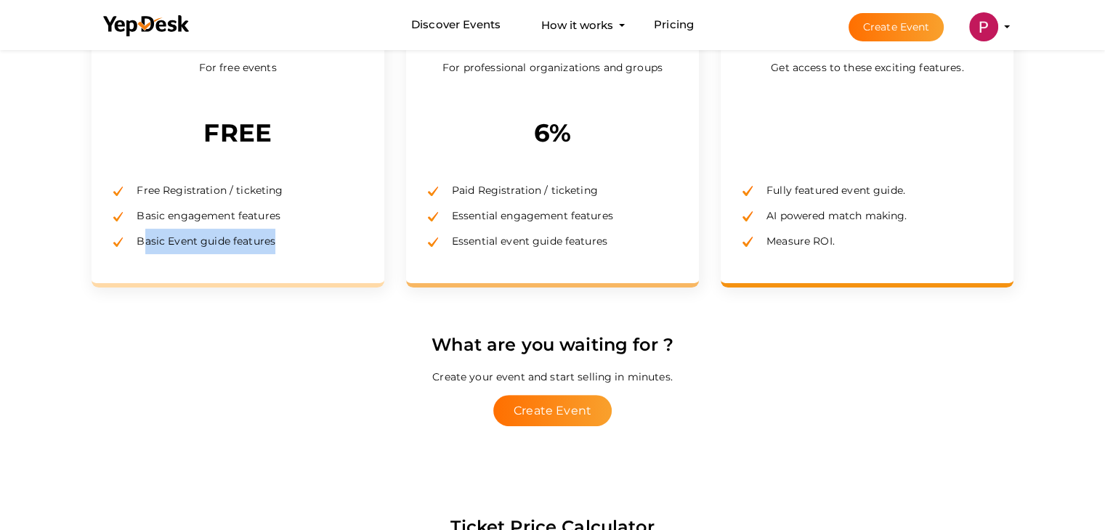
drag, startPoint x: 142, startPoint y: 240, endPoint x: 284, endPoint y: 239, distance: 141.7
click at [284, 239] on li "Basic Event guide features" at bounding box center [237, 241] width 249 height 25
click at [270, 265] on div "FREE For free events FREE Free Registration / ticketing Basic engagement featur…" at bounding box center [238, 107] width 293 height 361
click at [178, 190] on span "Free Registration / ticketing" at bounding box center [204, 190] width 157 height 13
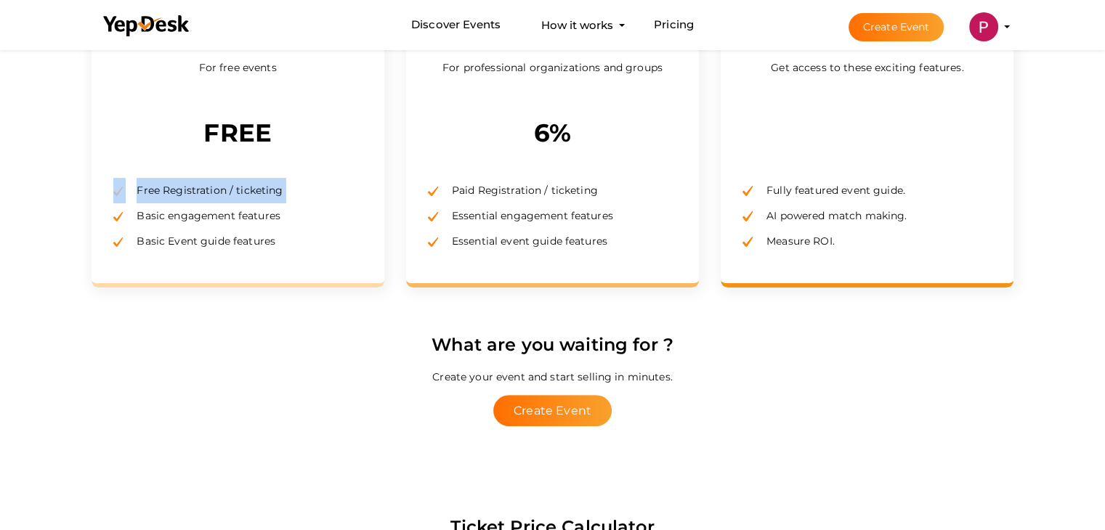
click at [178, 190] on span "Free Registration / ticketing" at bounding box center [204, 190] width 157 height 13
click at [230, 282] on div "FREE For free events FREE Free Registration / ticketing Basic engagement featur…" at bounding box center [238, 107] width 293 height 361
drag, startPoint x: 472, startPoint y: 195, endPoint x: 596, endPoint y: 195, distance: 123.5
click at [596, 195] on li "Paid Registration / ticketing" at bounding box center [552, 190] width 249 height 25
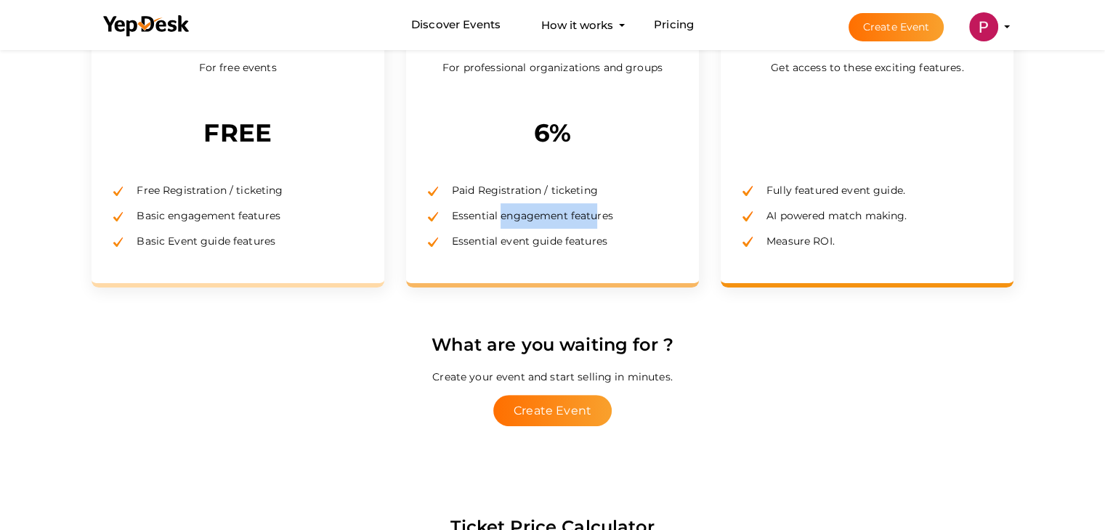
drag, startPoint x: 499, startPoint y: 214, endPoint x: 596, endPoint y: 213, distance: 96.6
click at [596, 213] on span "Essential engagement features" at bounding box center [527, 215] width 172 height 13
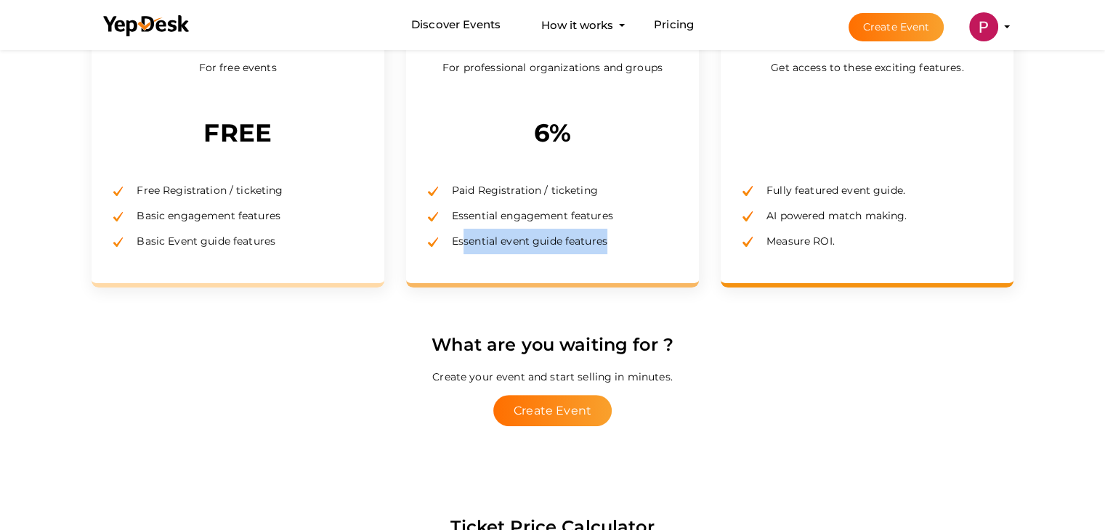
drag, startPoint x: 463, startPoint y: 238, endPoint x: 619, endPoint y: 245, distance: 156.4
click at [619, 245] on li "Essential event guide features" at bounding box center [552, 241] width 249 height 25
click at [561, 265] on div "ESSENTIAL For professional organizations and groups 6% Paid Registration / tick…" at bounding box center [552, 107] width 293 height 361
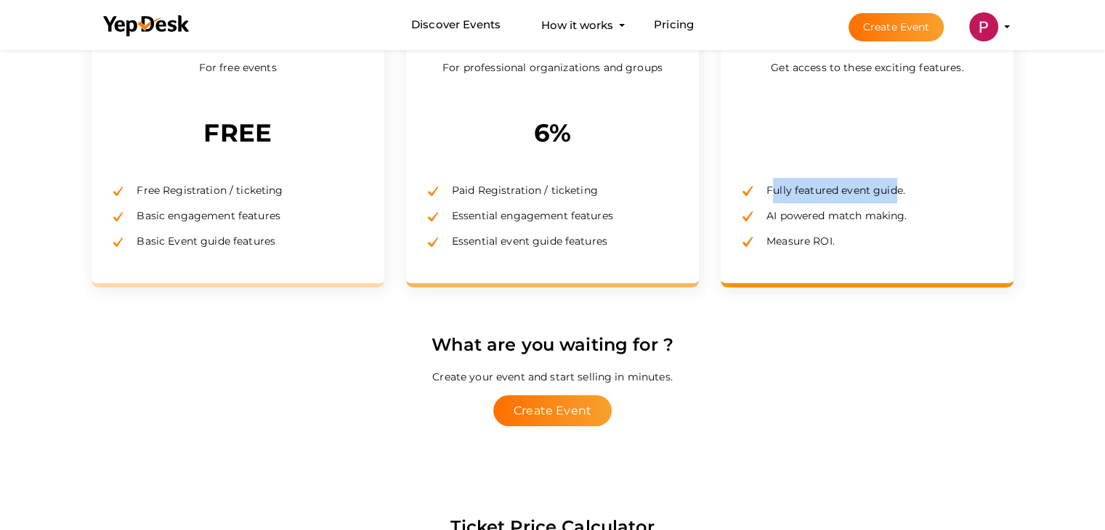
drag, startPoint x: 772, startPoint y: 198, endPoint x: 895, endPoint y: 194, distance: 122.8
click at [895, 194] on li "Fully featured event guide." at bounding box center [867, 190] width 249 height 25
click at [900, 242] on li "Measure ROI." at bounding box center [867, 241] width 249 height 25
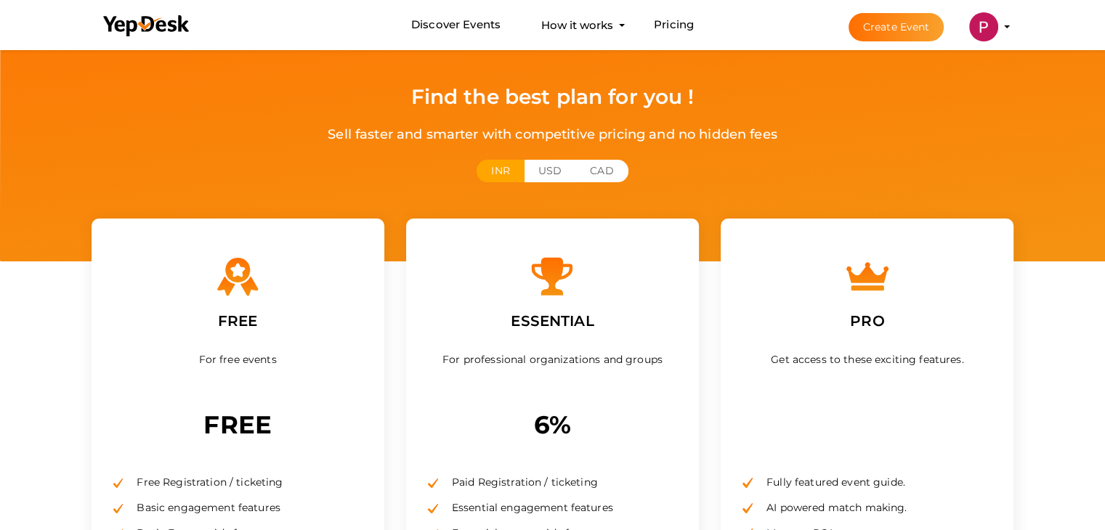
scroll to position [0, 0]
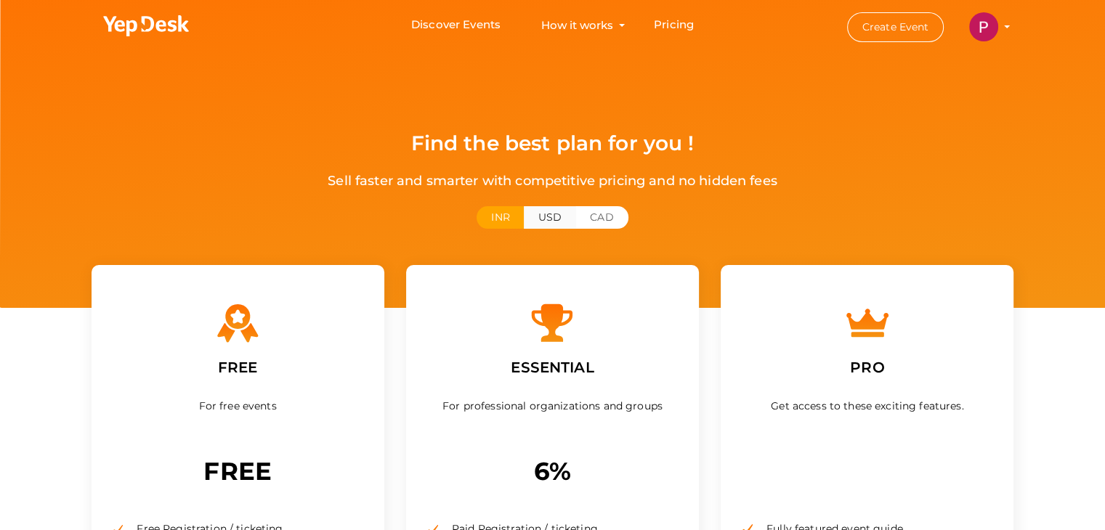
click at [549, 213] on button "USD" at bounding box center [550, 217] width 52 height 23
click at [606, 215] on button "CAD" at bounding box center [601, 217] width 52 height 23
click at [555, 213] on button "USD" at bounding box center [550, 217] width 52 height 23
click at [983, 21] on img at bounding box center [983, 26] width 29 height 29
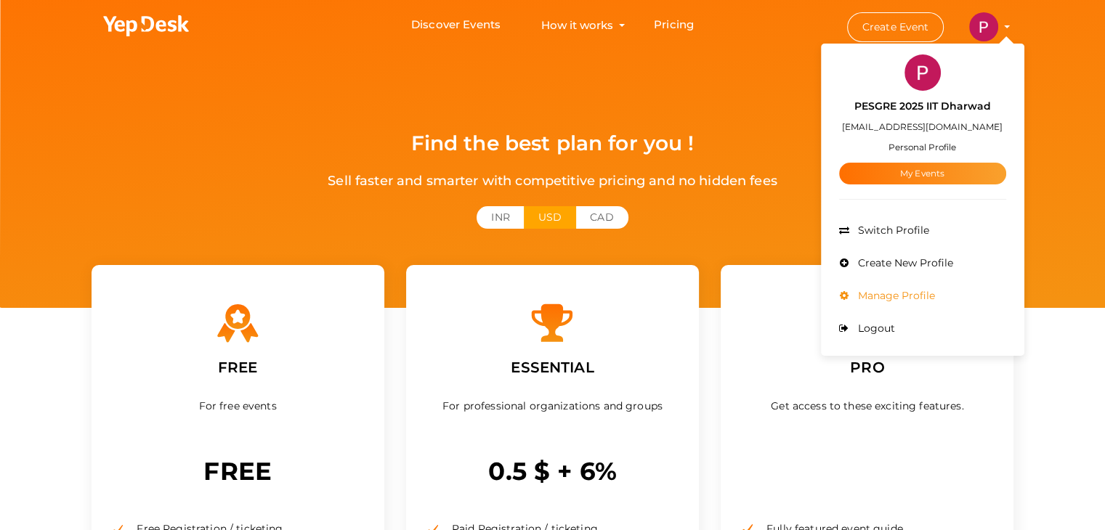
click at [912, 297] on span "Manage Profile" at bounding box center [894, 295] width 81 height 13
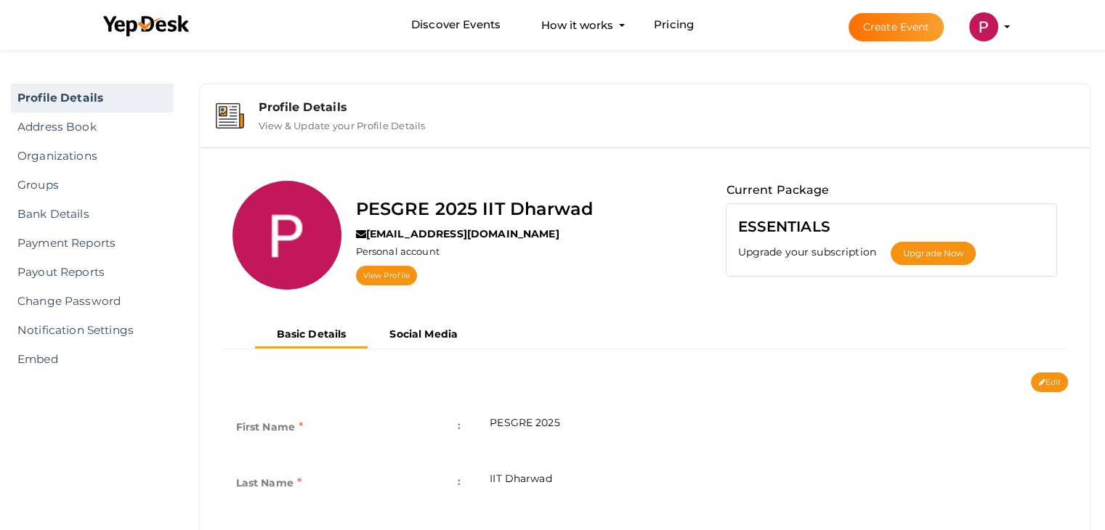
click at [637, 261] on div "PESGRE 2025 IIT Dharwad [EMAIL_ADDRESS][DOMAIN_NAME] Personal account View Prof…" at bounding box center [469, 240] width 494 height 119
click at [67, 126] on link "Address Book" at bounding box center [92, 127] width 163 height 29
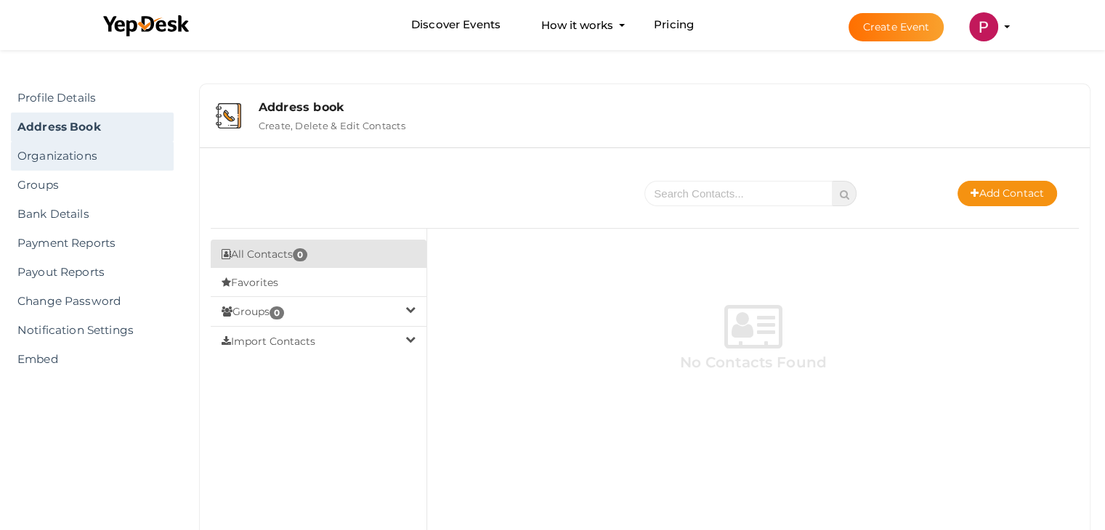
click at [60, 155] on link "Organizations" at bounding box center [92, 156] width 163 height 29
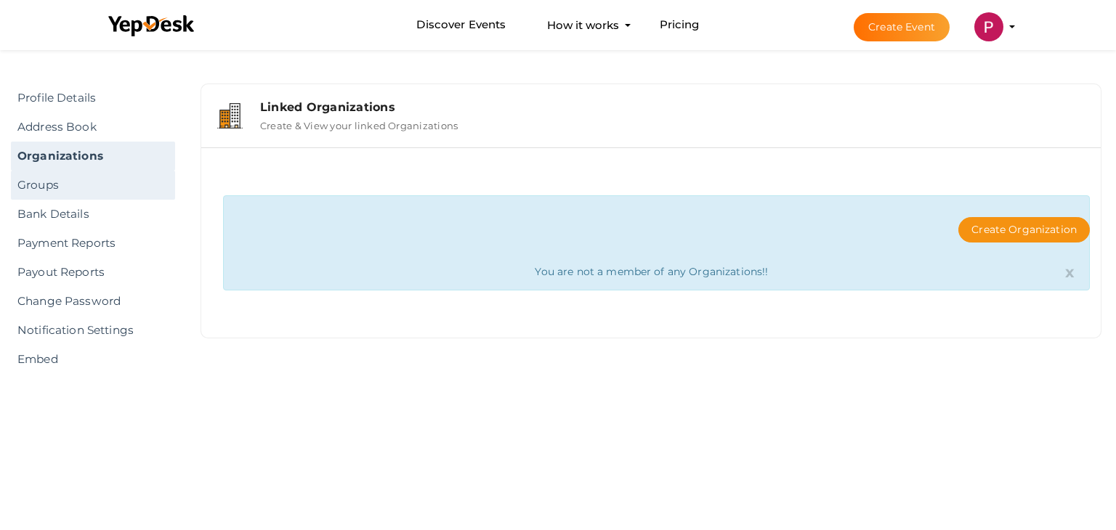
click at [47, 184] on link "Groups" at bounding box center [93, 185] width 164 height 29
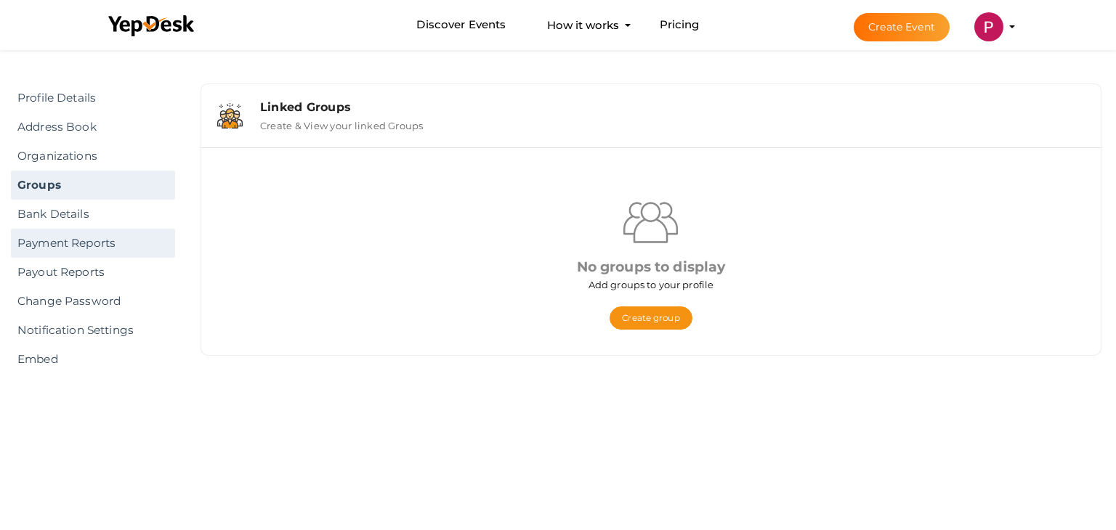
click at [67, 246] on link "Payment Reports" at bounding box center [93, 243] width 164 height 29
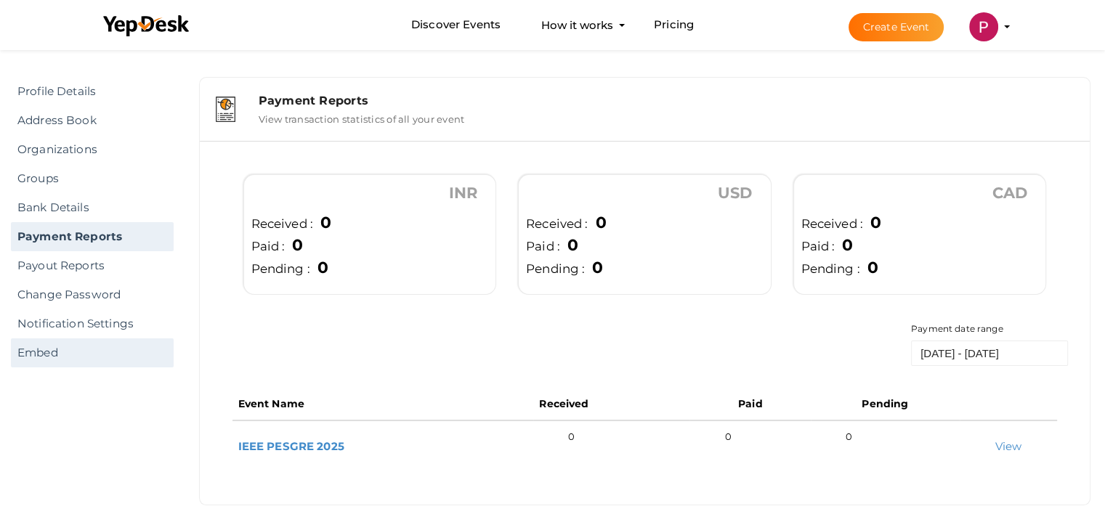
scroll to position [9, 0]
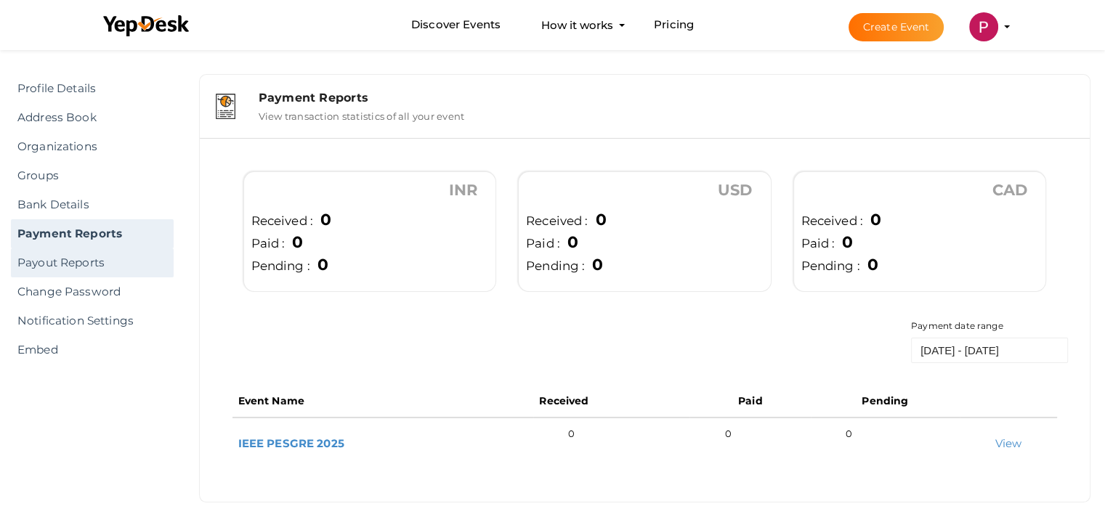
click at [84, 259] on link "Payout Reports" at bounding box center [92, 262] width 163 height 29
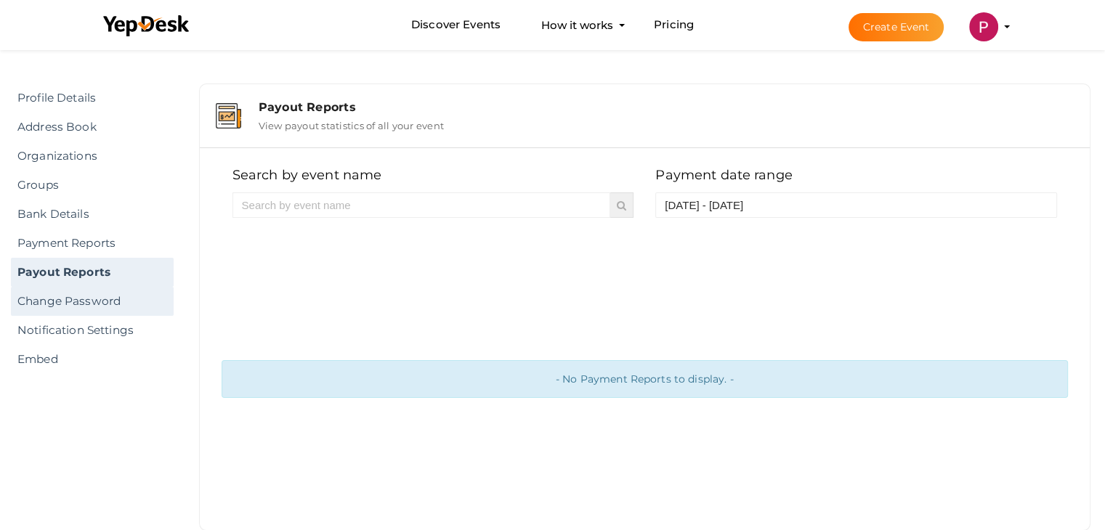
click at [66, 297] on link "Change Password" at bounding box center [92, 301] width 163 height 29
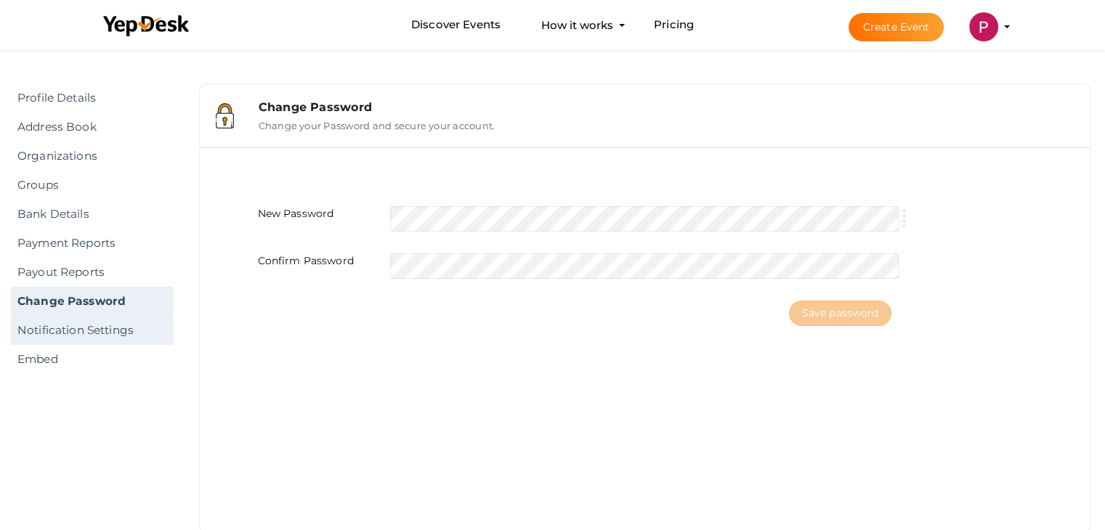
click at [58, 328] on link "Notification Settings" at bounding box center [92, 330] width 163 height 29
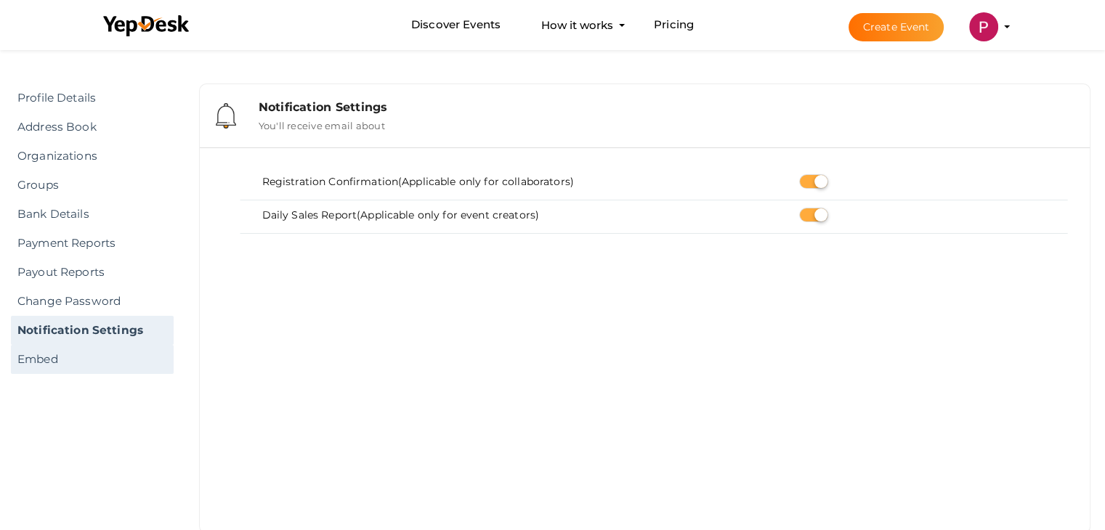
click at [39, 360] on link "Embed" at bounding box center [92, 359] width 163 height 29
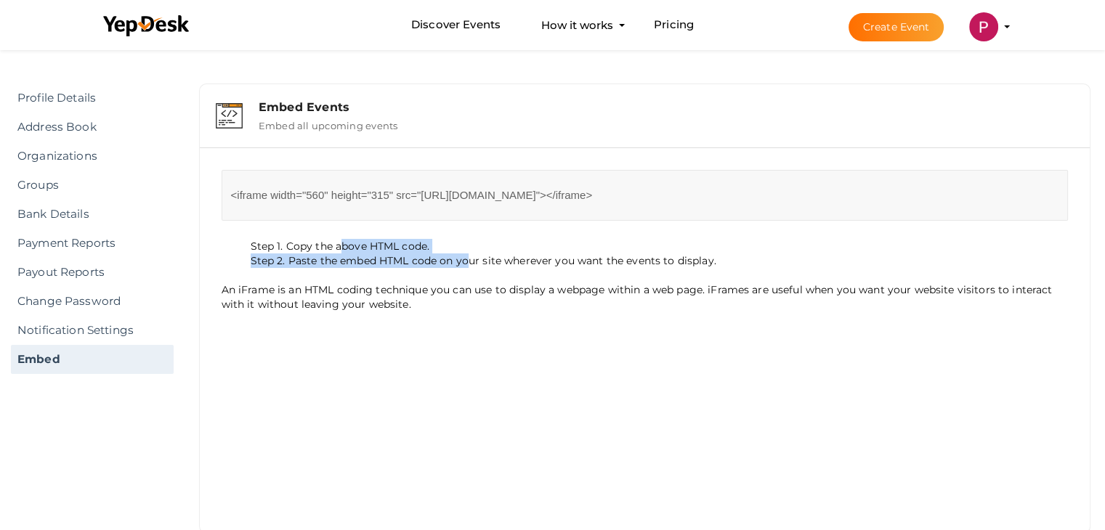
drag, startPoint x: 337, startPoint y: 246, endPoint x: 467, endPoint y: 258, distance: 130.6
click at [467, 258] on ul "Step 1. Copy the above HTML code. Step 2. Paste the embed HTML code on your sit…" at bounding box center [645, 244] width 847 height 47
click at [361, 278] on p "An iFrame is an HTML coding technique you can use to display a webpage within a…" at bounding box center [645, 293] width 847 height 36
drag, startPoint x: 366, startPoint y: 265, endPoint x: 503, endPoint y: 264, distance: 136.6
click at [503, 264] on li "Step 2. Paste the embed HTML code on your site wherever you want the events to …" at bounding box center [660, 261] width 818 height 15
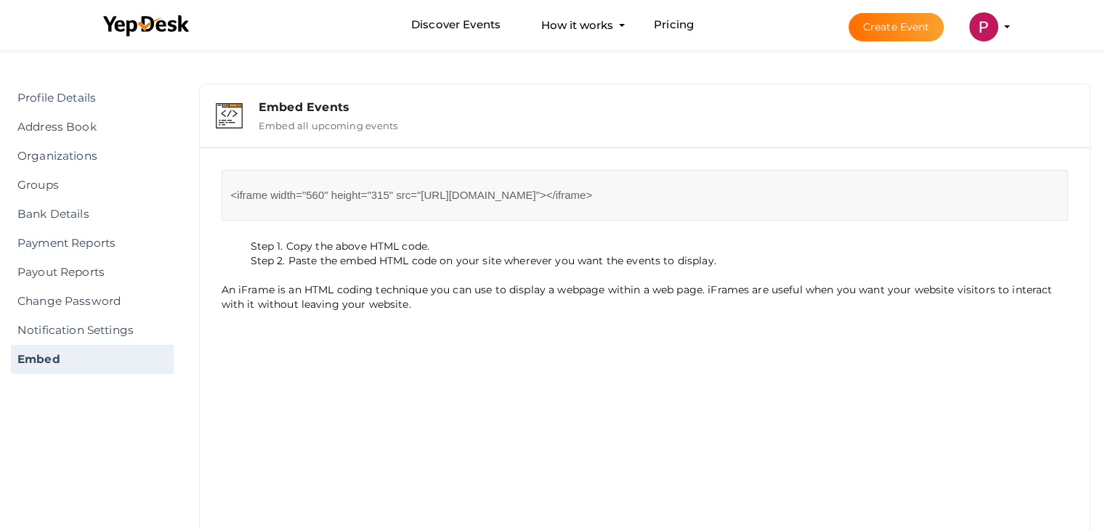
click at [520, 355] on div "<iframe width="560" height="315" src="[URL][DOMAIN_NAME]"></iframe> Step 1. Cop…" at bounding box center [645, 340] width 869 height 363
drag, startPoint x: 632, startPoint y: 262, endPoint x: 745, endPoint y: 263, distance: 113.4
click at [745, 263] on li "Step 2. Paste the embed HTML code on your site wherever you want the events to …" at bounding box center [660, 261] width 818 height 15
click at [777, 259] on li "Step 2. Paste the embed HTML code on your site wherever you want the events to …" at bounding box center [660, 261] width 818 height 15
click at [623, 315] on div "<iframe width="560" height="315" src="[URL][DOMAIN_NAME]"></iframe> Step 1. Cop…" at bounding box center [645, 340] width 869 height 363
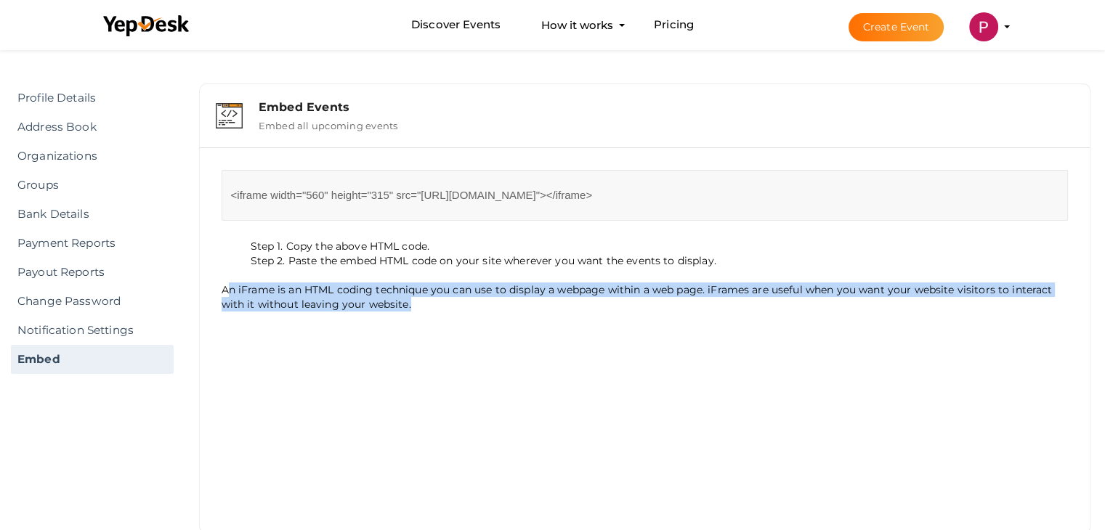
drag, startPoint x: 231, startPoint y: 288, endPoint x: 435, endPoint y: 332, distance: 208.8
click at [435, 332] on div "<iframe width="560" height="315" src="[URL][DOMAIN_NAME]"></iframe> Step 1. Cop…" at bounding box center [645, 340] width 869 height 363
click at [567, 340] on div "<iframe width="560" height="315" src="[URL][DOMAIN_NAME]"></iframe> Step 1. Cop…" at bounding box center [645, 340] width 869 height 363
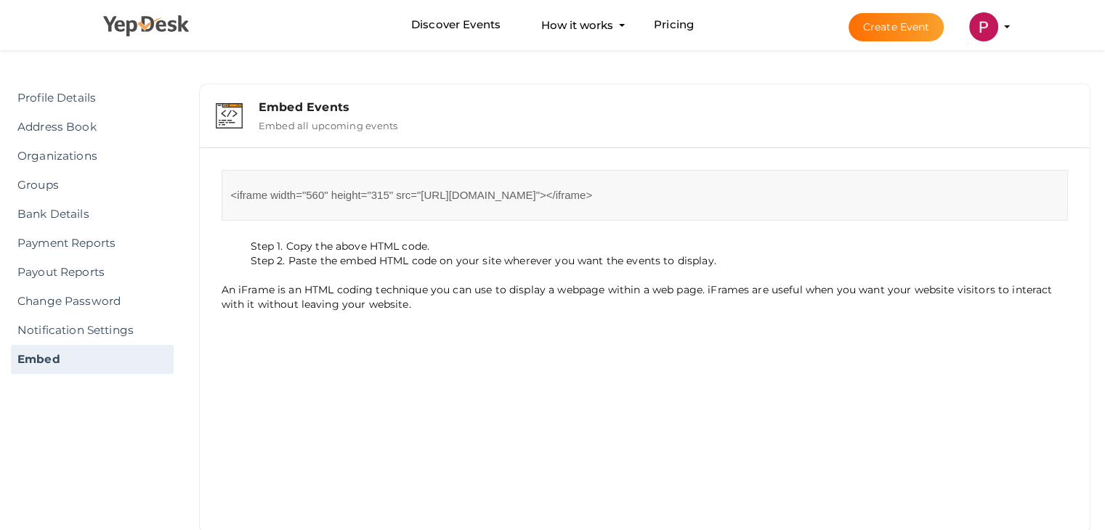
click at [147, 15] on icon at bounding box center [146, 26] width 87 height 22
